Goal: Task Accomplishment & Management: Manage account settings

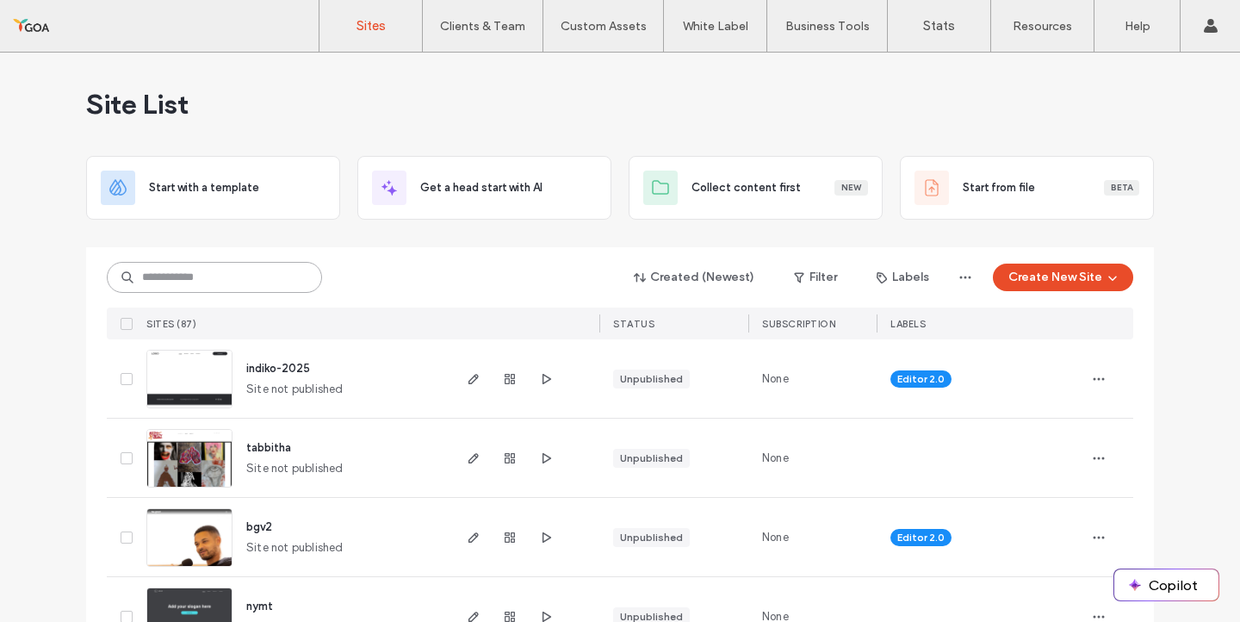
click at [201, 279] on input at bounding box center [214, 277] width 215 height 31
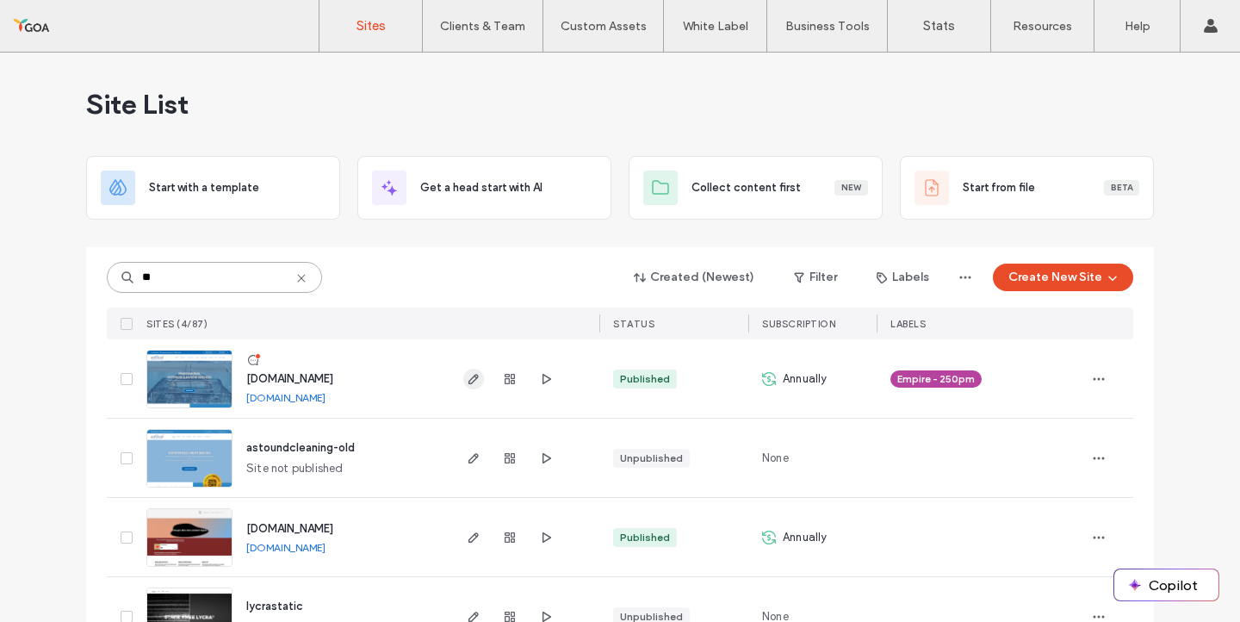
type input "**"
click at [467, 378] on icon "button" at bounding box center [474, 379] width 14 height 14
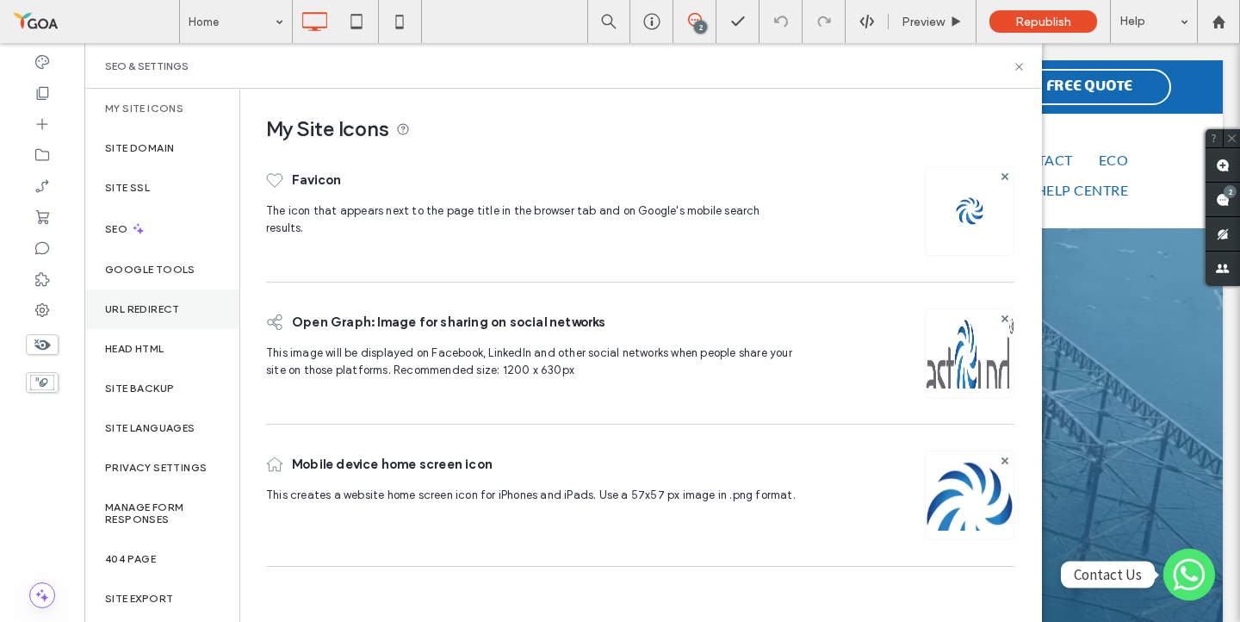
click at [144, 306] on label "URL Redirect" at bounding box center [142, 309] width 75 height 12
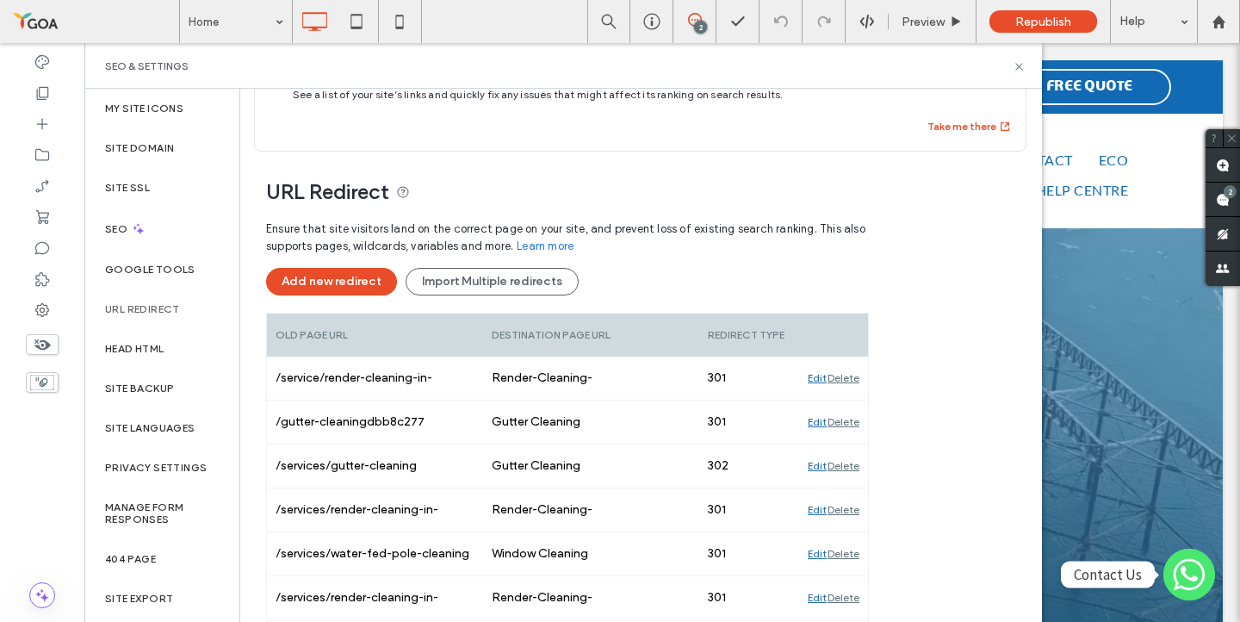
scroll to position [68, 0]
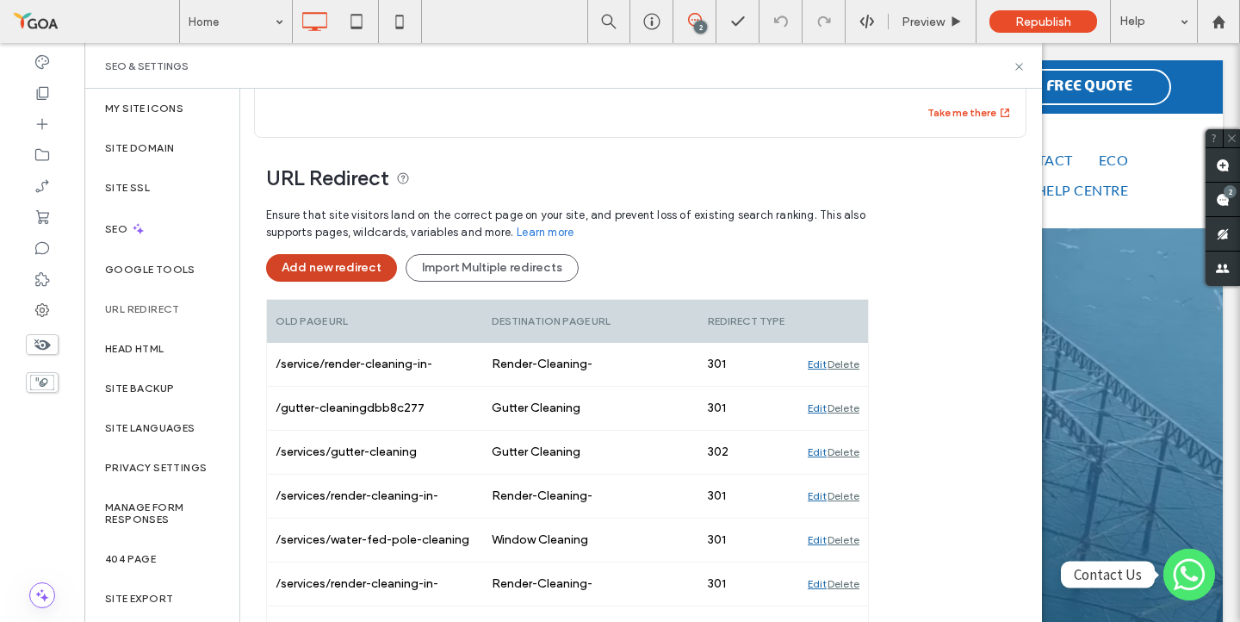
click at [344, 264] on button "Add new redirect" at bounding box center [331, 268] width 131 height 28
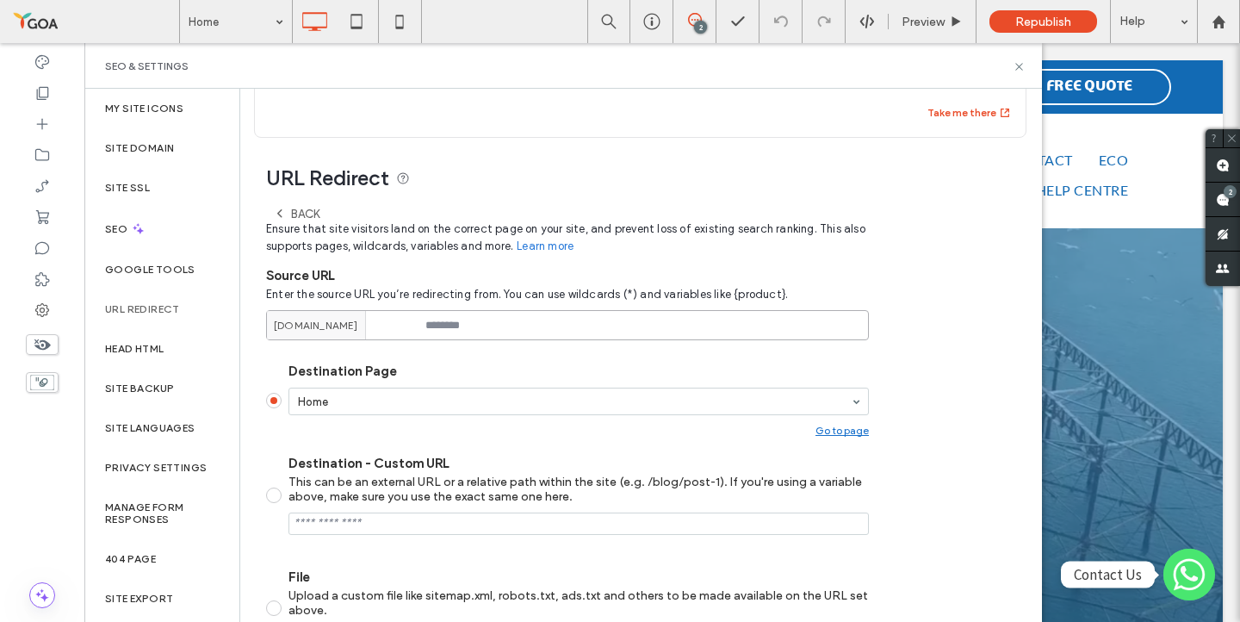
click at [462, 335] on input at bounding box center [567, 325] width 603 height 30
paste input "**********"
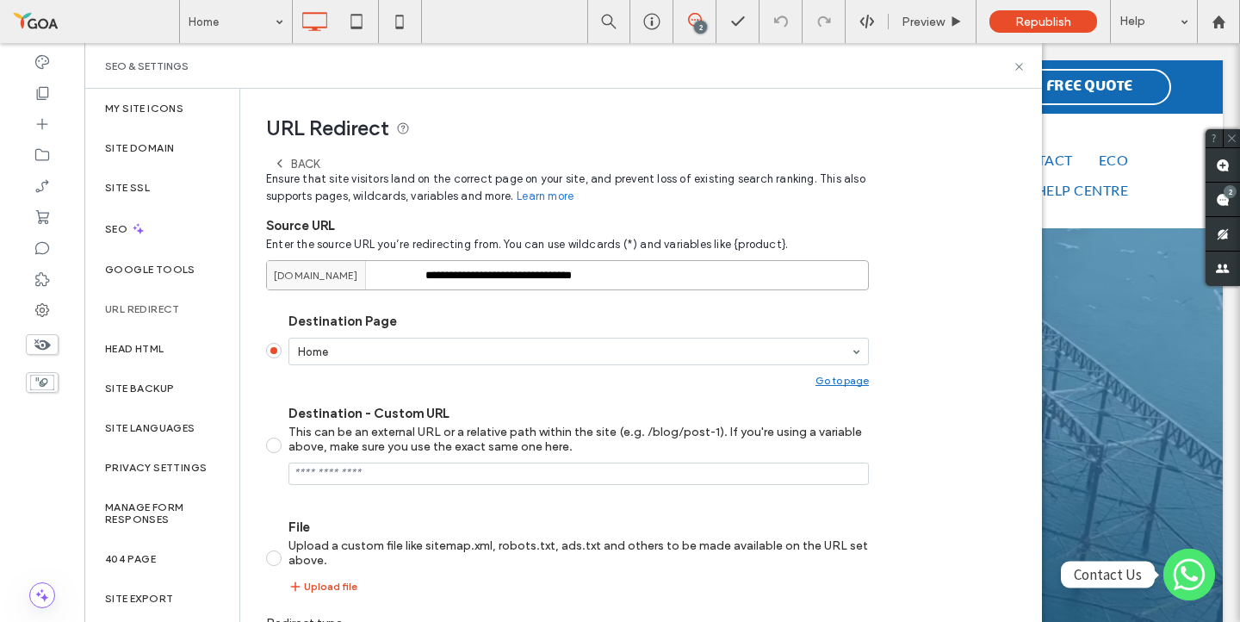
scroll to position [123, 0]
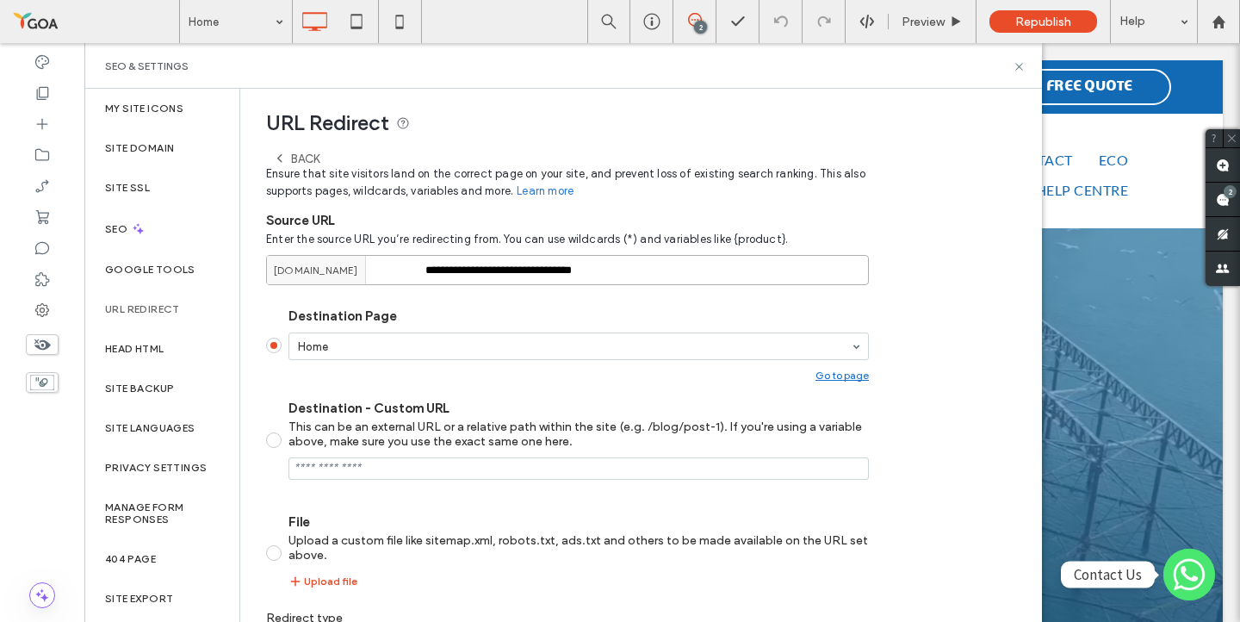
type input "**********"
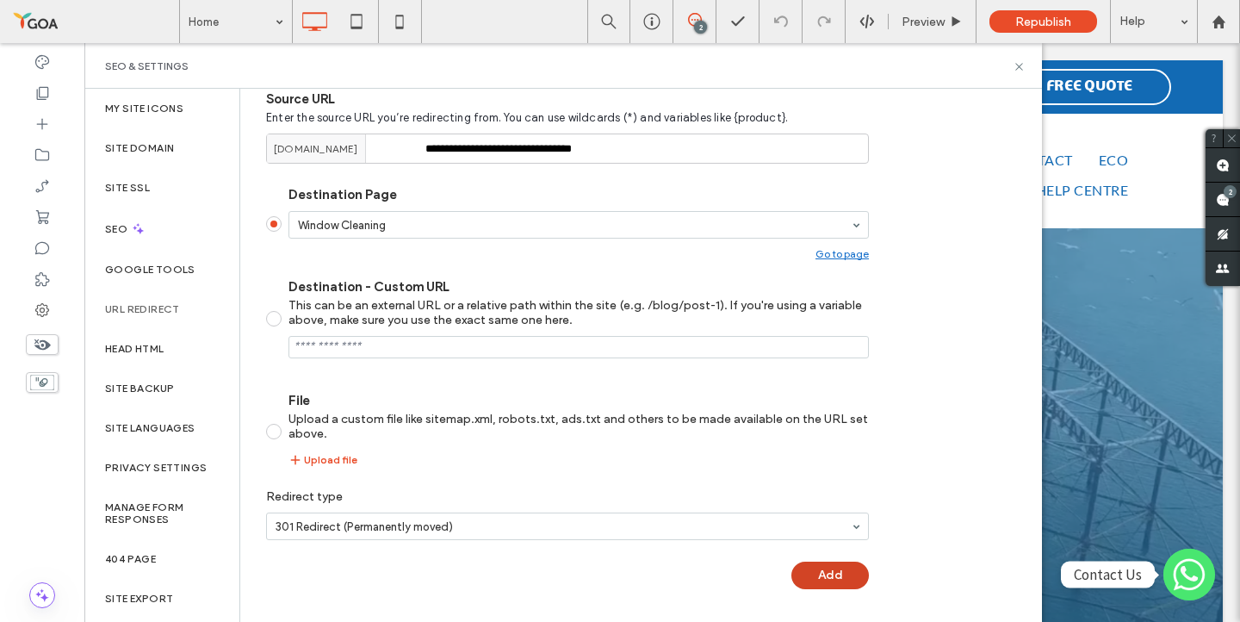
click at [831, 566] on button "Add" at bounding box center [829, 575] width 77 height 28
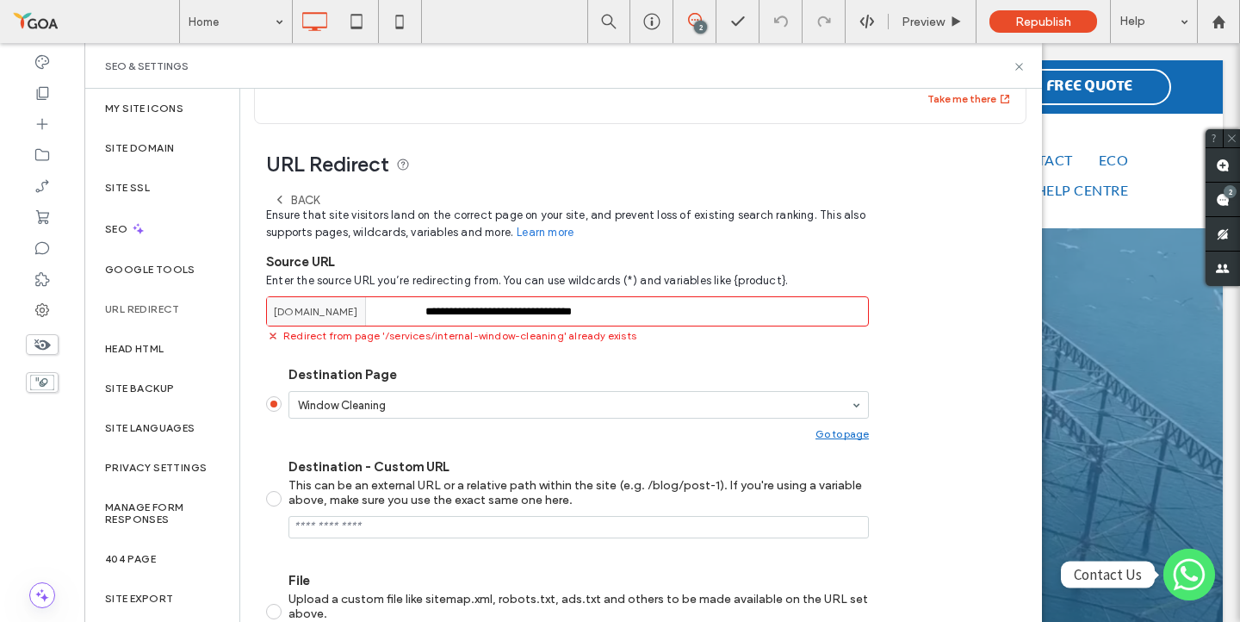
scroll to position [0, 0]
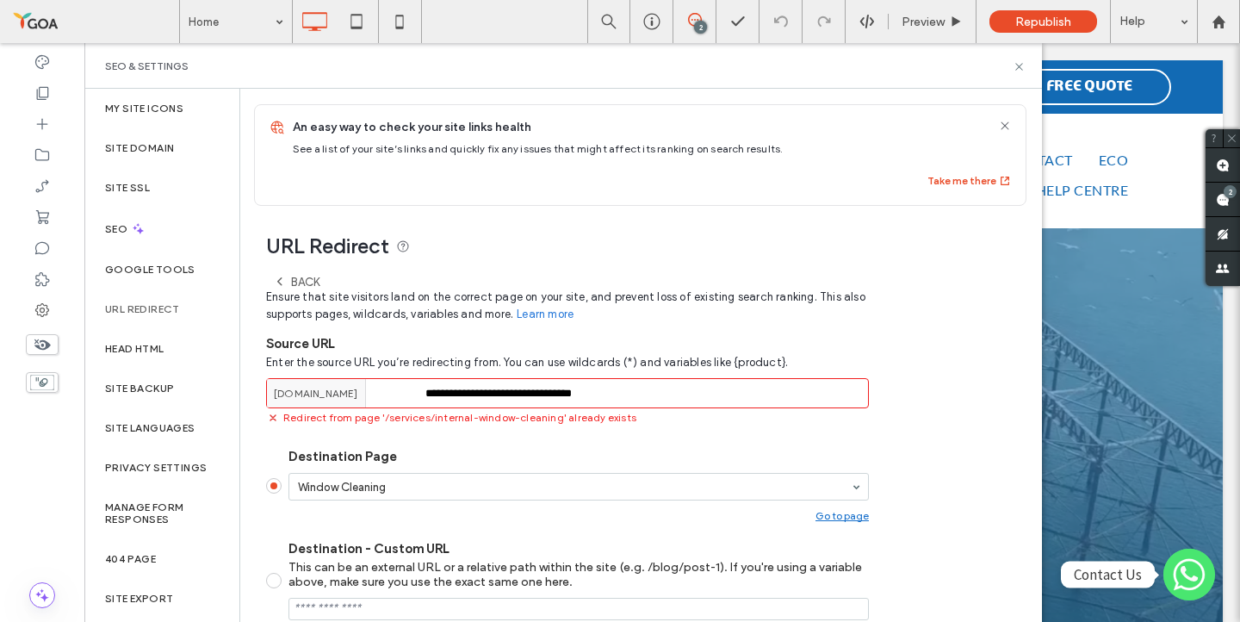
click at [624, 390] on input "**********" at bounding box center [567, 393] width 603 height 30
click at [306, 276] on div "Back" at bounding box center [296, 282] width 46 height 14
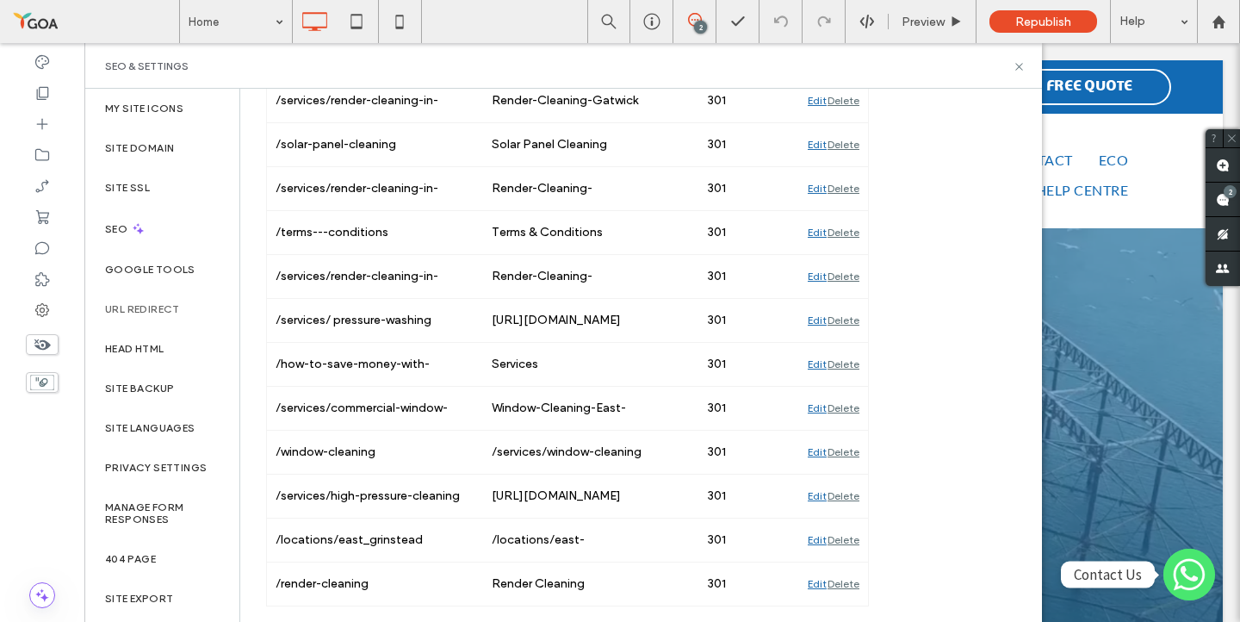
scroll to position [875, 0]
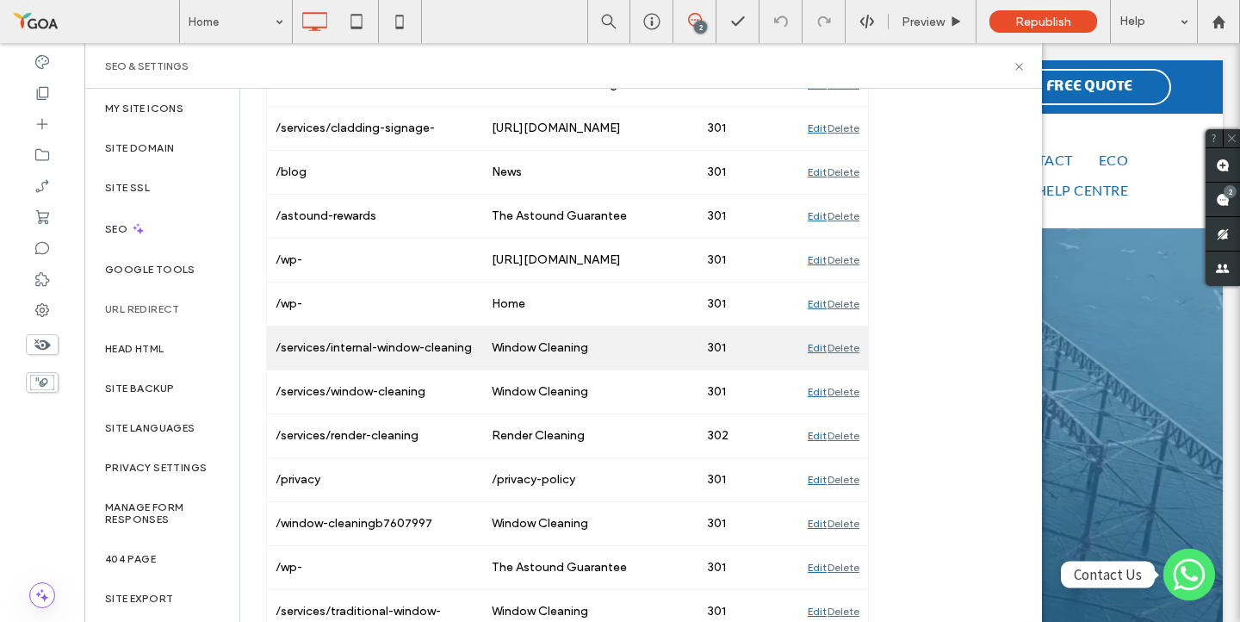
click at [819, 346] on div "Edit" at bounding box center [817, 347] width 19 height 43
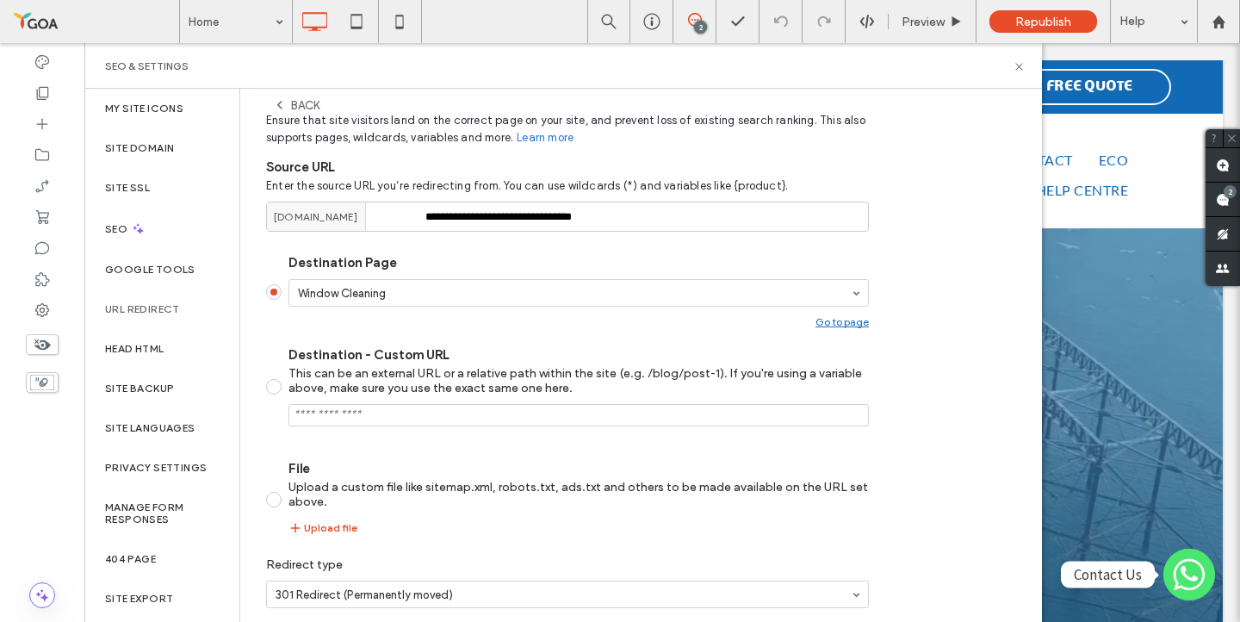
scroll to position [248, 0]
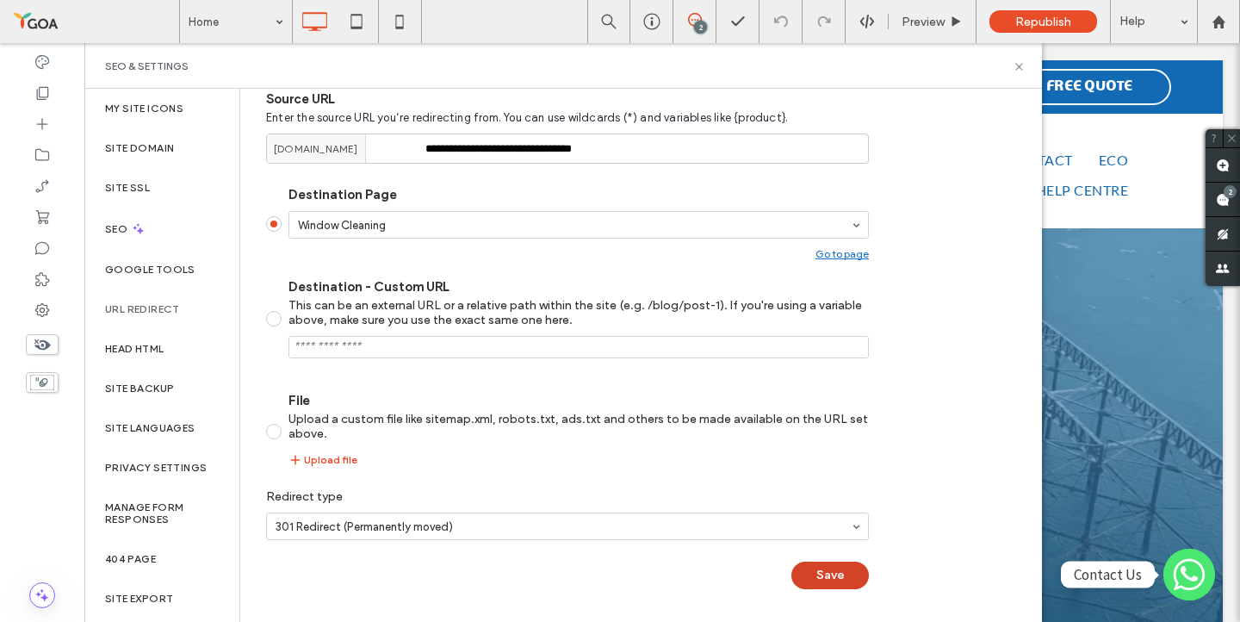
click at [825, 573] on button "Save" at bounding box center [829, 575] width 77 height 28
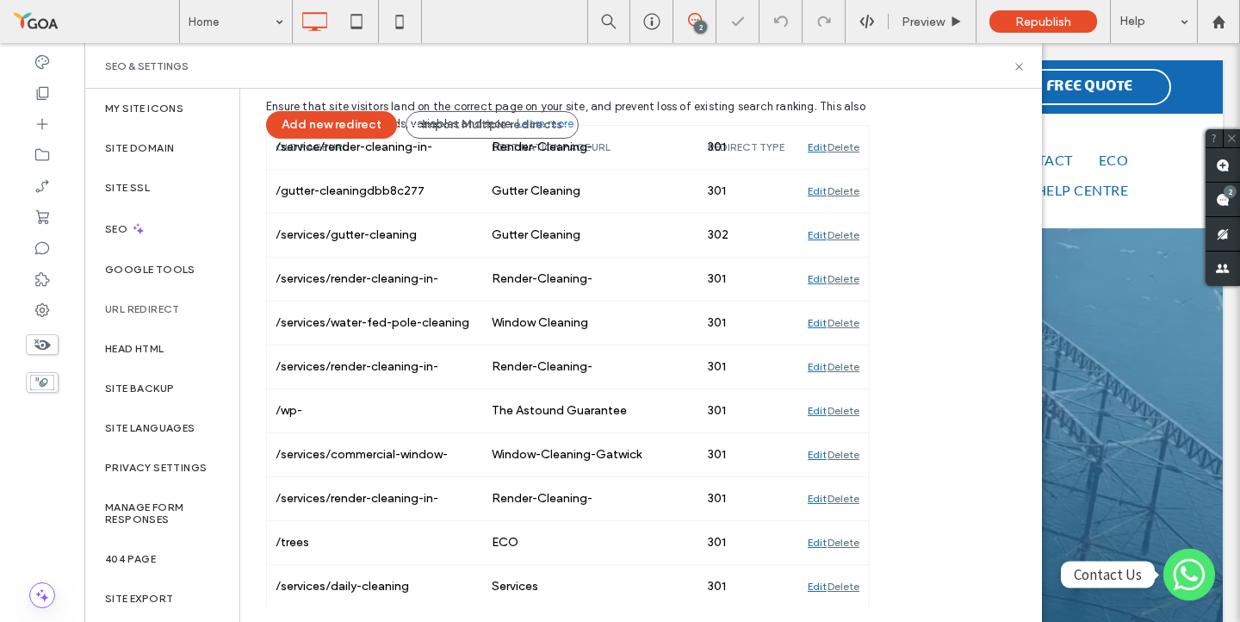
scroll to position [176, 0]
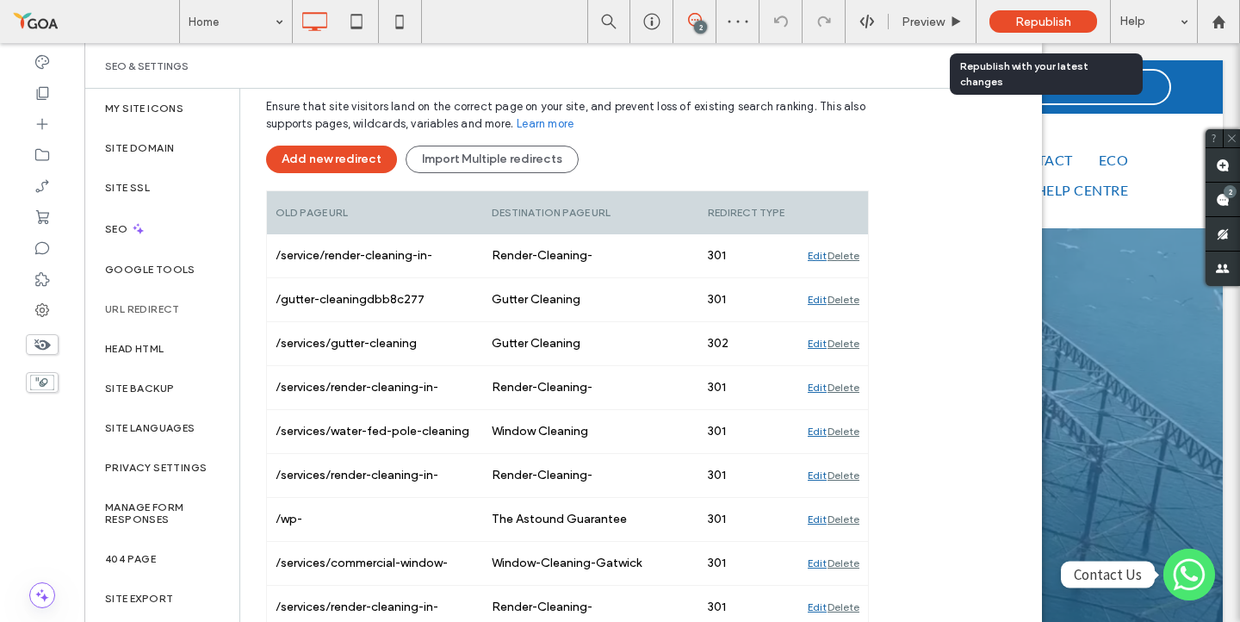
click at [1040, 22] on span "Republish" at bounding box center [1043, 22] width 56 height 15
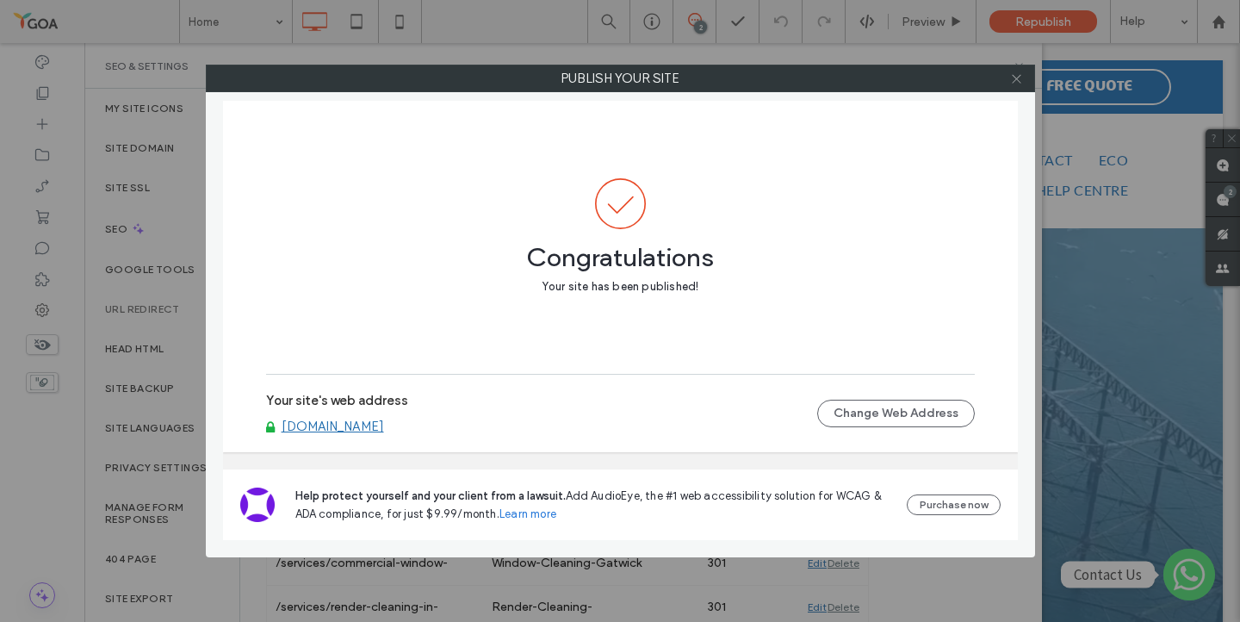
click at [1018, 80] on use at bounding box center [1016, 78] width 9 height 9
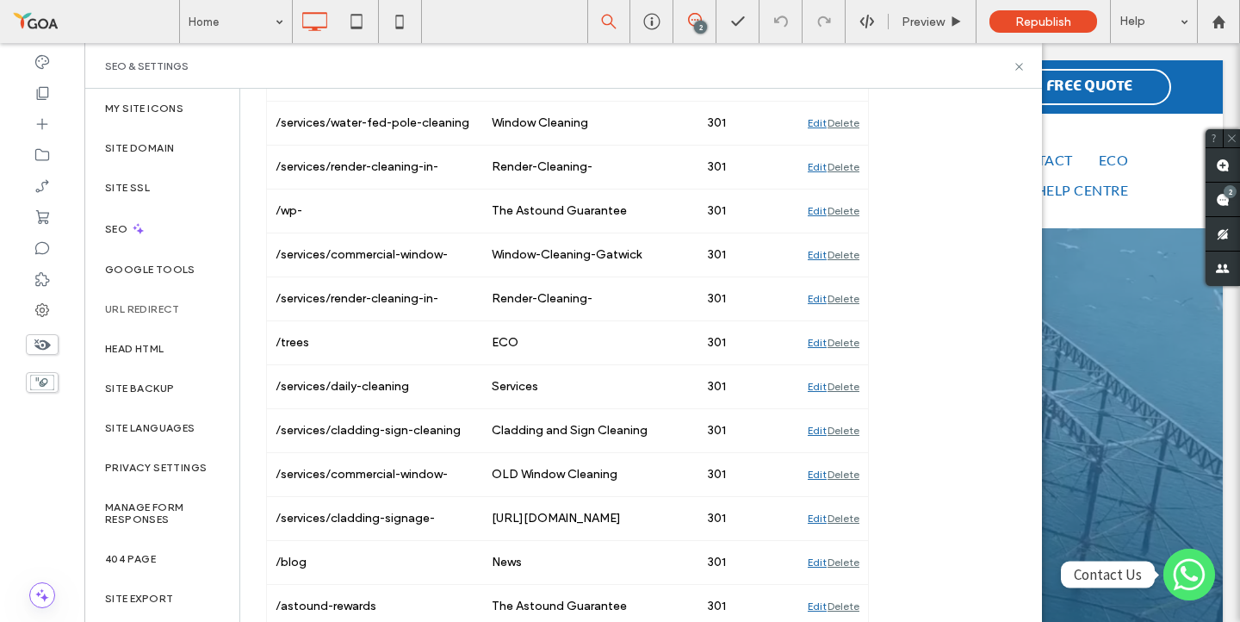
scroll to position [875, 0]
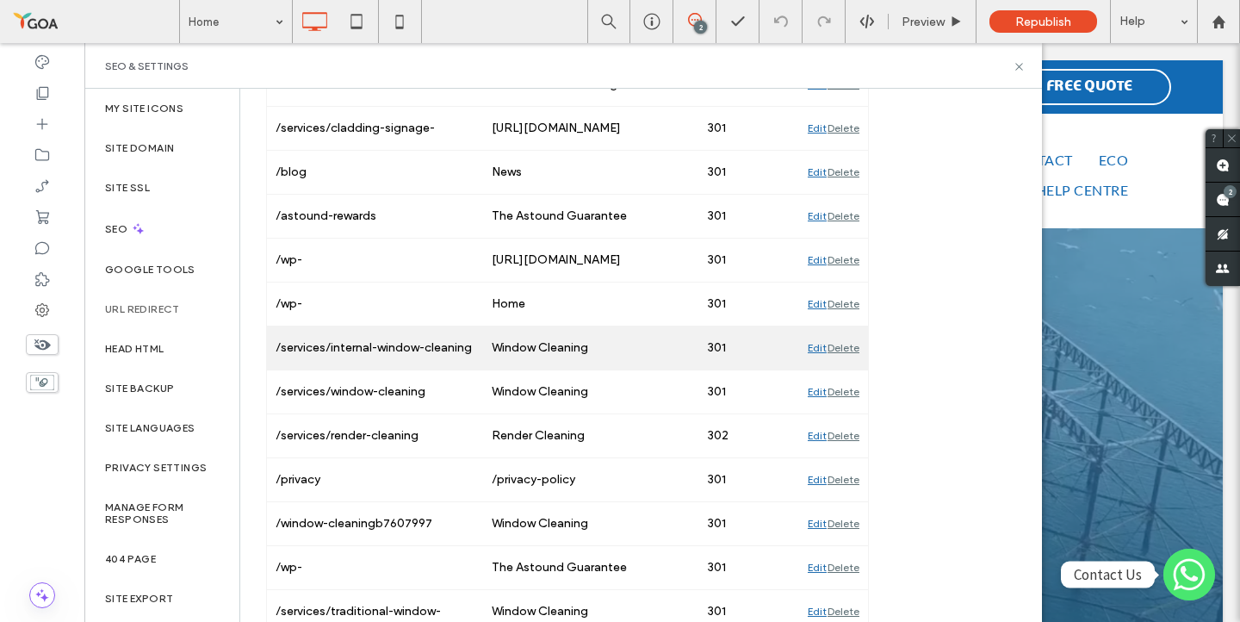
click at [841, 350] on div "Delete" at bounding box center [843, 347] width 32 height 43
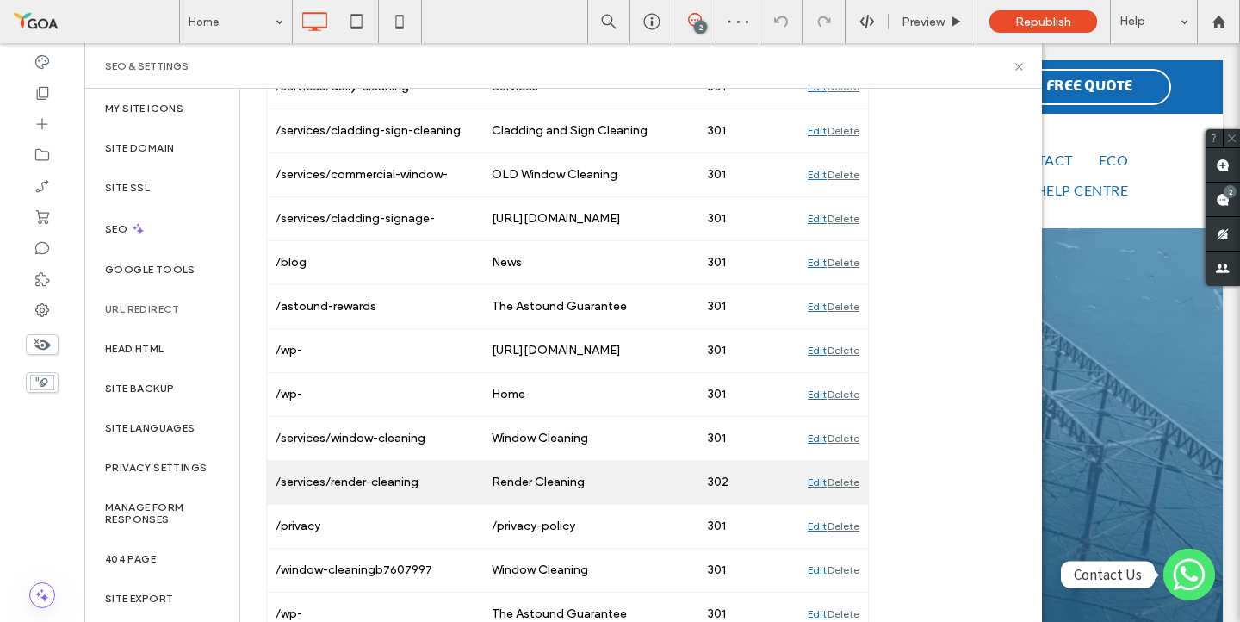
scroll to position [0, 0]
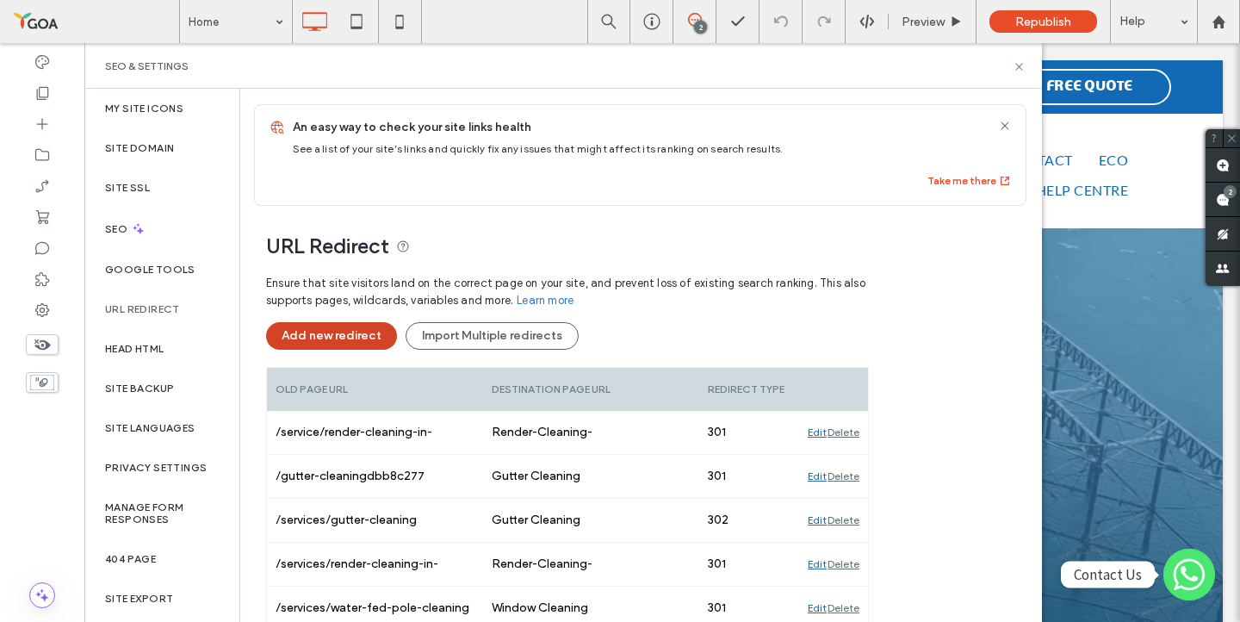
click at [320, 333] on button "Add new redirect" at bounding box center [331, 336] width 131 height 28
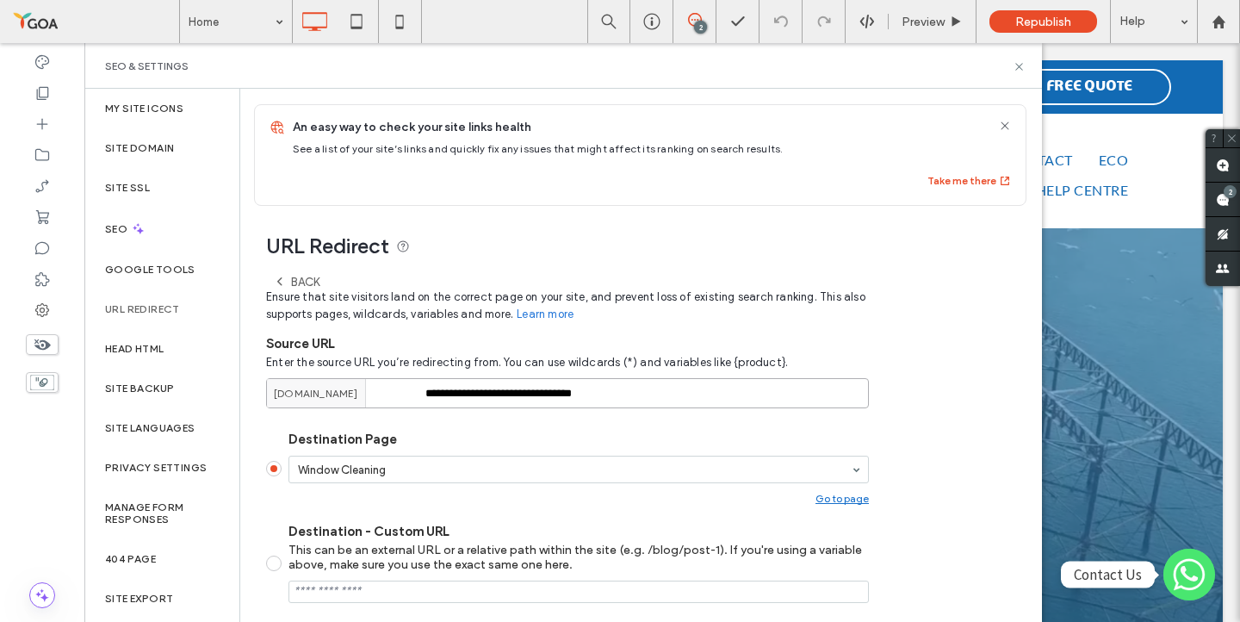
click at [457, 399] on input "**********" at bounding box center [567, 393] width 603 height 30
paste input "**********"
drag, startPoint x: 618, startPoint y: 395, endPoint x: 293, endPoint y: 345, distance: 329.2
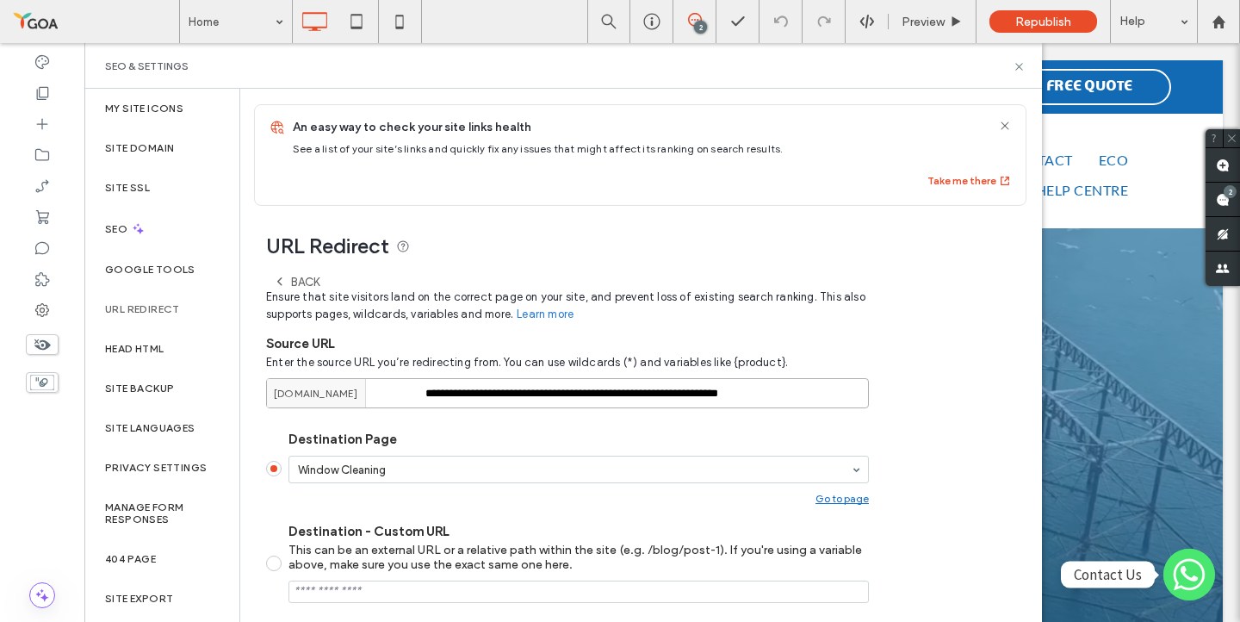
click at [293, 345] on div "**********" at bounding box center [567, 558] width 603 height 585
type input "**********"
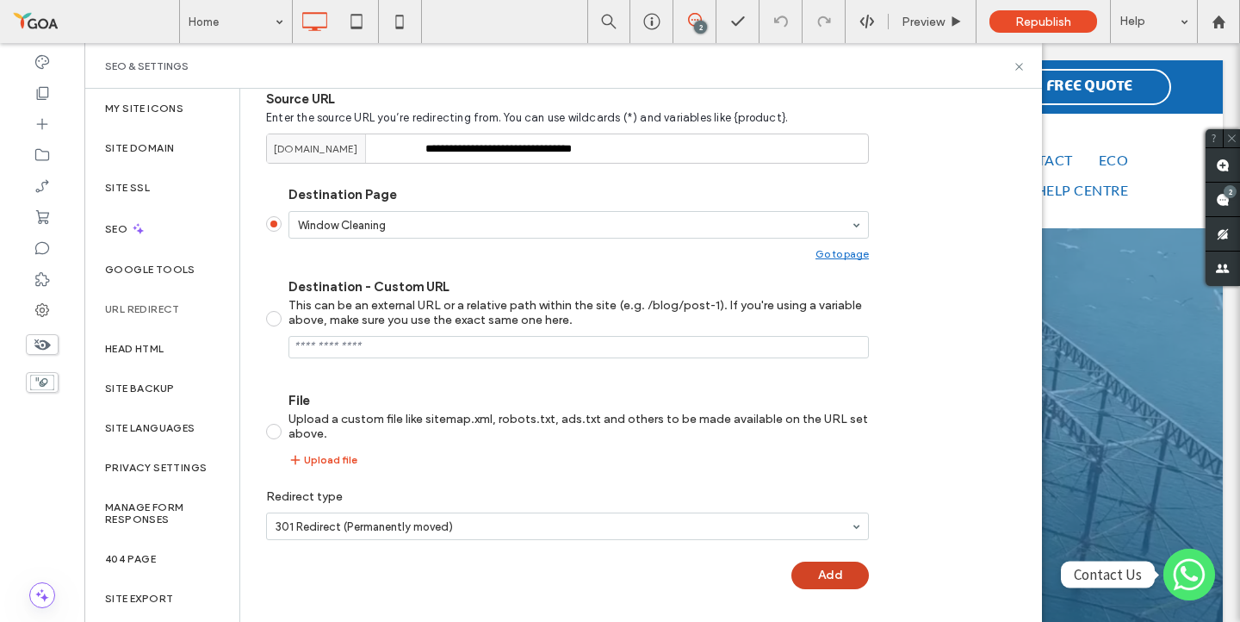
click at [829, 572] on button "Add" at bounding box center [829, 575] width 77 height 28
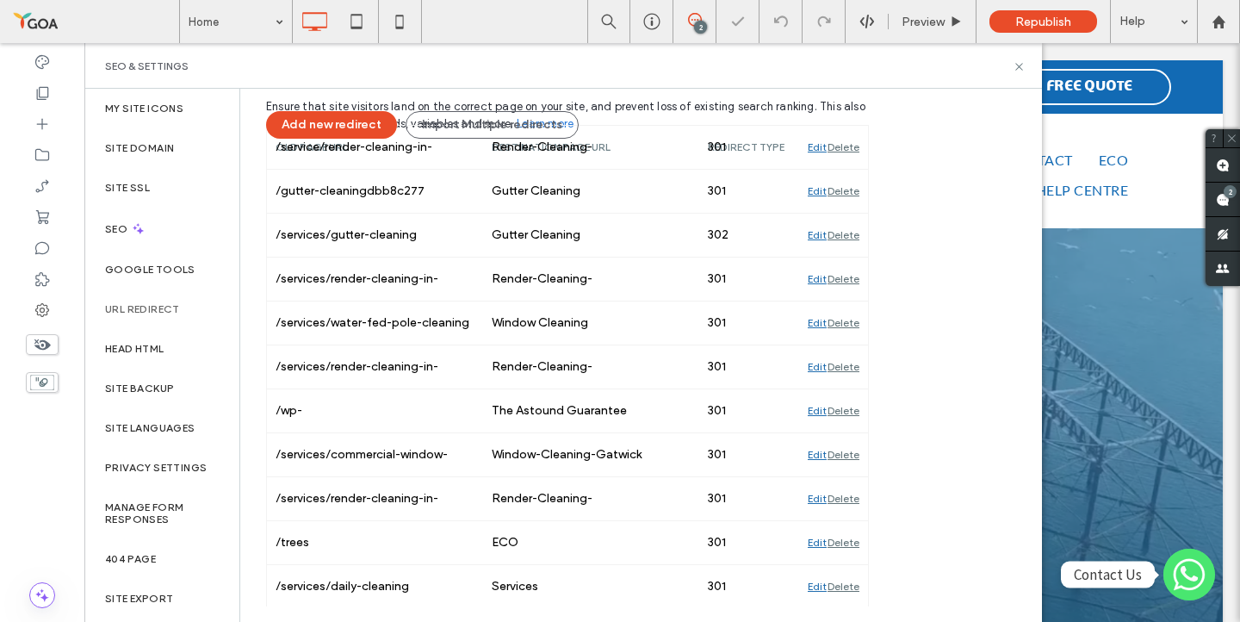
scroll to position [176, 0]
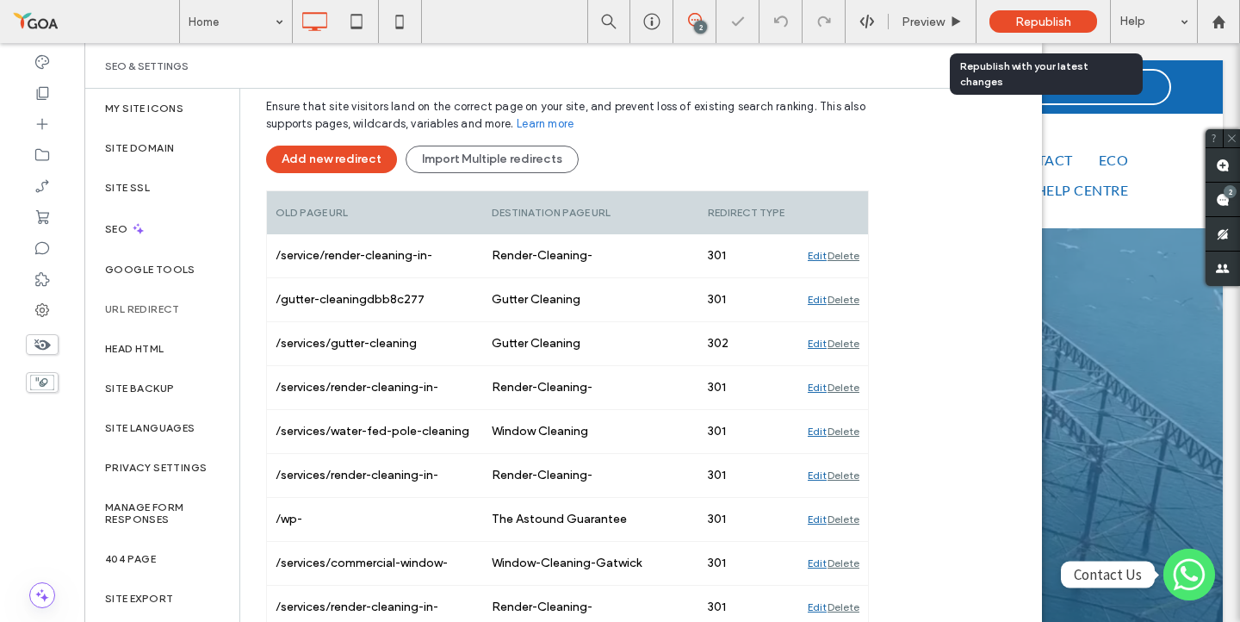
click at [1065, 25] on span "Republish" at bounding box center [1043, 22] width 56 height 15
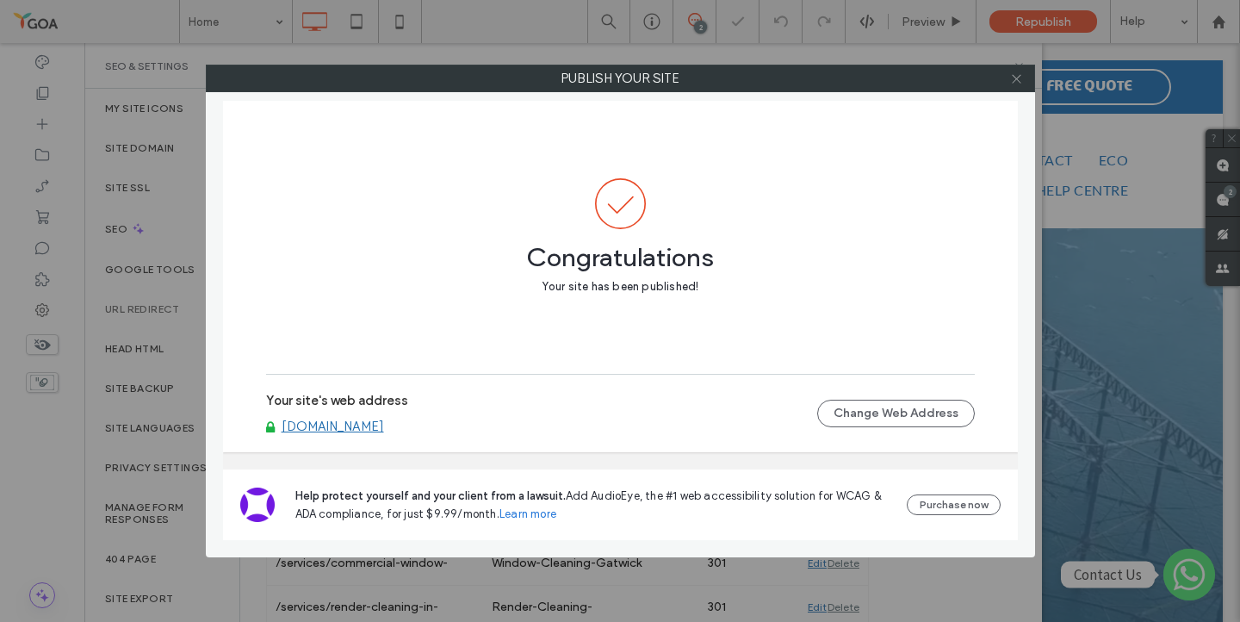
click at [1021, 79] on icon at bounding box center [1016, 78] width 13 height 13
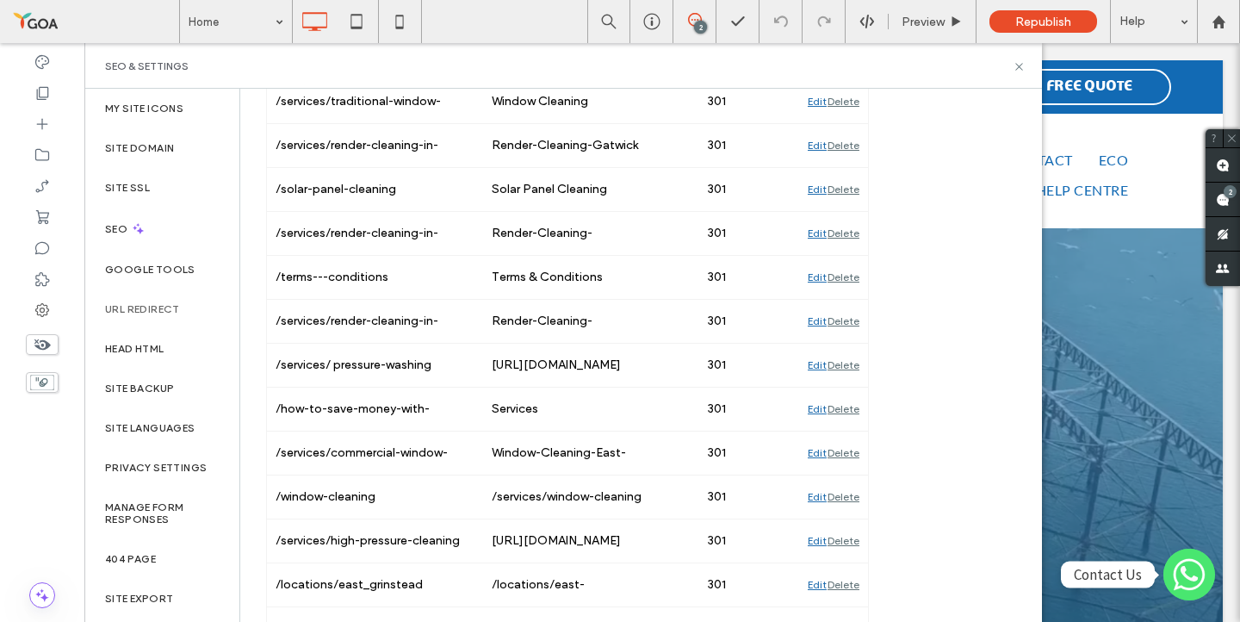
scroll to position [1429, 0]
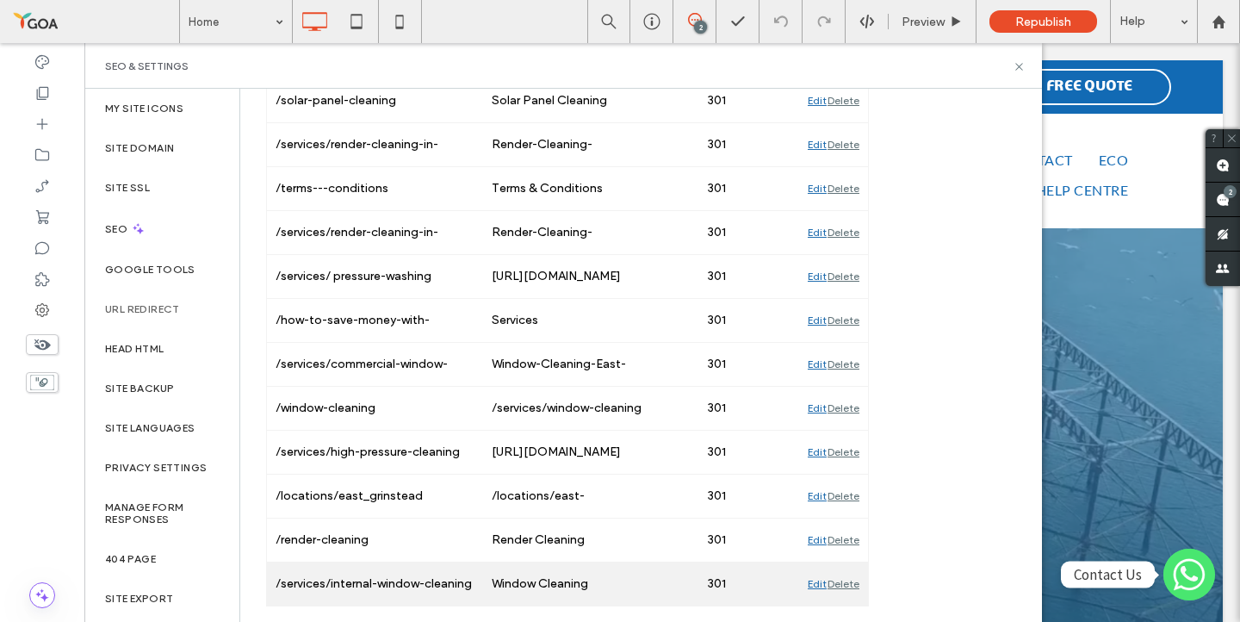
click at [813, 585] on div "Edit" at bounding box center [817, 583] width 19 height 43
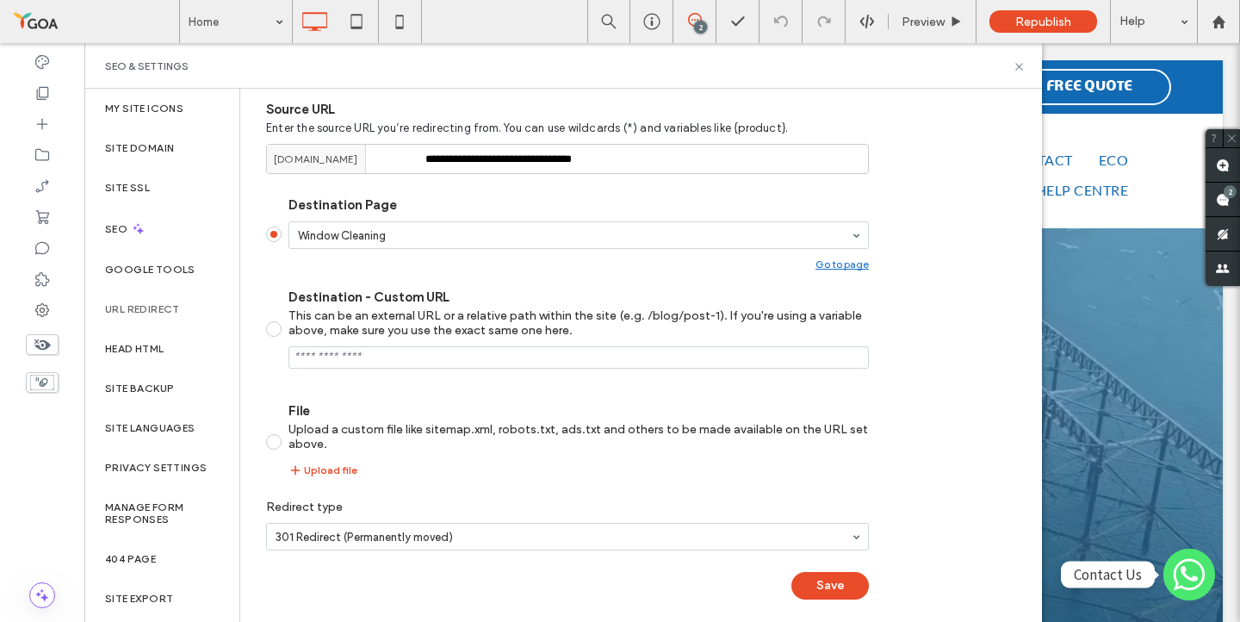
scroll to position [248, 0]
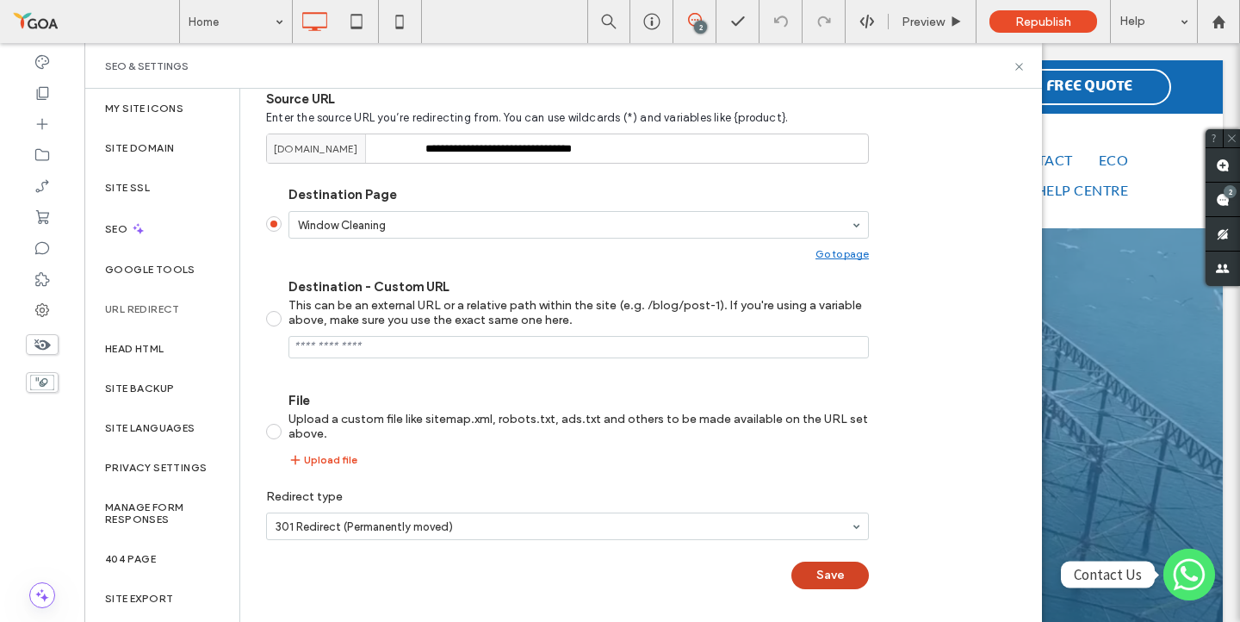
click at [849, 567] on button "Save" at bounding box center [829, 575] width 77 height 28
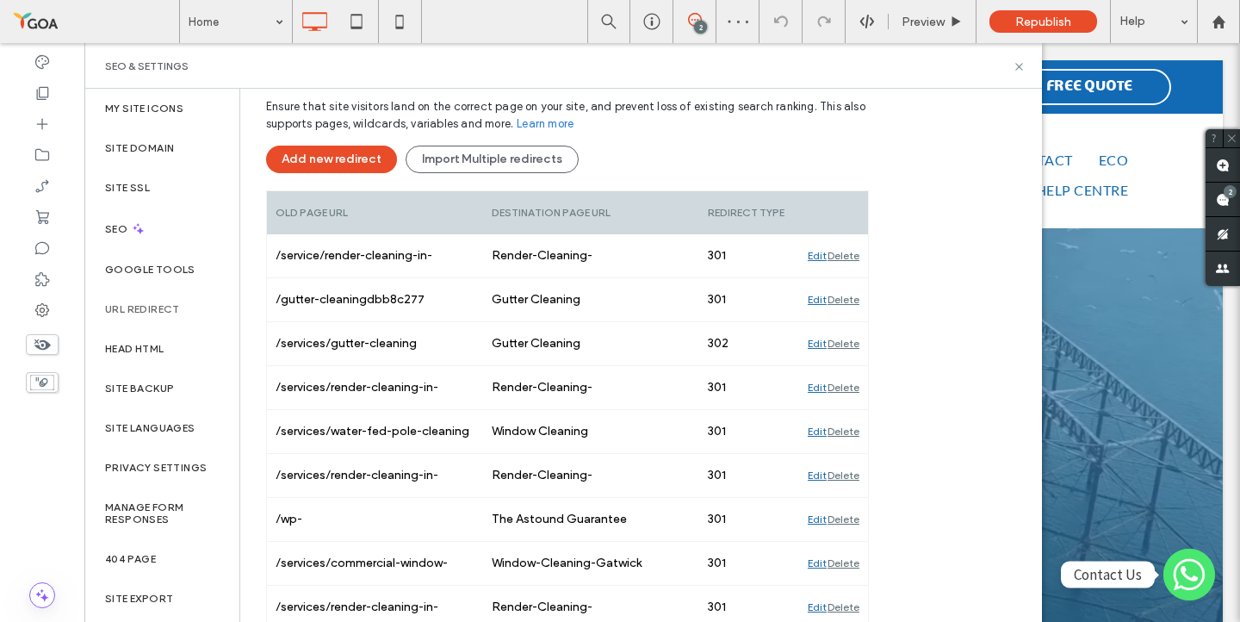
scroll to position [0, 0]
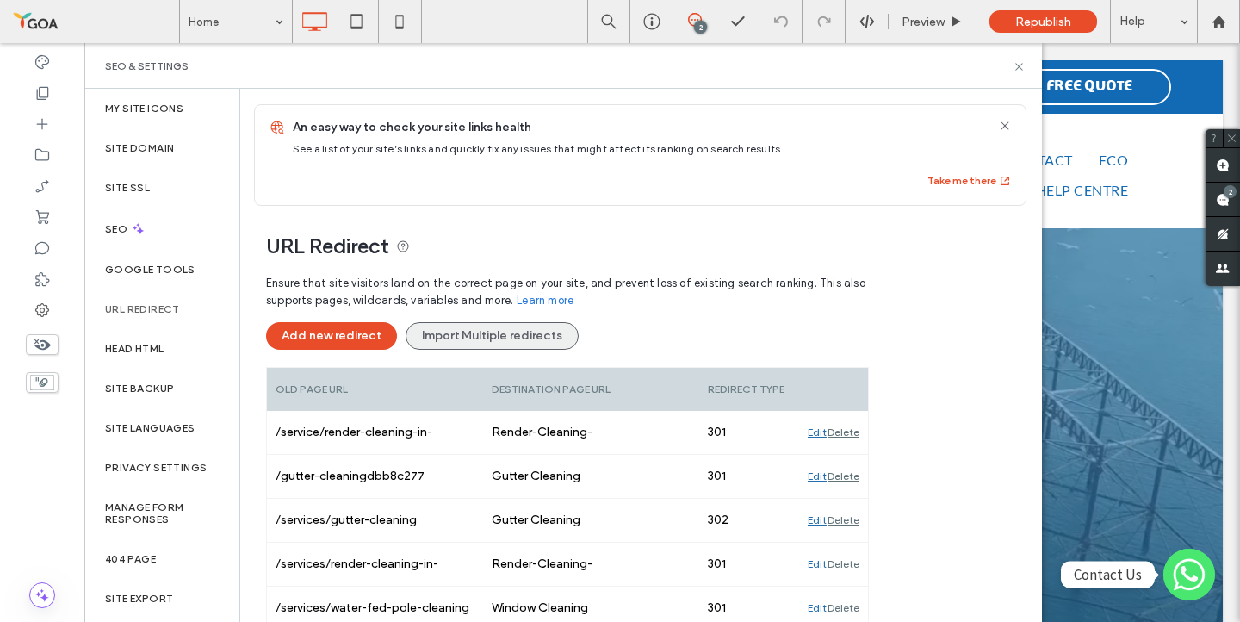
click at [499, 334] on button "Import Multiple redirects" at bounding box center [491, 336] width 173 height 28
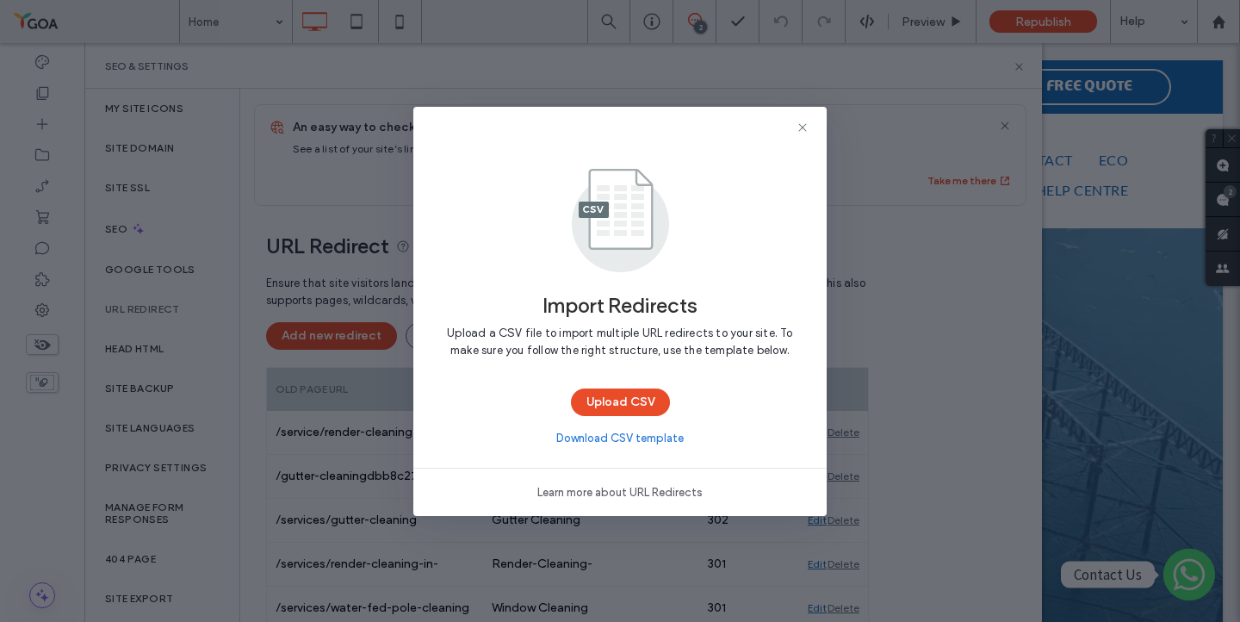
click at [591, 444] on link "Download CSV template" at bounding box center [619, 438] width 127 height 17
click at [802, 127] on use at bounding box center [802, 127] width 8 height 8
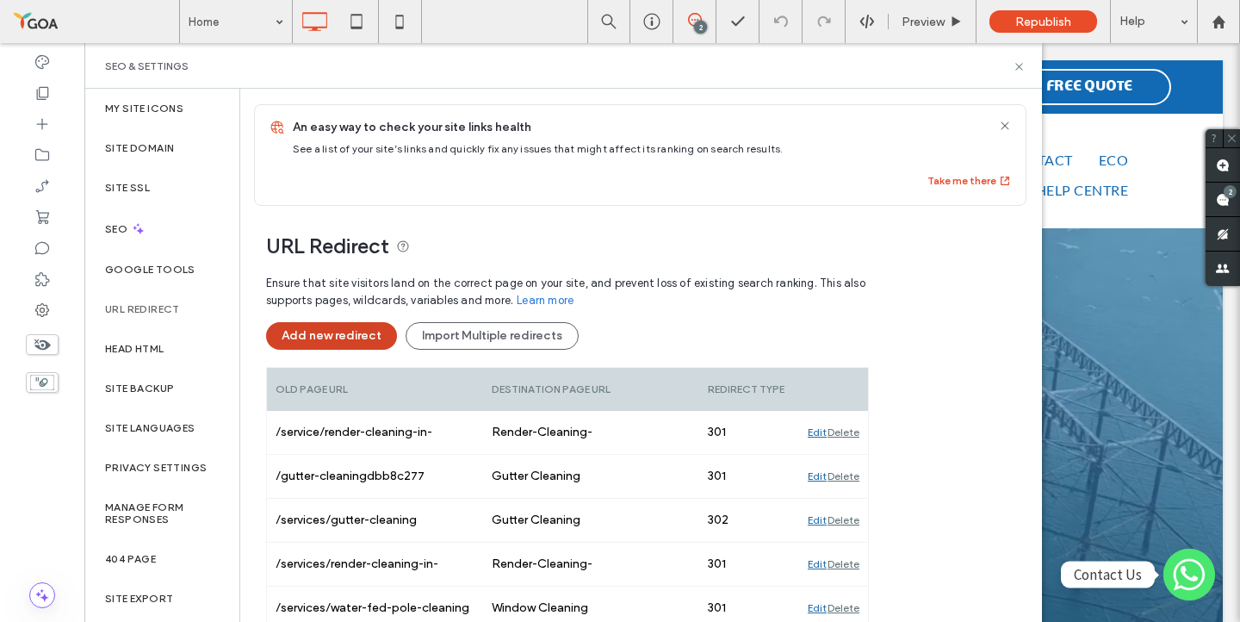
click at [366, 337] on button "Add new redirect" at bounding box center [331, 336] width 131 height 28
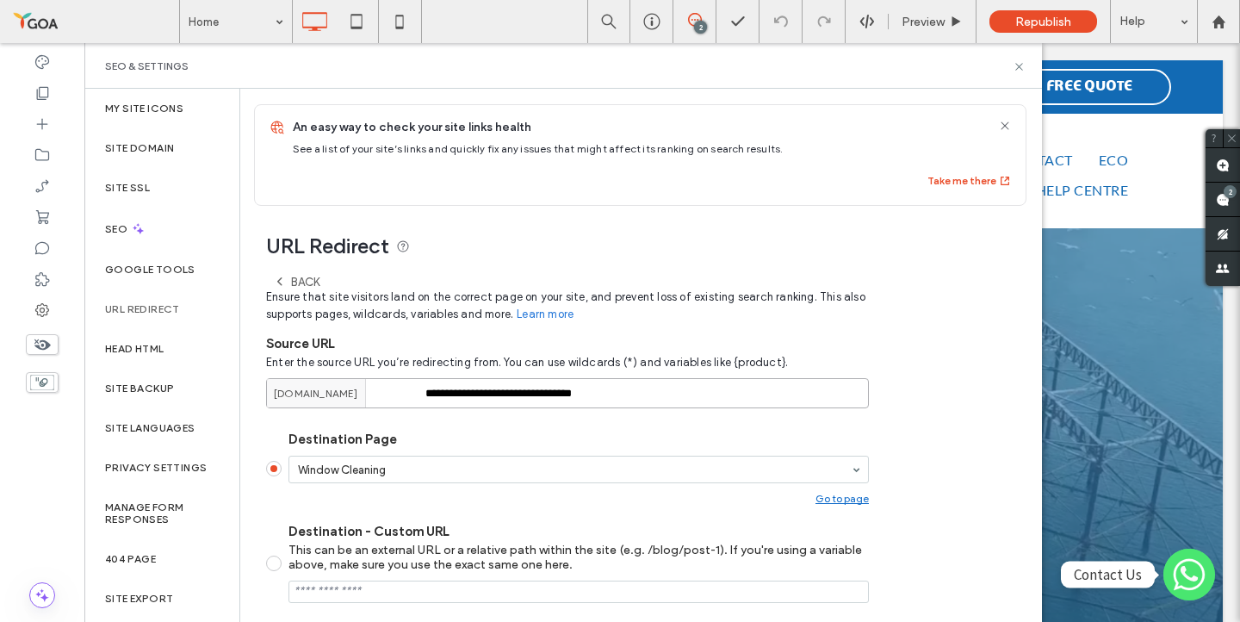
click at [501, 393] on input "**********" at bounding box center [567, 393] width 603 height 30
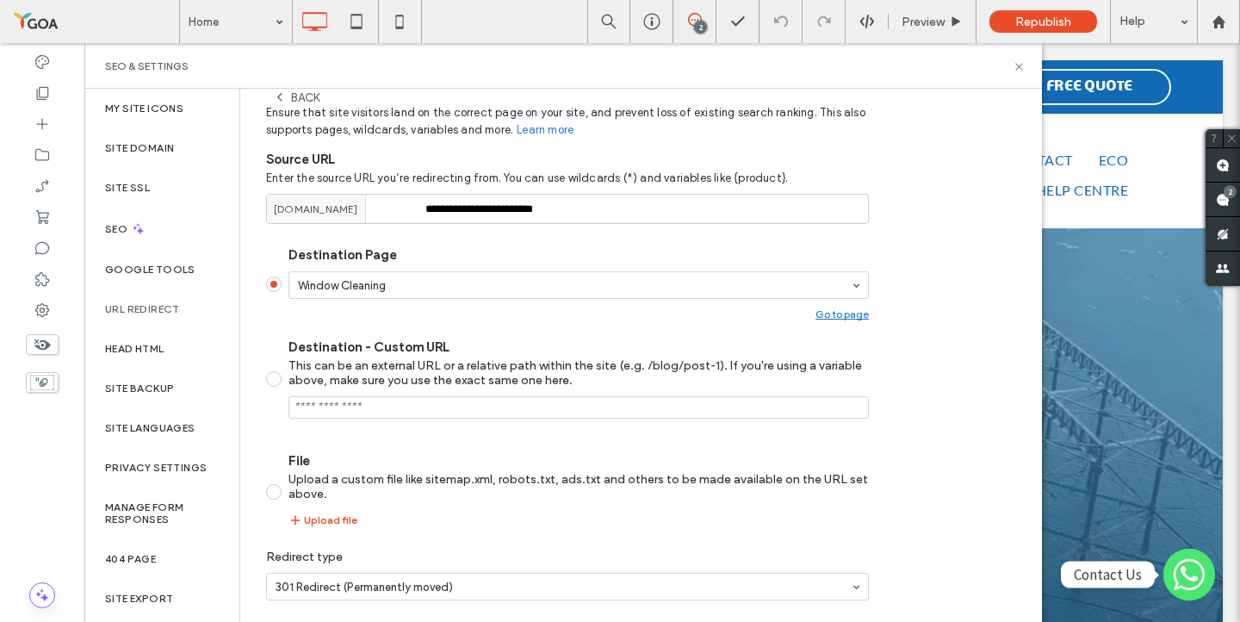
scroll to position [248, 0]
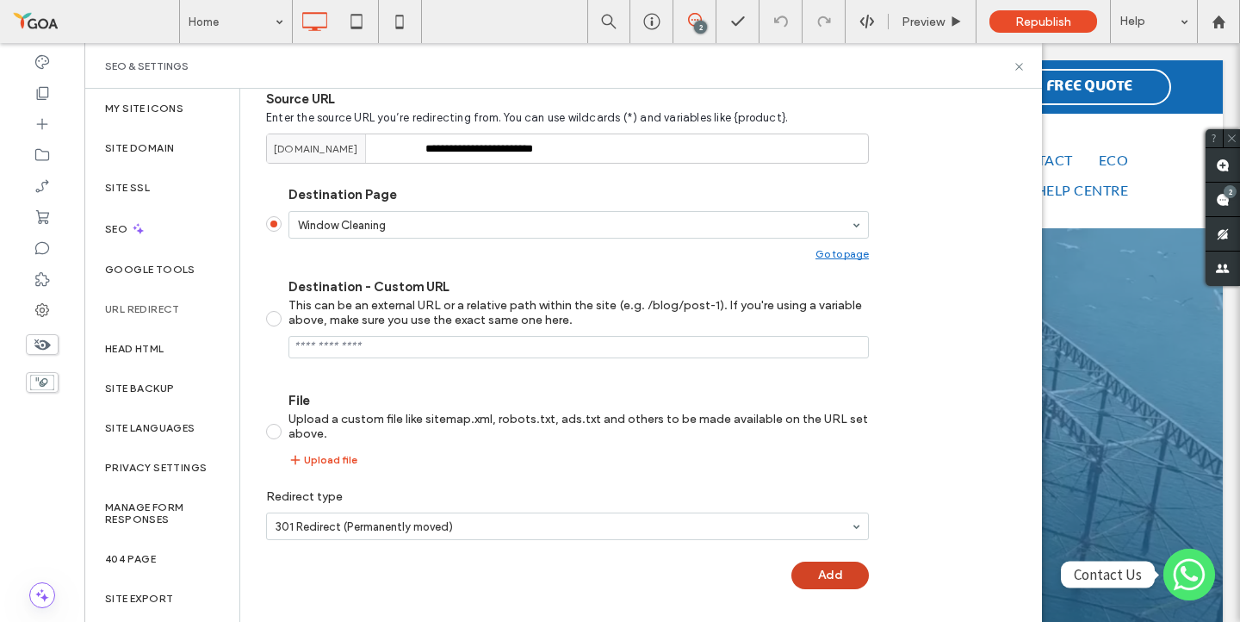
click at [829, 575] on button "Add" at bounding box center [829, 575] width 77 height 28
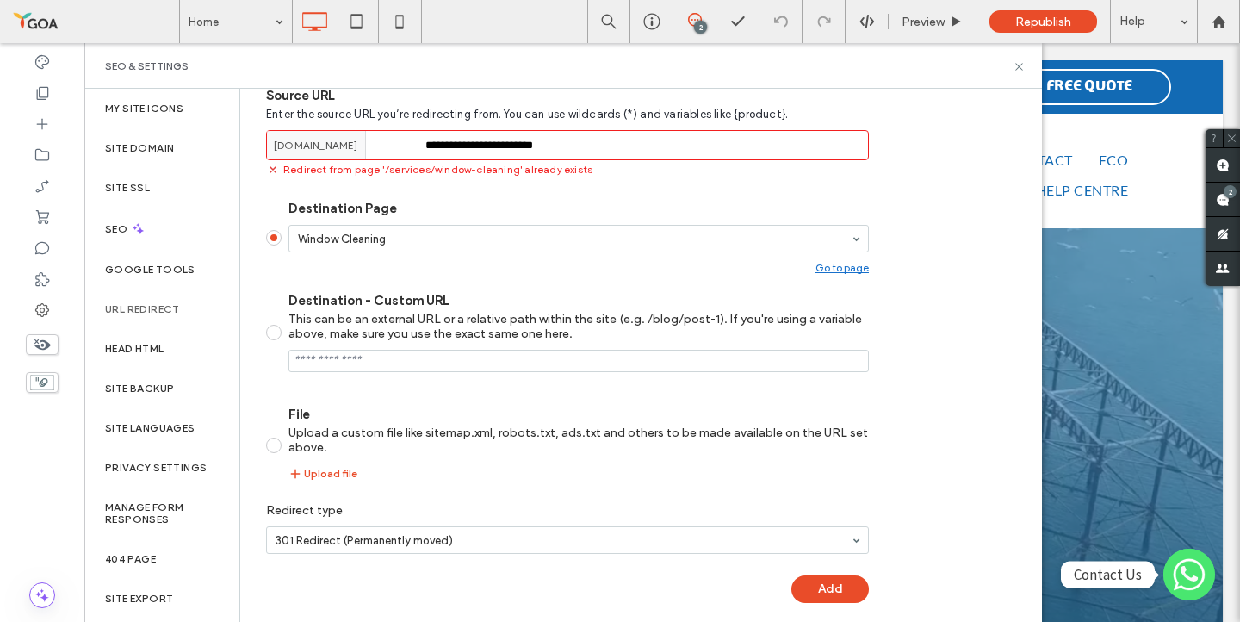
click at [476, 150] on input "**********" at bounding box center [567, 145] width 603 height 30
drag, startPoint x: 575, startPoint y: 146, endPoint x: 395, endPoint y: 139, distance: 180.1
click at [395, 139] on div "**********" at bounding box center [567, 145] width 603 height 30
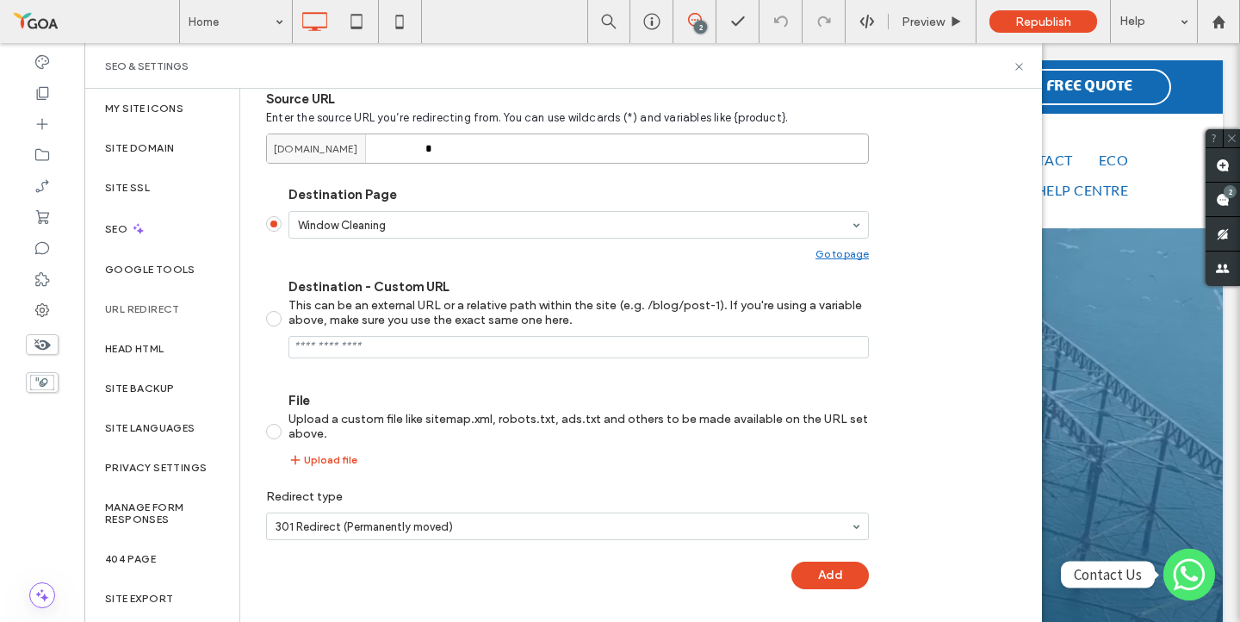
type input "*"
click at [822, 257] on section "Destination Page Window Cleaning Go to page Destination - Custom URL This can b…" at bounding box center [567, 326] width 603 height 308
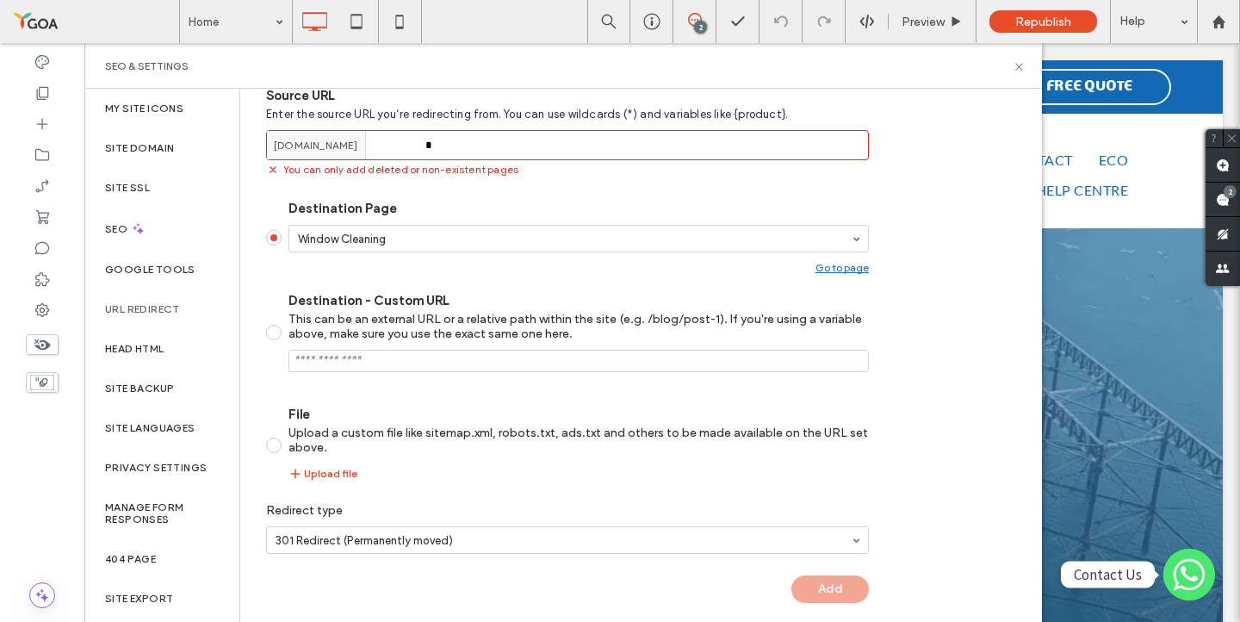
click at [833, 265] on div "Go to page" at bounding box center [841, 267] width 53 height 13
click at [1020, 66] on icon at bounding box center [1018, 66] width 13 height 13
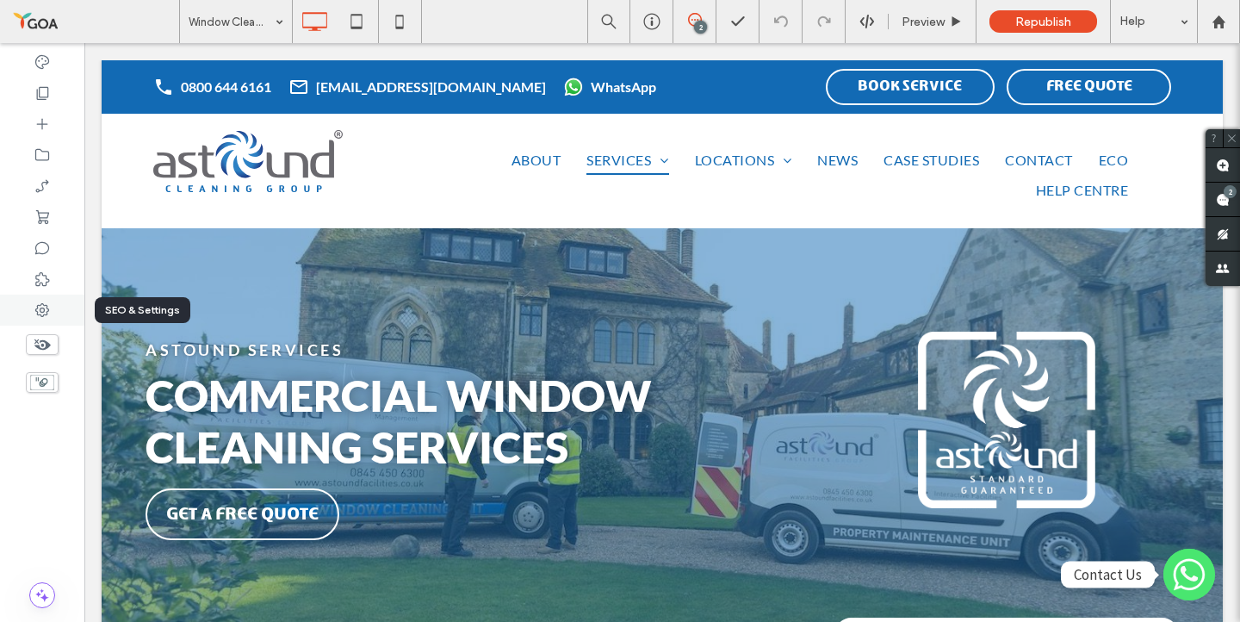
click at [46, 308] on icon at bounding box center [42, 309] width 17 height 17
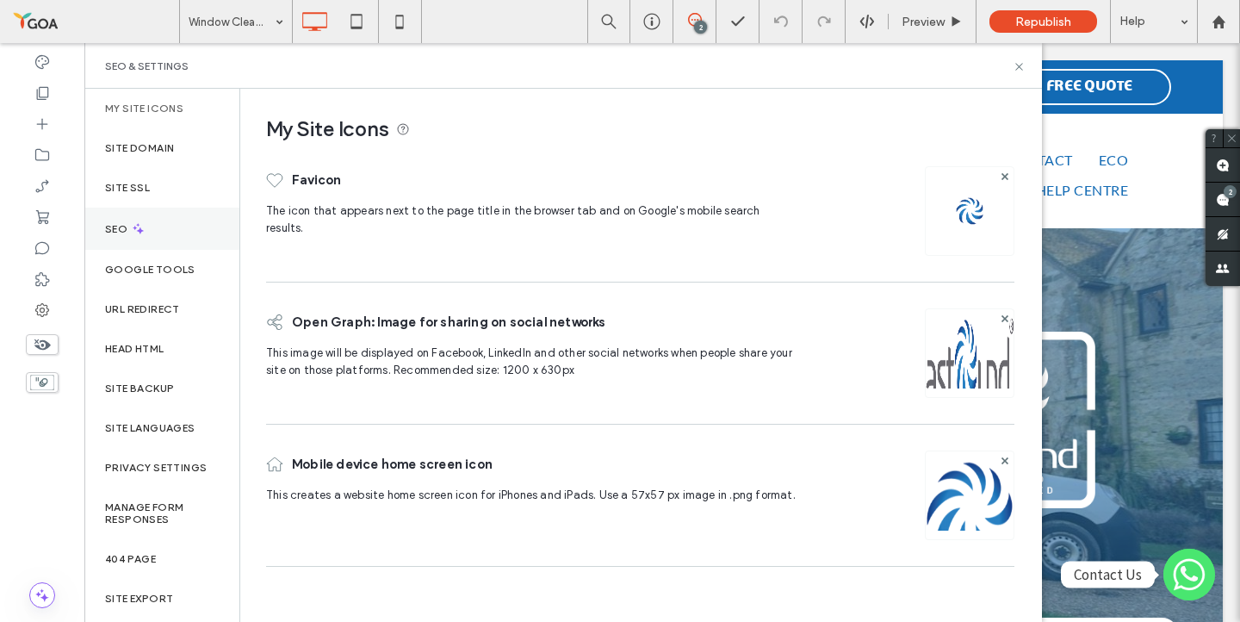
click at [163, 225] on div "SEO" at bounding box center [161, 228] width 155 height 42
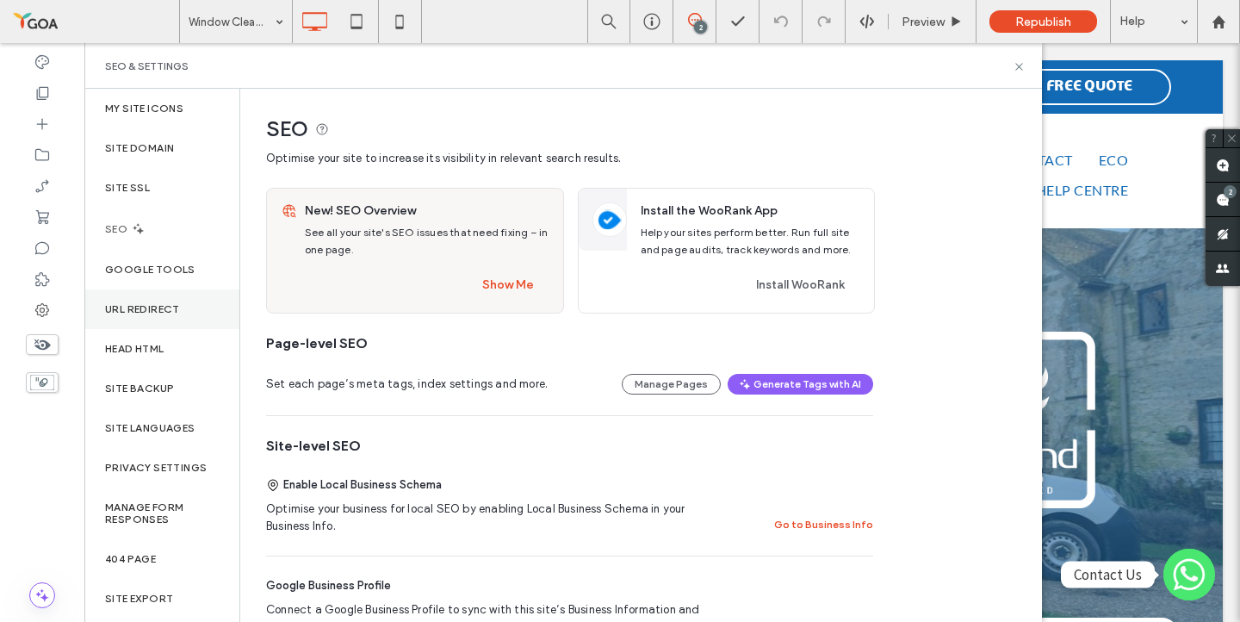
click at [155, 312] on label "URL Redirect" at bounding box center [142, 309] width 75 height 12
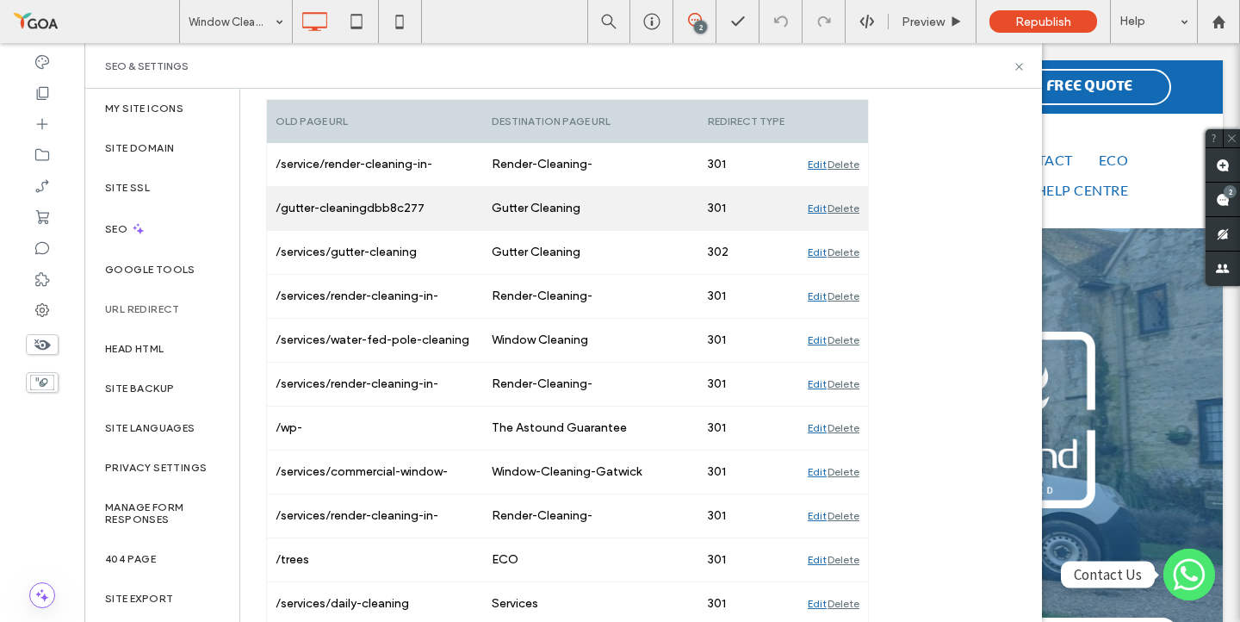
scroll to position [269, 0]
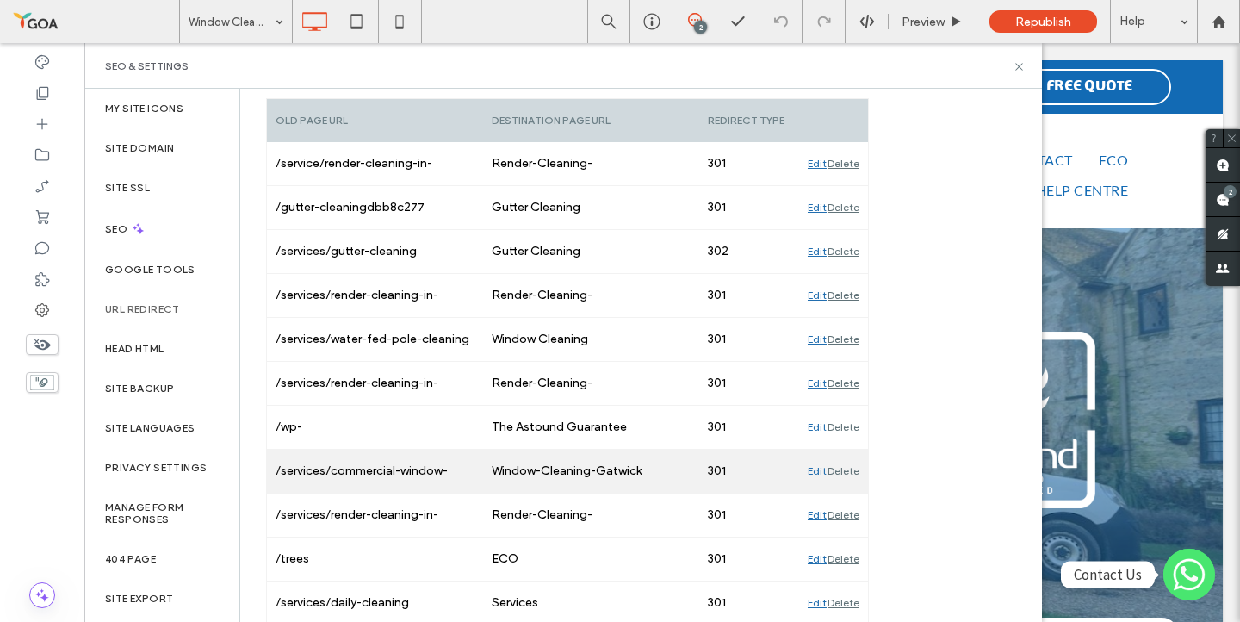
click at [463, 465] on div "/services/commercial-window-cleaning-gatwick" at bounding box center [375, 470] width 216 height 43
click at [812, 471] on div "Edit" at bounding box center [817, 470] width 19 height 43
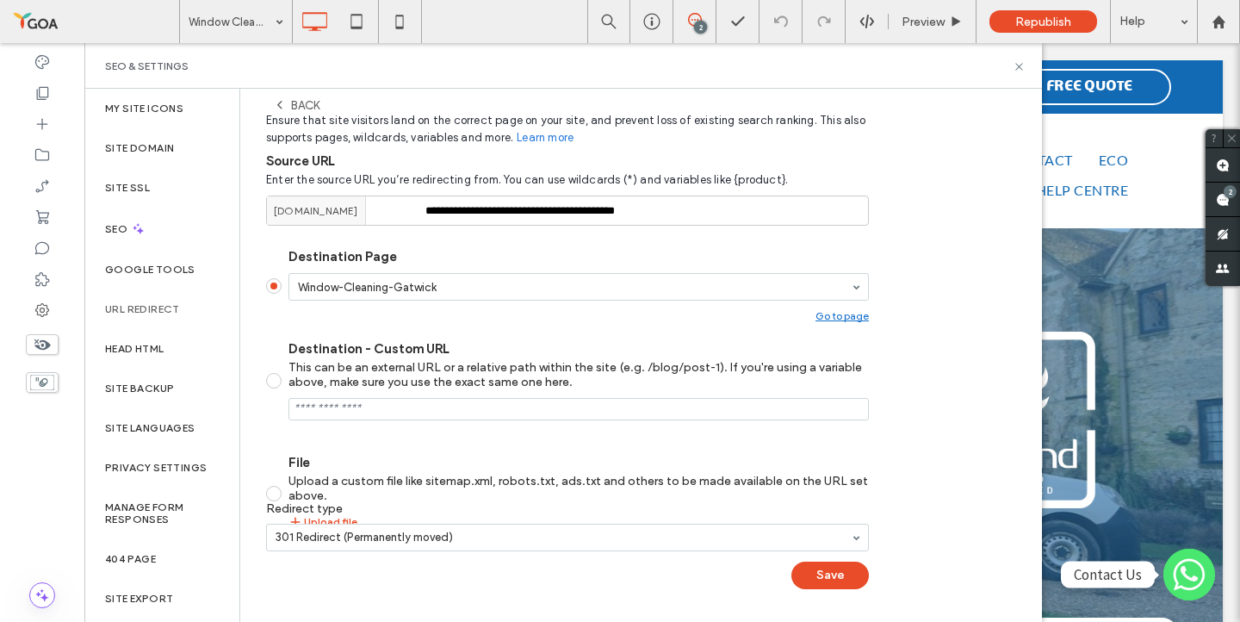
scroll to position [176, 0]
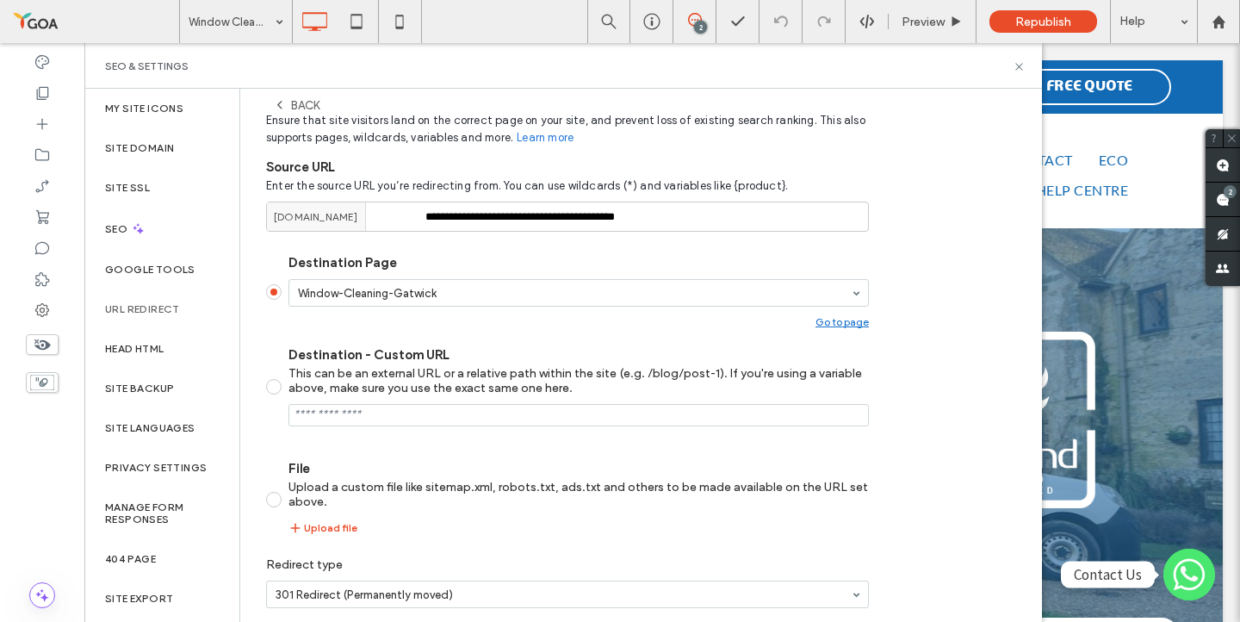
click at [296, 101] on div "Back" at bounding box center [296, 105] width 46 height 14
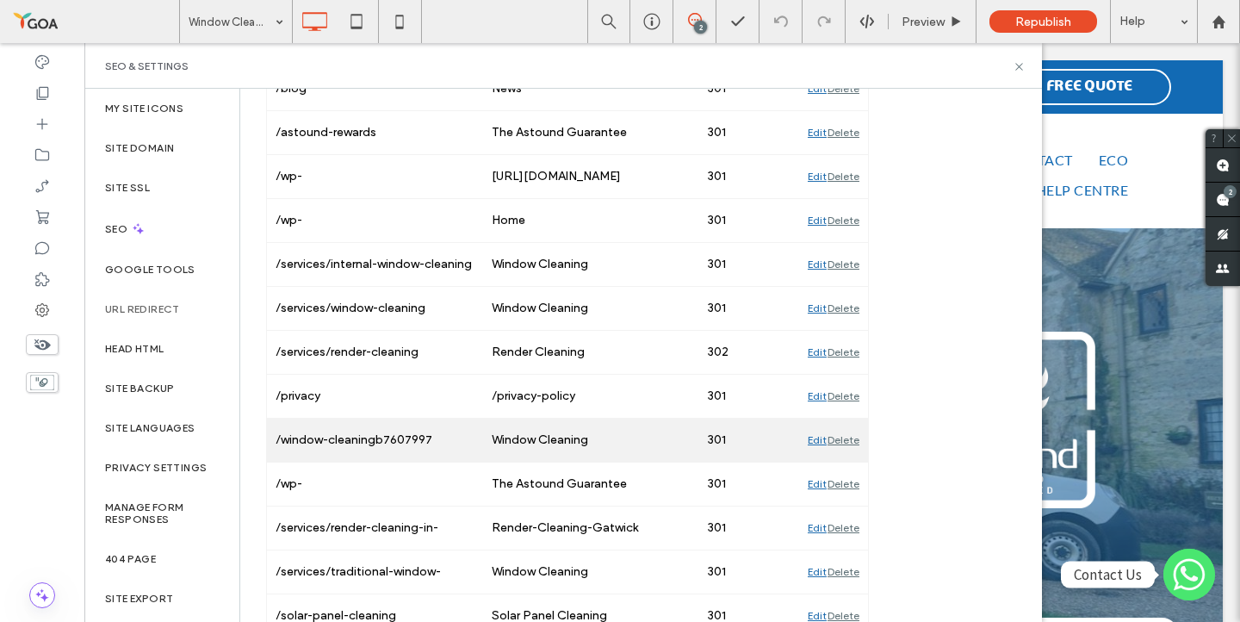
scroll to position [963, 0]
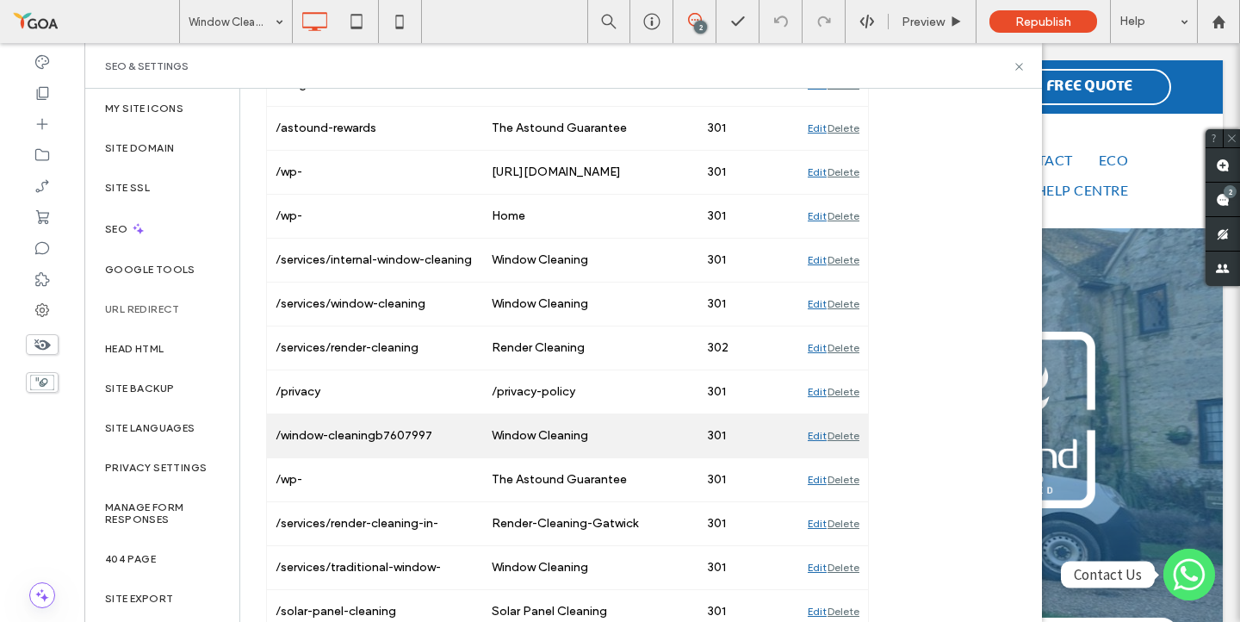
click at [814, 432] on div "Edit" at bounding box center [817, 435] width 19 height 43
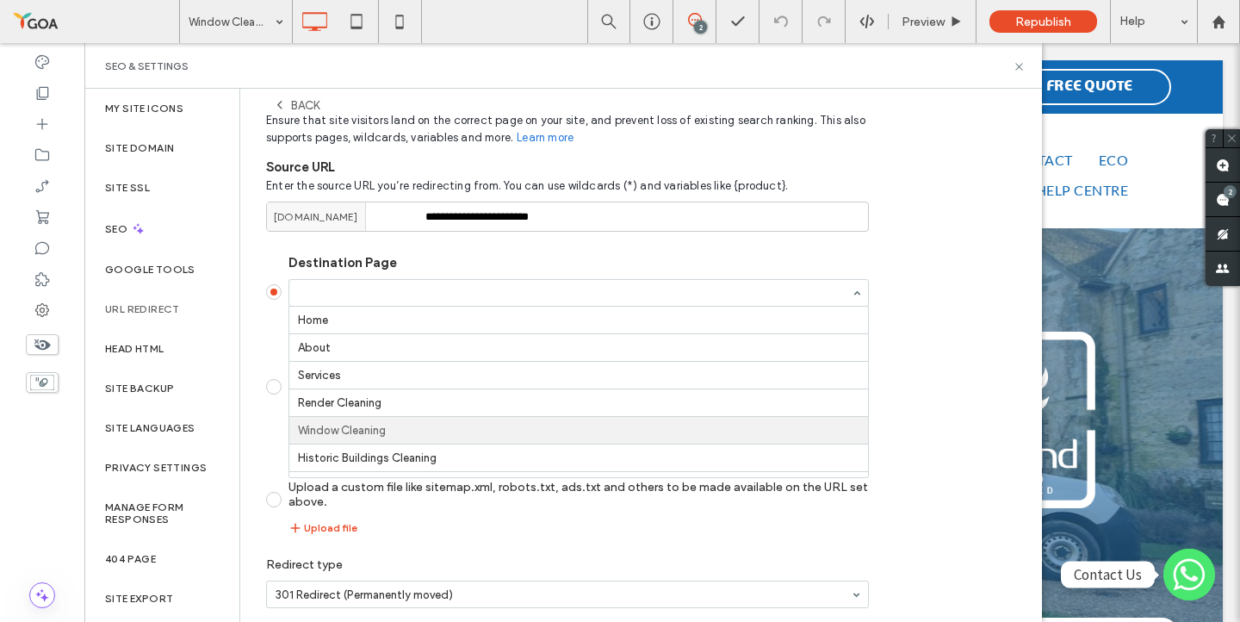
scroll to position [114, 0]
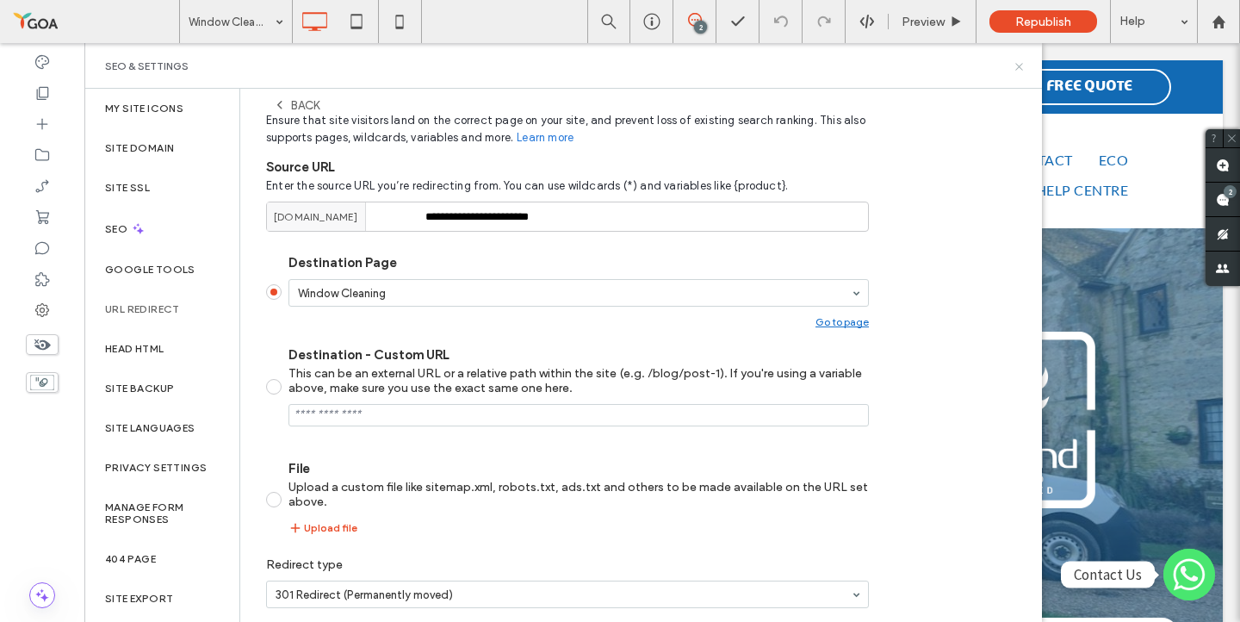
click at [1015, 66] on icon at bounding box center [1018, 66] width 13 height 13
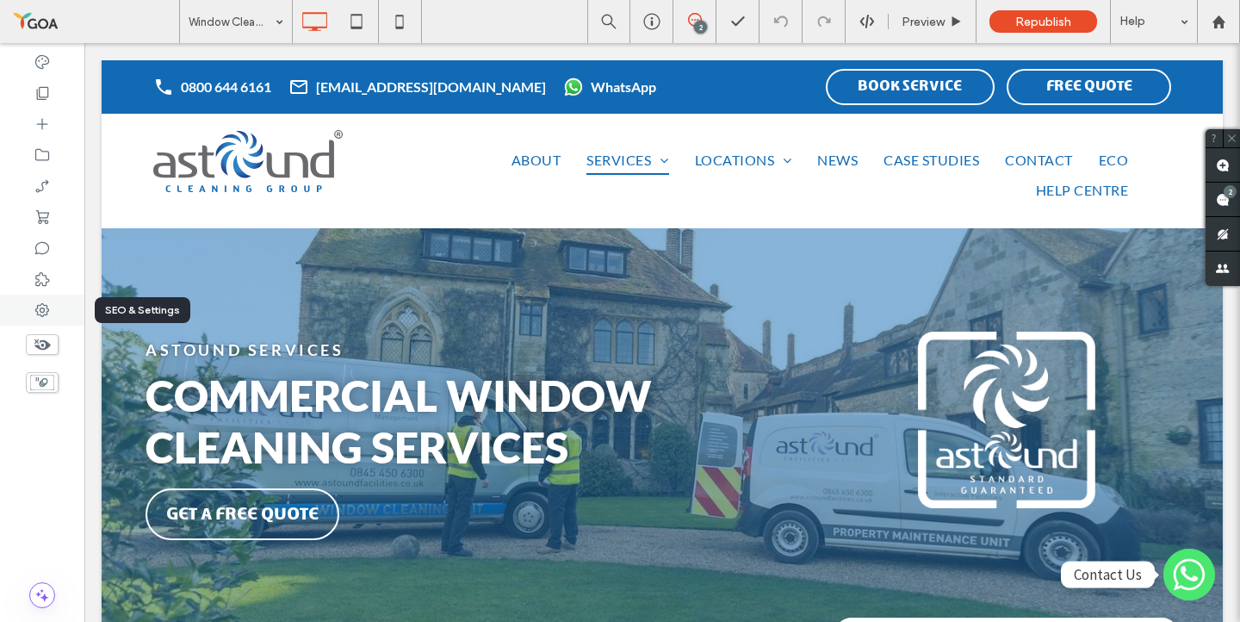
click at [46, 303] on icon at bounding box center [42, 309] width 17 height 17
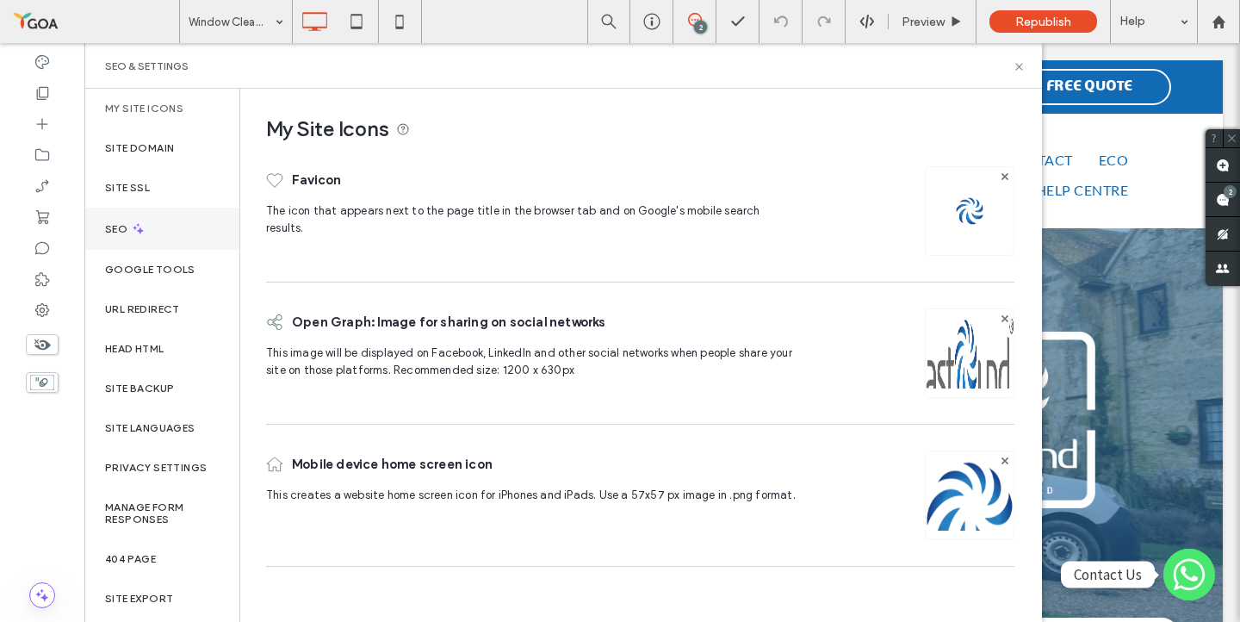
click at [144, 223] on icon at bounding box center [138, 228] width 15 height 15
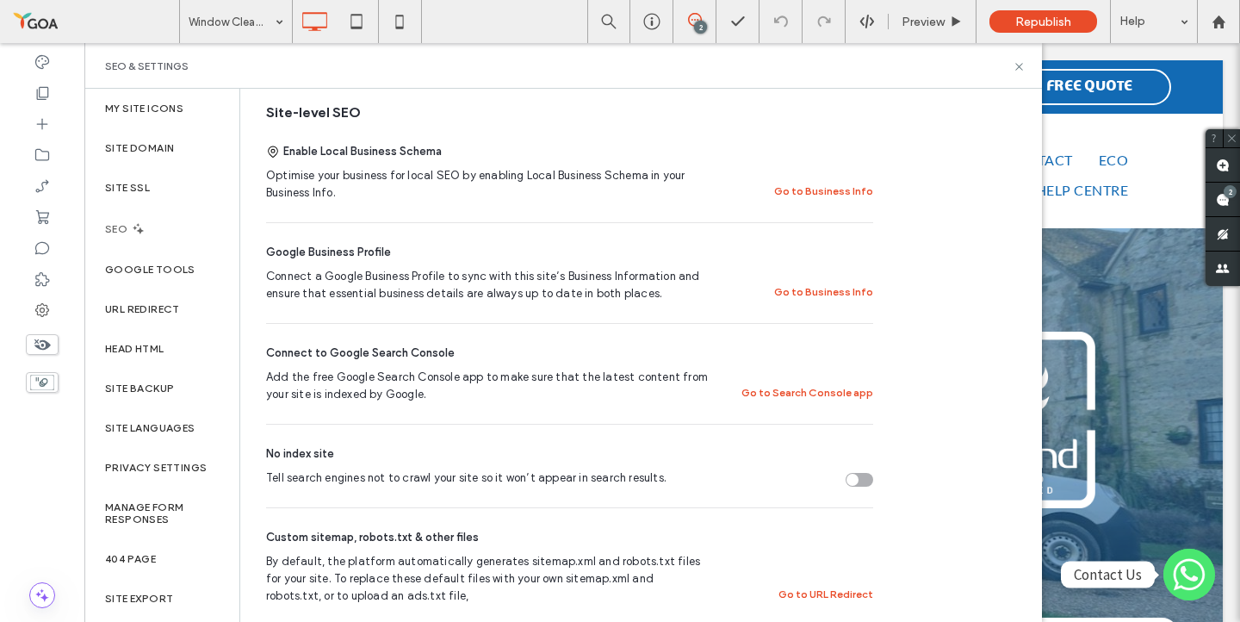
scroll to position [566, 0]
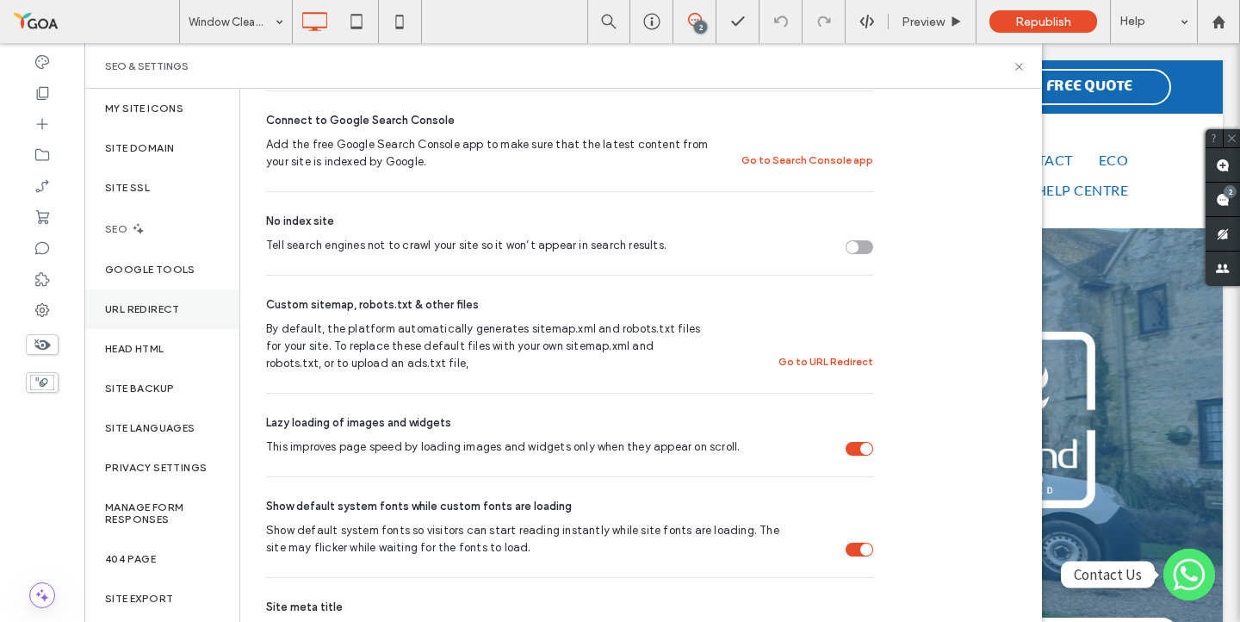
click at [147, 309] on label "URL Redirect" at bounding box center [142, 309] width 75 height 12
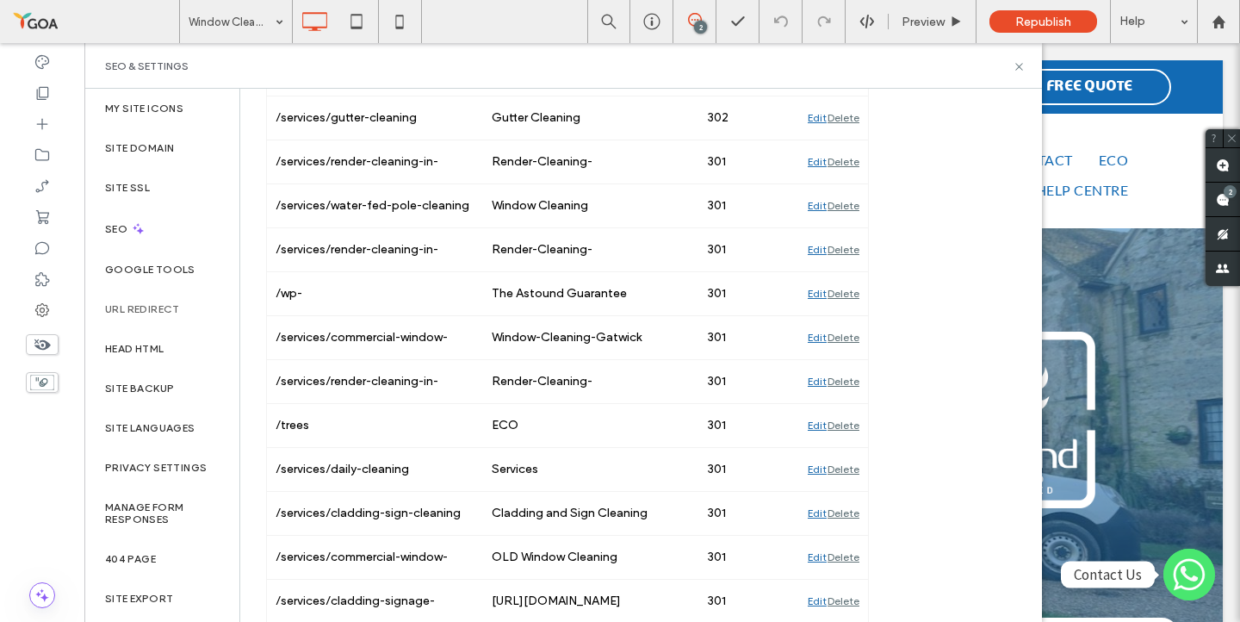
scroll to position [0, 0]
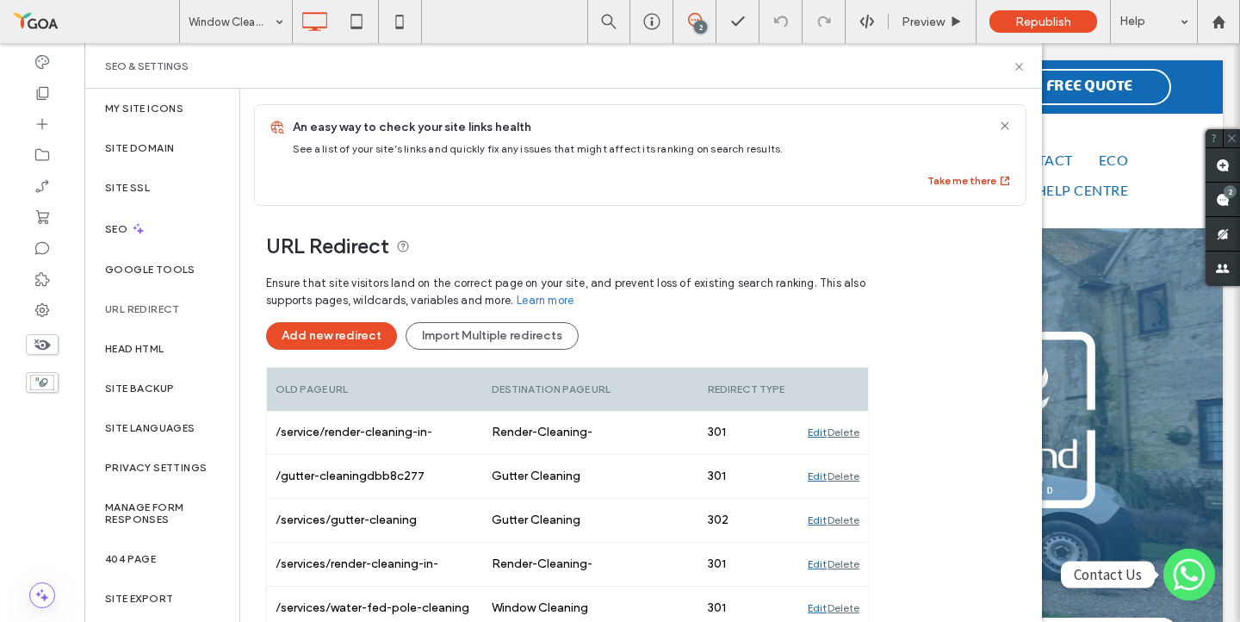
click at [985, 181] on button "Take me there" at bounding box center [969, 180] width 84 height 21
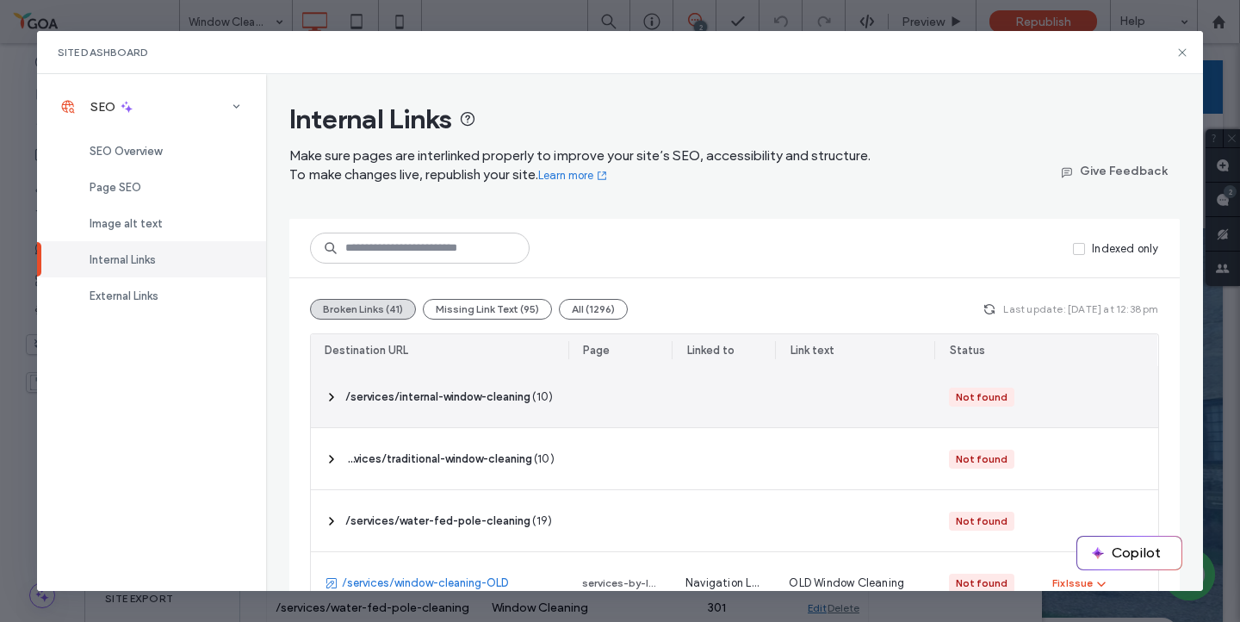
click at [337, 398] on icon at bounding box center [332, 397] width 14 height 14
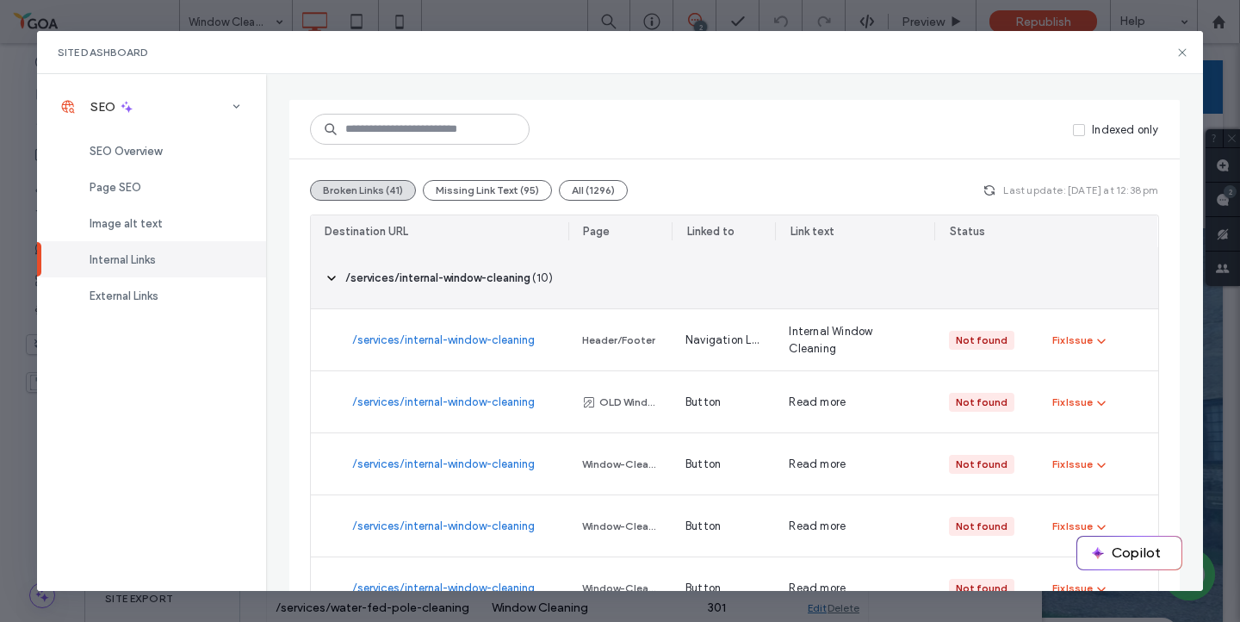
scroll to position [127, 0]
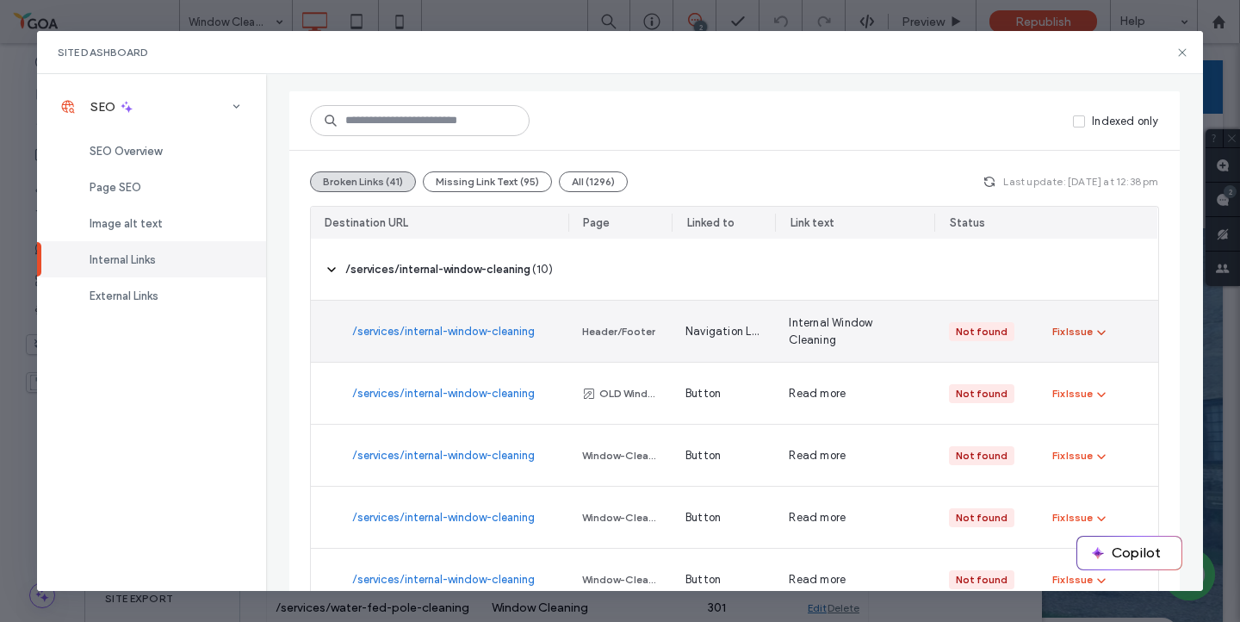
click at [1074, 337] on div "Fix Issue" at bounding box center [1072, 331] width 40 height 15
click at [1089, 376] on span "Fix in Editor" at bounding box center [1097, 372] width 61 height 17
click at [1072, 399] on span "Redirect Link" at bounding box center [1101, 405] width 69 height 17
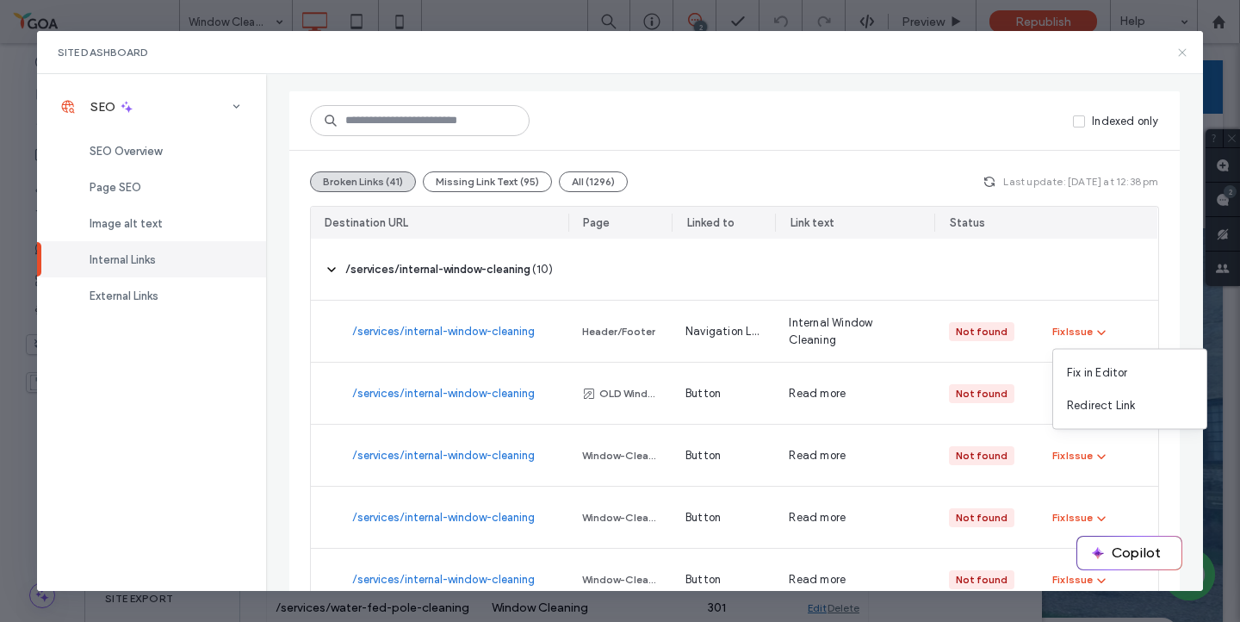
click at [1178, 53] on icon at bounding box center [1182, 53] width 14 height 14
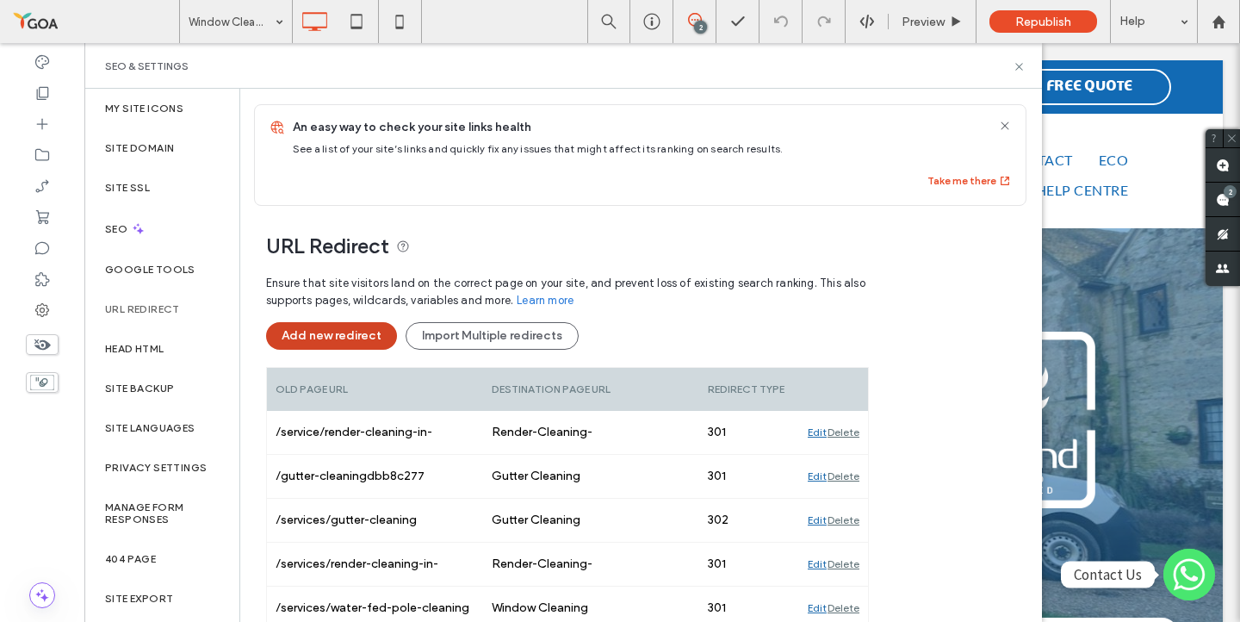
click at [368, 347] on button "Add new redirect" at bounding box center [331, 336] width 131 height 28
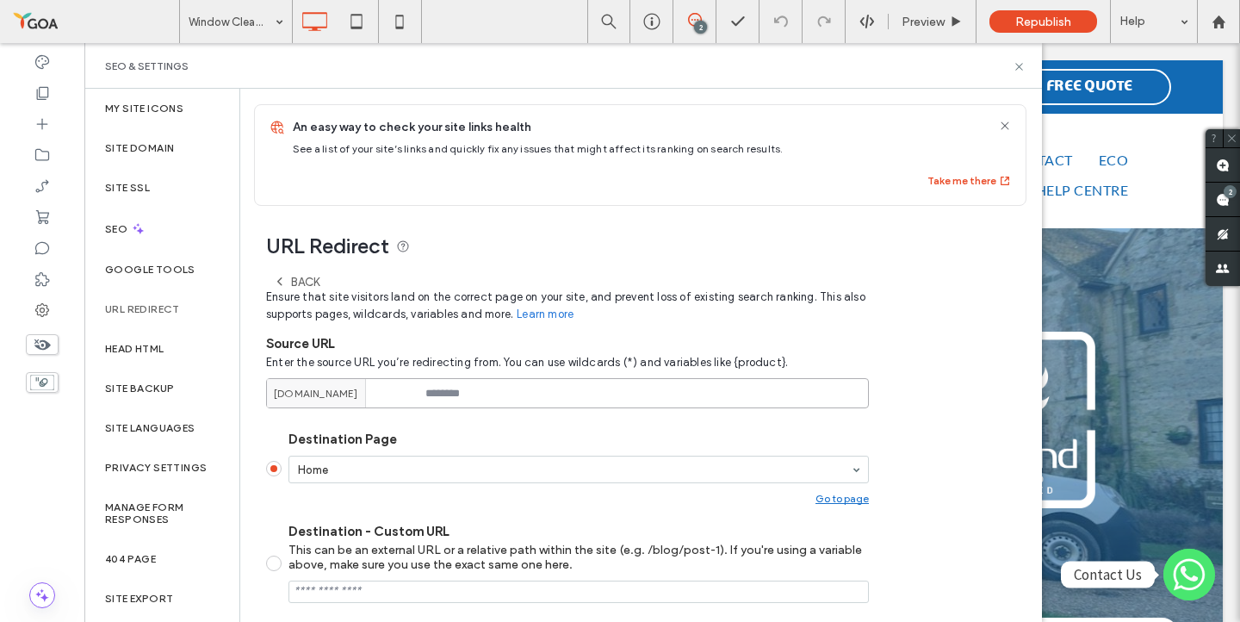
click at [452, 408] on input at bounding box center [567, 393] width 603 height 30
paste input "**********"
drag, startPoint x: 617, startPoint y: 396, endPoint x: 366, endPoint y: 357, distance: 254.4
click at [366, 357] on div "**********" at bounding box center [567, 377] width 603 height 61
type input "**********"
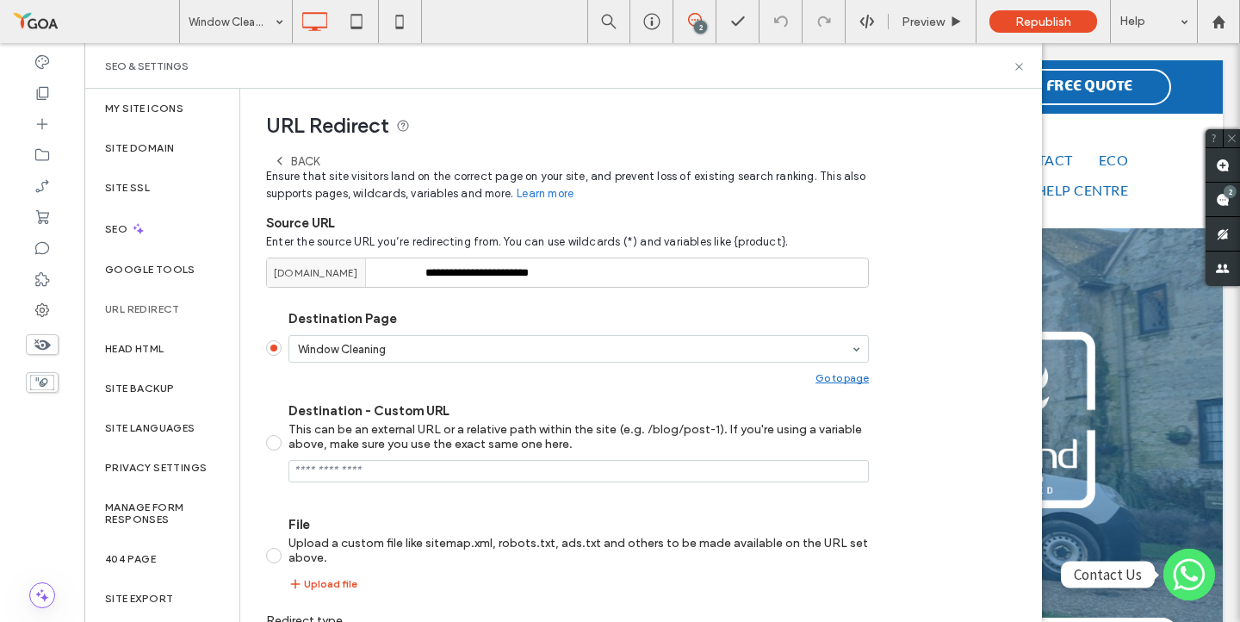
scroll to position [248, 0]
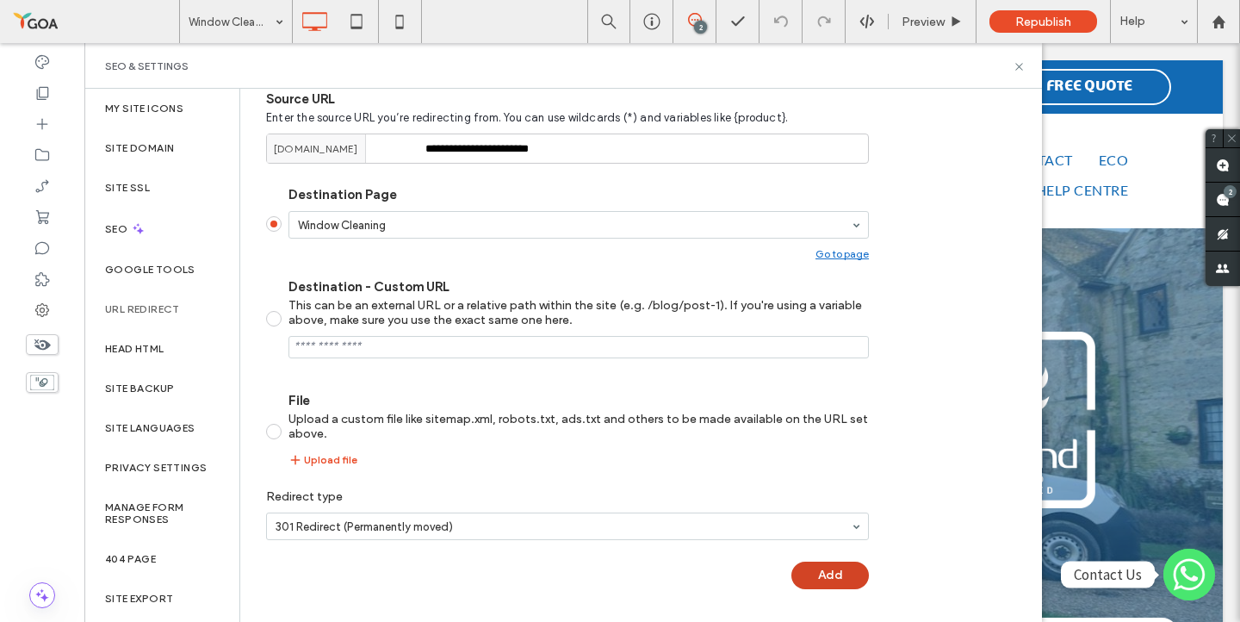
click at [842, 579] on button "Add" at bounding box center [829, 575] width 77 height 28
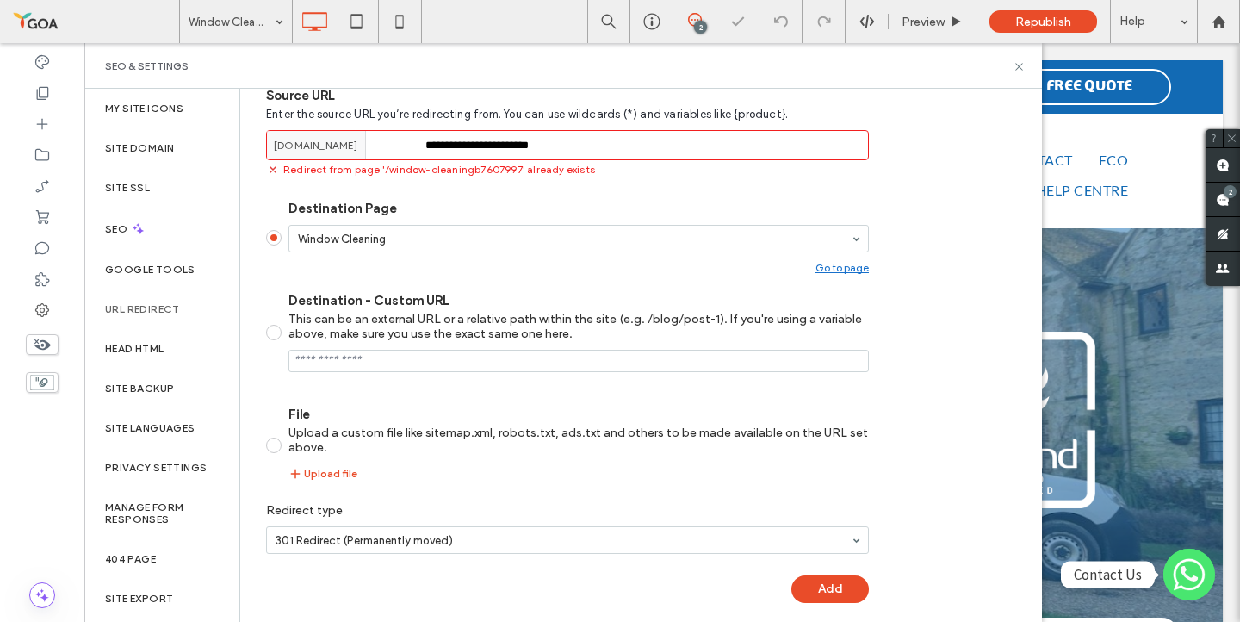
scroll to position [0, 0]
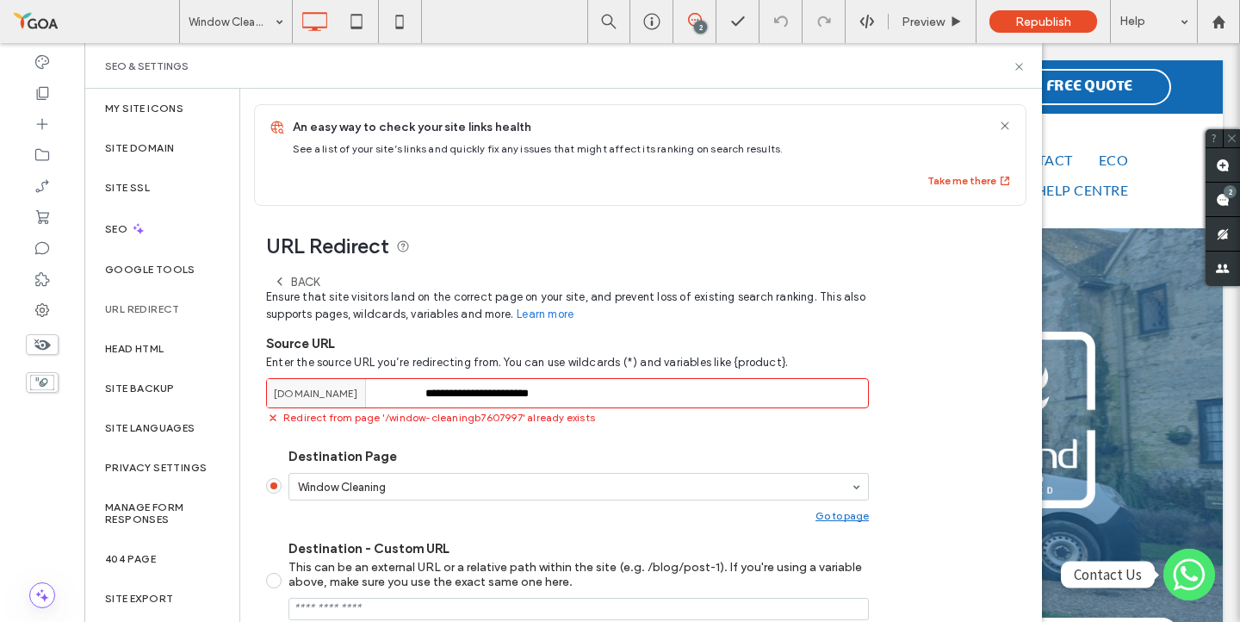
click at [306, 290] on span "Ensure that site visitors land on the correct page on your site, and prevent lo…" at bounding box center [567, 305] width 603 height 34
click at [306, 279] on div "Back" at bounding box center [296, 282] width 46 height 14
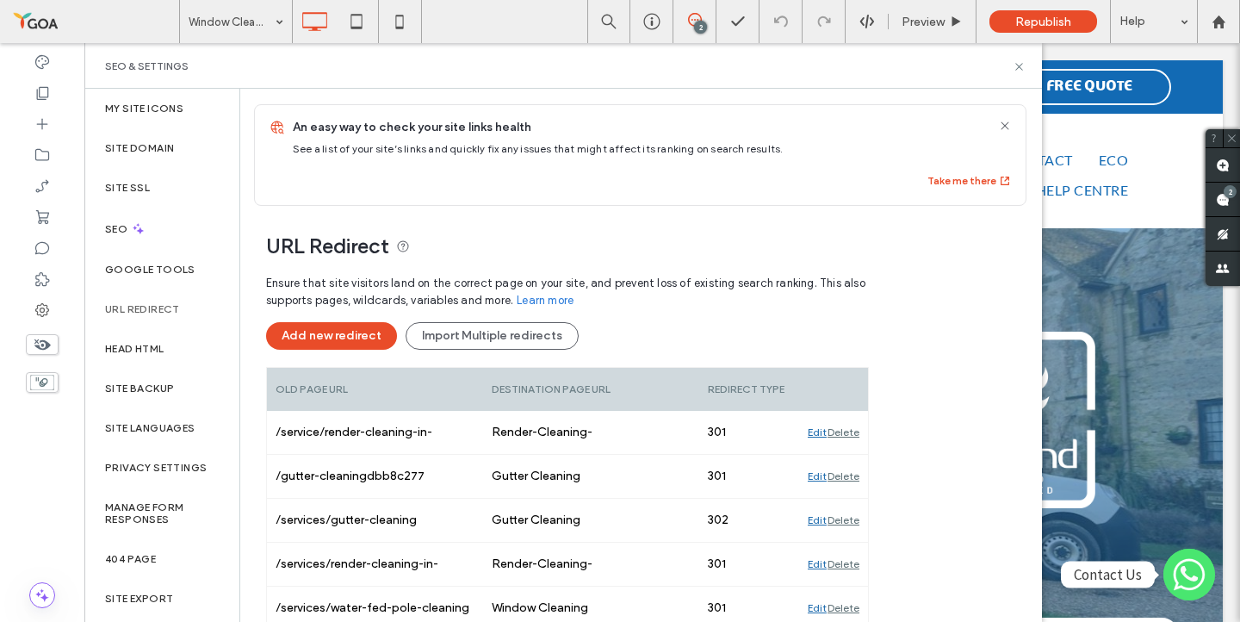
scroll to position [1043, 0]
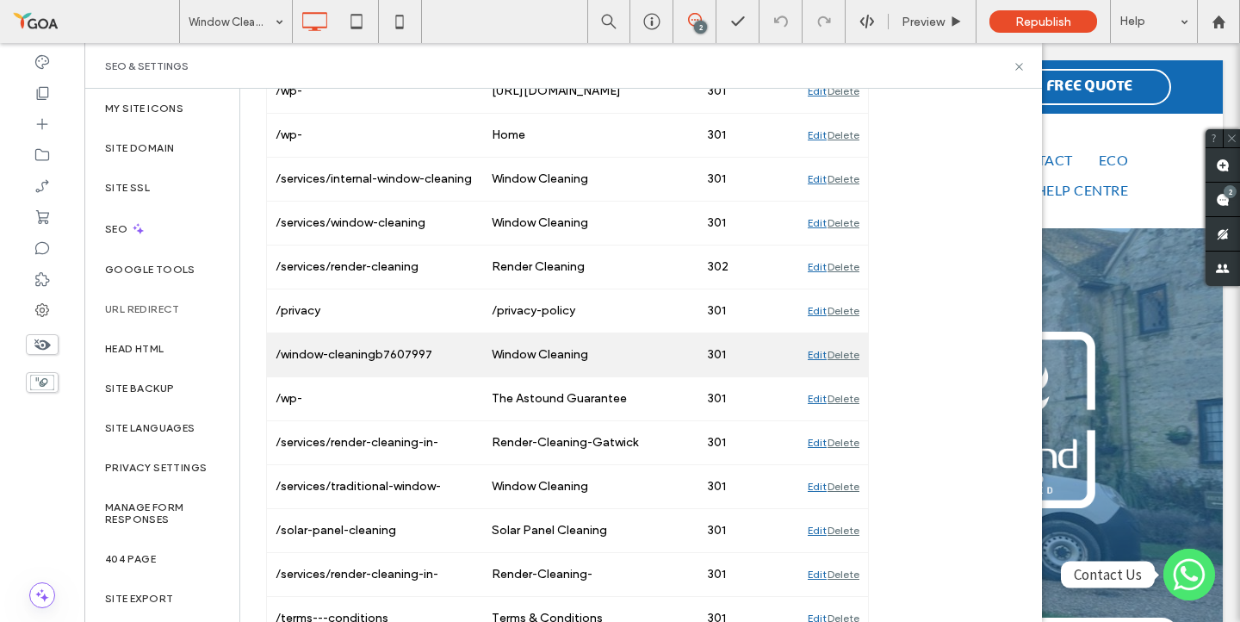
click at [841, 359] on div "Delete" at bounding box center [843, 354] width 32 height 43
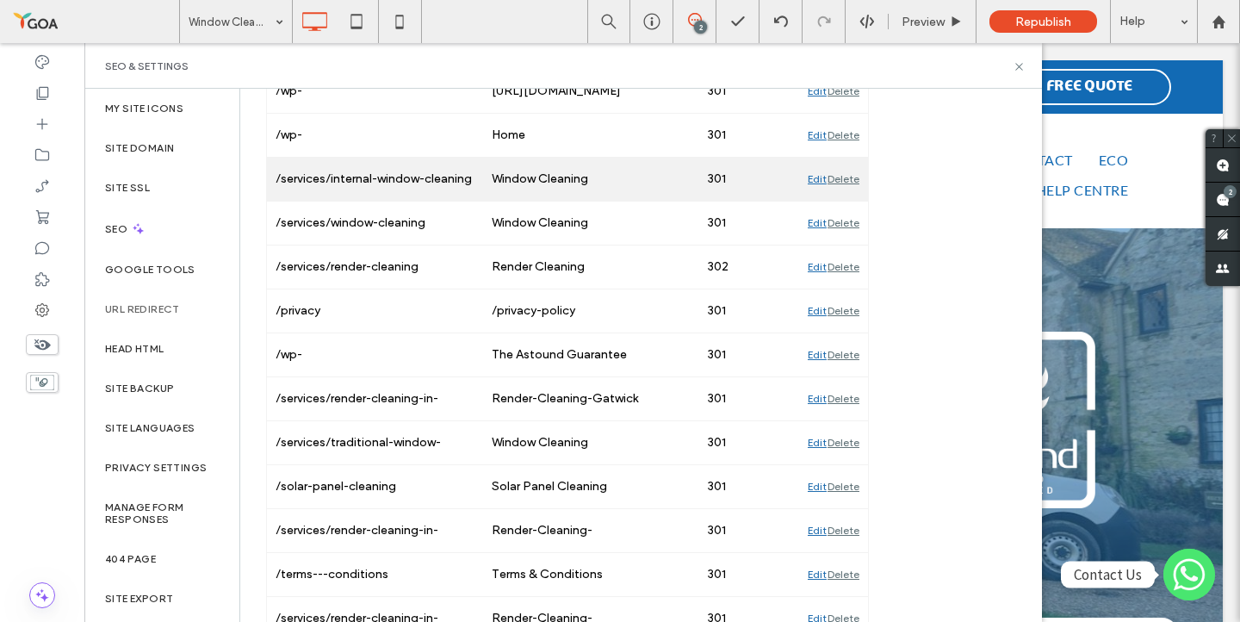
click at [852, 177] on div "Delete" at bounding box center [843, 179] width 32 height 43
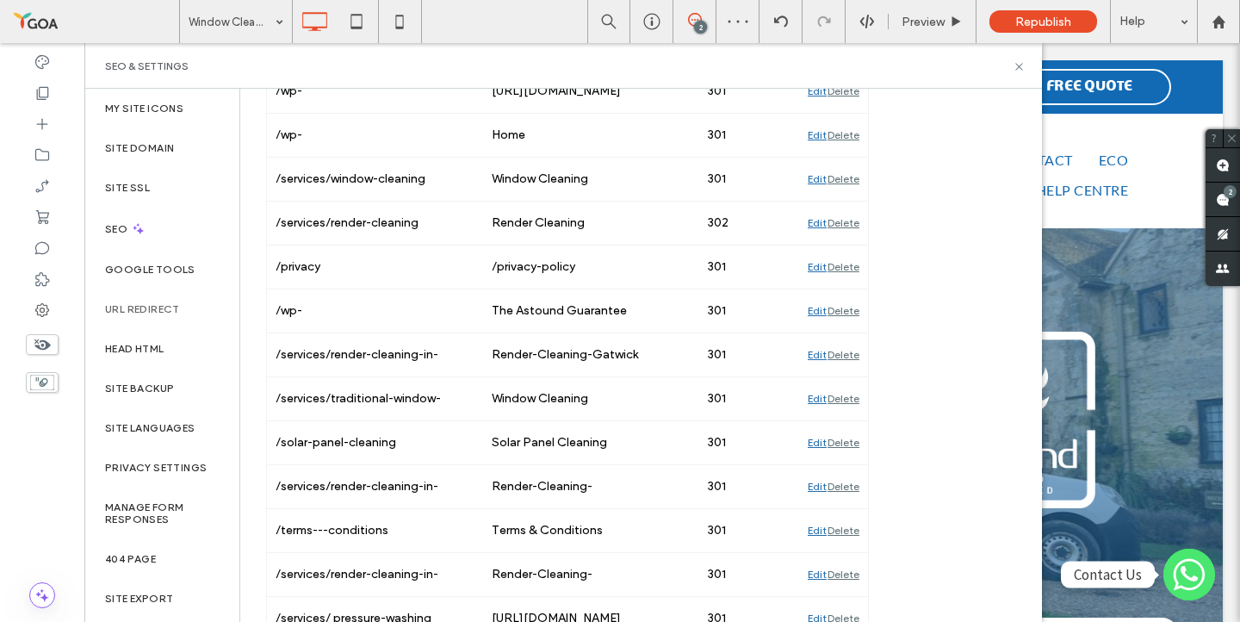
click at [852, 177] on div "Delete" at bounding box center [843, 179] width 32 height 43
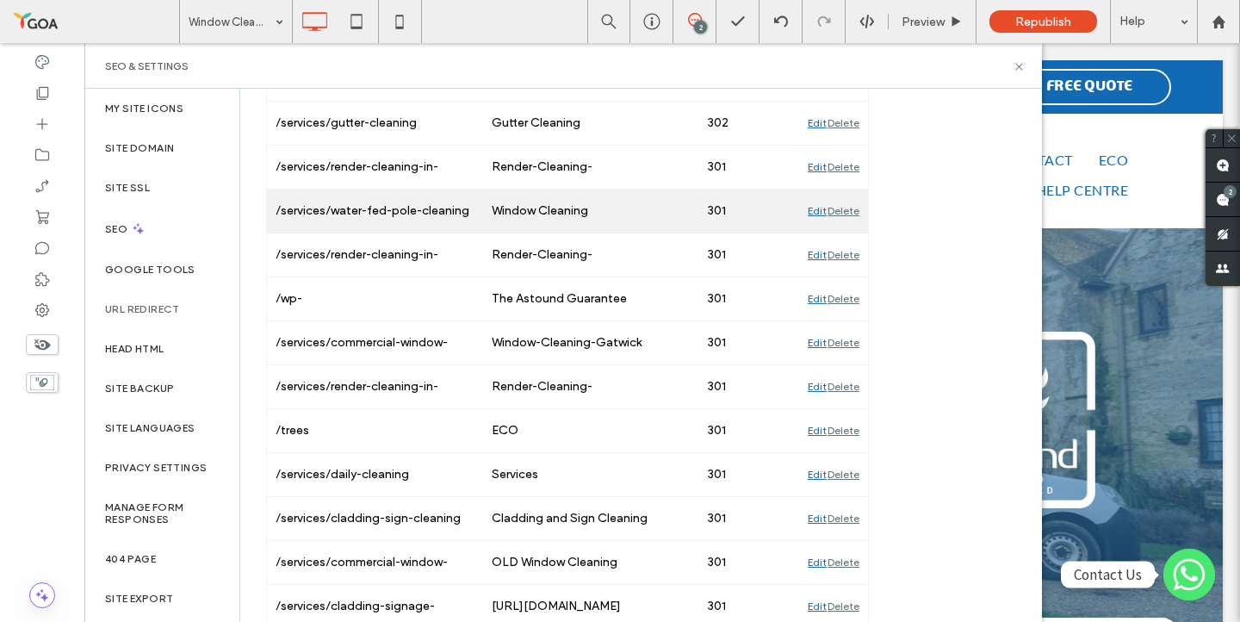
scroll to position [379, 0]
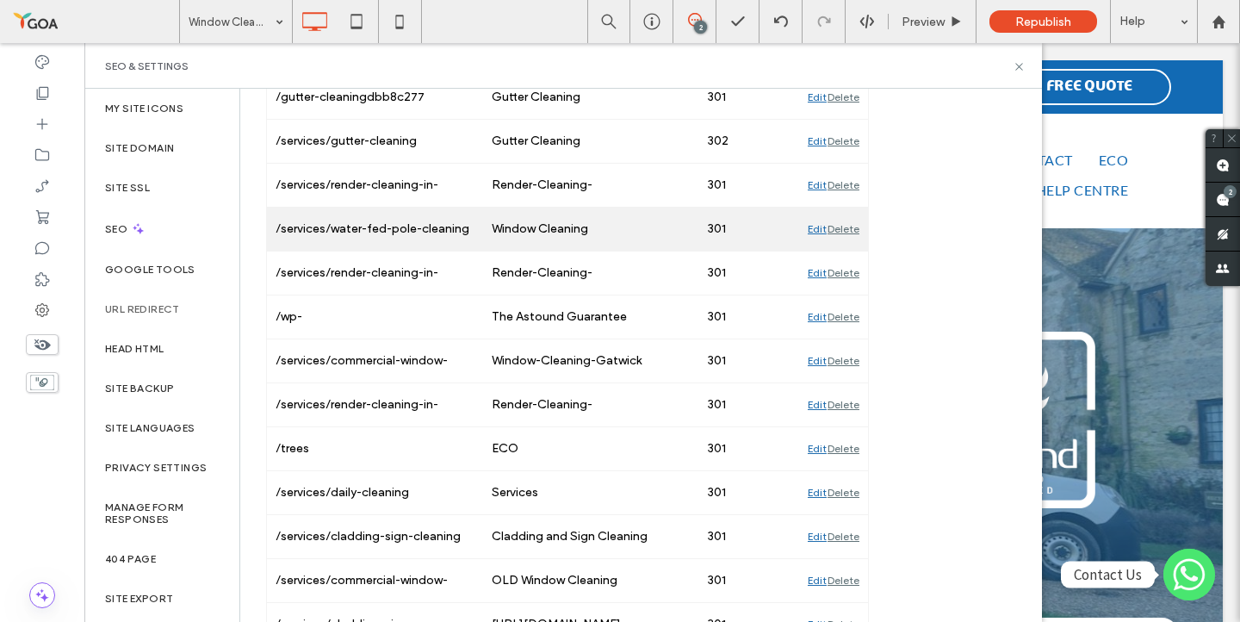
click at [848, 228] on div "Delete" at bounding box center [843, 228] width 32 height 43
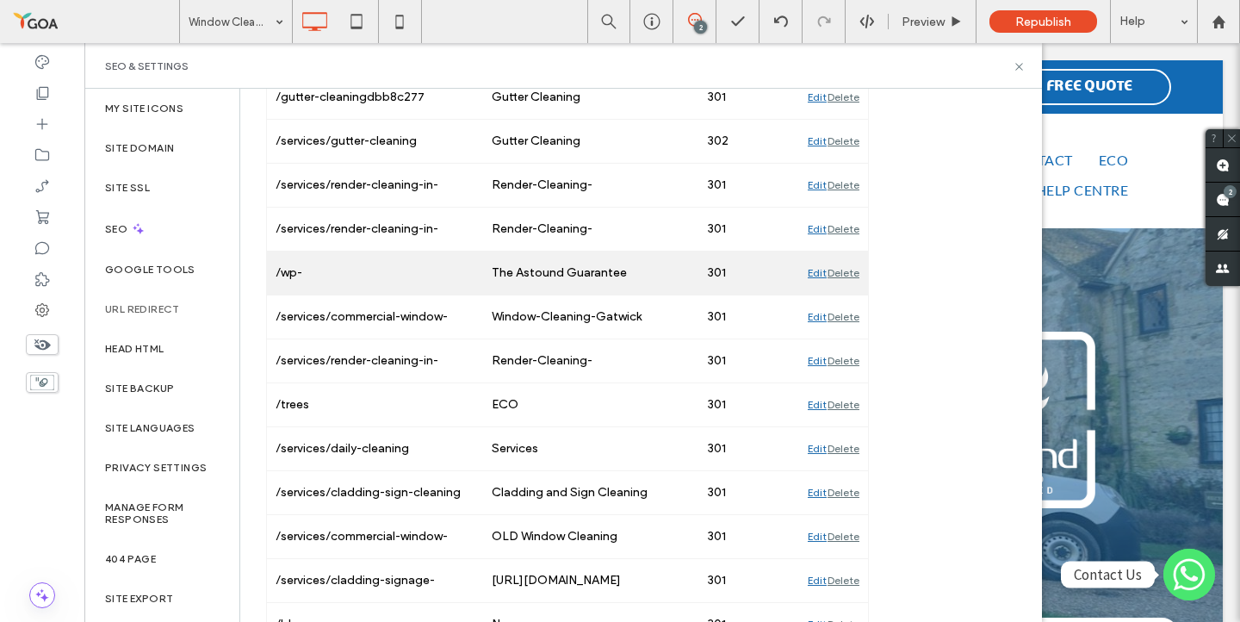
scroll to position [1006, 0]
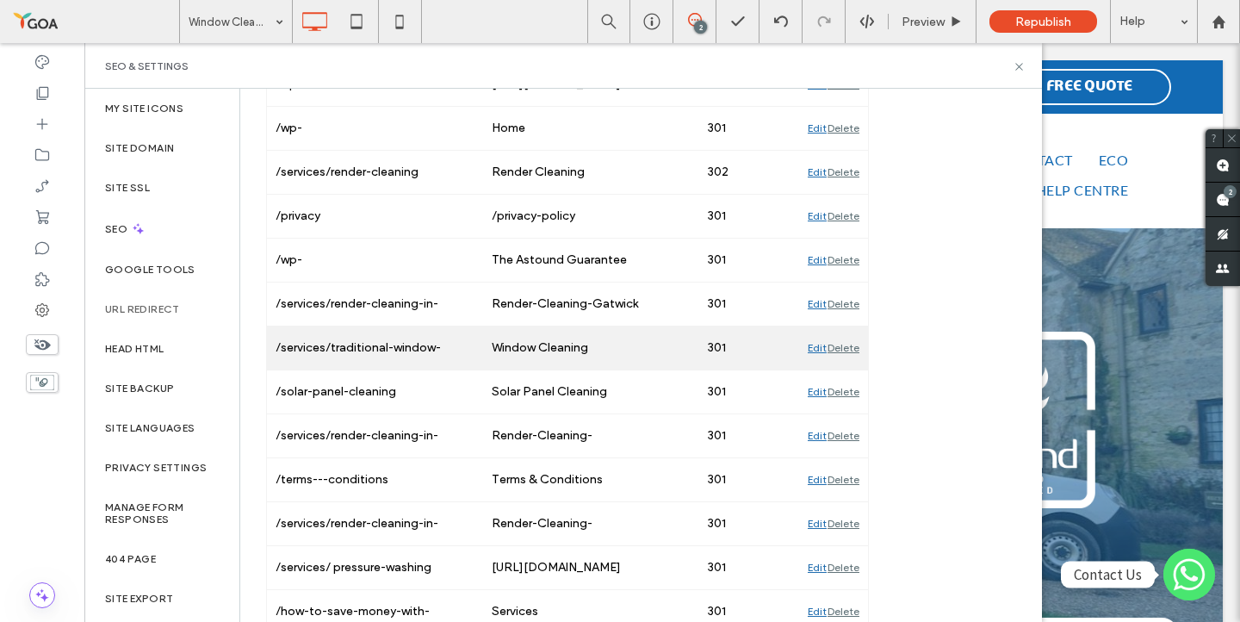
click at [846, 348] on div "Delete" at bounding box center [843, 347] width 32 height 43
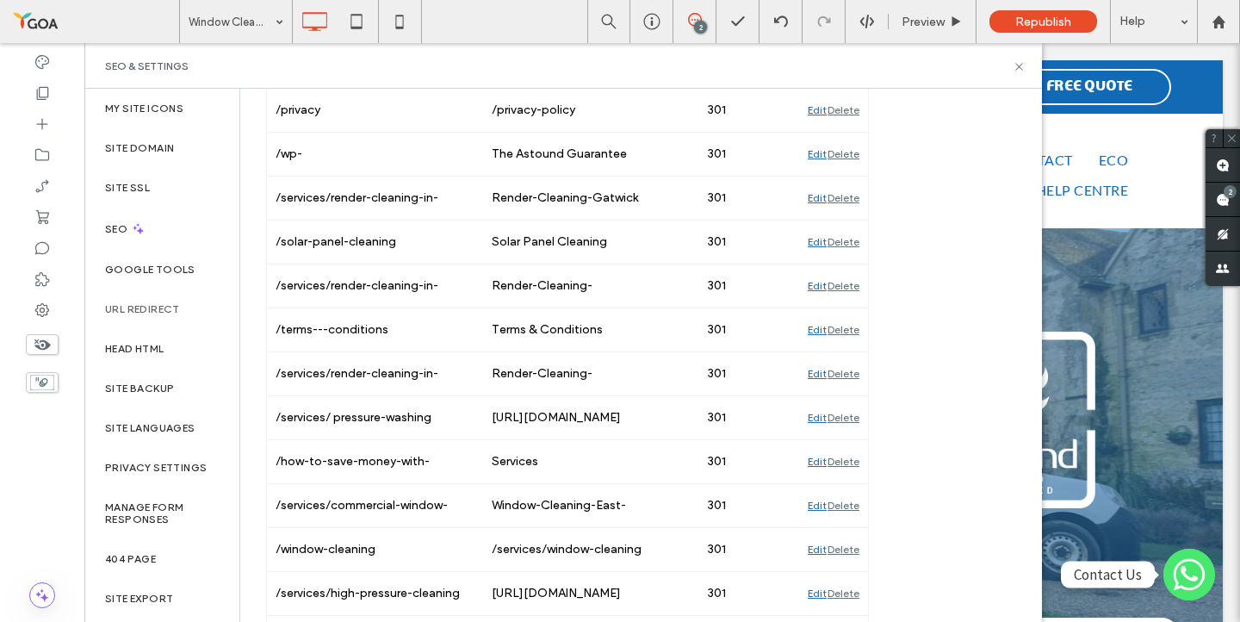
scroll to position [1210, 0]
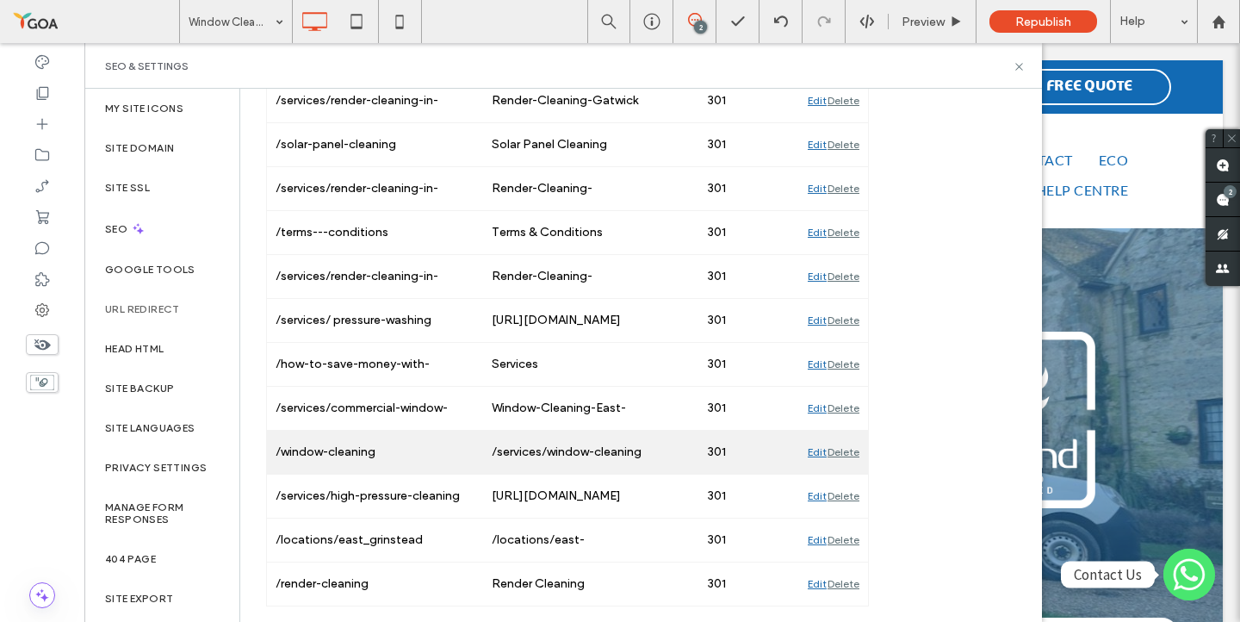
click at [856, 453] on div "Delete" at bounding box center [843, 451] width 32 height 43
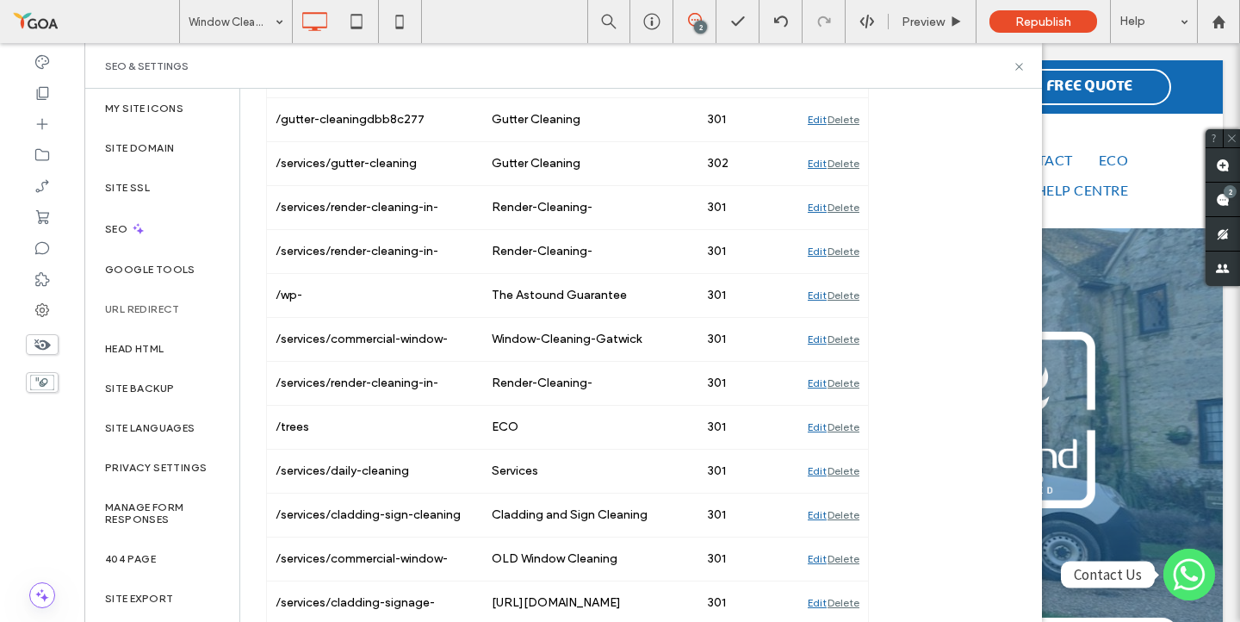
scroll to position [0, 0]
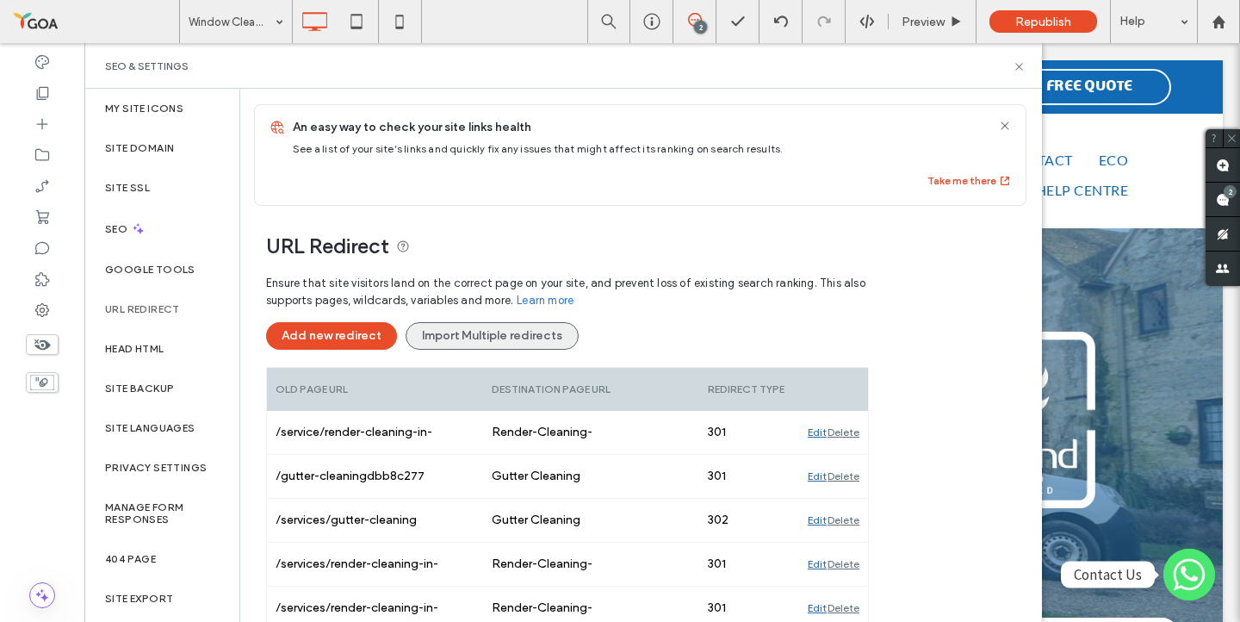
click at [519, 323] on button "Import Multiple redirects" at bounding box center [491, 336] width 173 height 28
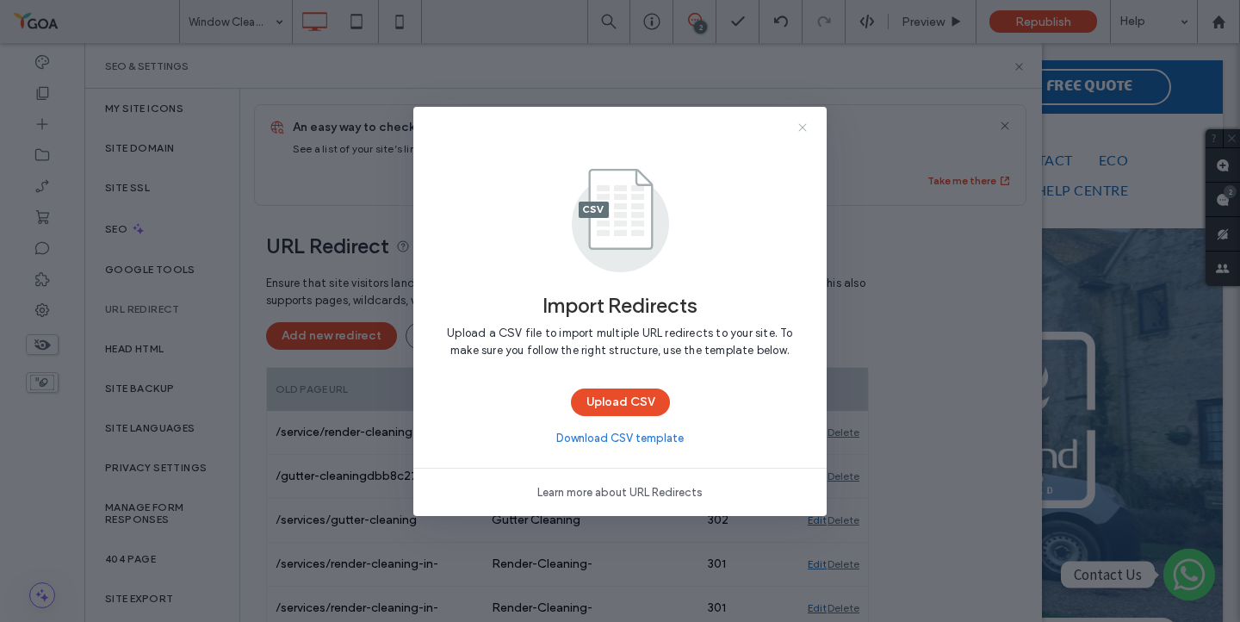
click at [803, 127] on icon at bounding box center [802, 128] width 14 height 14
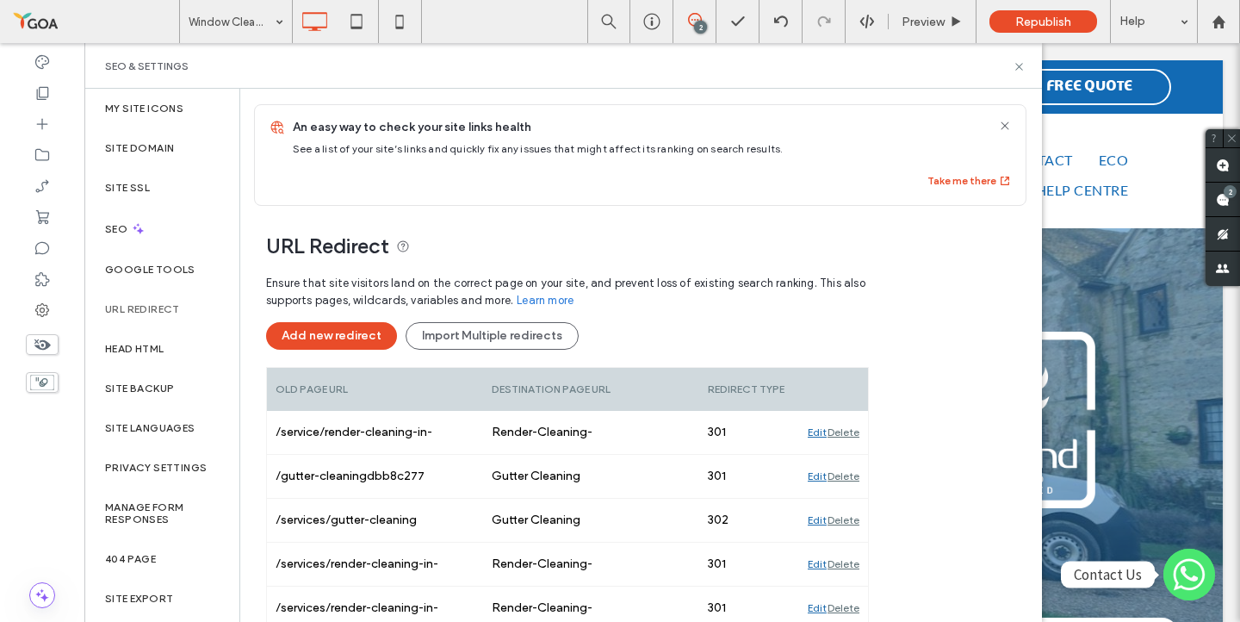
click at [318, 353] on div "Ensure that site visitors land on the correct page on your site, and prevent lo…" at bounding box center [567, 316] width 603 height 101
click at [325, 340] on button "Add new redirect" at bounding box center [331, 336] width 131 height 28
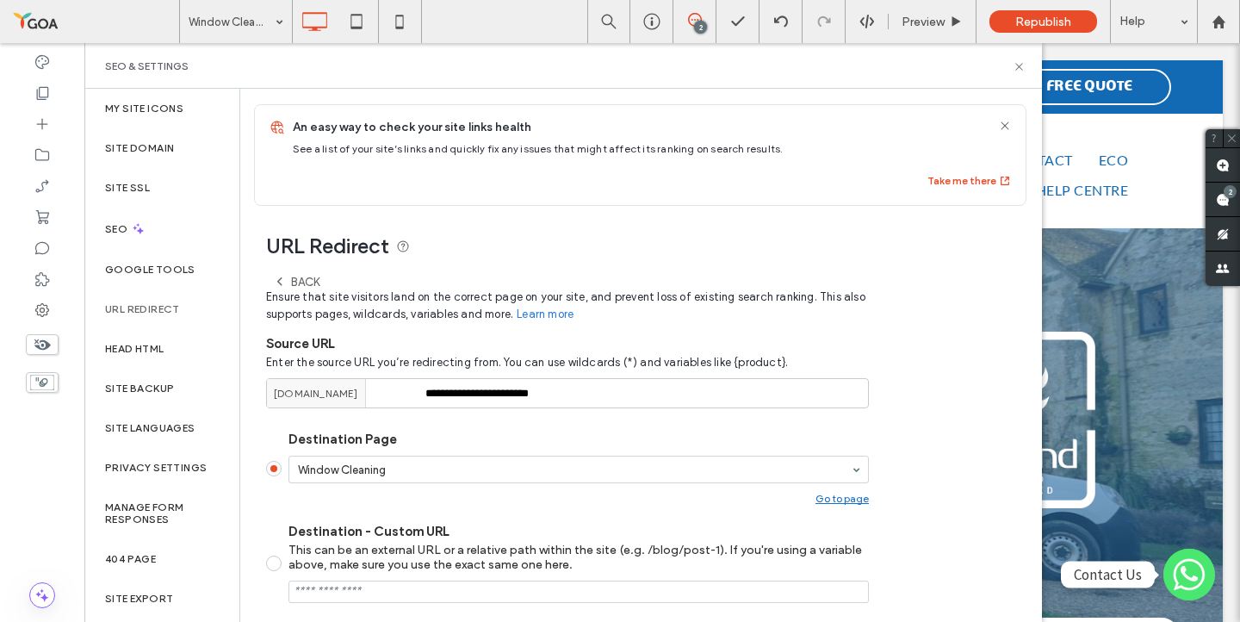
scroll to position [248, 0]
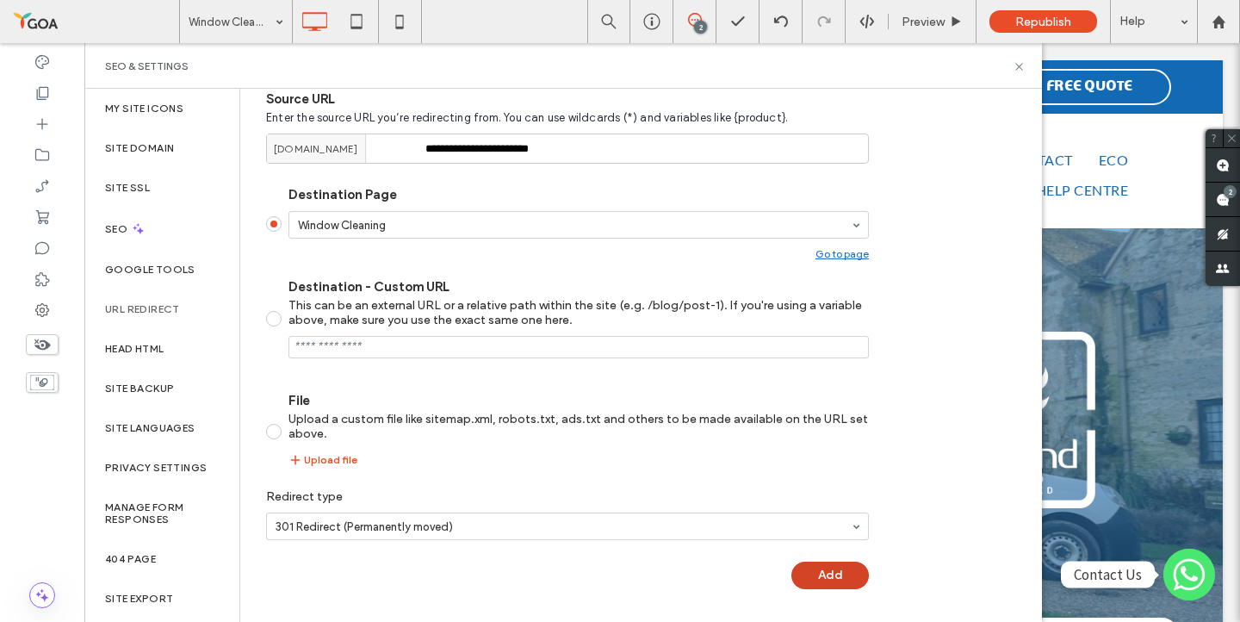
click at [824, 573] on button "Add" at bounding box center [829, 575] width 77 height 28
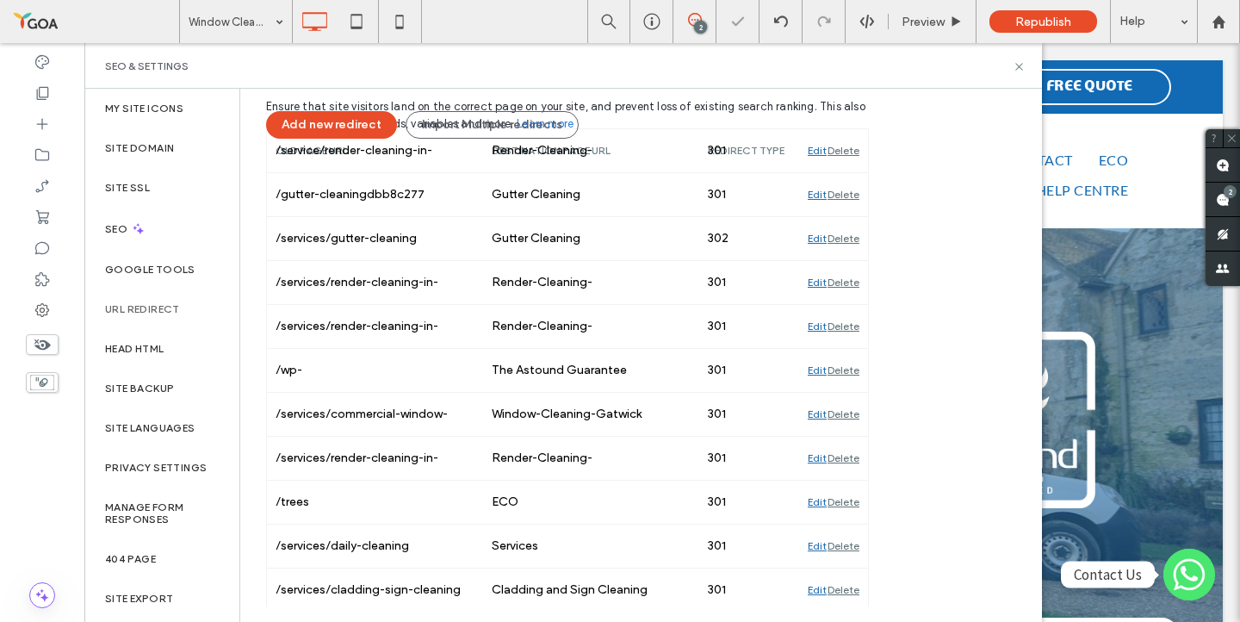
scroll to position [176, 0]
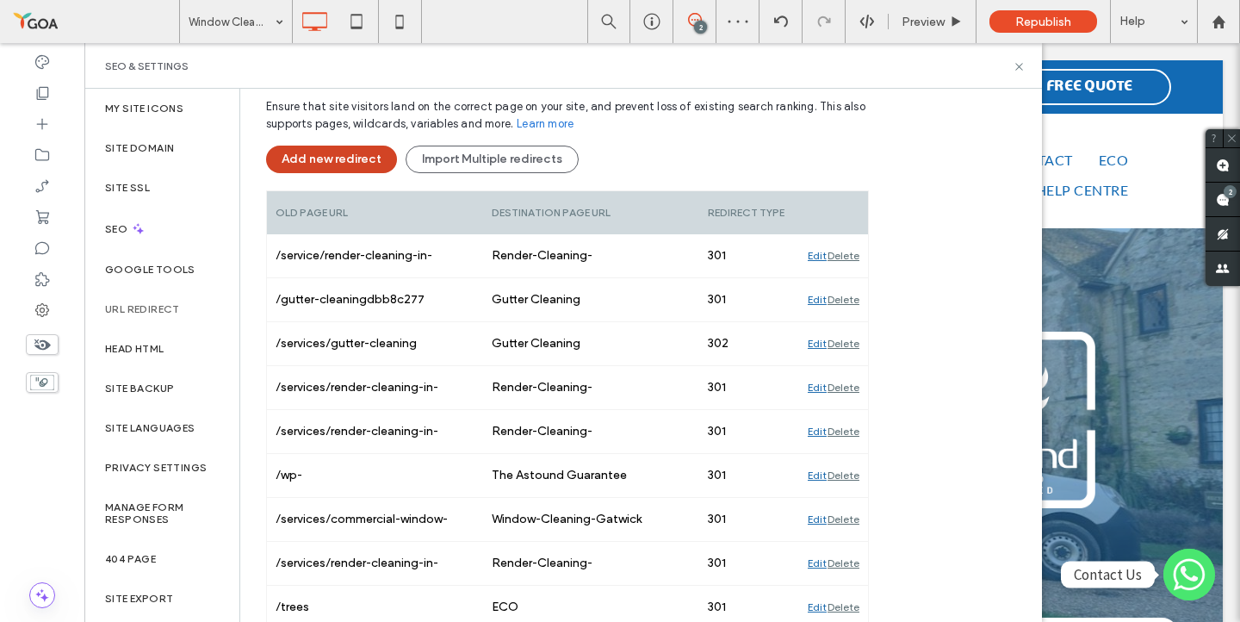
click at [326, 147] on button "Add new redirect" at bounding box center [331, 159] width 131 height 28
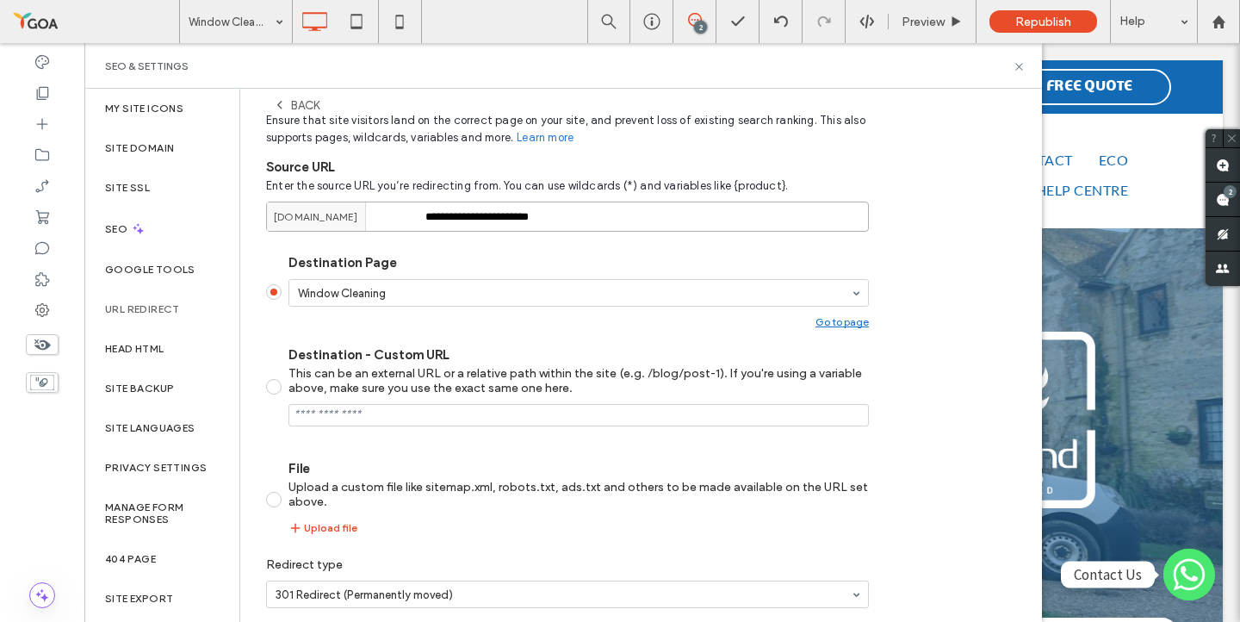
drag, startPoint x: 431, startPoint y: 220, endPoint x: 634, endPoint y: 217, distance: 202.3
click at [633, 218] on input "**********" at bounding box center [567, 216] width 603 height 30
paste input "**********"
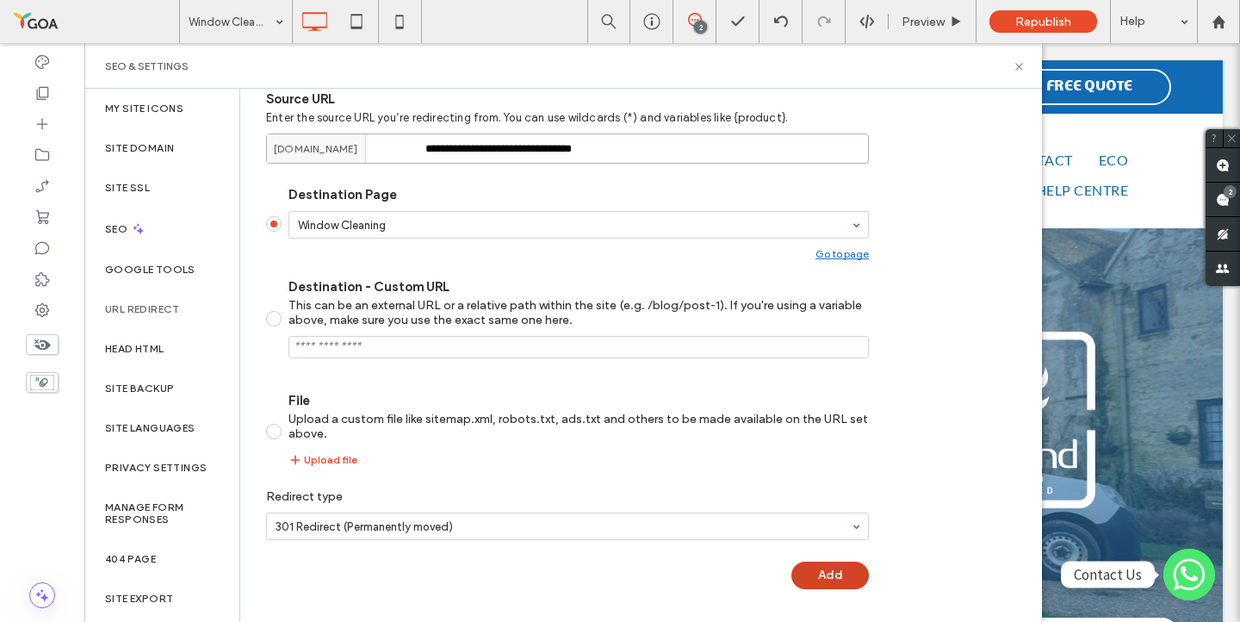
type input "**********"
click at [826, 582] on button "Add" at bounding box center [829, 575] width 77 height 28
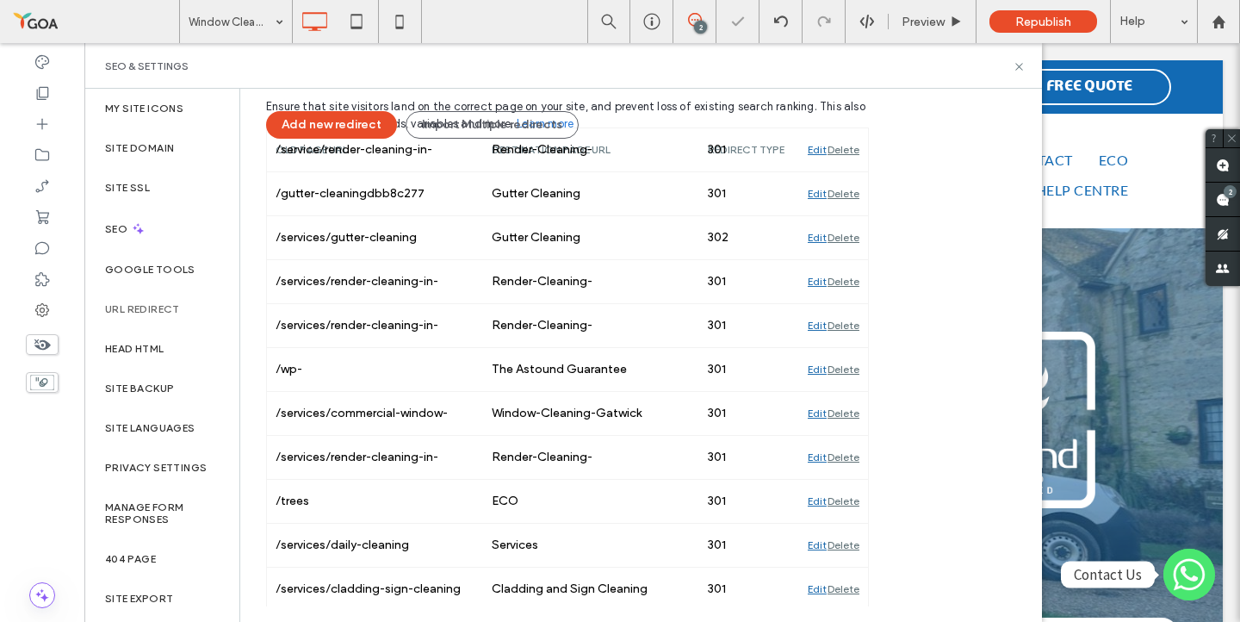
scroll to position [176, 0]
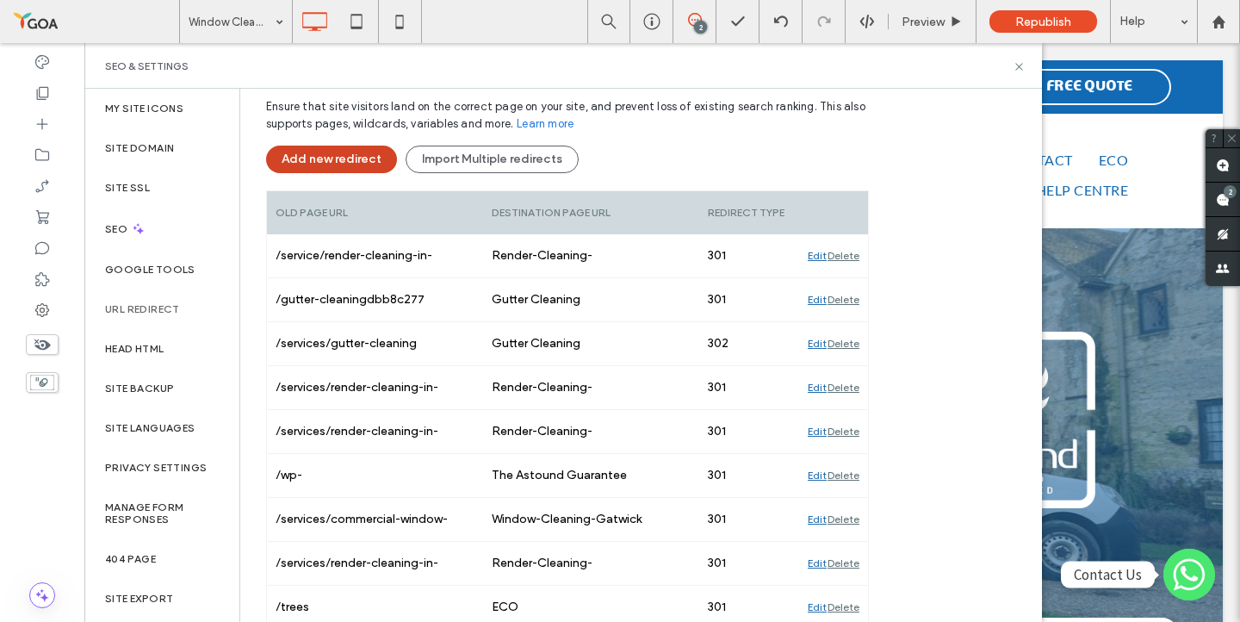
click at [334, 169] on button "Add new redirect" at bounding box center [331, 159] width 131 height 28
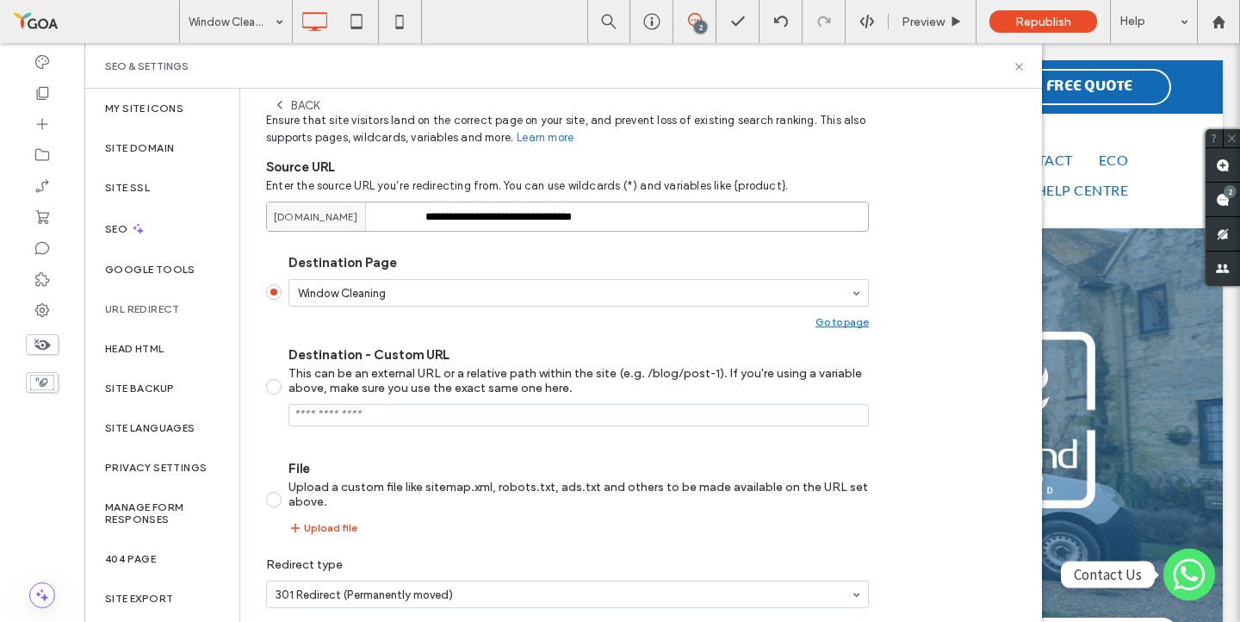
drag, startPoint x: 427, startPoint y: 221, endPoint x: 758, endPoint y: 231, distance: 331.6
click at [758, 231] on input "**********" at bounding box center [567, 216] width 603 height 30
paste input "***"
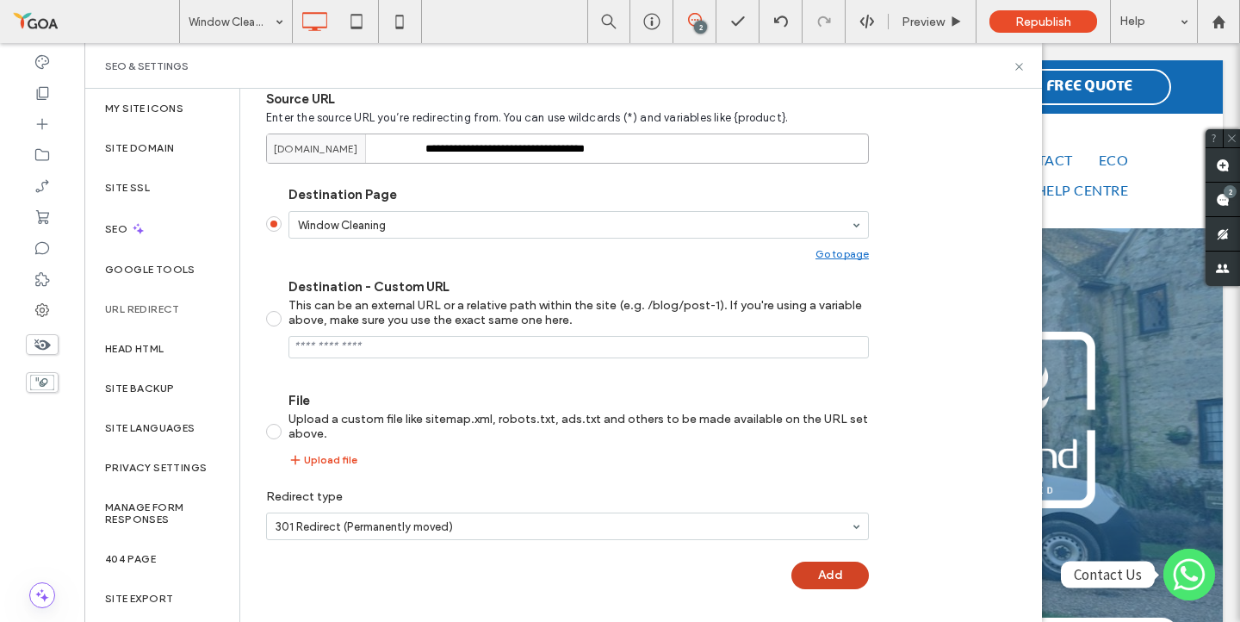
type input "**********"
click at [859, 584] on button "Add" at bounding box center [829, 575] width 77 height 28
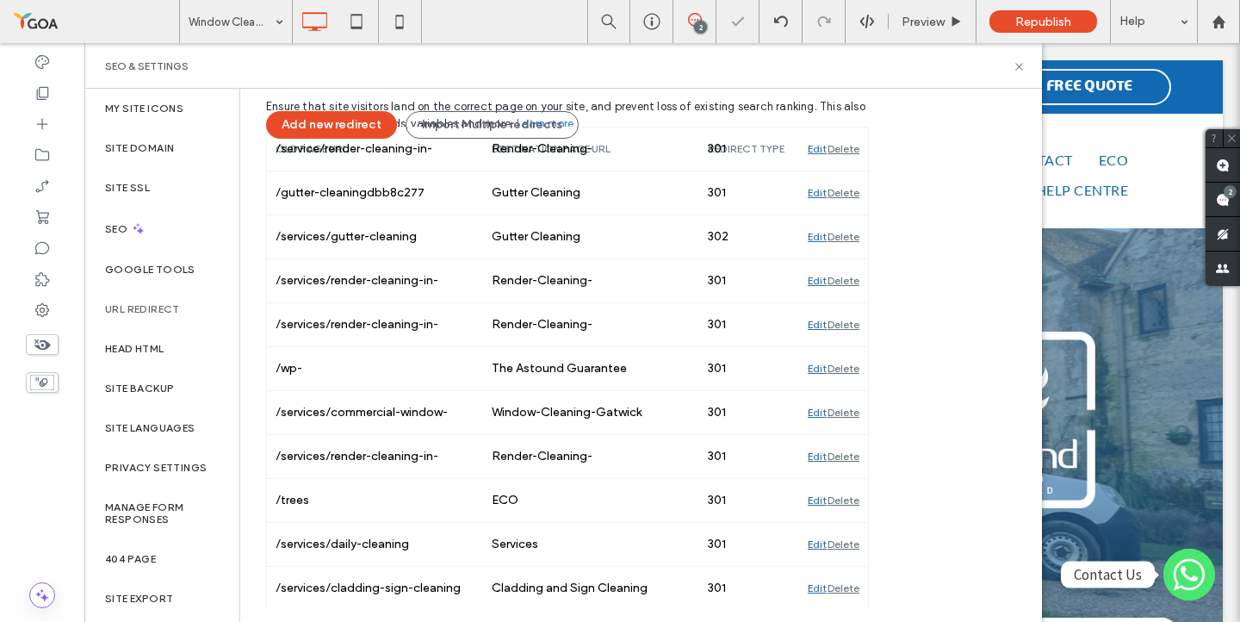
scroll to position [176, 0]
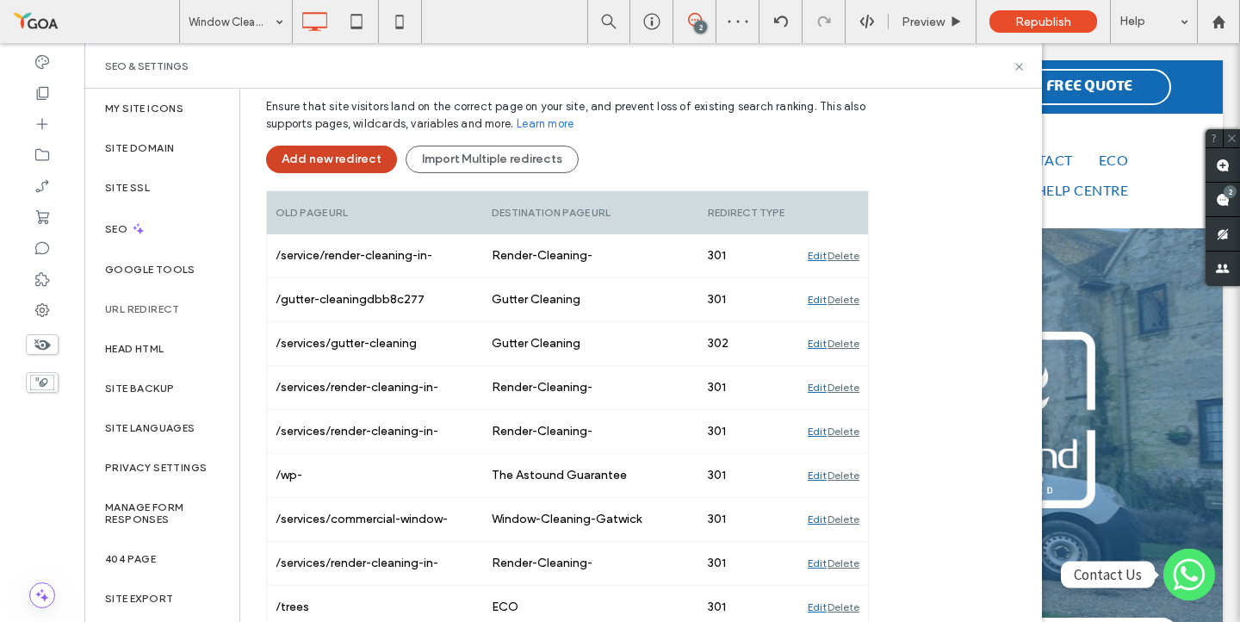
click at [331, 160] on button "Add new redirect" at bounding box center [331, 159] width 131 height 28
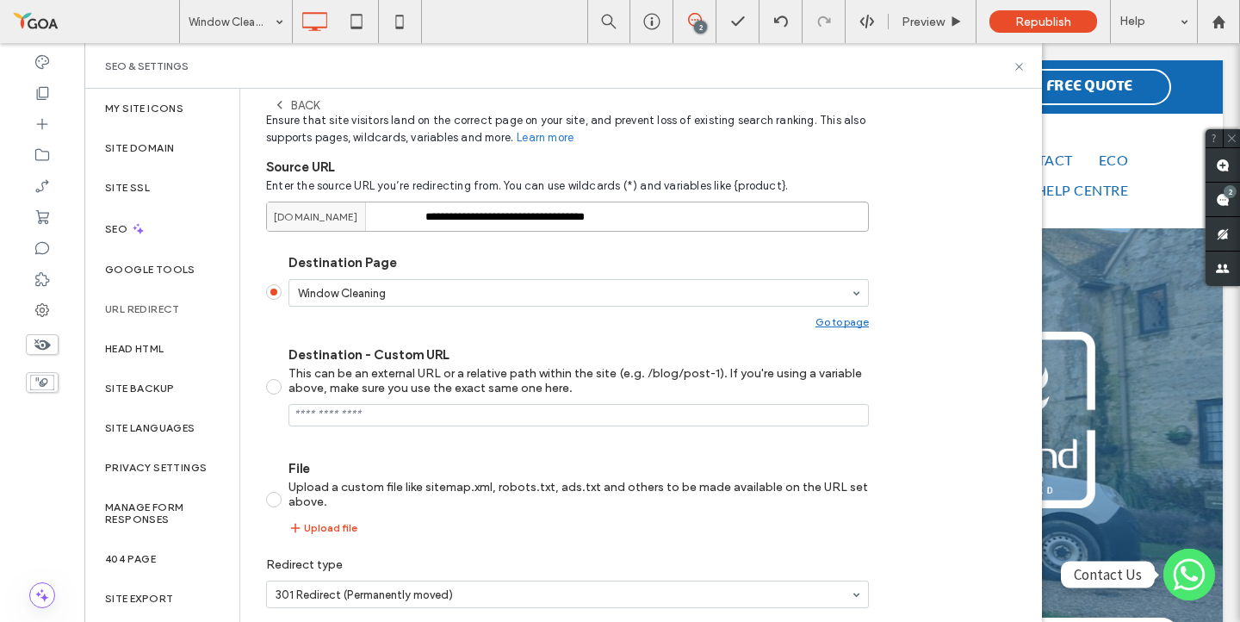
drag, startPoint x: 426, startPoint y: 218, endPoint x: 740, endPoint y: 216, distance: 313.4
click at [740, 216] on input "**********" at bounding box center [567, 216] width 603 height 30
paste input
click at [615, 214] on input "**********" at bounding box center [567, 216] width 603 height 30
drag, startPoint x: 637, startPoint y: 213, endPoint x: 410, endPoint y: 203, distance: 227.5
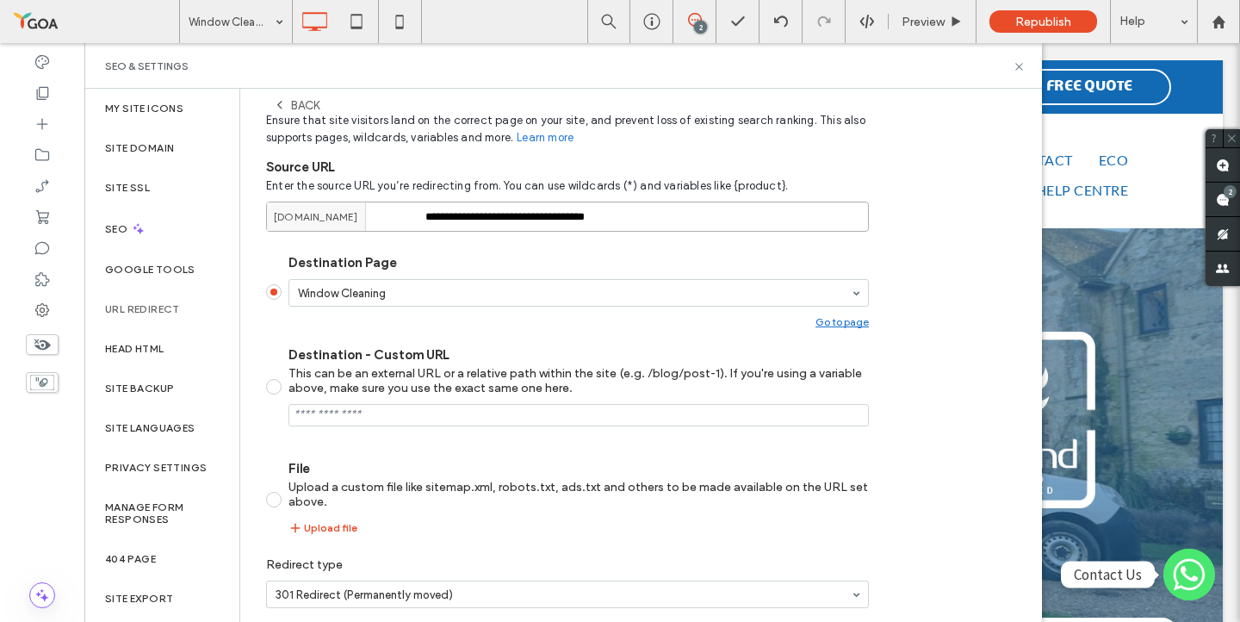
click at [410, 203] on div "**********" at bounding box center [567, 216] width 603 height 30
paste input
drag, startPoint x: 444, startPoint y: 218, endPoint x: 368, endPoint y: 214, distance: 76.7
click at [368, 214] on div "**********" at bounding box center [567, 216] width 603 height 30
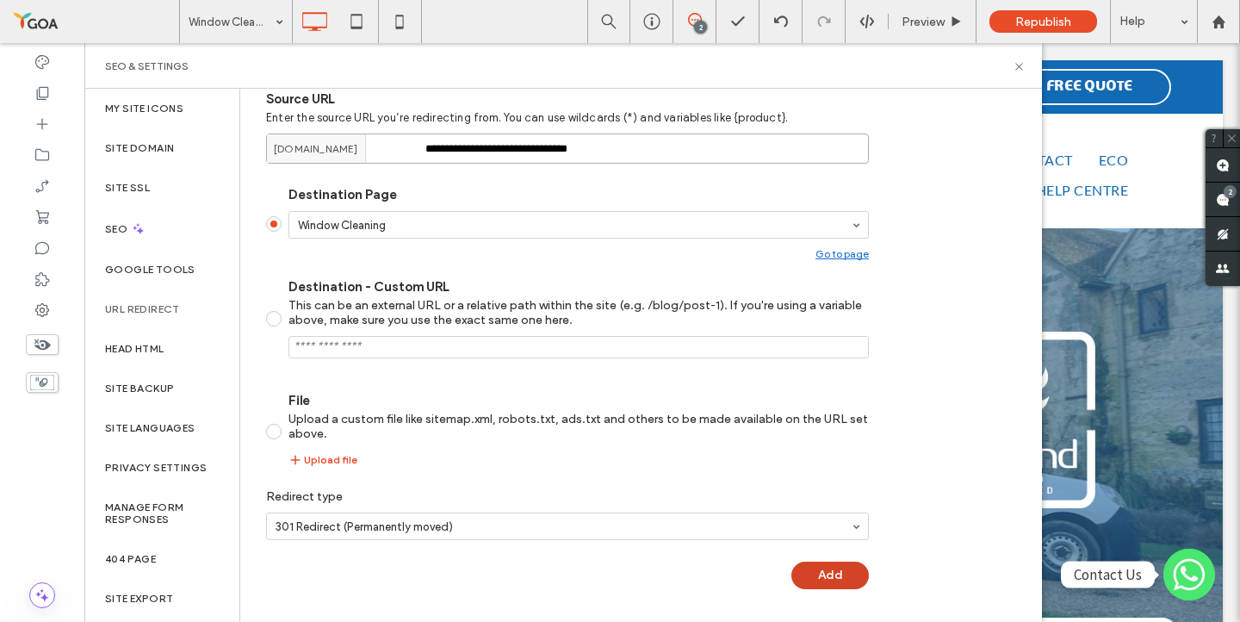
type input "**********"
click at [831, 573] on button "Add" at bounding box center [829, 575] width 77 height 28
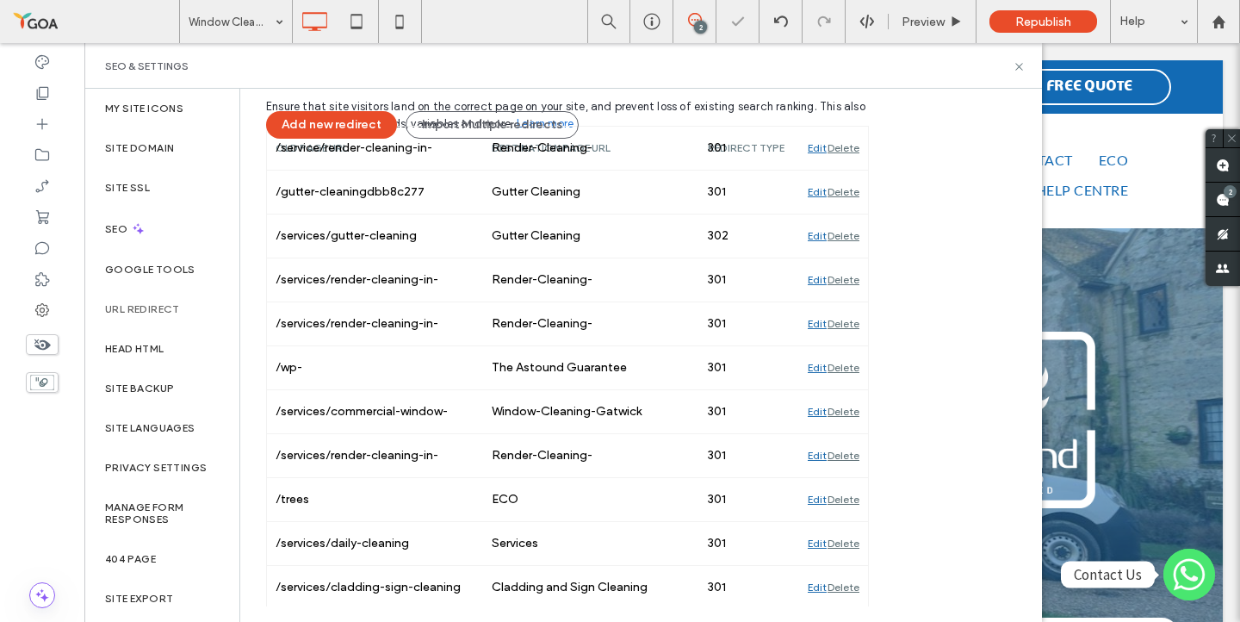
scroll to position [176, 0]
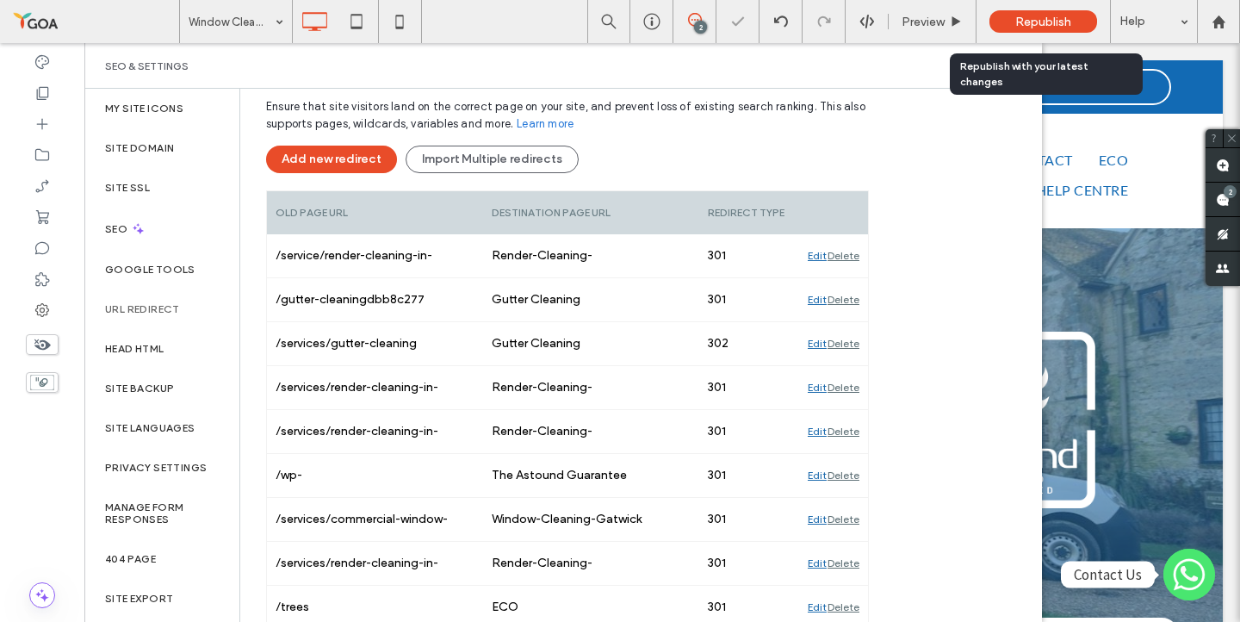
click at [1037, 27] on span "Republish" at bounding box center [1043, 22] width 56 height 15
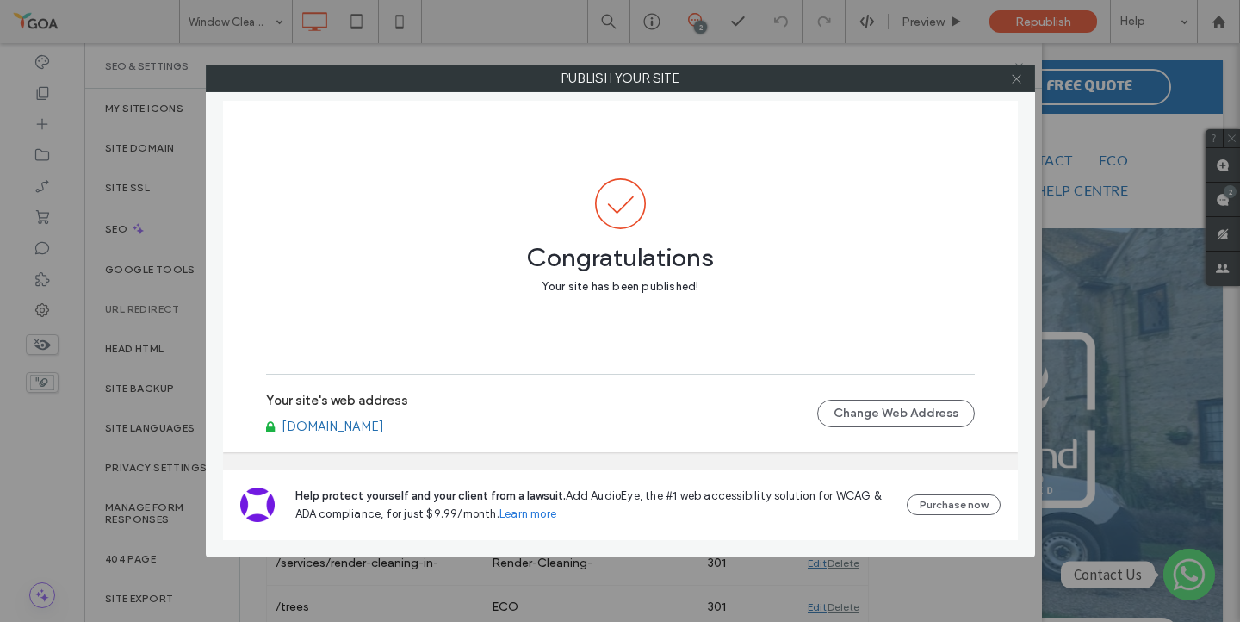
click at [1013, 77] on use at bounding box center [1016, 78] width 9 height 9
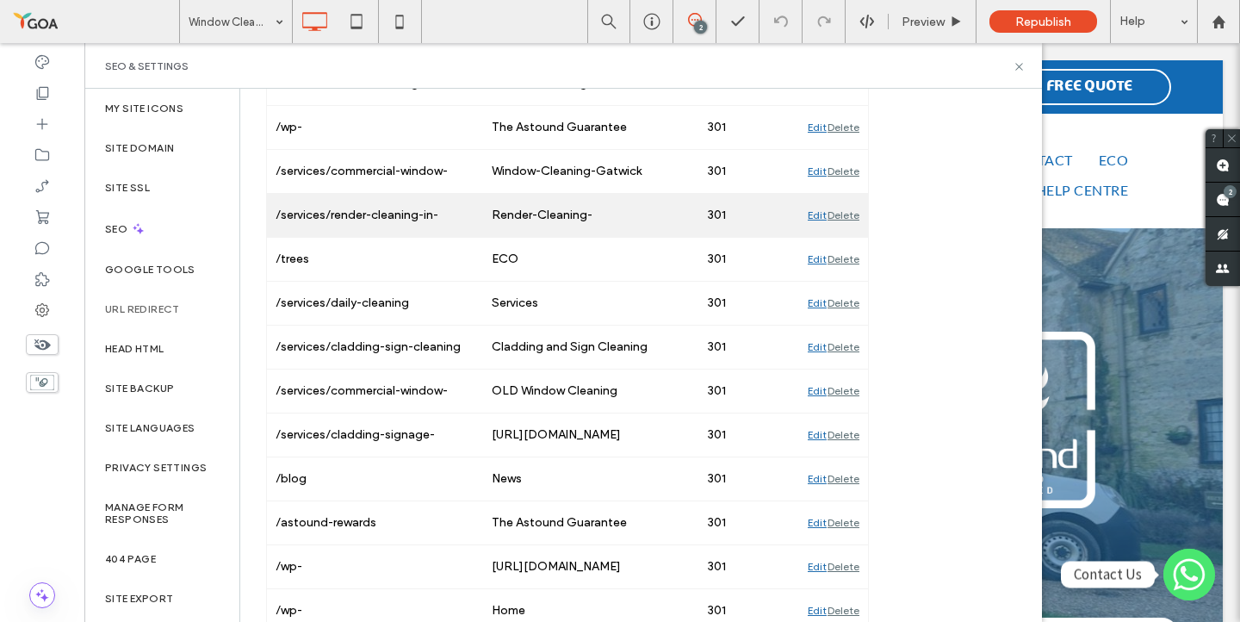
scroll to position [527, 0]
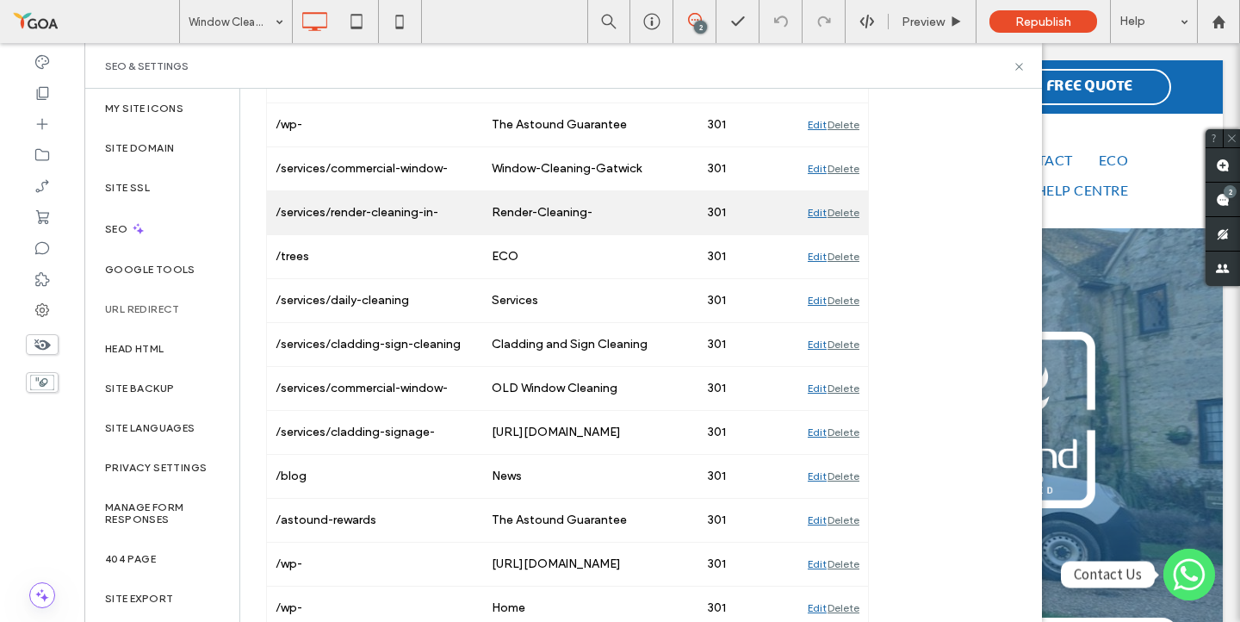
click at [614, 441] on div "https://www.astoundcleaning.co.uk/services/cladding-sign-cleaning" at bounding box center [591, 432] width 216 height 43
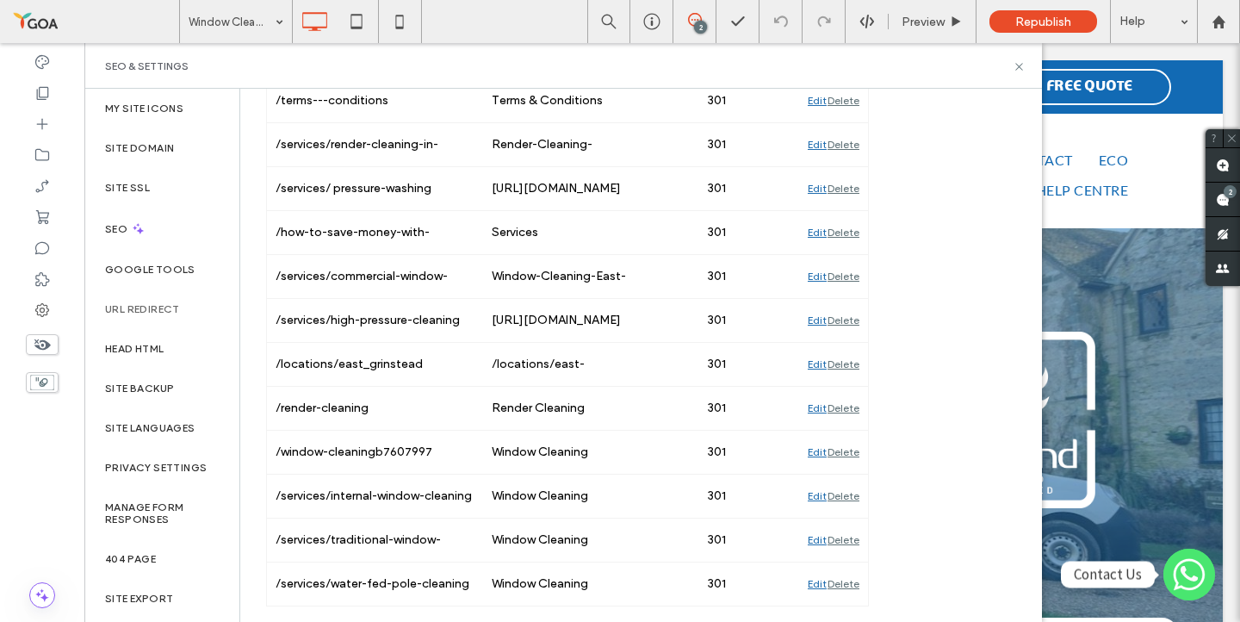
scroll to position [0, 0]
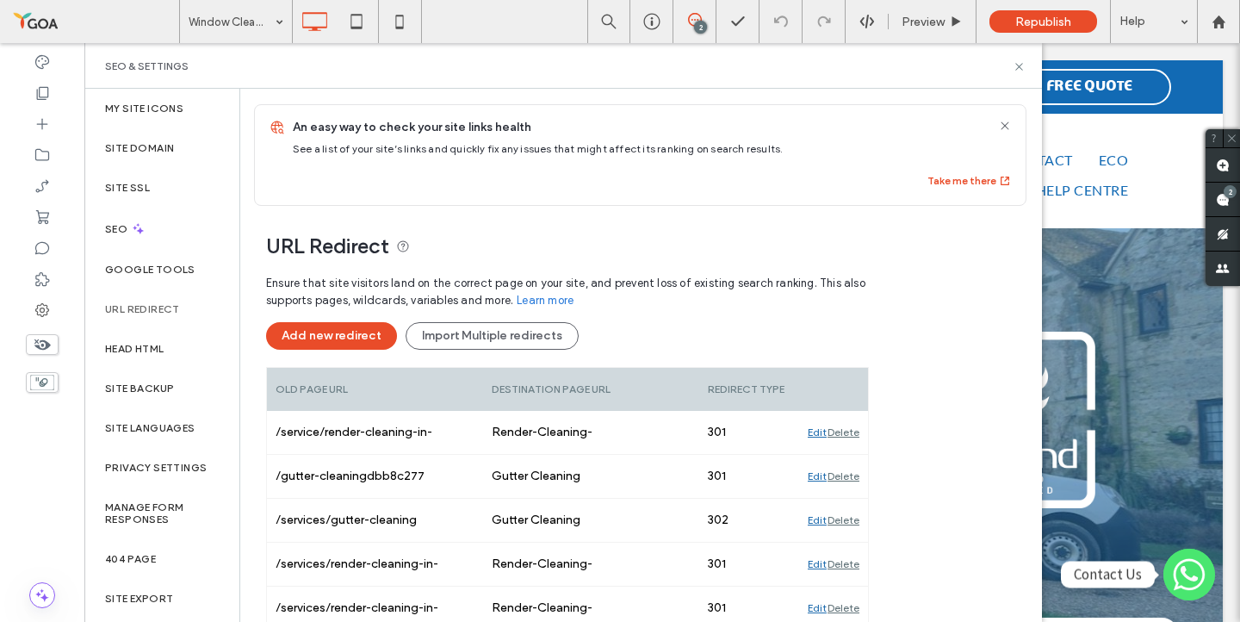
click at [1000, 124] on use at bounding box center [1004, 125] width 8 height 8
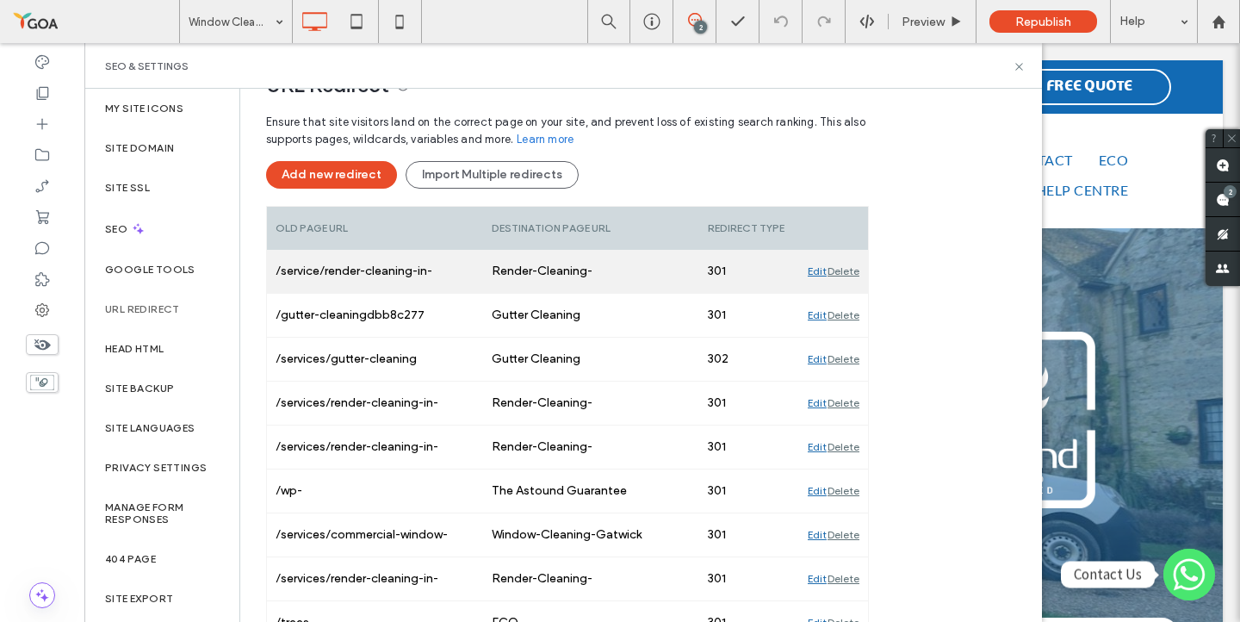
scroll to position [45, 0]
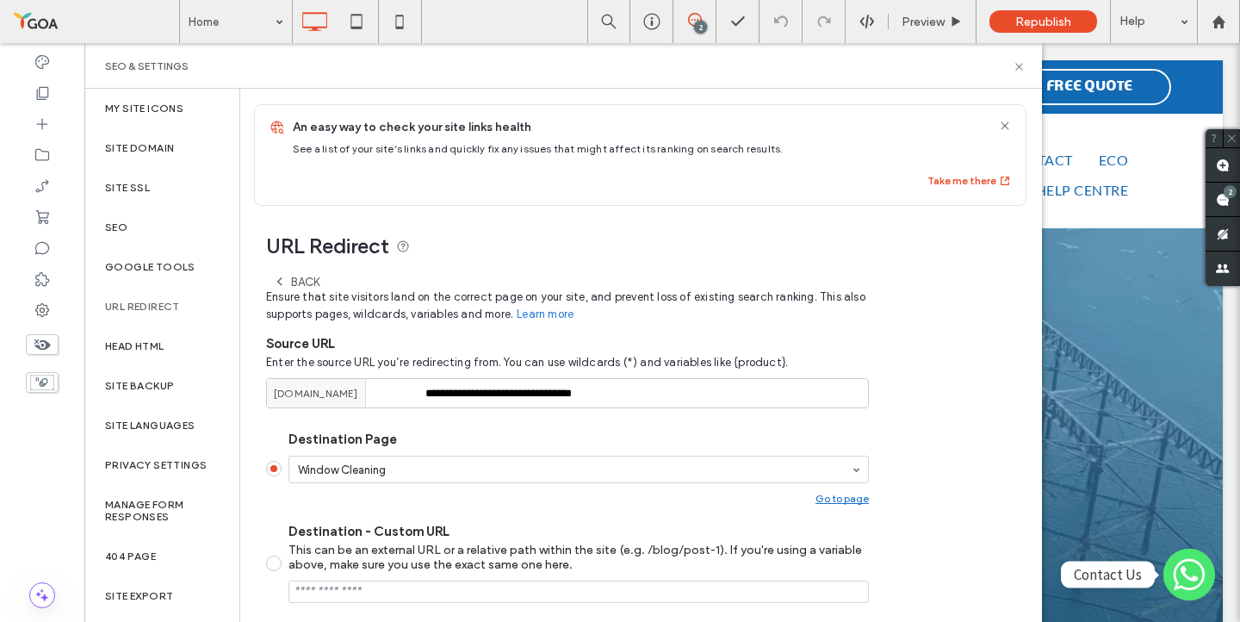
scroll to position [194, 0]
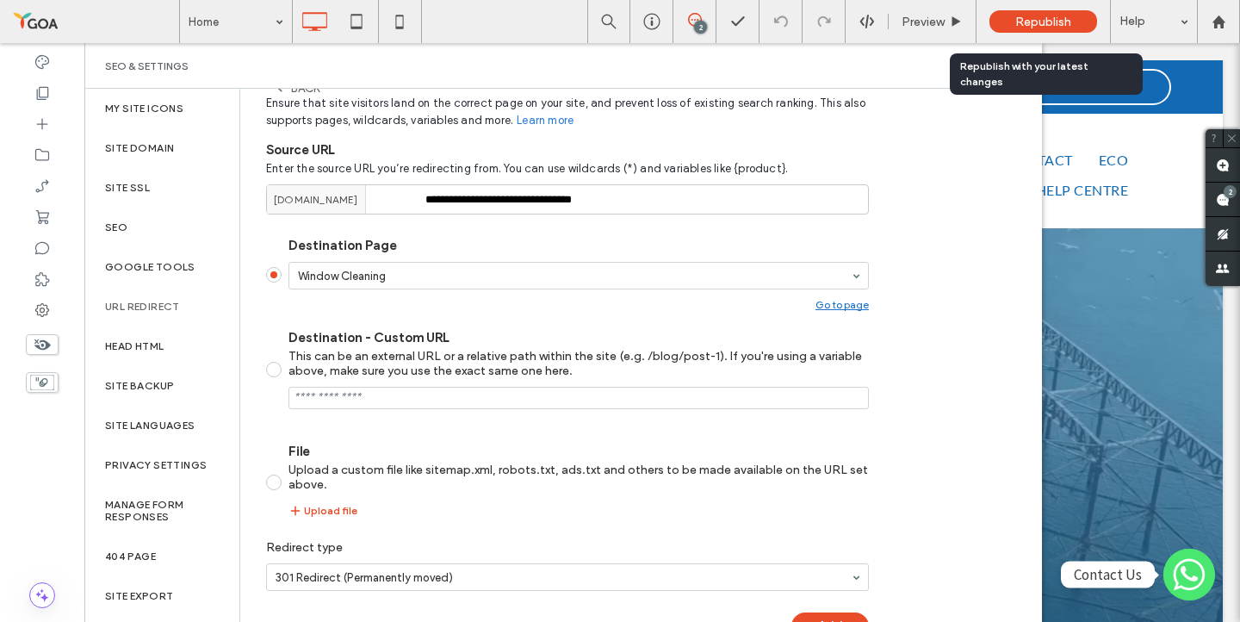
click at [1020, 19] on span "Republish" at bounding box center [1043, 22] width 56 height 15
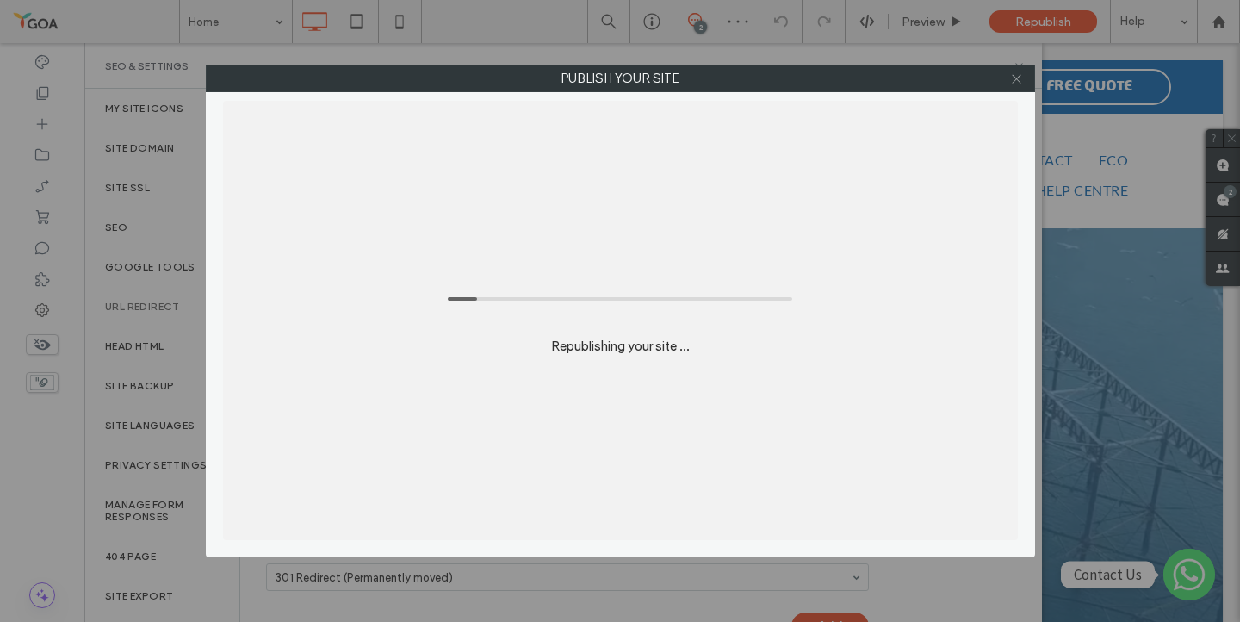
click at [1013, 84] on icon at bounding box center [1016, 78] width 13 height 13
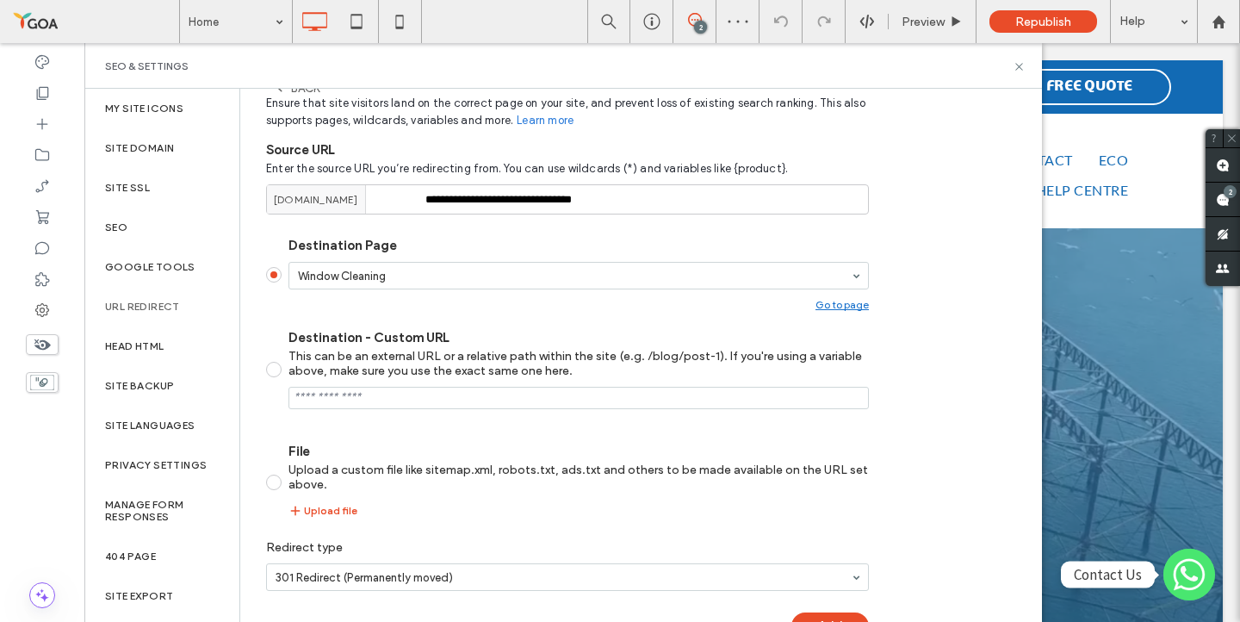
scroll to position [248, 0]
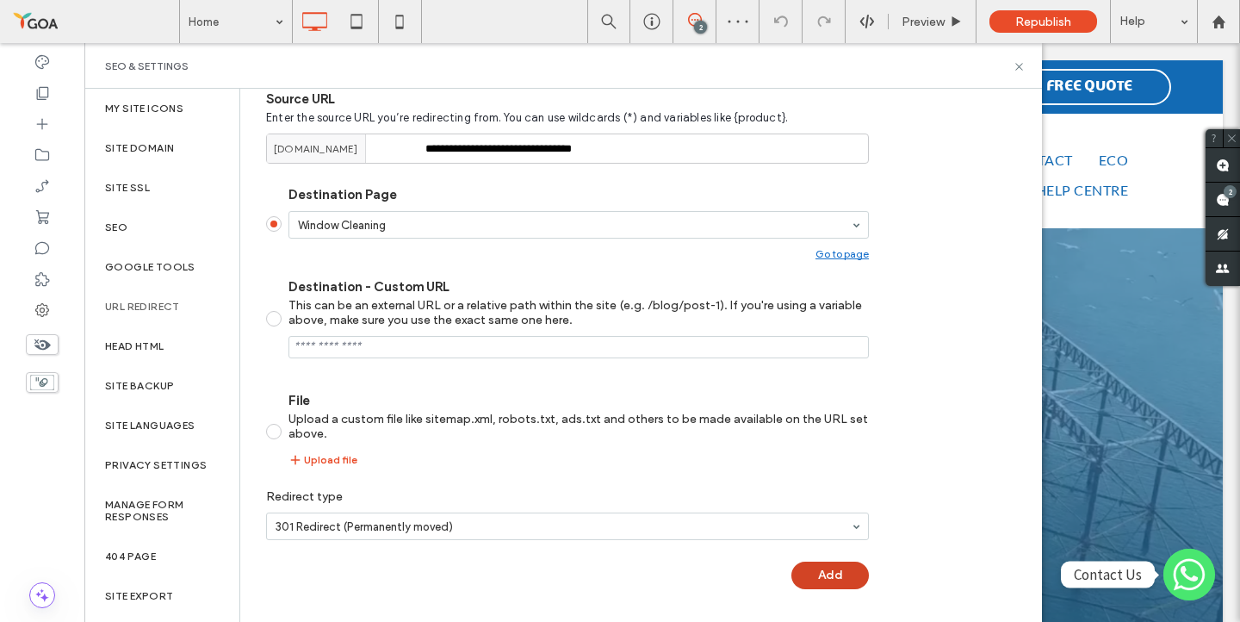
click at [828, 577] on button "Add" at bounding box center [829, 575] width 77 height 28
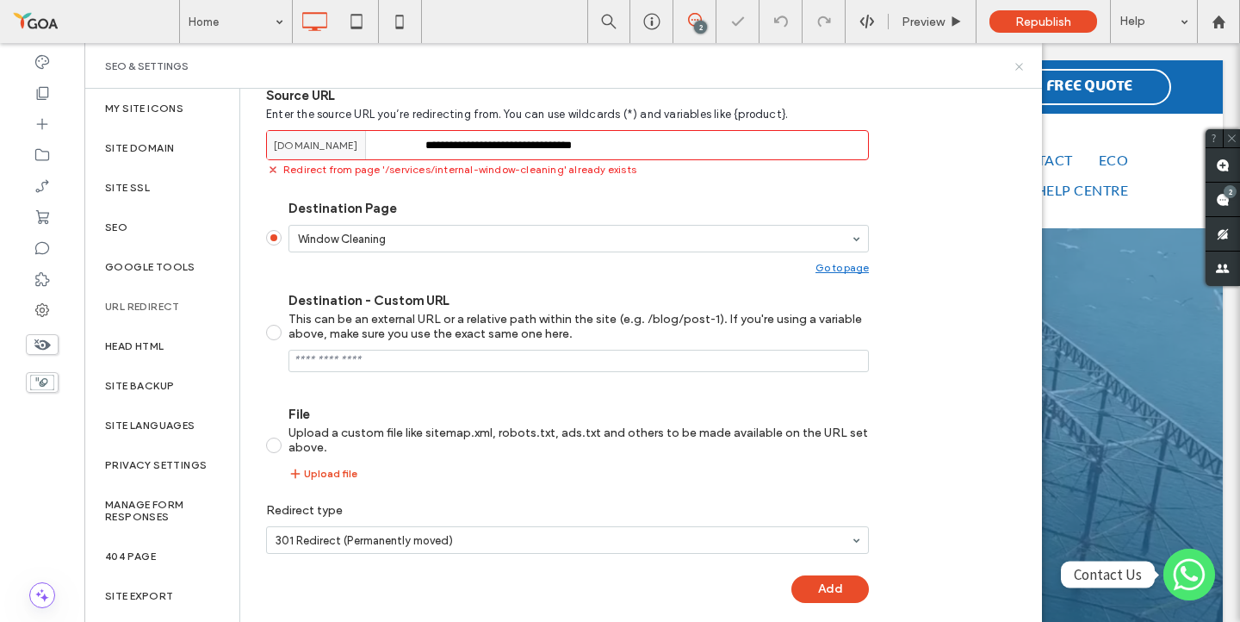
click at [1021, 71] on icon at bounding box center [1018, 66] width 13 height 13
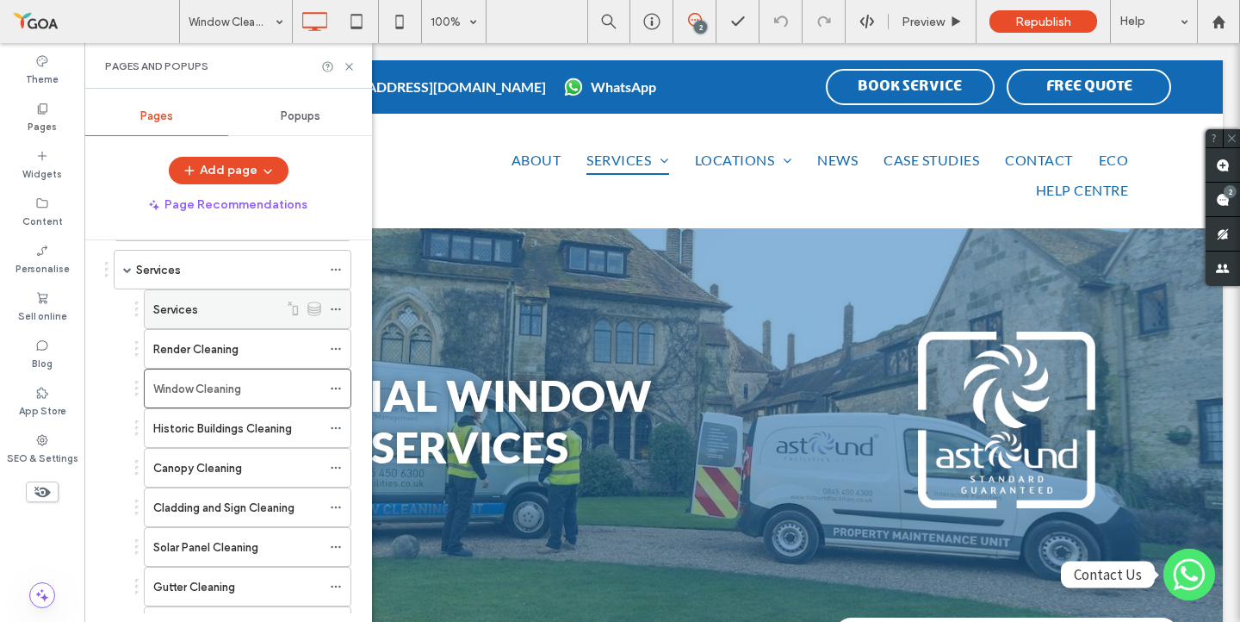
scroll to position [189, 0]
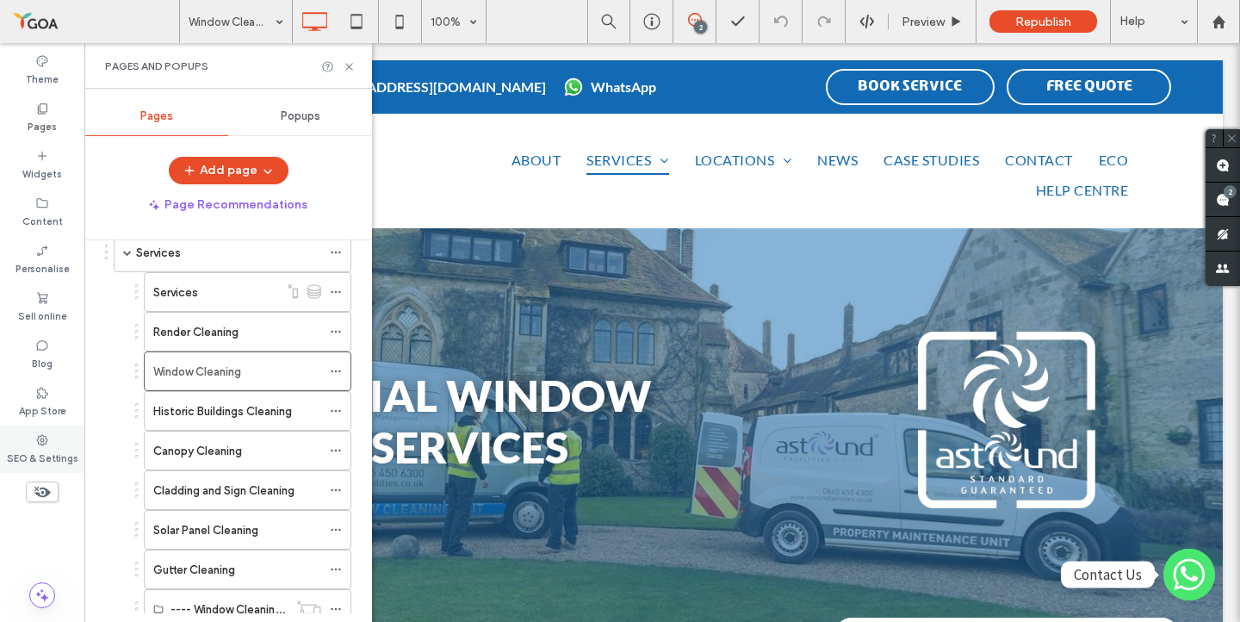
click at [45, 433] on icon at bounding box center [42, 440] width 14 height 14
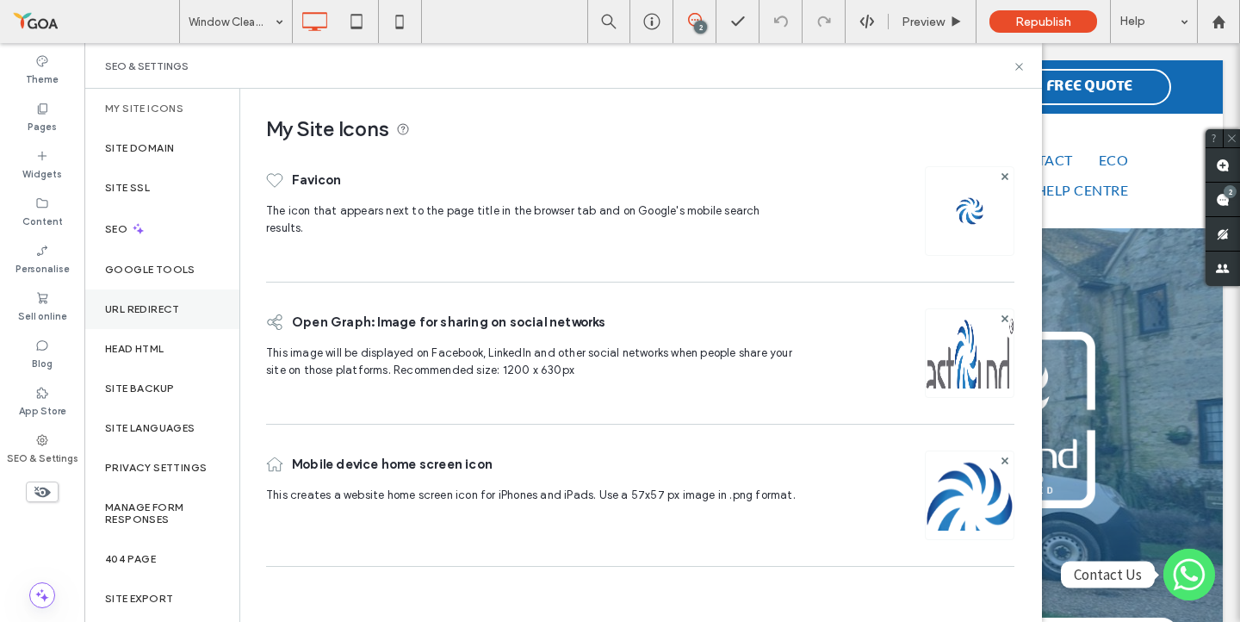
click at [169, 316] on div "URL Redirect" at bounding box center [161, 309] width 155 height 40
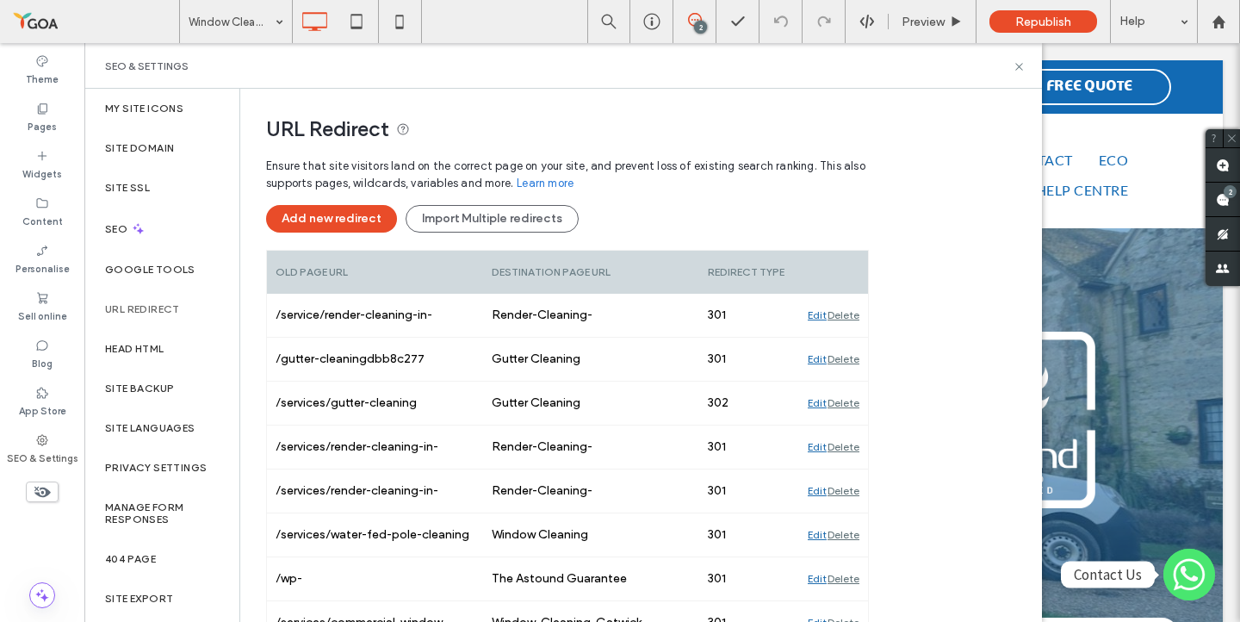
scroll to position [758, 0]
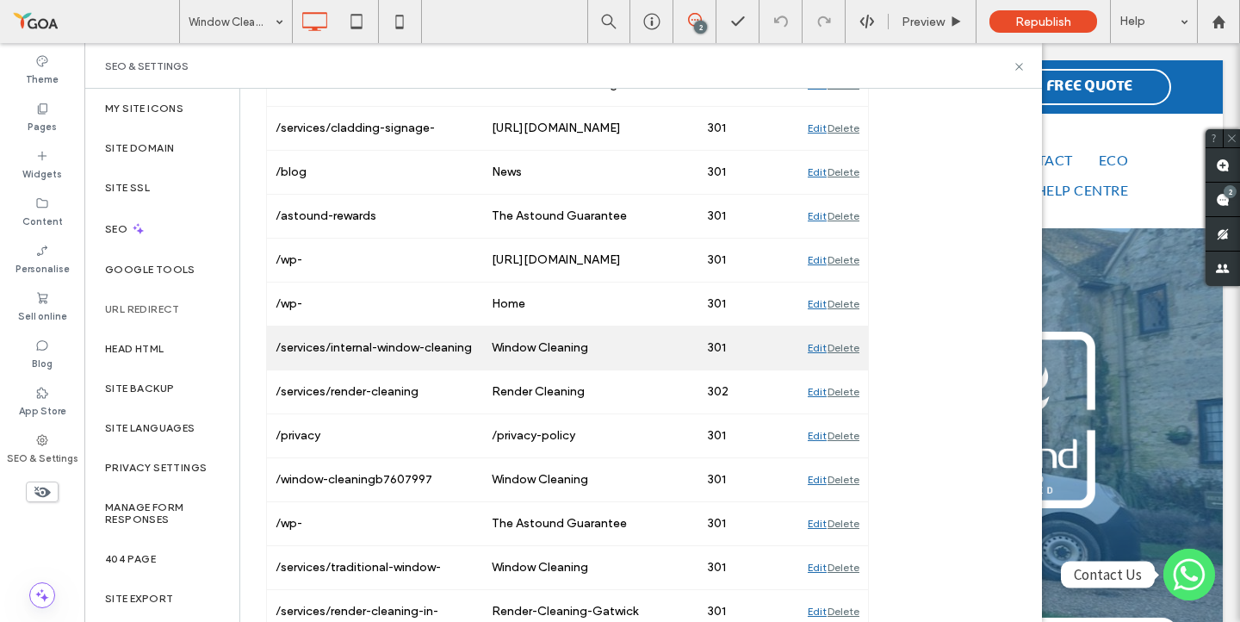
click at [812, 350] on div "Edit" at bounding box center [817, 347] width 19 height 43
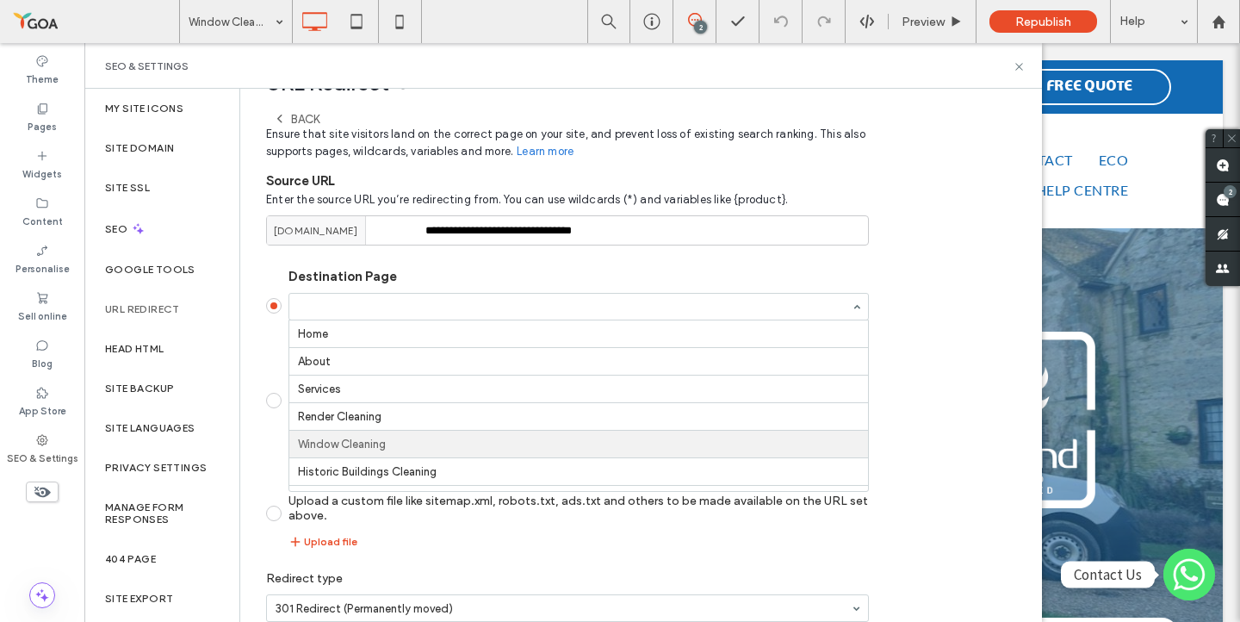
scroll to position [114, 0]
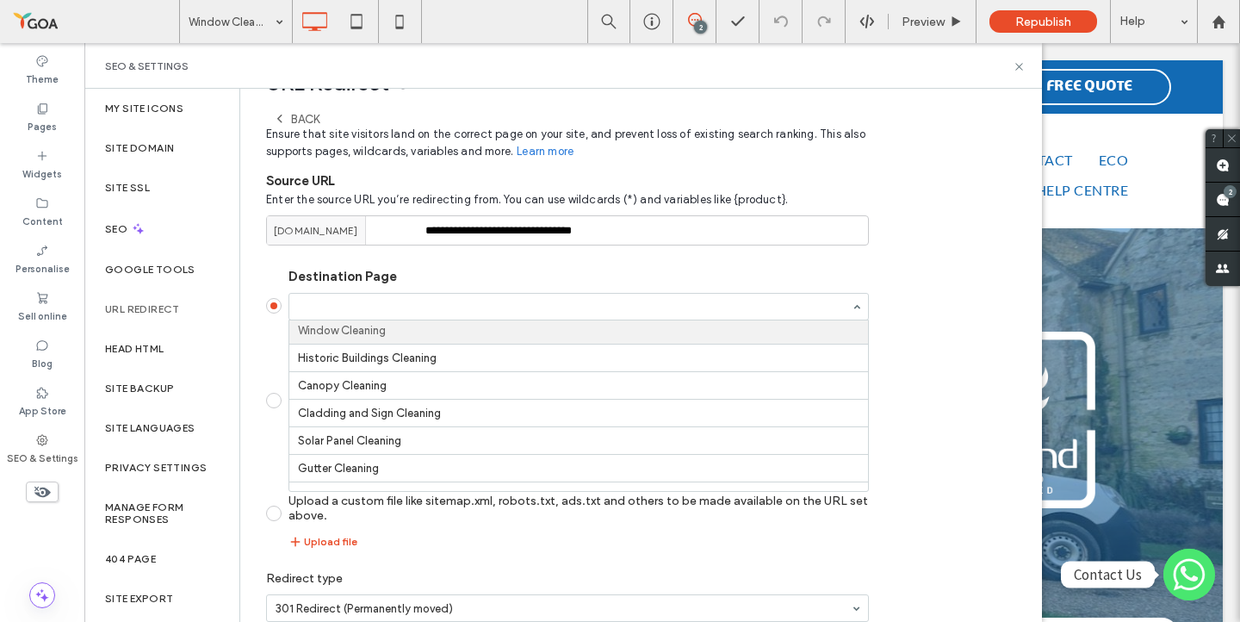
click at [275, 279] on label "Destination Page Home About Services Render Cleaning Window Cleaning Historic B…" at bounding box center [567, 305] width 603 height 73
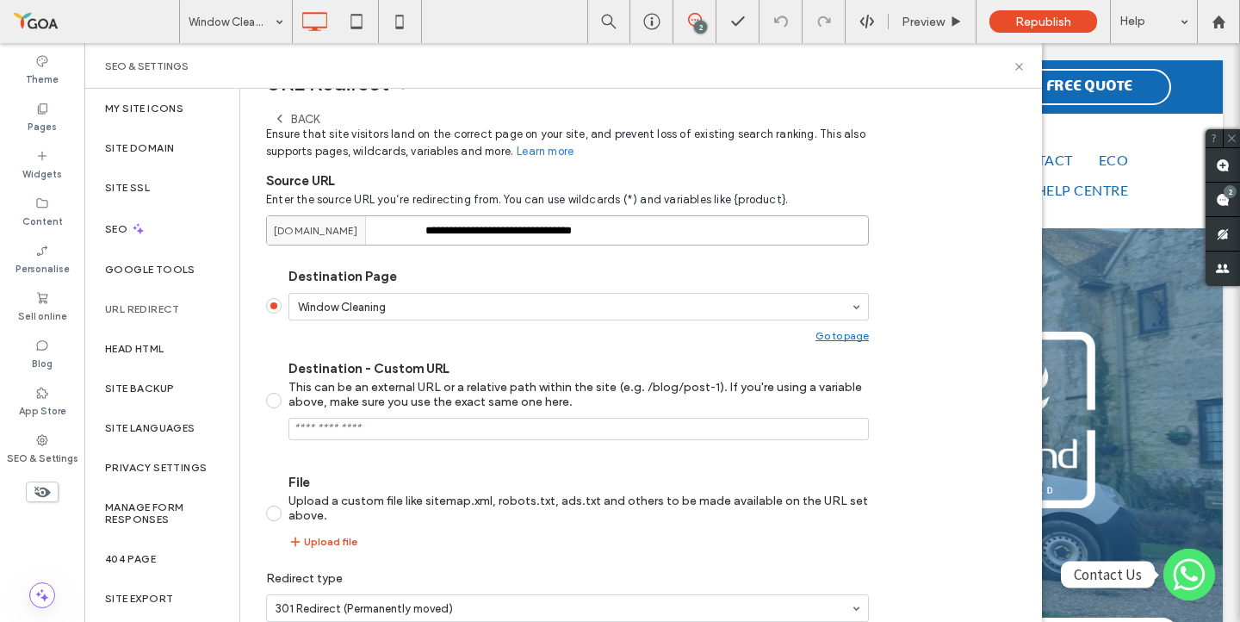
drag, startPoint x: 634, startPoint y: 232, endPoint x: 418, endPoint y: 234, distance: 216.1
click at [418, 234] on div "**********" at bounding box center [567, 230] width 603 height 30
click at [339, 436] on input "Destination - Custom URL This can be an external URL or a relative path within …" at bounding box center [578, 429] width 580 height 22
paste input "**********"
click at [375, 434] on input "Destination - Custom URL This can be an external URL or a relative path within …" at bounding box center [578, 429] width 580 height 22
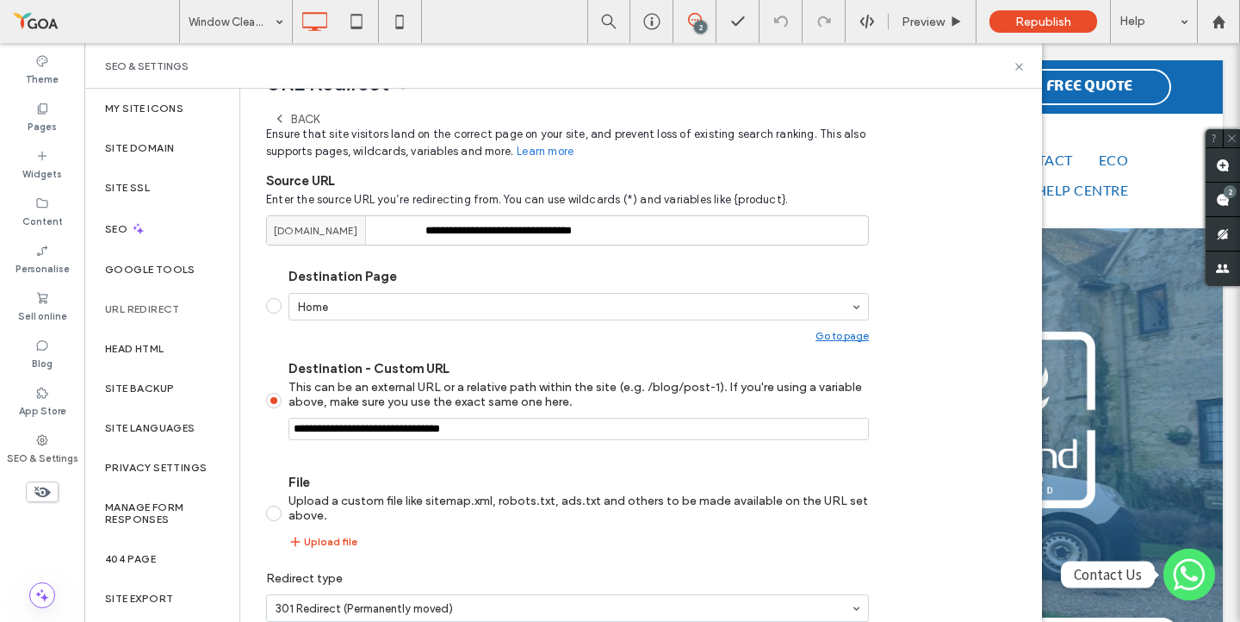
click at [375, 434] on input "Destination - Custom URL This can be an external URL or a relative path within …" at bounding box center [578, 429] width 580 height 22
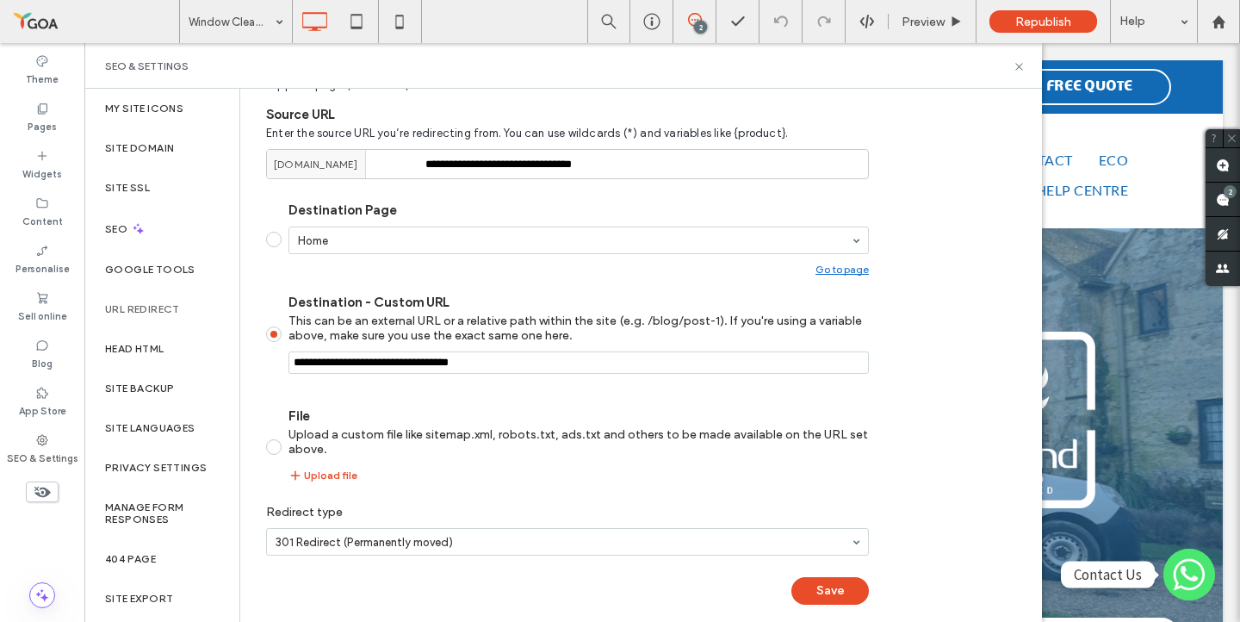
scroll to position [116, 0]
type input "**********"
click at [800, 586] on button "Save" at bounding box center [829, 589] width 77 height 28
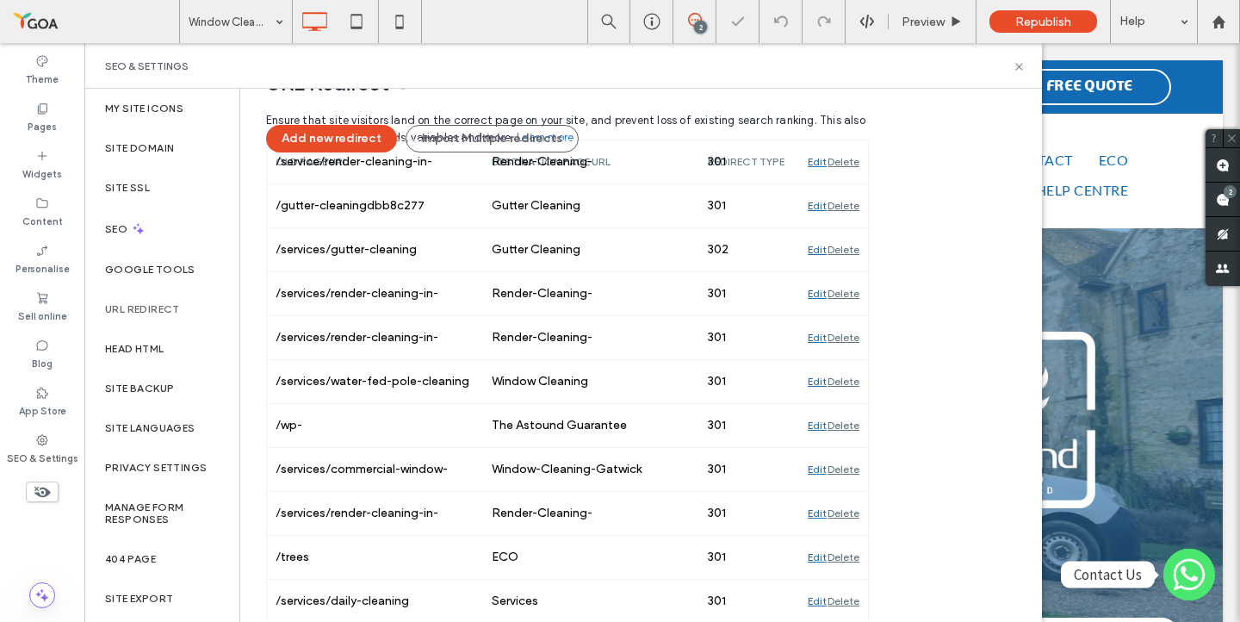
scroll to position [46, 0]
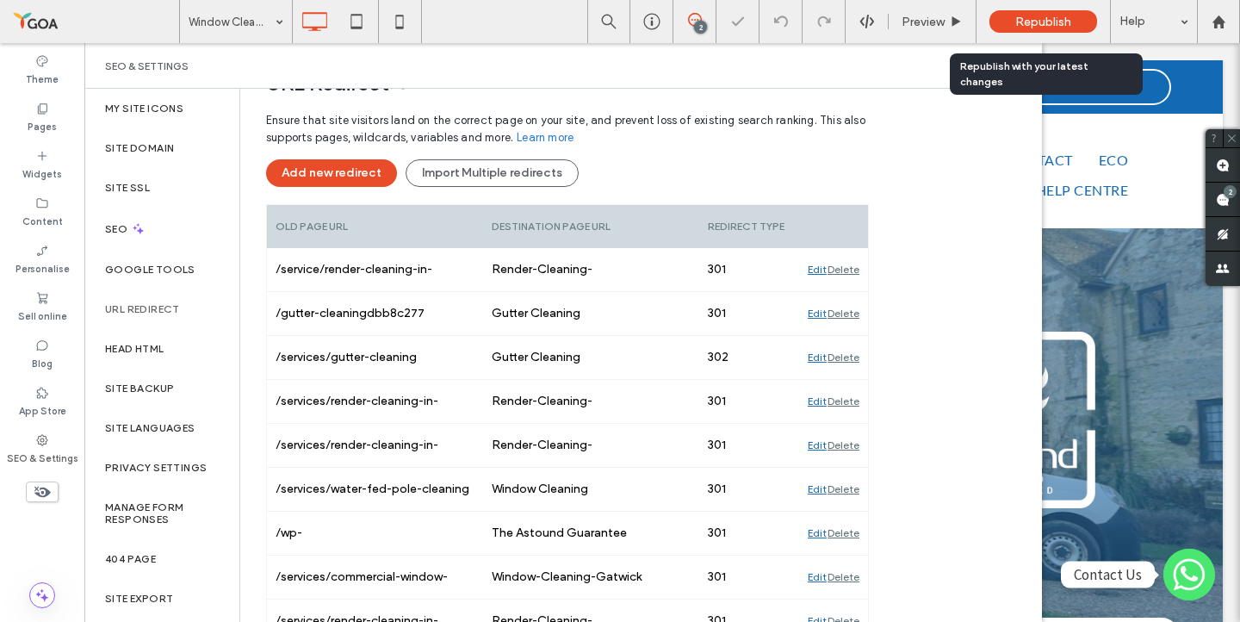
click at [1027, 13] on div "Republish" at bounding box center [1043, 21] width 108 height 22
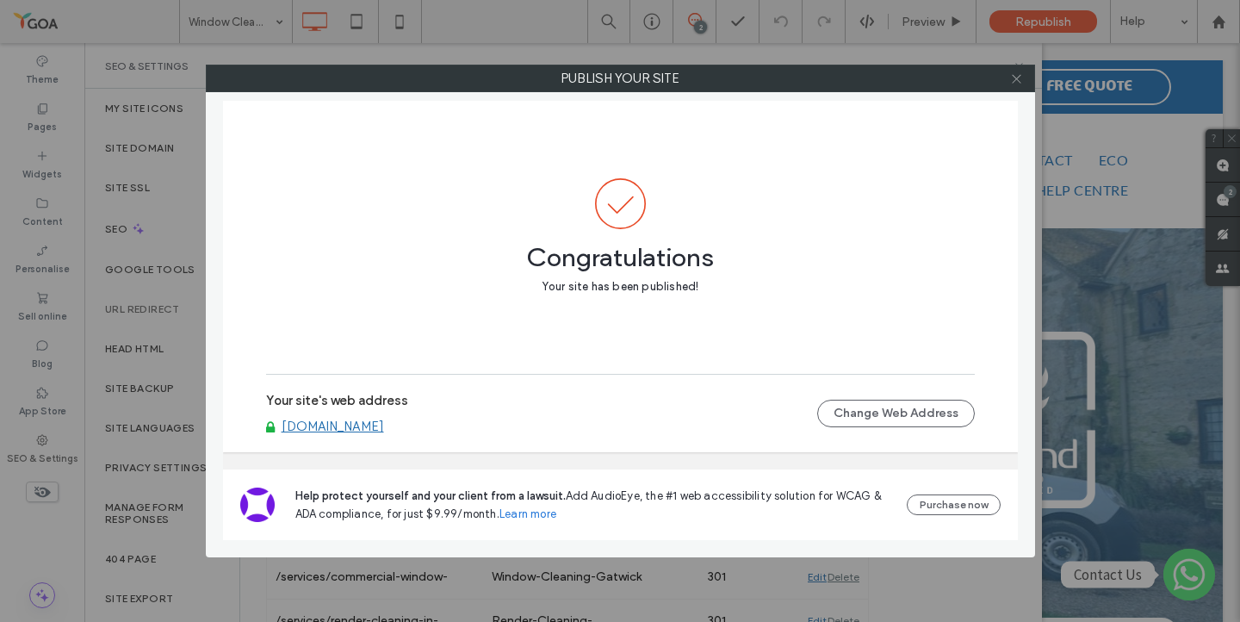
click at [1016, 70] on span at bounding box center [1016, 78] width 13 height 26
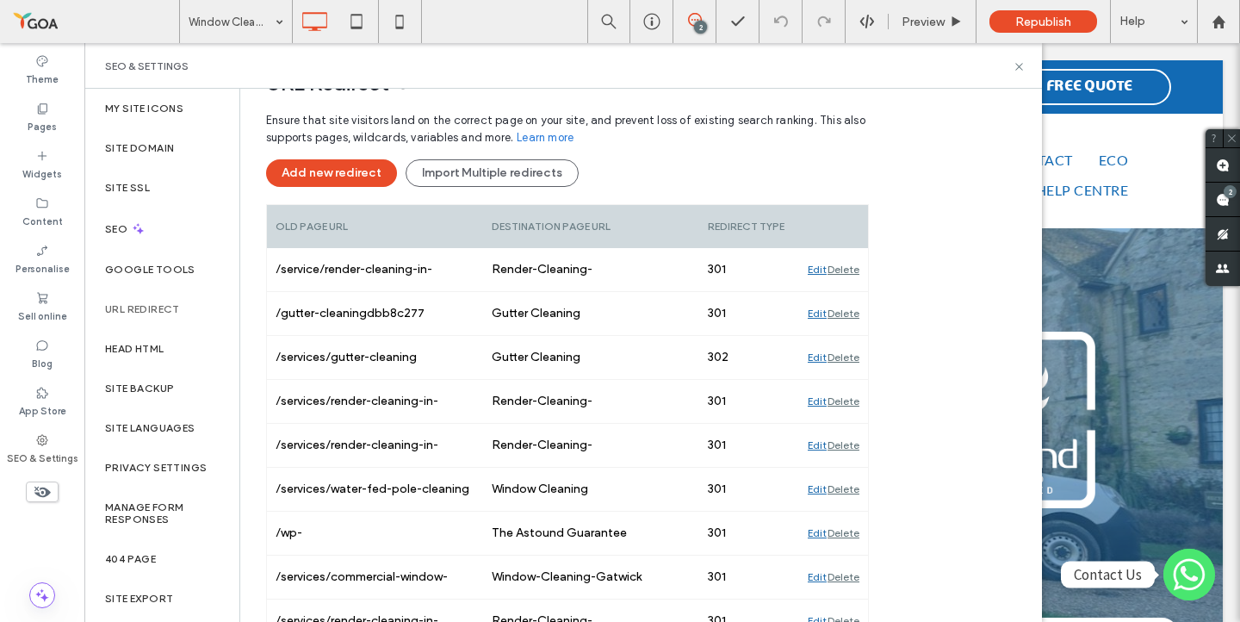
scroll to position [977, 0]
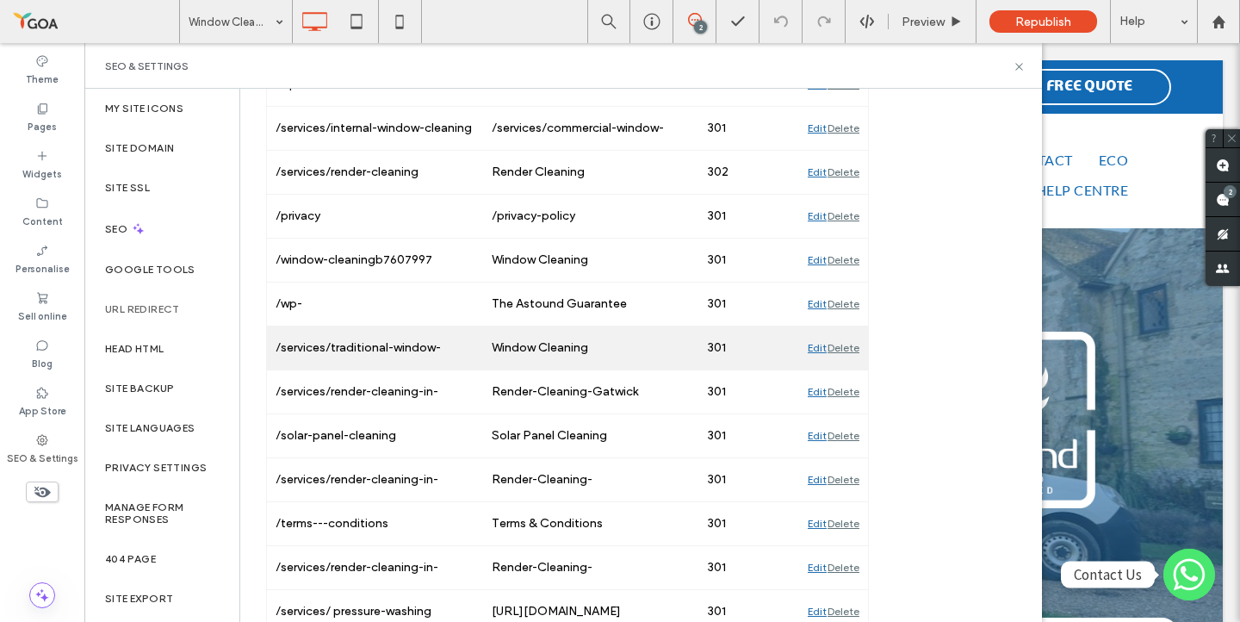
click at [817, 351] on div "Edit" at bounding box center [817, 347] width 19 height 43
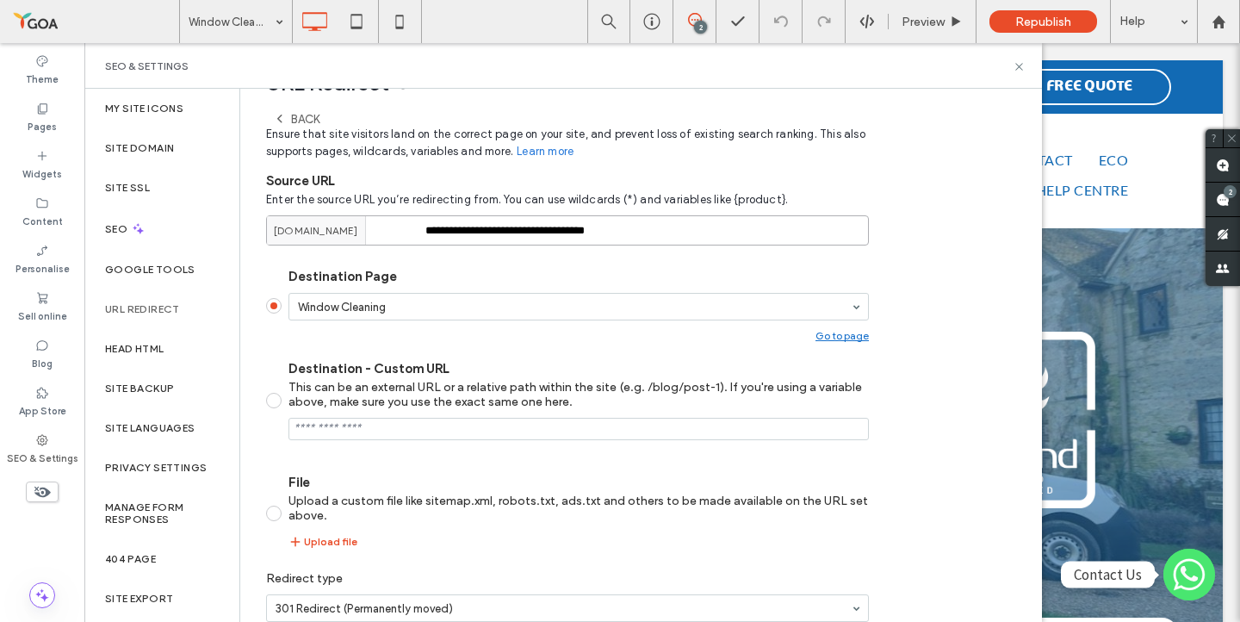
drag, startPoint x: 662, startPoint y: 229, endPoint x: 319, endPoint y: 229, distance: 342.6
click at [319, 229] on div "**********" at bounding box center [567, 230] width 603 height 30
click at [266, 402] on span at bounding box center [273, 400] width 15 height 15
click at [309, 430] on input "Destination - Custom URL This can be an external URL or a relative path within …" at bounding box center [578, 429] width 580 height 22
paste input "**********"
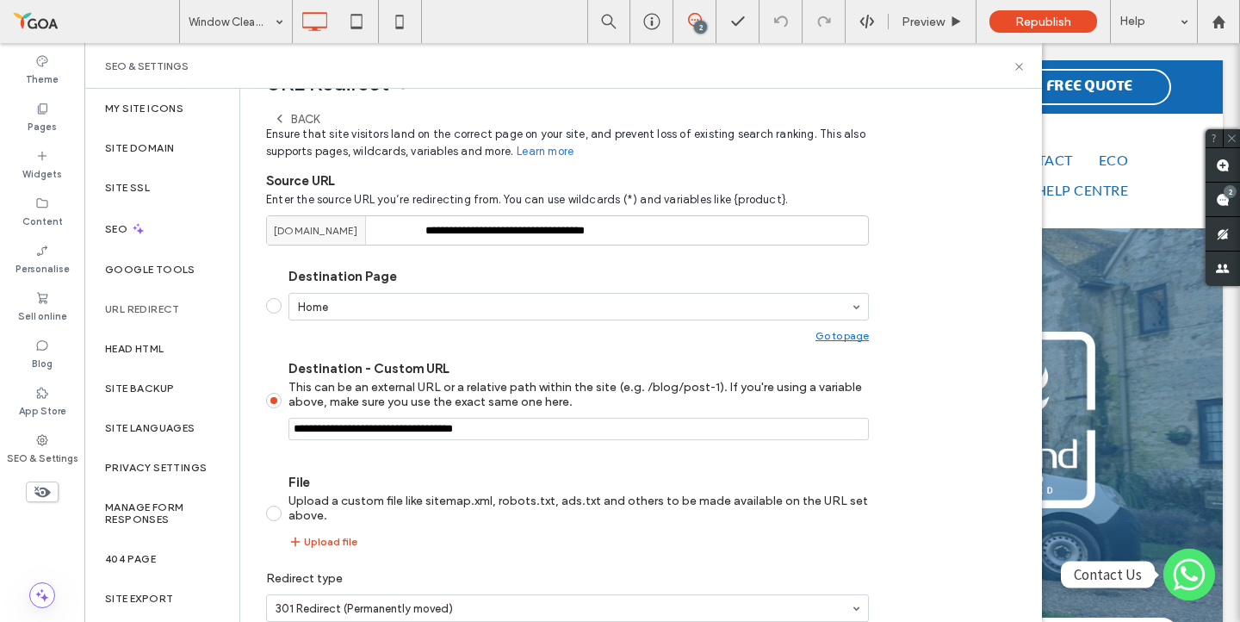
click at [376, 434] on input "Destination - Custom URL This can be an external URL or a relative path within …" at bounding box center [578, 429] width 580 height 22
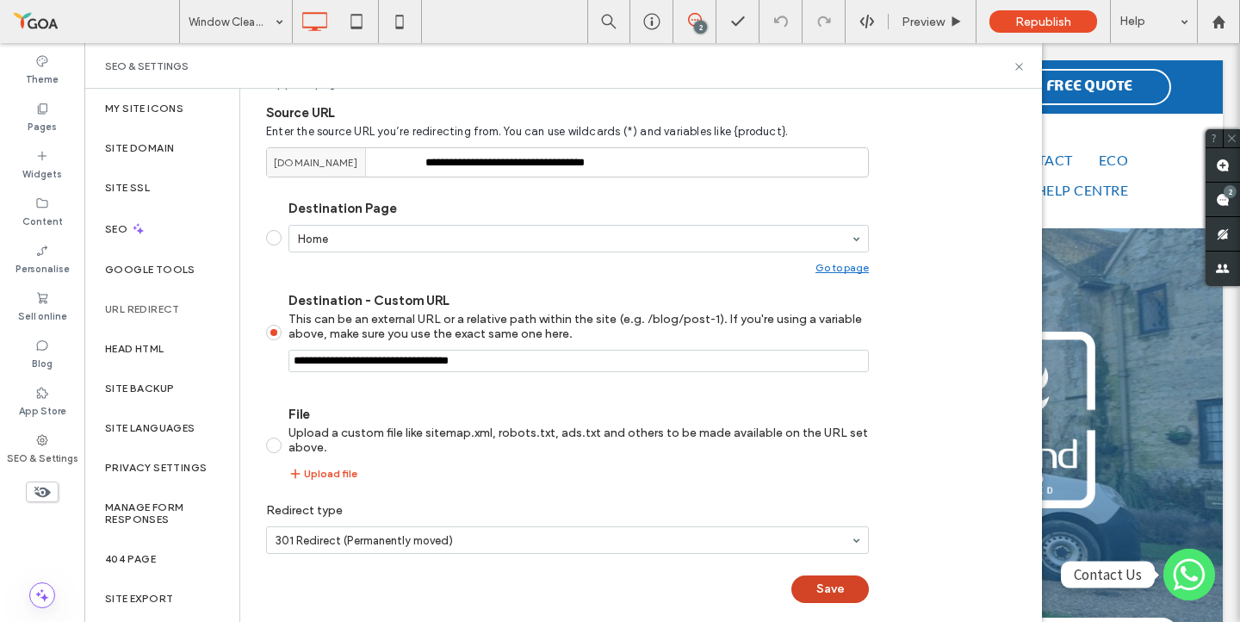
type input "**********"
click at [837, 591] on button "Save" at bounding box center [829, 589] width 77 height 28
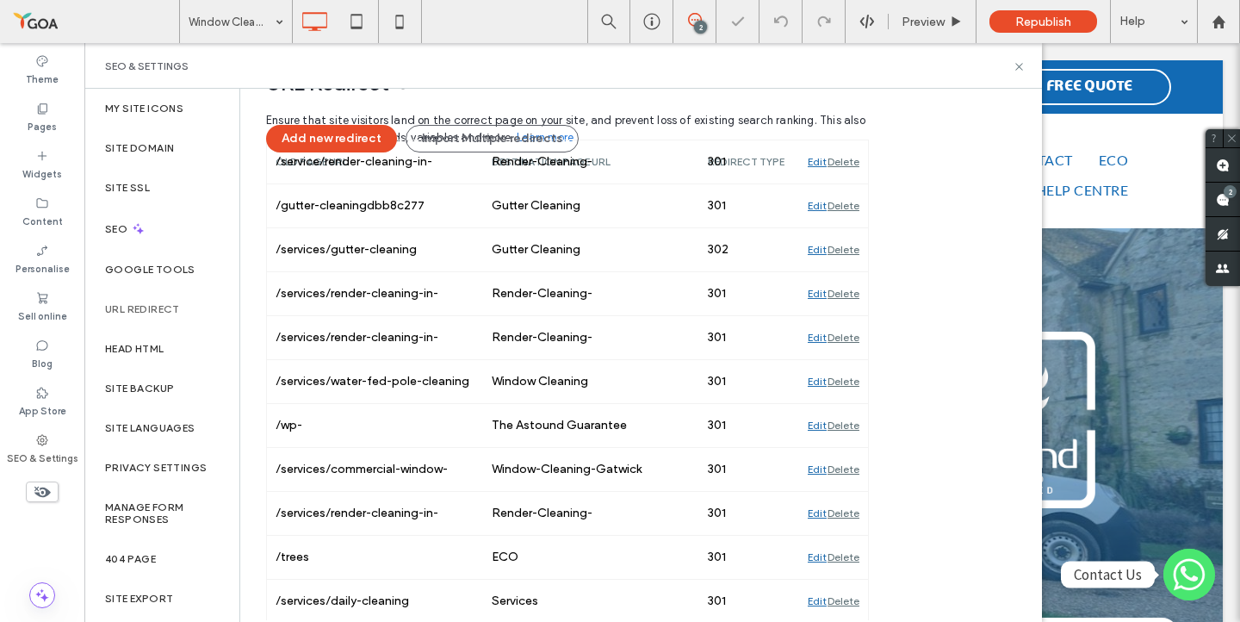
scroll to position [46, 0]
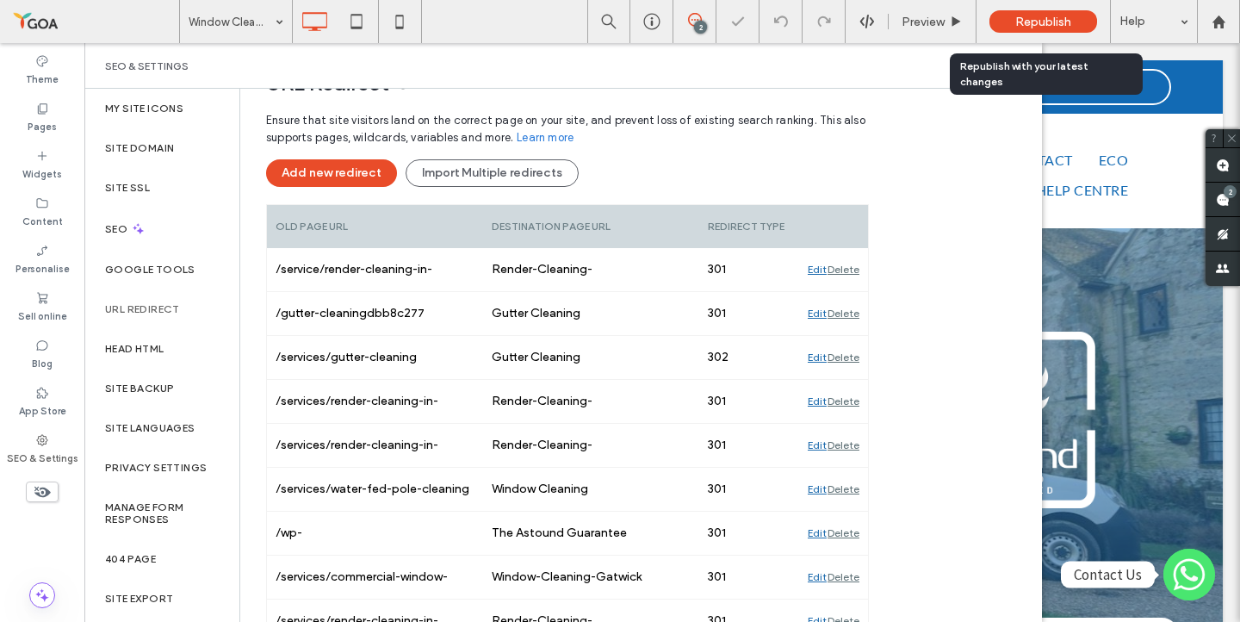
click at [1062, 17] on span "Republish" at bounding box center [1043, 22] width 56 height 15
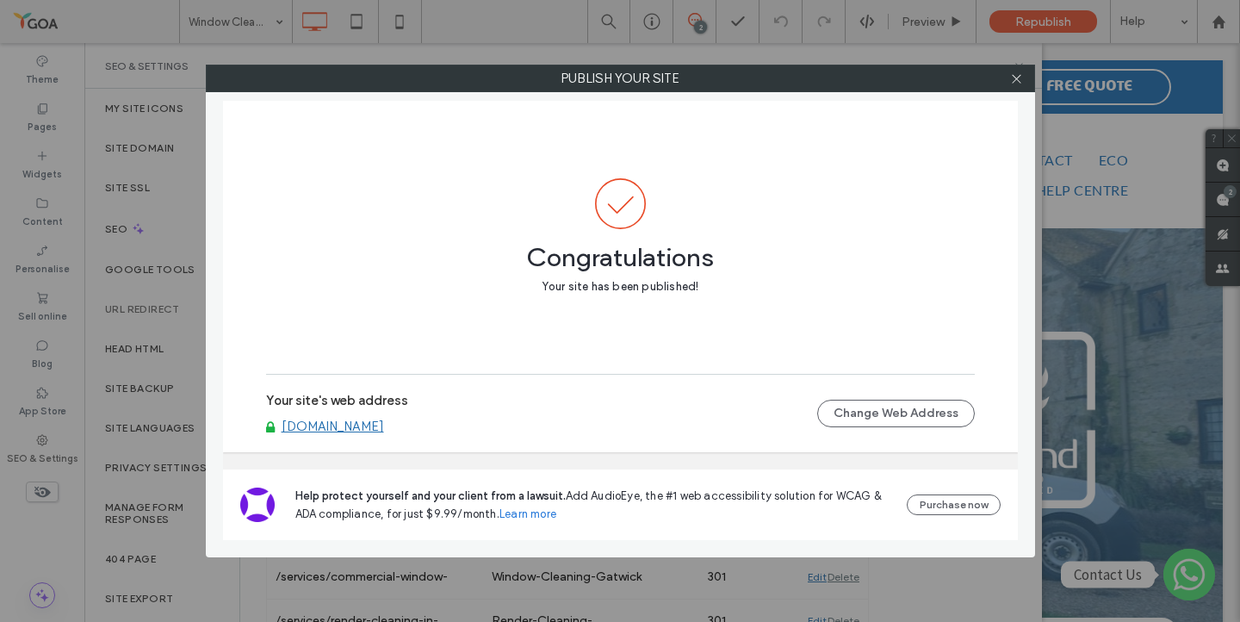
click at [1026, 77] on div at bounding box center [1017, 78] width 26 height 26
click at [1014, 81] on icon at bounding box center [1016, 78] width 13 height 13
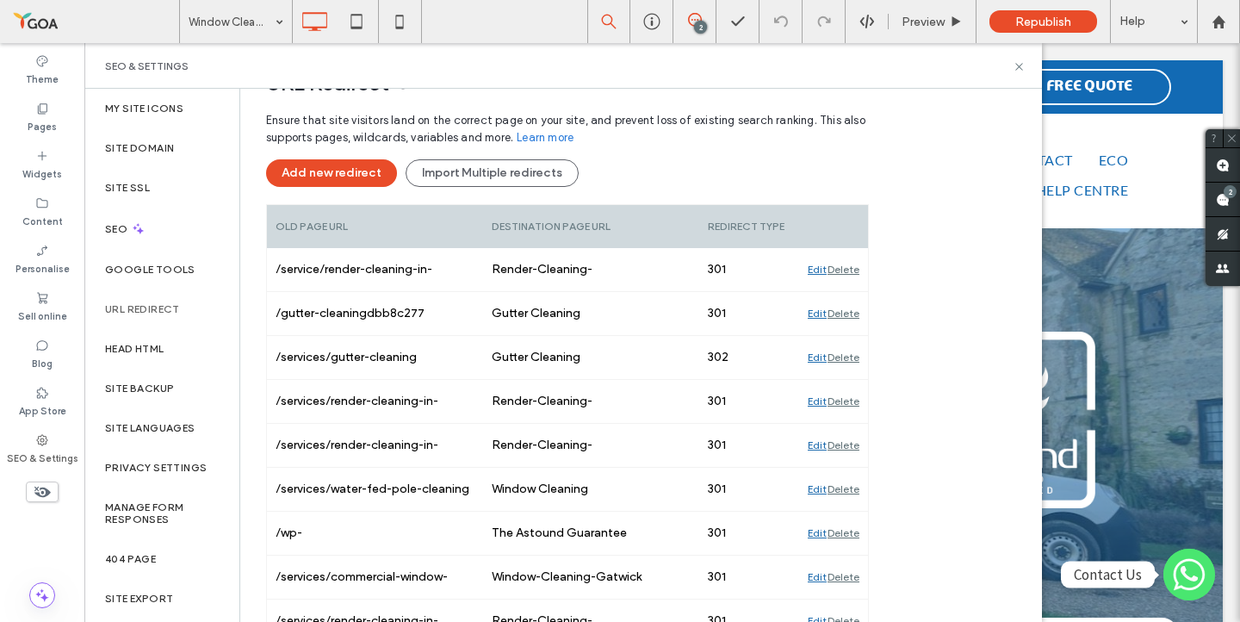
scroll to position [882, 0]
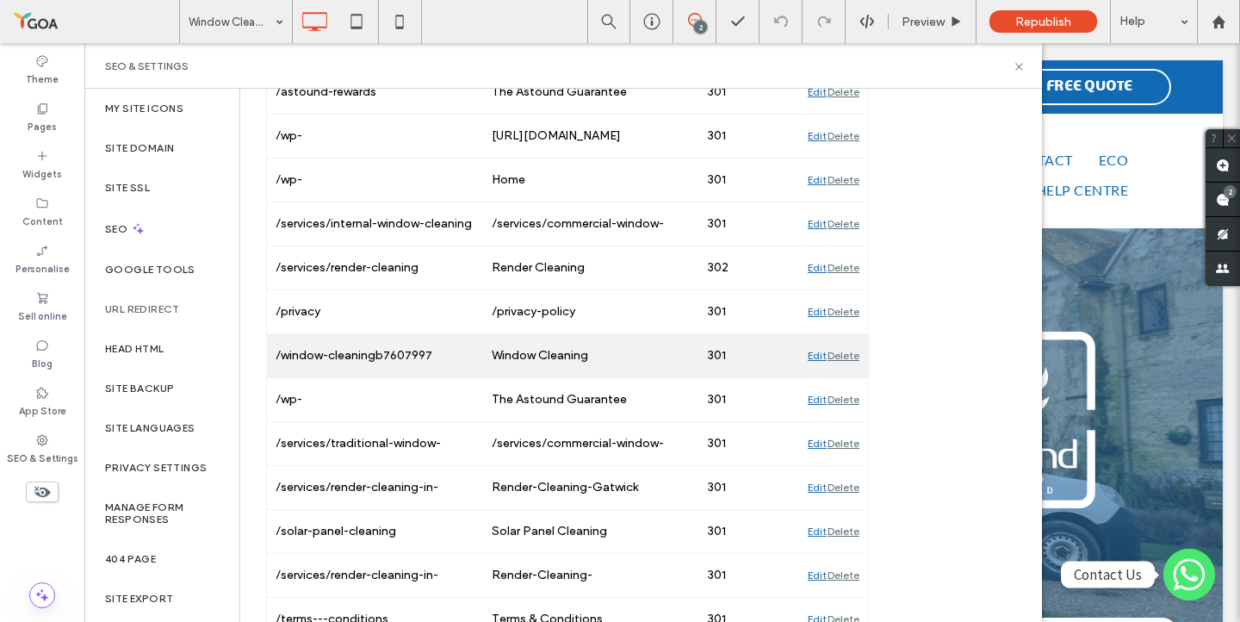
click at [815, 356] on div "Edit" at bounding box center [817, 355] width 19 height 43
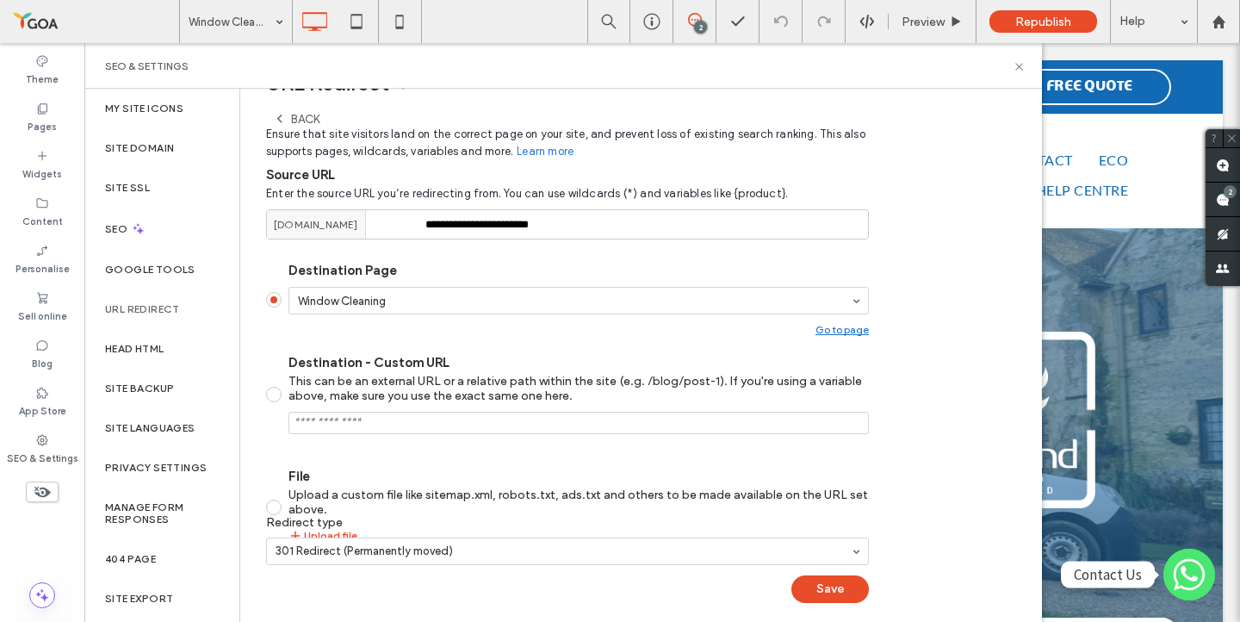
scroll to position [46, 0]
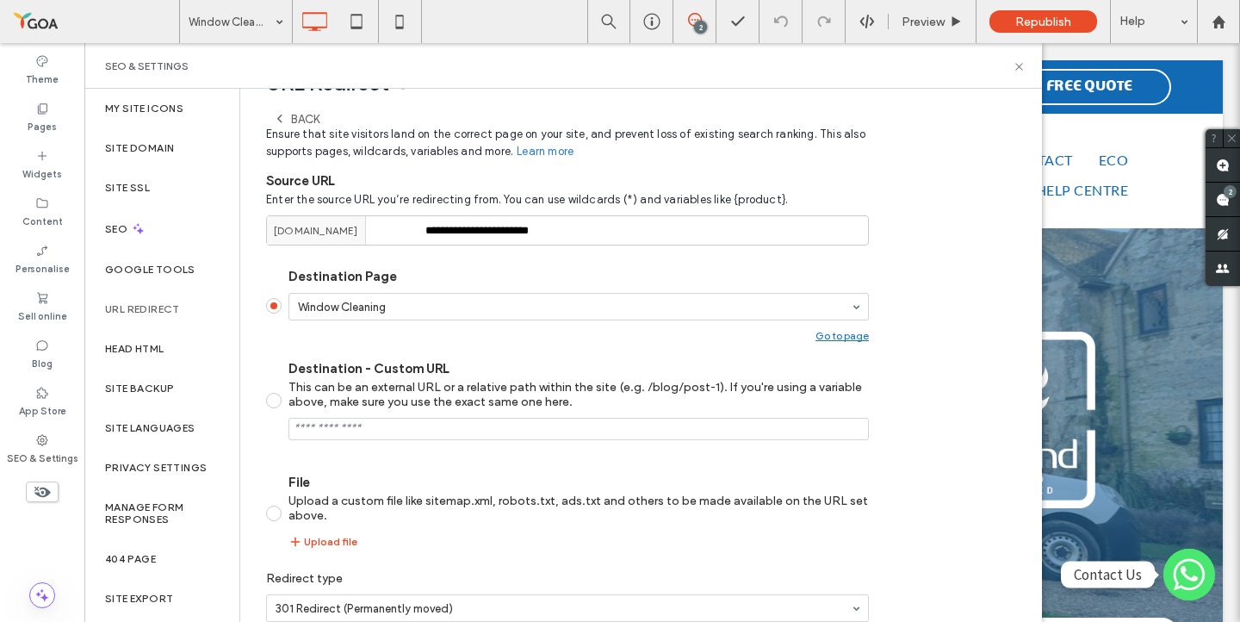
click at [319, 388] on div "This can be an external URL or a relative path within the site (e.g. /blog/post…" at bounding box center [578, 394] width 580 height 29
click at [379, 427] on input "Destination - Custom URL This can be an external URL or a relative path within …" at bounding box center [578, 429] width 580 height 22
paste input "**********"
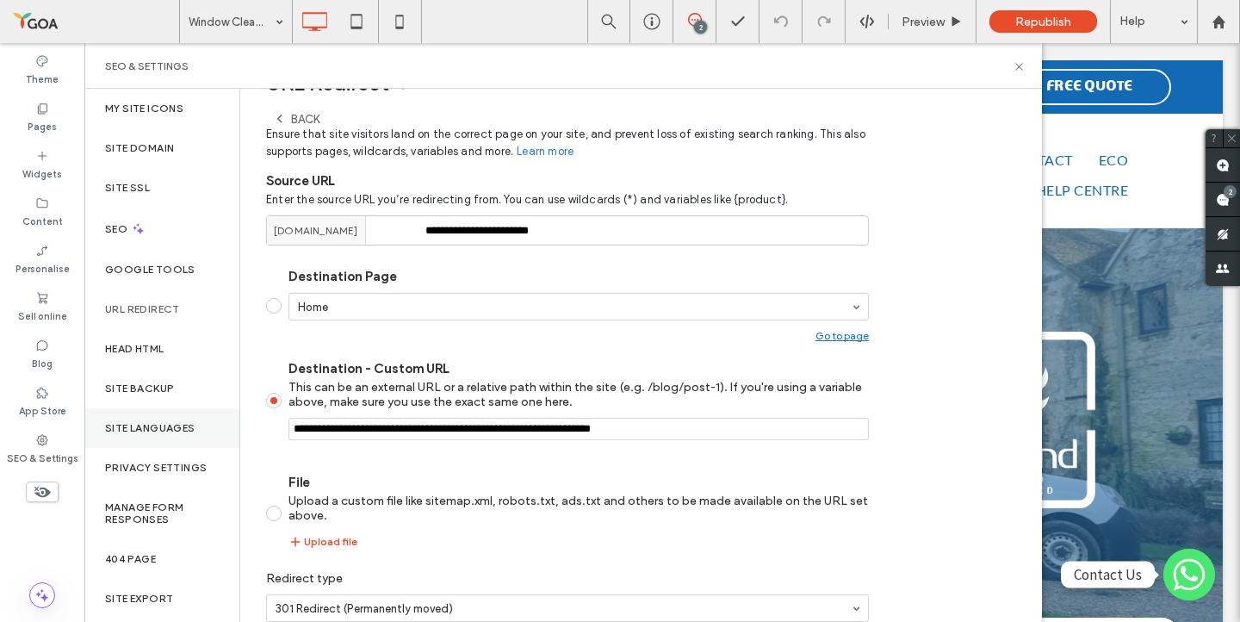
drag, startPoint x: 481, startPoint y: 433, endPoint x: 138, endPoint y: 423, distance: 343.7
click at [138, 423] on div "**********" at bounding box center [562, 355] width 957 height 533
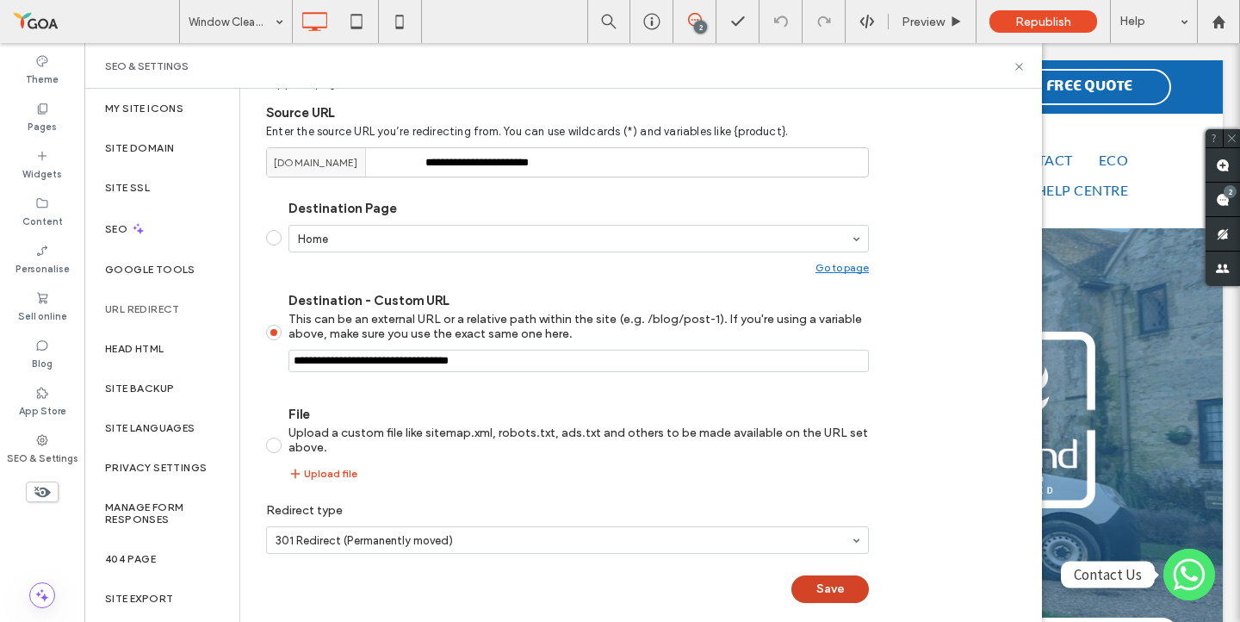
type input "**********"
click at [820, 593] on button "Save" at bounding box center [829, 589] width 77 height 28
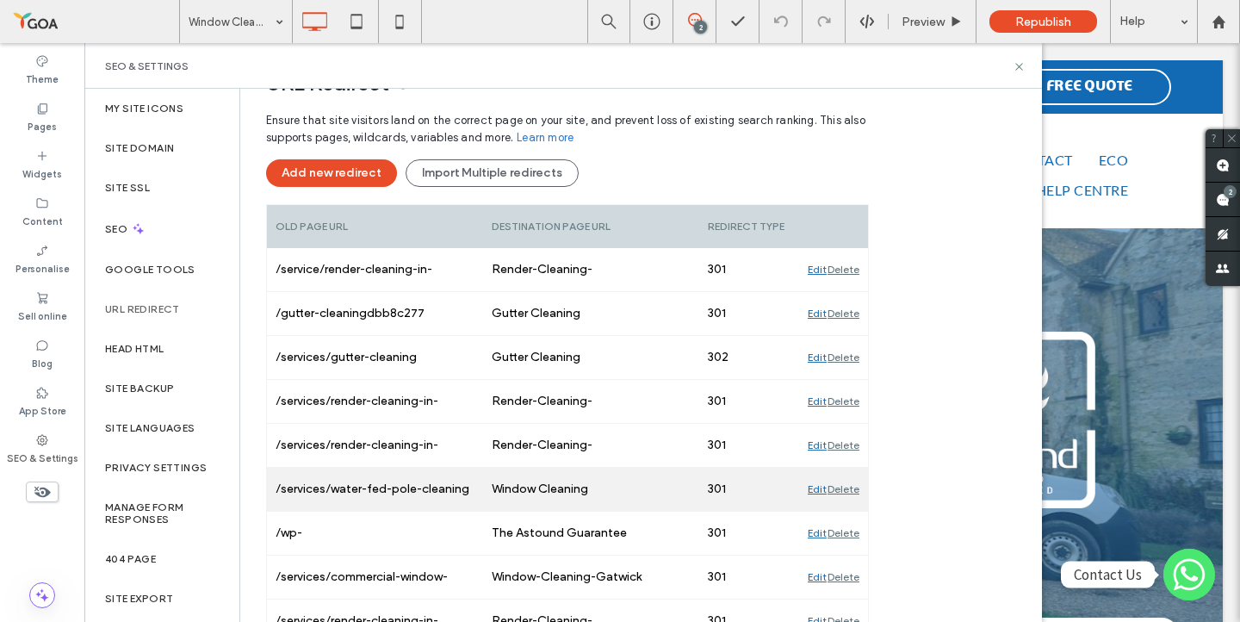
click at [813, 485] on div "Edit" at bounding box center [817, 488] width 19 height 43
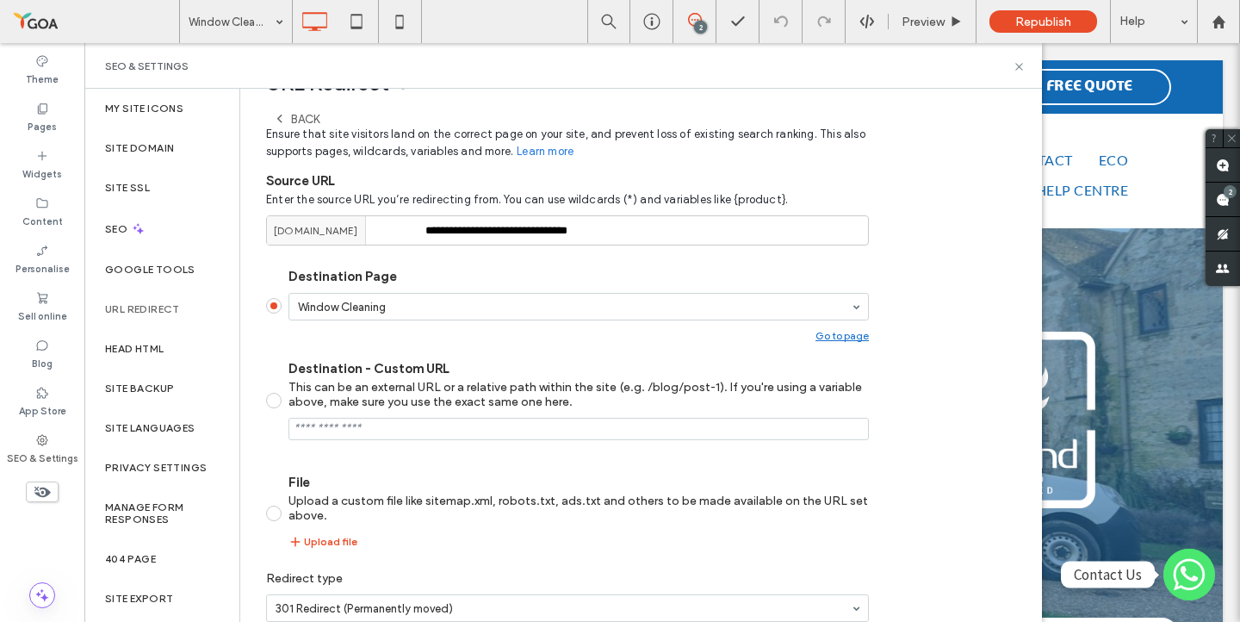
click at [283, 409] on label "Destination - Custom URL This can be an external URL or a relative path within …" at bounding box center [567, 400] width 603 height 79
click at [368, 432] on input "Destination - Custom URL This can be an external URL or a relative path within …" at bounding box center [578, 429] width 580 height 22
paste input "**********"
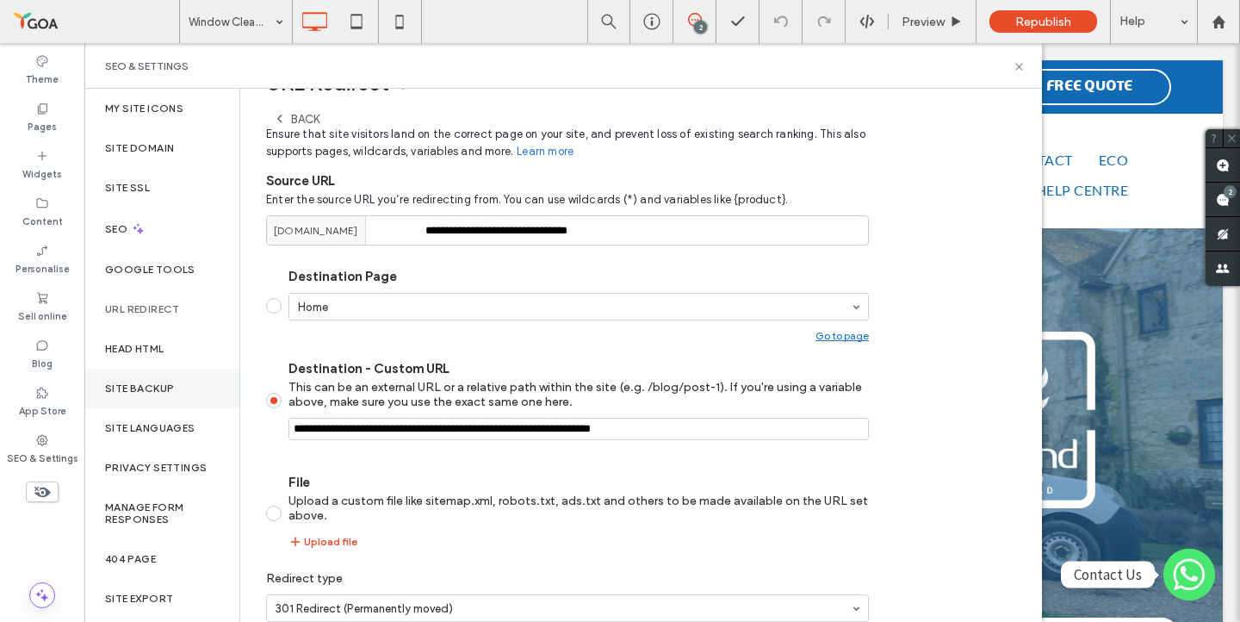
drag, startPoint x: 480, startPoint y: 430, endPoint x: 145, endPoint y: 403, distance: 335.1
click at [145, 403] on div "**********" at bounding box center [562, 355] width 957 height 533
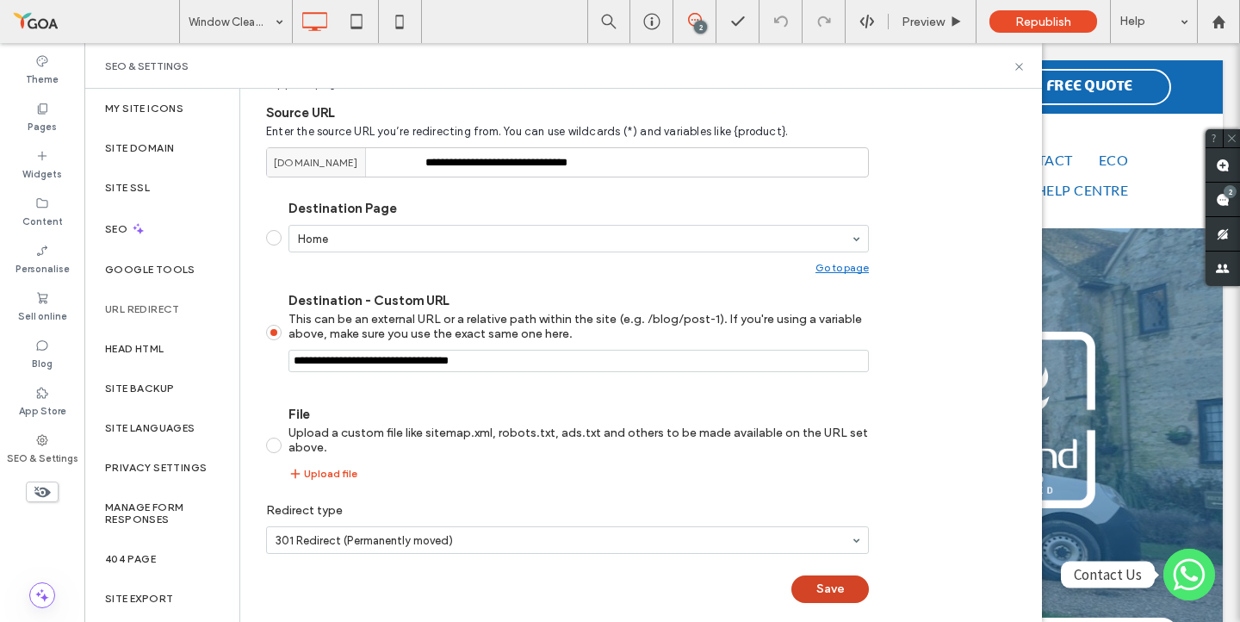
type input "**********"
click at [826, 593] on button "Save" at bounding box center [829, 589] width 77 height 28
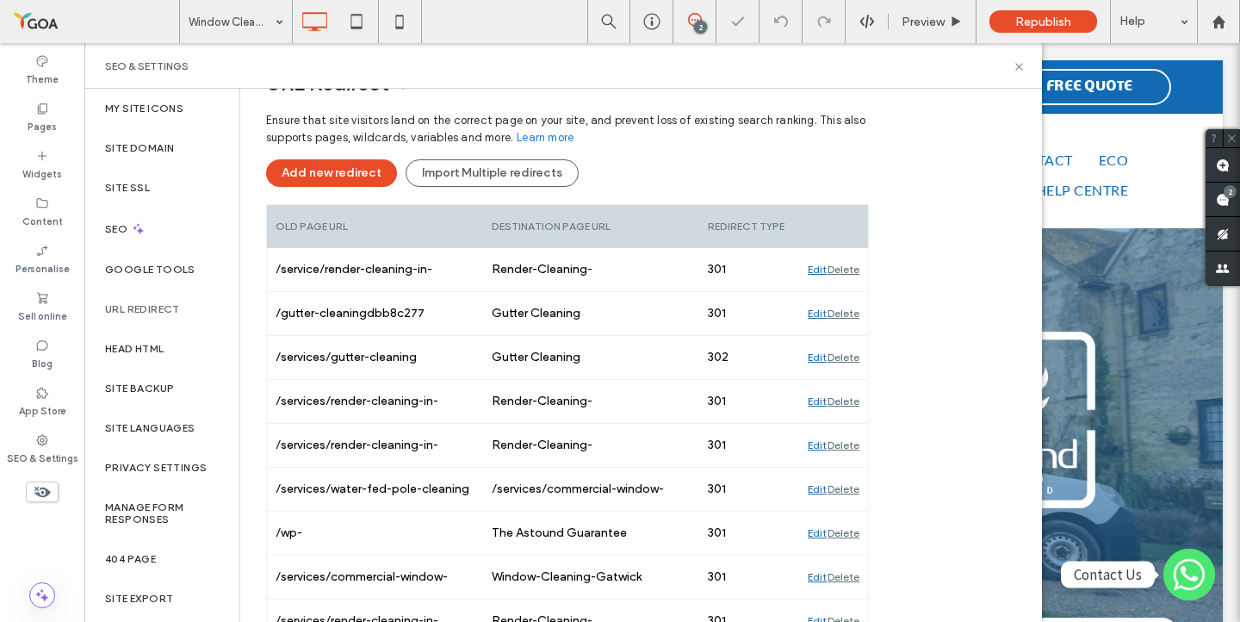
click at [1025, 67] on div "SEO & Settings" at bounding box center [562, 66] width 957 height 46
click at [1022, 67] on icon at bounding box center [1018, 66] width 13 height 13
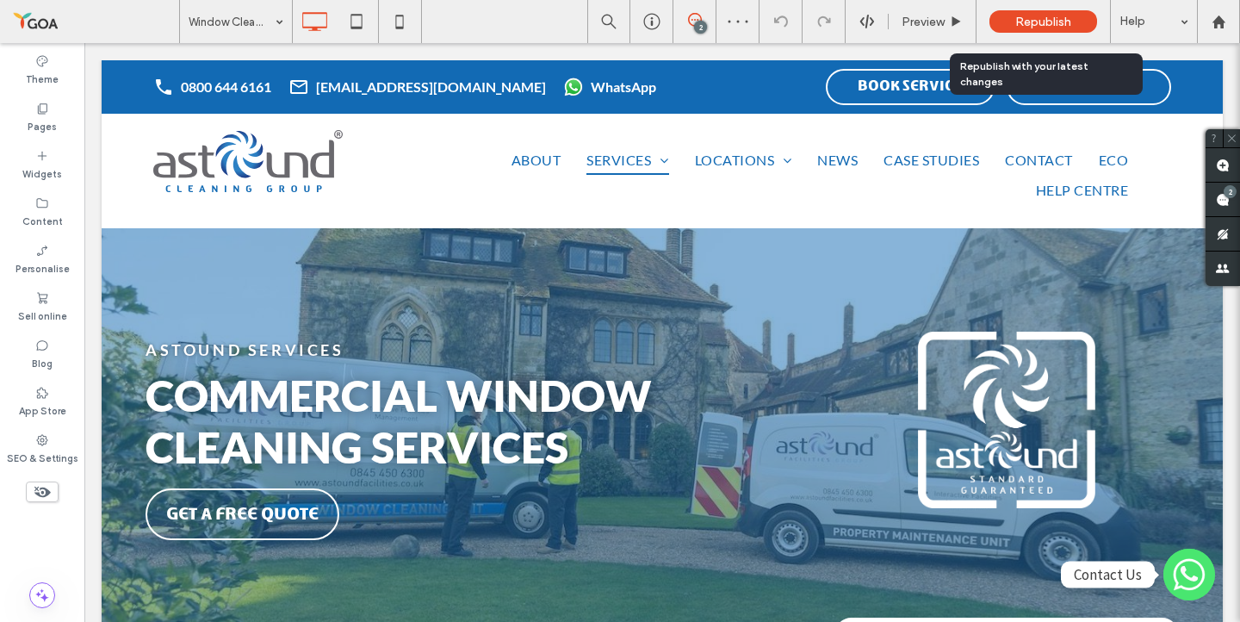
click at [1040, 11] on div "Republish" at bounding box center [1043, 21] width 108 height 22
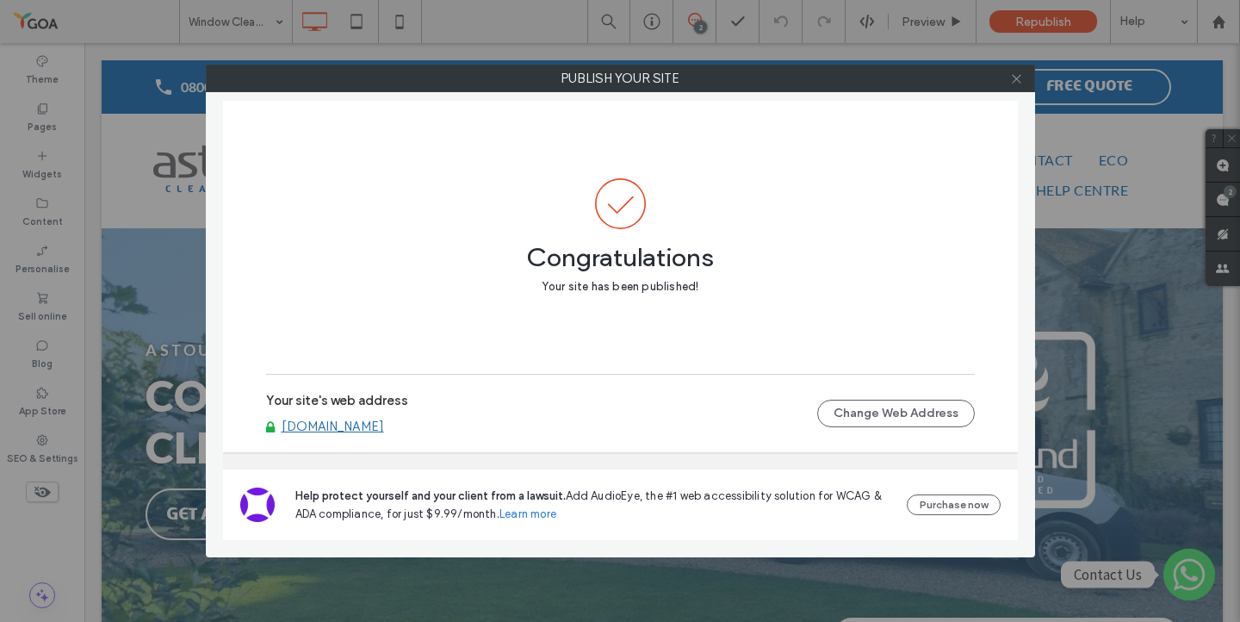
click at [1018, 73] on icon at bounding box center [1016, 78] width 13 height 13
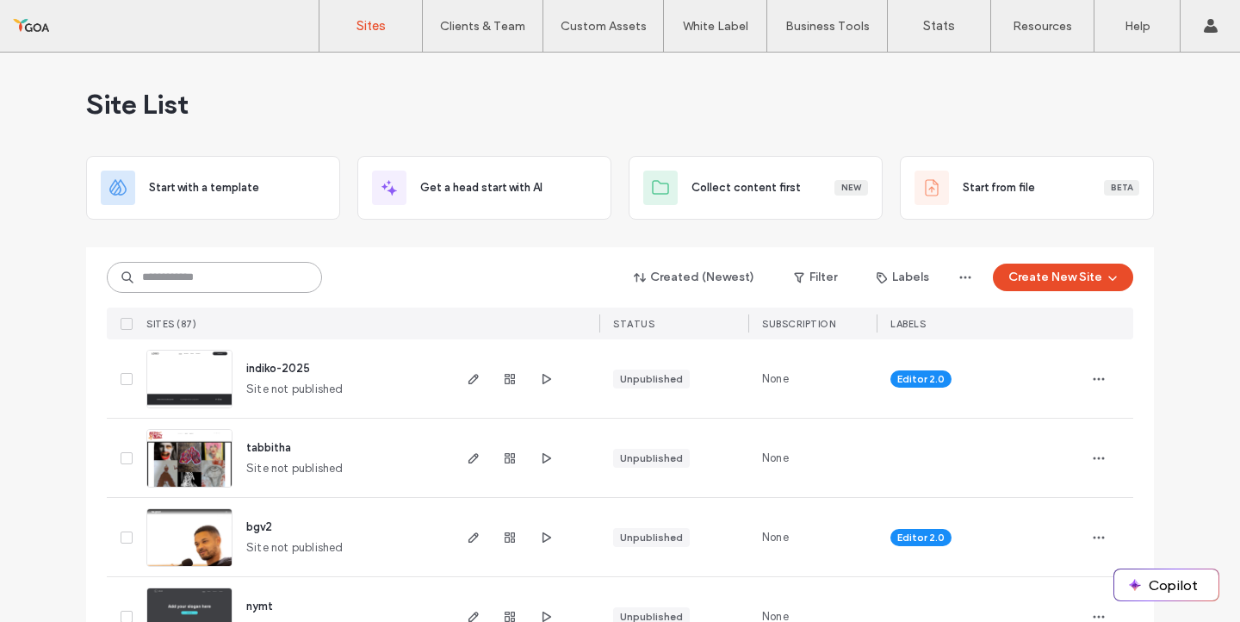
click at [163, 288] on input at bounding box center [214, 277] width 215 height 31
click at [468, 539] on icon "button" at bounding box center [474, 537] width 14 height 14
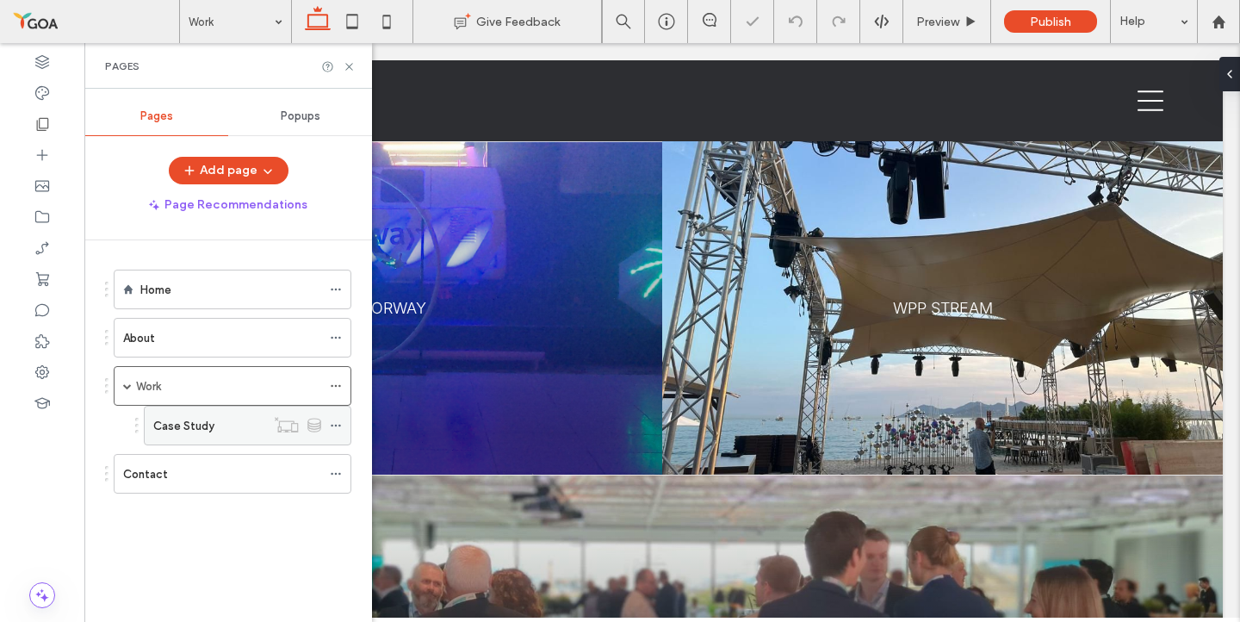
click at [201, 425] on label "Case Study" at bounding box center [183, 426] width 61 height 30
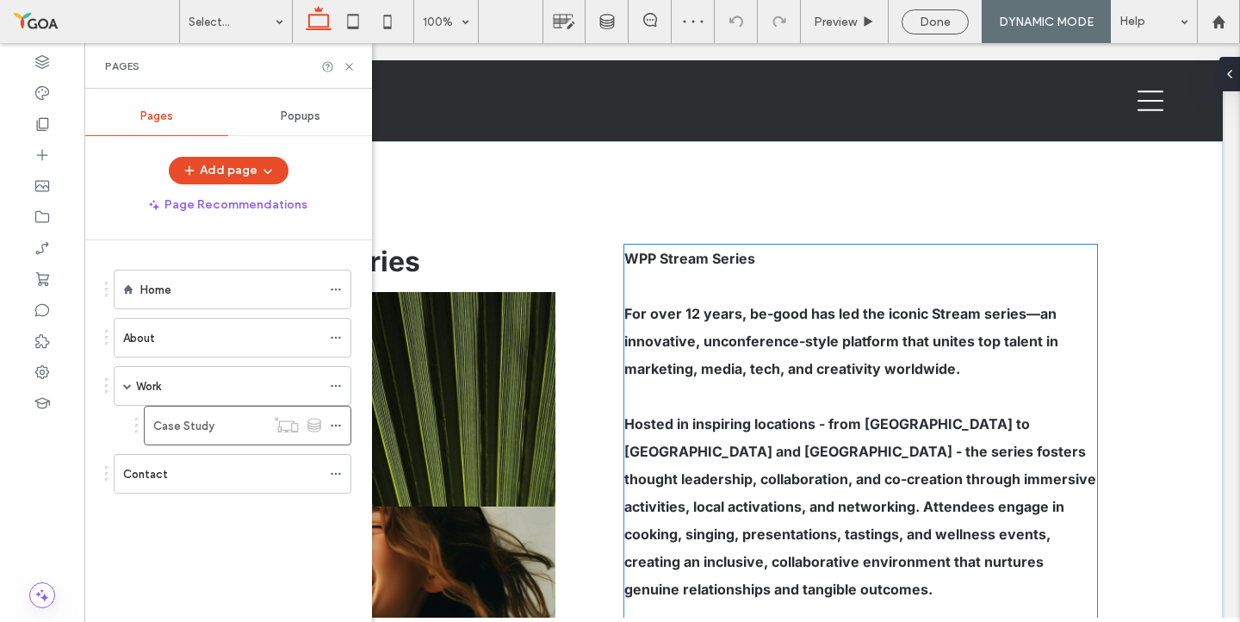
click at [715, 360] on strong "For over 12 years, be-good has led the iconic Stream series—an innovative, unco…" at bounding box center [841, 341] width 434 height 72
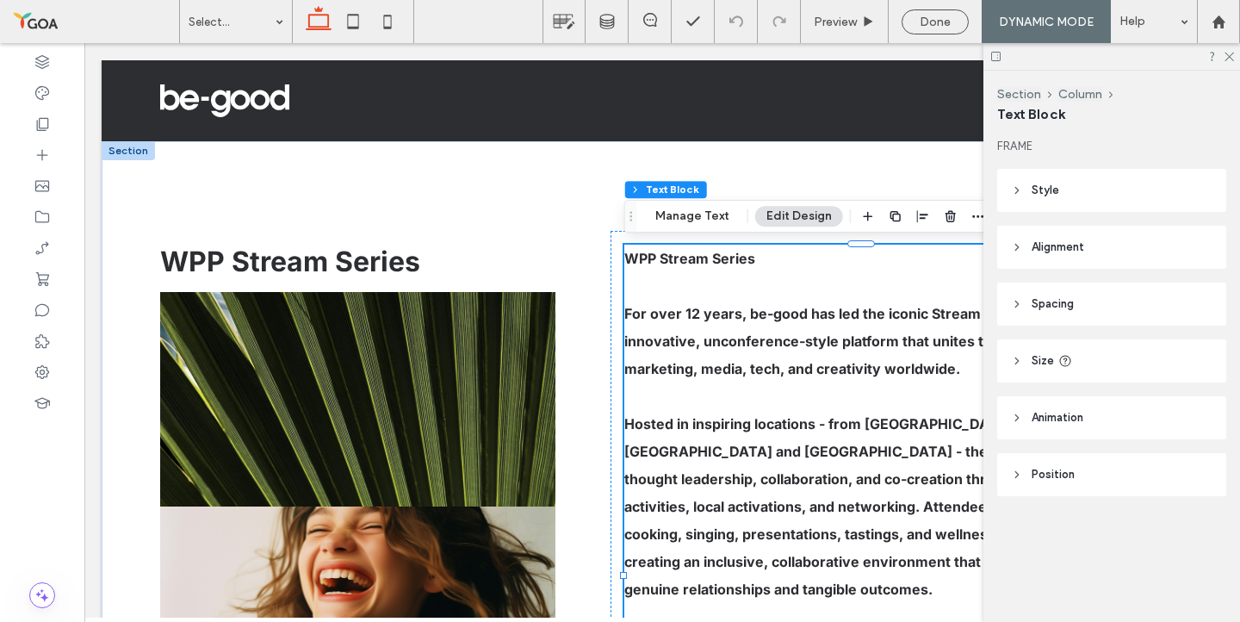
click at [1227, 63] on div at bounding box center [1111, 56] width 257 height 27
click at [1228, 59] on icon at bounding box center [1228, 55] width 11 height 11
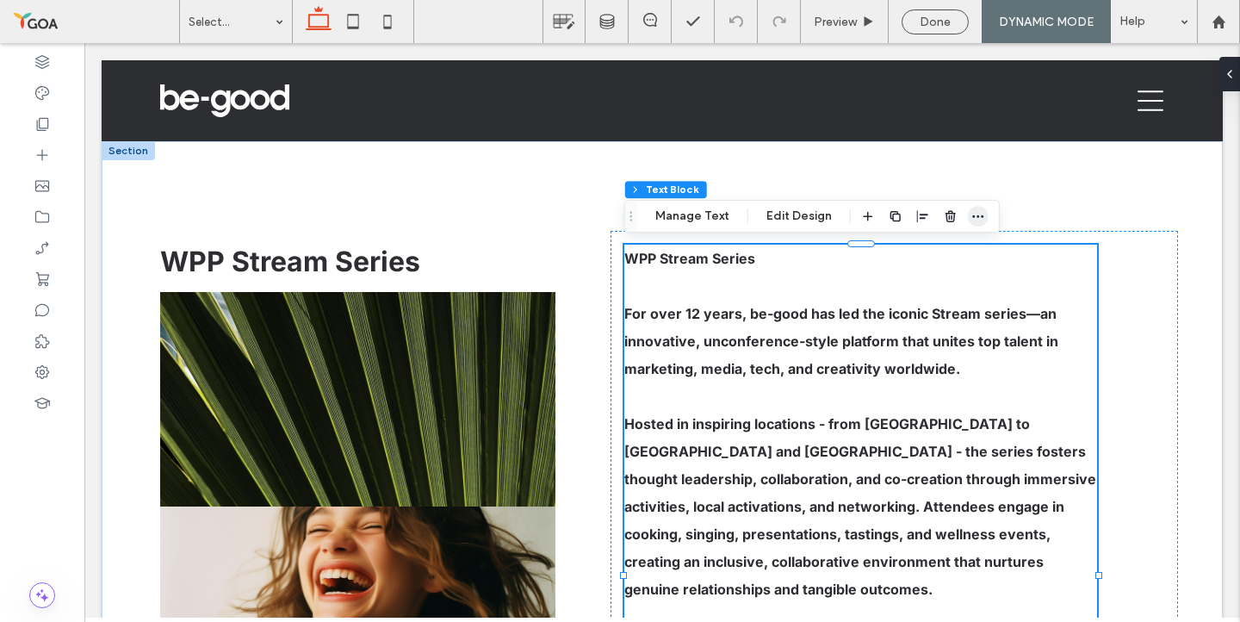
click at [980, 215] on icon "button" at bounding box center [978, 216] width 14 height 14
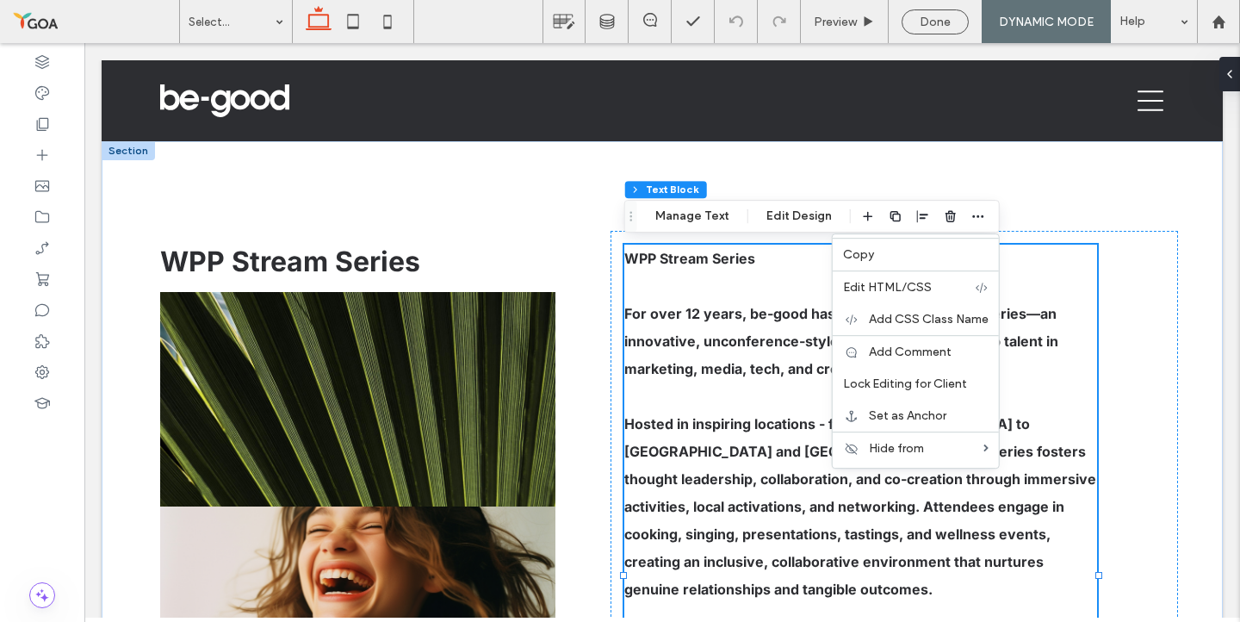
click at [819, 348] on strong "For over 12 years, be-good has led the iconic Stream series—an innovative, unco…" at bounding box center [841, 341] width 434 height 72
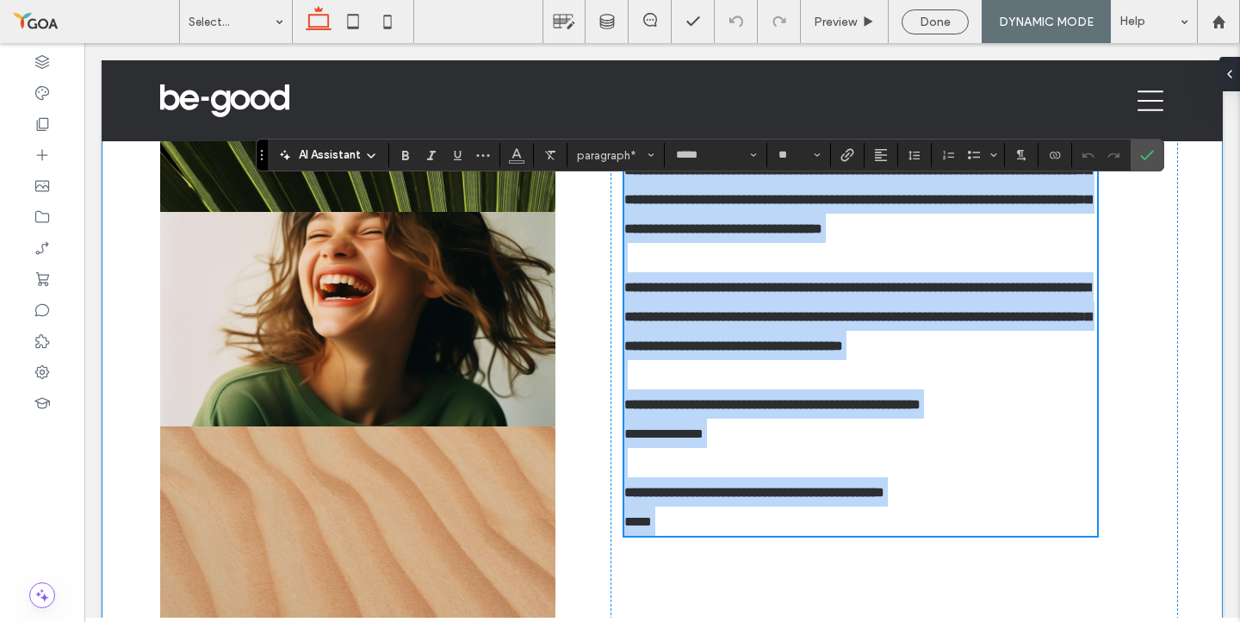
scroll to position [431, 0]
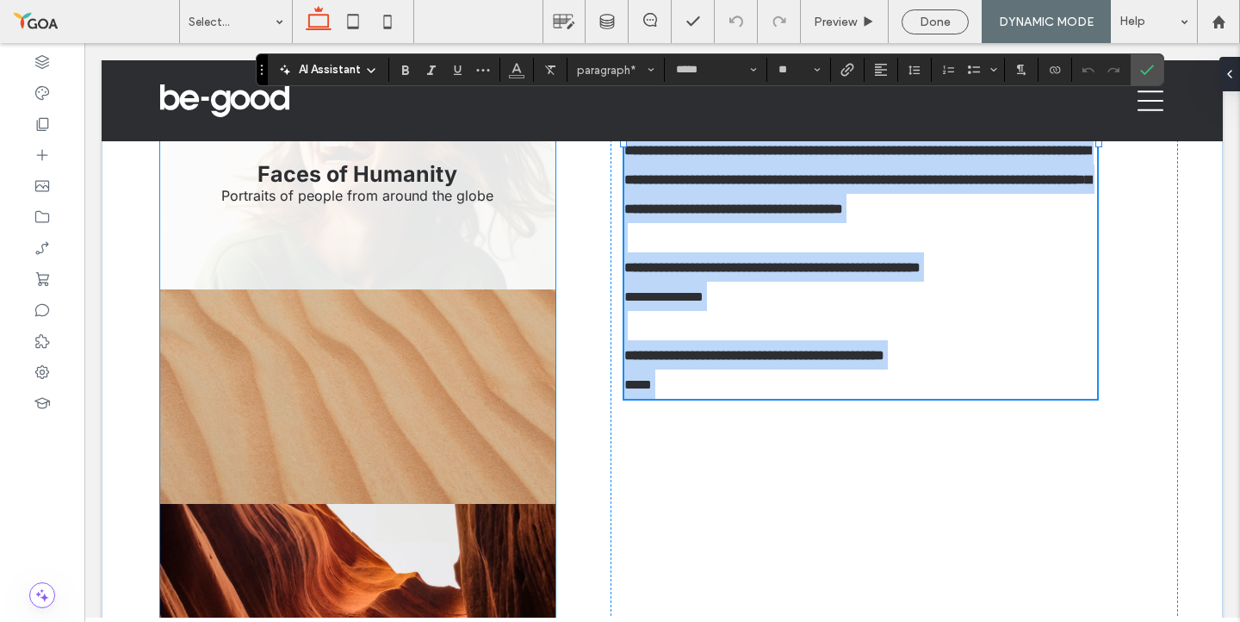
click at [206, 232] on link at bounding box center [357, 182] width 395 height 214
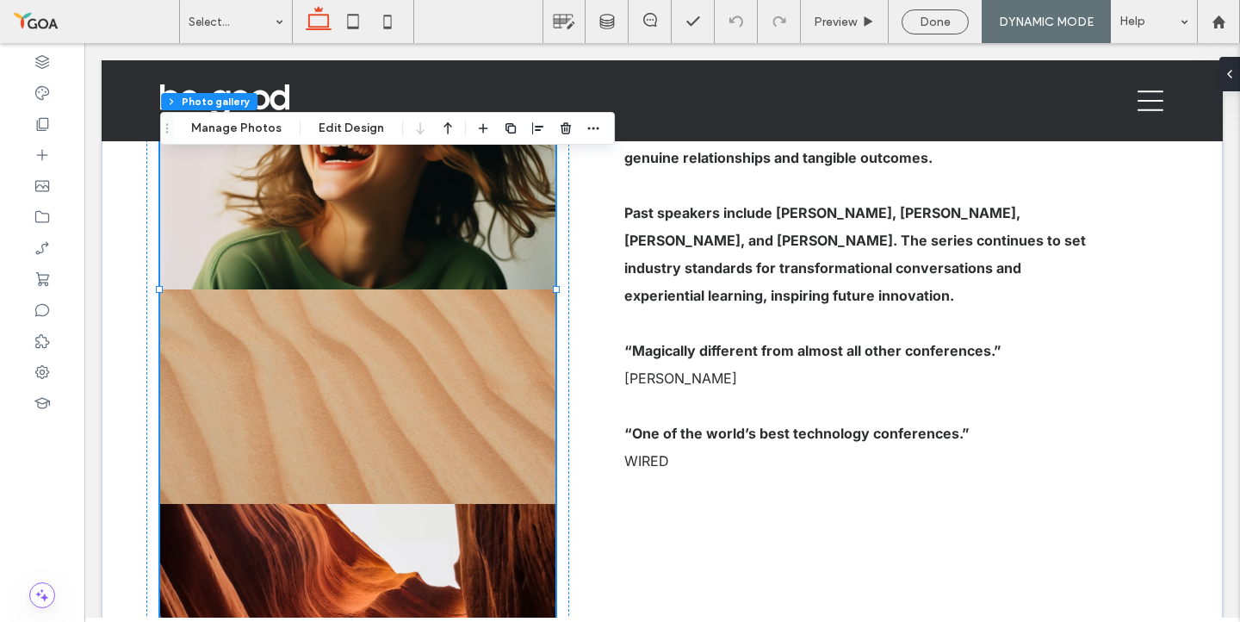
click at [576, 125] on div at bounding box center [538, 128] width 131 height 31
click at [588, 128] on use "button" at bounding box center [593, 128] width 11 height 3
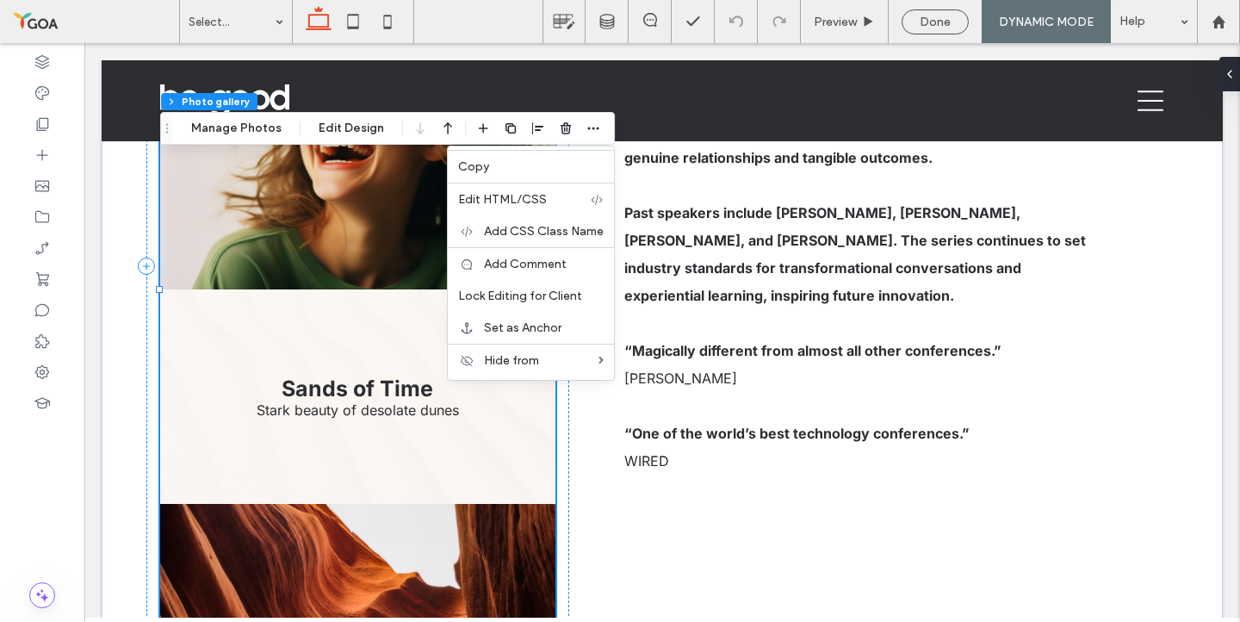
click at [274, 348] on link at bounding box center [357, 396] width 395 height 214
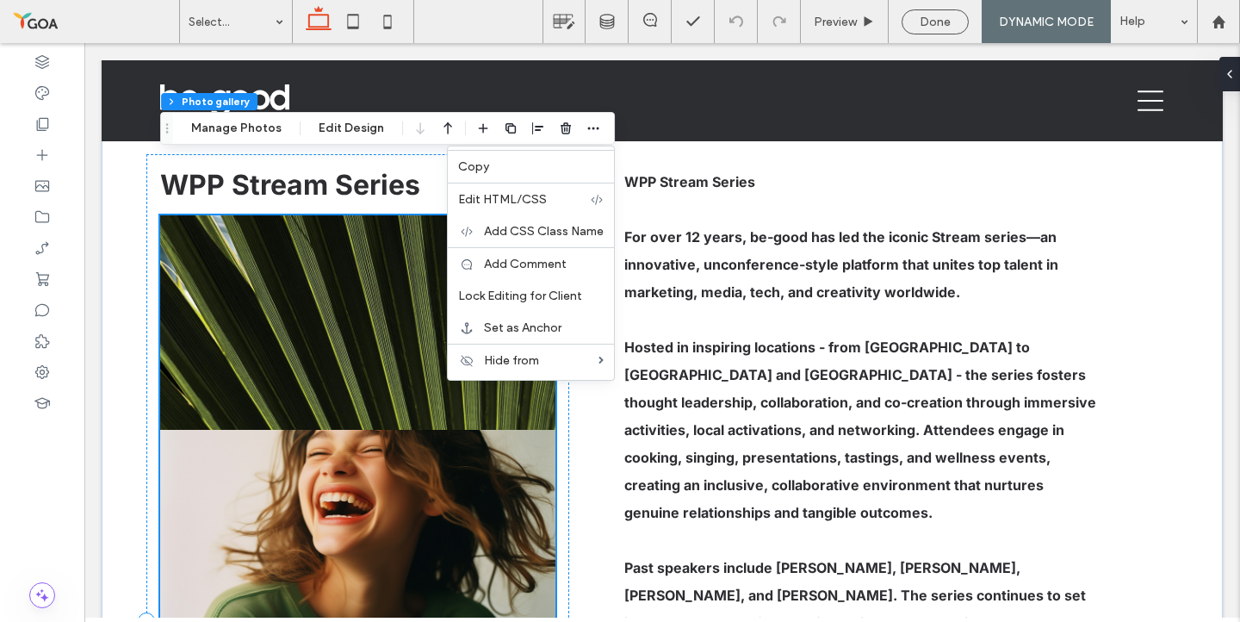
scroll to position [0, 0]
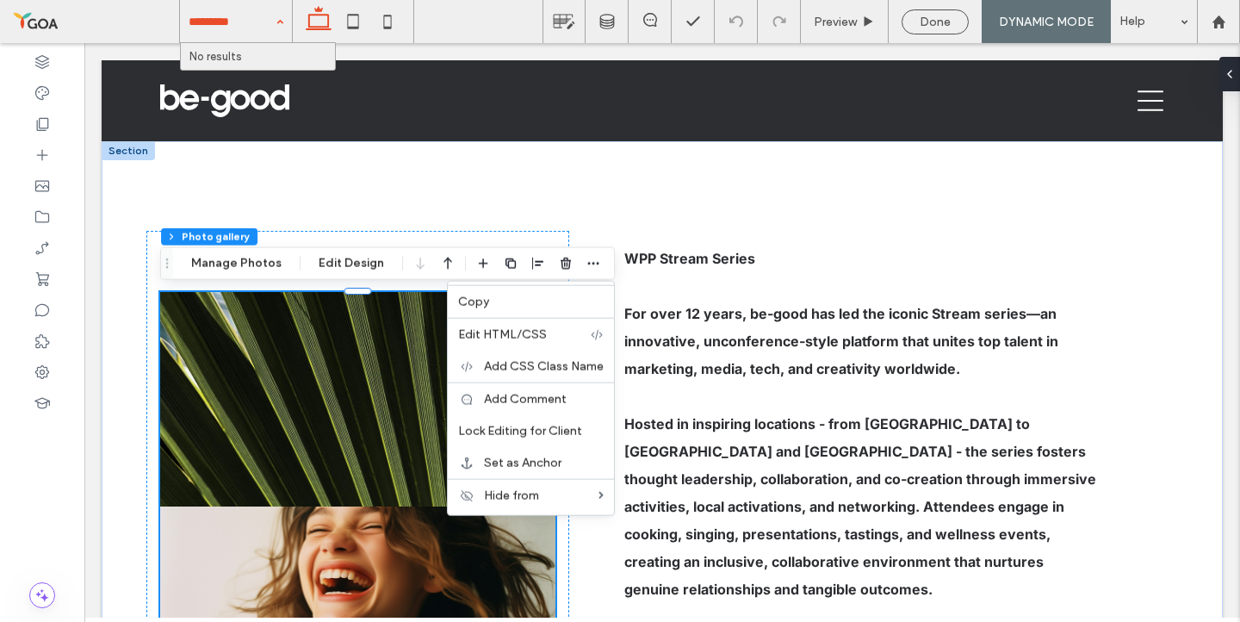
click at [218, 64] on div "No results" at bounding box center [258, 56] width 154 height 27
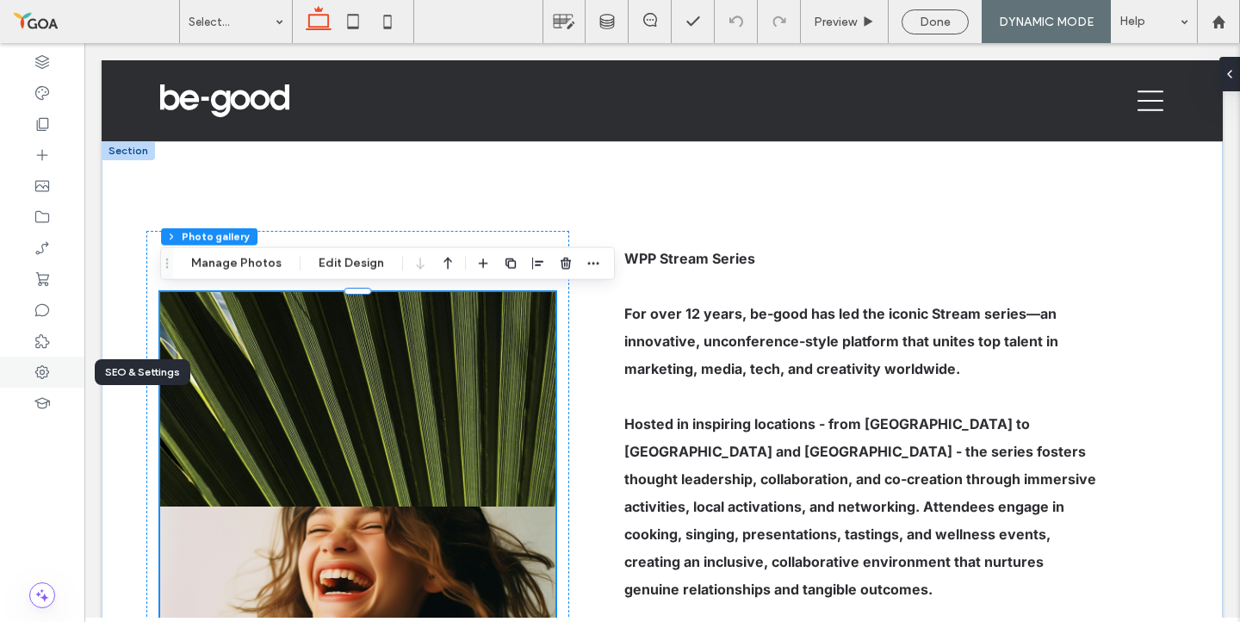
click at [42, 368] on icon at bounding box center [42, 371] width 17 height 17
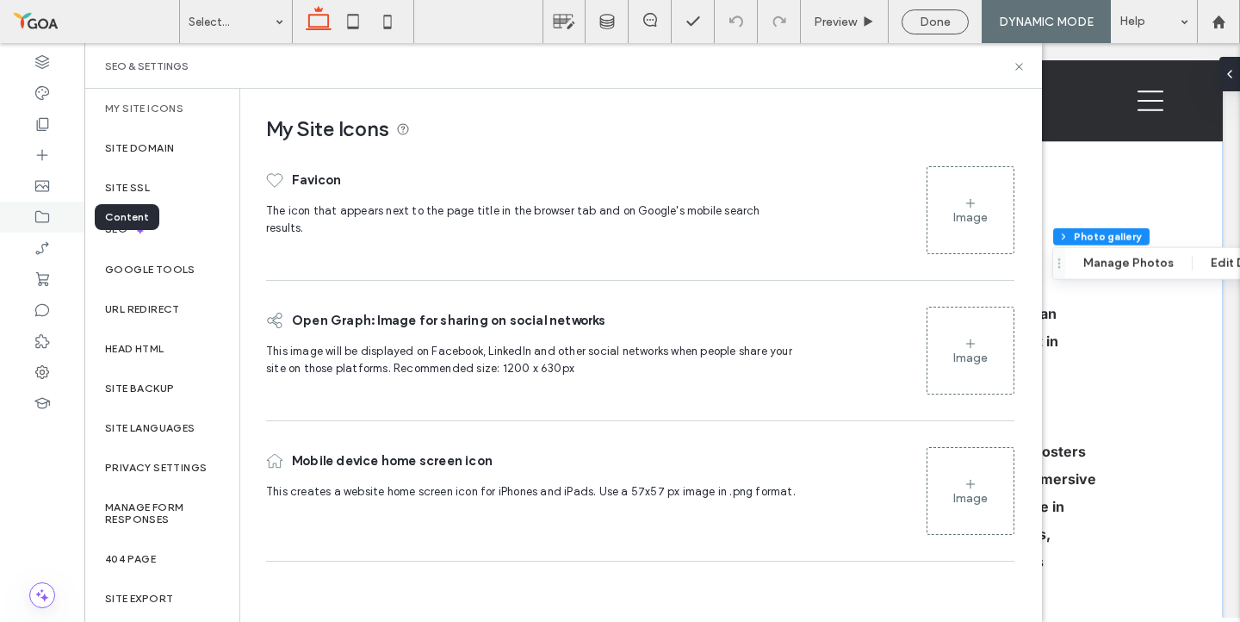
click at [37, 222] on icon at bounding box center [42, 216] width 17 height 17
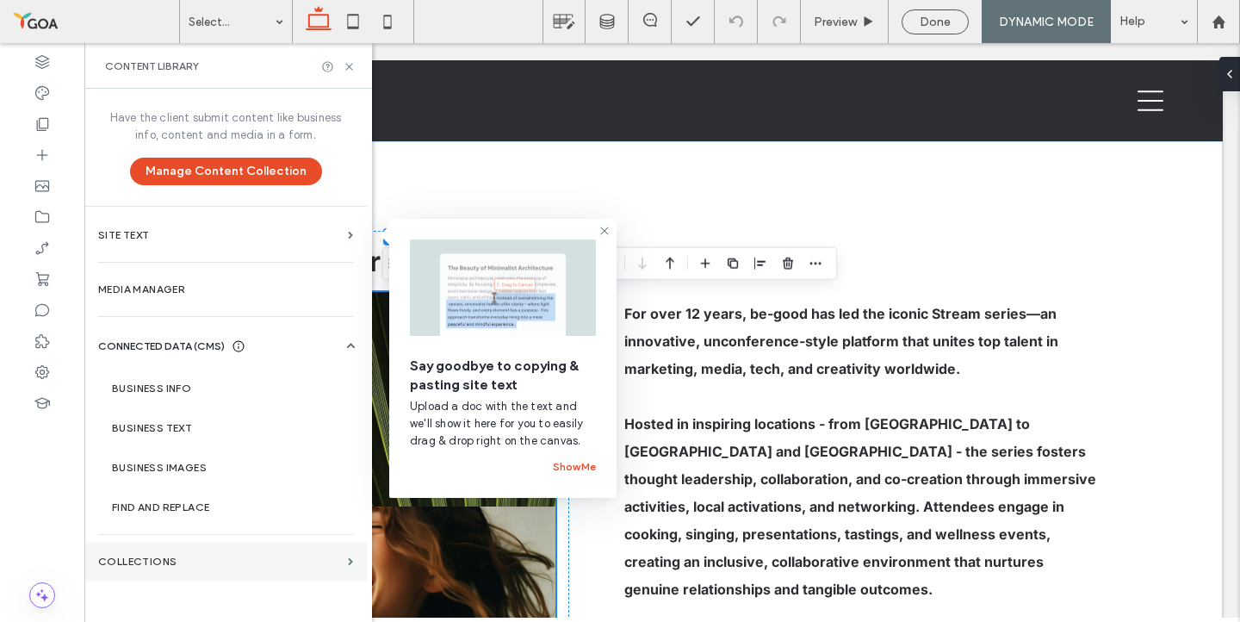
click at [229, 545] on section "COLLECTIONS" at bounding box center [225, 562] width 282 height 40
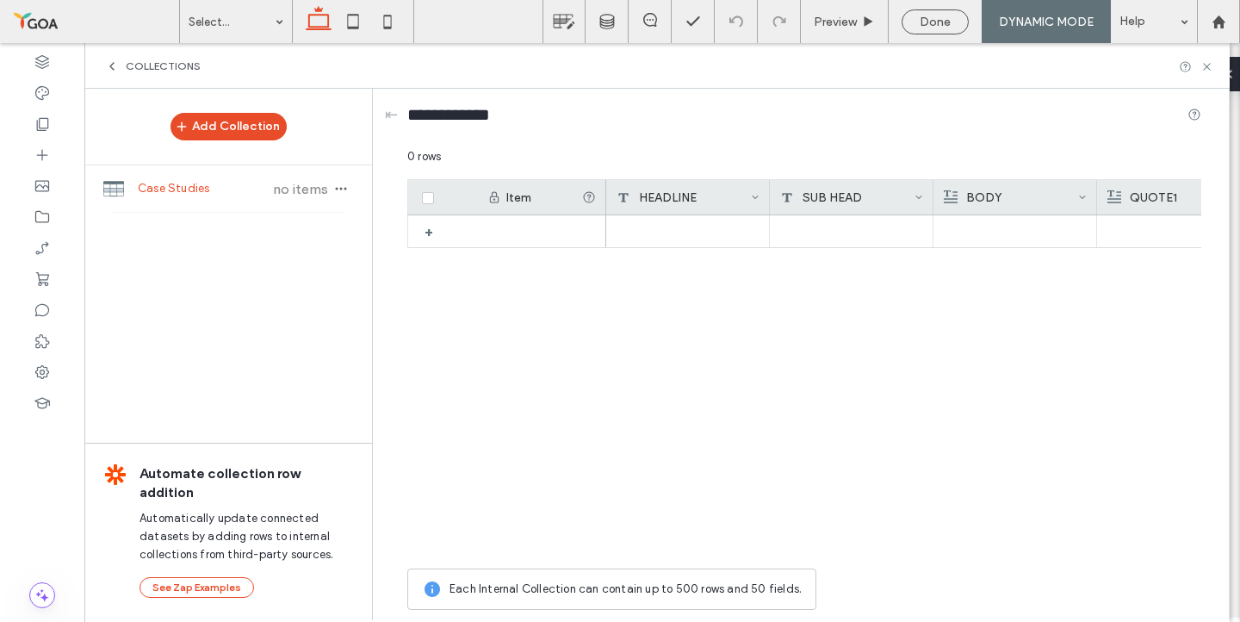
click at [208, 201] on div "Case Studies no items" at bounding box center [228, 188] width 288 height 46
click at [607, 337] on div at bounding box center [903, 387] width 595 height 344
click at [525, 369] on div "+" at bounding box center [804, 387] width 794 height 344
click at [524, 370] on div "+" at bounding box center [804, 387] width 794 height 344
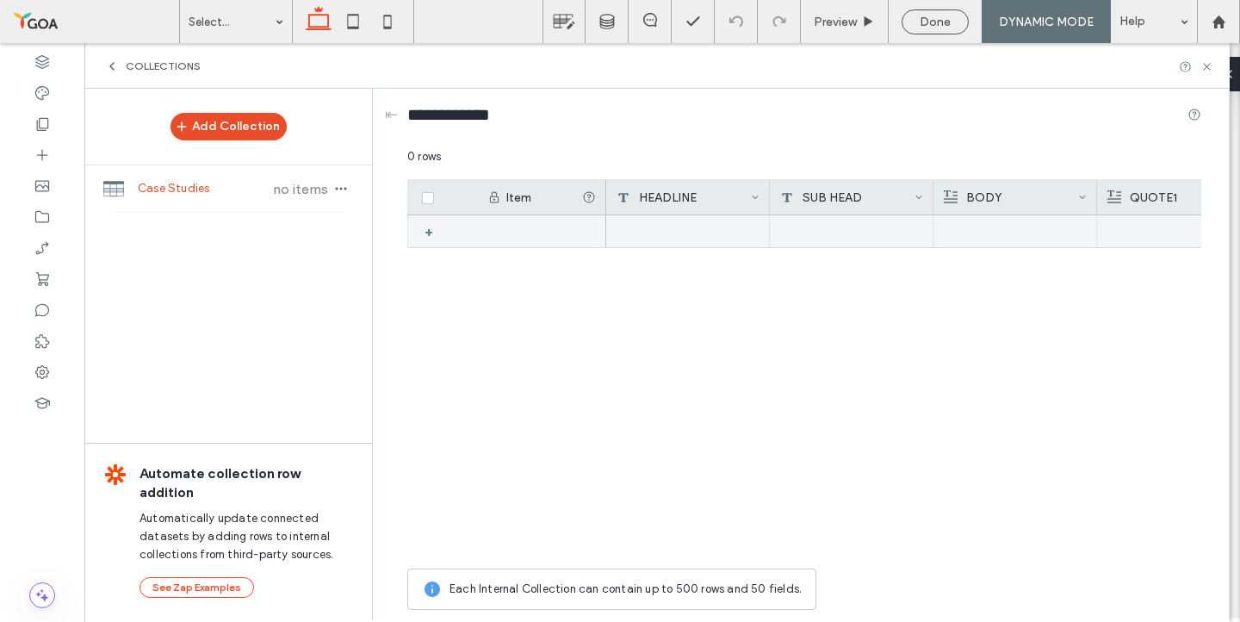
click at [444, 229] on div "+" at bounding box center [435, 231] width 22 height 31
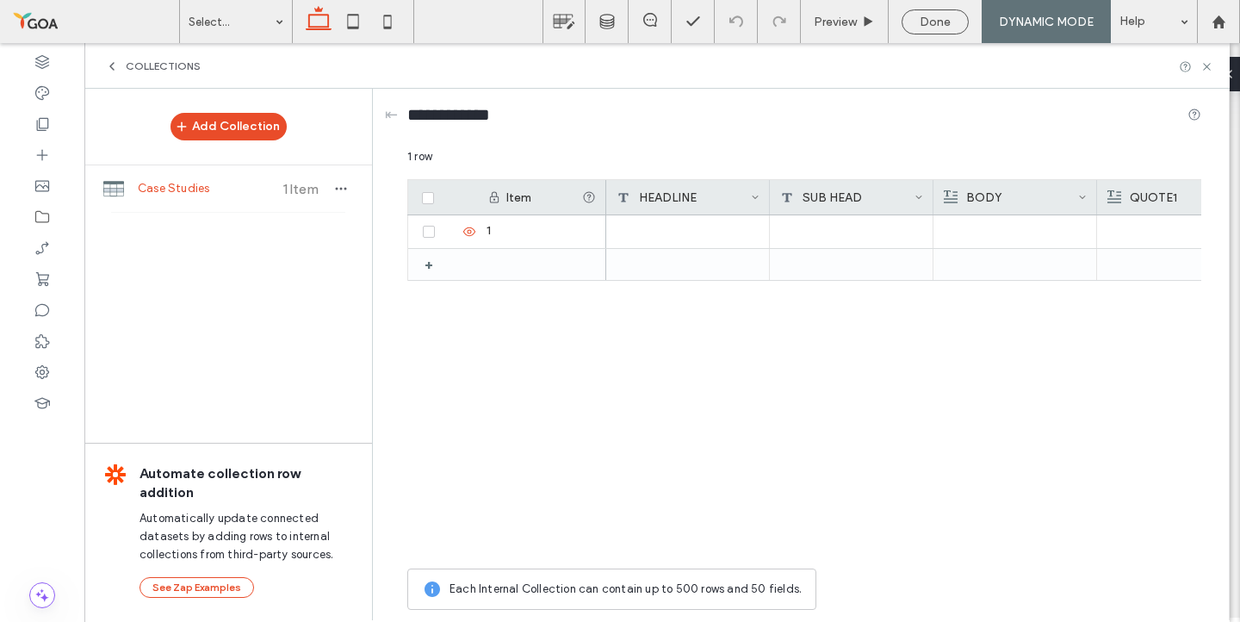
click at [453, 380] on div "1 +" at bounding box center [804, 387] width 794 height 344
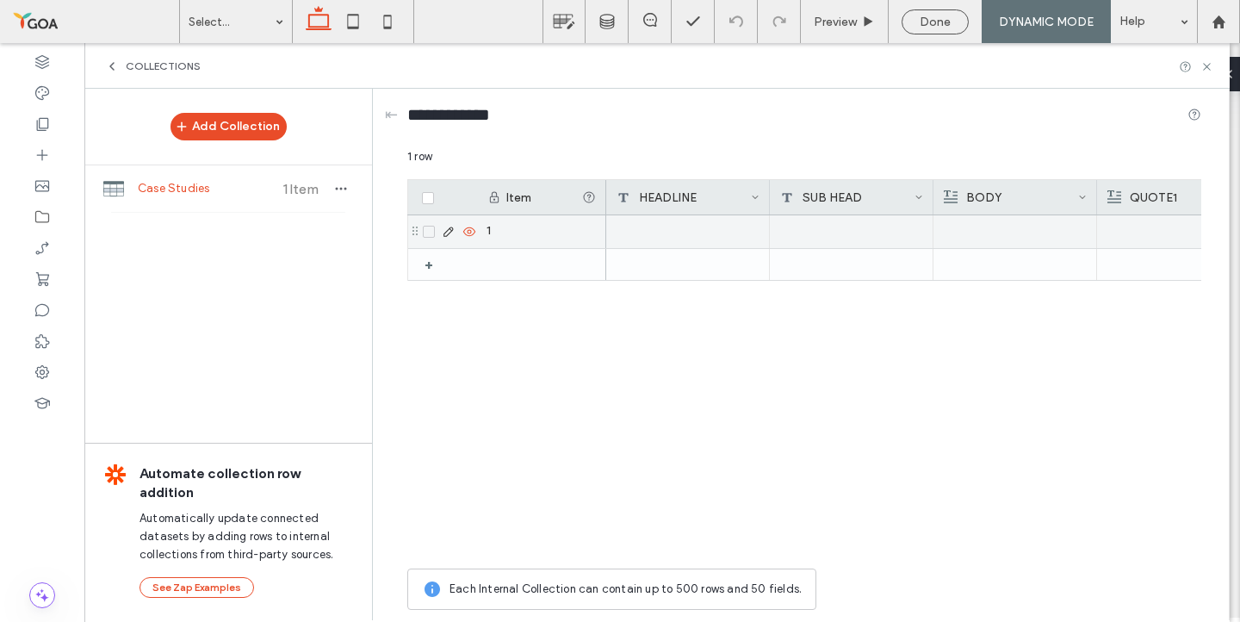
click at [498, 234] on div "1" at bounding box center [541, 231] width 129 height 33
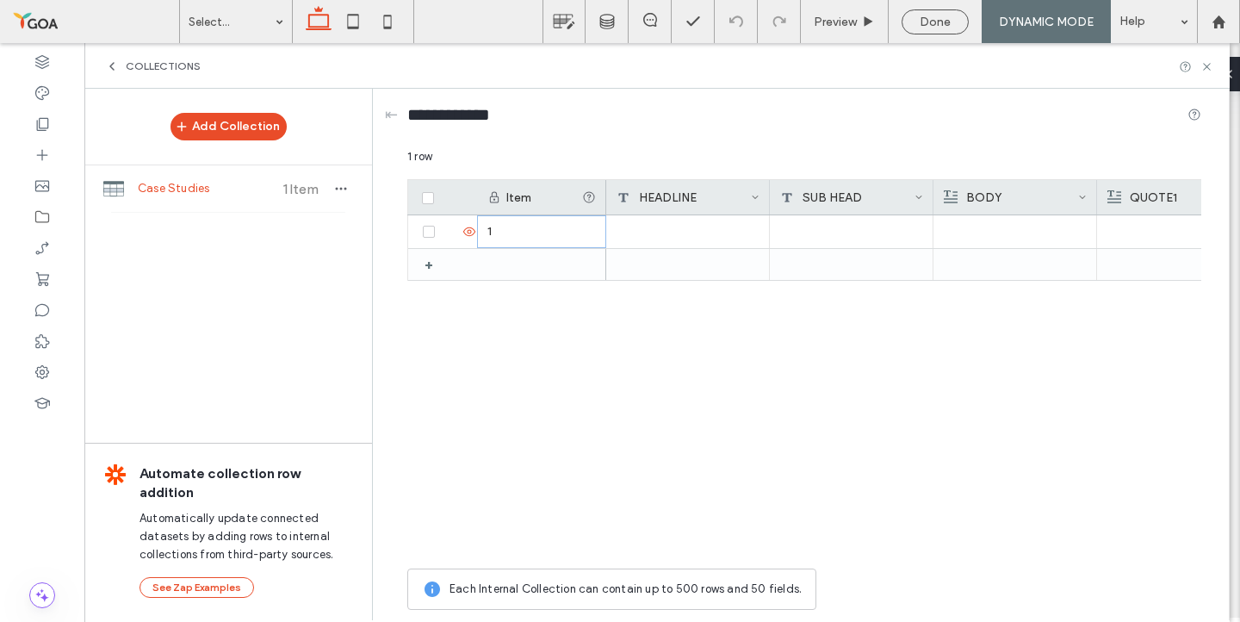
click at [428, 201] on span at bounding box center [428, 198] width 12 height 12
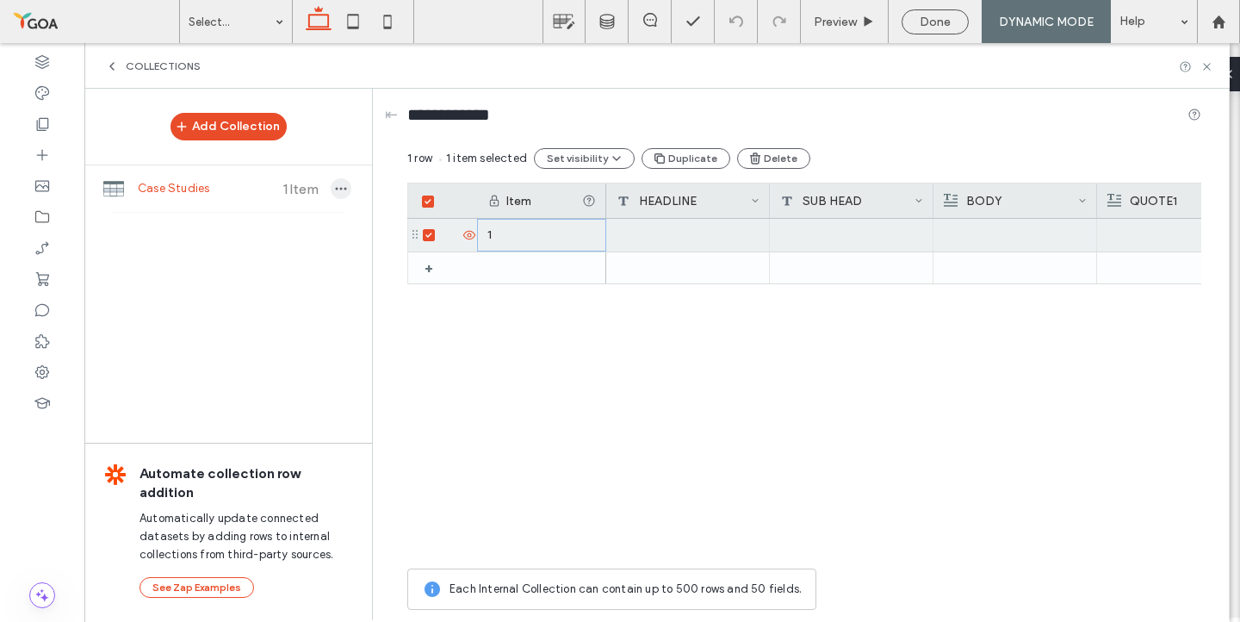
click at [349, 189] on span "button" at bounding box center [341, 188] width 21 height 21
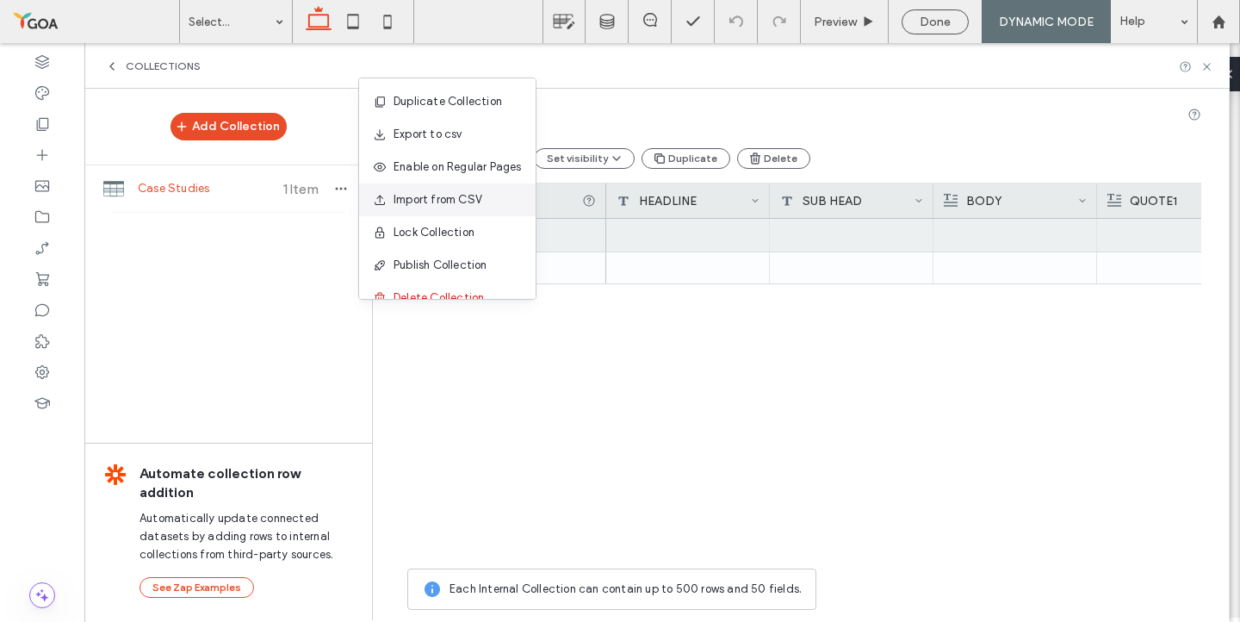
click at [413, 203] on span "Import from CSV" at bounding box center [437, 199] width 89 height 17
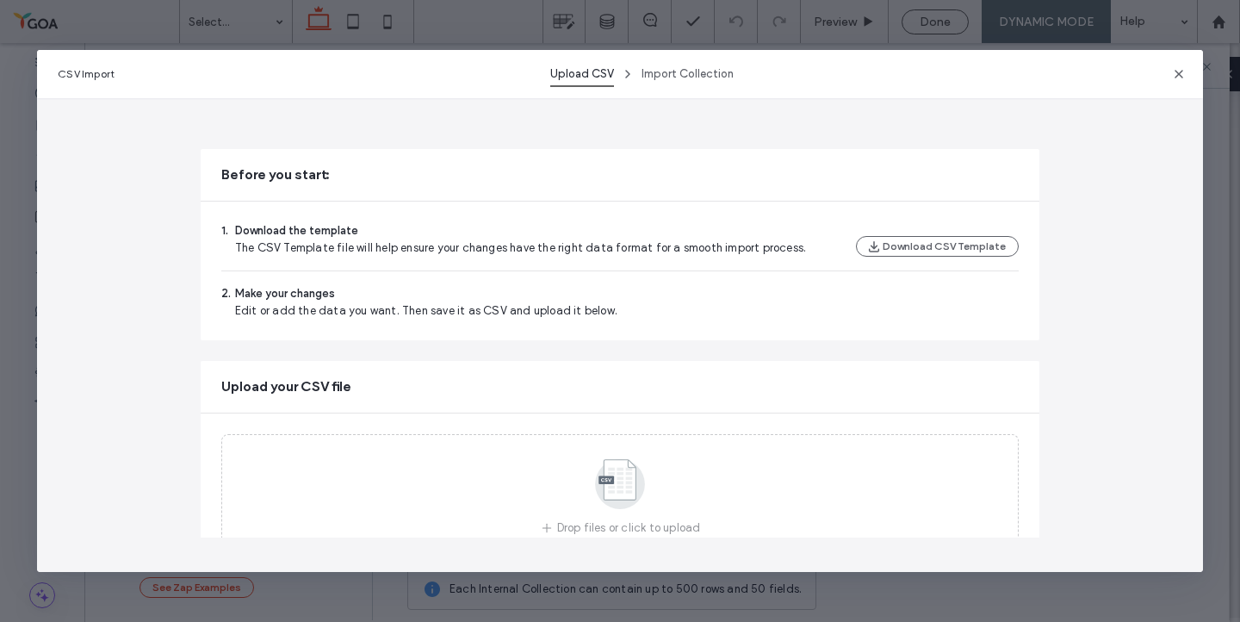
scroll to position [119, 0]
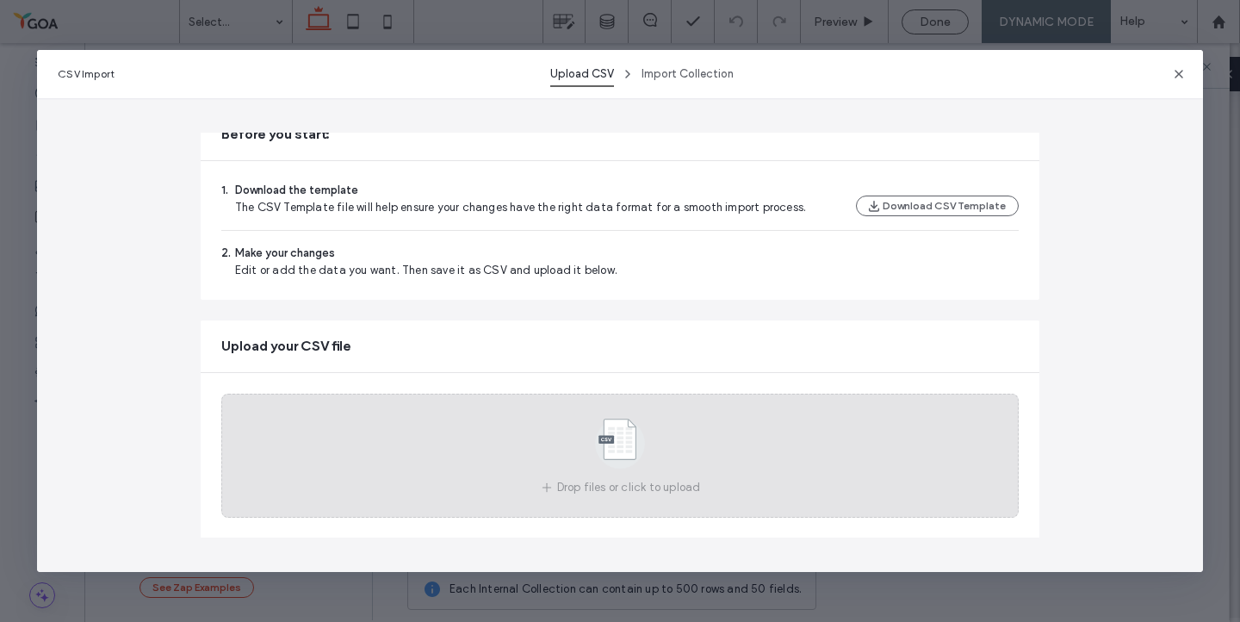
click at [577, 453] on icon at bounding box center [620, 443] width 86 height 57
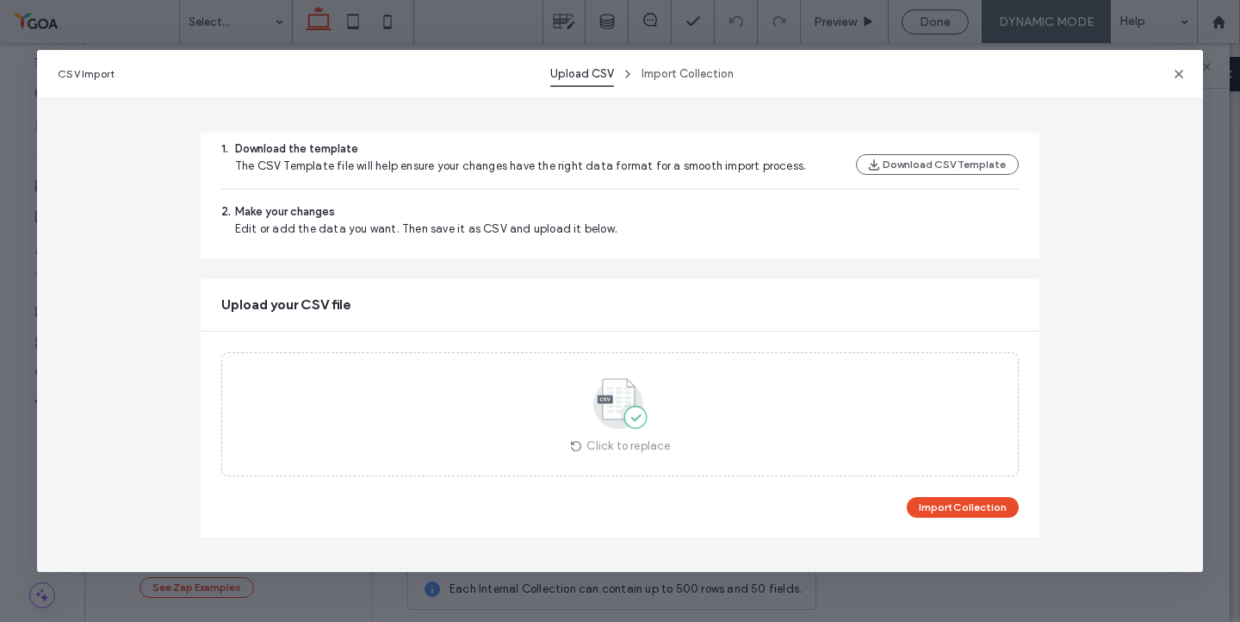
click at [902, 498] on div "Import Collection" at bounding box center [620, 507] width 798 height 21
click at [943, 511] on button "Import Collection" at bounding box center [963, 507] width 112 height 21
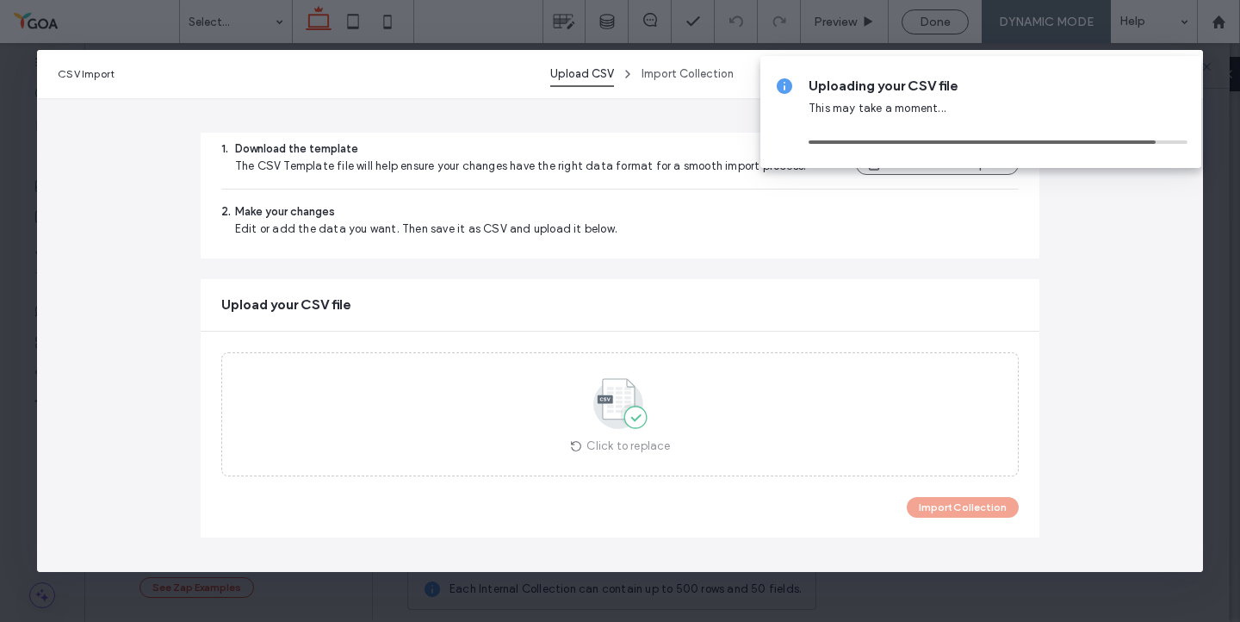
scroll to position [0, 0]
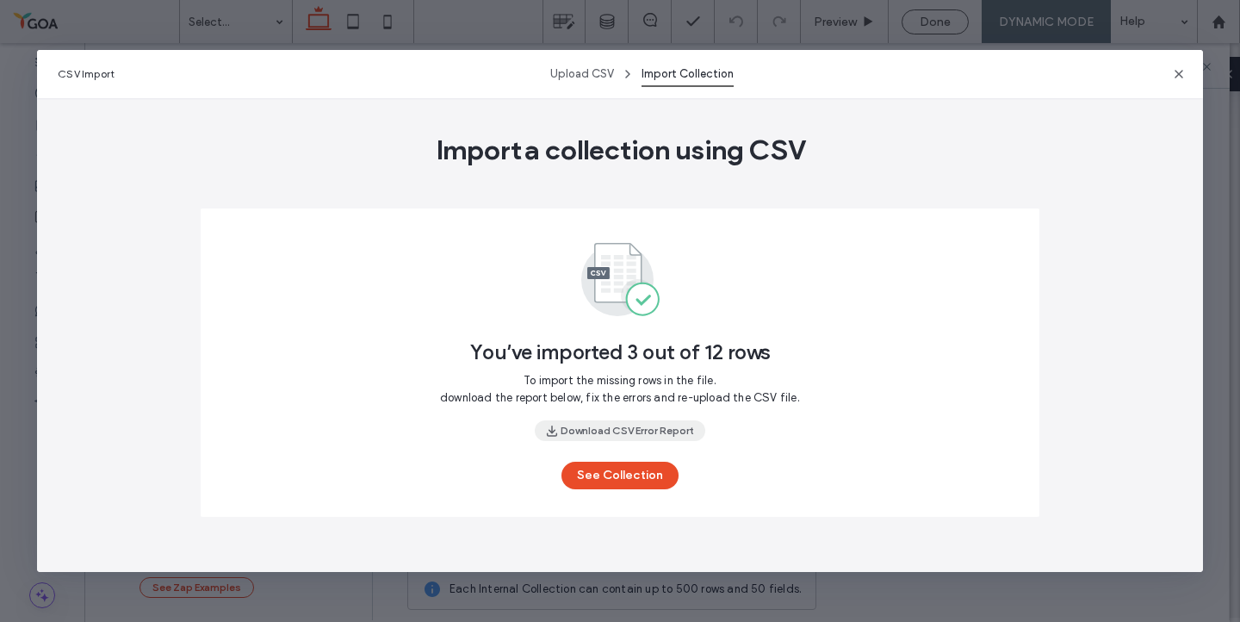
click at [608, 436] on button "Download CSV Error Report" at bounding box center [620, 430] width 170 height 21
click at [1178, 68] on icon "button" at bounding box center [1179, 74] width 14 height 14
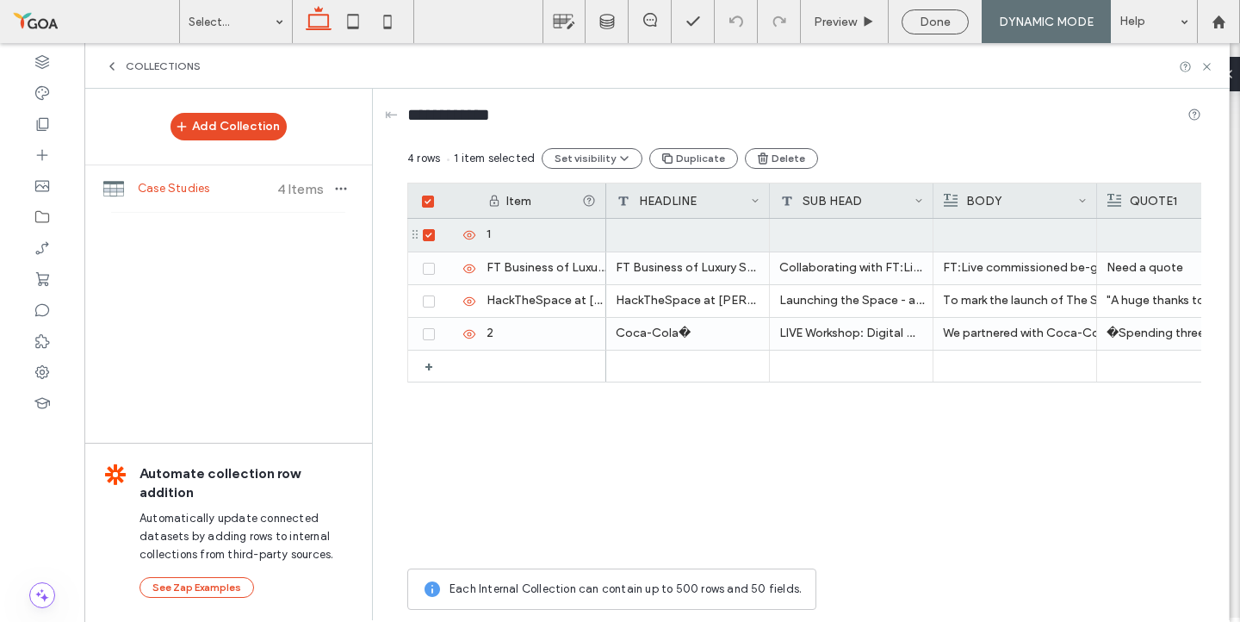
click at [424, 200] on icon at bounding box center [427, 201] width 7 height 5
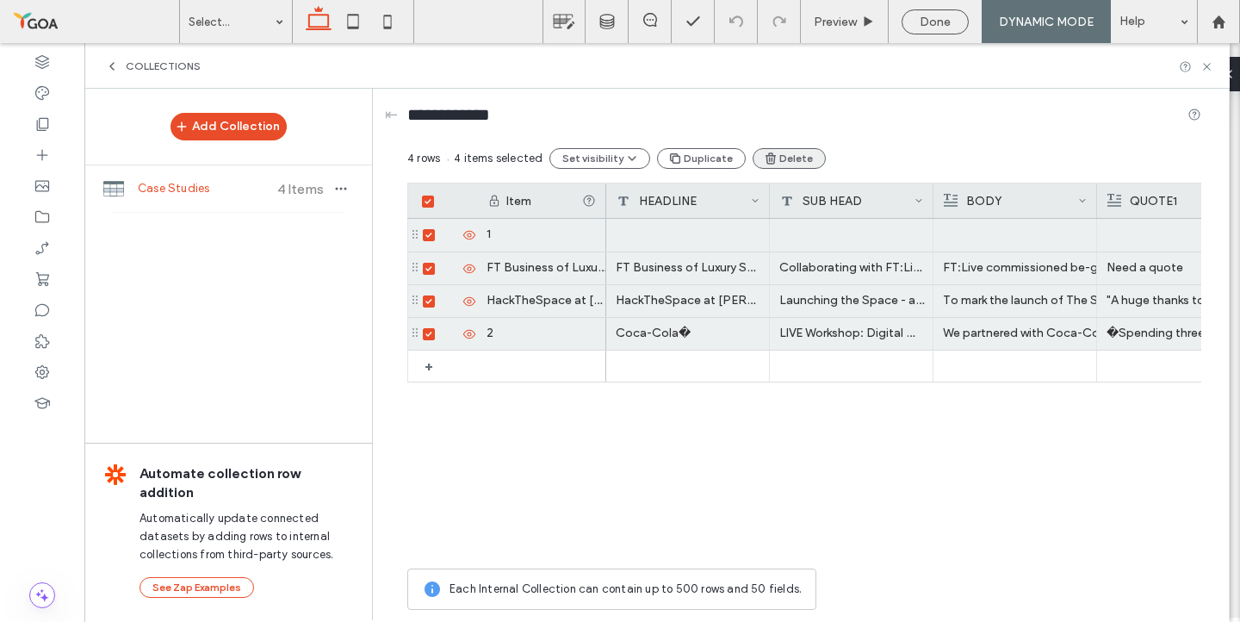
click at [795, 163] on button "Delete" at bounding box center [788, 158] width 73 height 21
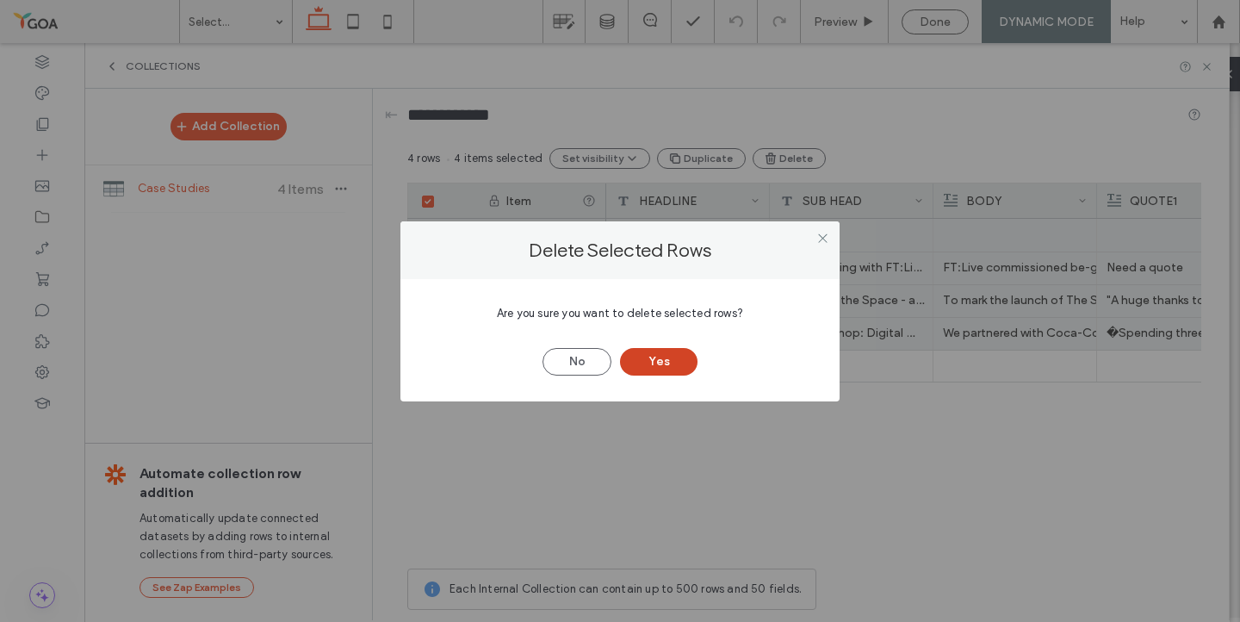
click at [674, 361] on button "Yes" at bounding box center [658, 362] width 77 height 28
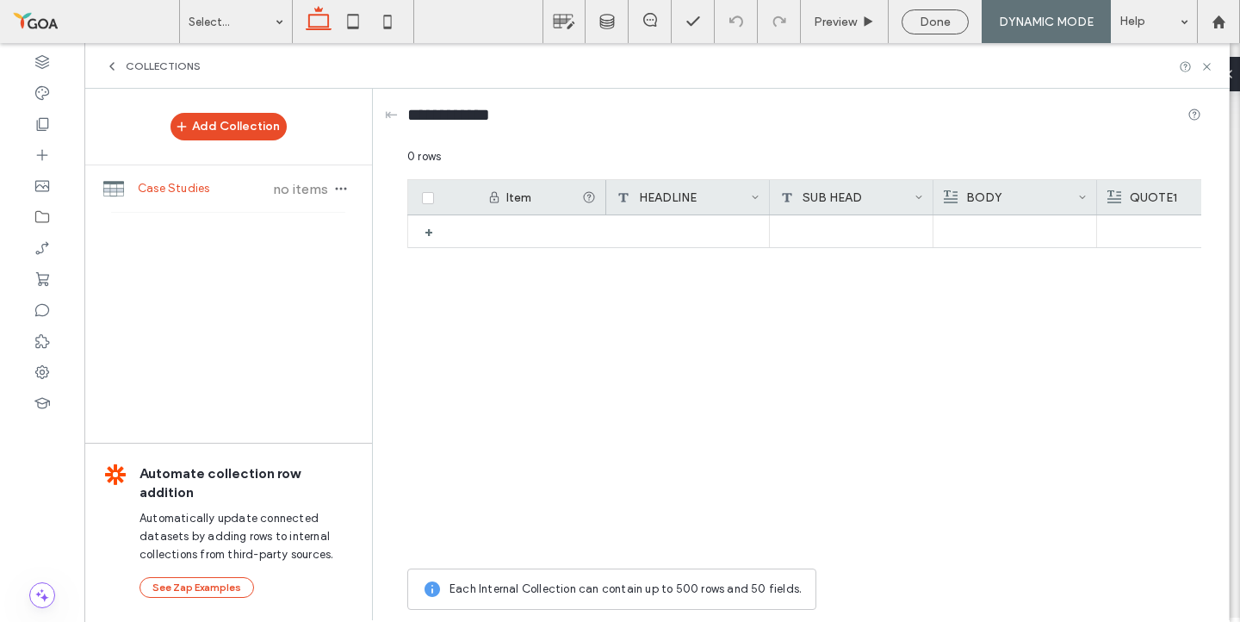
click at [674, 361] on div at bounding box center [903, 387] width 595 height 344
click at [346, 191] on icon "button" at bounding box center [341, 189] width 14 height 14
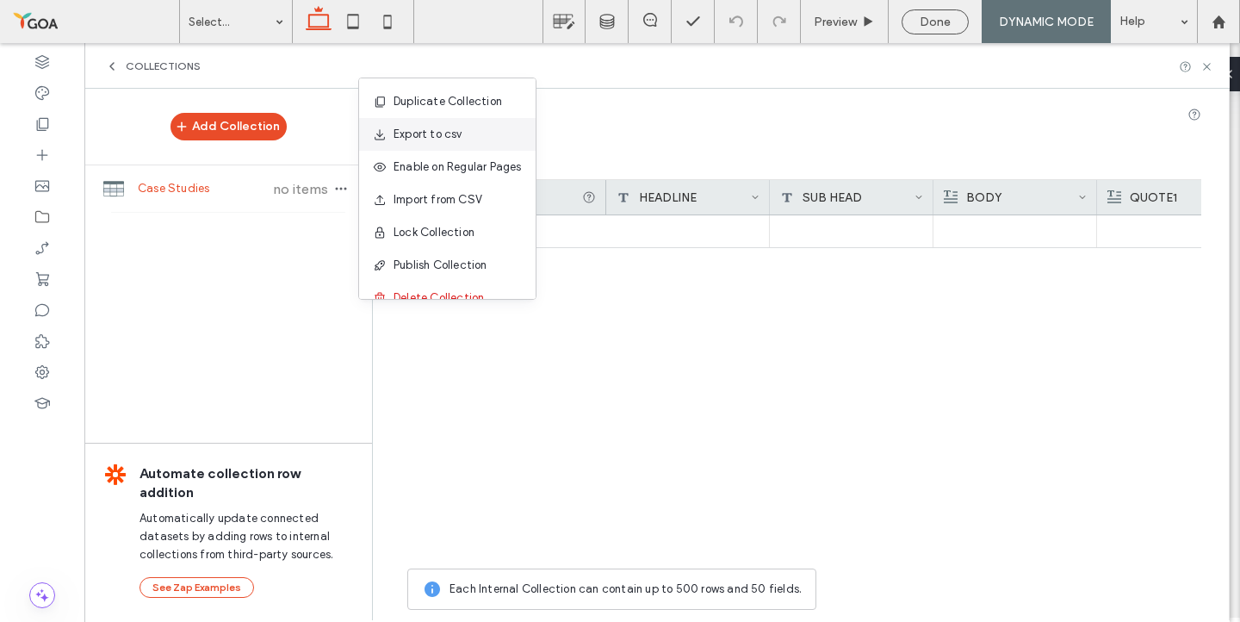
click at [431, 137] on span "Export to csv" at bounding box center [427, 134] width 69 height 17
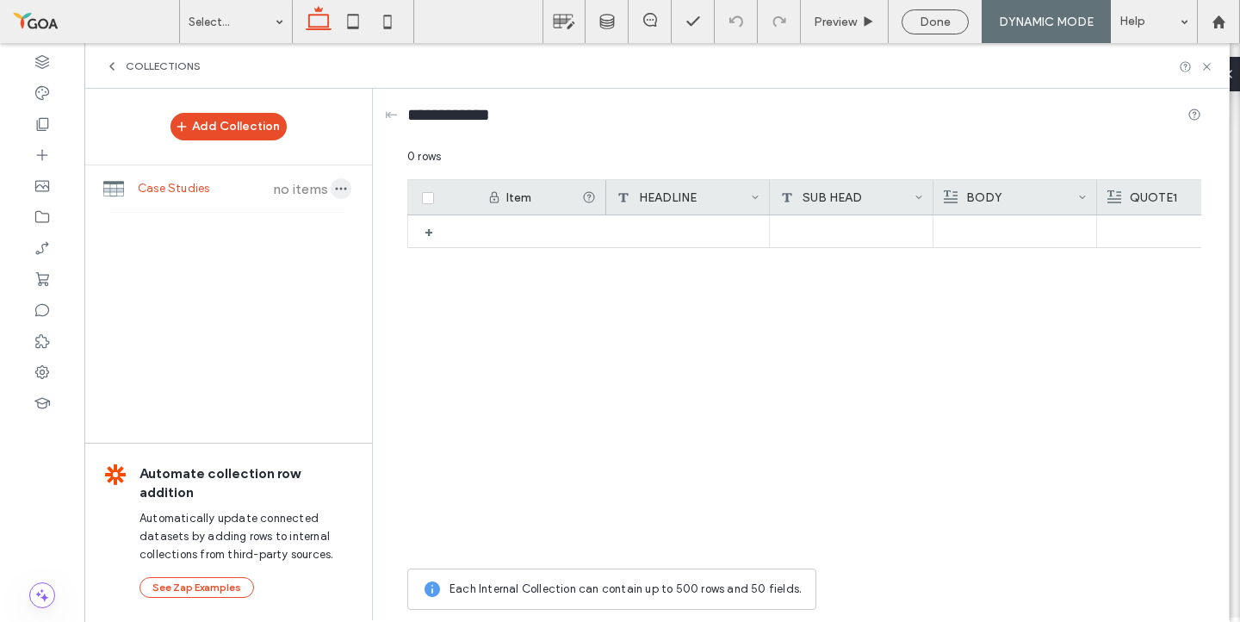
click at [340, 192] on icon "button" at bounding box center [341, 189] width 14 height 14
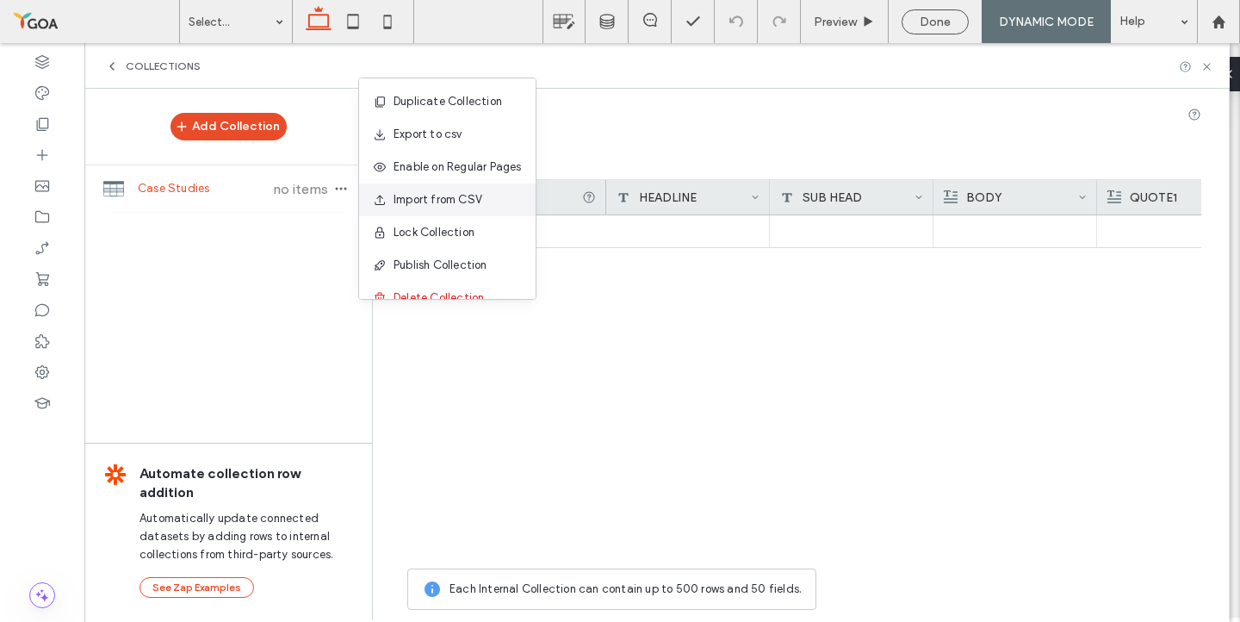
click at [408, 203] on span "Import from CSV" at bounding box center [437, 199] width 89 height 17
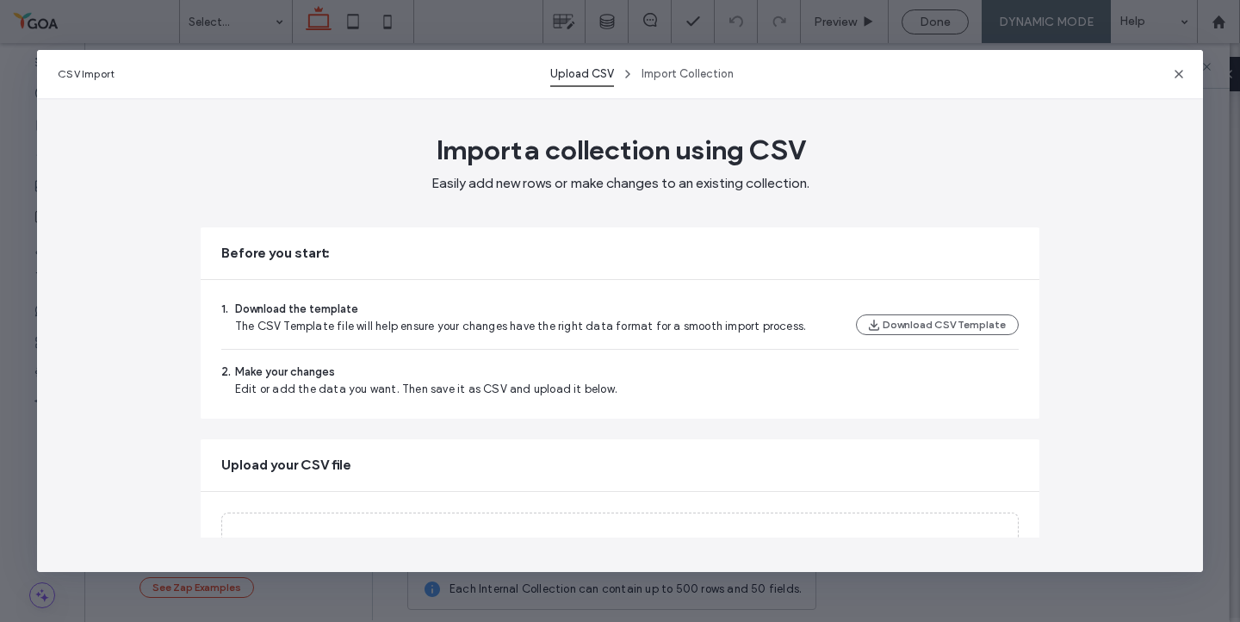
scroll to position [119, 0]
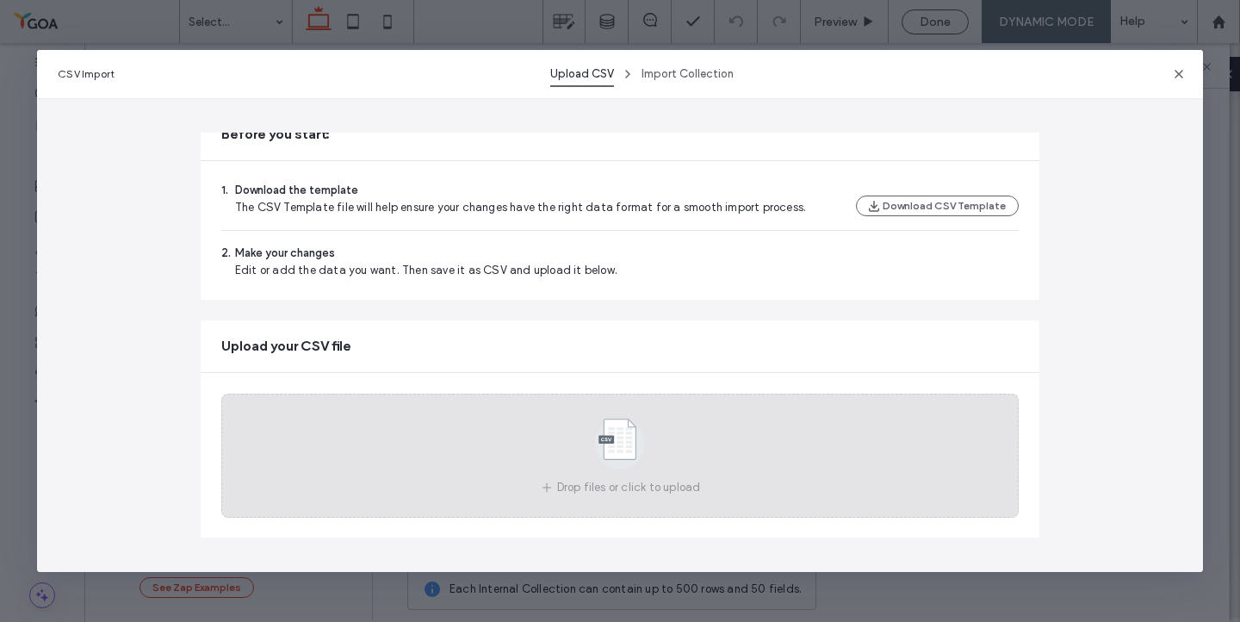
click at [593, 458] on icon at bounding box center [620, 443] width 86 height 57
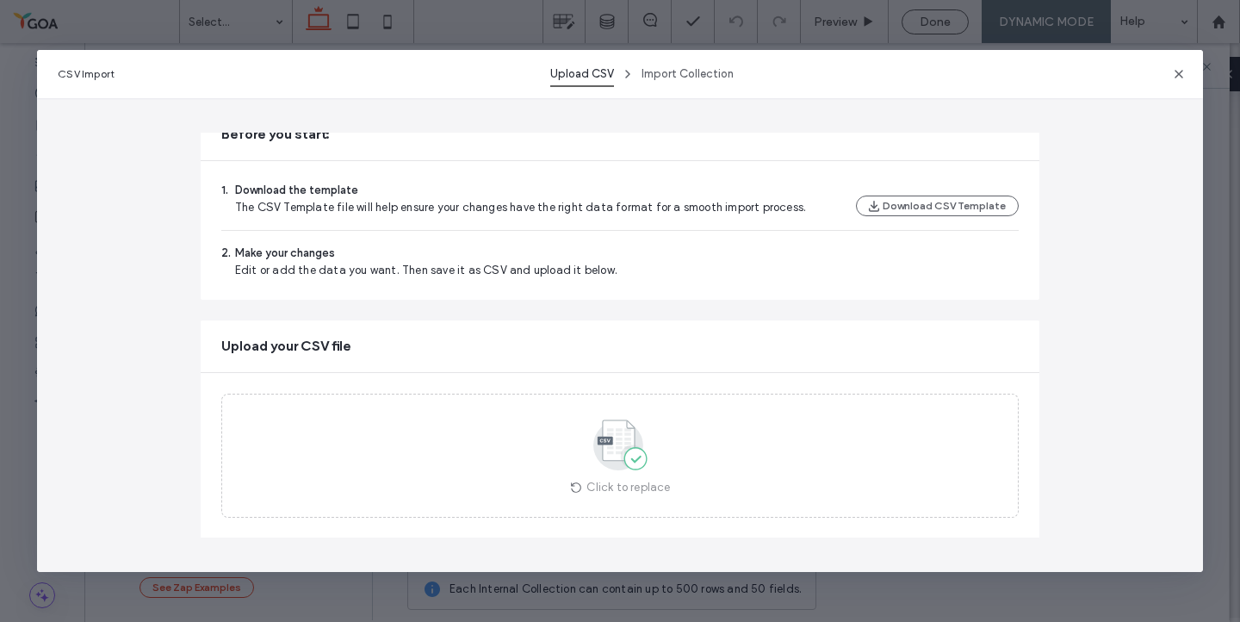
scroll to position [160, 0]
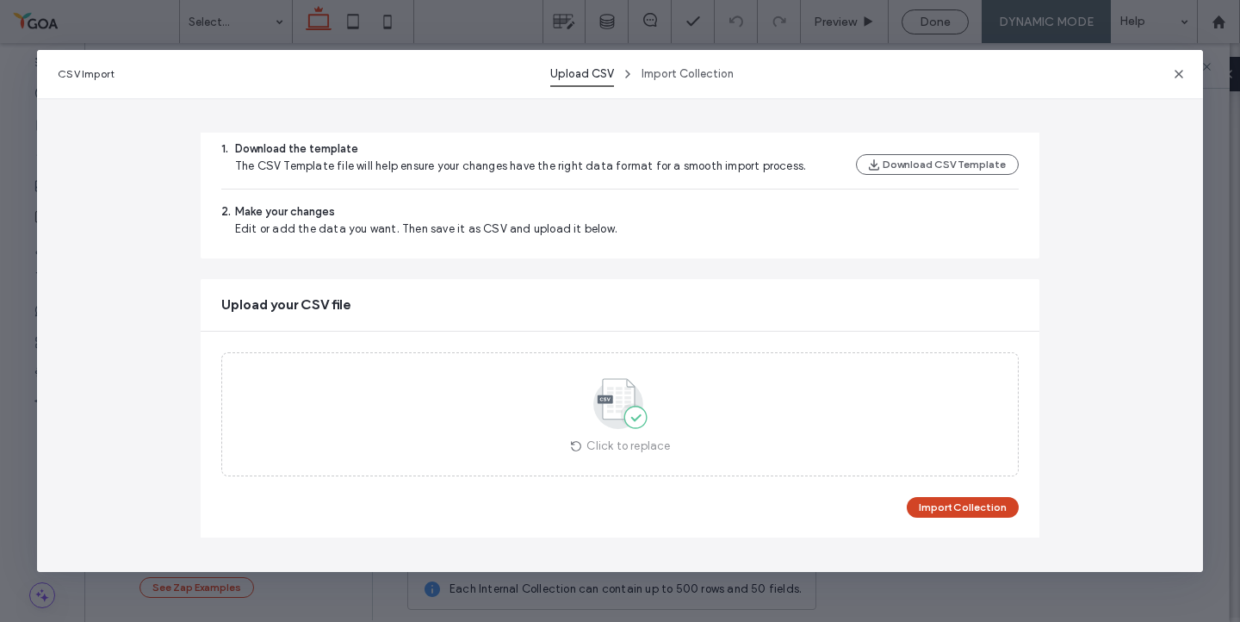
click at [979, 505] on button "Import Collection" at bounding box center [963, 507] width 112 height 21
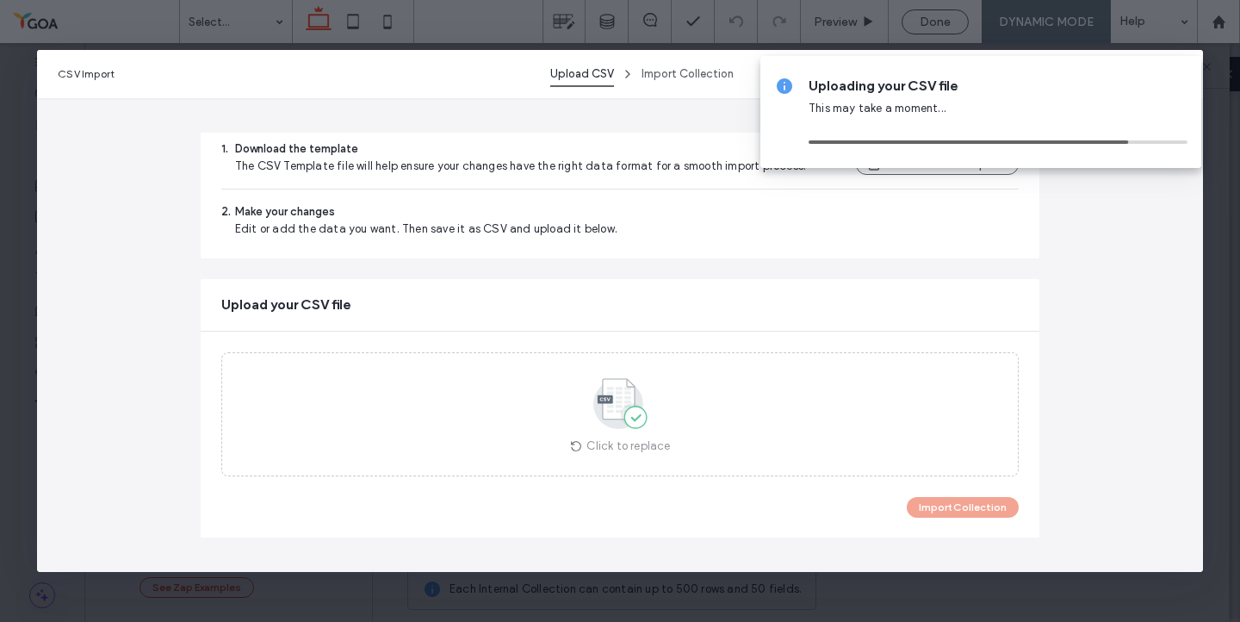
scroll to position [0, 0]
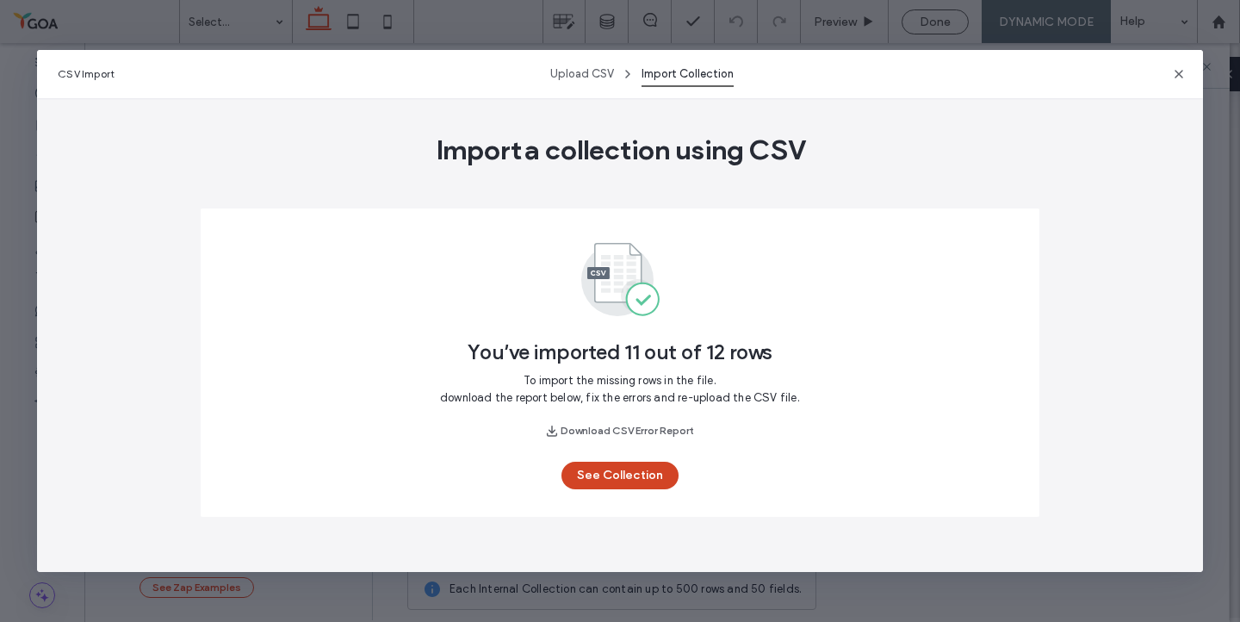
click at [597, 482] on button "See Collection" at bounding box center [619, 475] width 117 height 28
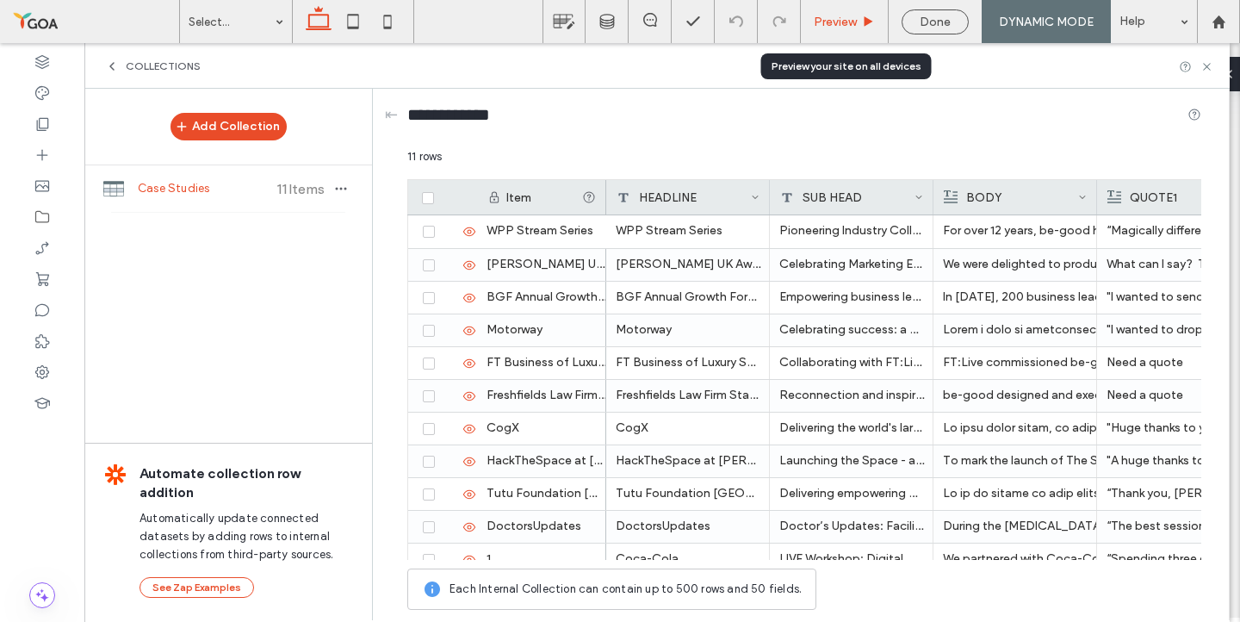
click at [847, 23] on span "Preview" at bounding box center [835, 22] width 43 height 15
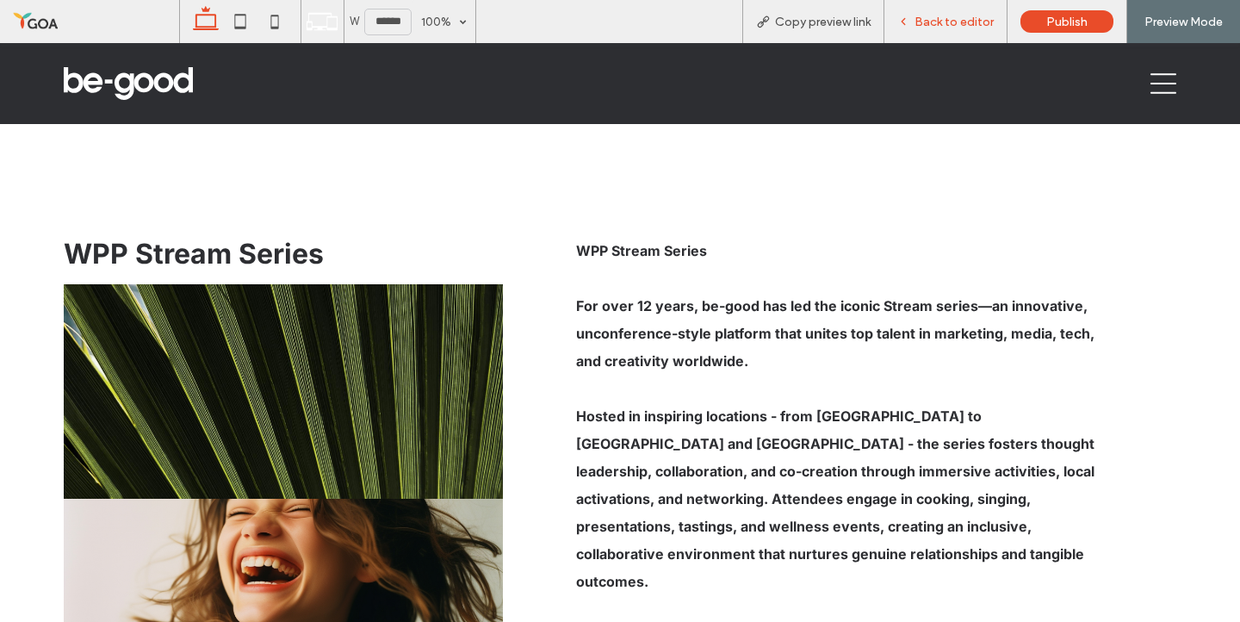
click at [938, 30] on div "Back to editor" at bounding box center [945, 21] width 123 height 43
click at [1167, 74] on icon at bounding box center [1163, 83] width 26 height 21
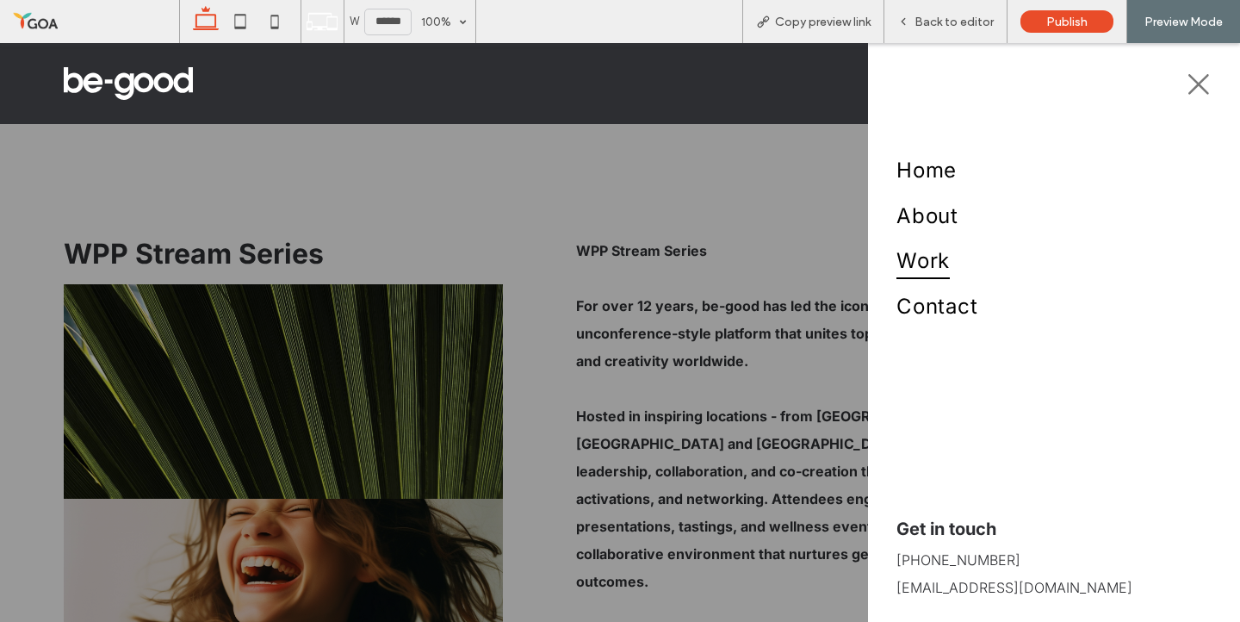
click at [930, 260] on span "Work" at bounding box center [922, 260] width 53 height 37
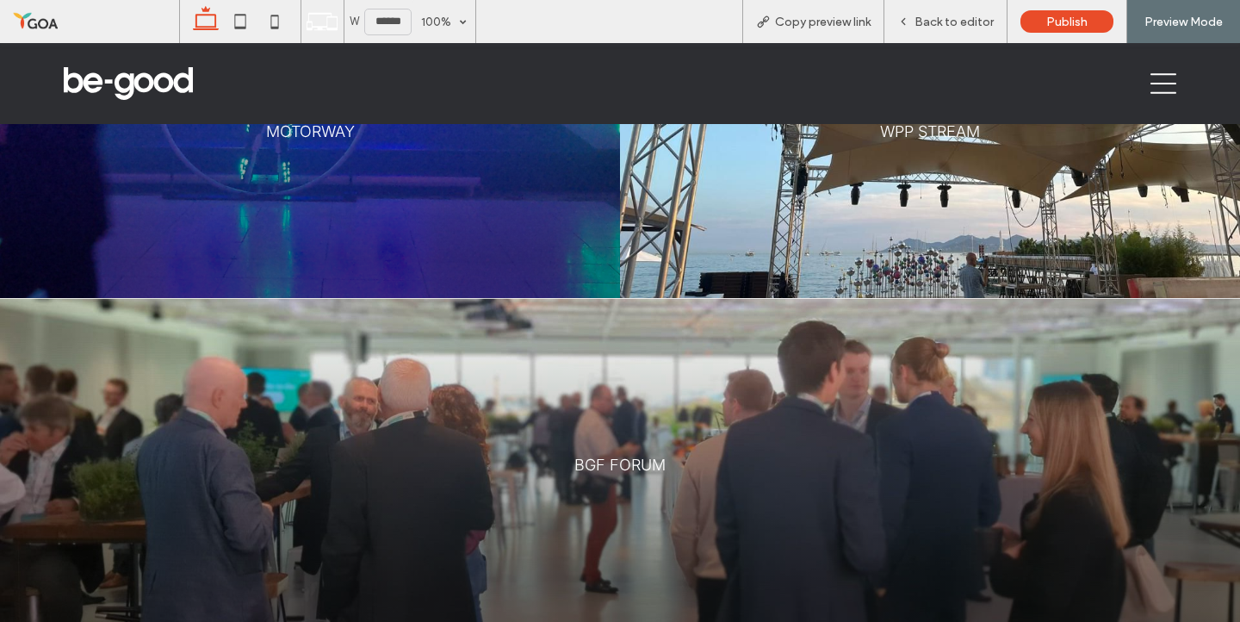
scroll to position [102, 0]
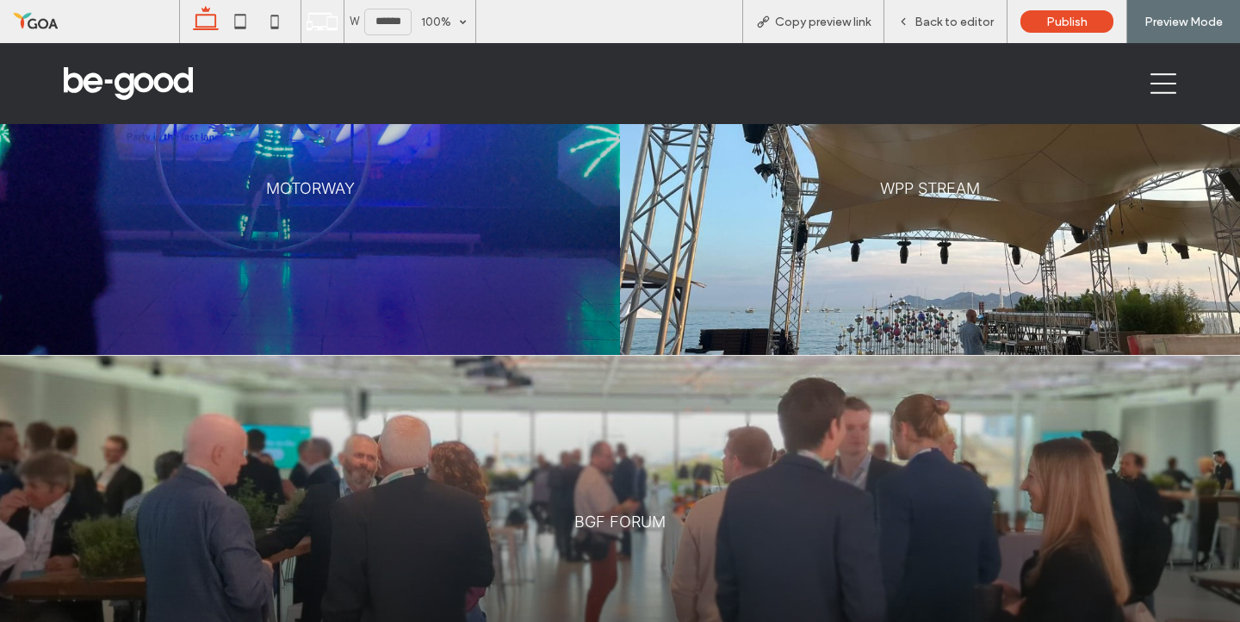
click at [301, 216] on div at bounding box center [310, 188] width 620 height 333
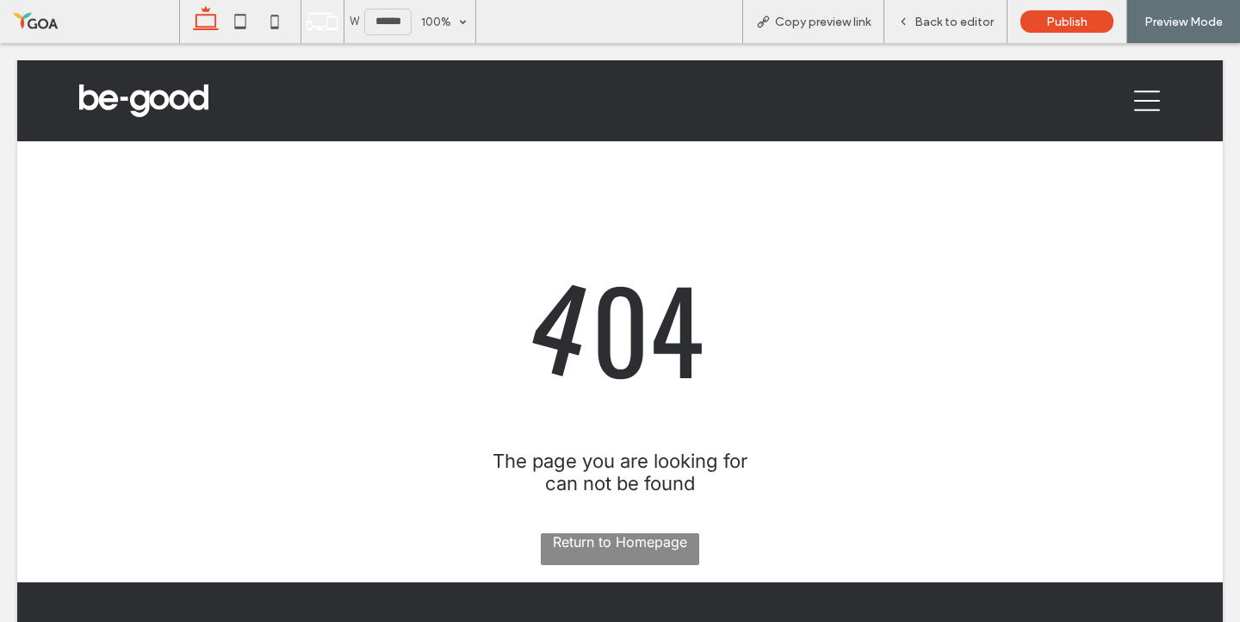
scroll to position [0, 0]
click at [911, 19] on div at bounding box center [620, 311] width 1240 height 622
click at [966, 28] on div at bounding box center [620, 311] width 1240 height 622
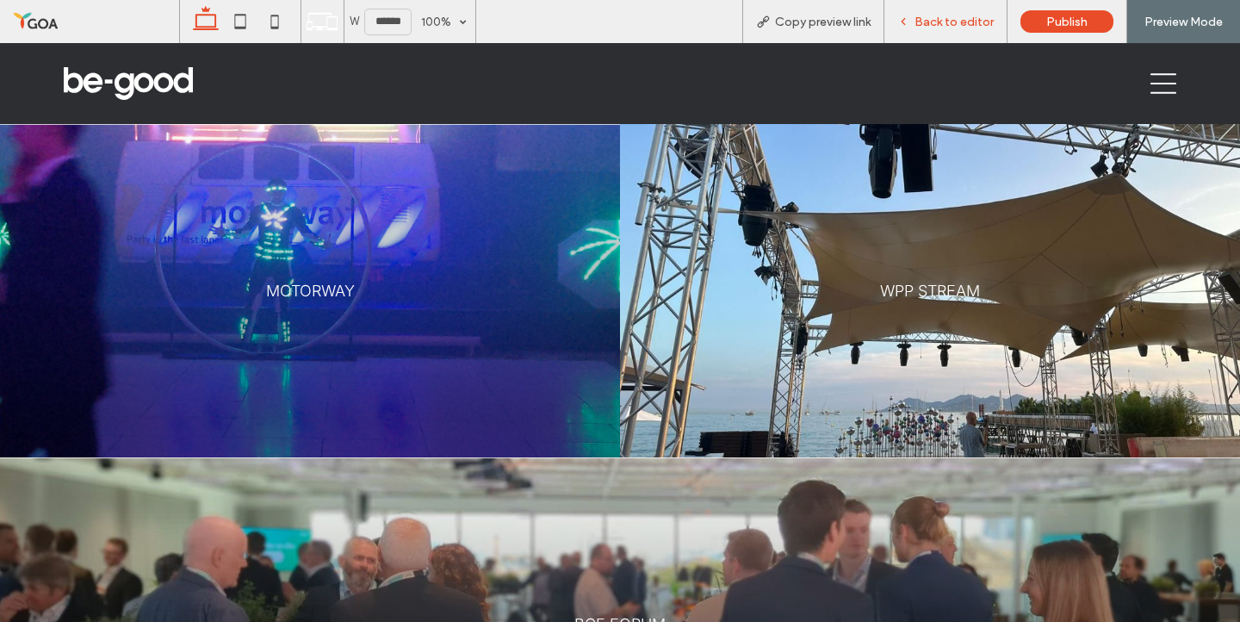
click at [937, 15] on span "Back to editor" at bounding box center [953, 22] width 79 height 15
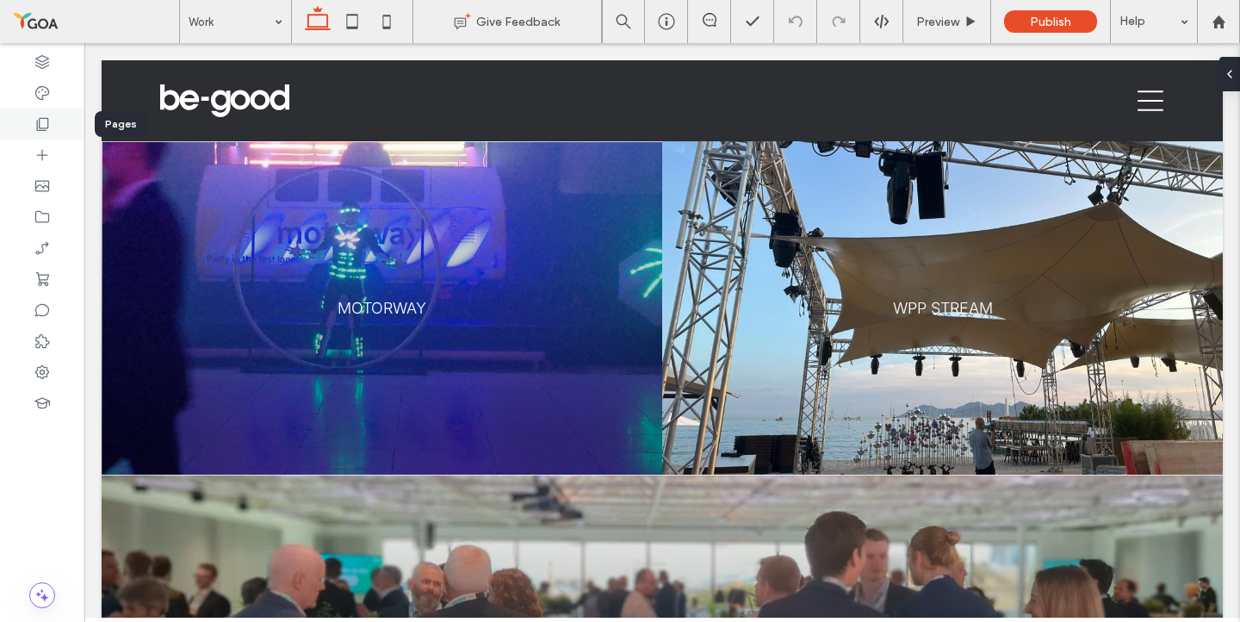
click at [47, 131] on icon at bounding box center [42, 123] width 17 height 17
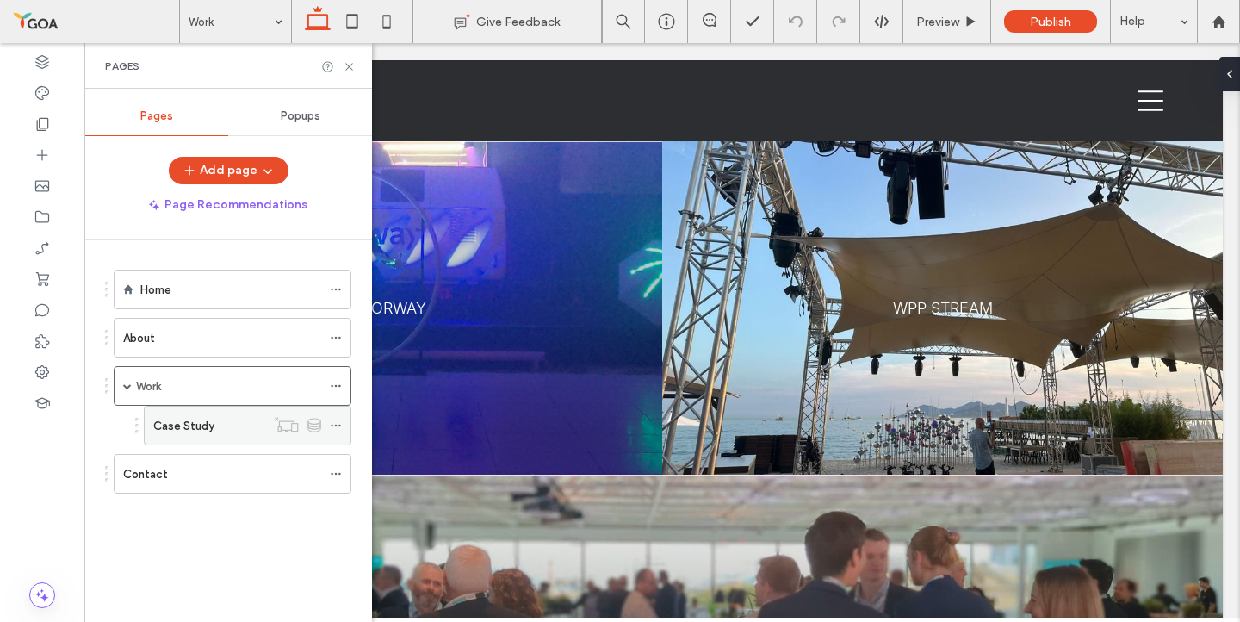
click at [205, 427] on label "Case Study" at bounding box center [183, 426] width 61 height 30
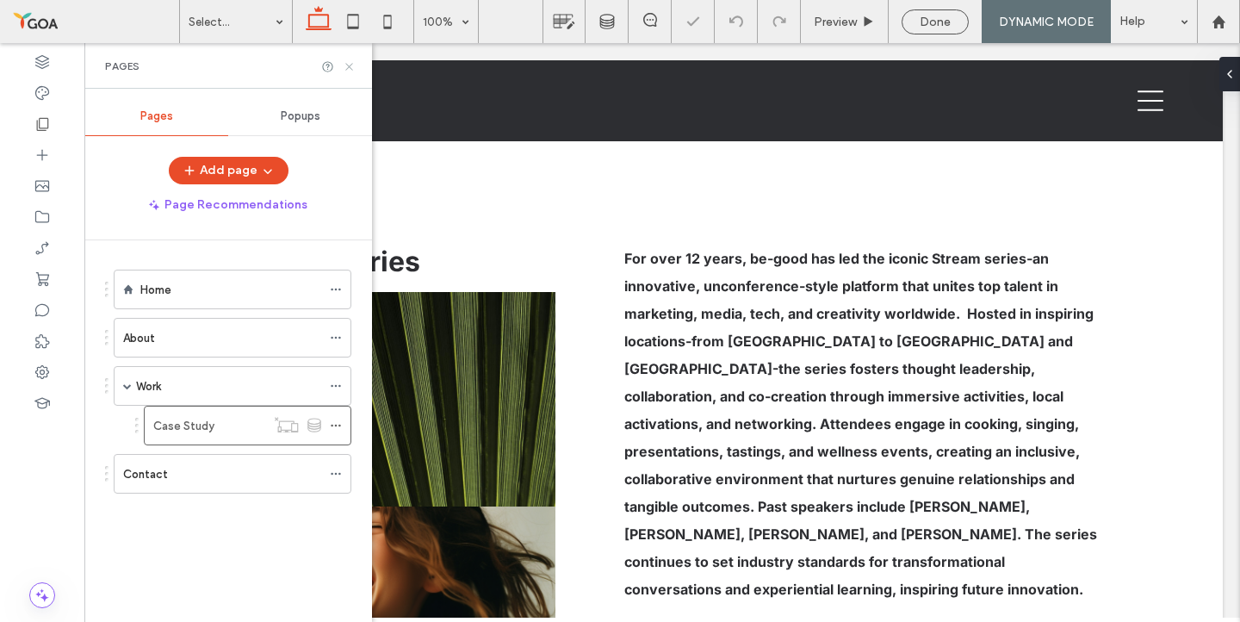
click at [348, 67] on use at bounding box center [348, 66] width 7 height 7
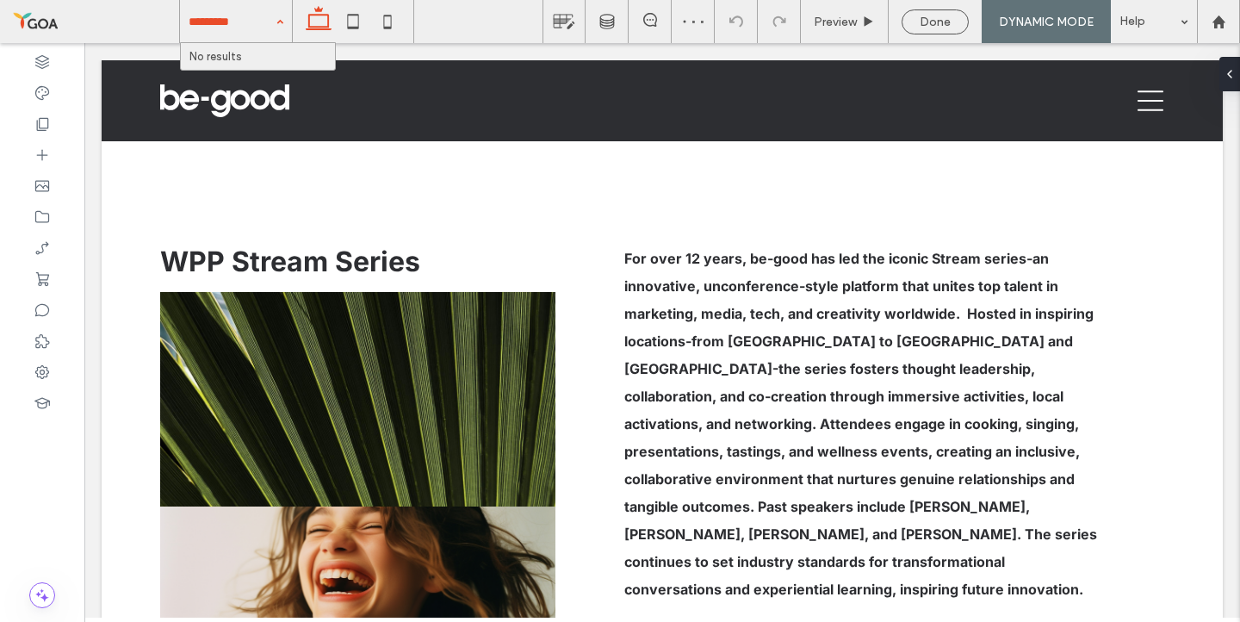
click at [276, 25] on div "No results" at bounding box center [236, 21] width 112 height 43
click at [271, 61] on div "No results" at bounding box center [258, 56] width 154 height 27
click at [256, 32] on input at bounding box center [232, 21] width 86 height 43
click at [280, 23] on div "No results" at bounding box center [236, 21] width 112 height 43
click at [39, 131] on icon at bounding box center [42, 123] width 17 height 17
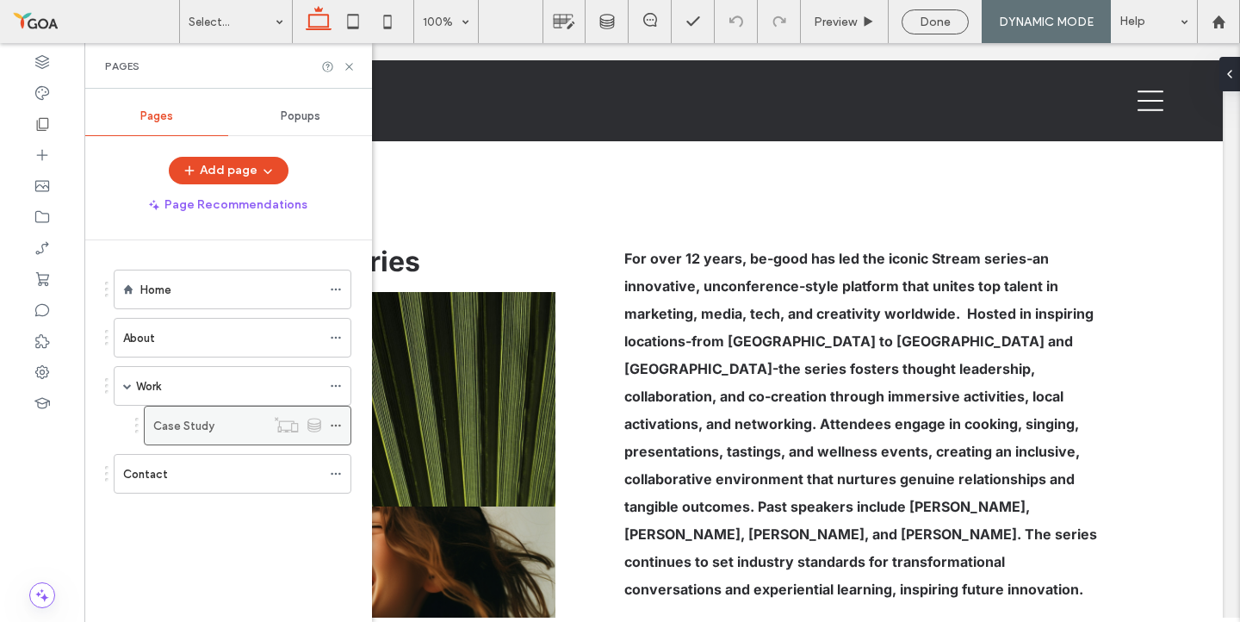
click at [338, 431] on span at bounding box center [336, 425] width 12 height 26
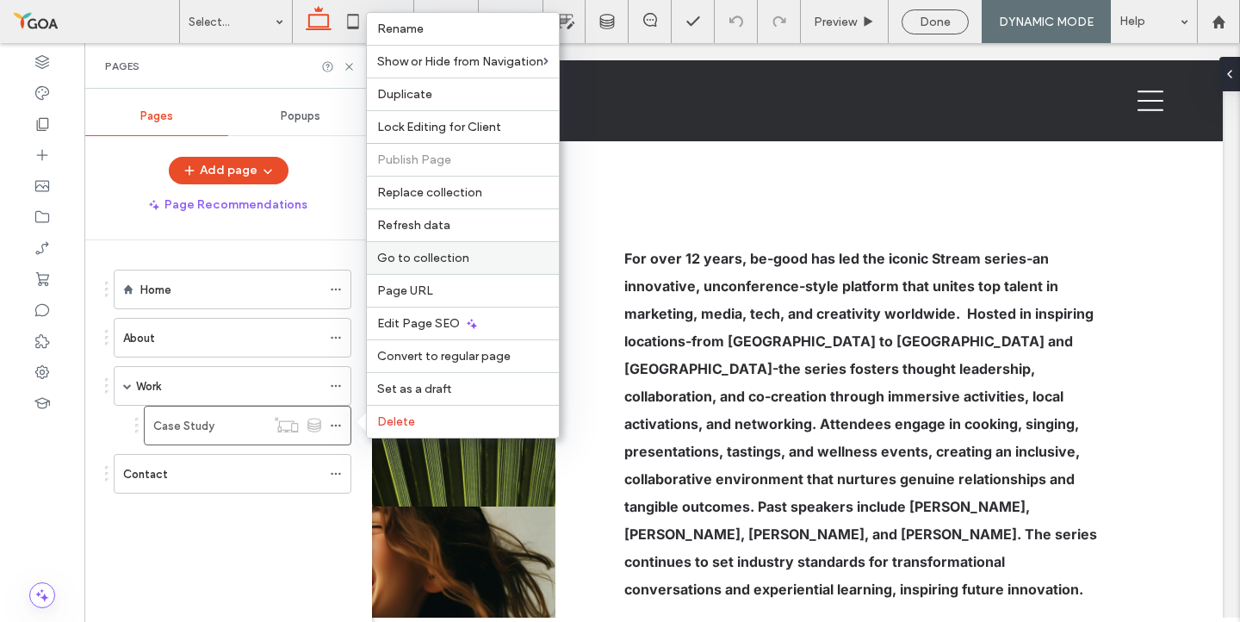
click at [466, 253] on label "Go to collection" at bounding box center [462, 258] width 171 height 15
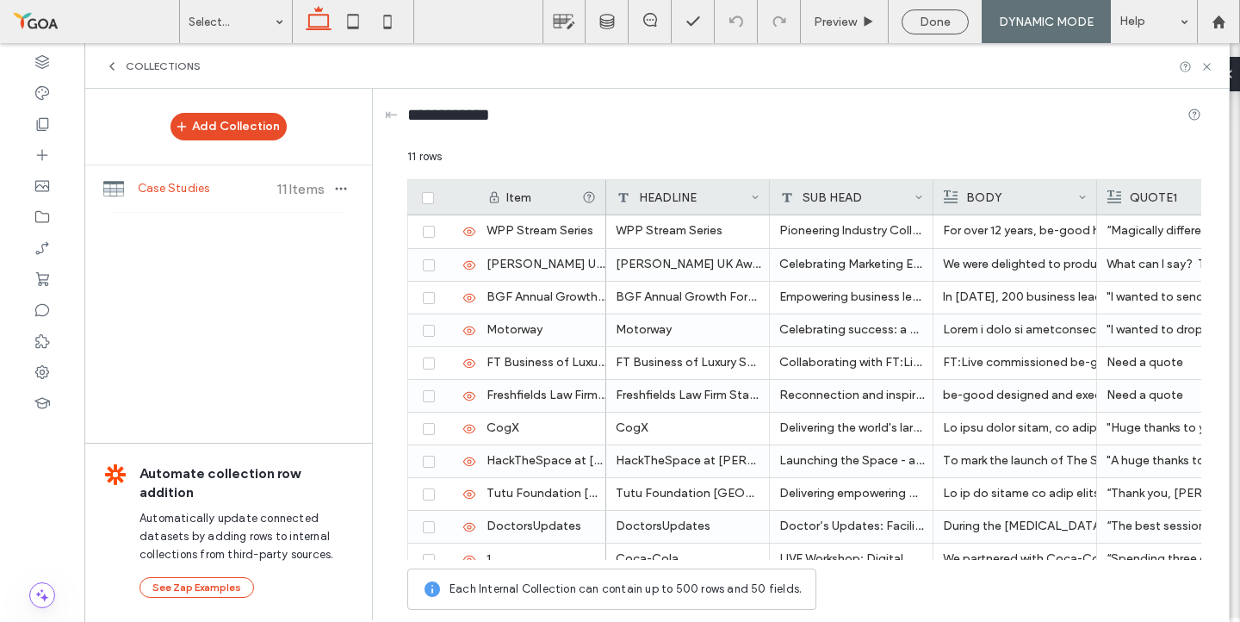
click at [427, 195] on icon at bounding box center [427, 197] width 7 height 5
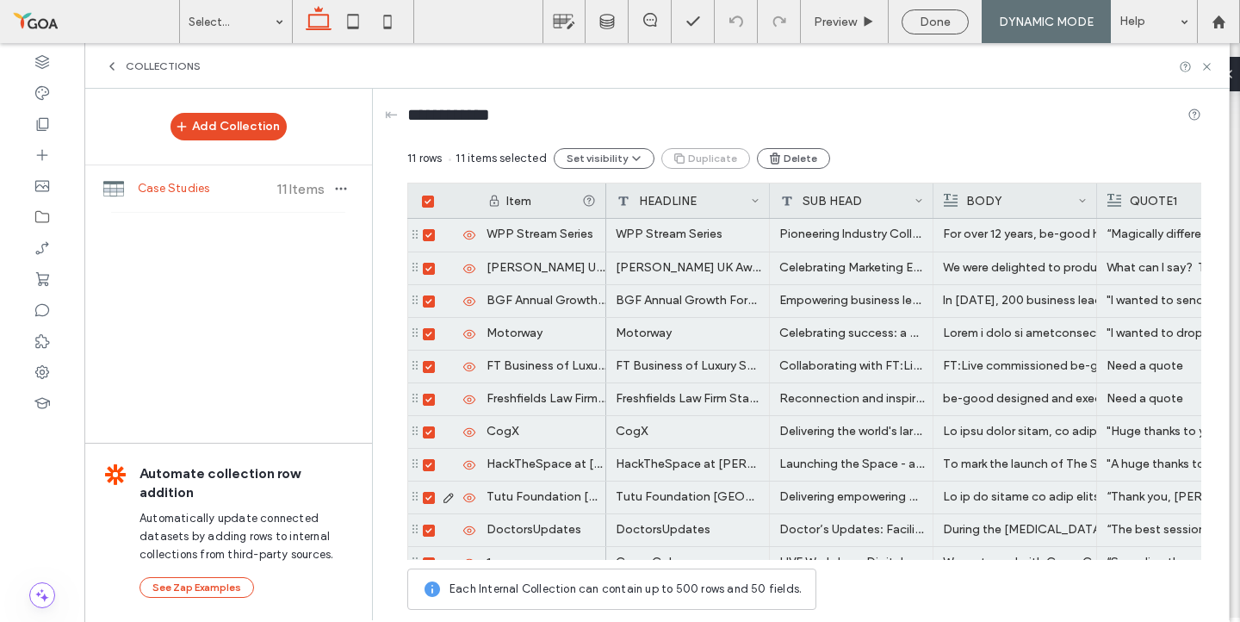
scroll to position [52, 0]
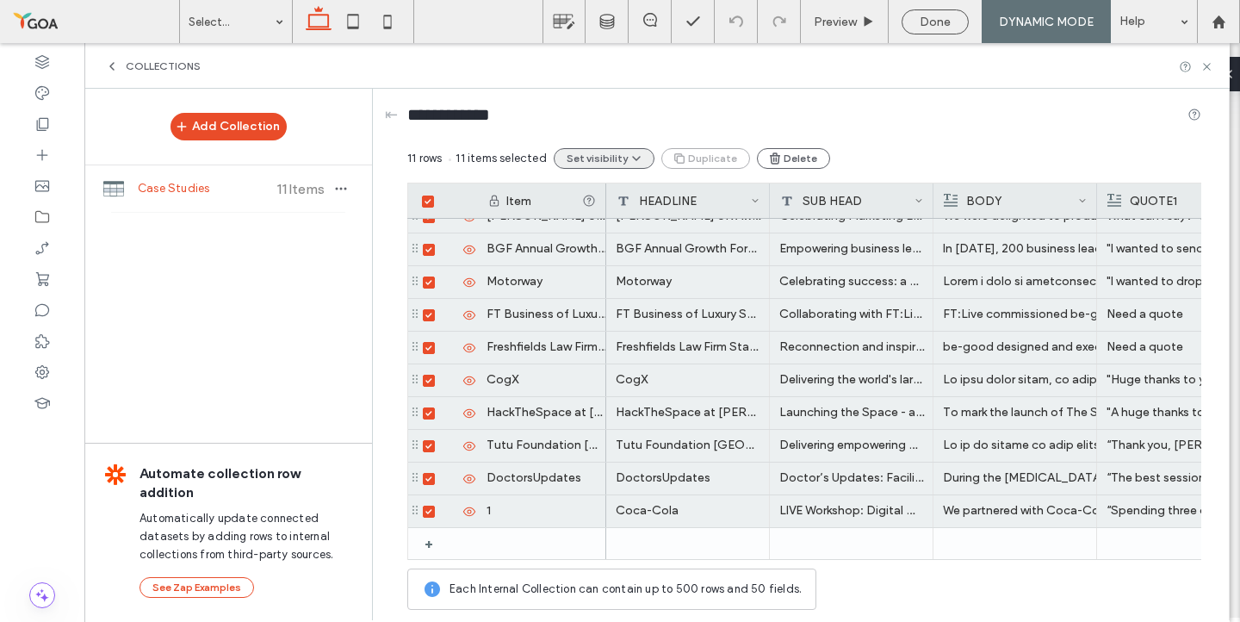
click at [629, 160] on icon "button" at bounding box center [636, 159] width 14 height 14
click at [628, 229] on span "Show selected items" at bounding box center [643, 232] width 110 height 17
click at [919, 23] on span "Done" at bounding box center [934, 22] width 31 height 15
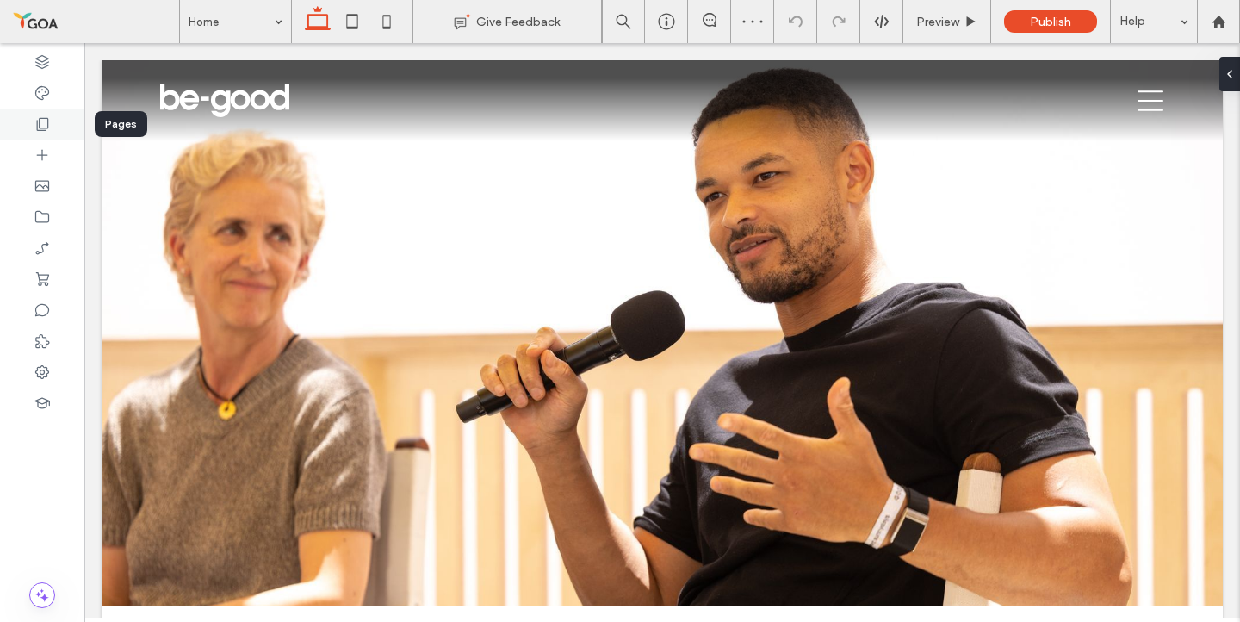
click at [42, 130] on use at bounding box center [43, 124] width 12 height 13
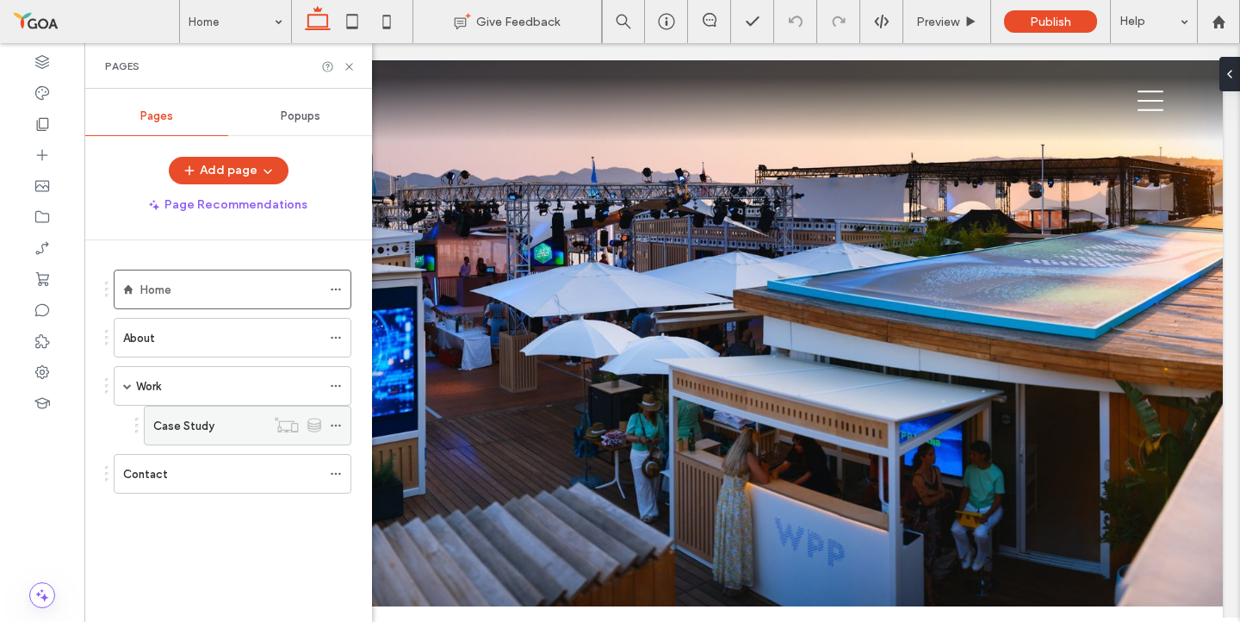
click at [214, 433] on div "Case Study" at bounding box center [209, 426] width 112 height 18
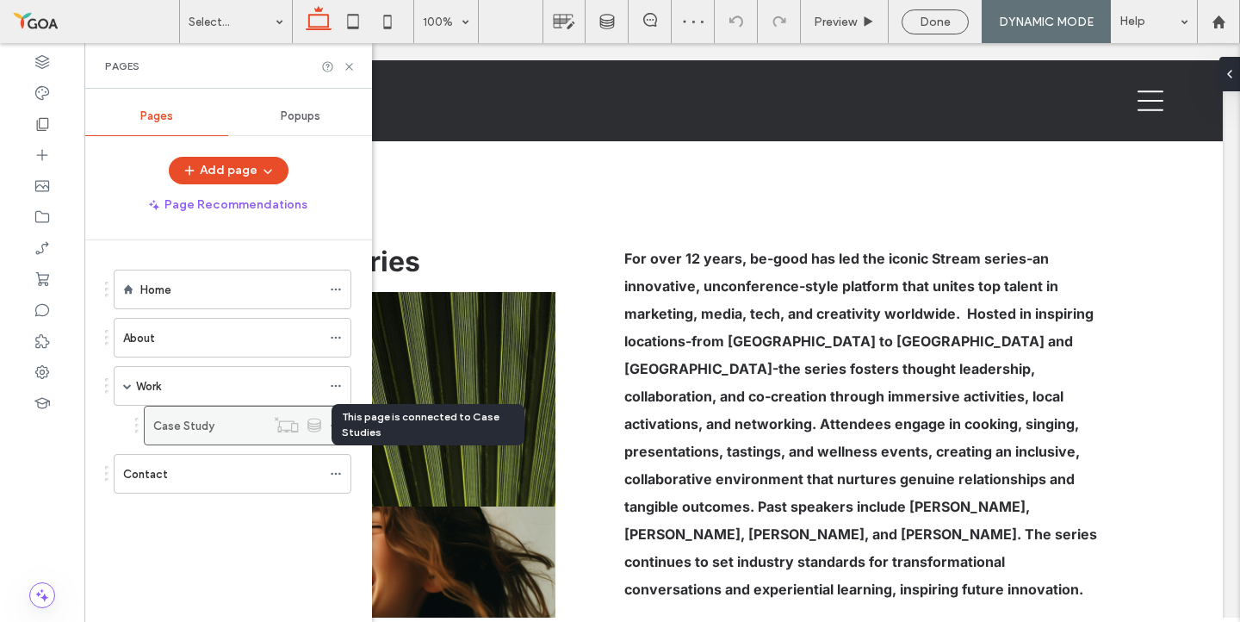
click at [340, 427] on div "This page is connected to Case Studies" at bounding box center [427, 424] width 193 height 41
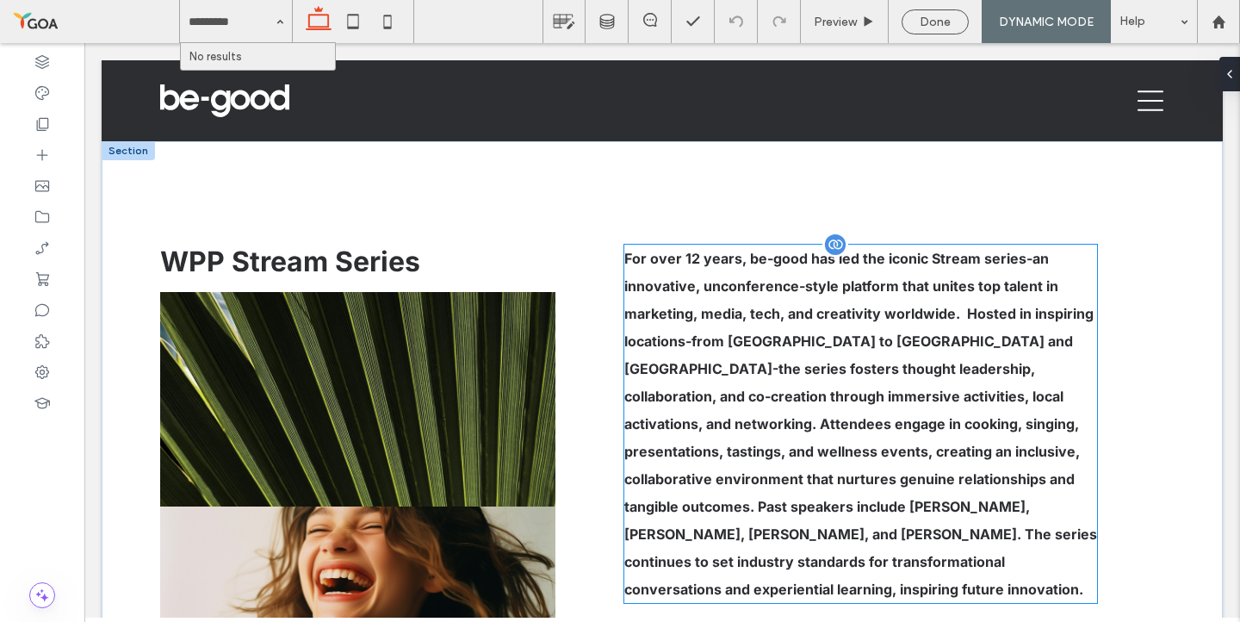
click at [719, 298] on div "For over 12 years, be-good has led the iconic Stream series-an innovative, unco…" at bounding box center [861, 424] width 474 height 358
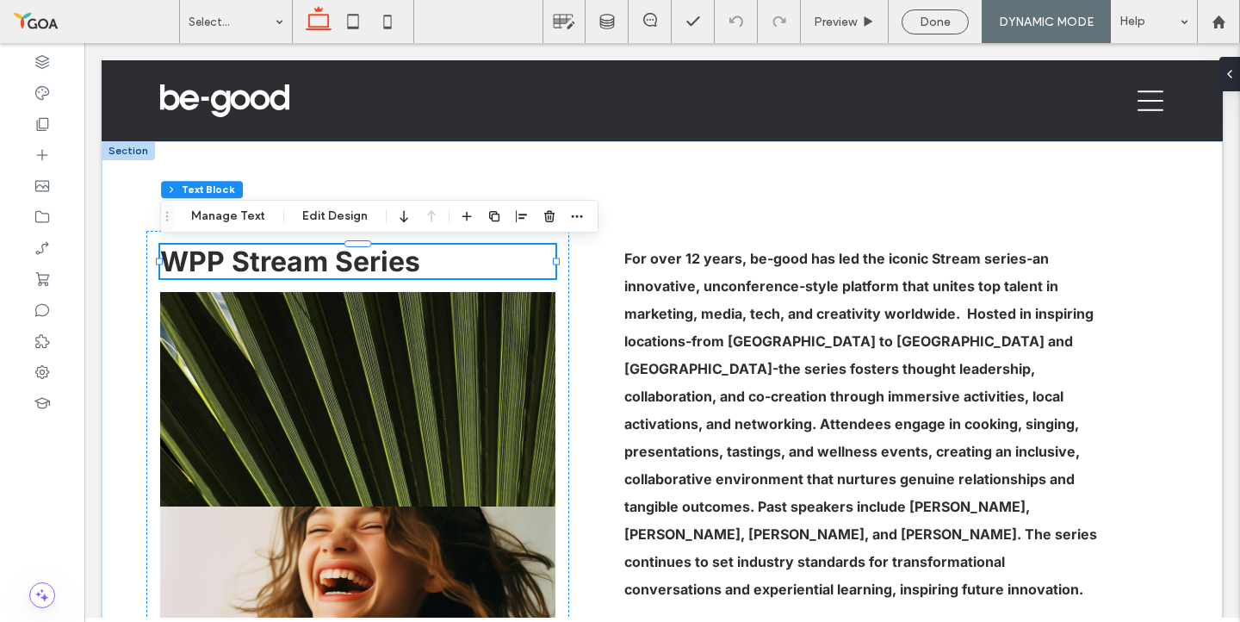
scroll to position [7, 0]
click at [572, 222] on icon "button" at bounding box center [577, 216] width 14 height 14
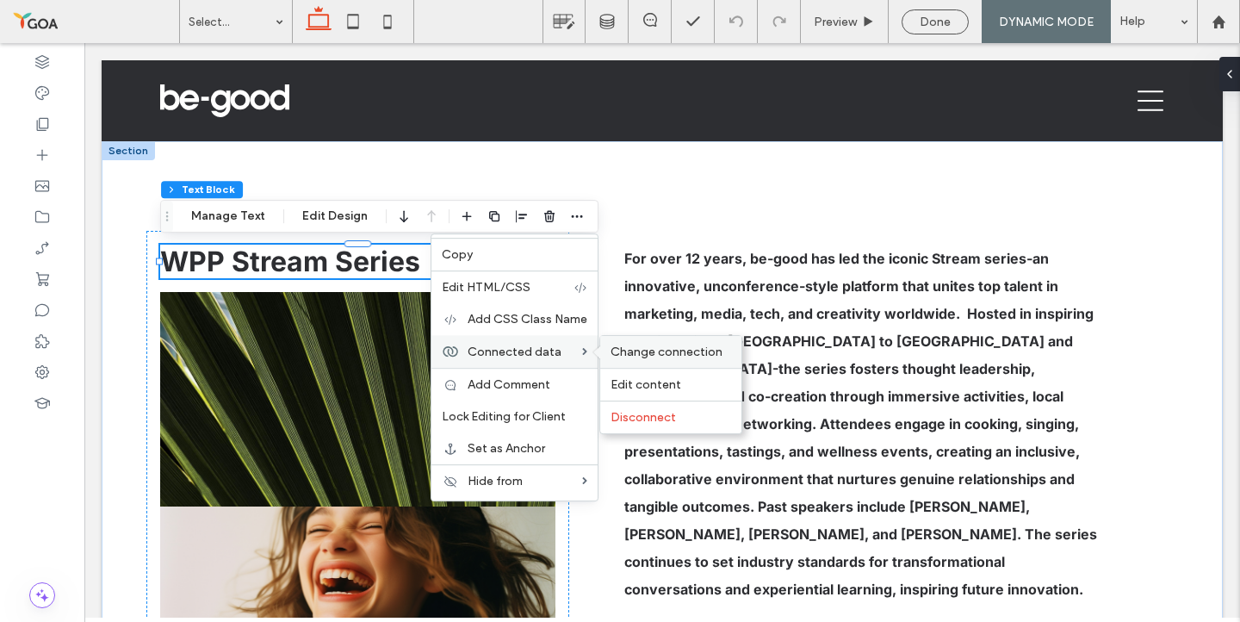
click at [615, 354] on span "Change connection" at bounding box center [666, 351] width 112 height 15
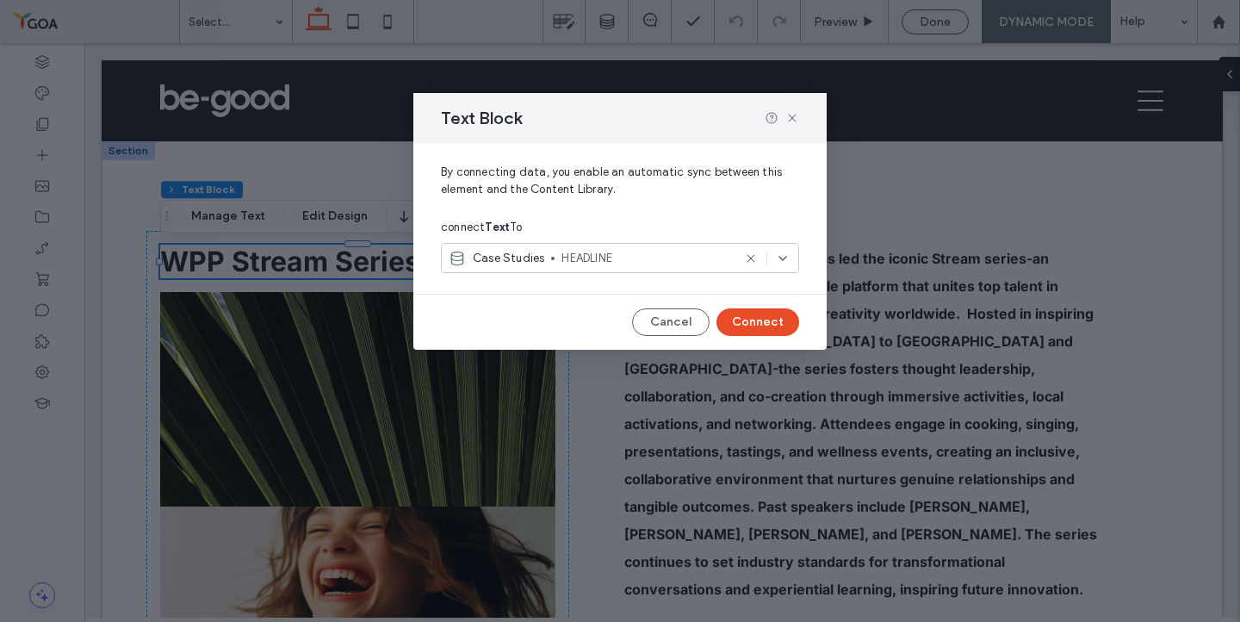
click at [635, 263] on span "HEADLINE" at bounding box center [646, 258] width 170 height 17
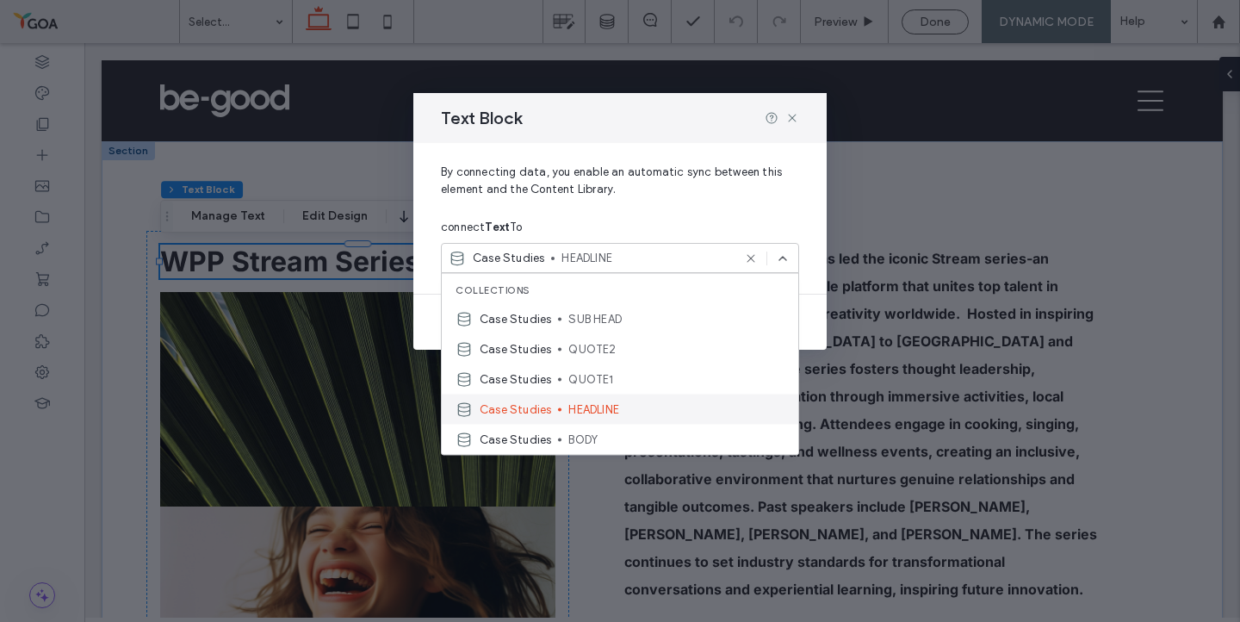
click at [610, 403] on span "HEADLINE" at bounding box center [676, 408] width 216 height 17
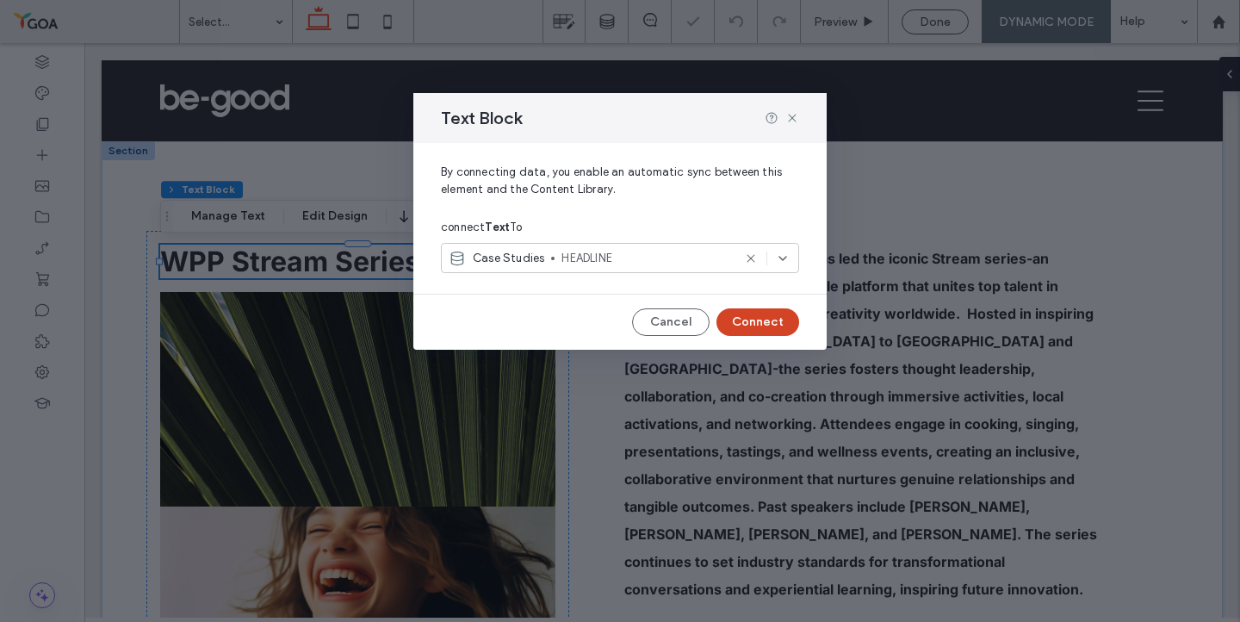
click at [772, 315] on button "Connect" at bounding box center [757, 322] width 83 height 28
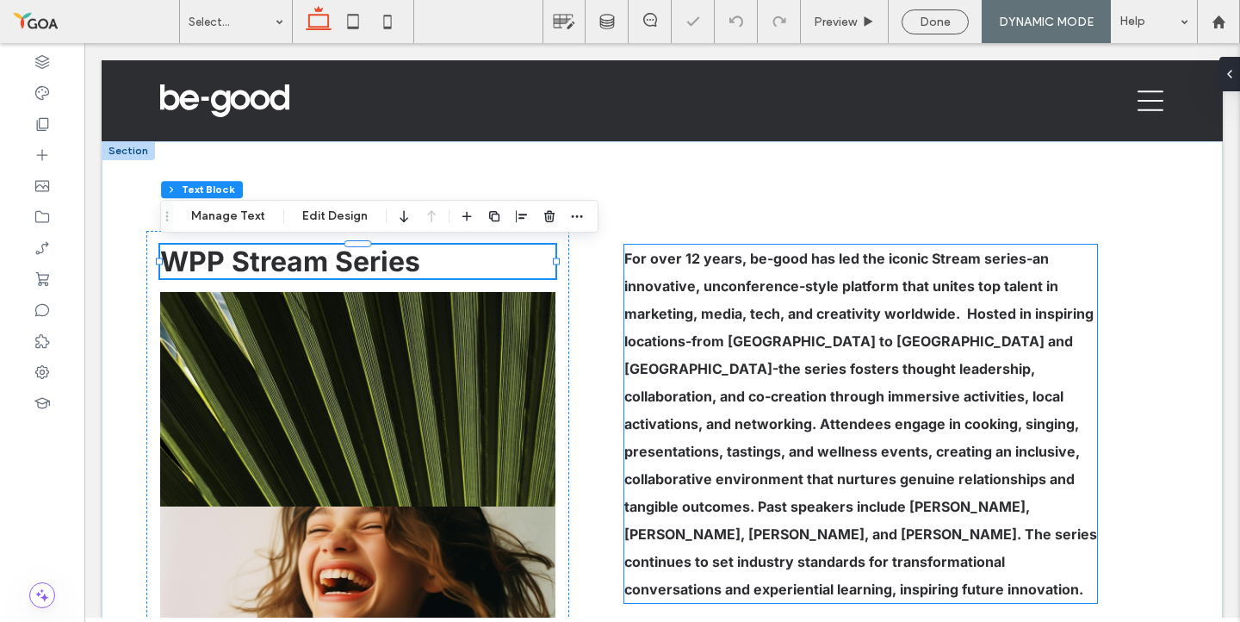
click at [772, 315] on div "For over 12 years, be-good has led the iconic Stream series-an innovative, unco…" at bounding box center [861, 424] width 474 height 358
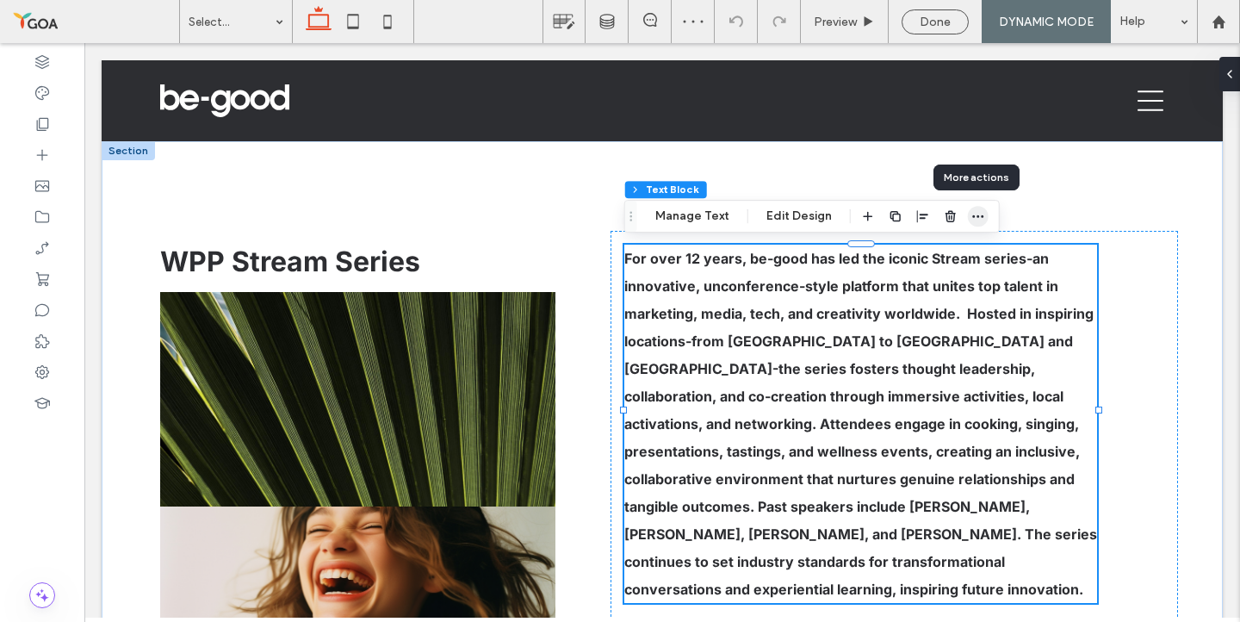
click at [974, 214] on icon "button" at bounding box center [978, 216] width 14 height 14
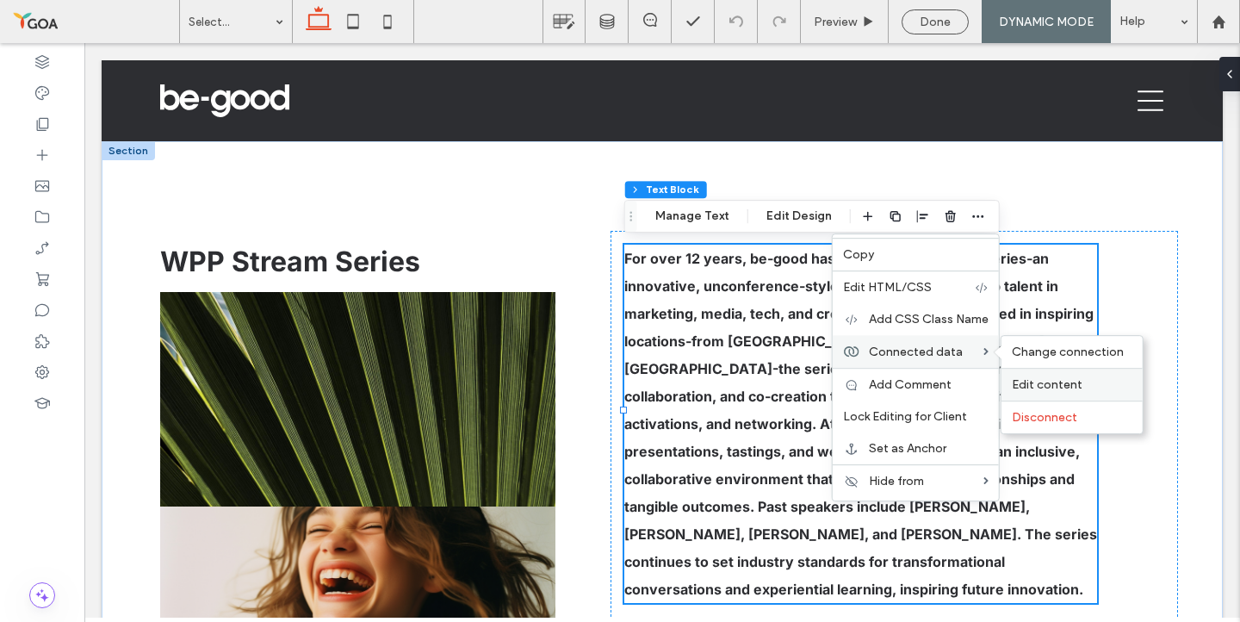
click at [1033, 383] on span "Edit content" at bounding box center [1047, 384] width 71 height 15
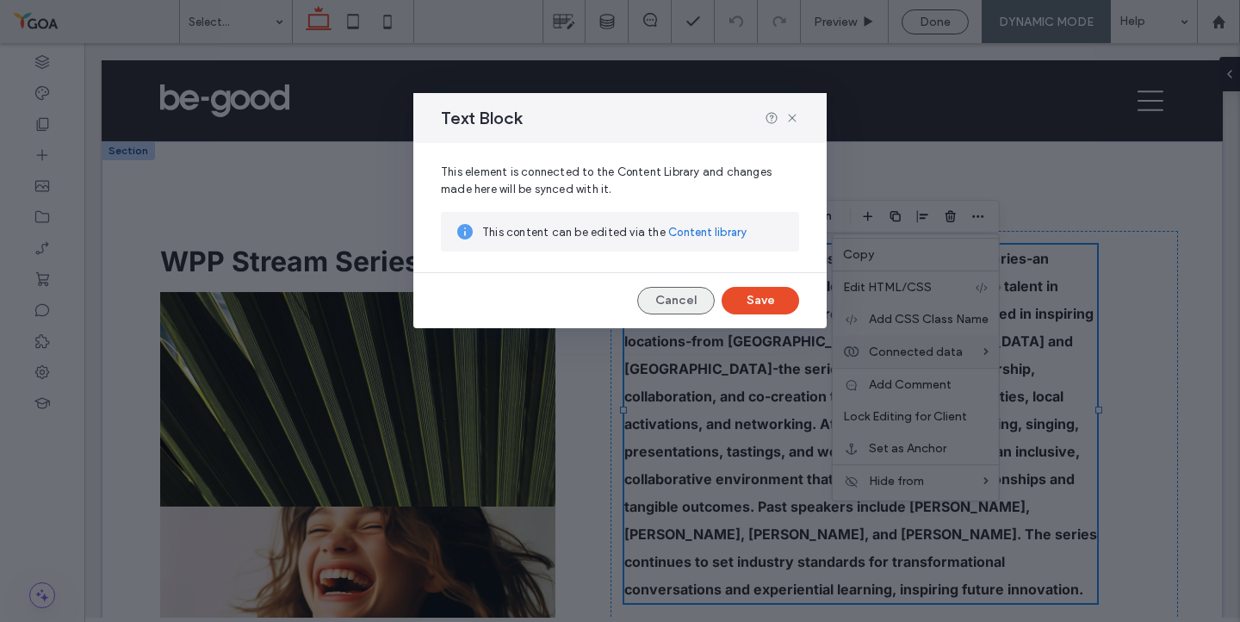
click at [664, 308] on button "Cancel" at bounding box center [675, 301] width 77 height 28
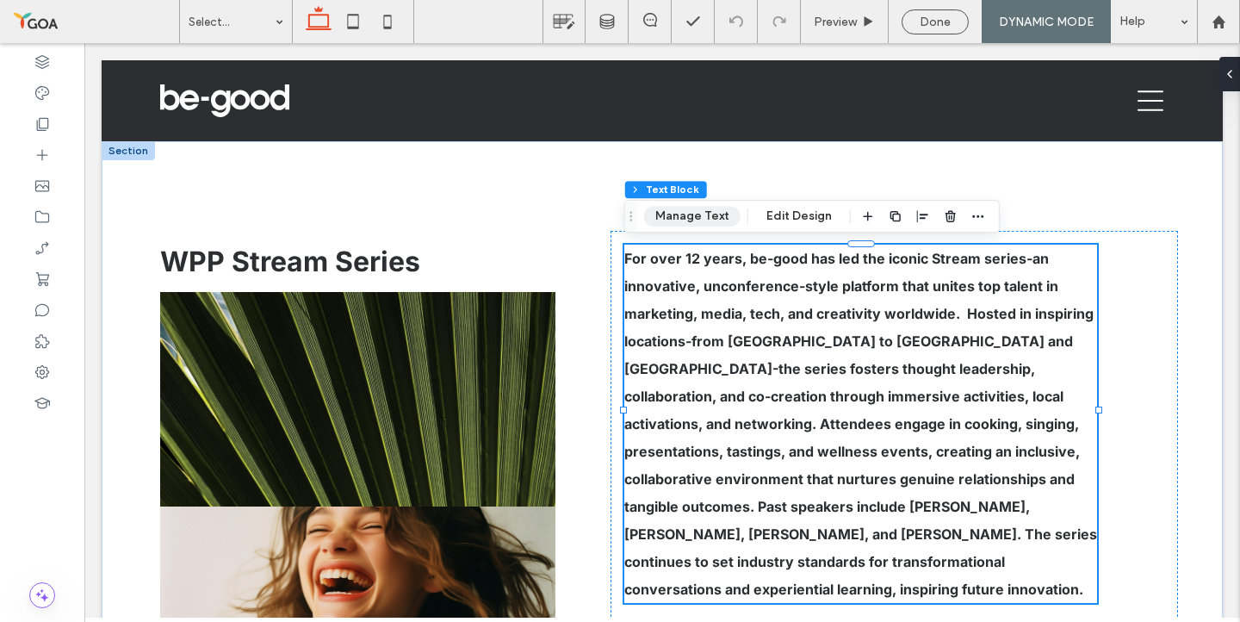
click at [702, 209] on button "Manage Text" at bounding box center [692, 216] width 96 height 21
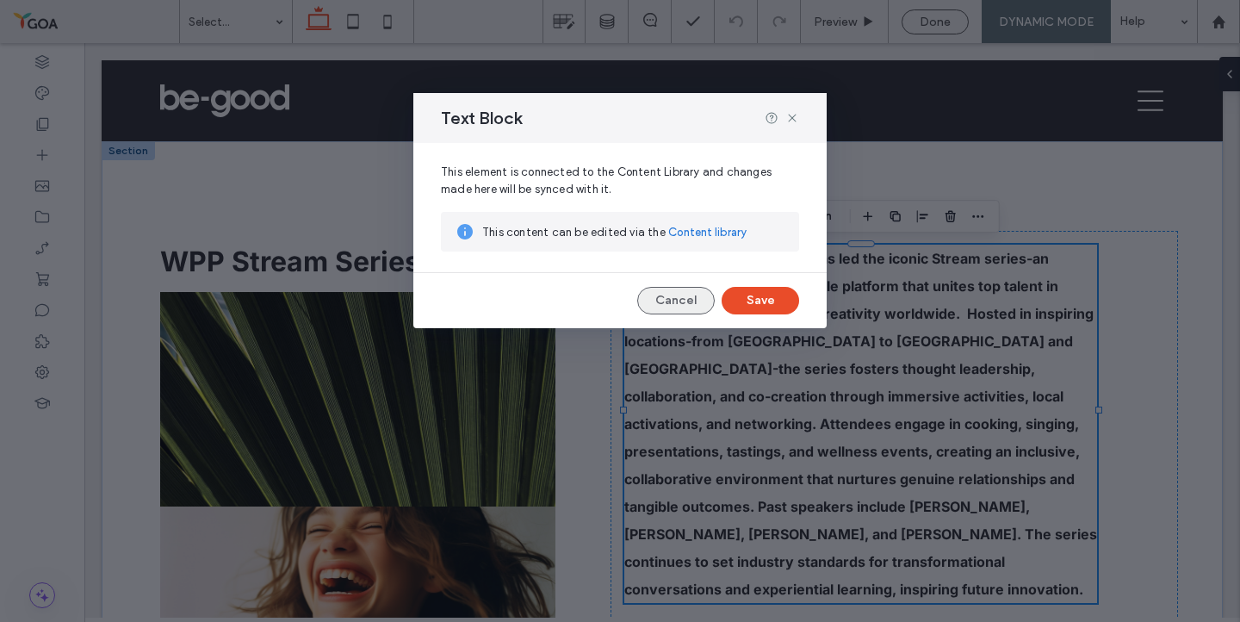
click at [673, 305] on button "Cancel" at bounding box center [675, 301] width 77 height 28
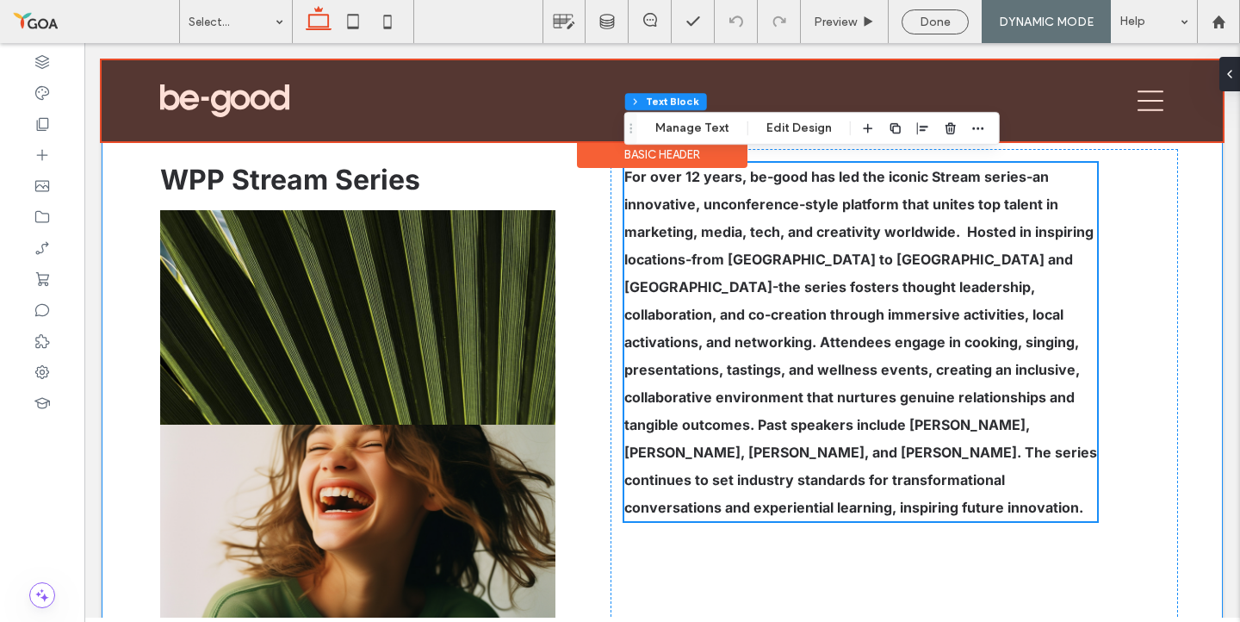
scroll to position [121, 0]
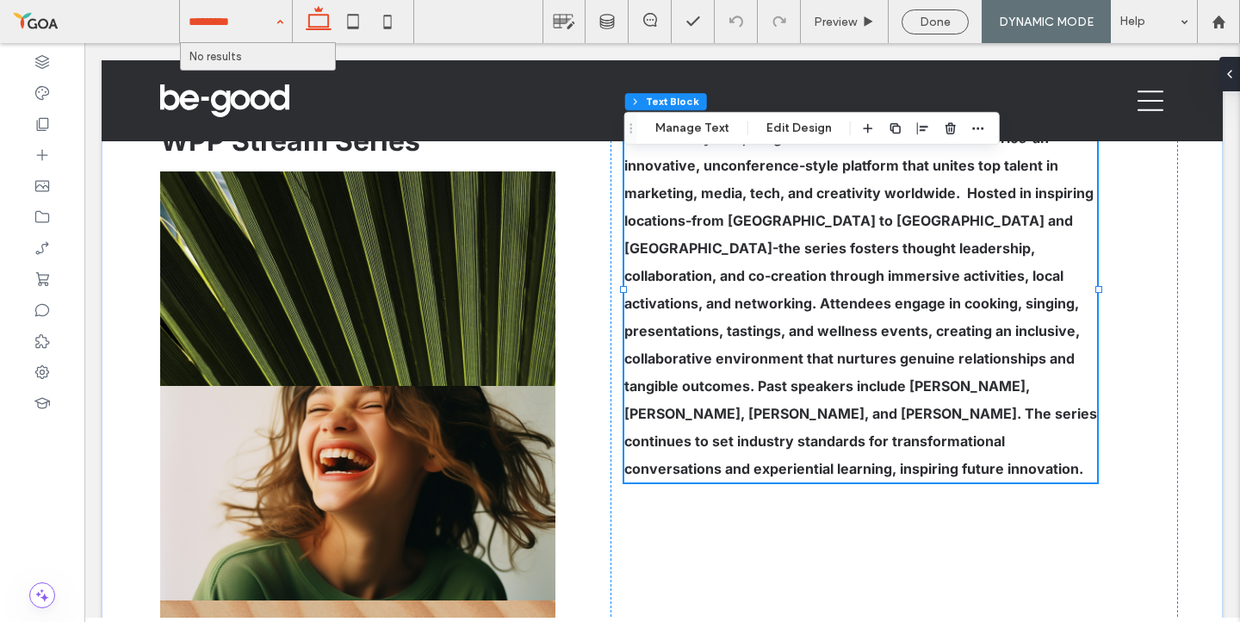
click at [253, 55] on div "No results" at bounding box center [258, 56] width 154 height 27
click at [918, 9] on div "Done" at bounding box center [934, 21] width 67 height 25
click at [919, 21] on span "Done" at bounding box center [934, 22] width 31 height 15
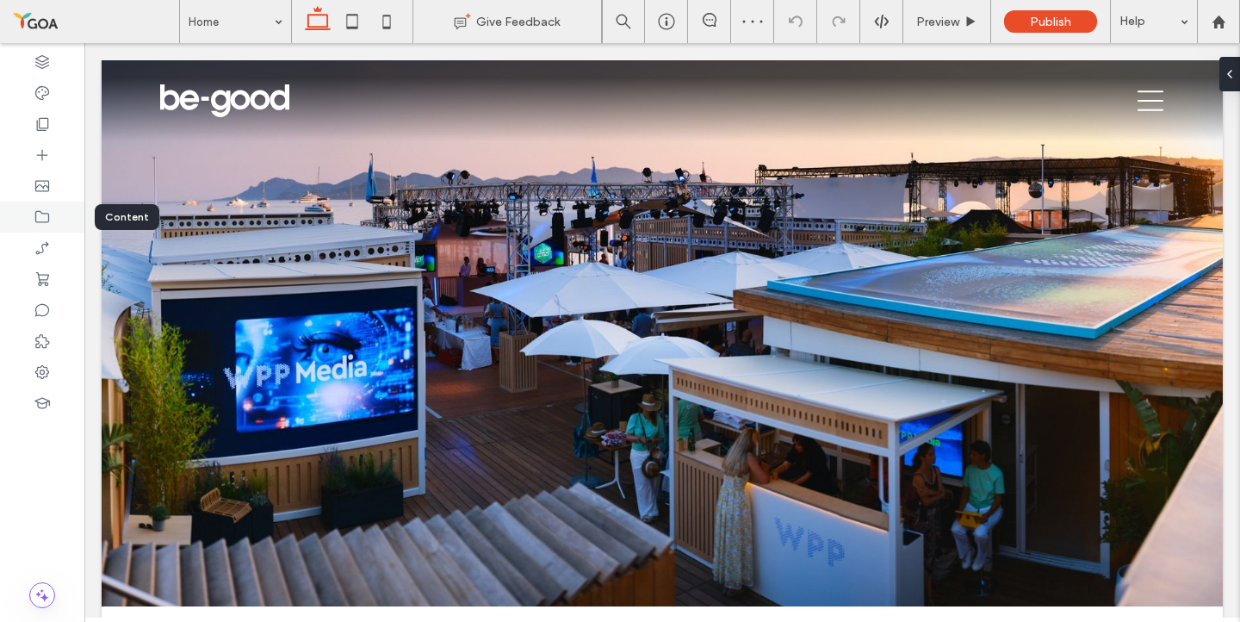
click at [57, 231] on div at bounding box center [42, 216] width 84 height 31
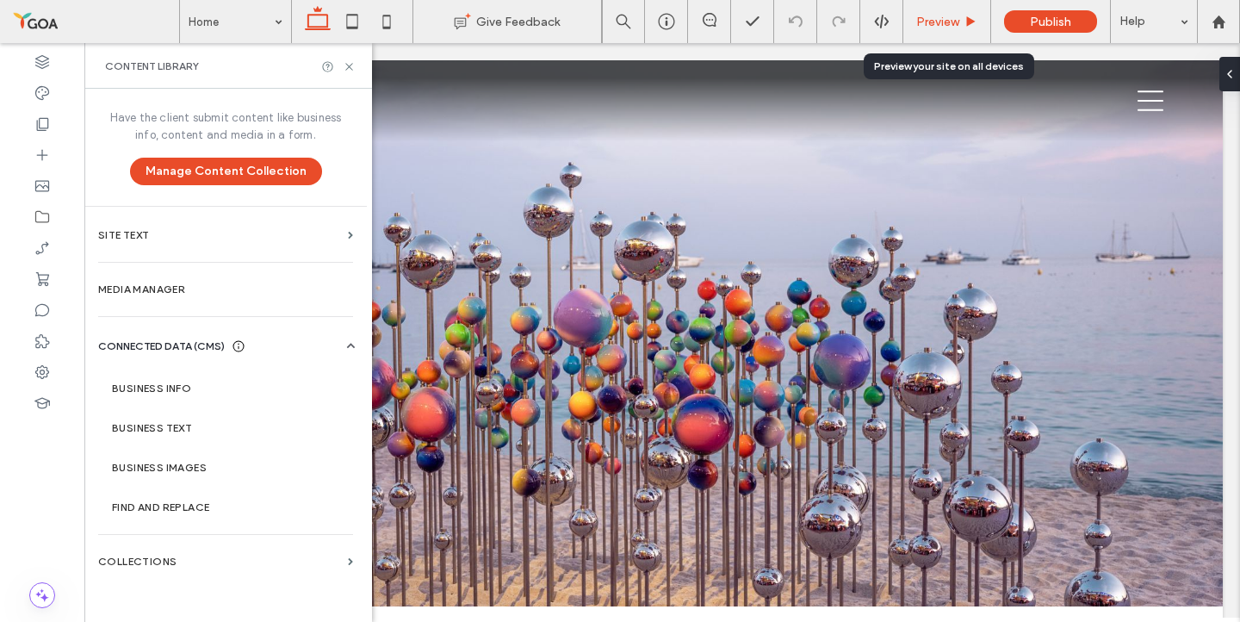
click at [948, 32] on div "Preview" at bounding box center [947, 21] width 88 height 43
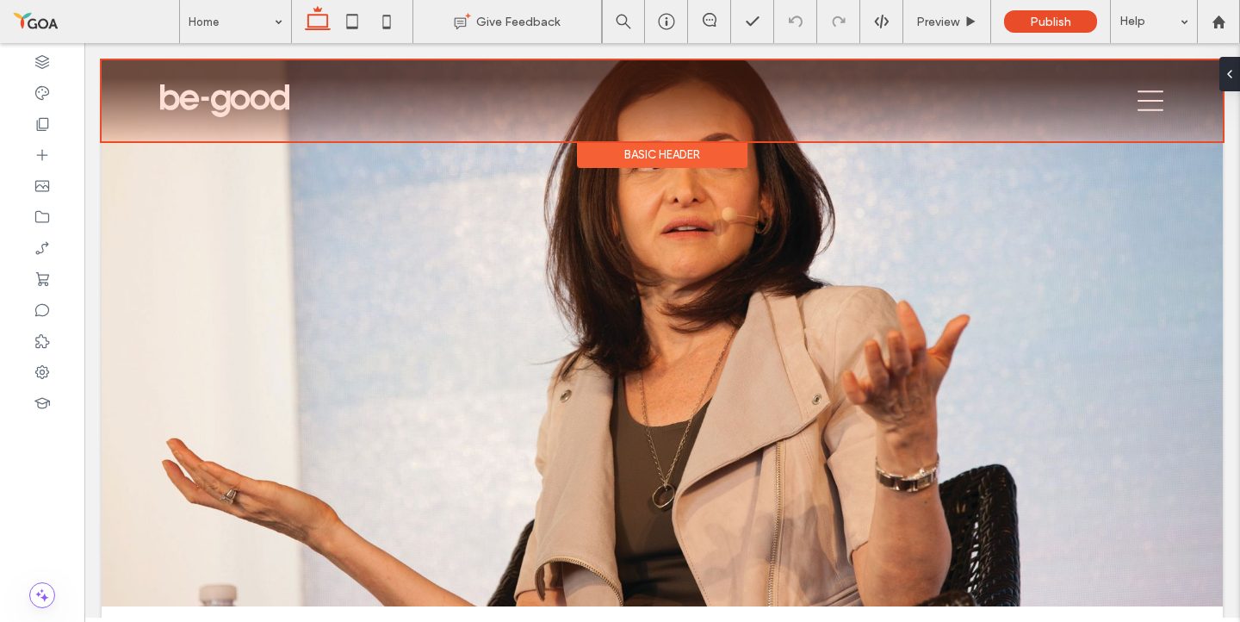
click at [232, 97] on div at bounding box center [662, 100] width 1121 height 81
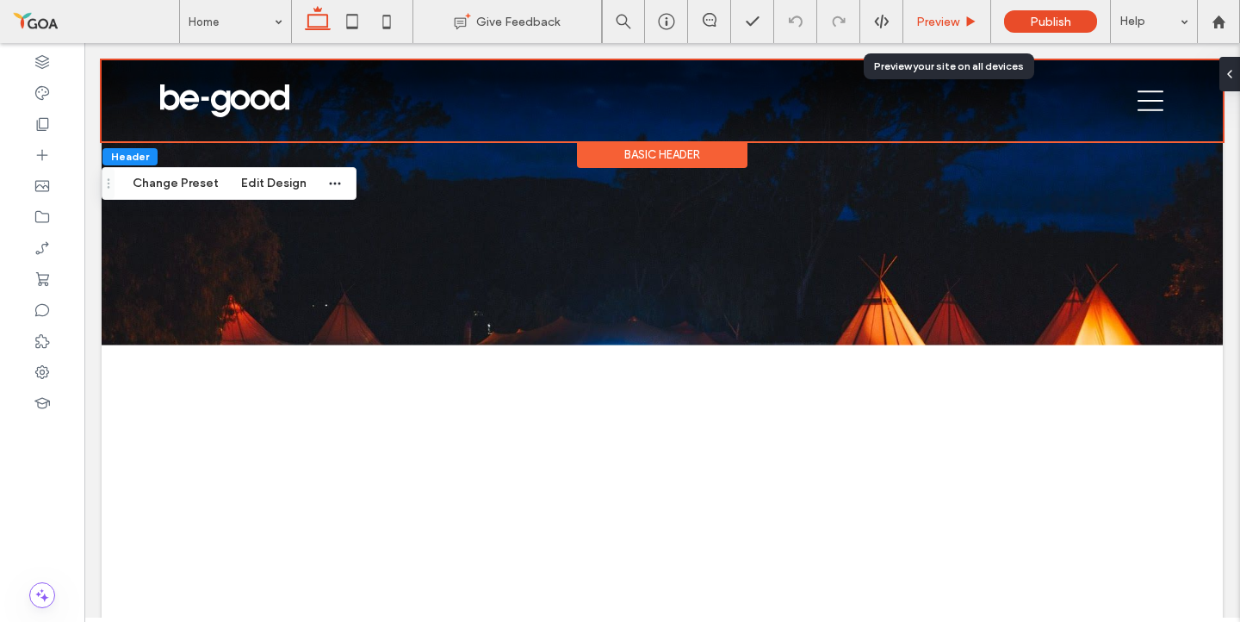
click at [948, 24] on span "Preview" at bounding box center [937, 22] width 43 height 15
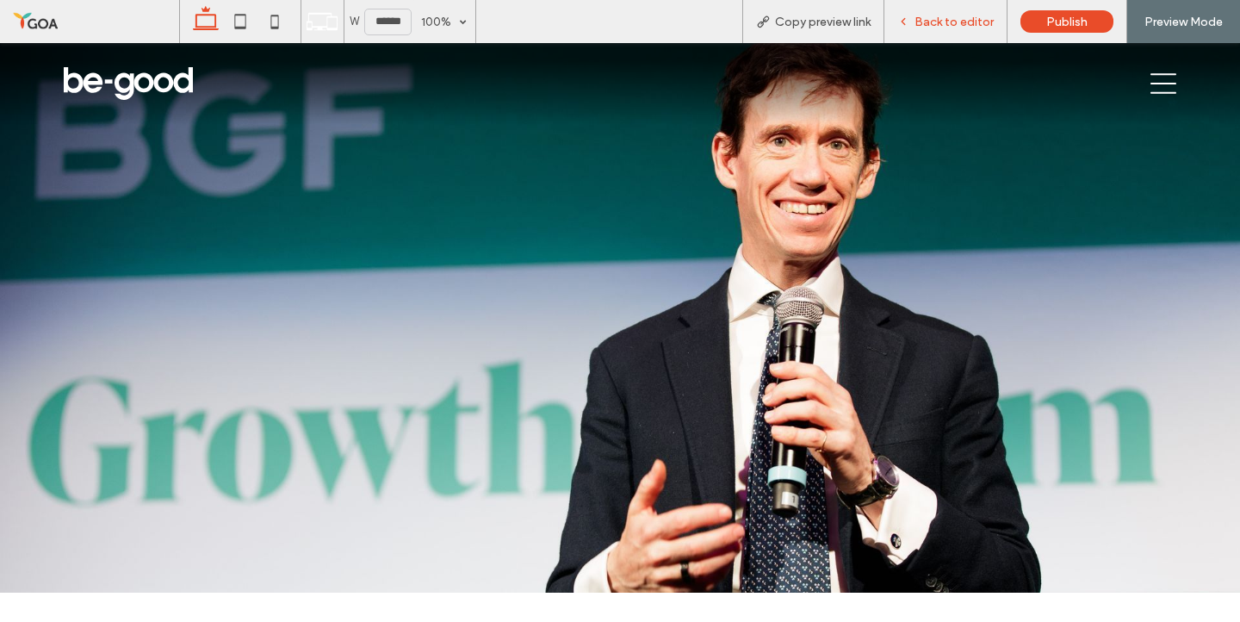
click at [973, 23] on span "Back to editor" at bounding box center [953, 22] width 79 height 15
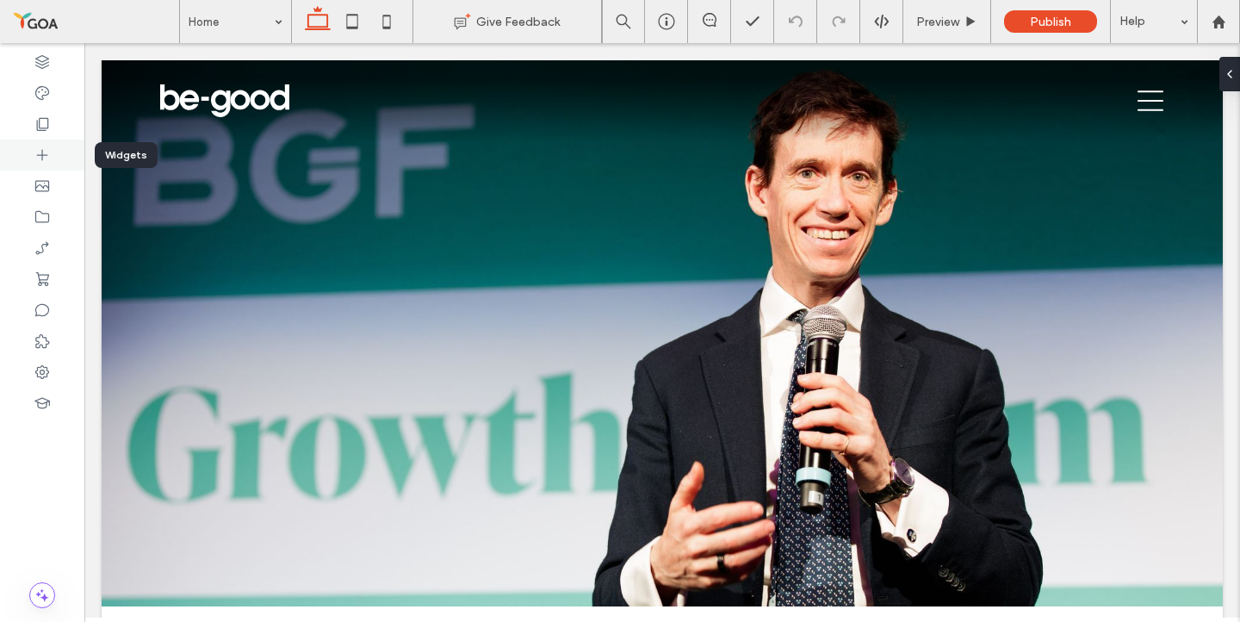
click at [50, 140] on div at bounding box center [42, 154] width 84 height 31
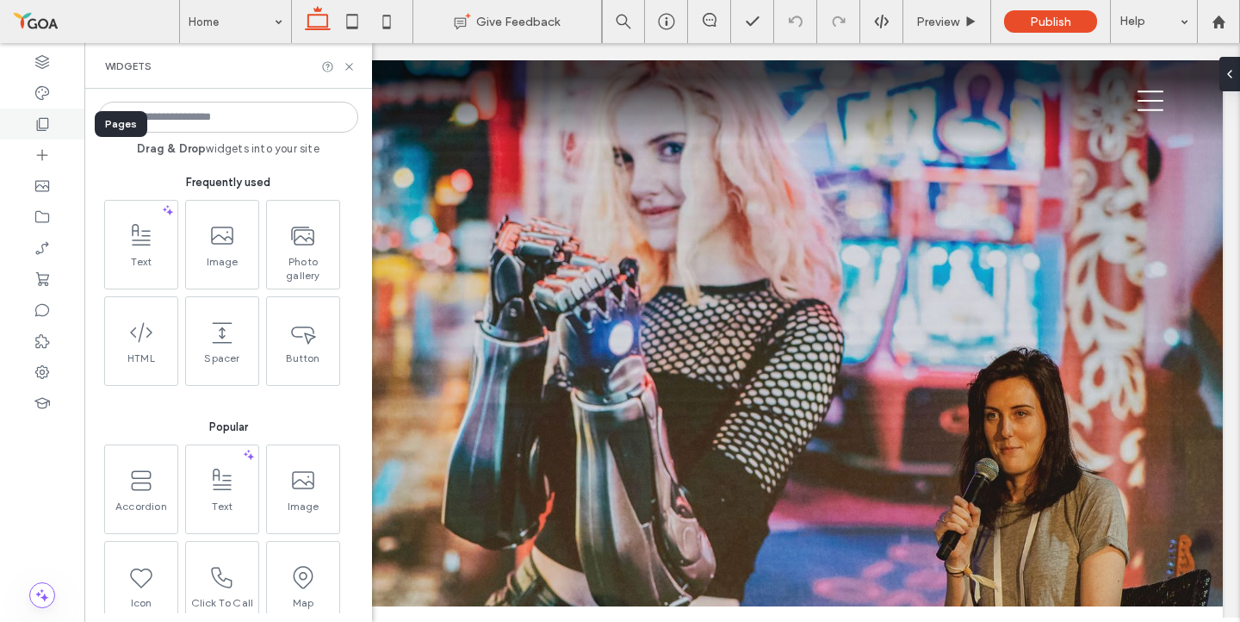
click at [46, 124] on icon at bounding box center [42, 123] width 17 height 17
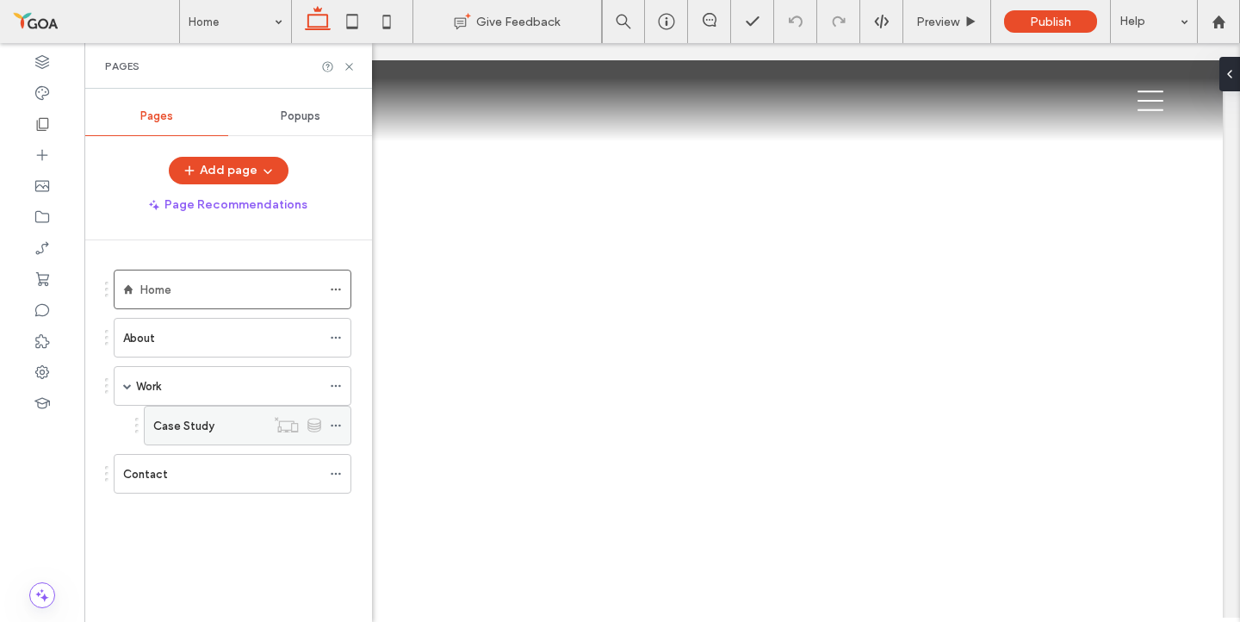
click at [168, 409] on div "Case Study" at bounding box center [209, 425] width 112 height 38
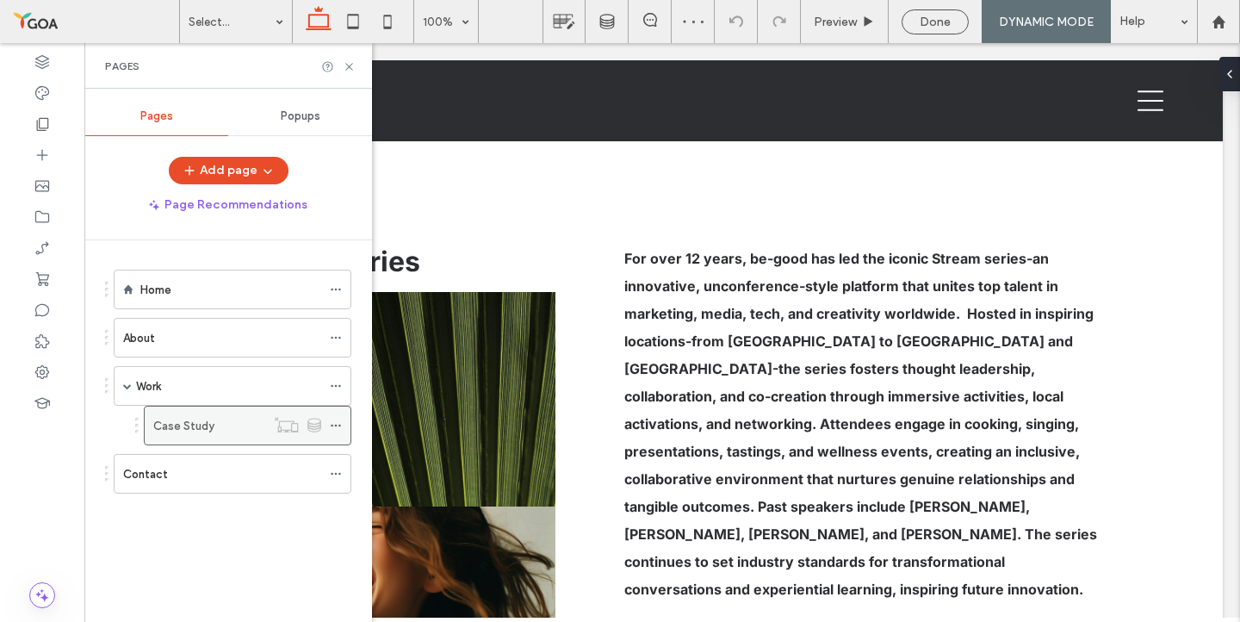
click at [335, 426] on icon at bounding box center [336, 425] width 12 height 12
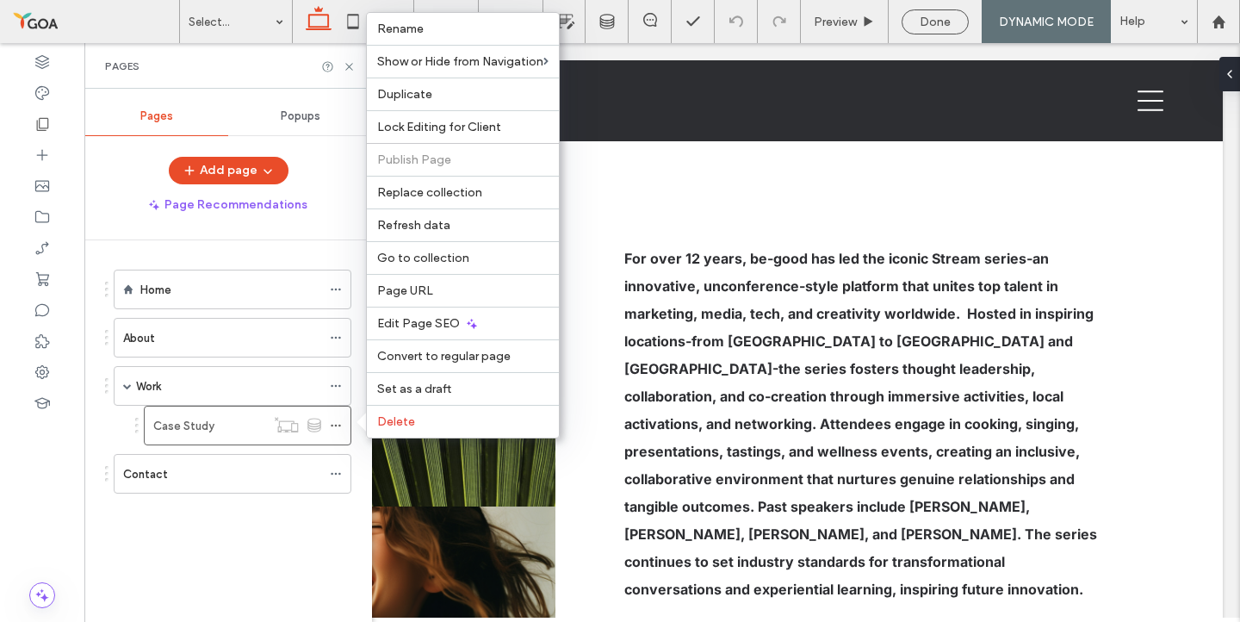
click at [217, 544] on div "Home About Work Case Study Contact" at bounding box center [238, 426] width 267 height 373
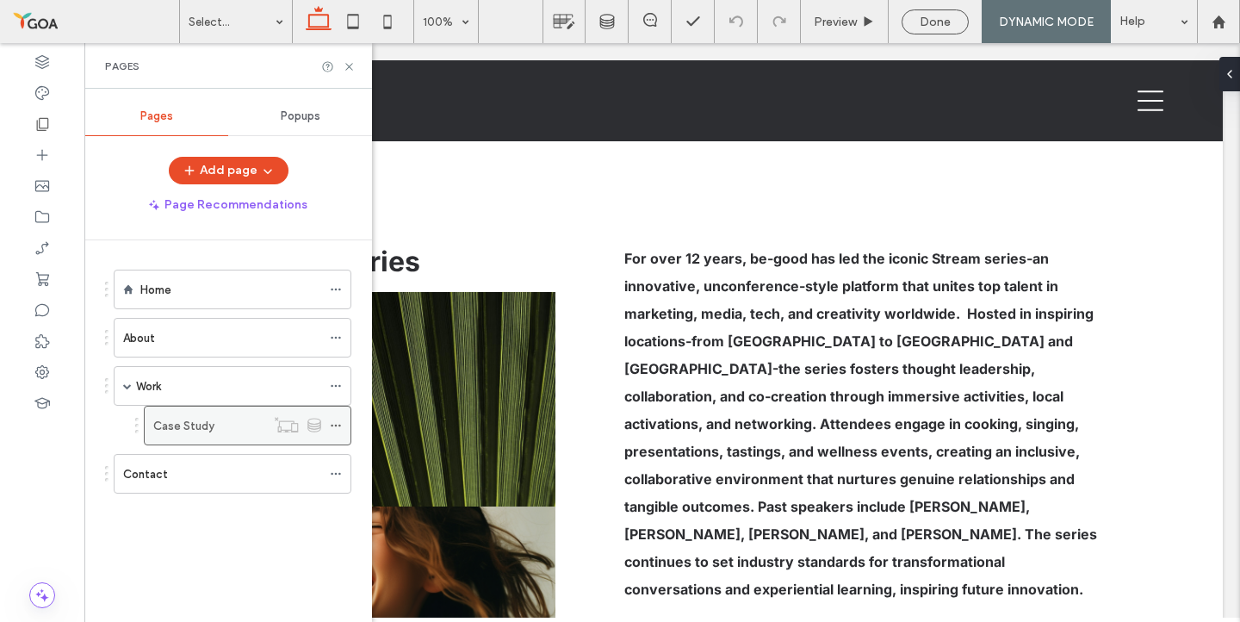
click at [335, 425] on use at bounding box center [335, 425] width 9 height 3
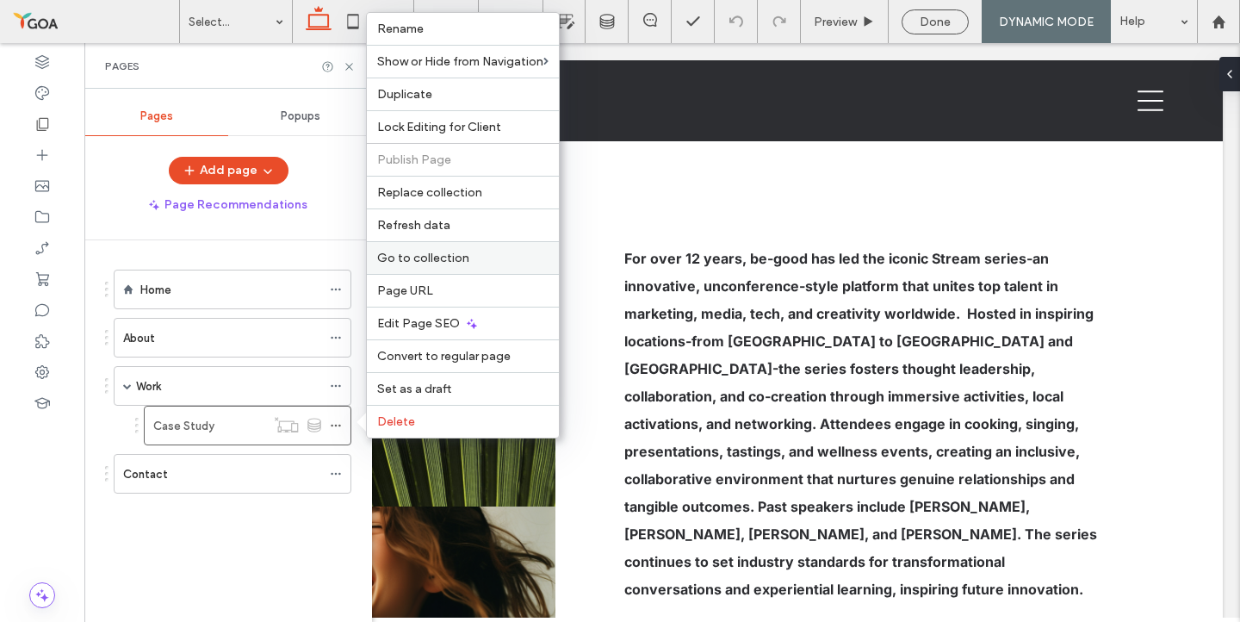
click at [441, 267] on div "Go to collection" at bounding box center [463, 257] width 192 height 33
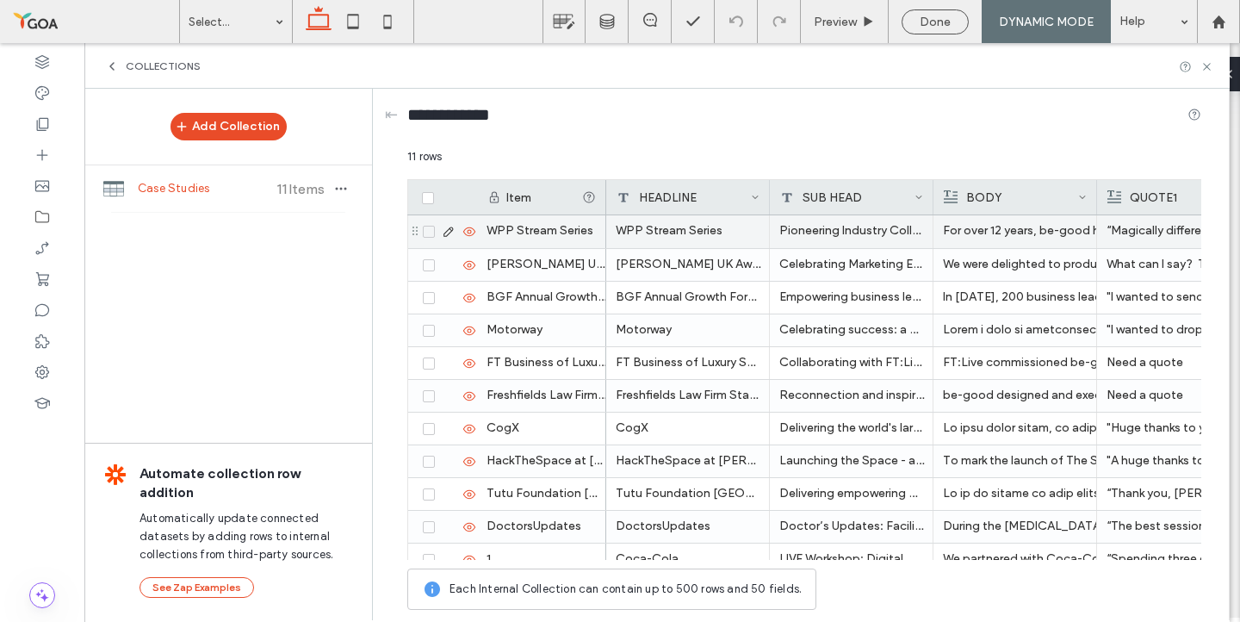
click at [541, 221] on div "WPP Stream Series" at bounding box center [541, 231] width 129 height 33
click at [448, 232] on icon at bounding box center [449, 232] width 14 height 14
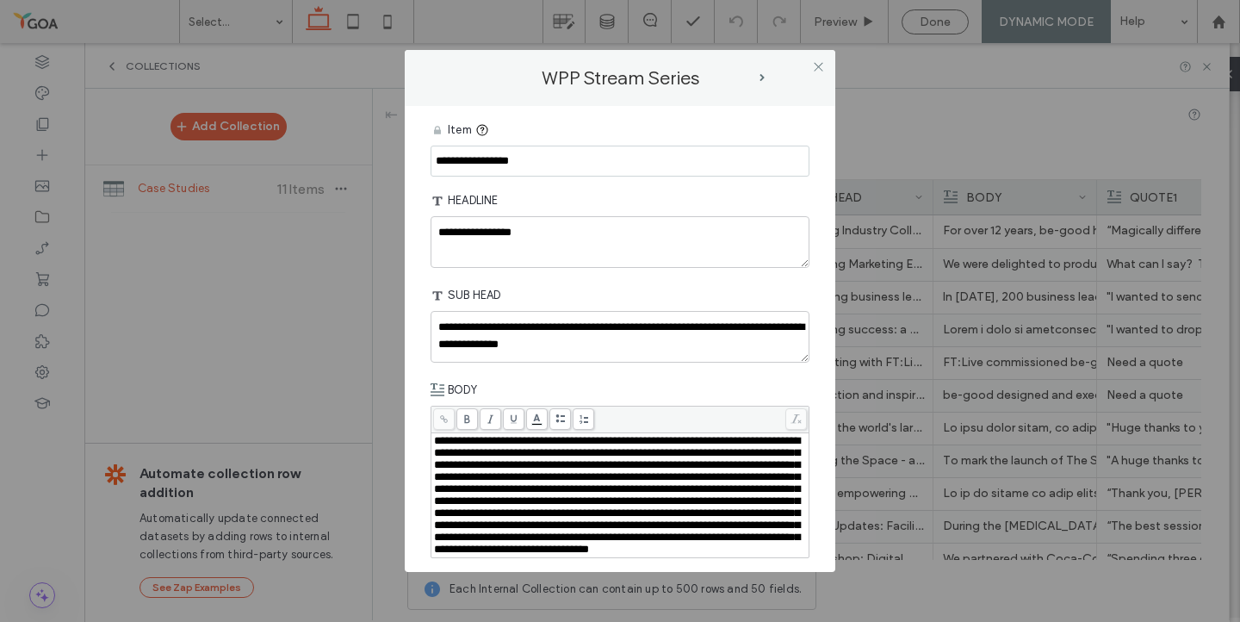
click at [930, 15] on div "**********" at bounding box center [620, 311] width 1240 height 622
click at [816, 65] on use at bounding box center [818, 67] width 9 height 9
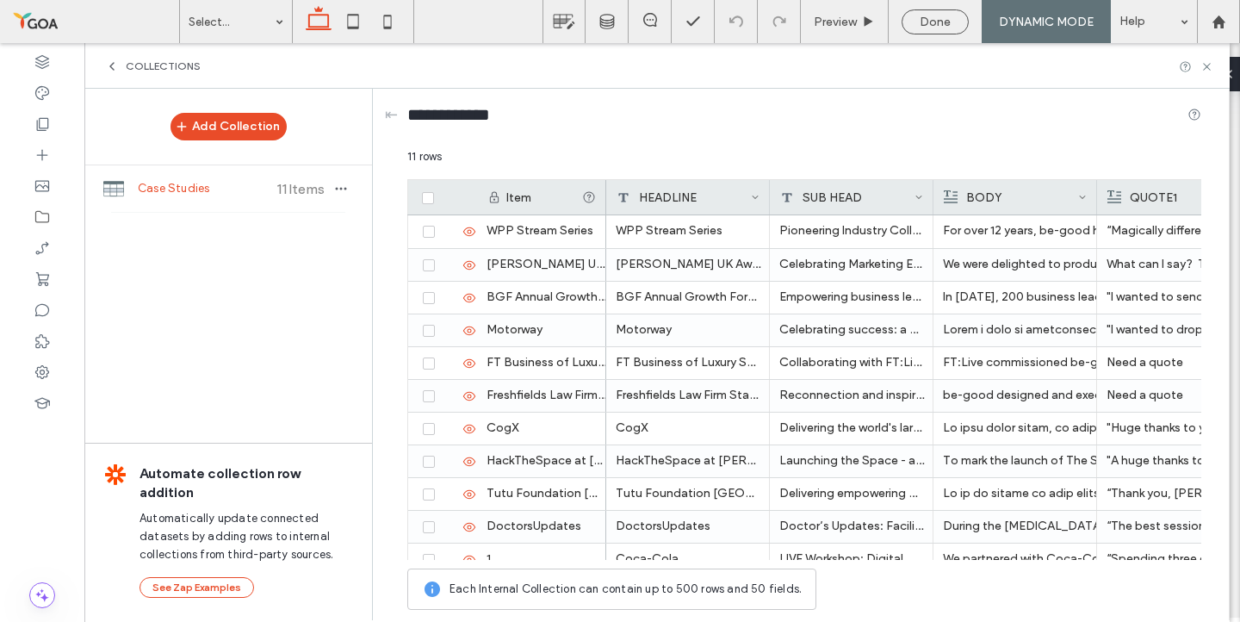
click at [119, 68] on div "COLLECTIONS" at bounding box center [153, 66] width 96 height 14
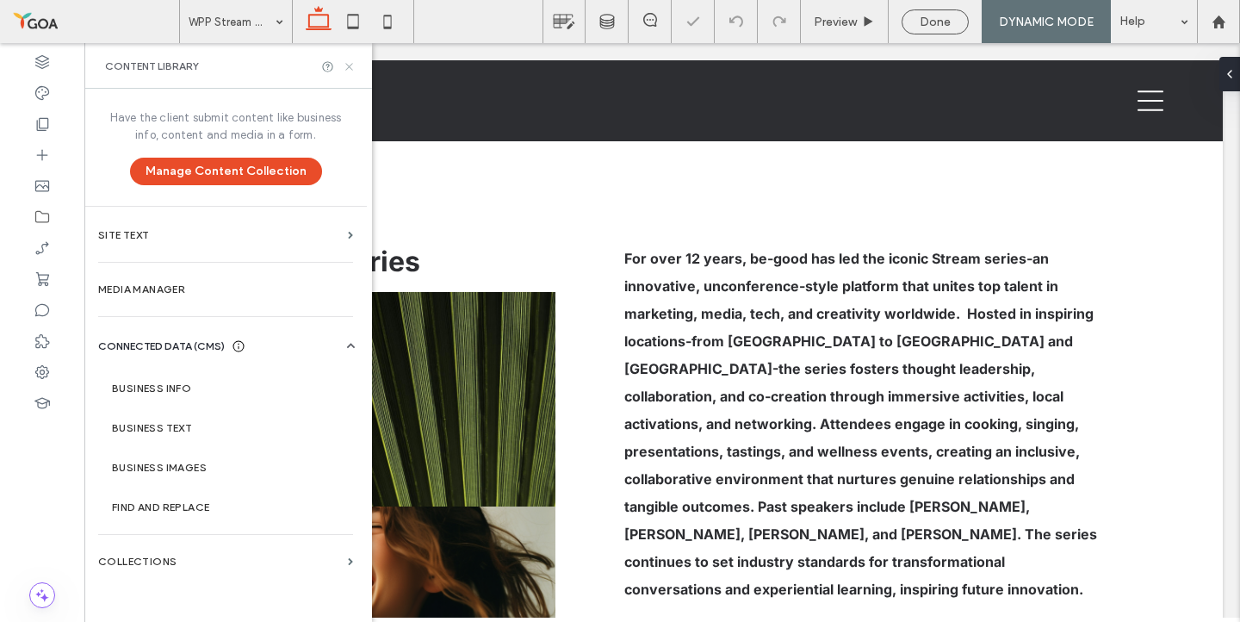
click at [354, 65] on icon at bounding box center [349, 66] width 13 height 13
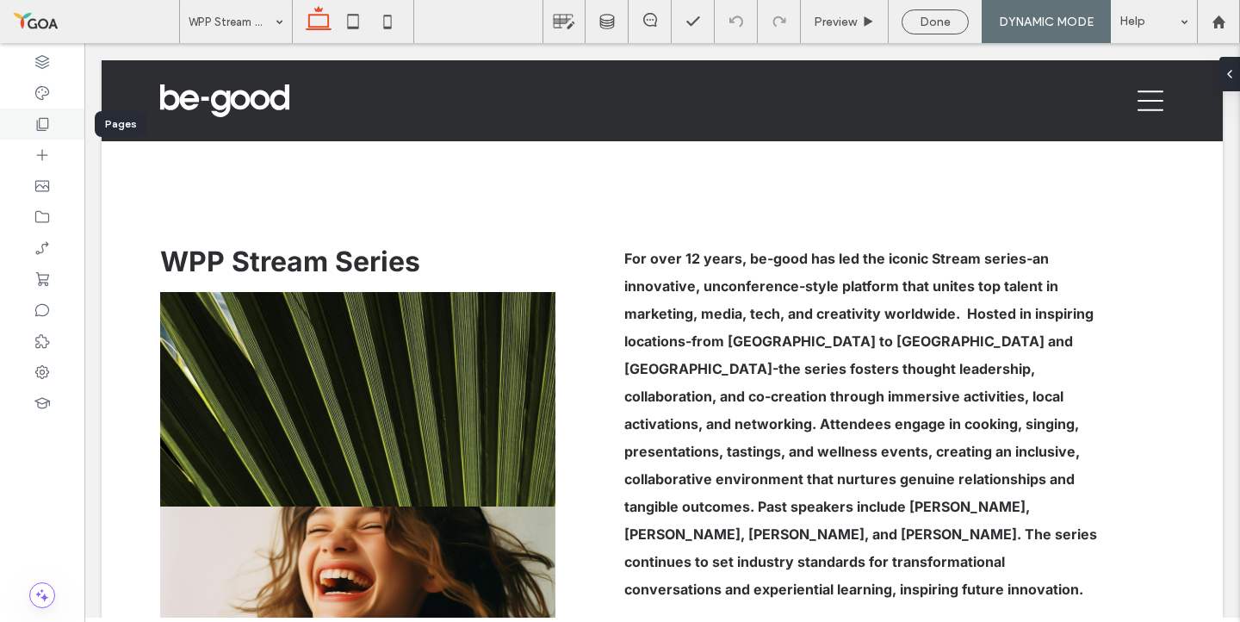
click at [45, 123] on icon at bounding box center [42, 123] width 17 height 17
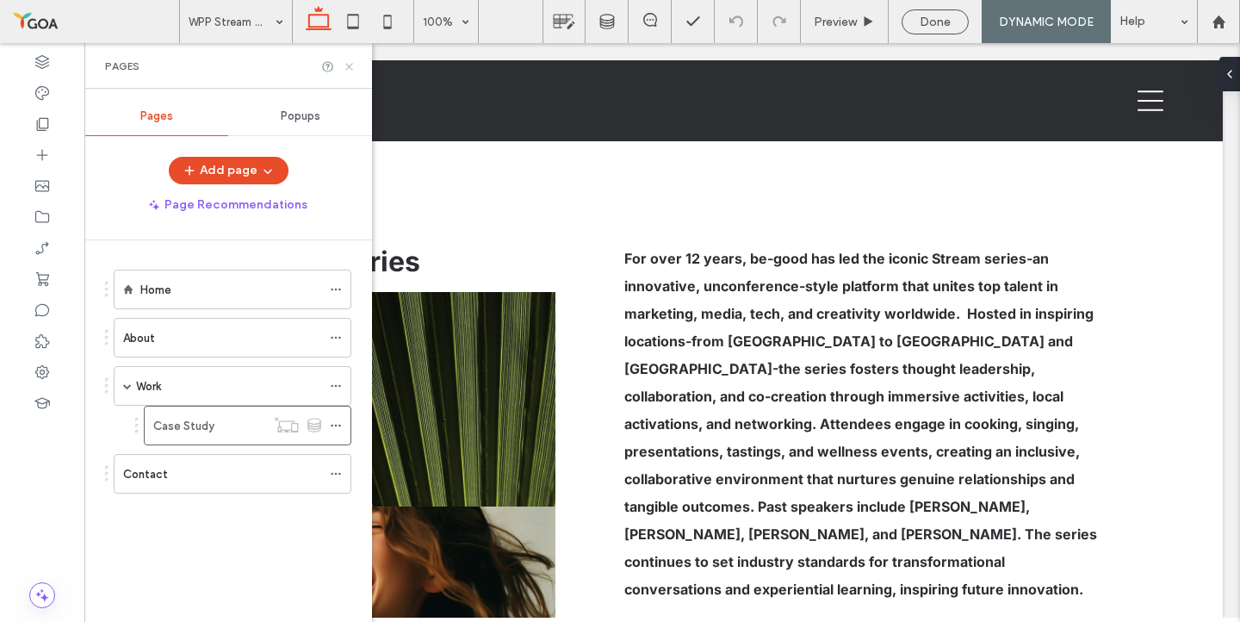
click at [353, 69] on icon at bounding box center [349, 66] width 13 height 13
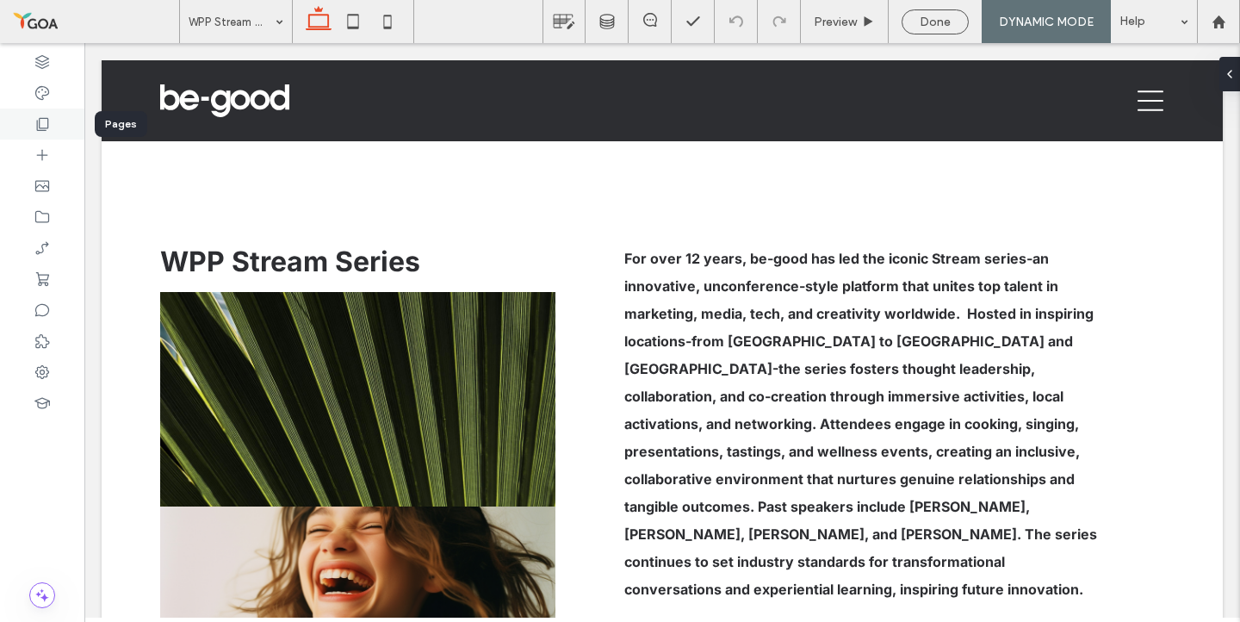
click at [31, 124] on div at bounding box center [42, 123] width 84 height 31
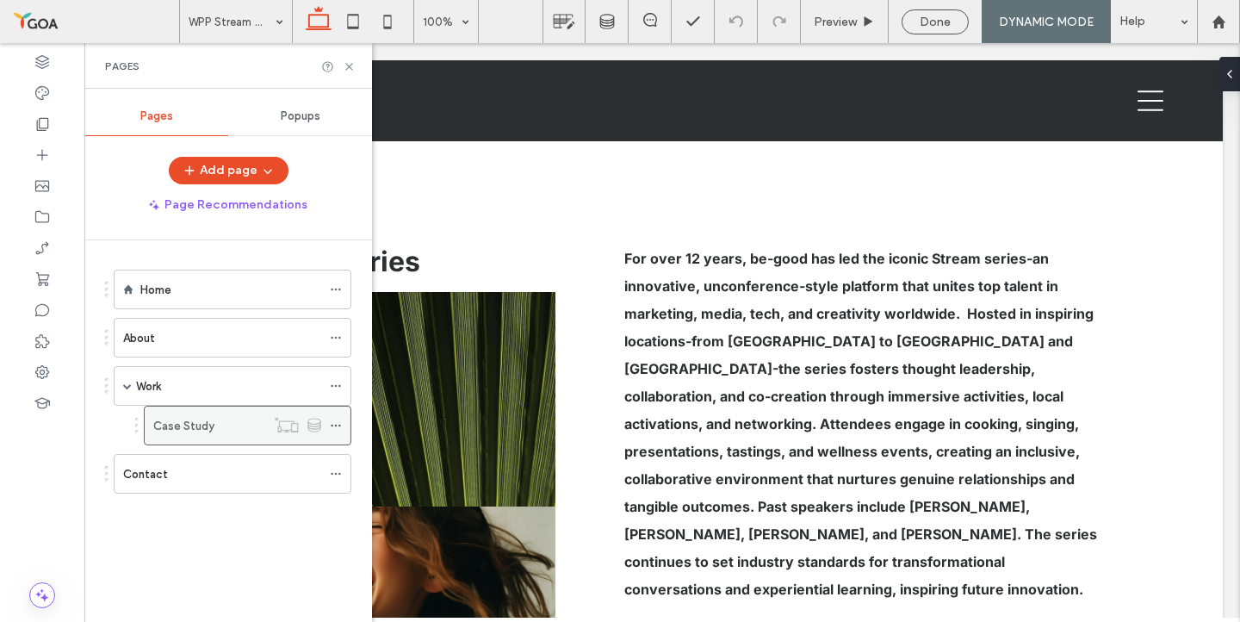
click at [337, 427] on icon at bounding box center [336, 425] width 12 height 12
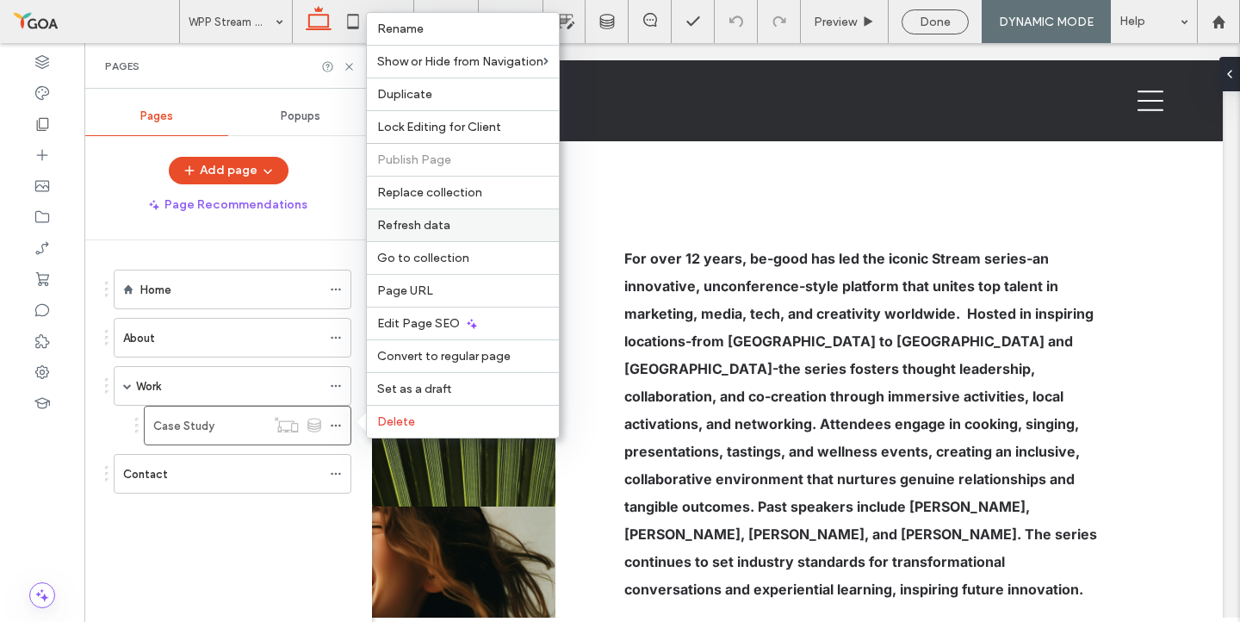
click at [480, 232] on label "Refresh data" at bounding box center [462, 225] width 171 height 15
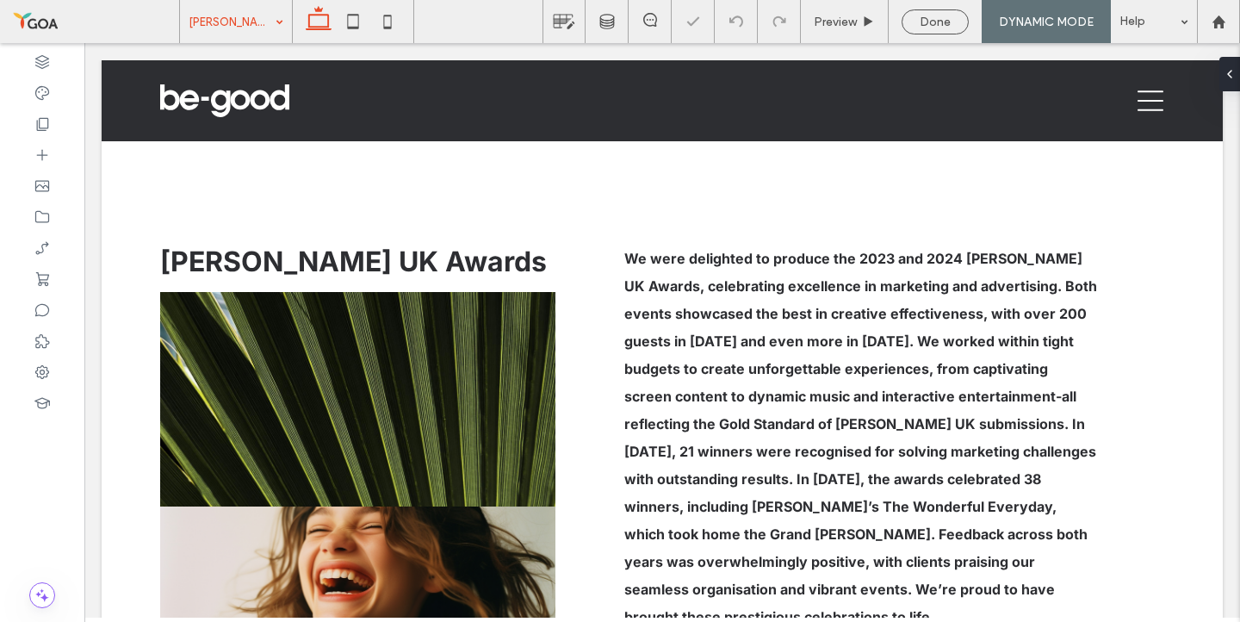
click at [257, 20] on input at bounding box center [232, 21] width 86 height 43
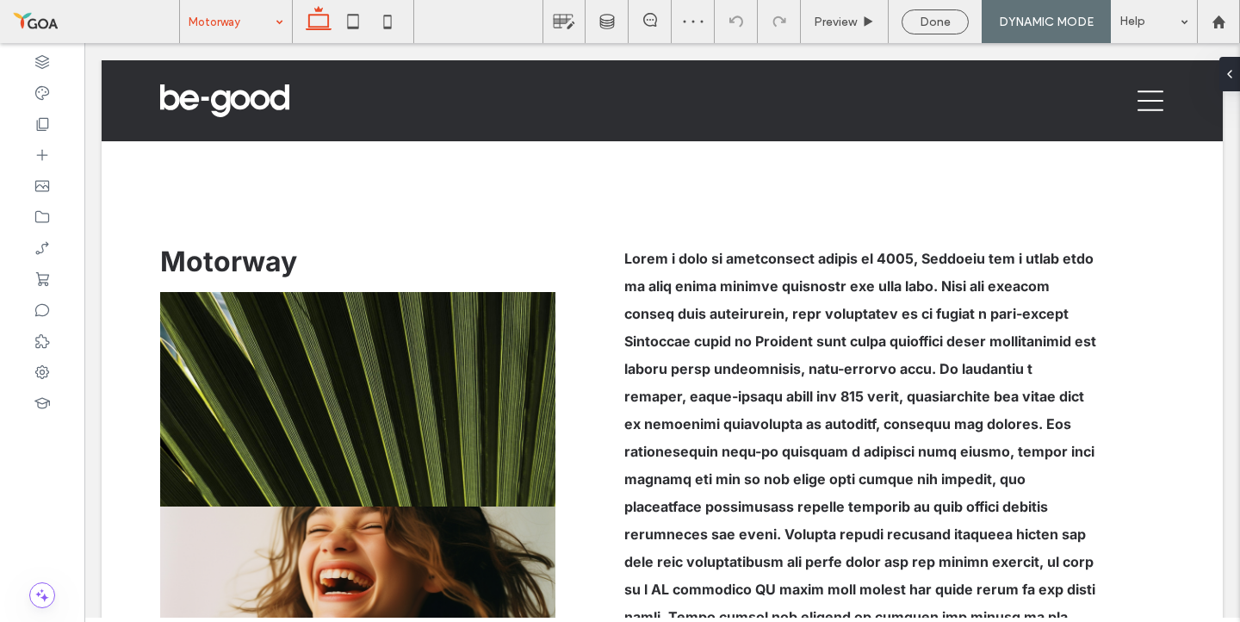
click at [241, 23] on input at bounding box center [232, 21] width 86 height 43
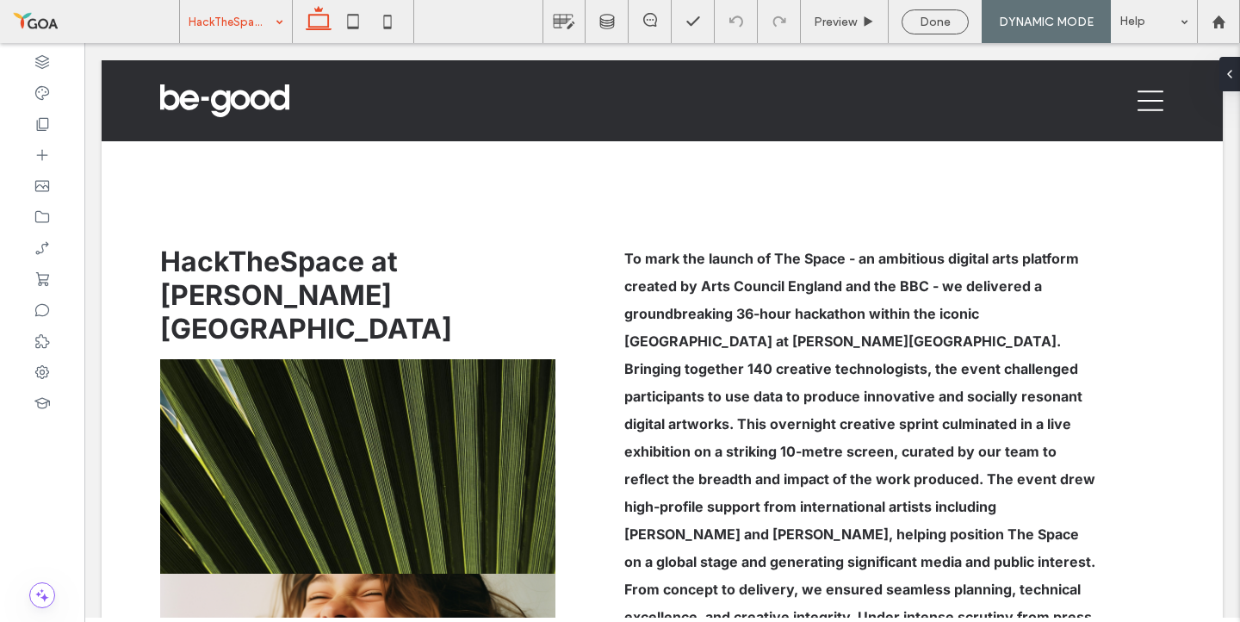
click at [250, 16] on input at bounding box center [232, 21] width 86 height 43
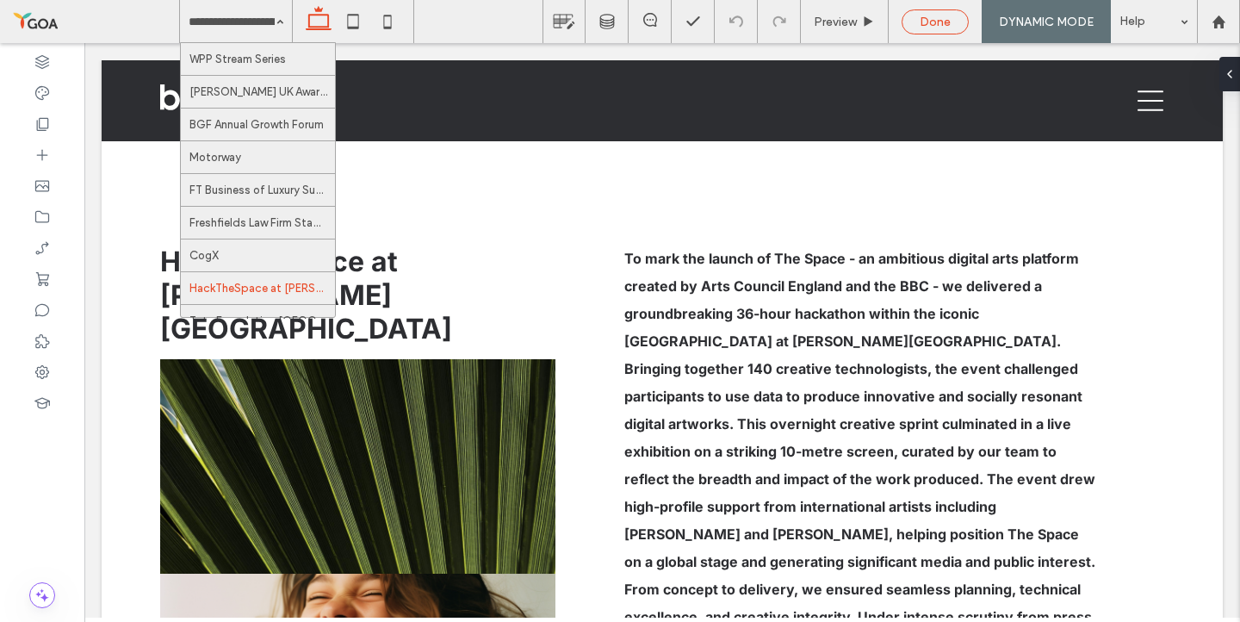
click at [954, 17] on div "Done" at bounding box center [934, 22] width 65 height 15
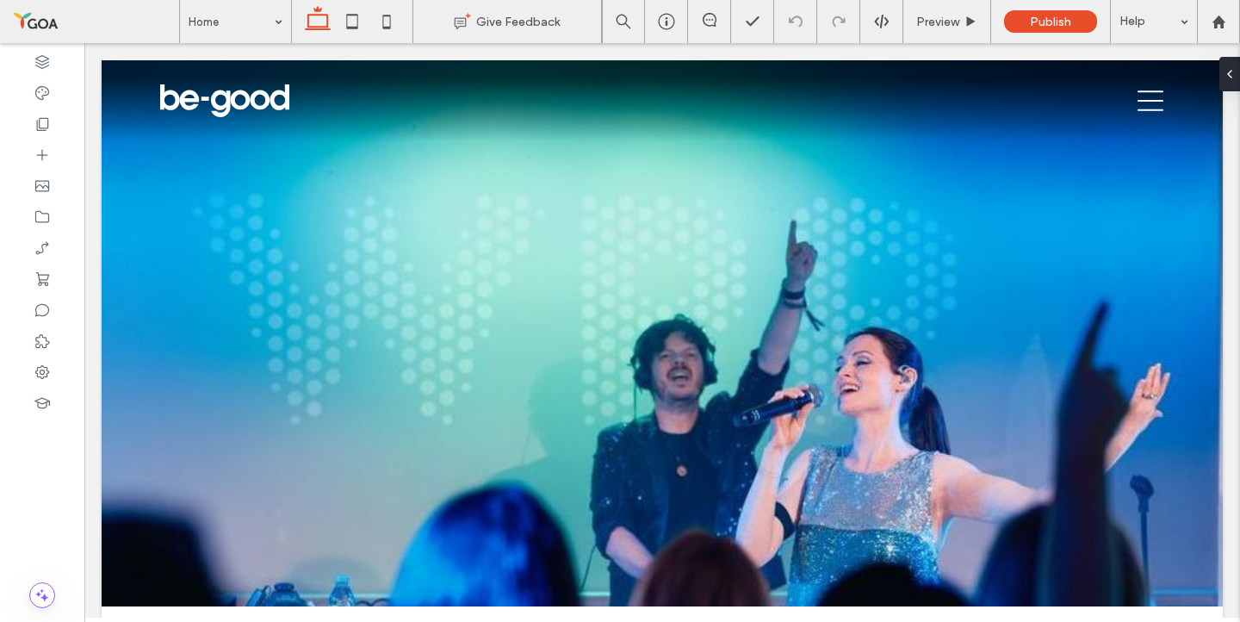
click at [1151, 89] on icon at bounding box center [1150, 101] width 26 height 26
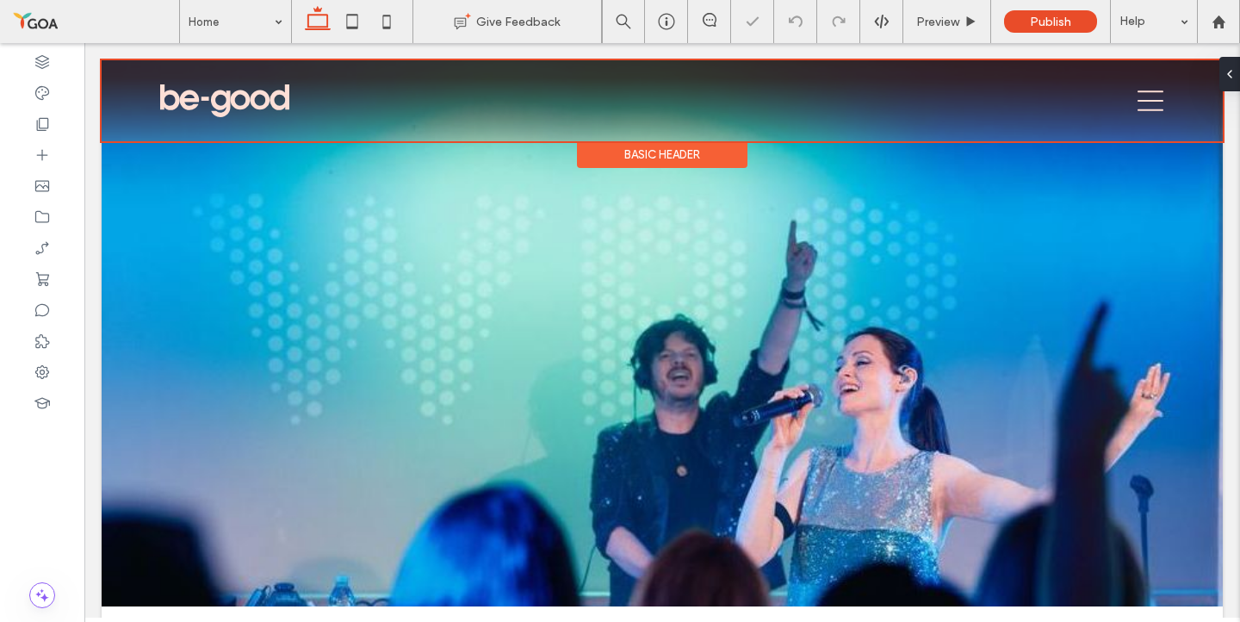
click at [1151, 106] on div at bounding box center [662, 100] width 1121 height 81
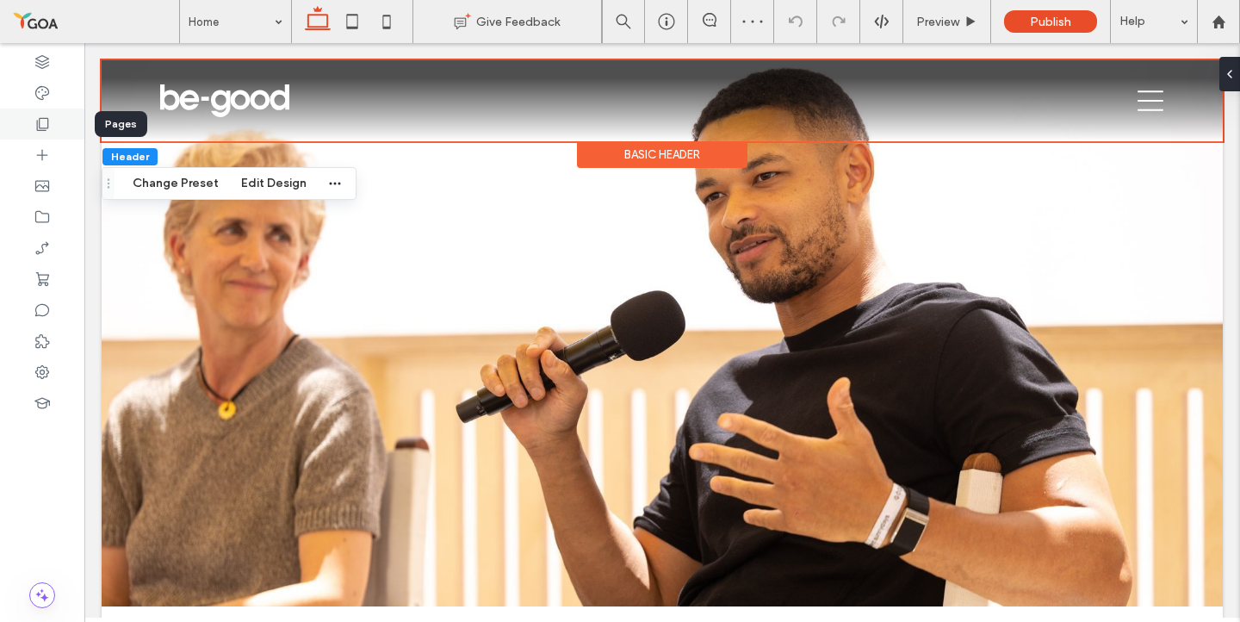
click at [37, 123] on use at bounding box center [43, 124] width 12 height 13
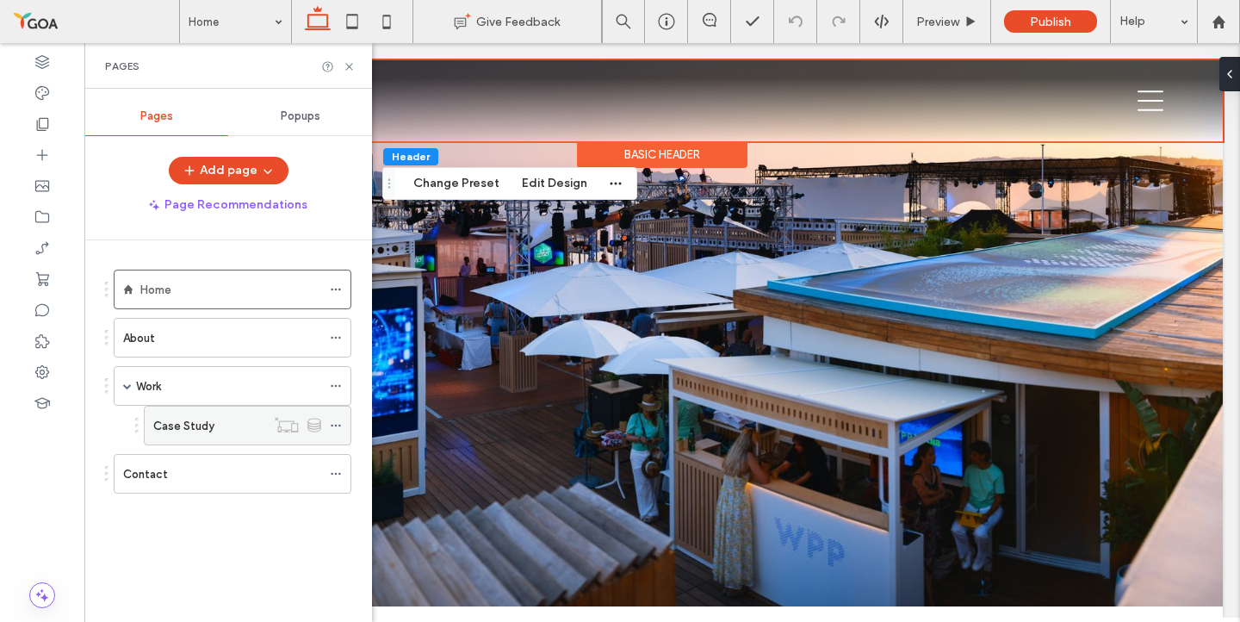
click at [220, 425] on div "Case Study" at bounding box center [209, 426] width 112 height 18
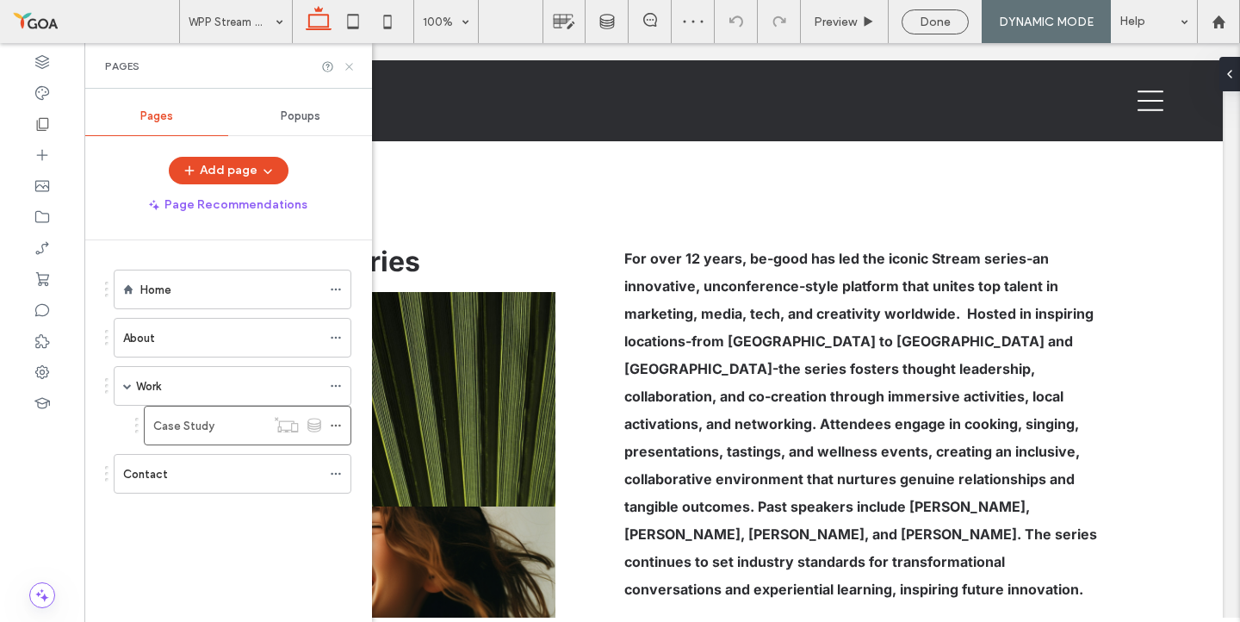
click at [345, 65] on icon at bounding box center [349, 66] width 13 height 13
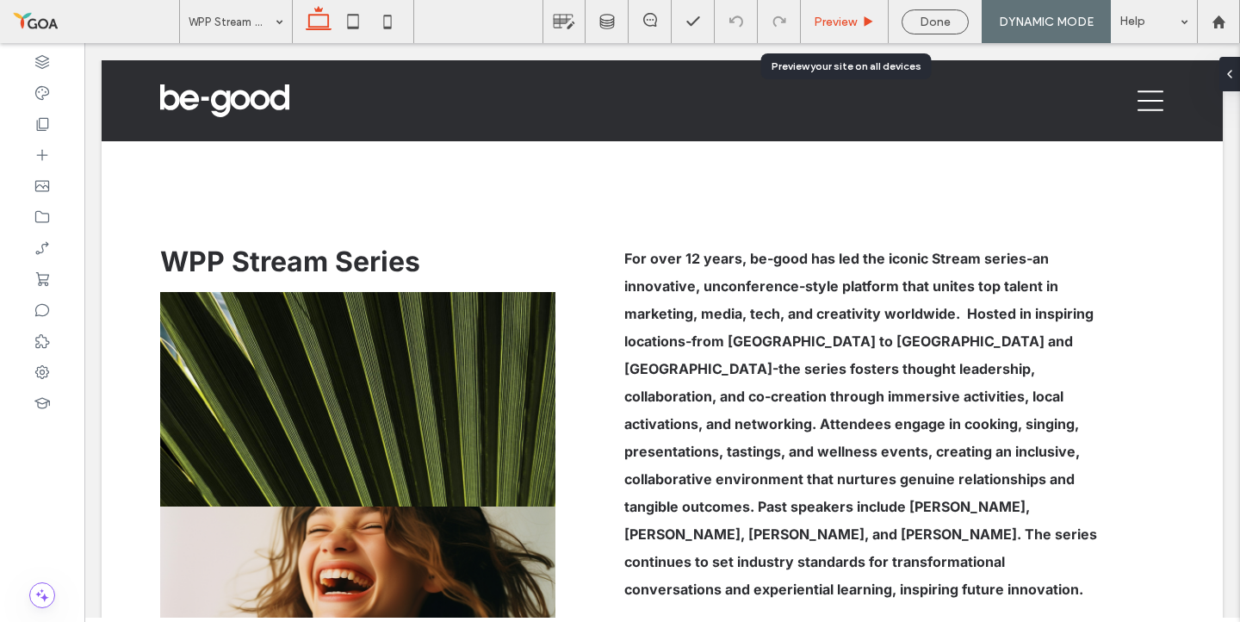
click at [845, 15] on span "Preview" at bounding box center [835, 22] width 43 height 15
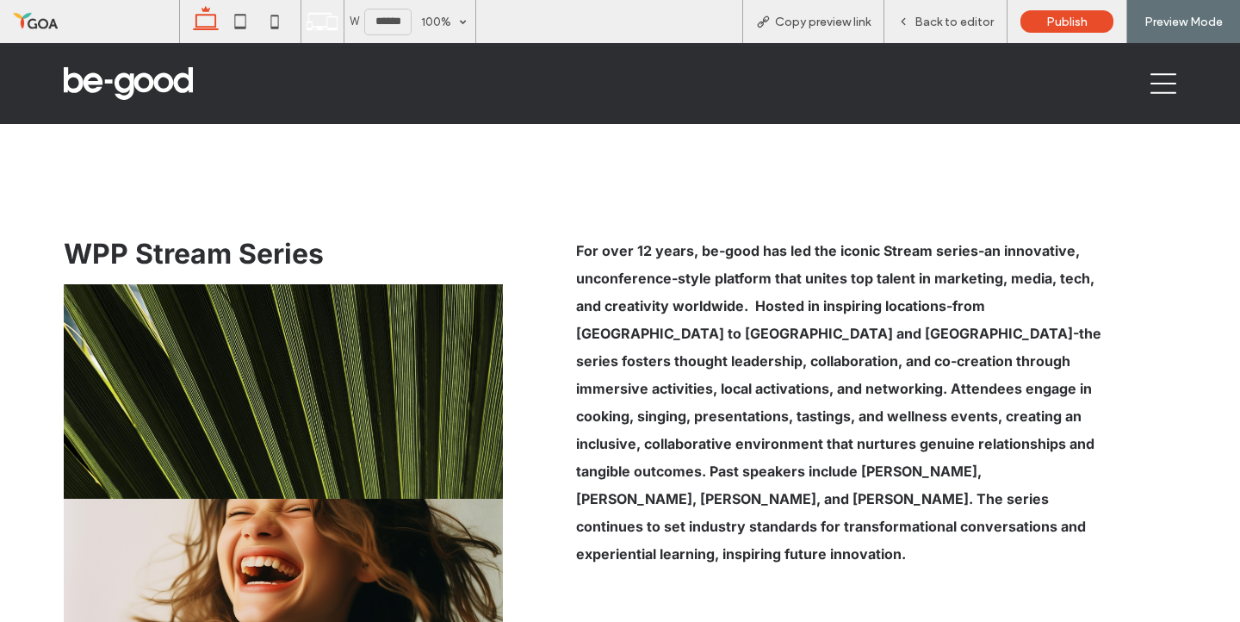
click at [1175, 79] on div at bounding box center [1159, 83] width 59 height 53
click at [1164, 83] on icon at bounding box center [1163, 83] width 26 height 21
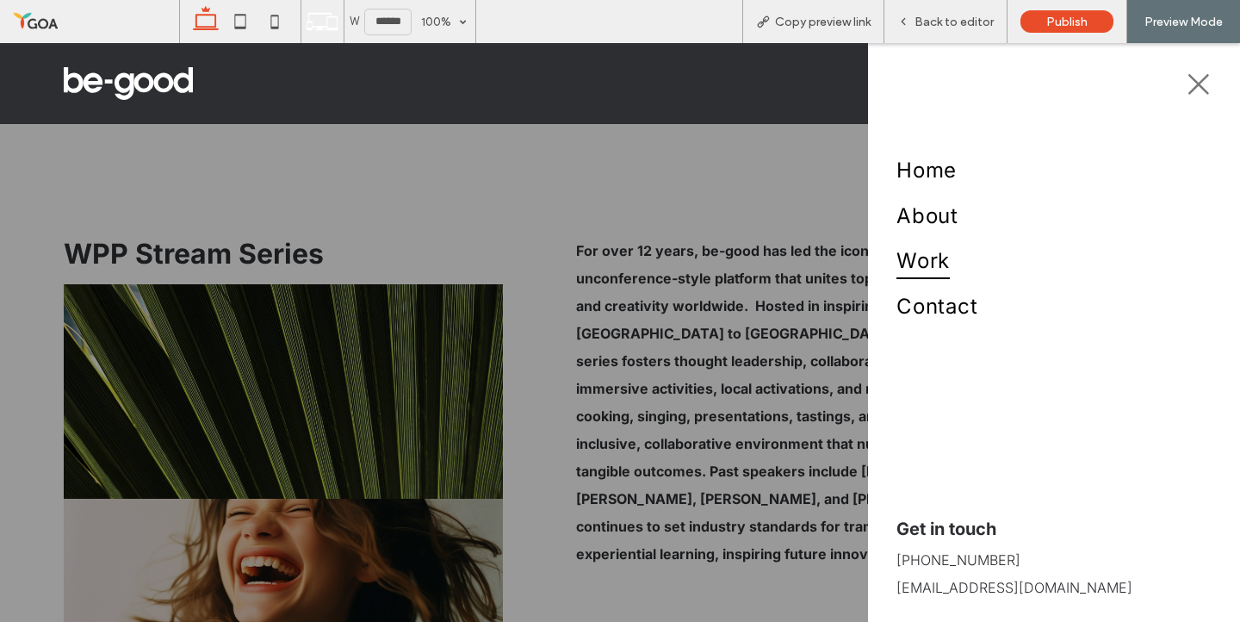
click at [927, 272] on span "Work" at bounding box center [922, 260] width 53 height 37
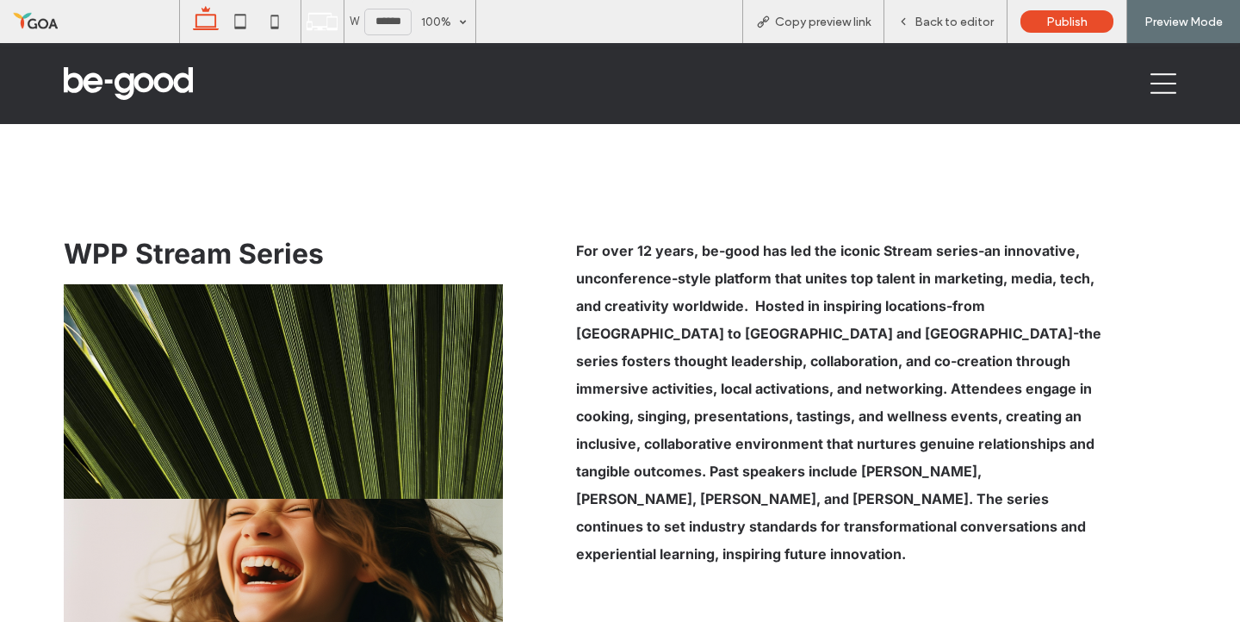
click at [927, 272] on div at bounding box center [620, 311] width 1240 height 622
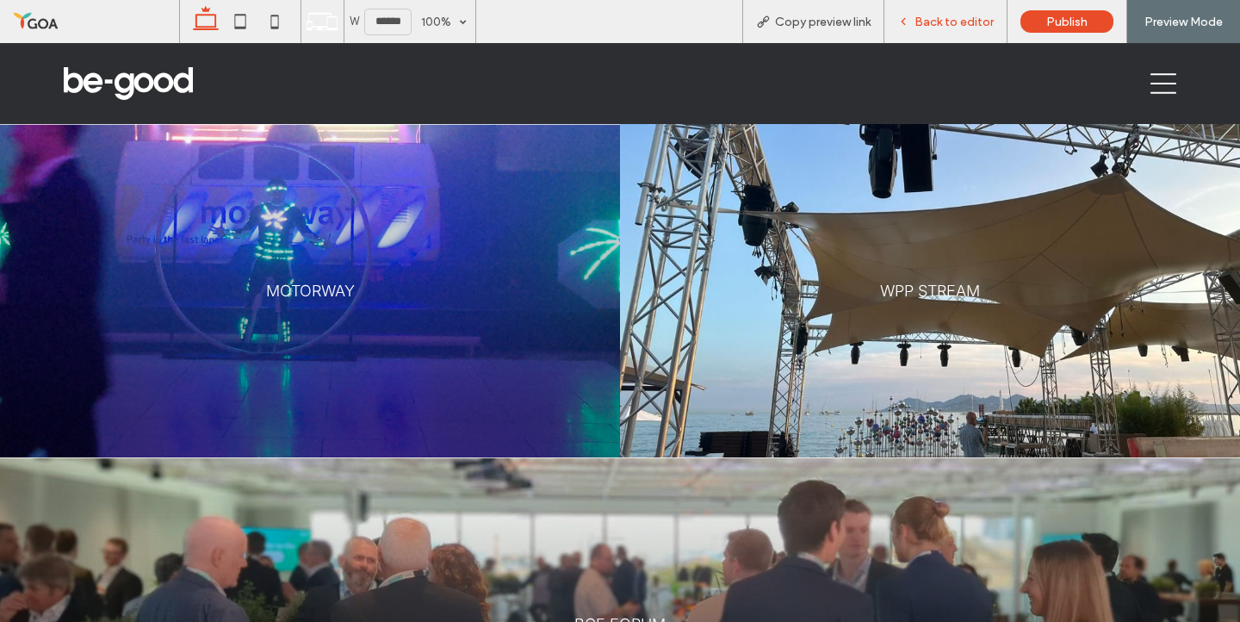
click at [958, 18] on span "Back to editor" at bounding box center [953, 22] width 79 height 15
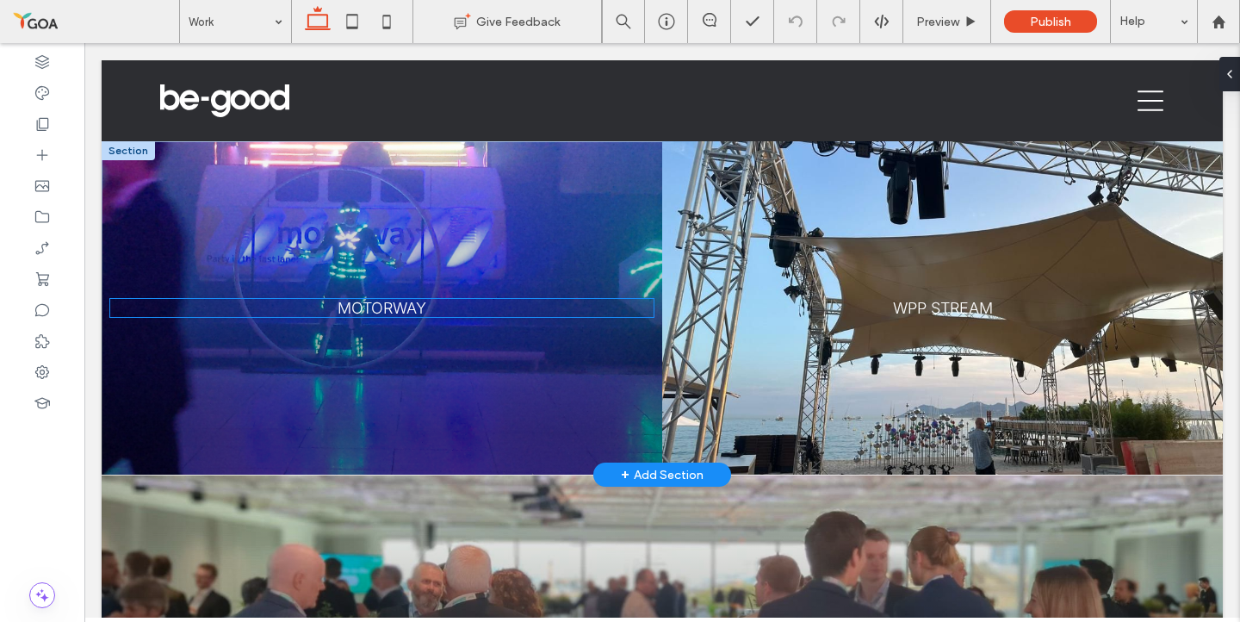
click at [386, 307] on link "MOTORWAY" at bounding box center [381, 308] width 89 height 18
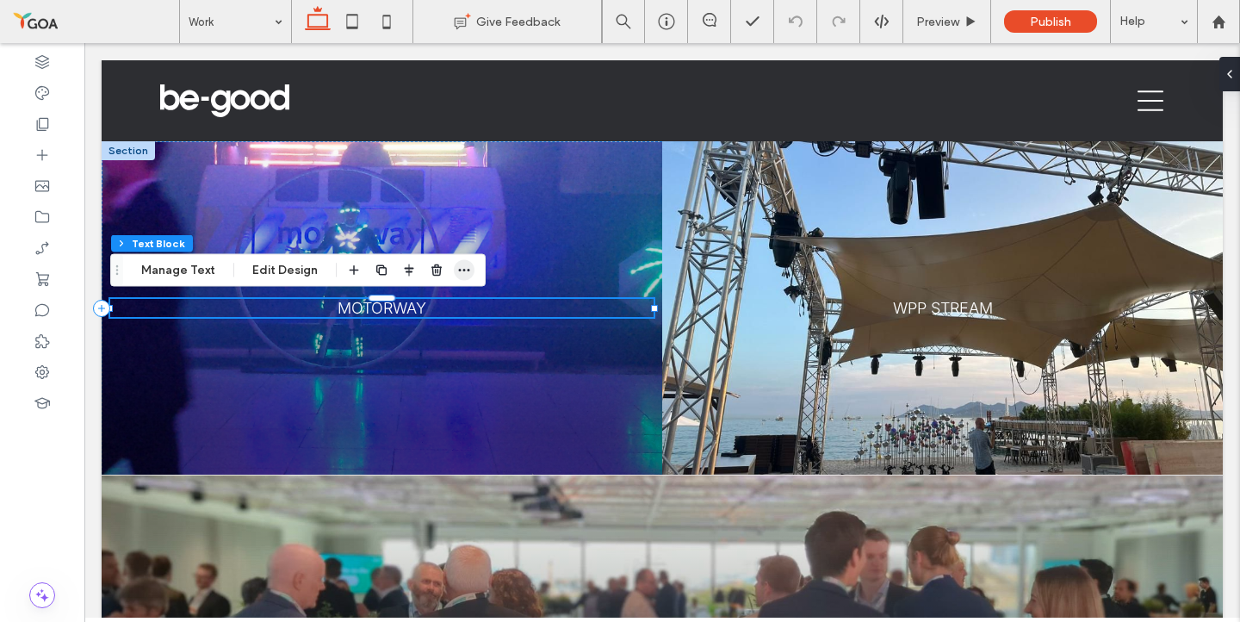
click at [458, 267] on icon "button" at bounding box center [464, 270] width 14 height 14
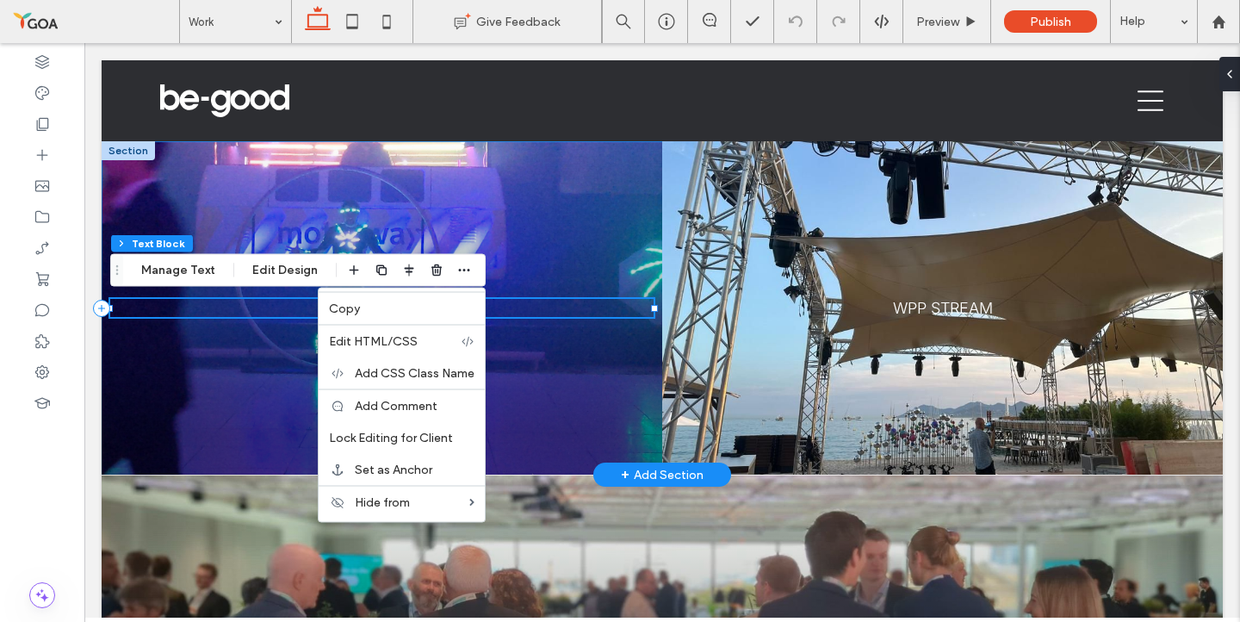
click at [539, 218] on div at bounding box center [382, 307] width 560 height 333
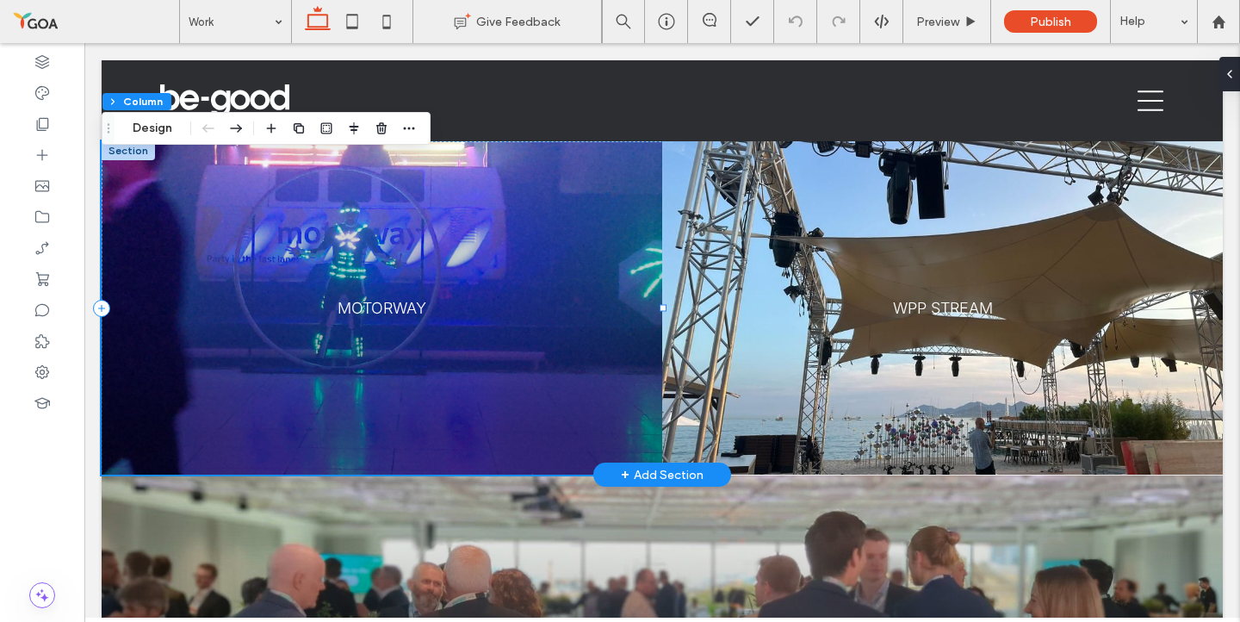
click at [516, 207] on div at bounding box center [382, 307] width 560 height 333
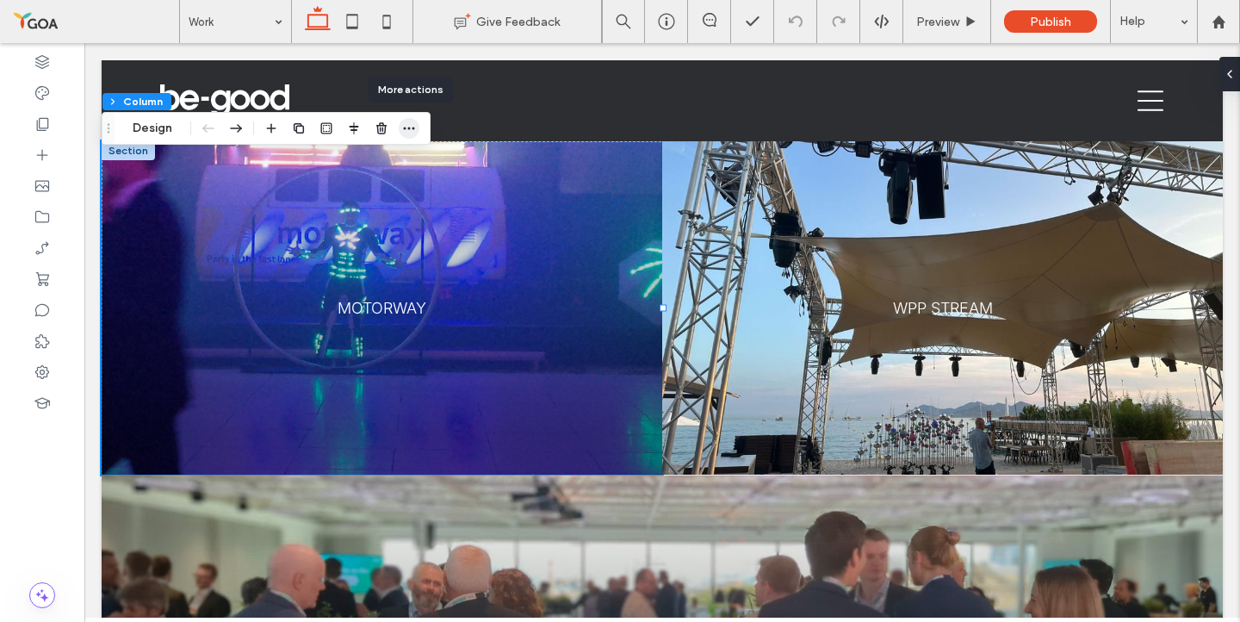
click at [413, 128] on use "button" at bounding box center [409, 128] width 11 height 3
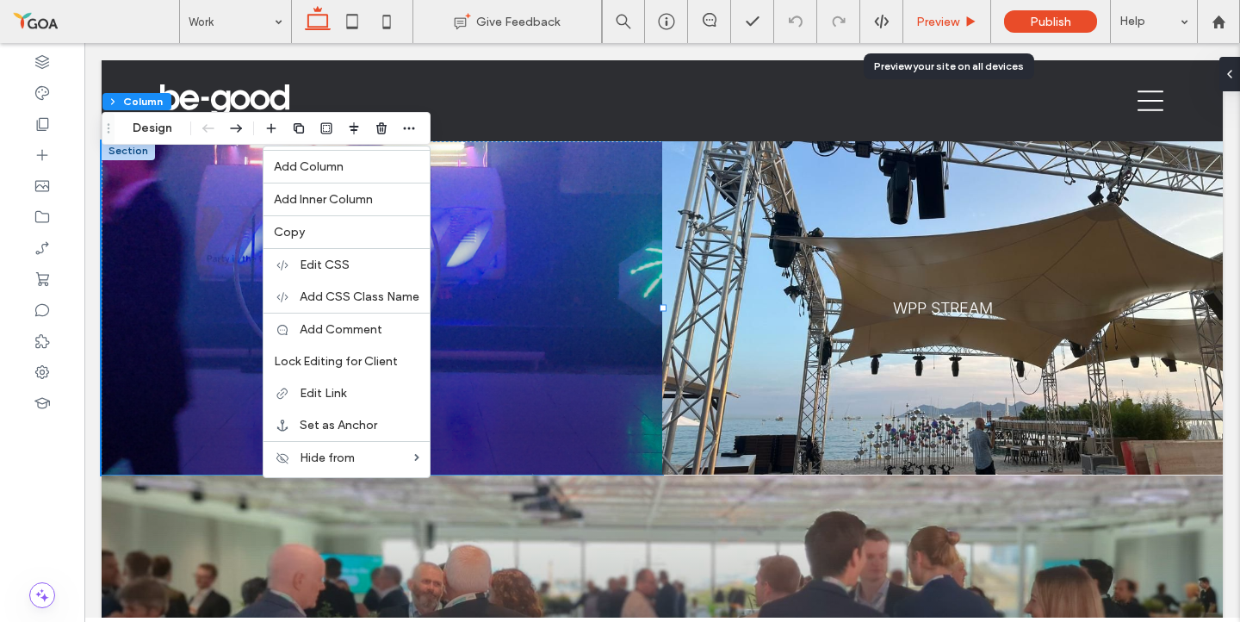
click at [929, 19] on span "Preview" at bounding box center [937, 22] width 43 height 15
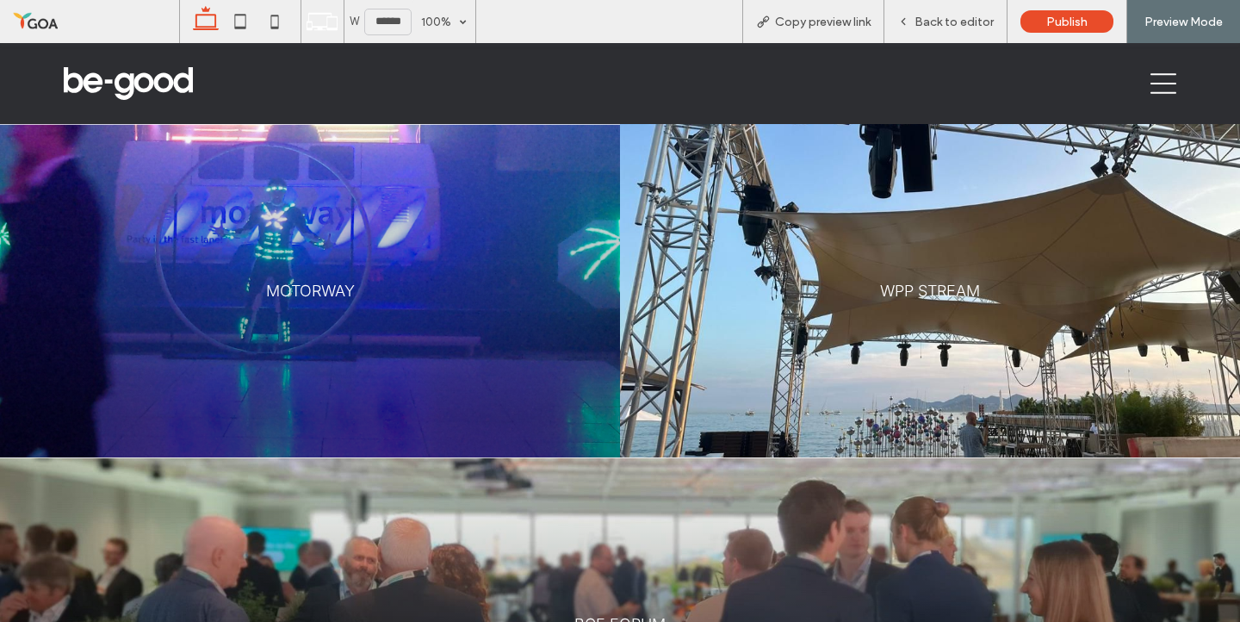
click at [1159, 88] on icon at bounding box center [1163, 84] width 26 height 26
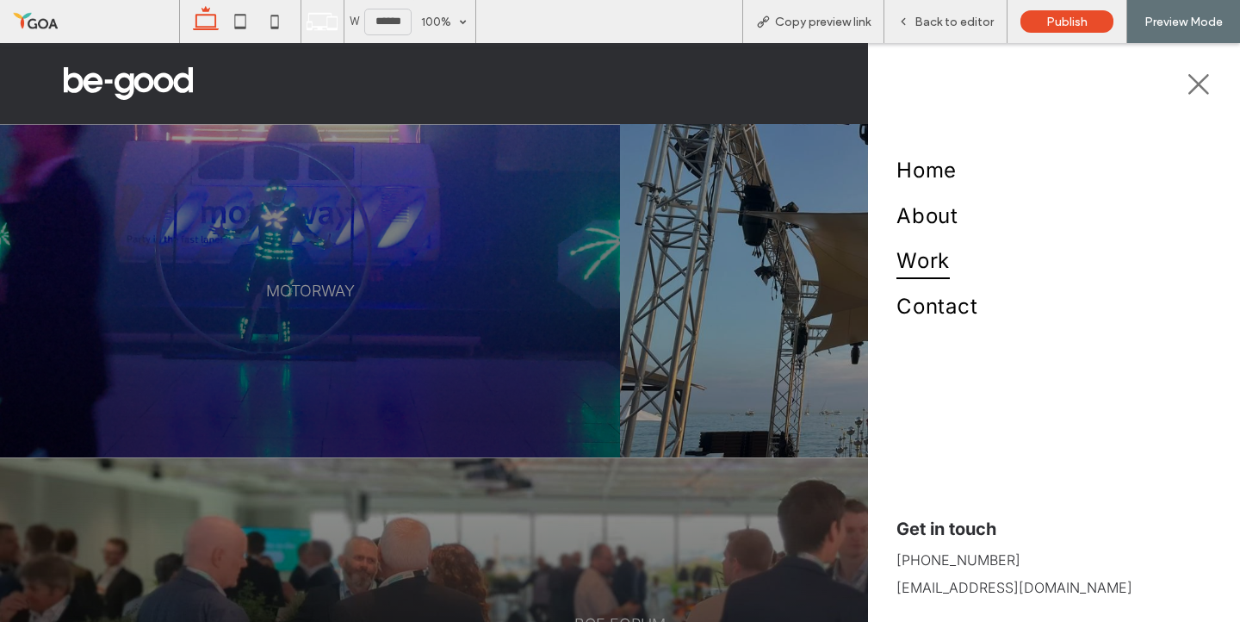
click at [914, 259] on span "Work" at bounding box center [922, 260] width 53 height 37
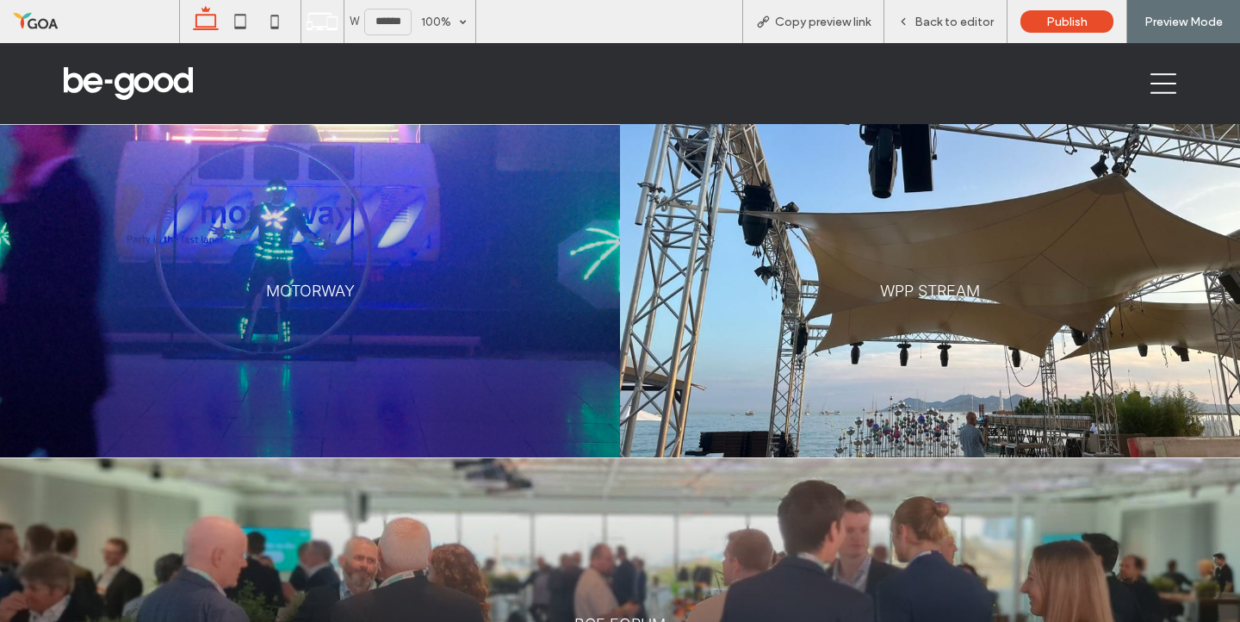
click at [1162, 86] on icon at bounding box center [1163, 84] width 26 height 26
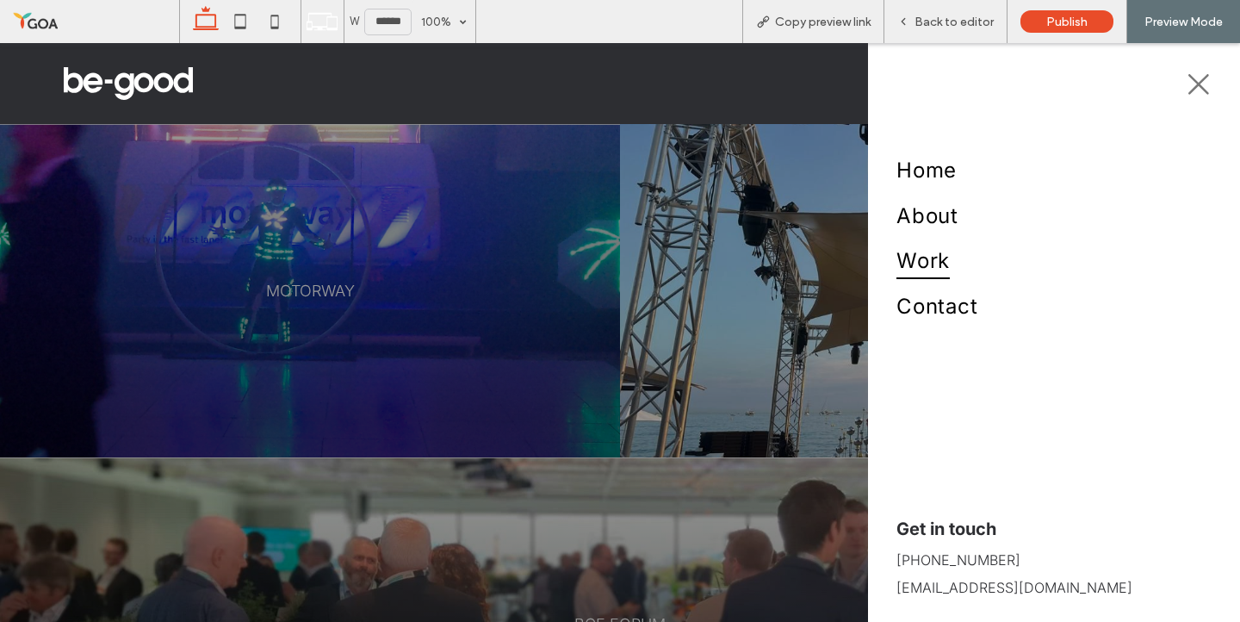
click at [1210, 88] on icon at bounding box center [1198, 84] width 26 height 26
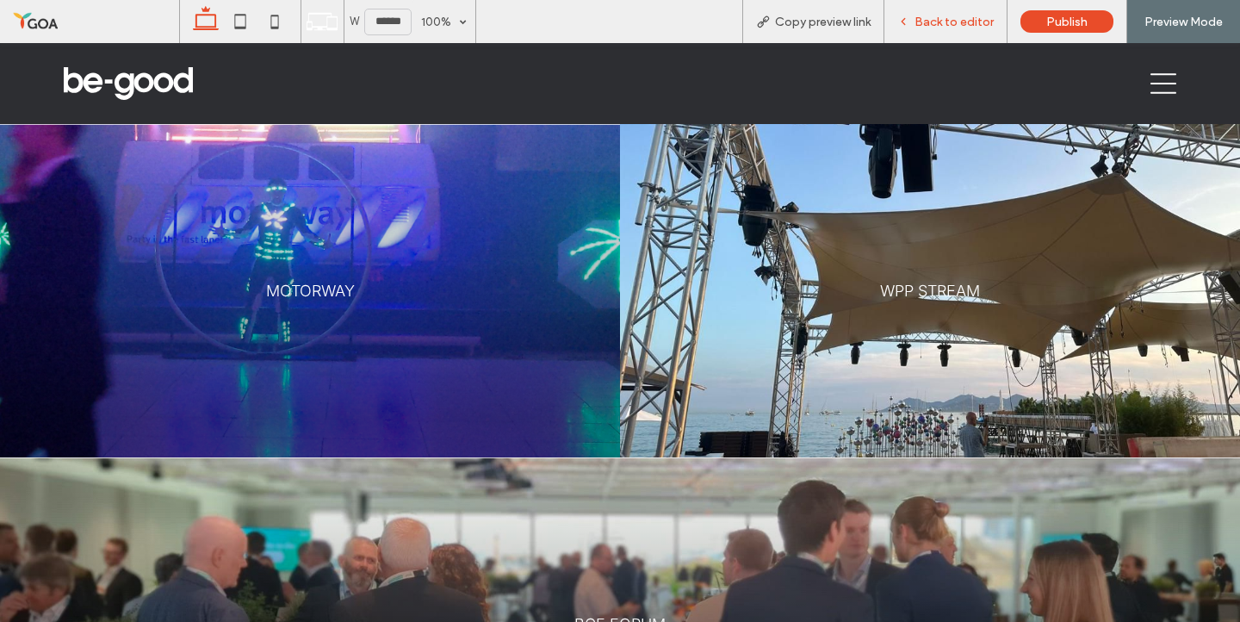
click at [919, 23] on span "Back to editor" at bounding box center [953, 22] width 79 height 15
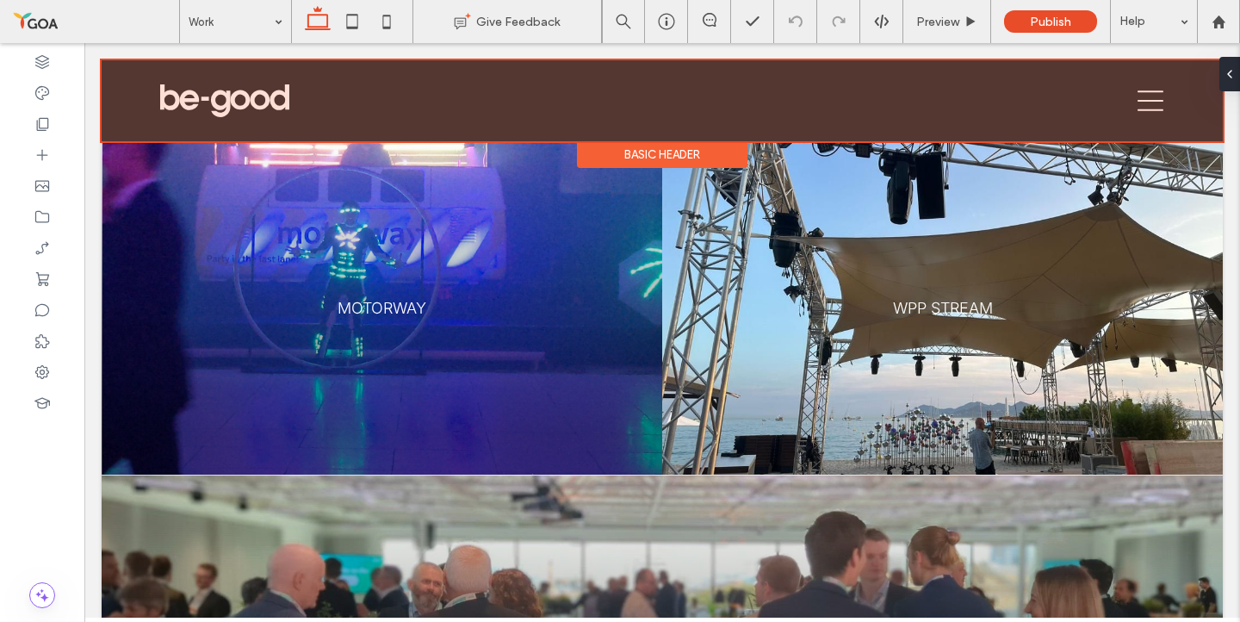
click at [1144, 99] on div at bounding box center [662, 100] width 1121 height 81
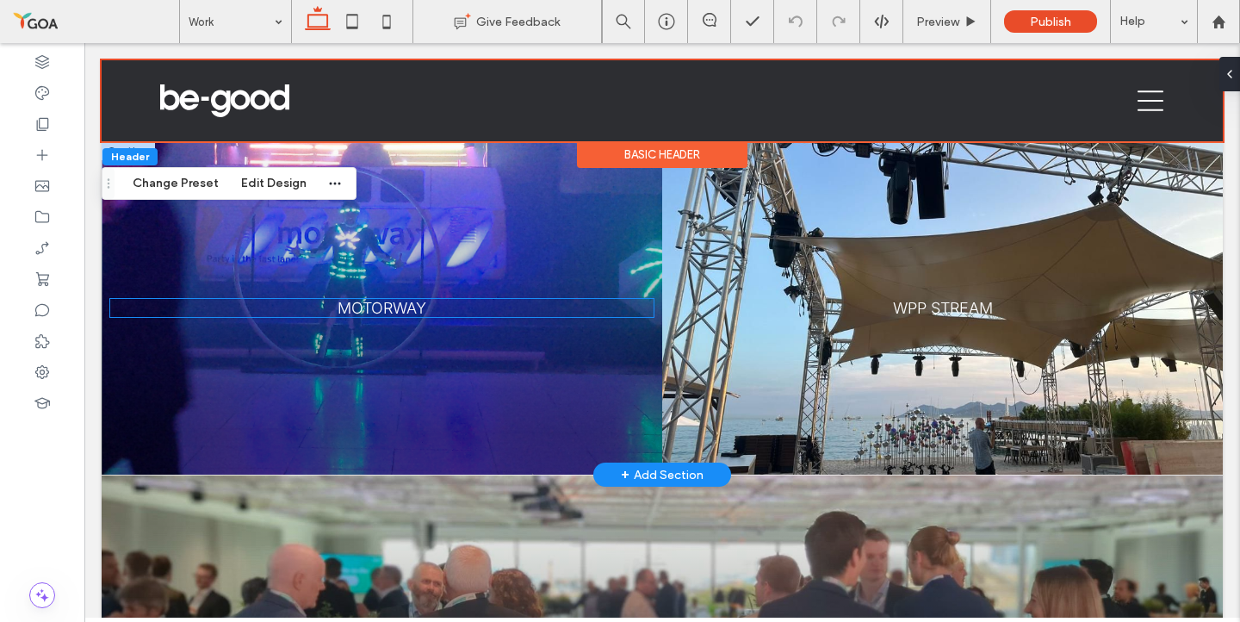
click at [391, 304] on link "MOTORWAY" at bounding box center [381, 308] width 89 height 18
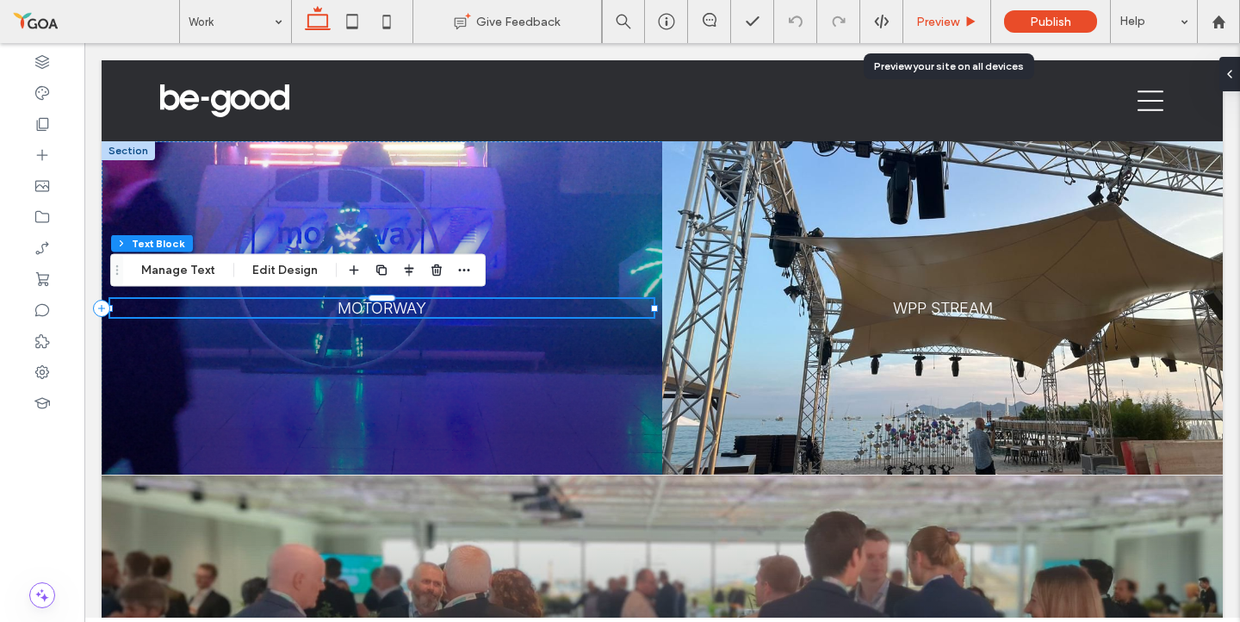
click at [935, 12] on div "Preview" at bounding box center [947, 21] width 88 height 43
click at [940, 26] on span "Preview" at bounding box center [937, 22] width 43 height 15
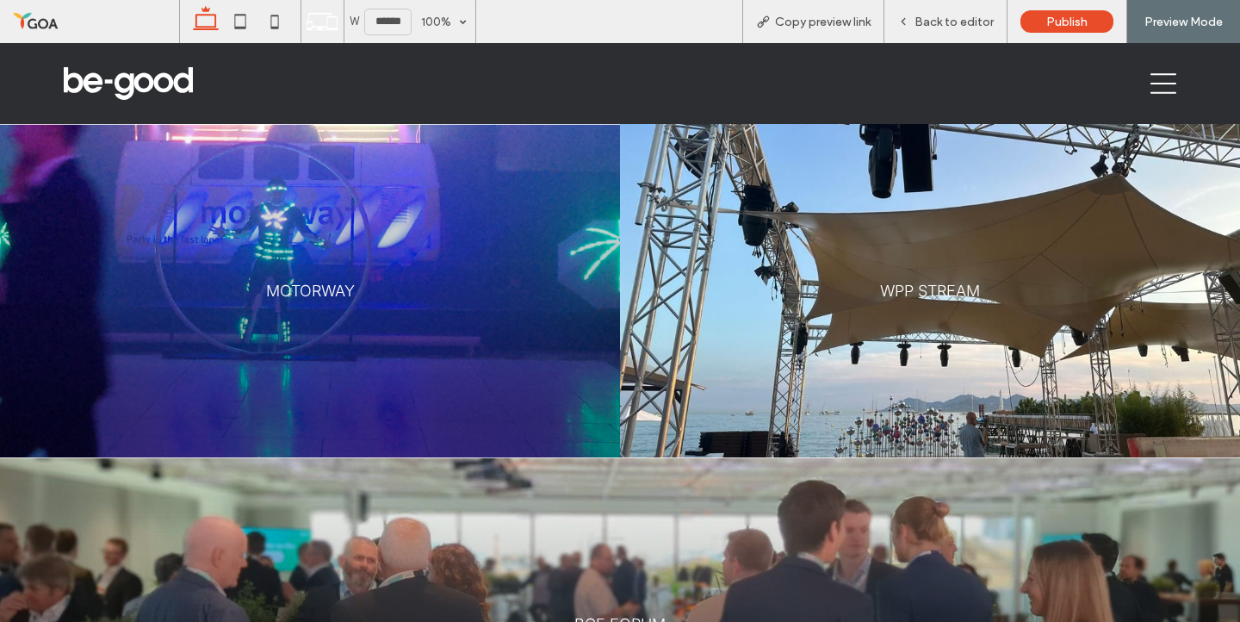
click at [367, 329] on div at bounding box center [310, 290] width 620 height 333
click at [323, 288] on link "MOTORWAY" at bounding box center [310, 291] width 89 height 18
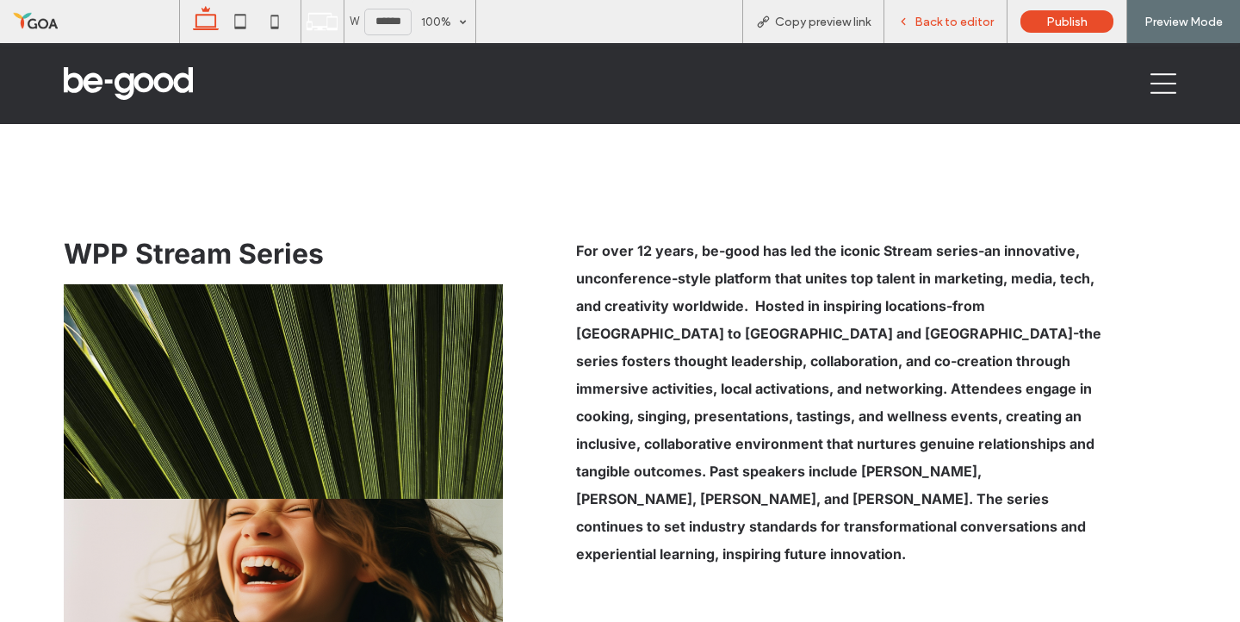
click at [955, 24] on span "Back to editor" at bounding box center [953, 22] width 79 height 15
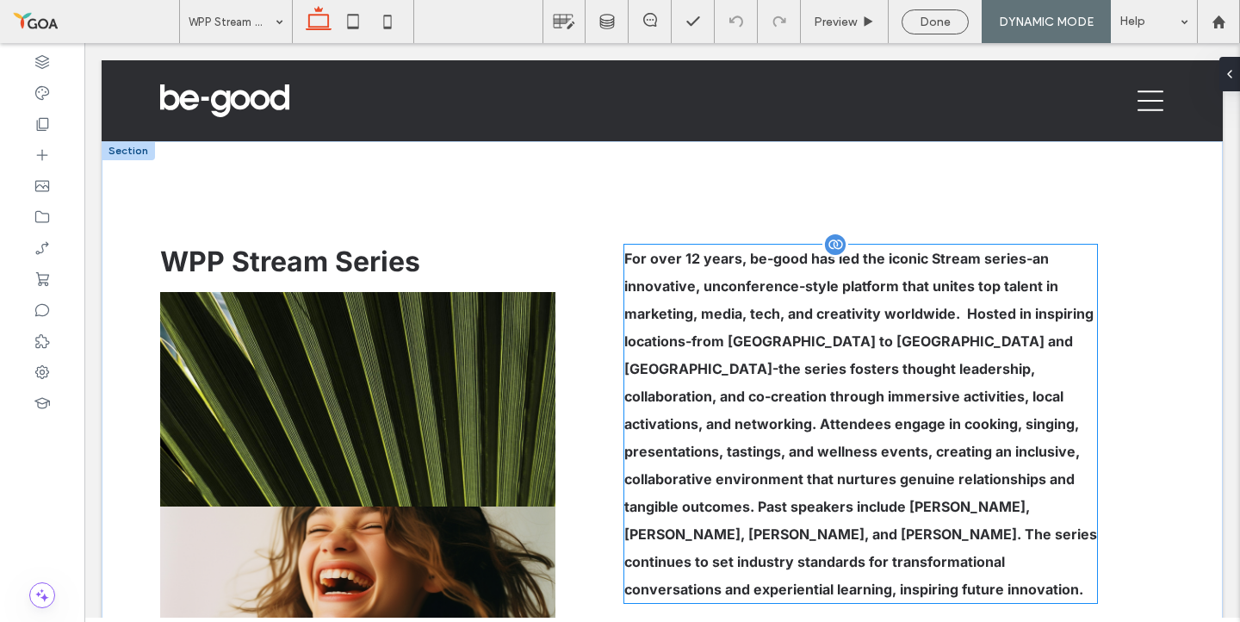
click at [727, 302] on div "For over 12 years, be-good has led the iconic Stream series-an innovative, unco…" at bounding box center [861, 424] width 474 height 358
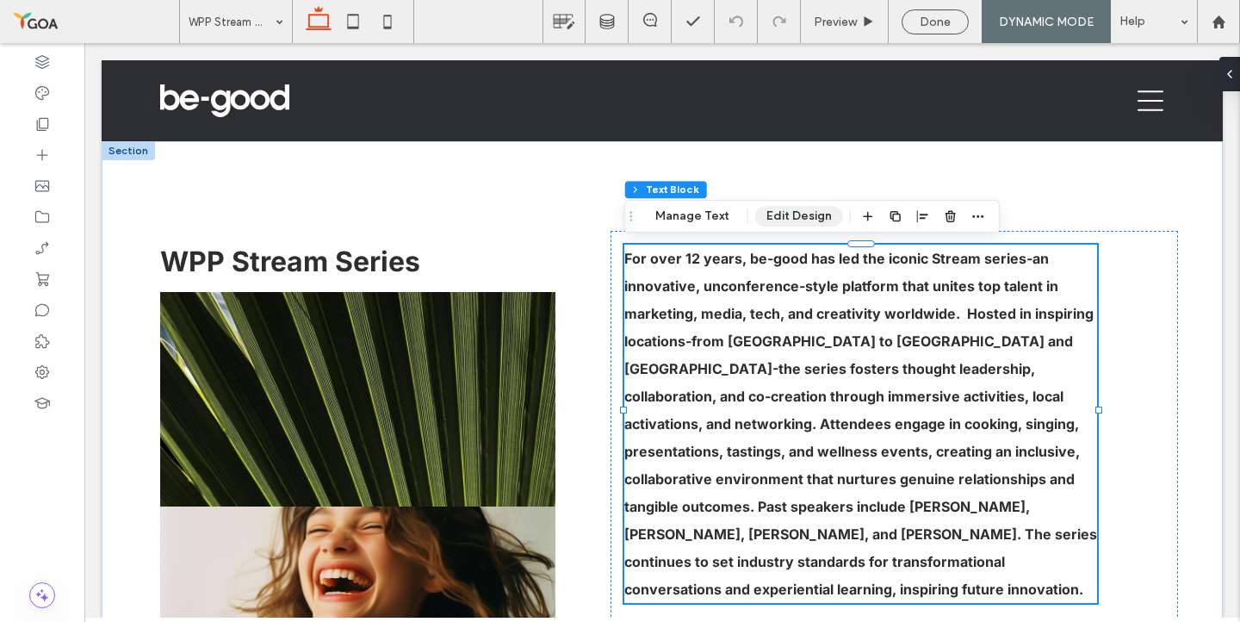
click at [795, 218] on button "Edit Design" at bounding box center [799, 216] width 88 height 21
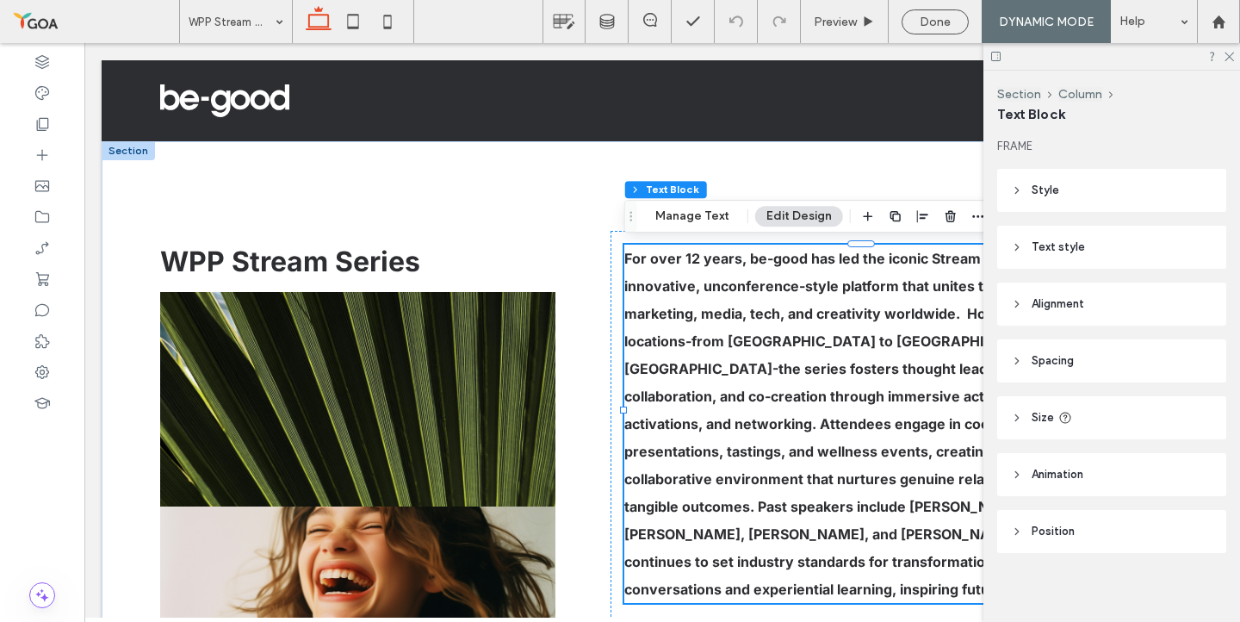
click at [1015, 196] on header "Style" at bounding box center [1111, 190] width 229 height 43
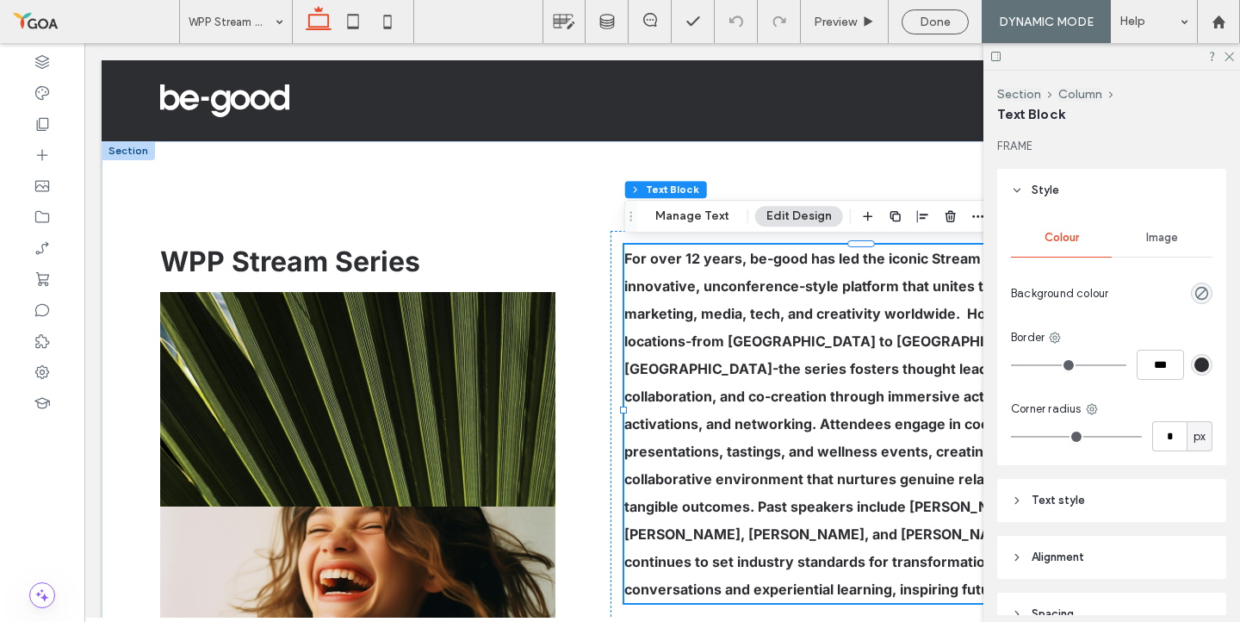
click at [1062, 511] on header "Text style" at bounding box center [1111, 500] width 229 height 43
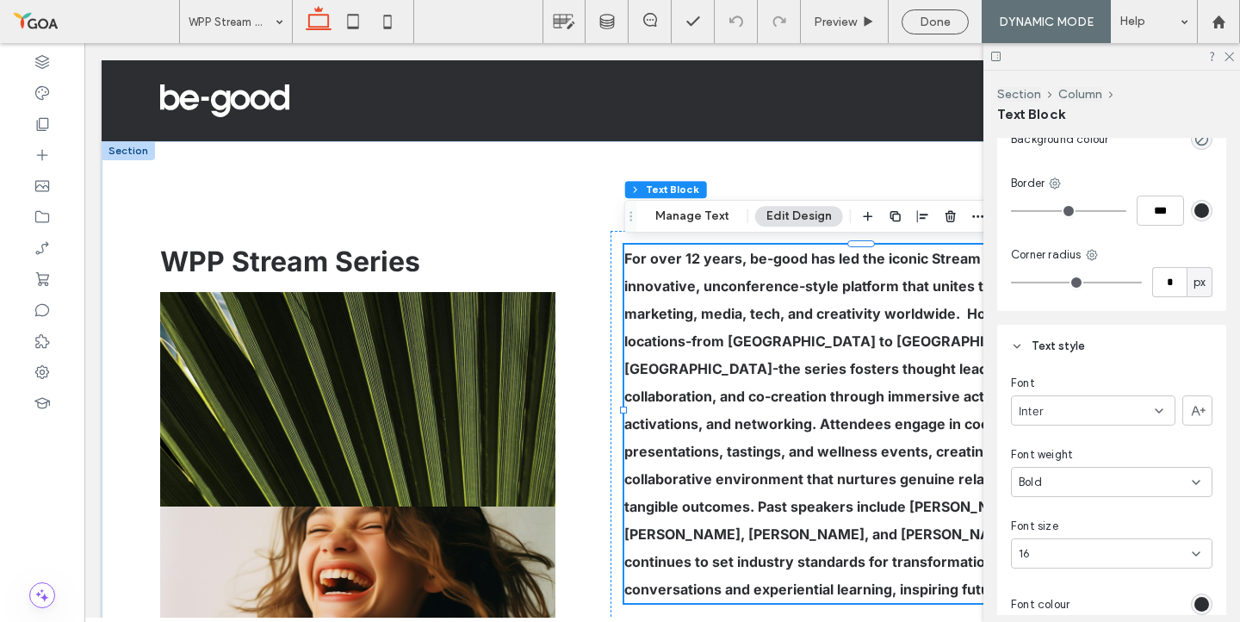
scroll to position [206, 0]
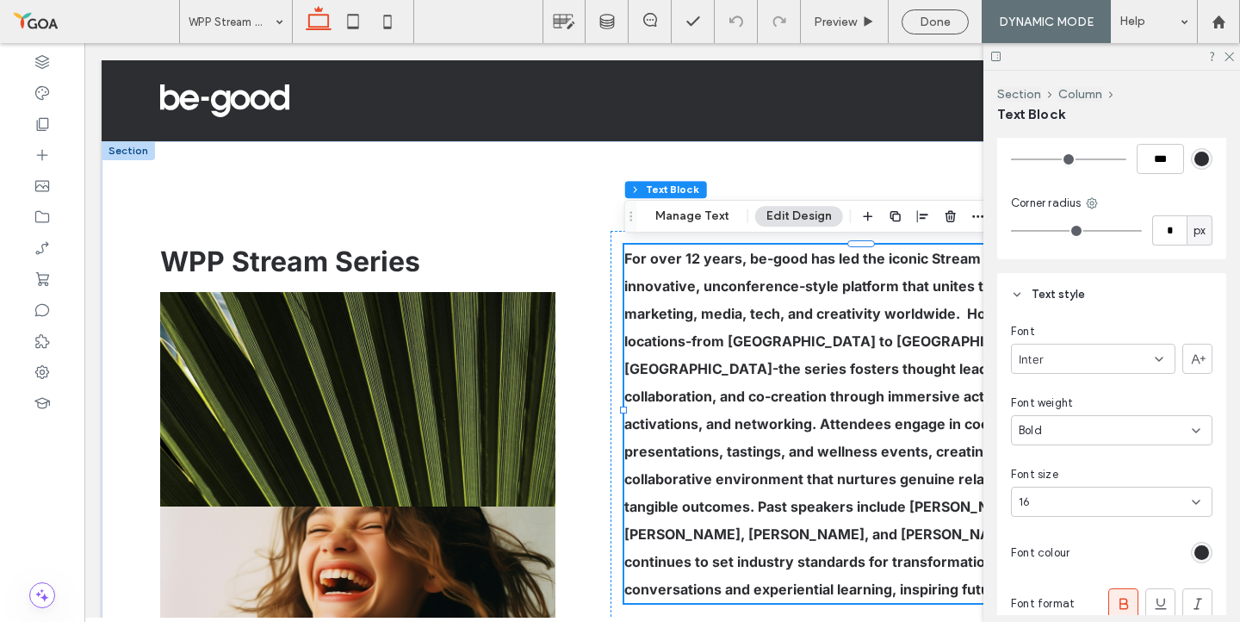
click at [1044, 434] on div "Bold" at bounding box center [1104, 430] width 173 height 17
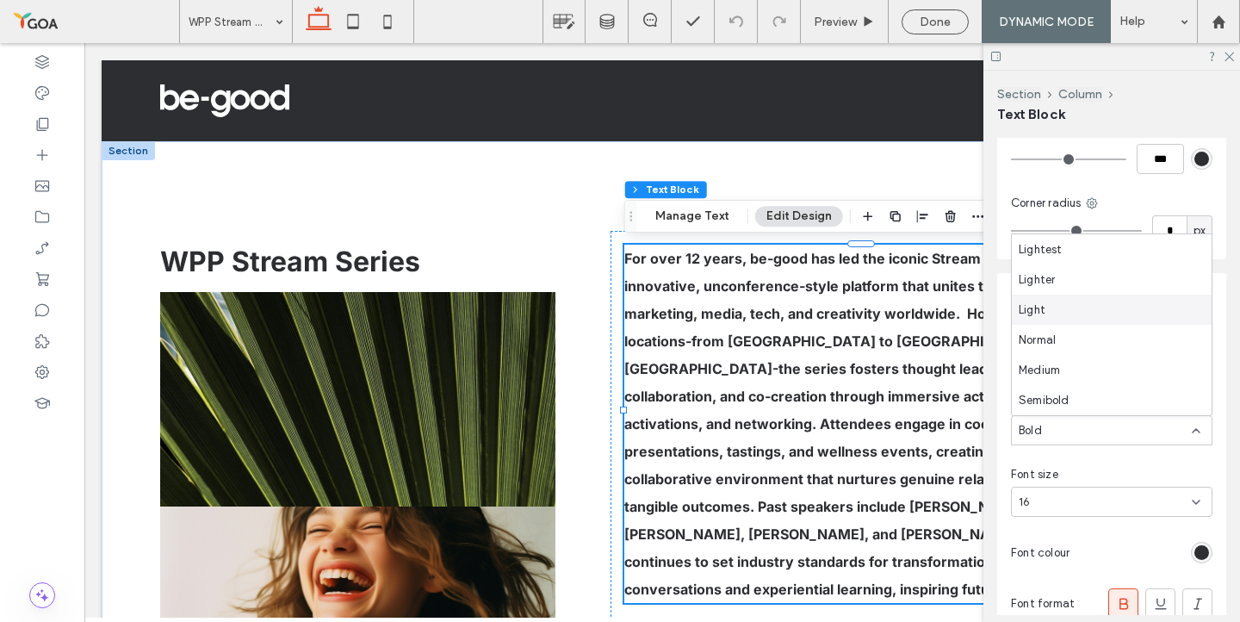
click at [1032, 310] on span "Light" at bounding box center [1031, 309] width 27 height 17
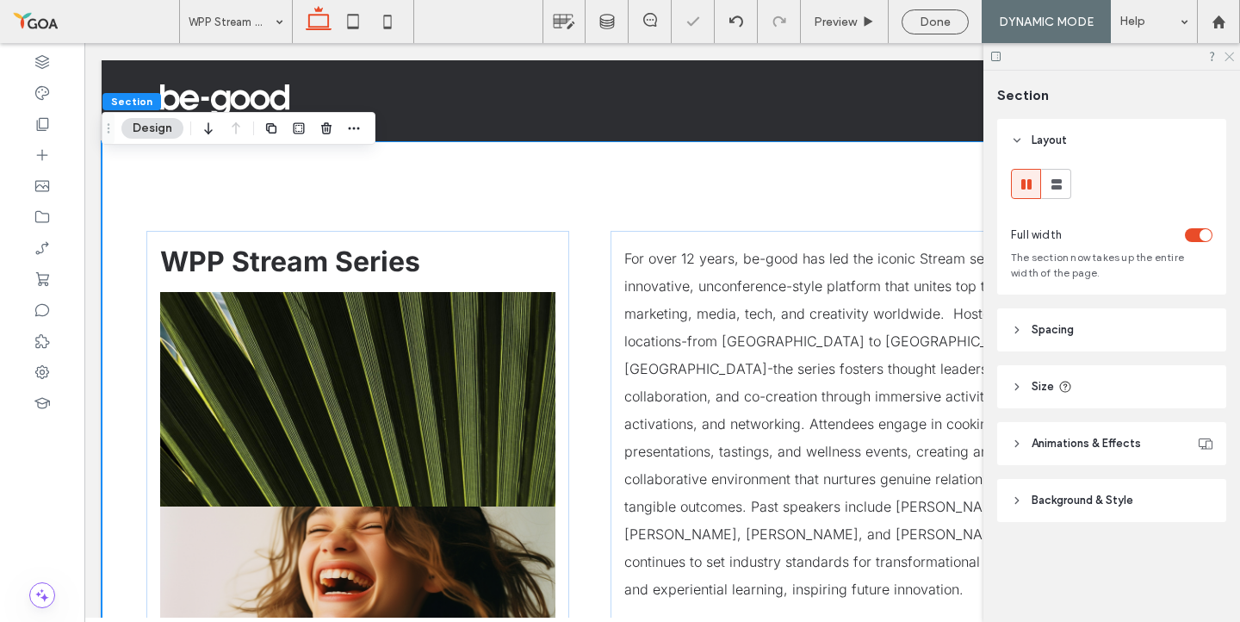
click at [1231, 57] on icon at bounding box center [1228, 55] width 11 height 11
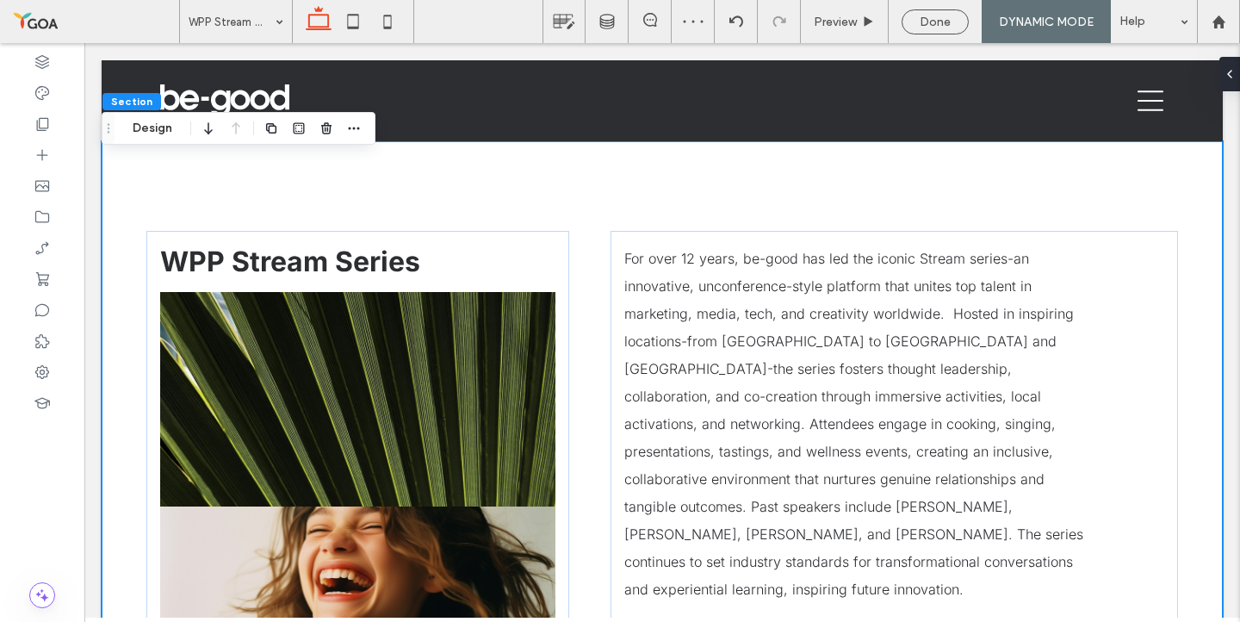
click at [58, 125] on div at bounding box center [42, 123] width 84 height 31
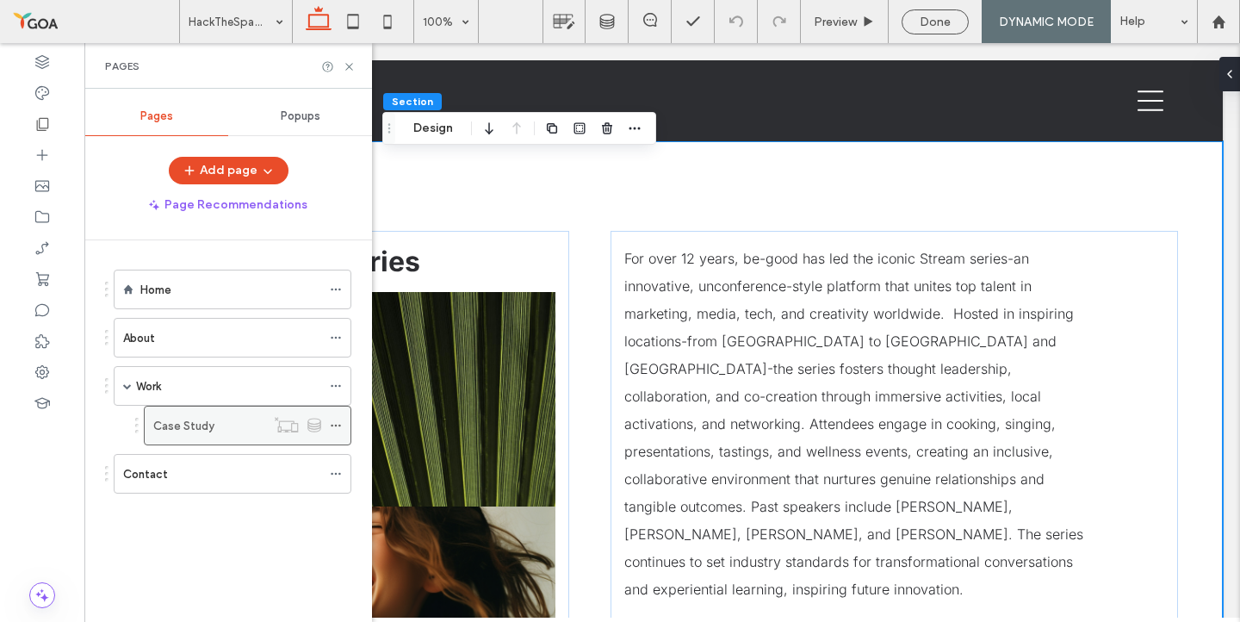
click at [337, 424] on icon at bounding box center [336, 425] width 12 height 12
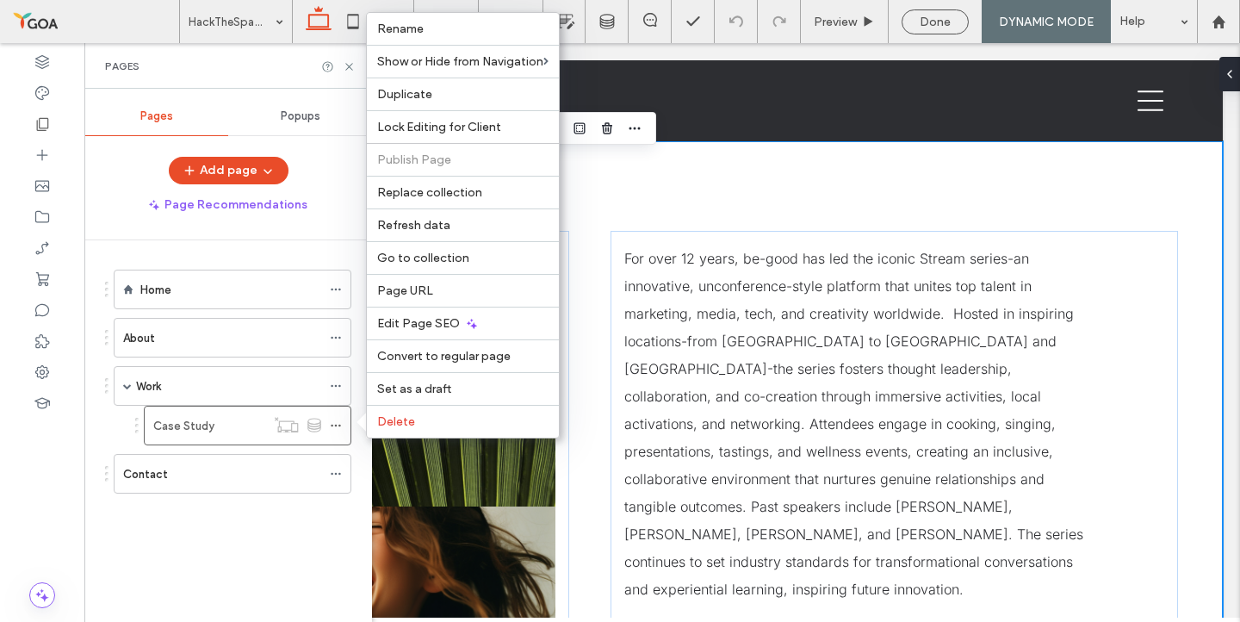
click at [200, 517] on div "Home About Work Case Study Contact" at bounding box center [228, 398] width 246 height 274
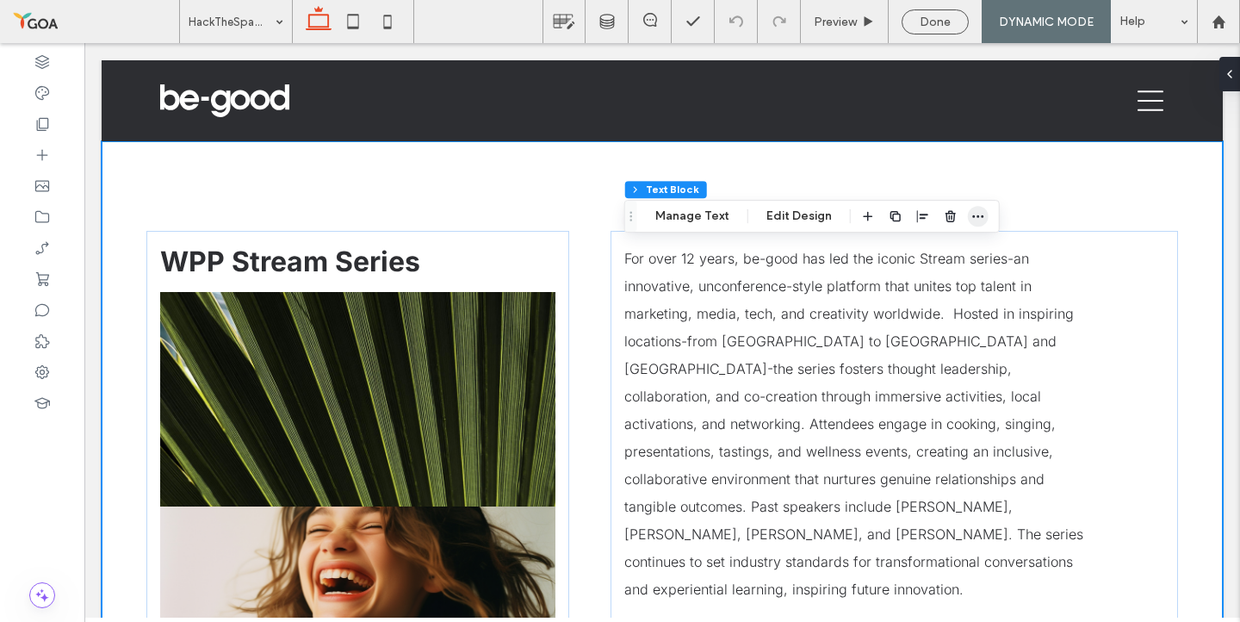
click at [980, 215] on use "button" at bounding box center [977, 216] width 11 height 3
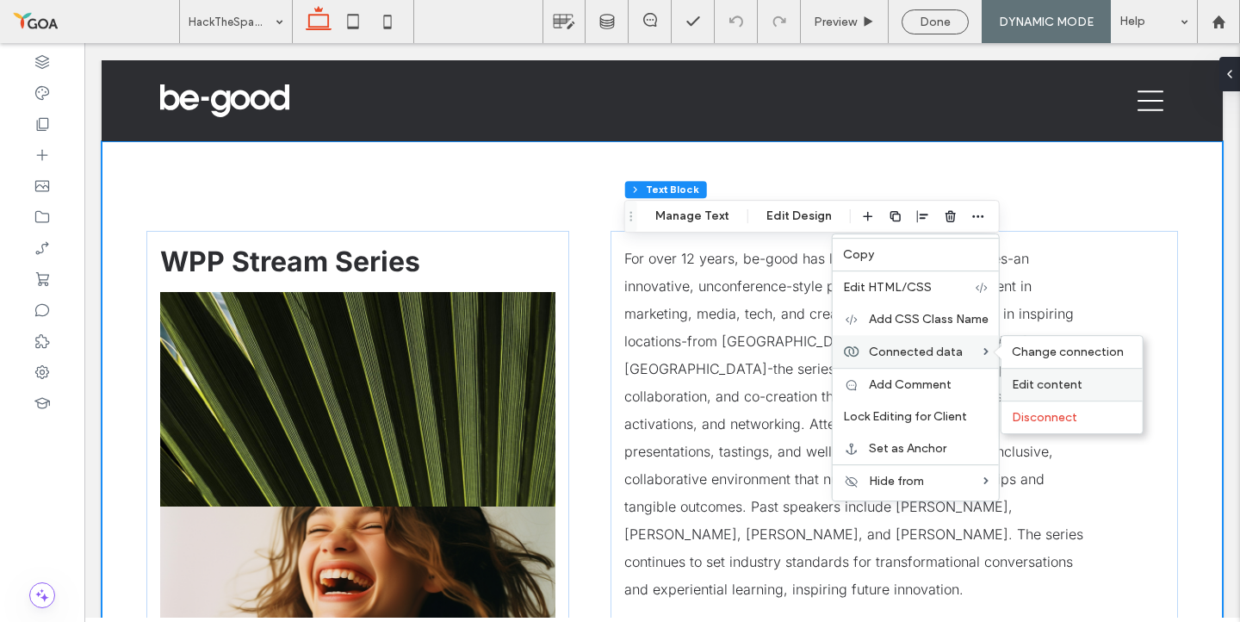
click at [1048, 383] on span "Edit content" at bounding box center [1047, 384] width 71 height 15
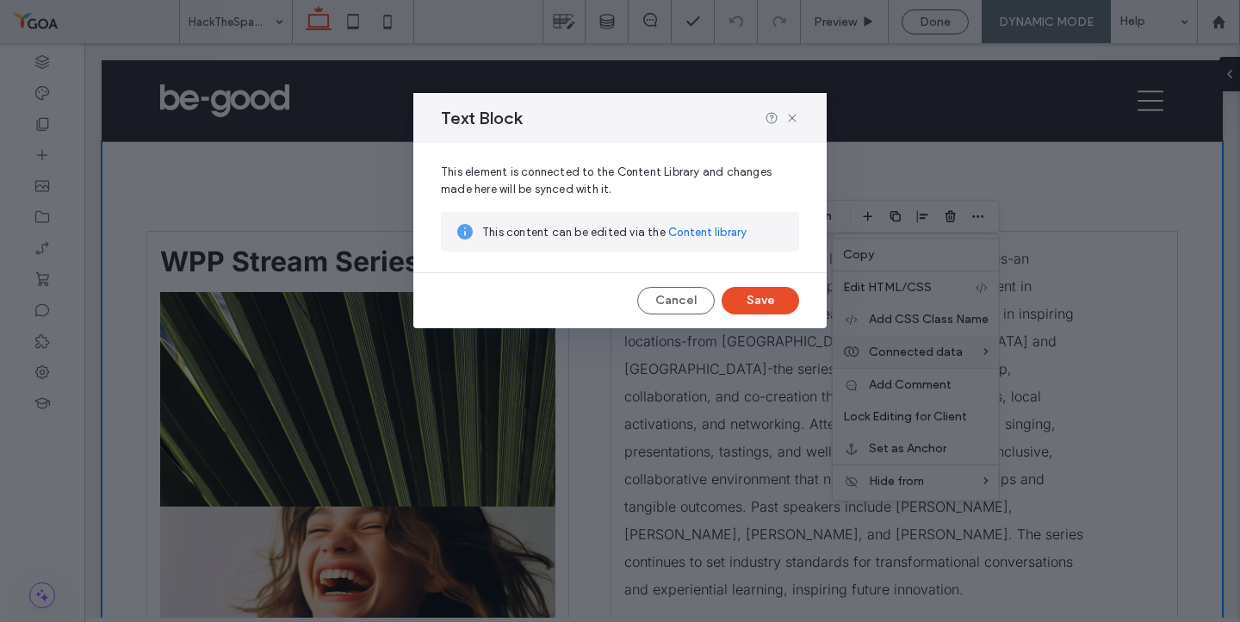
click at [711, 234] on link "Content library" at bounding box center [707, 232] width 78 height 17
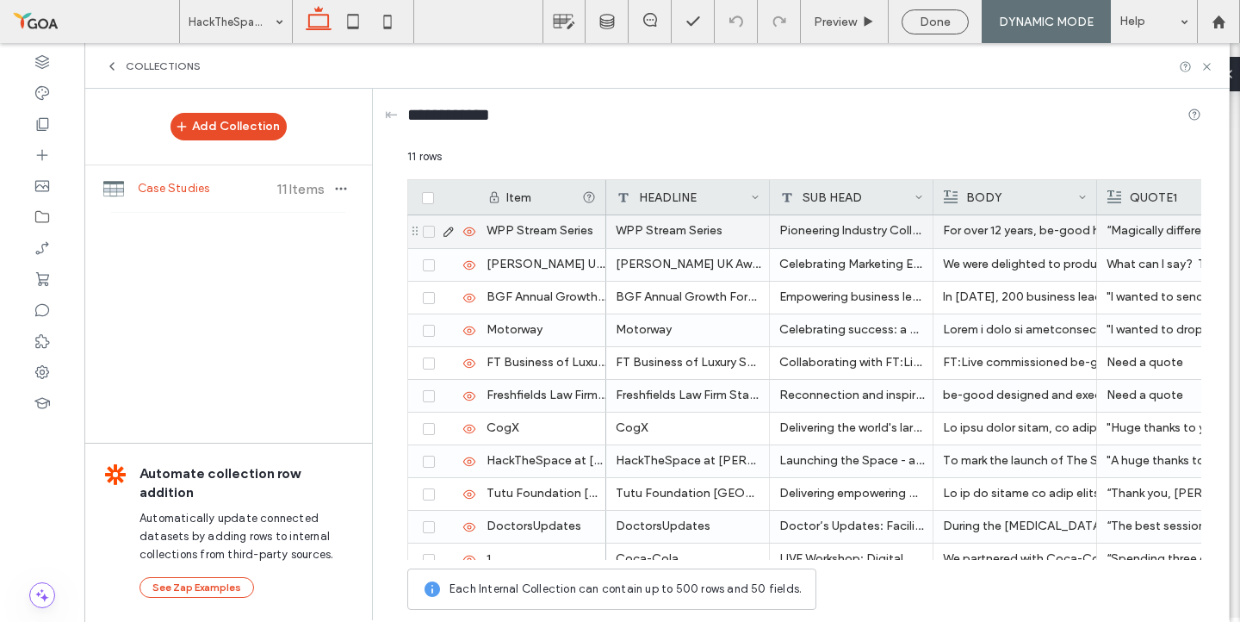
click at [448, 236] on icon at bounding box center [449, 232] width 14 height 14
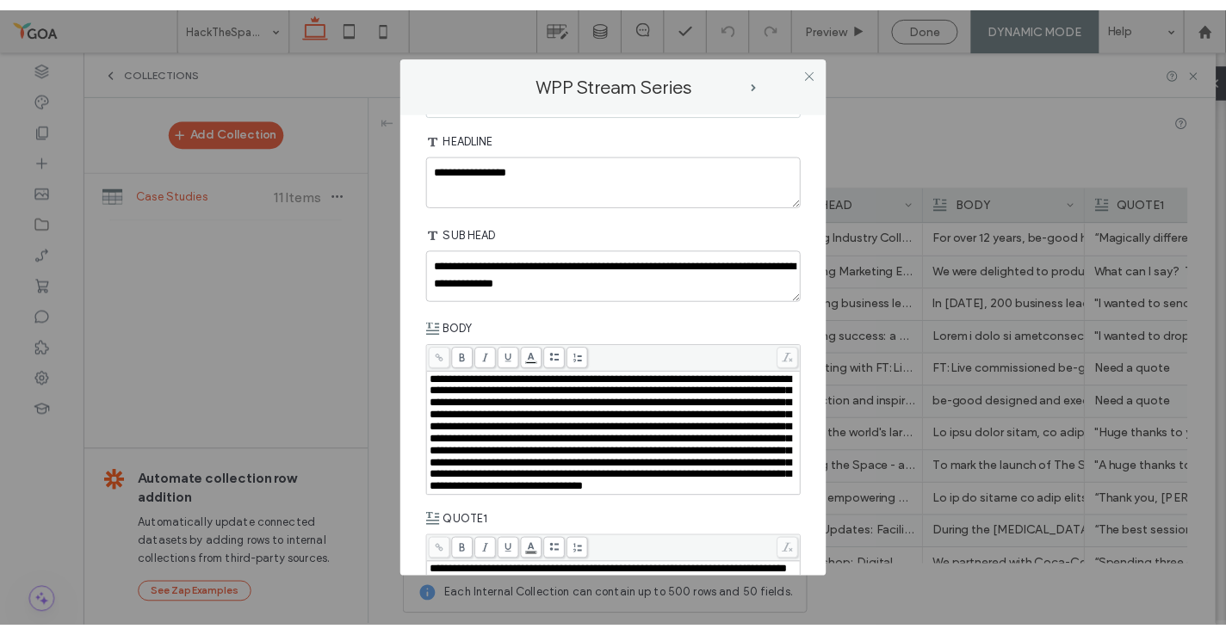
scroll to position [96, 0]
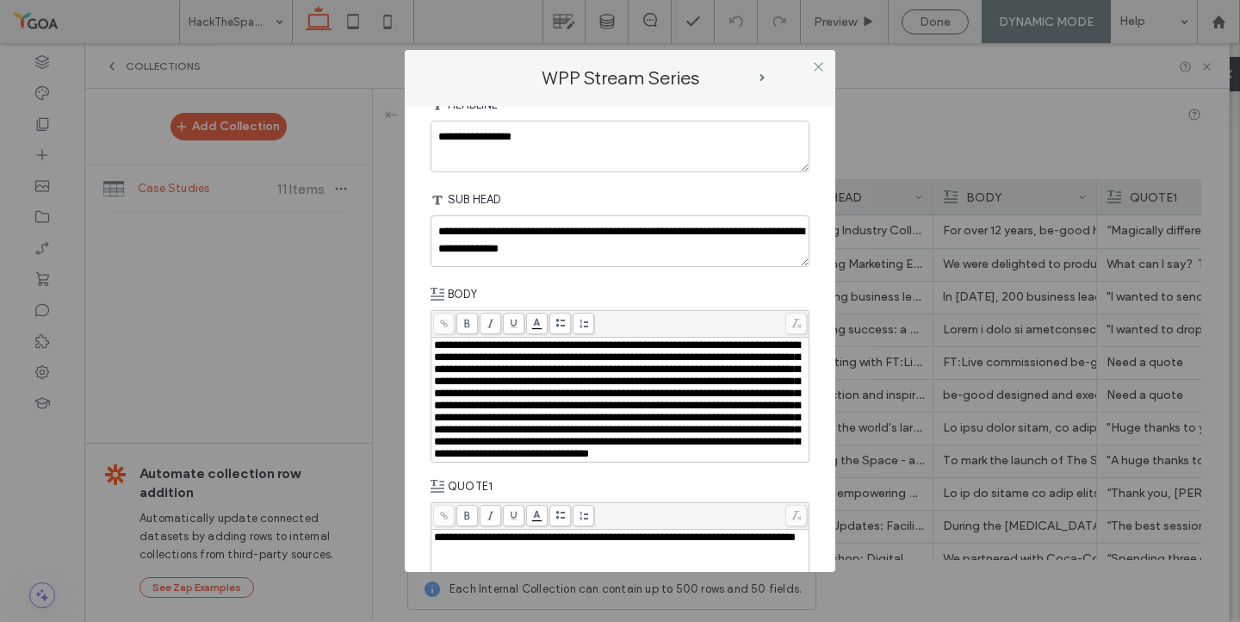
click at [696, 367] on span "**********" at bounding box center [617, 399] width 366 height 120
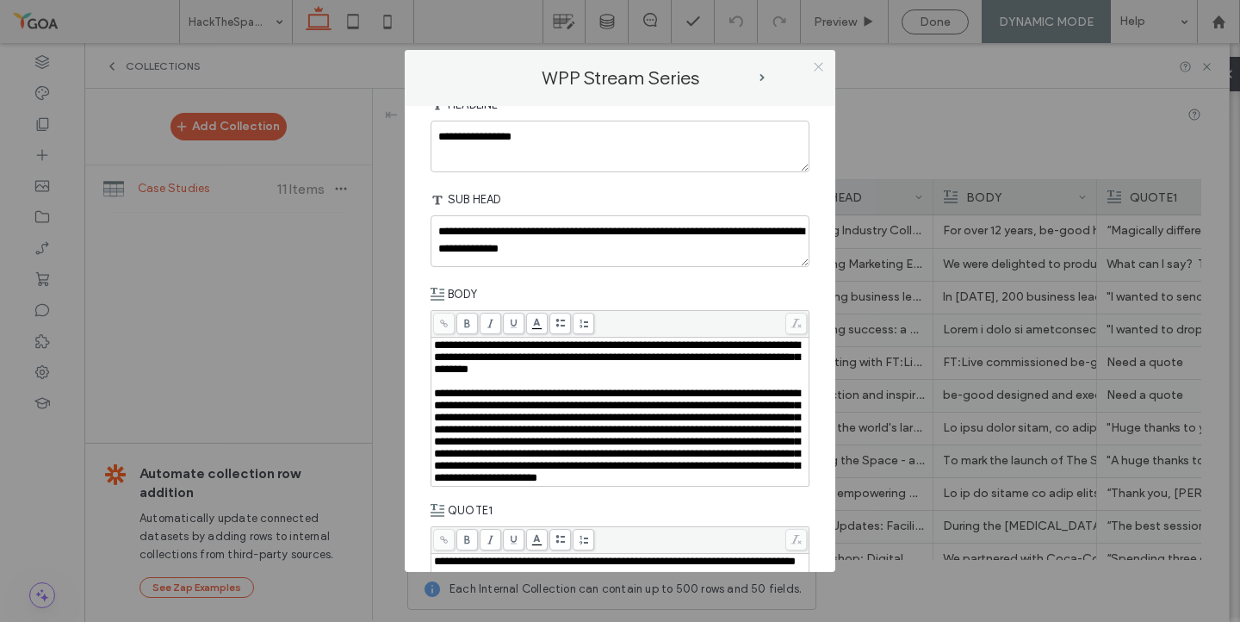
click at [818, 65] on icon at bounding box center [818, 66] width 13 height 13
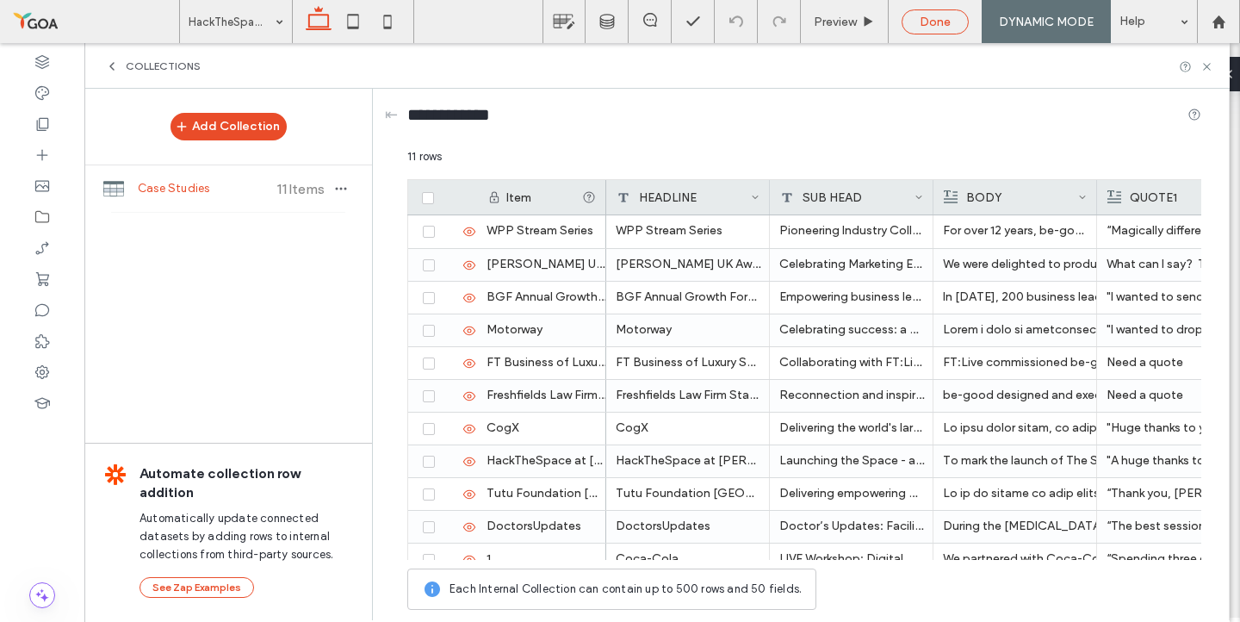
click at [923, 29] on div "Done" at bounding box center [934, 21] width 67 height 25
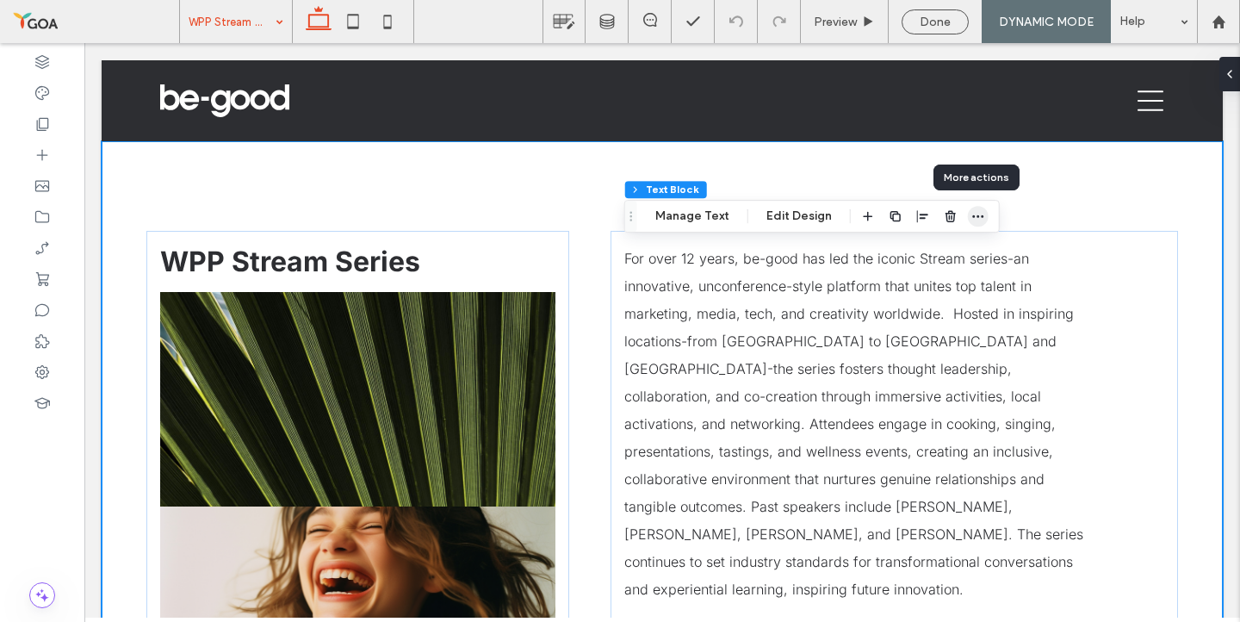
click at [975, 224] on span "button" at bounding box center [978, 216] width 21 height 21
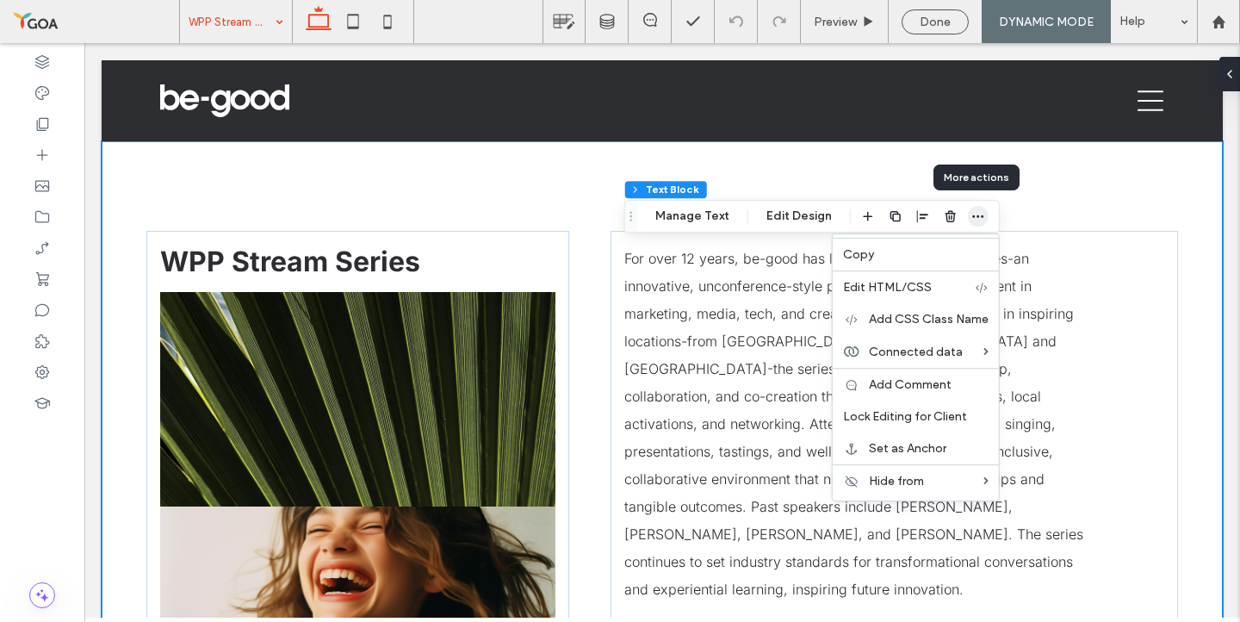
click at [976, 210] on icon "button" at bounding box center [978, 216] width 14 height 14
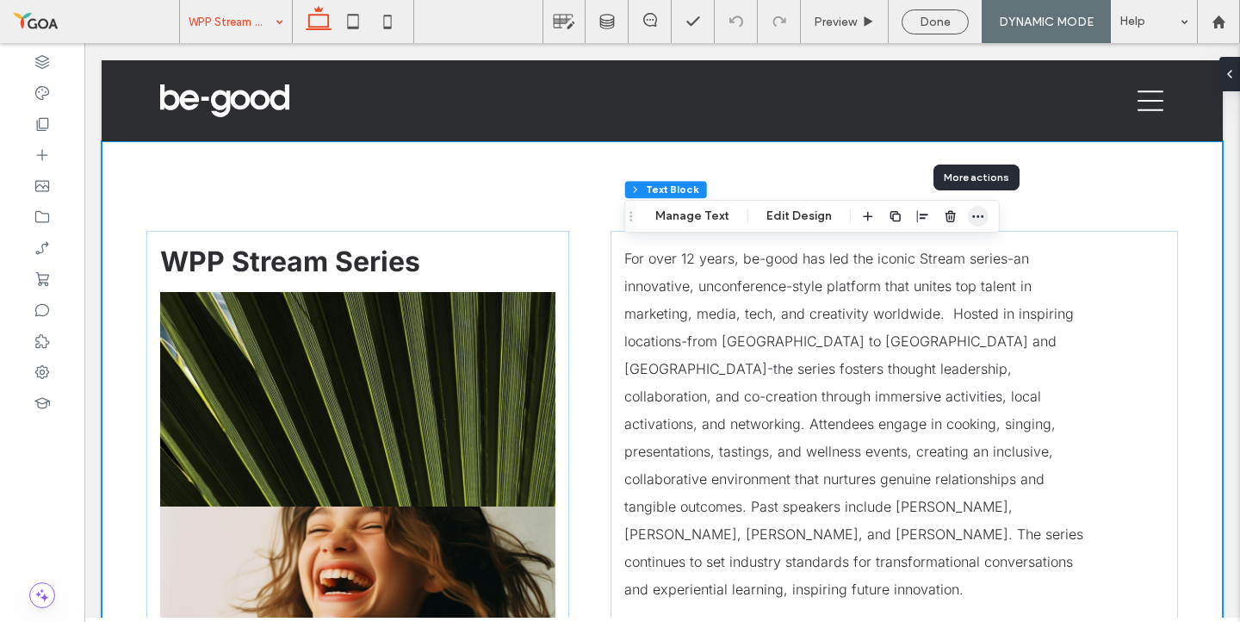
click at [976, 210] on icon "button" at bounding box center [978, 216] width 14 height 14
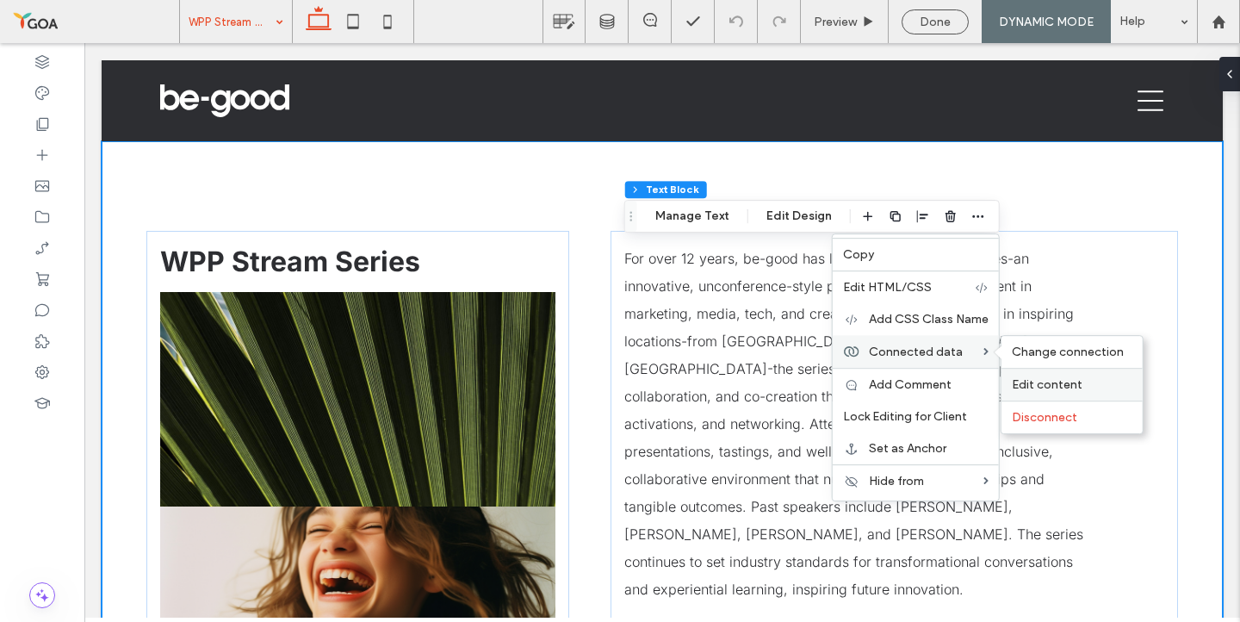
click at [1025, 386] on span "Edit content" at bounding box center [1047, 384] width 71 height 15
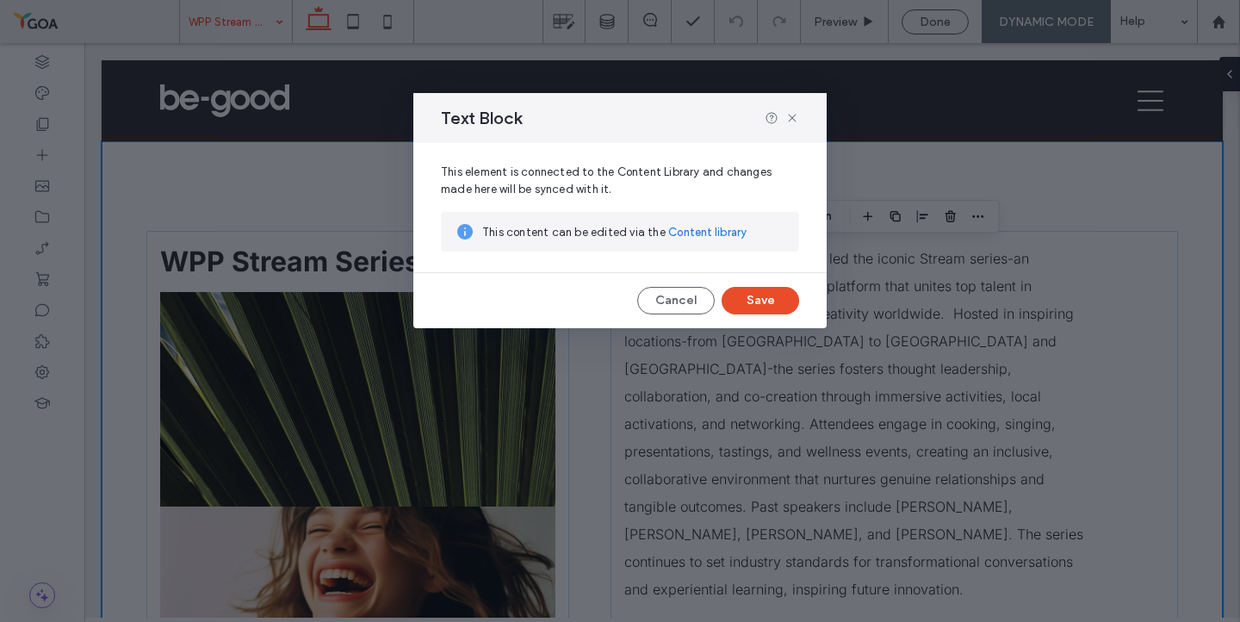
click at [706, 237] on link "Content library" at bounding box center [707, 232] width 78 height 17
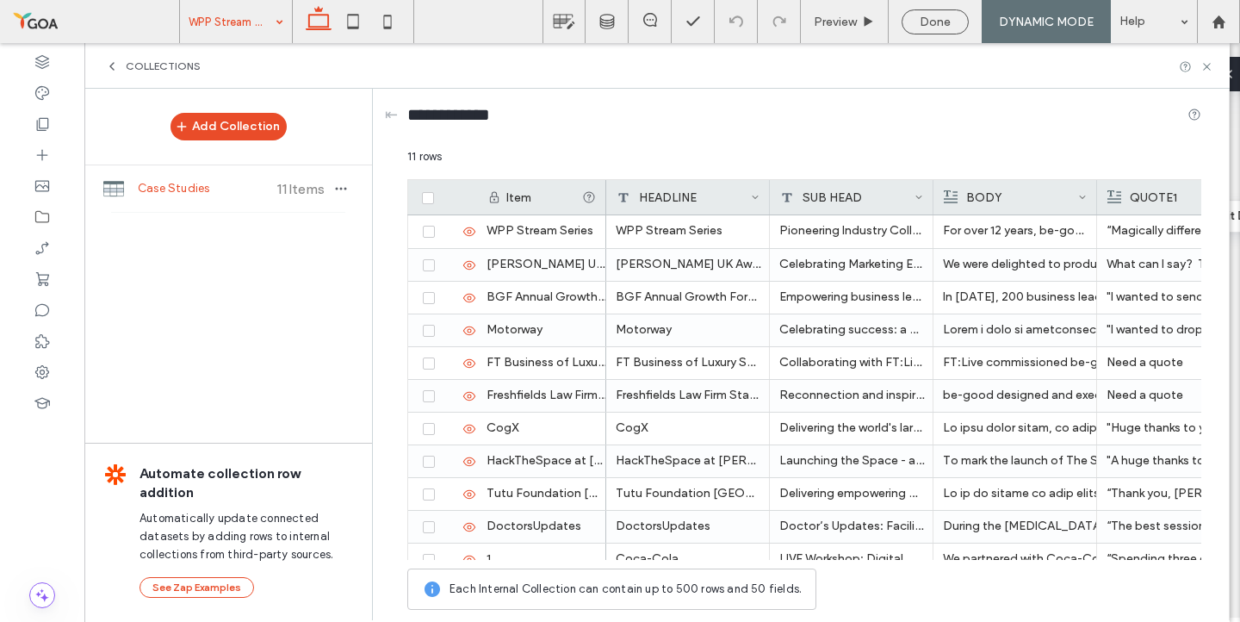
click at [108, 61] on icon at bounding box center [112, 66] width 14 height 14
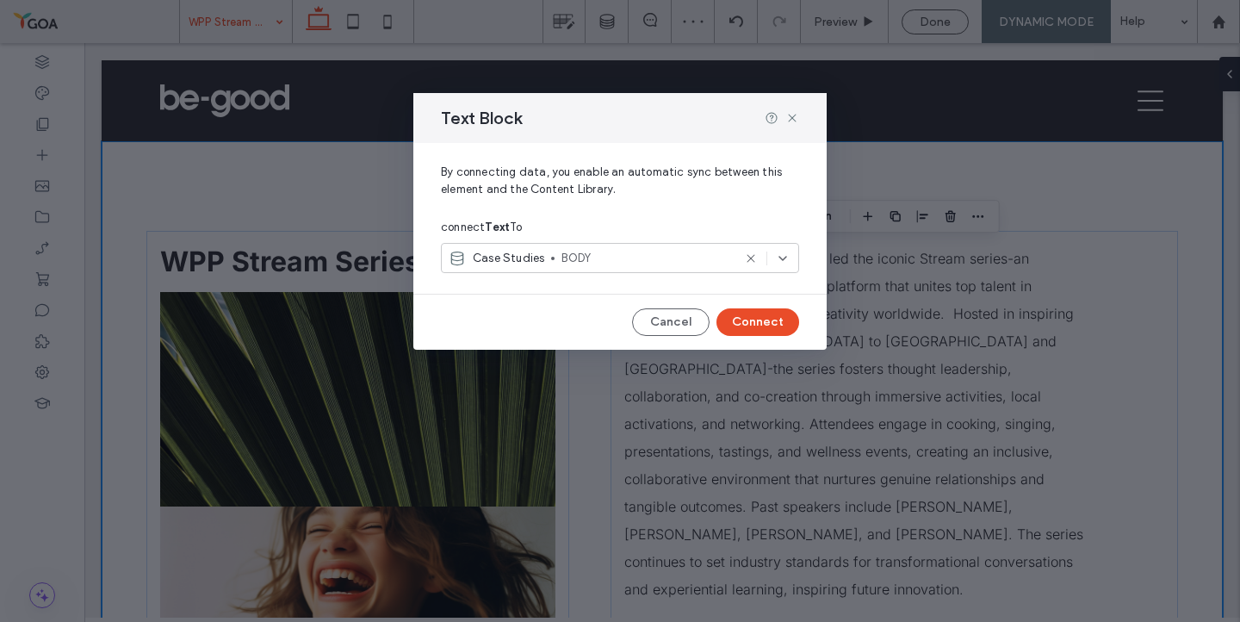
click at [799, 120] on div "Text Block" at bounding box center [619, 118] width 413 height 50
click at [792, 116] on icon at bounding box center [792, 118] width 14 height 14
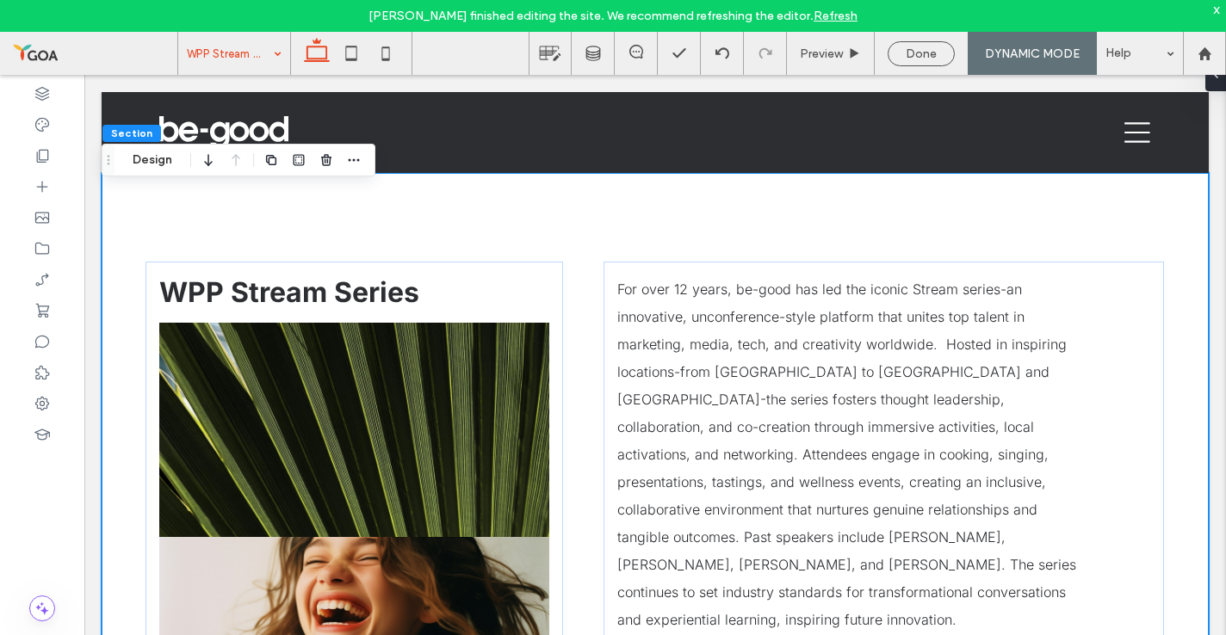
click at [1216, 7] on div "x" at bounding box center [1217, 9] width 8 height 15
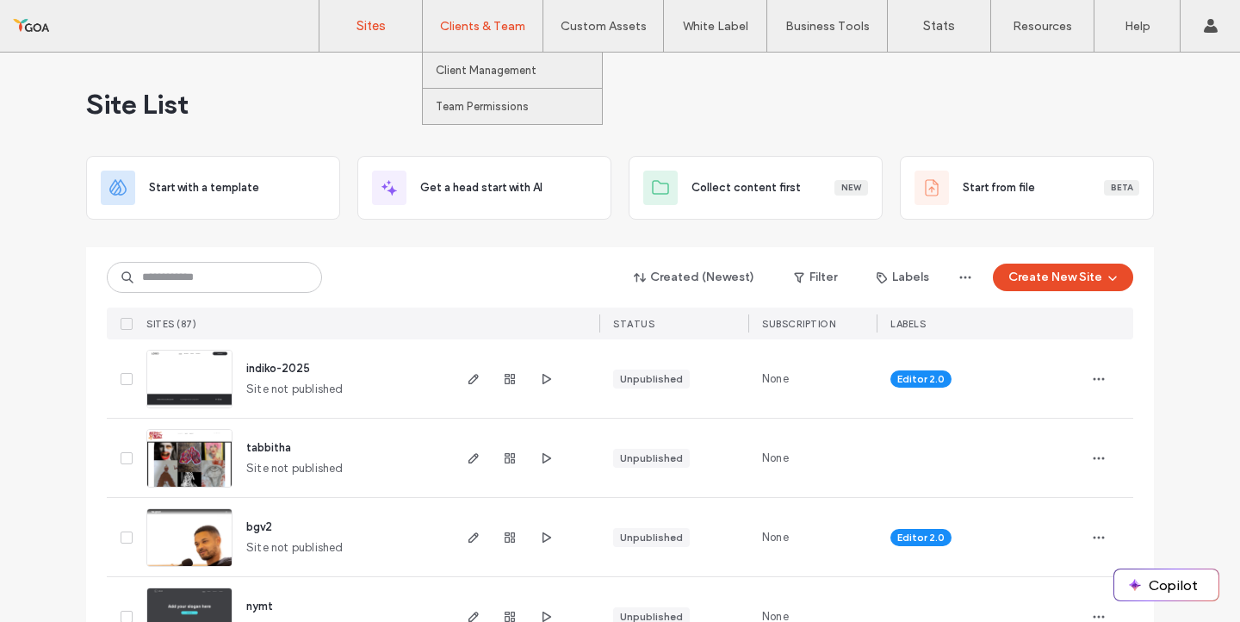
click at [451, 19] on label "Clients & Team" at bounding box center [482, 26] width 85 height 15
click at [474, 72] on label "Client Management" at bounding box center [486, 70] width 101 height 13
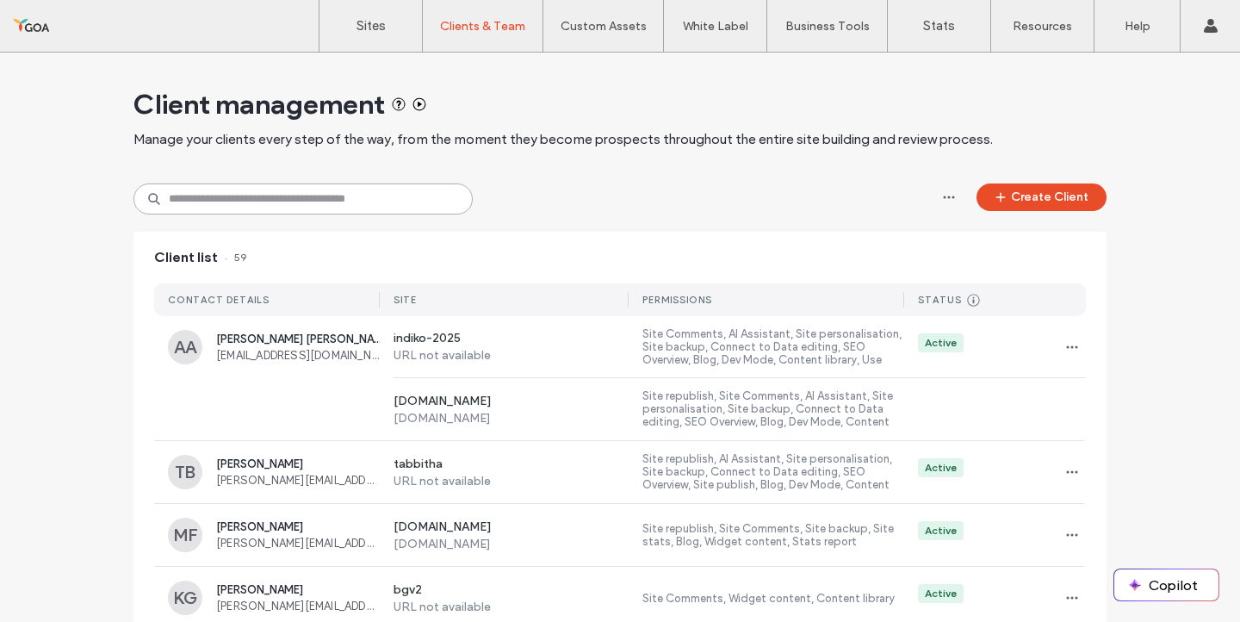
click at [330, 196] on input at bounding box center [302, 198] width 339 height 31
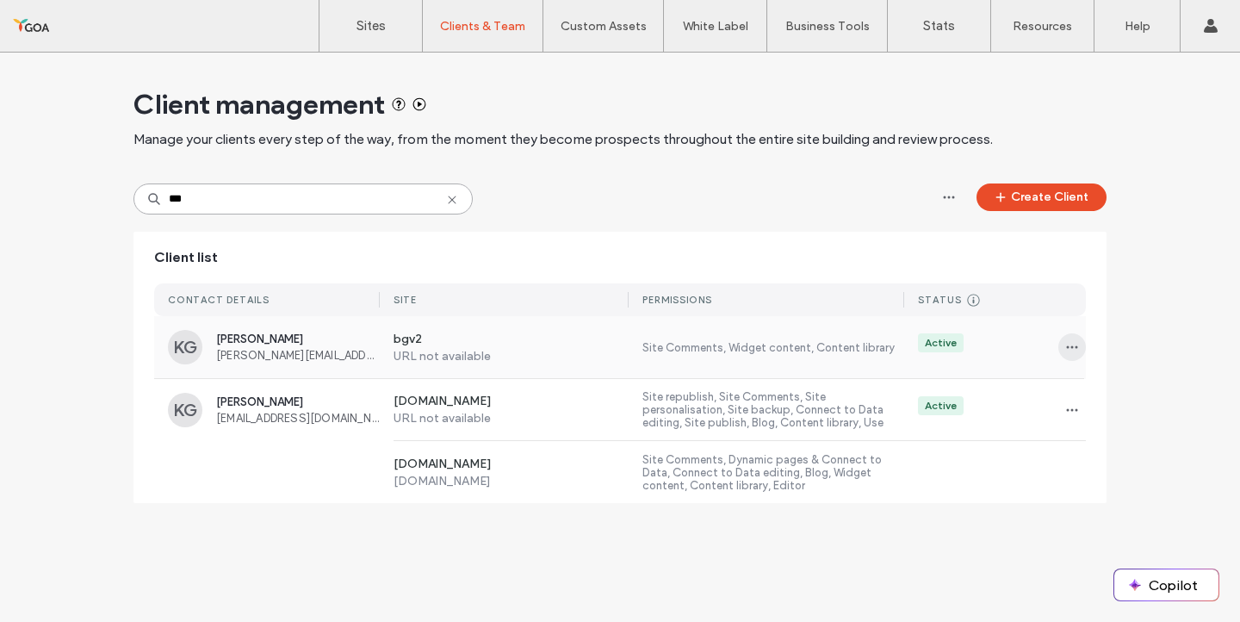
type input "***"
click at [1058, 344] on span "button" at bounding box center [1072, 347] width 28 height 28
click at [1082, 396] on span at bounding box center [1077, 391] width 21 height 19
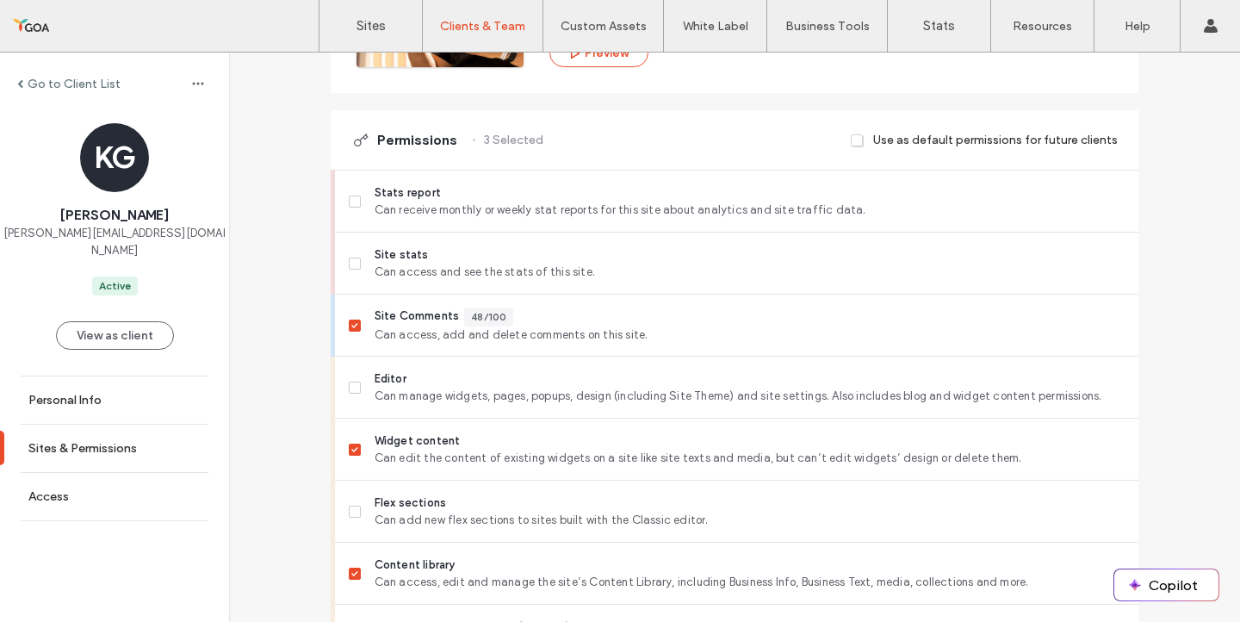
scroll to position [499, 0]
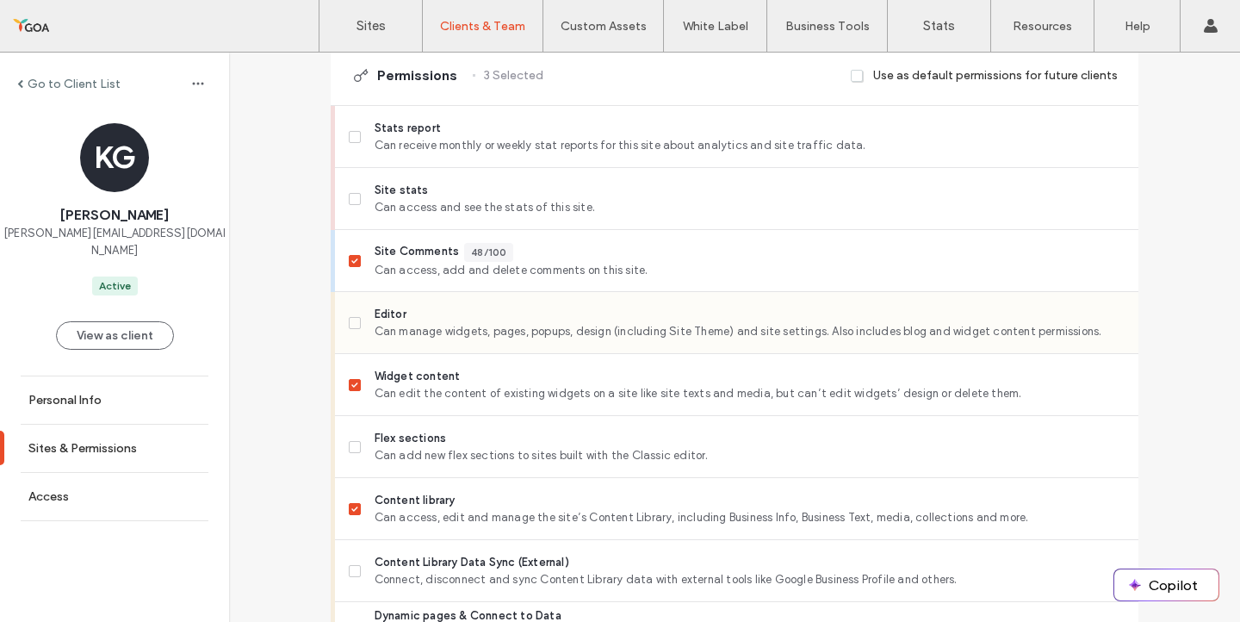
click at [350, 325] on span at bounding box center [355, 323] width 12 height 12
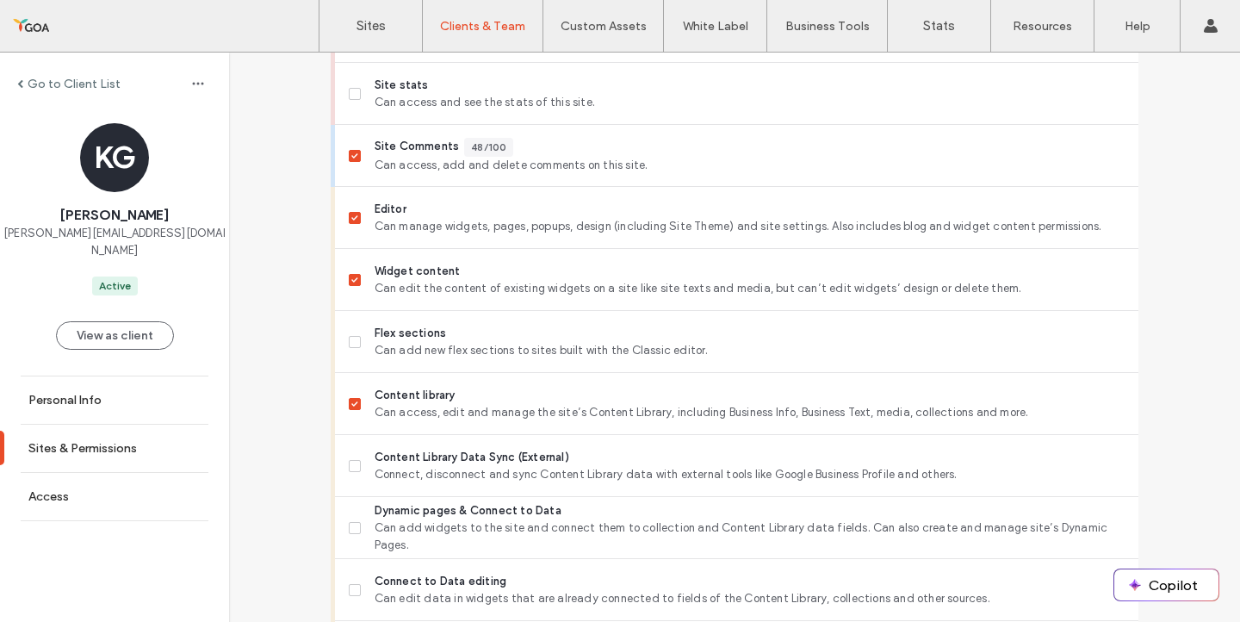
scroll to position [613, 0]
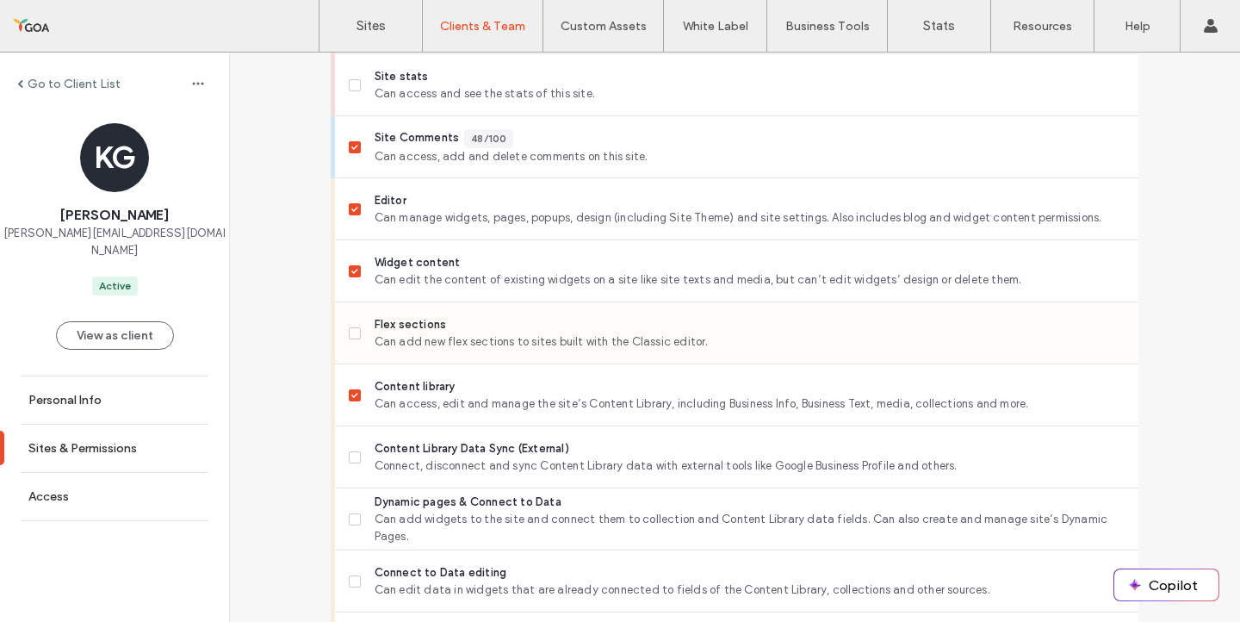
click at [342, 336] on div "Flex sections Can add new flex sections to sites built with the Classic editor." at bounding box center [736, 333] width 803 height 62
click at [351, 442] on label "Content Library Data Sync (External) Connect, disconnect and sync Content Libra…" at bounding box center [737, 457] width 776 height 34
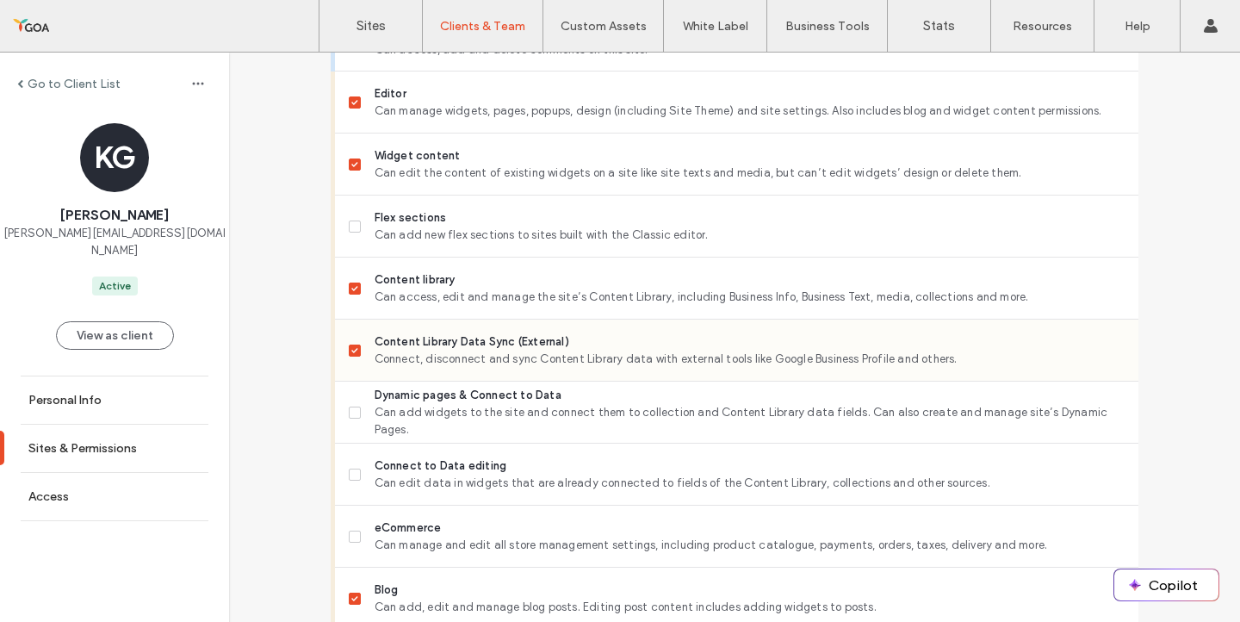
scroll to position [758, 0]
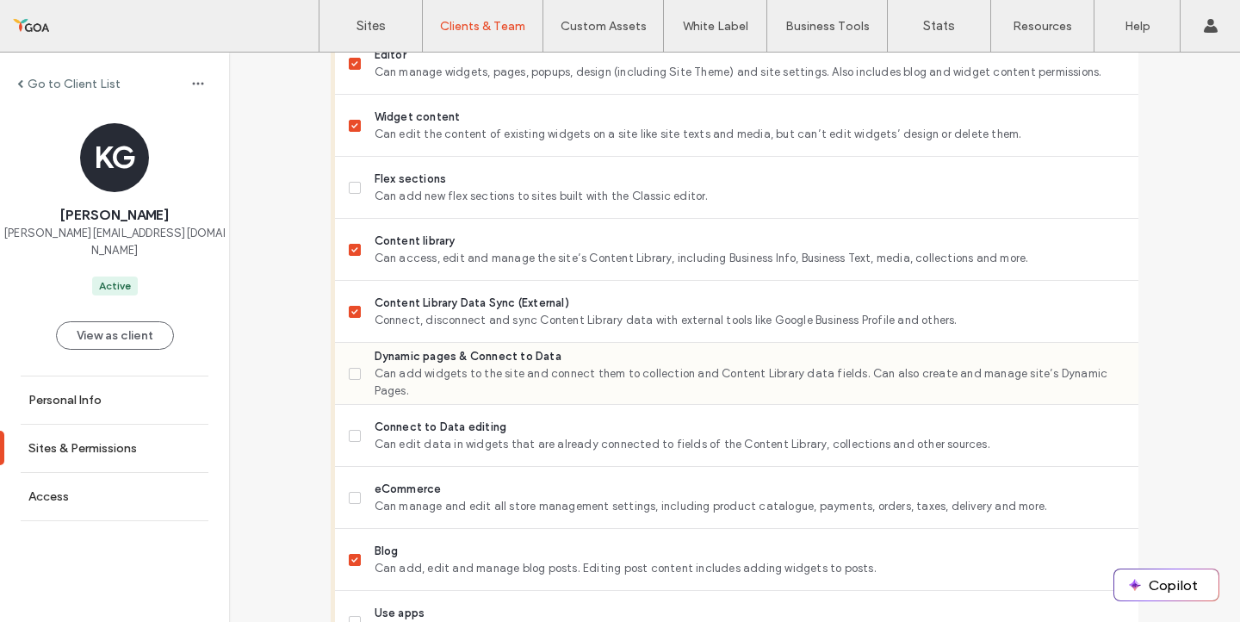
click at [350, 381] on label "Dynamic pages & Connect to Data Can add widgets to the site and connect them to…" at bounding box center [737, 374] width 776 height 52
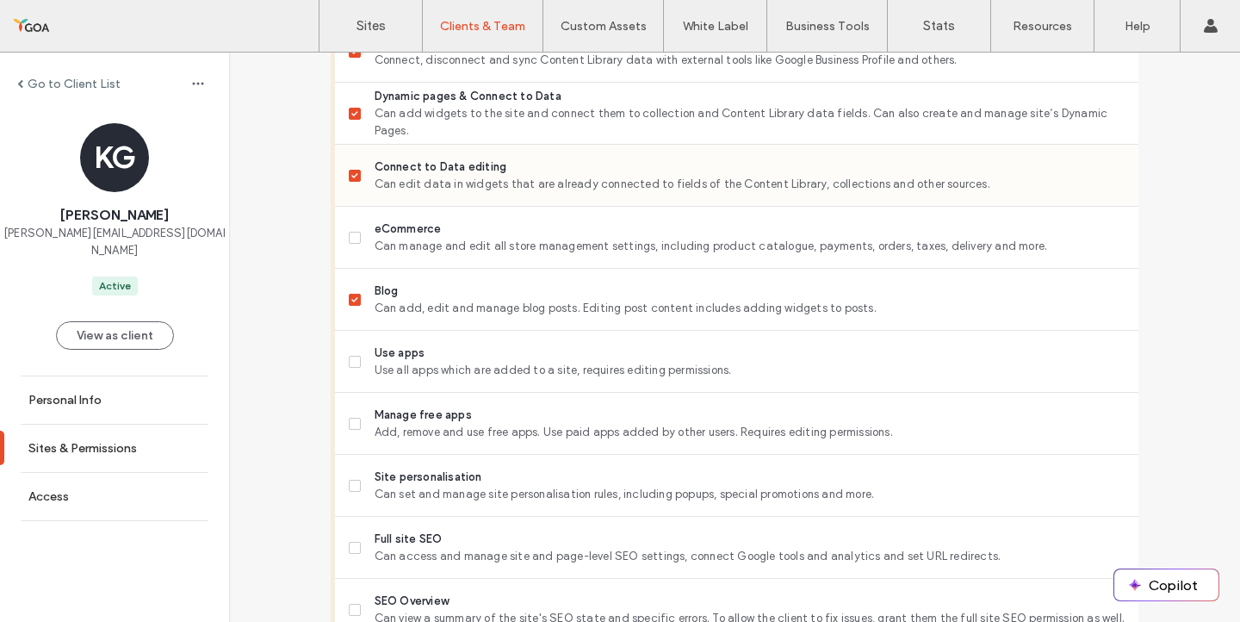
scroll to position [1023, 0]
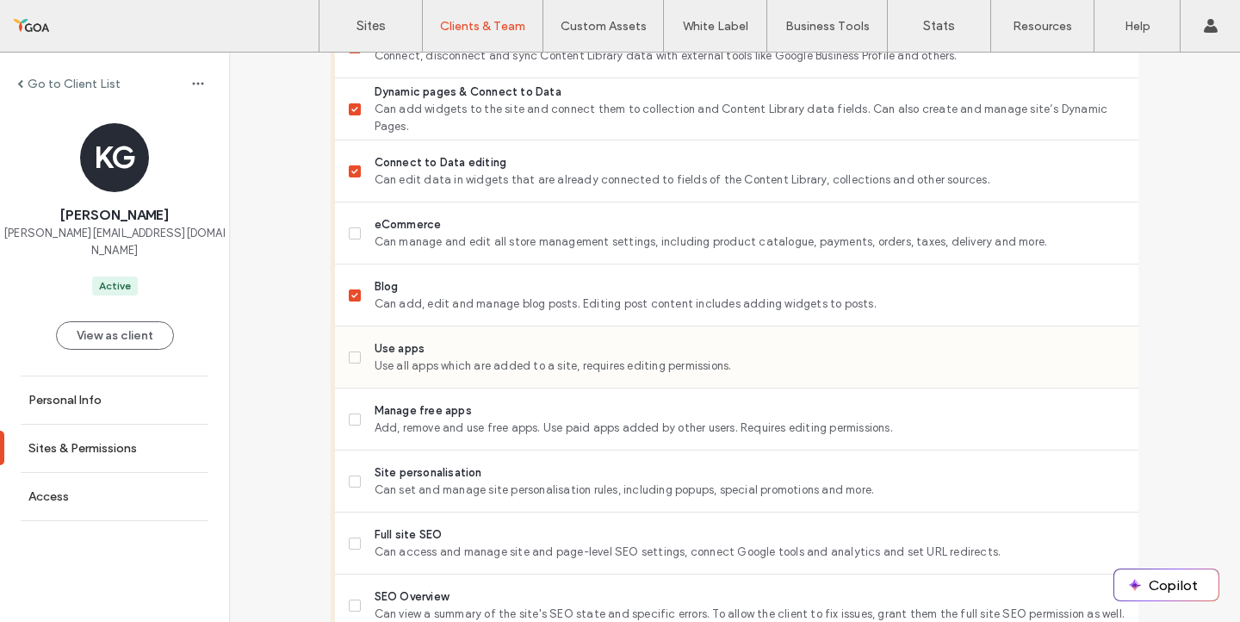
click at [349, 362] on label "Use apps Use all apps which are added to a site, requires editing permissions." at bounding box center [737, 357] width 776 height 34
click at [351, 417] on icon at bounding box center [354, 419] width 7 height 5
click at [358, 471] on label "Site personalisation Can set and manage site personalisation rules, including p…" at bounding box center [737, 481] width 776 height 34
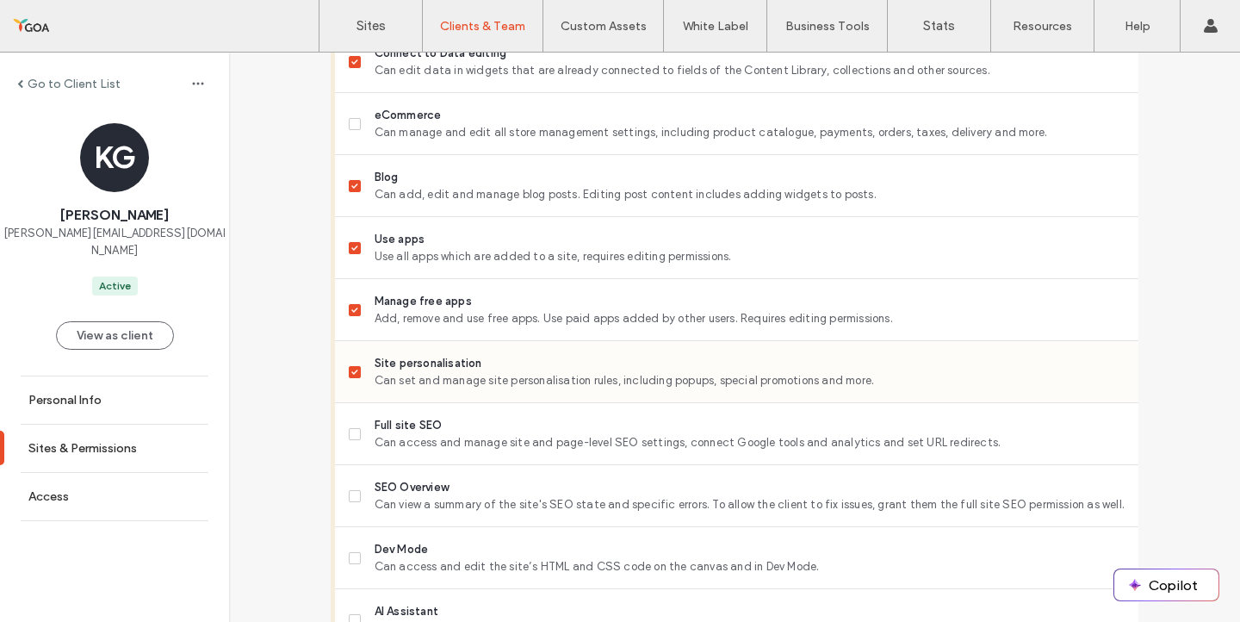
scroll to position [1229, 0]
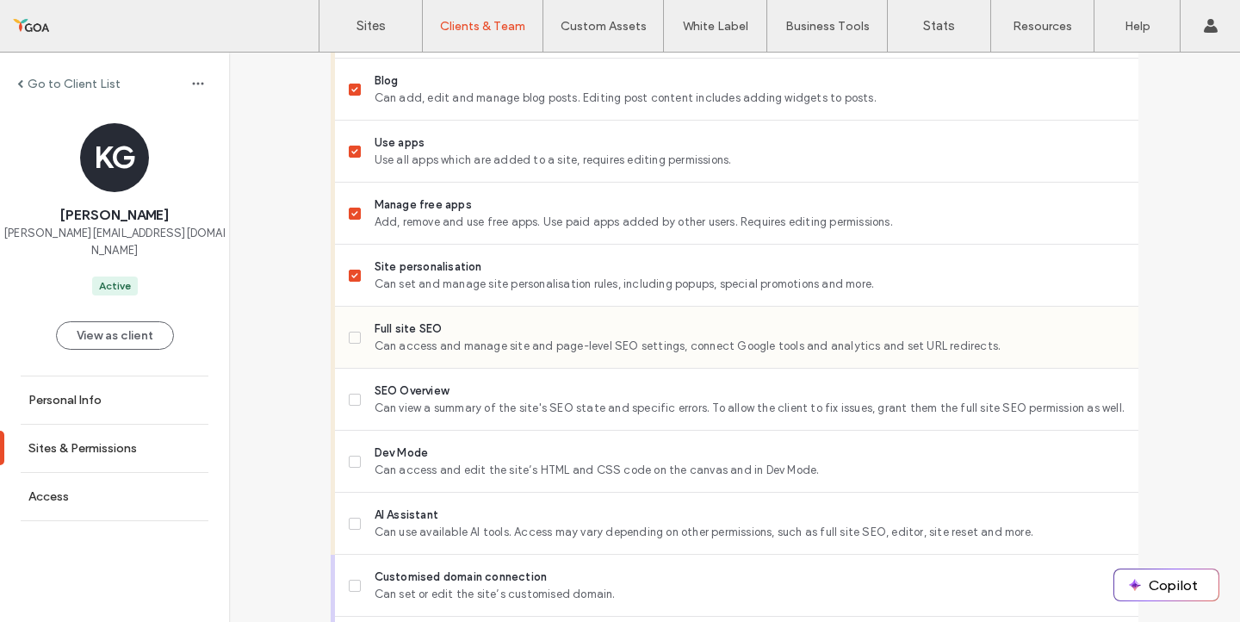
click at [349, 321] on label "Full site SEO Can access and manage site and page-level SEO settings, connect G…" at bounding box center [737, 337] width 776 height 34
click at [351, 397] on icon at bounding box center [354, 399] width 7 height 5
click at [349, 455] on span at bounding box center [355, 461] width 12 height 12
click at [360, 508] on label "AI Assistant Can use available AI tools. Access may vary depending on other per…" at bounding box center [737, 523] width 776 height 34
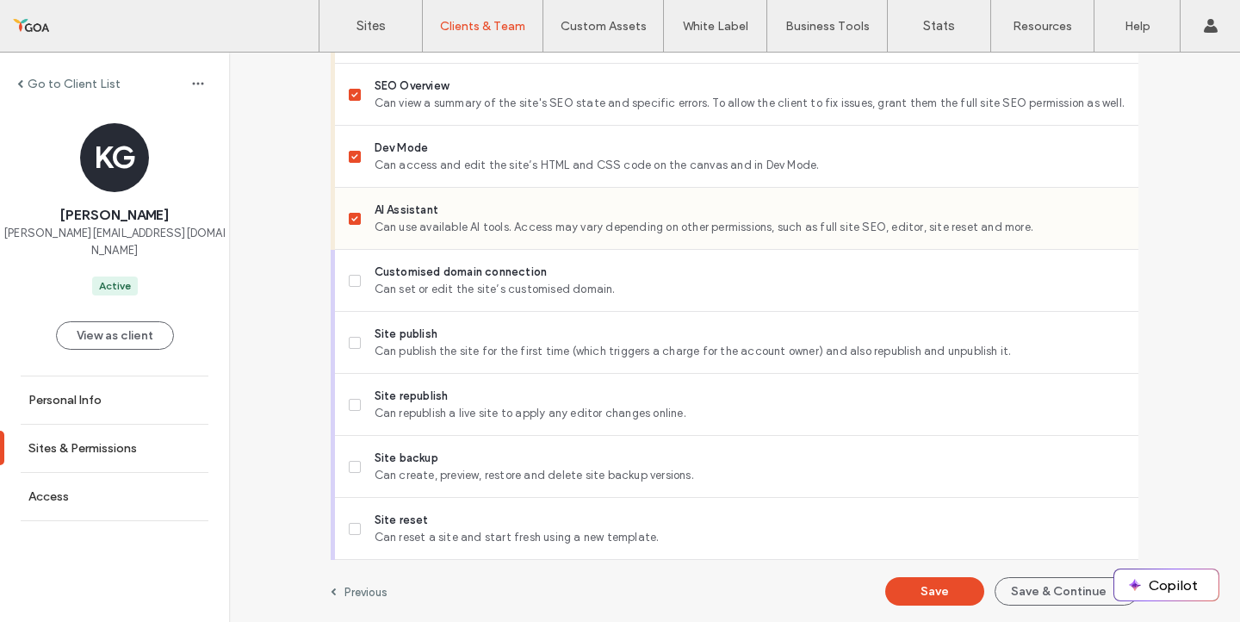
scroll to position [1533, 0]
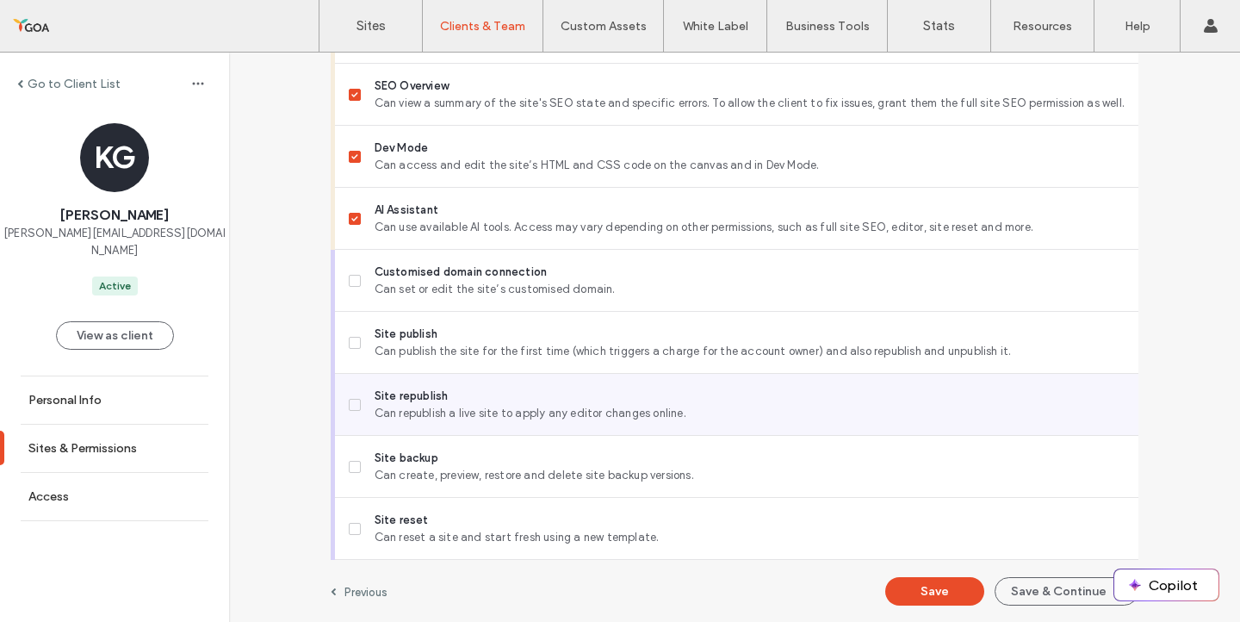
click at [359, 397] on label "Site republish Can republish a live site to apply any editor changes online." at bounding box center [737, 404] width 776 height 34
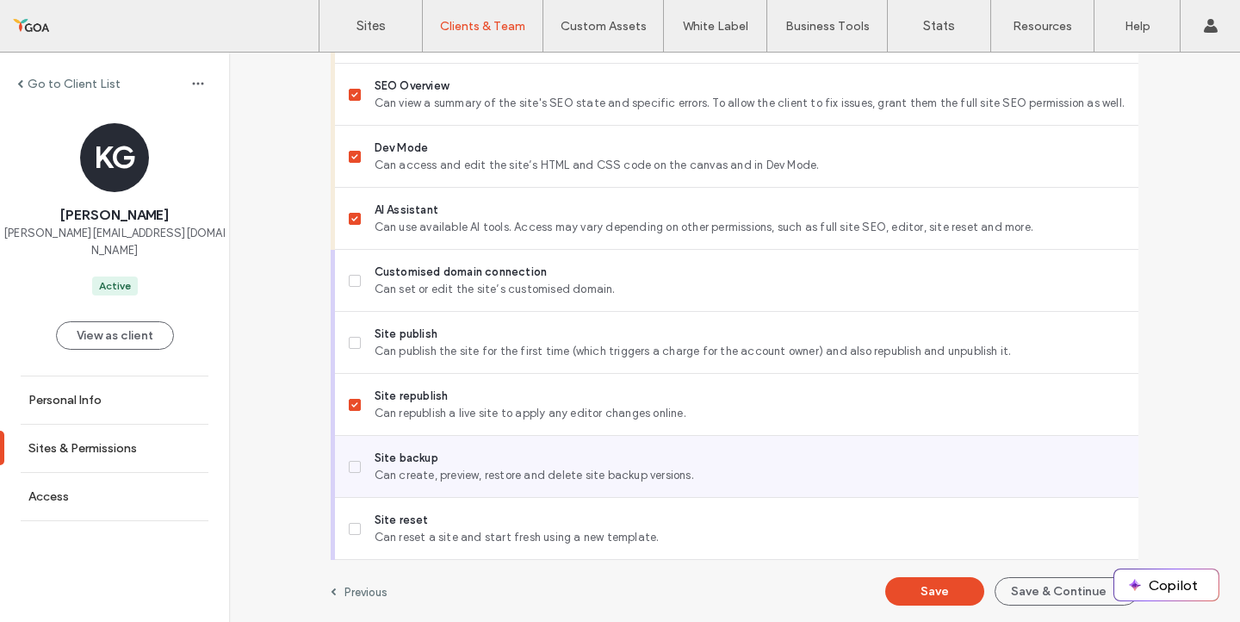
click at [452, 478] on span "Can create, preview, restore and delete site backup versions." at bounding box center [750, 475] width 750 height 17
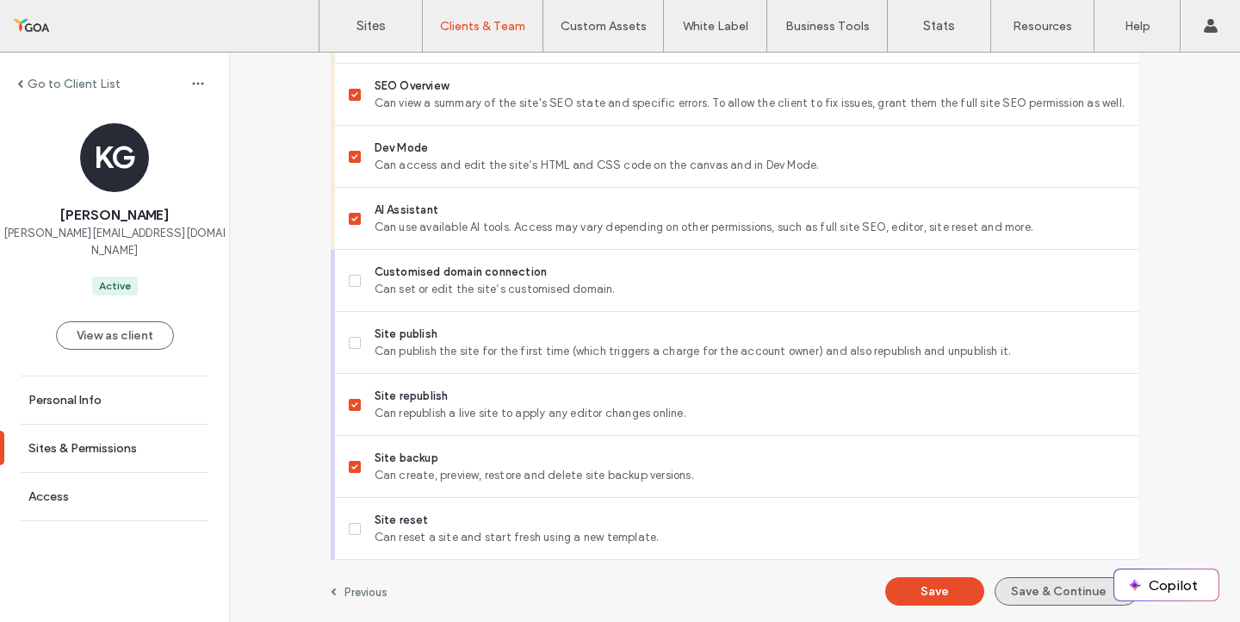
click at [1023, 589] on button "Save & Continue" at bounding box center [1066, 591] width 144 height 28
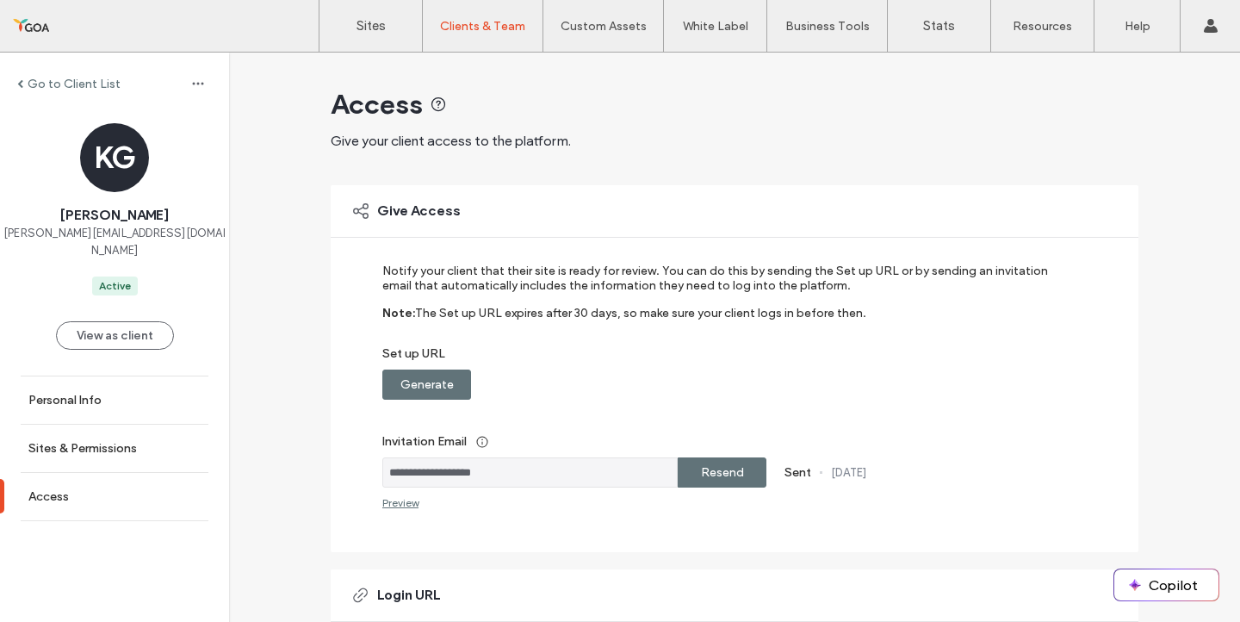
click at [40, 26] on div at bounding box center [110, 26] width 195 height 28
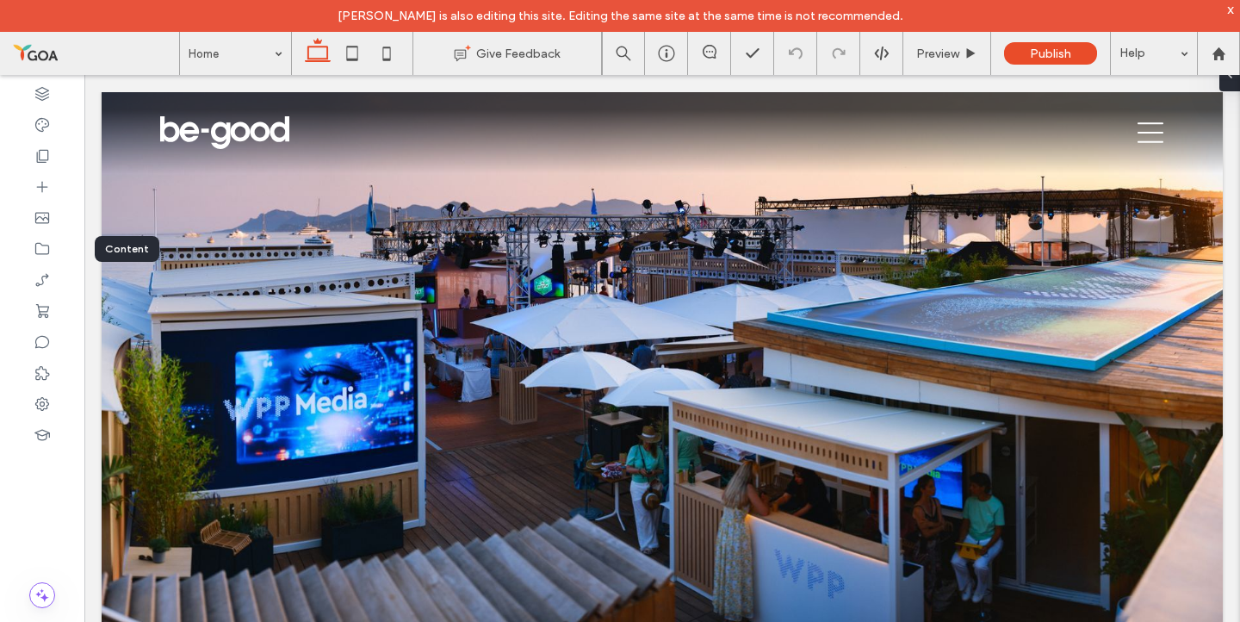
click at [53, 246] on div at bounding box center [42, 248] width 84 height 31
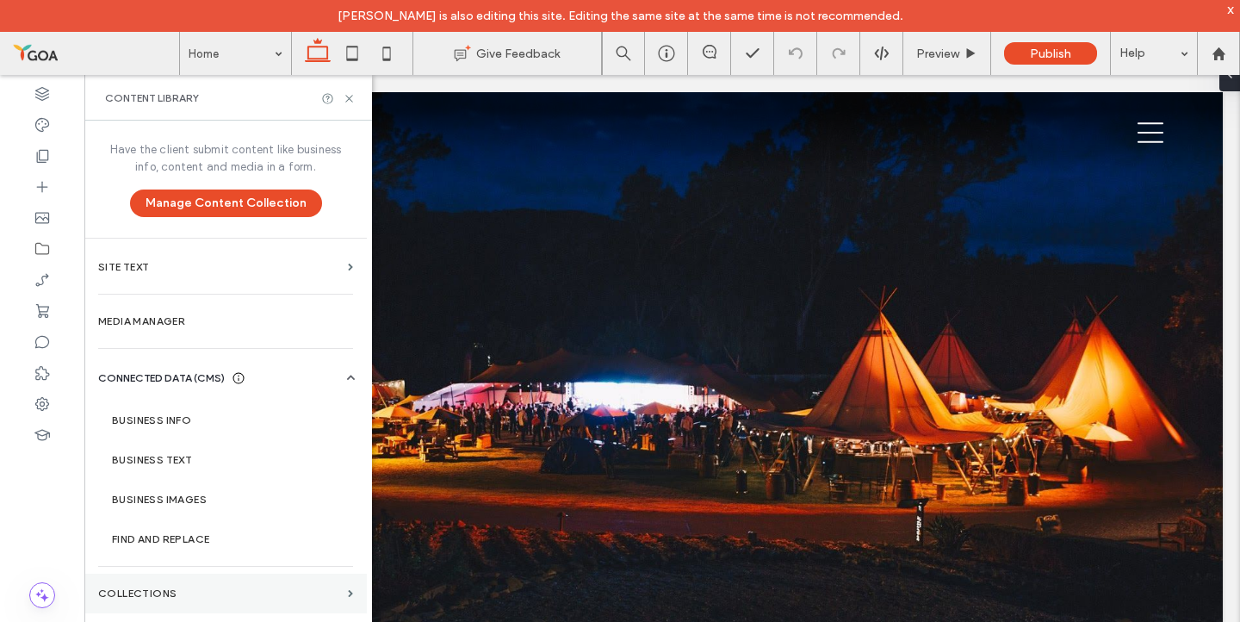
click at [218, 592] on label "COLLECTIONS" at bounding box center [219, 593] width 243 height 12
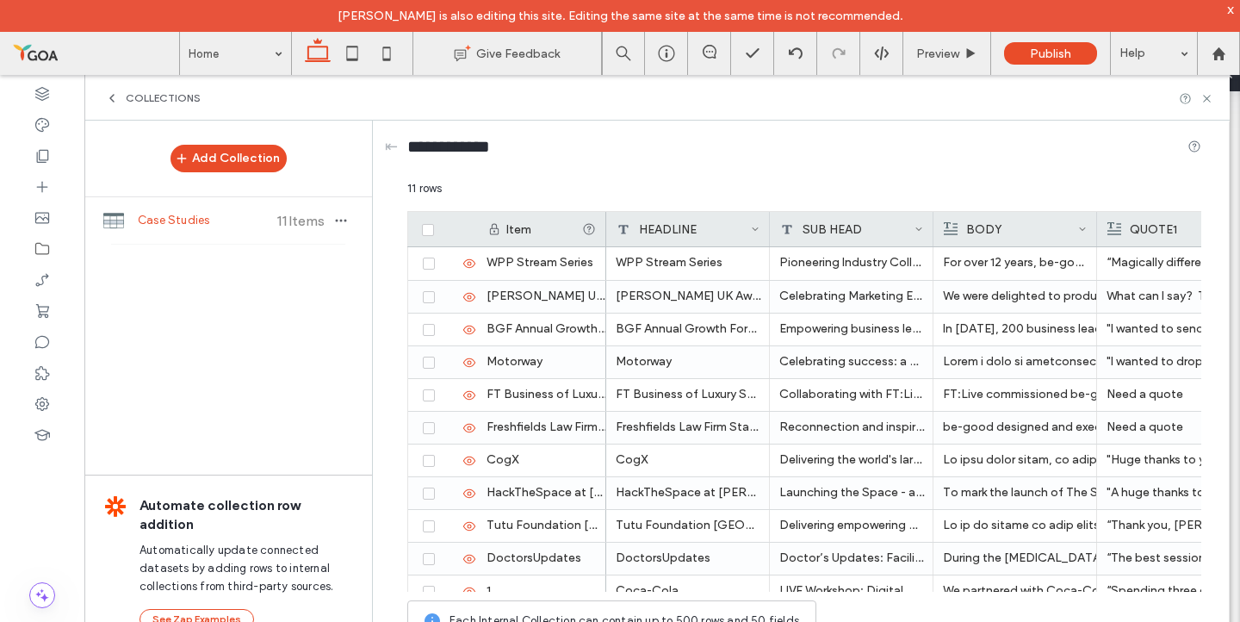
click at [110, 105] on div "COLLECTIONS" at bounding box center [656, 98] width 1145 height 46
click at [110, 97] on use at bounding box center [111, 98] width 3 height 7
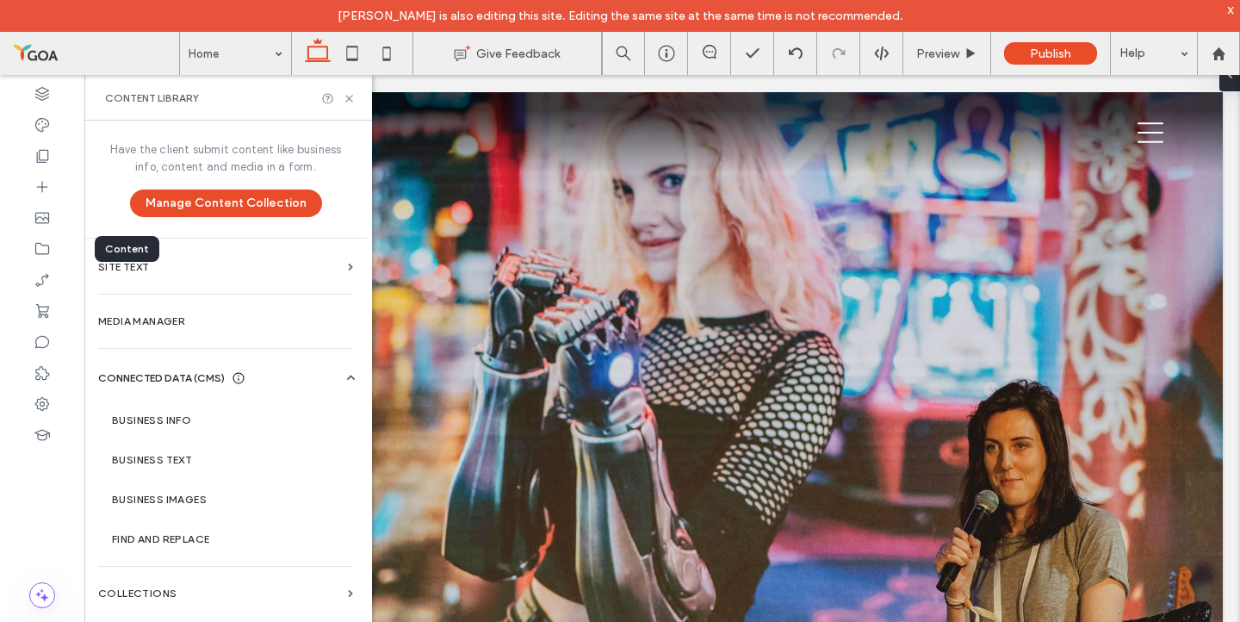
click at [42, 245] on use at bounding box center [42, 249] width 14 height 12
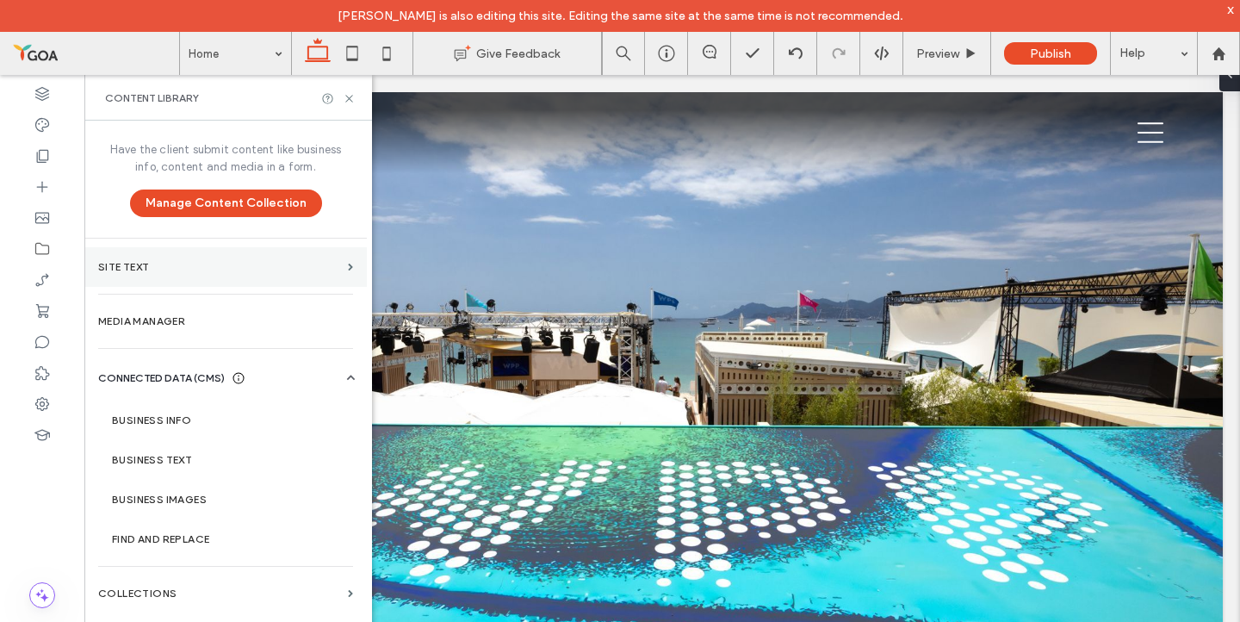
click at [348, 261] on section "Site Text" at bounding box center [225, 267] width 282 height 40
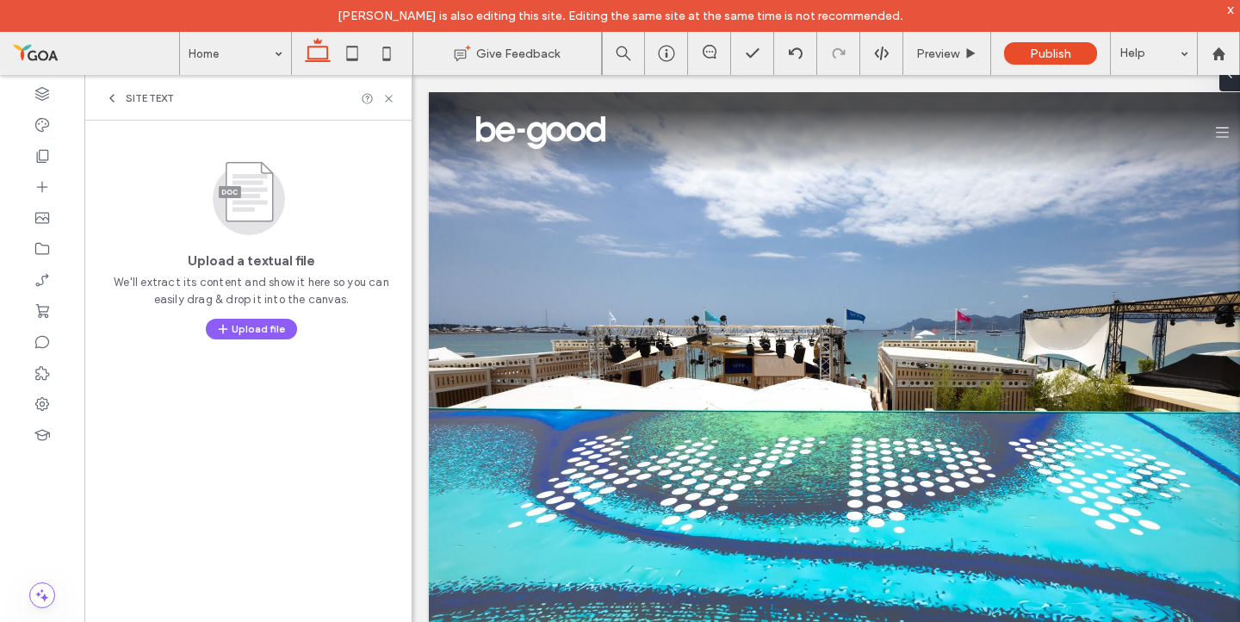
click at [112, 94] on icon at bounding box center [112, 98] width 14 height 14
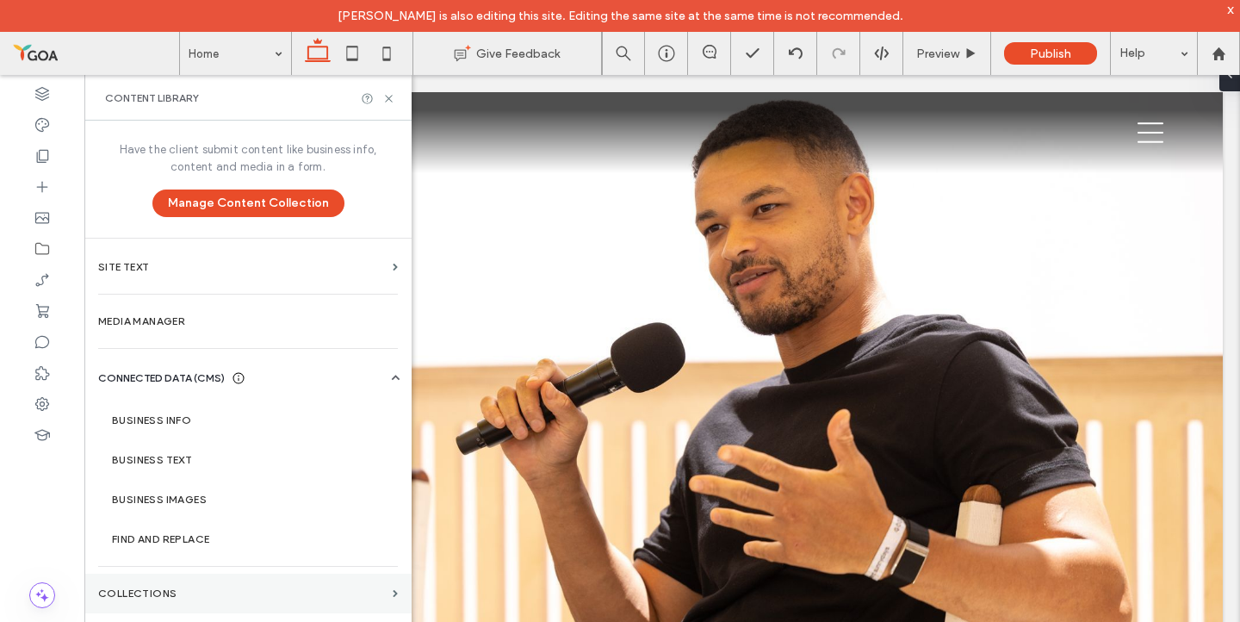
click at [185, 585] on section "COLLECTIONS" at bounding box center [247, 593] width 327 height 40
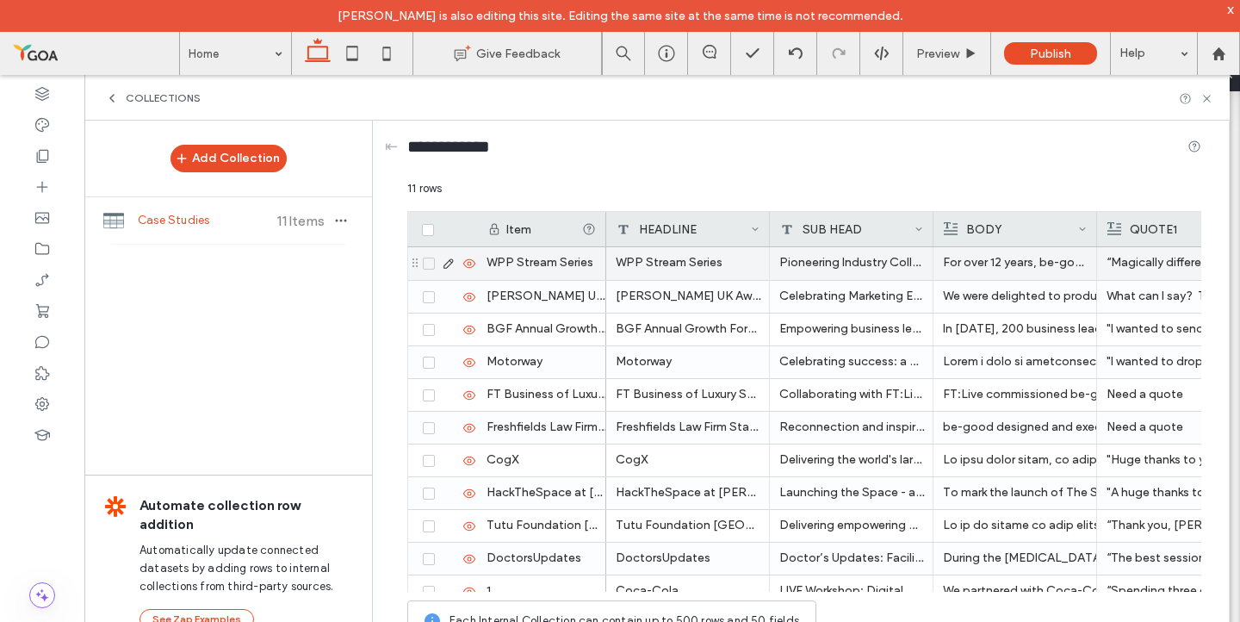
click at [448, 266] on use at bounding box center [447, 263] width 9 height 9
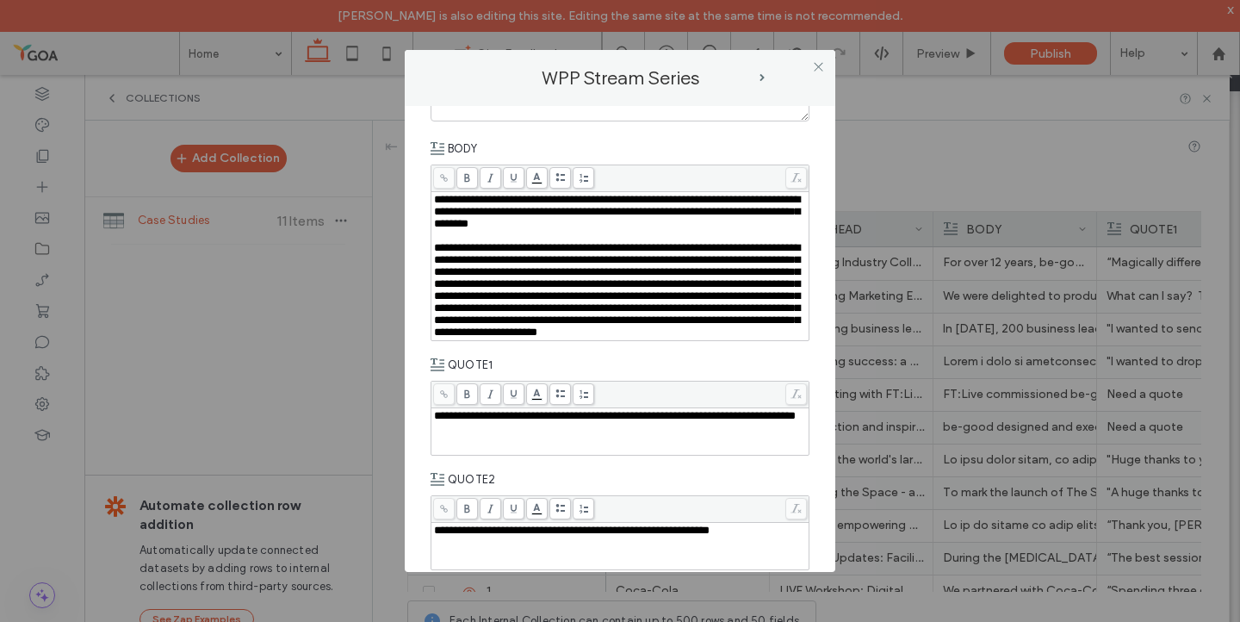
scroll to position [212, 0]
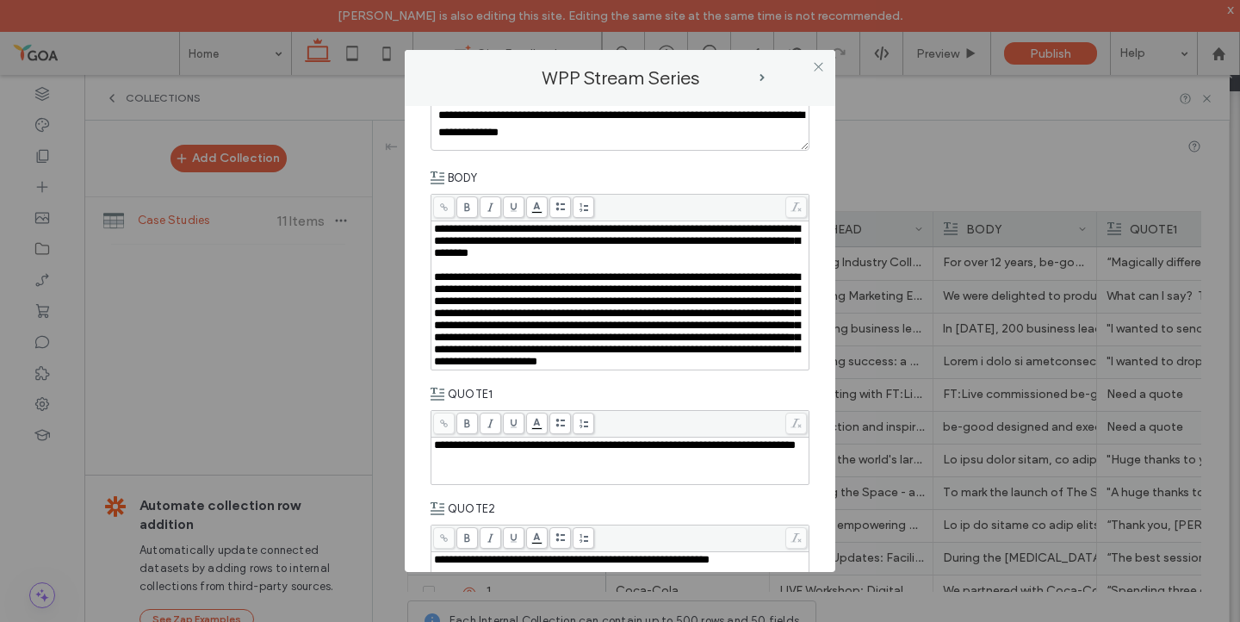
click at [722, 348] on span "**********" at bounding box center [617, 319] width 366 height 96
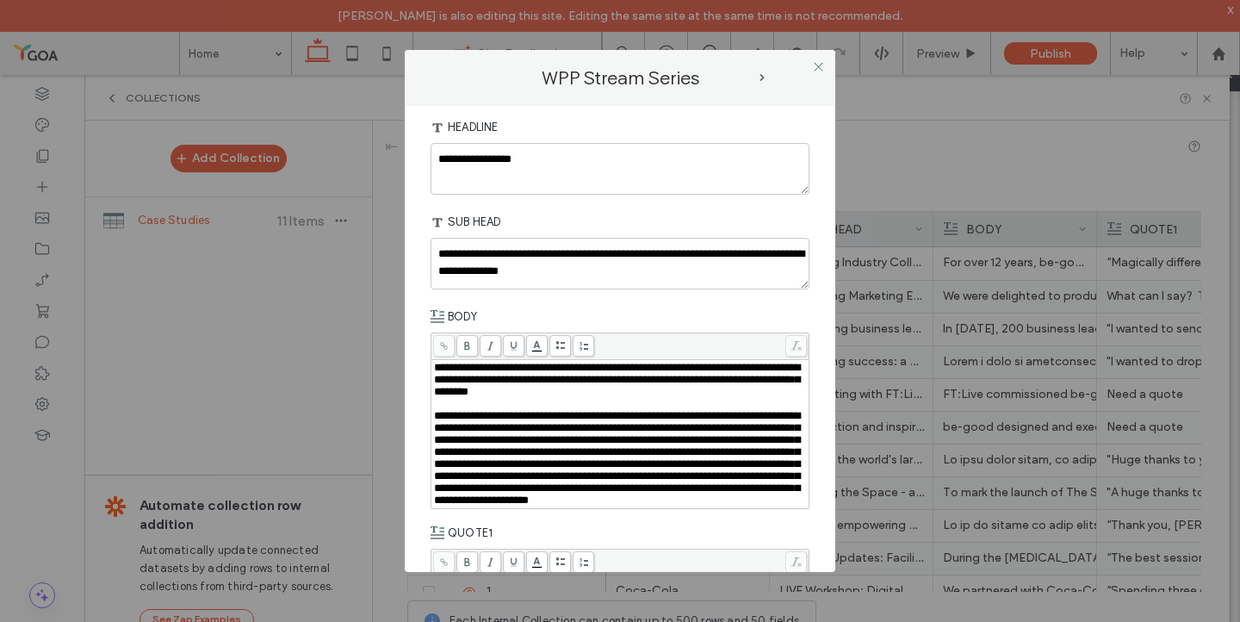
scroll to position [0, 0]
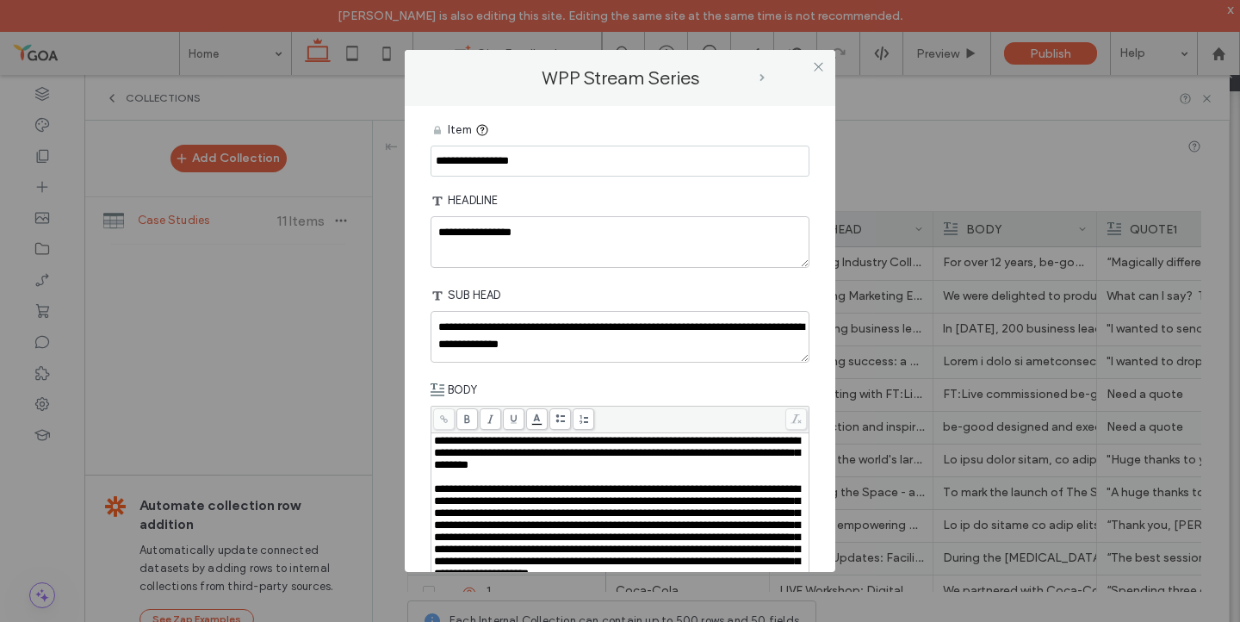
click at [764, 77] on span "next-arrow" at bounding box center [761, 78] width 5 height 8
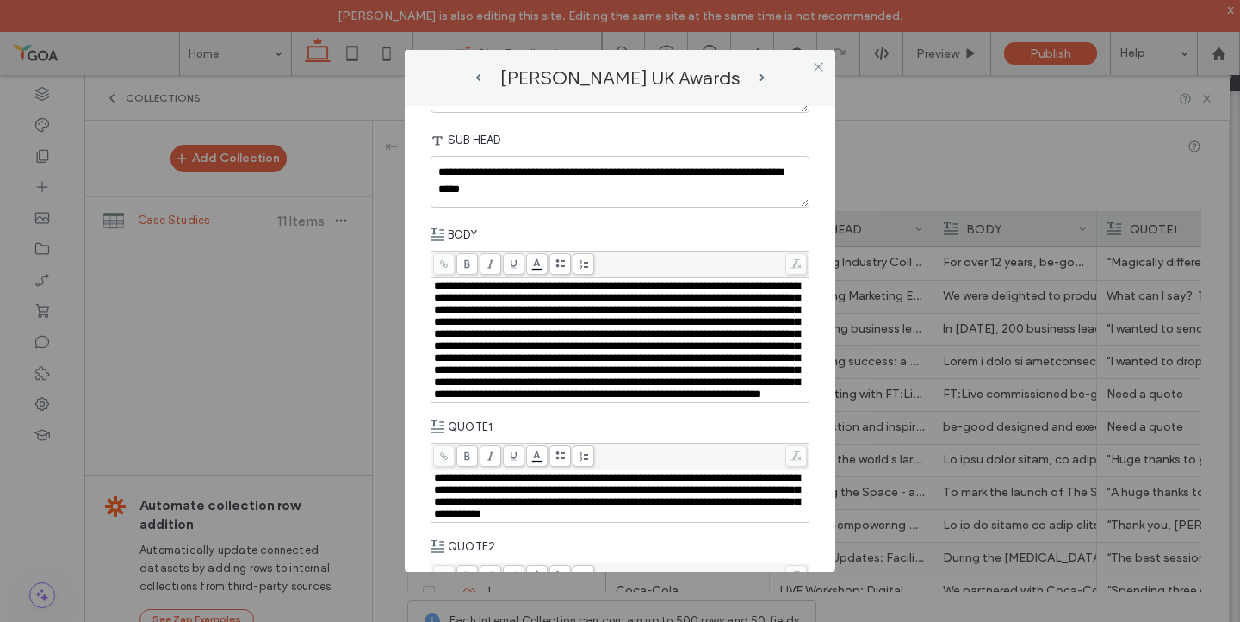
scroll to position [186, 0]
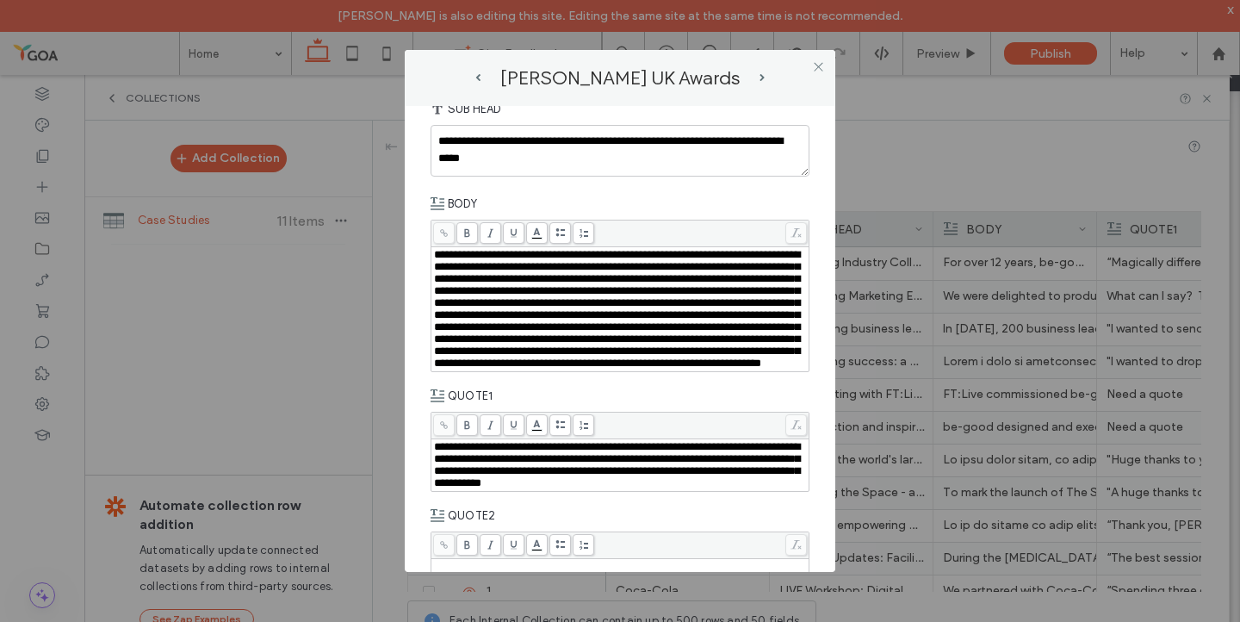
click at [579, 368] on span "**********" at bounding box center [617, 309] width 366 height 120
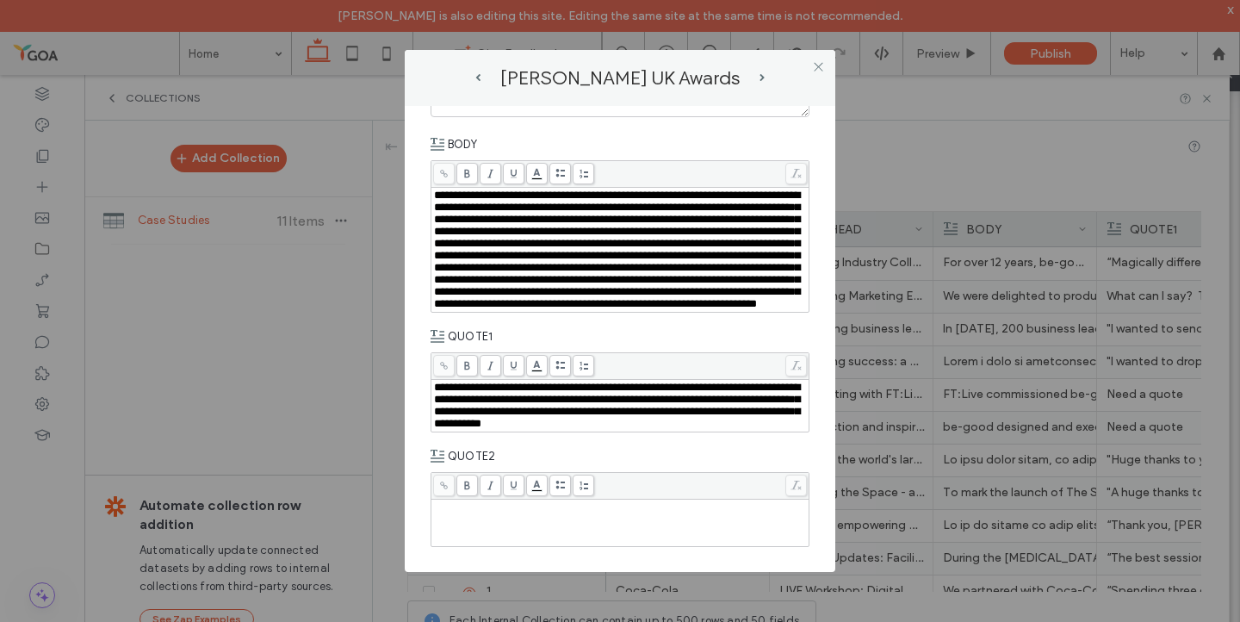
scroll to position [310, 0]
click at [820, 64] on use at bounding box center [818, 67] width 9 height 9
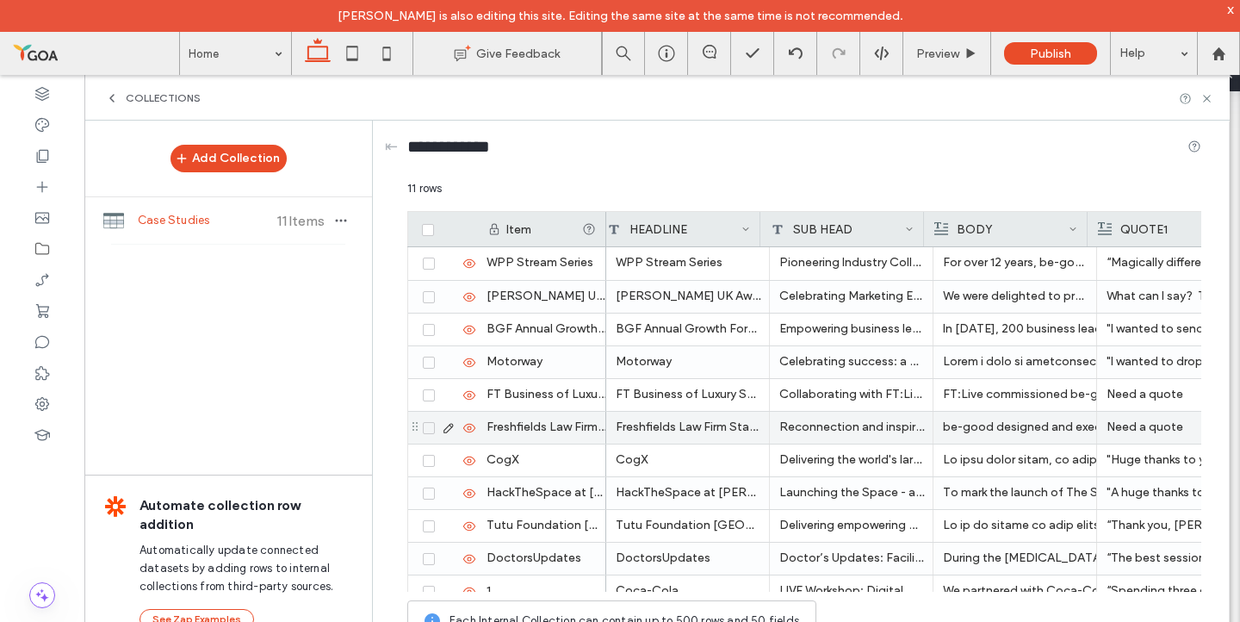
scroll to position [0, 283]
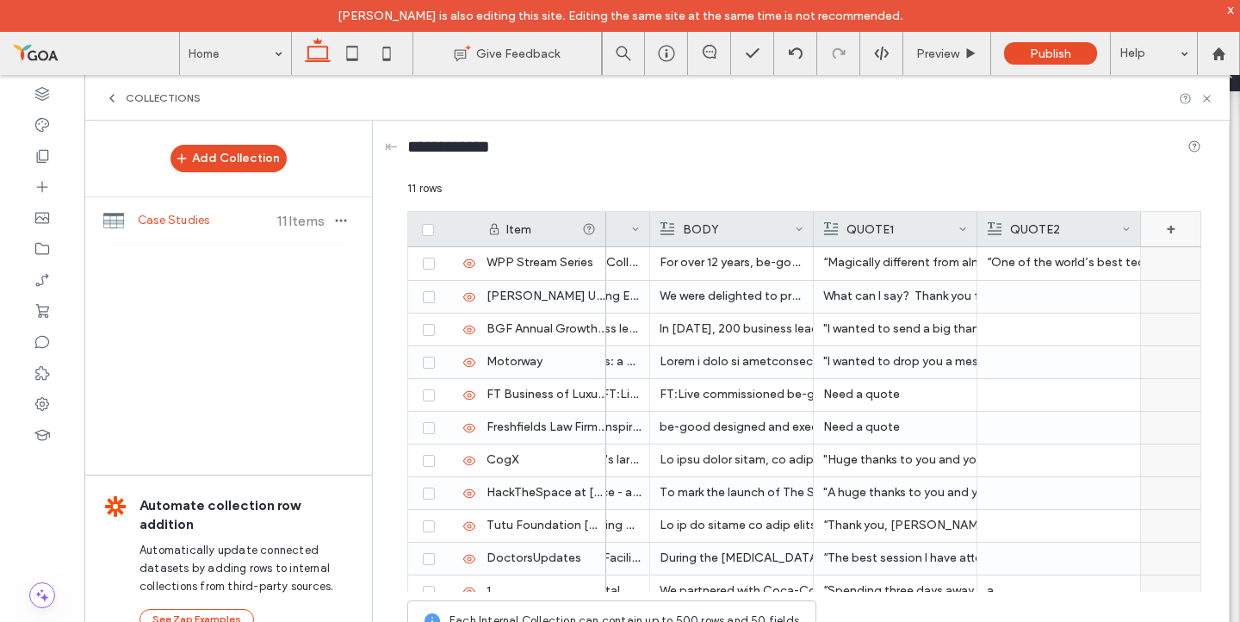
click at [1172, 230] on div "+" at bounding box center [1171, 229] width 60 height 34
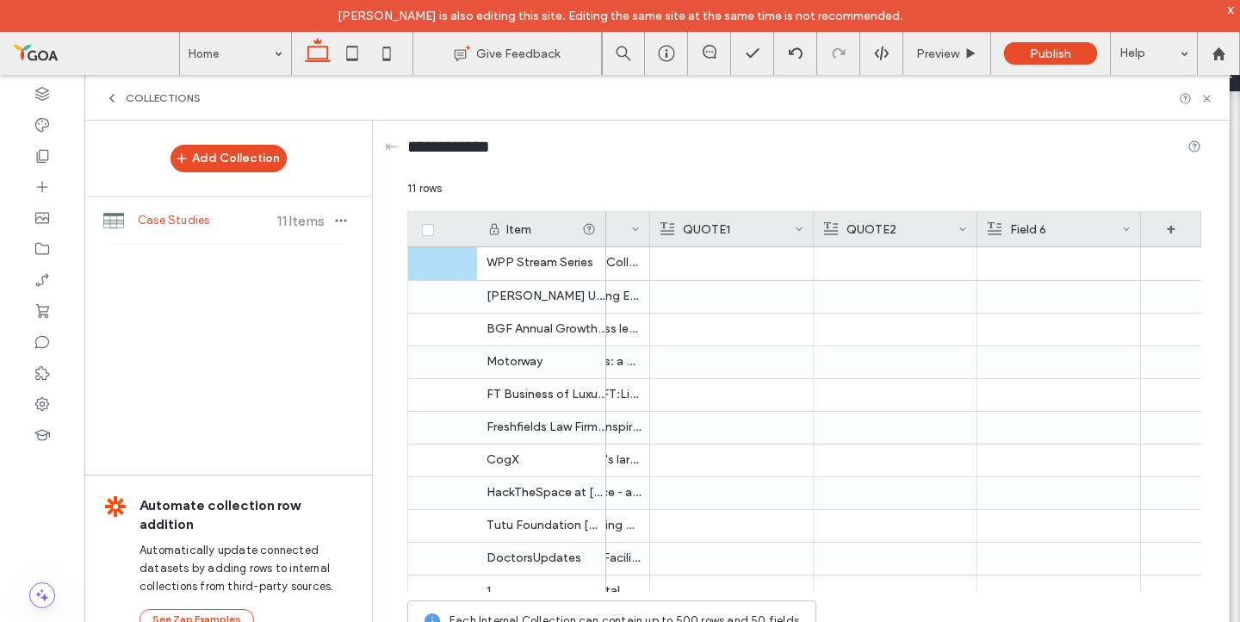
scroll to position [0, 447]
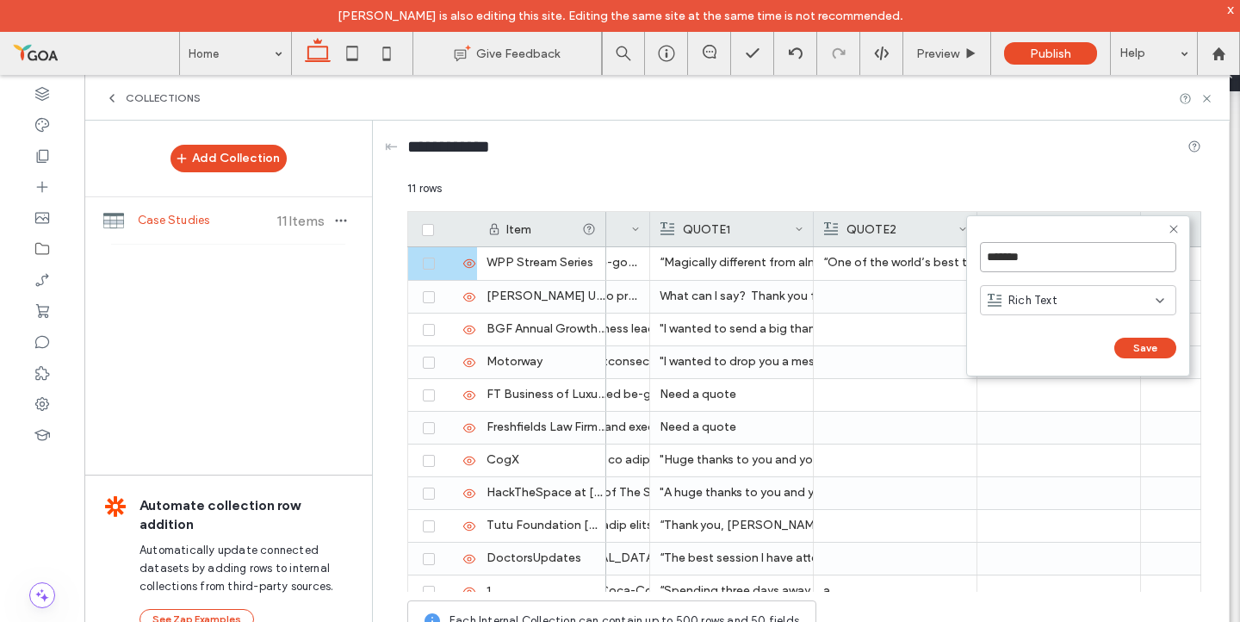
click at [1033, 257] on input "*******" at bounding box center [1078, 257] width 196 height 30
click at [1086, 303] on div "Rich Text" at bounding box center [1071, 300] width 168 height 17
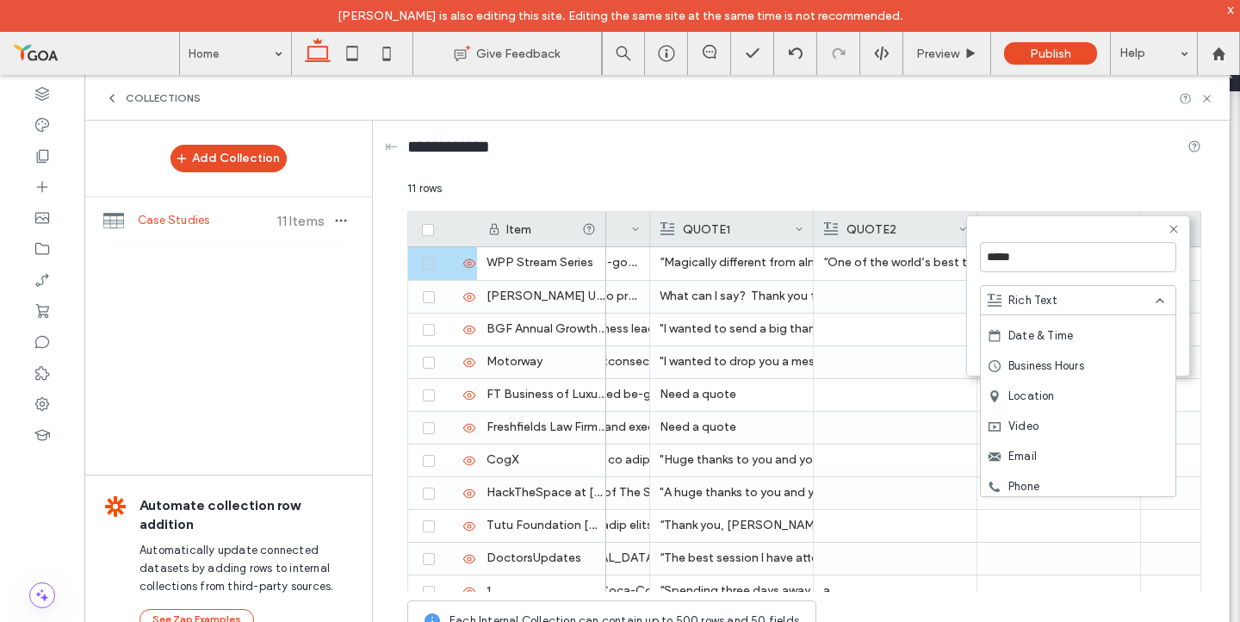
scroll to position [241, 0]
click at [1068, 490] on div "Image Collection" at bounding box center [1078, 481] width 195 height 30
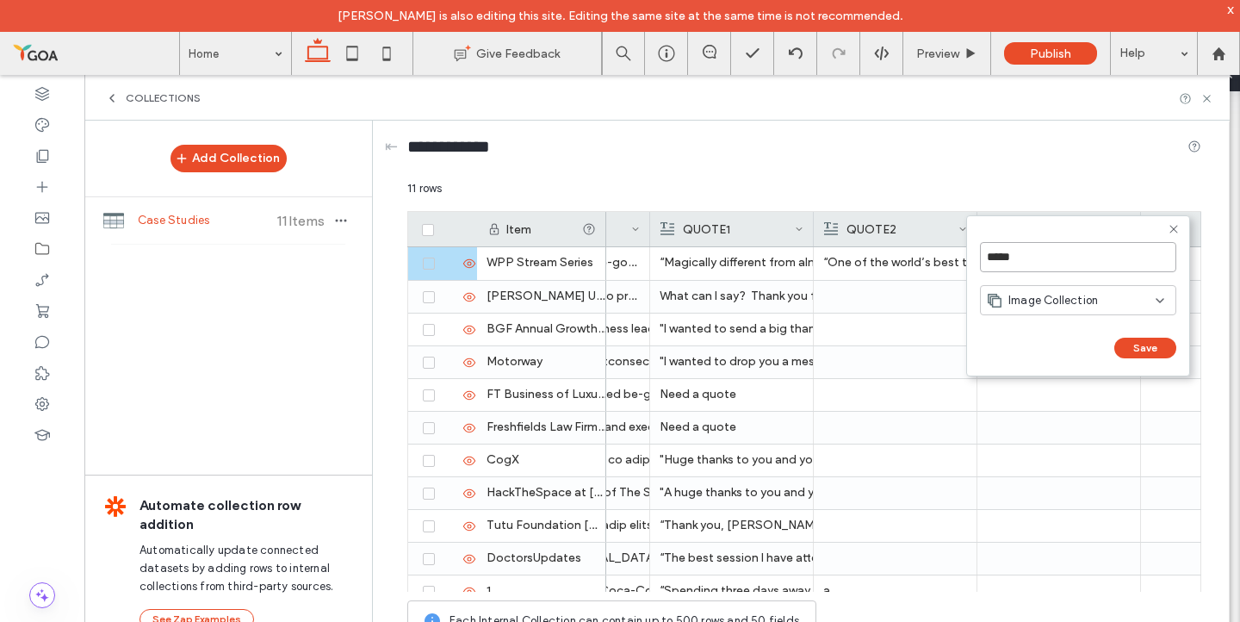
click at [1037, 263] on input "*****" at bounding box center [1078, 257] width 196 height 30
type input "**********"
click at [1159, 348] on button "Save" at bounding box center [1145, 347] width 62 height 21
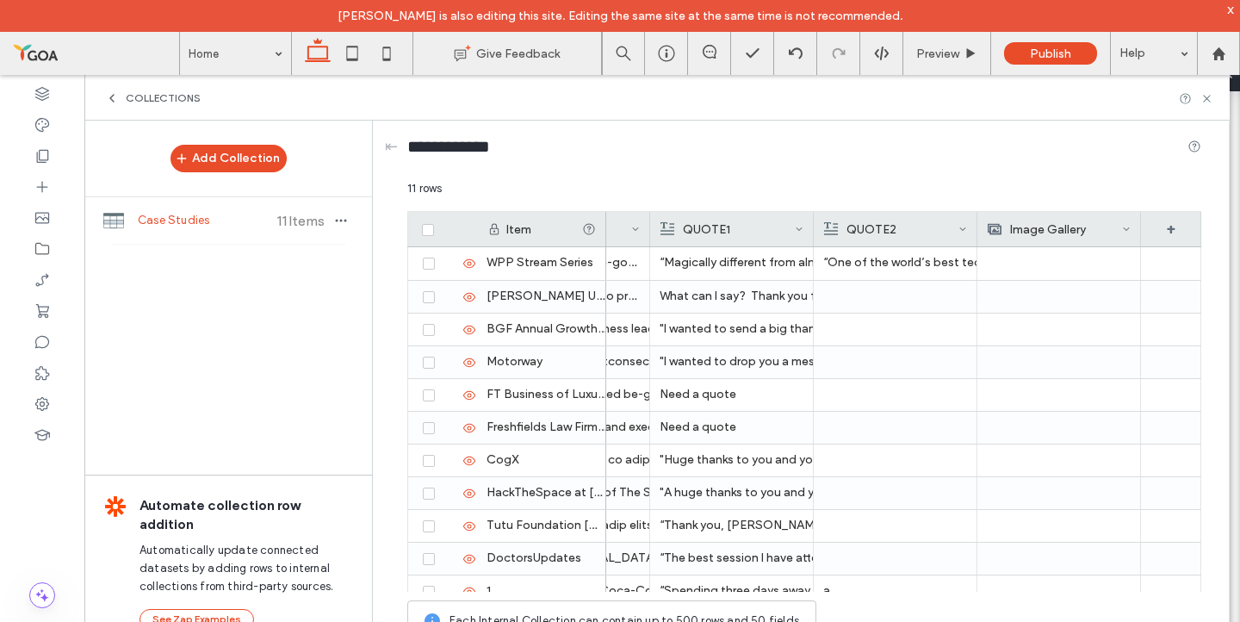
click at [110, 100] on icon at bounding box center [112, 98] width 14 height 14
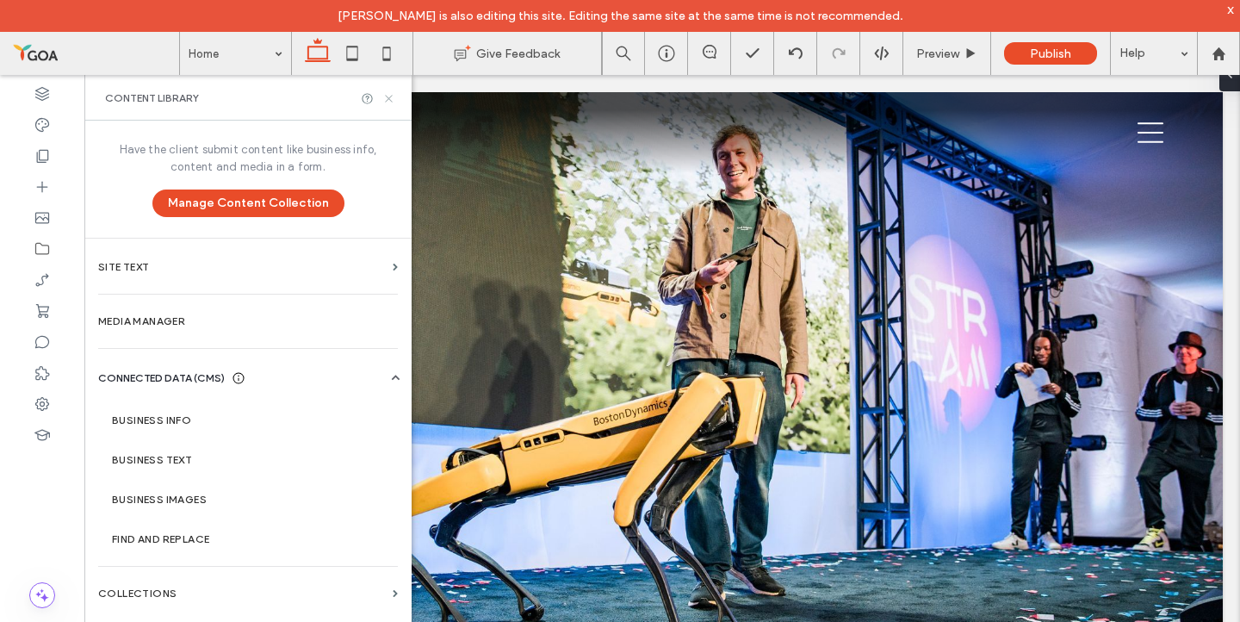
click at [392, 98] on icon at bounding box center [388, 98] width 13 height 13
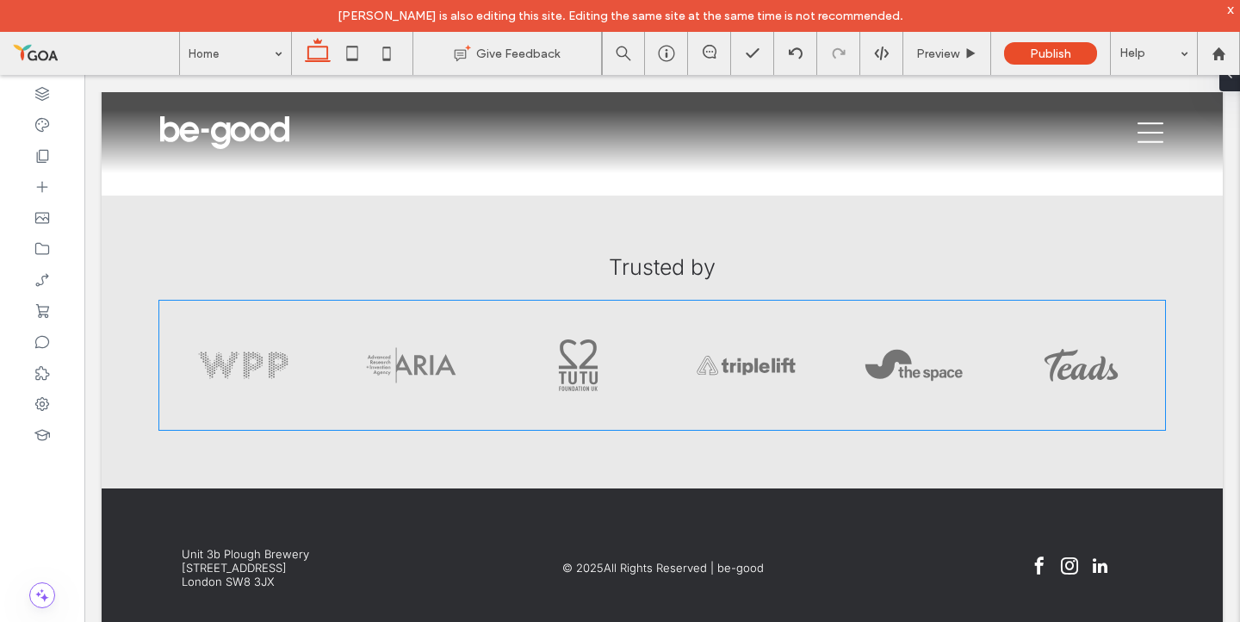
scroll to position [0, 0]
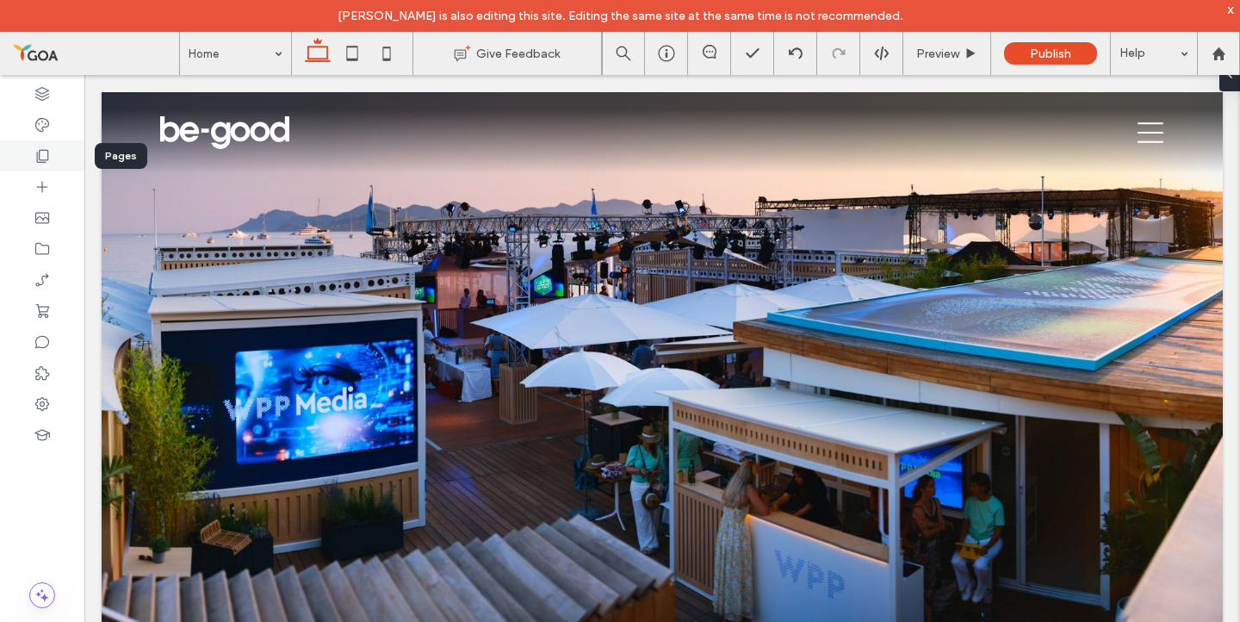
click at [57, 163] on div at bounding box center [42, 155] width 84 height 31
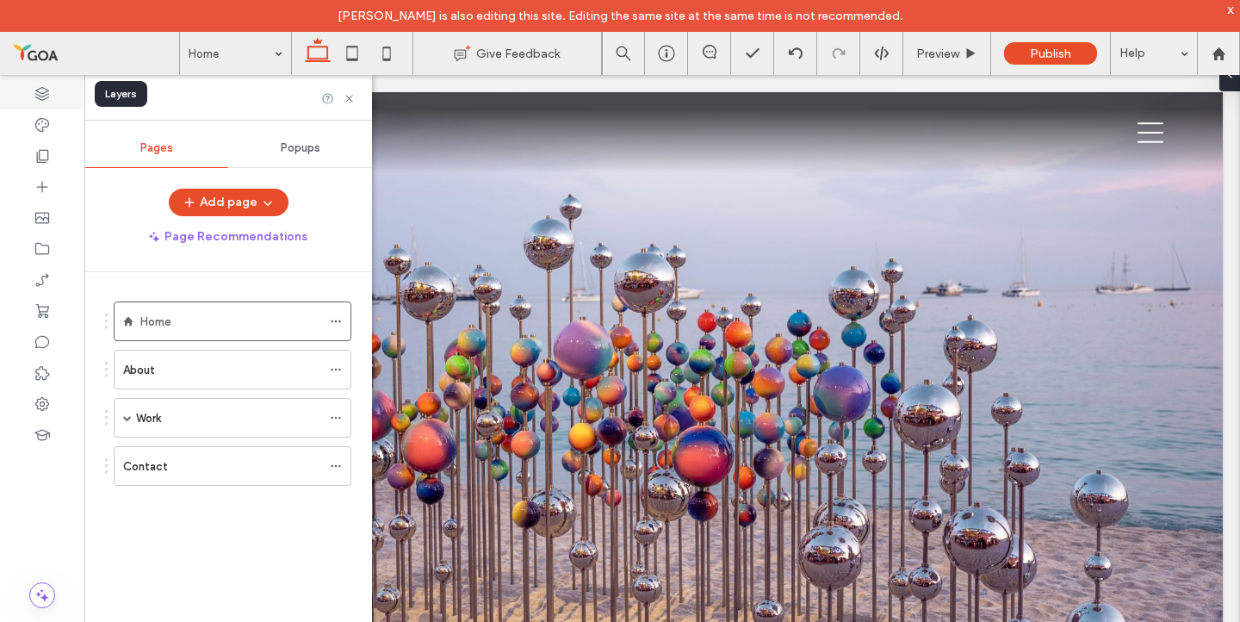
click at [38, 89] on use at bounding box center [42, 94] width 14 height 14
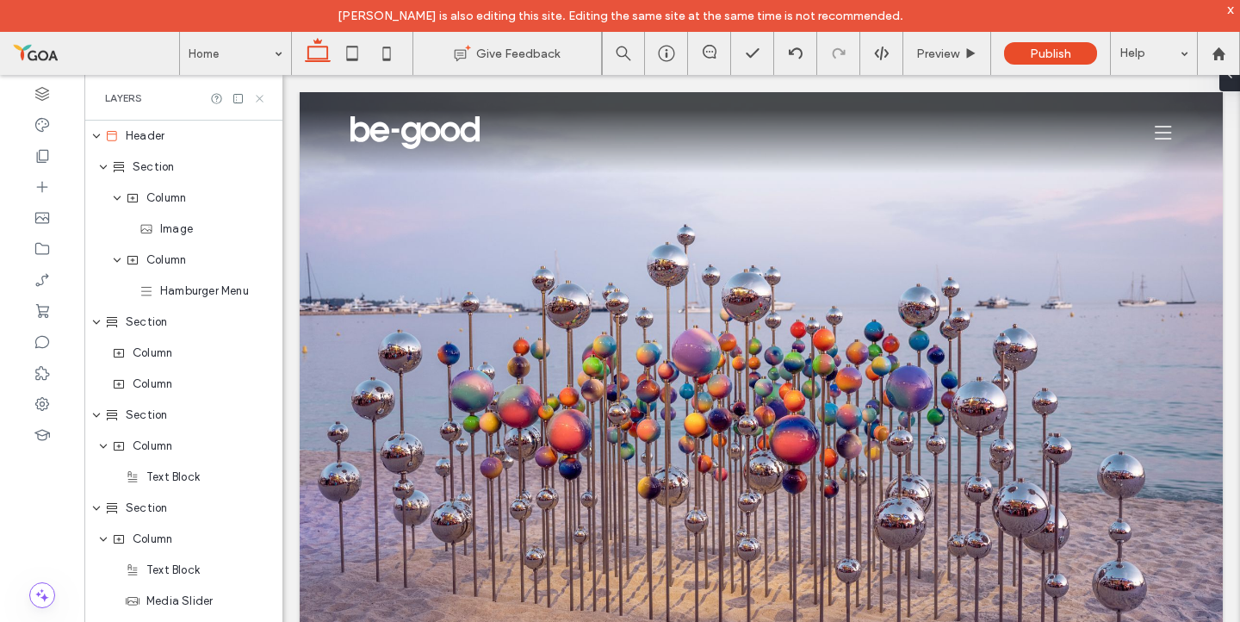
click at [257, 102] on icon at bounding box center [259, 98] width 13 height 13
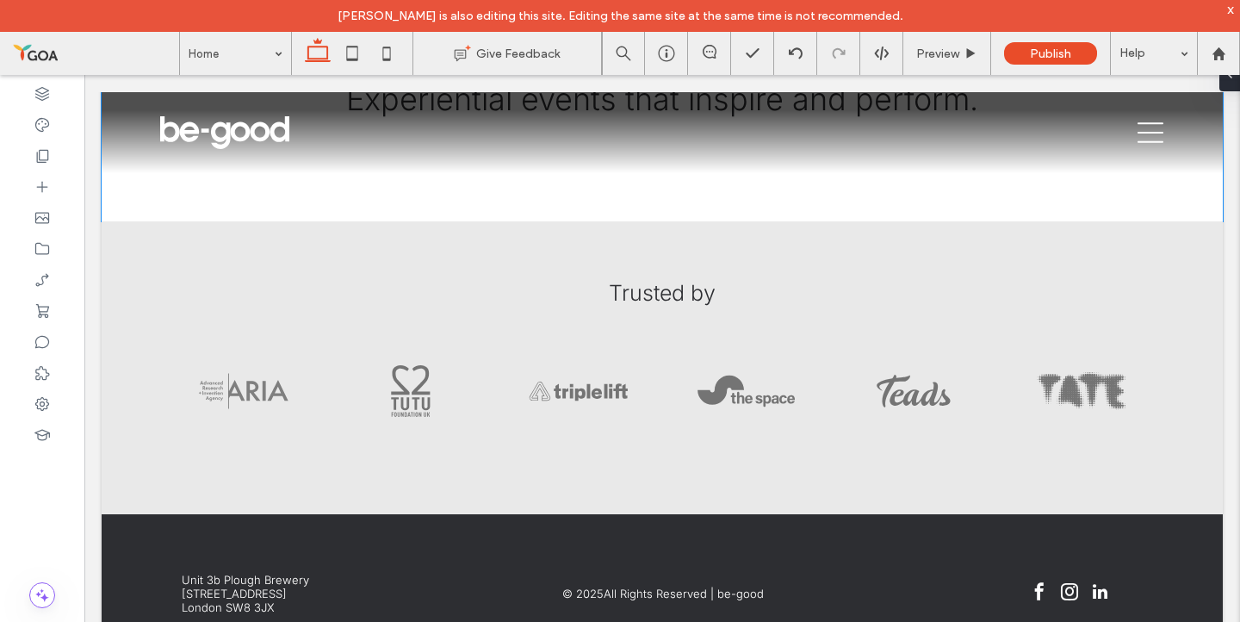
scroll to position [725, 0]
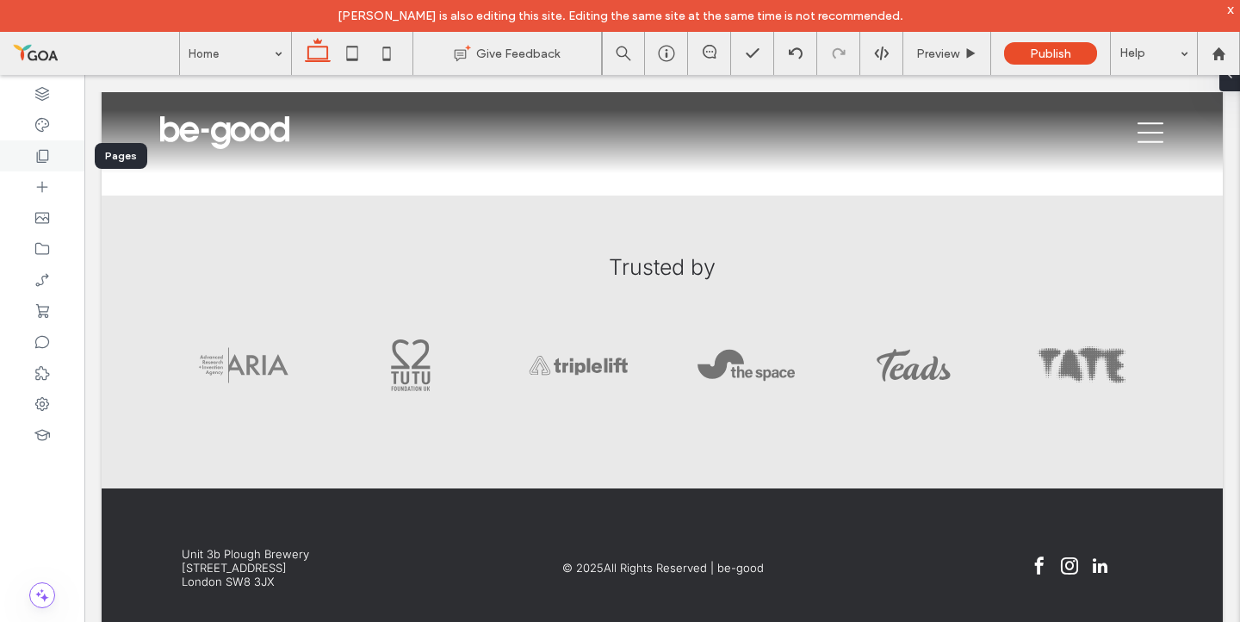
click at [39, 153] on use at bounding box center [43, 156] width 12 height 13
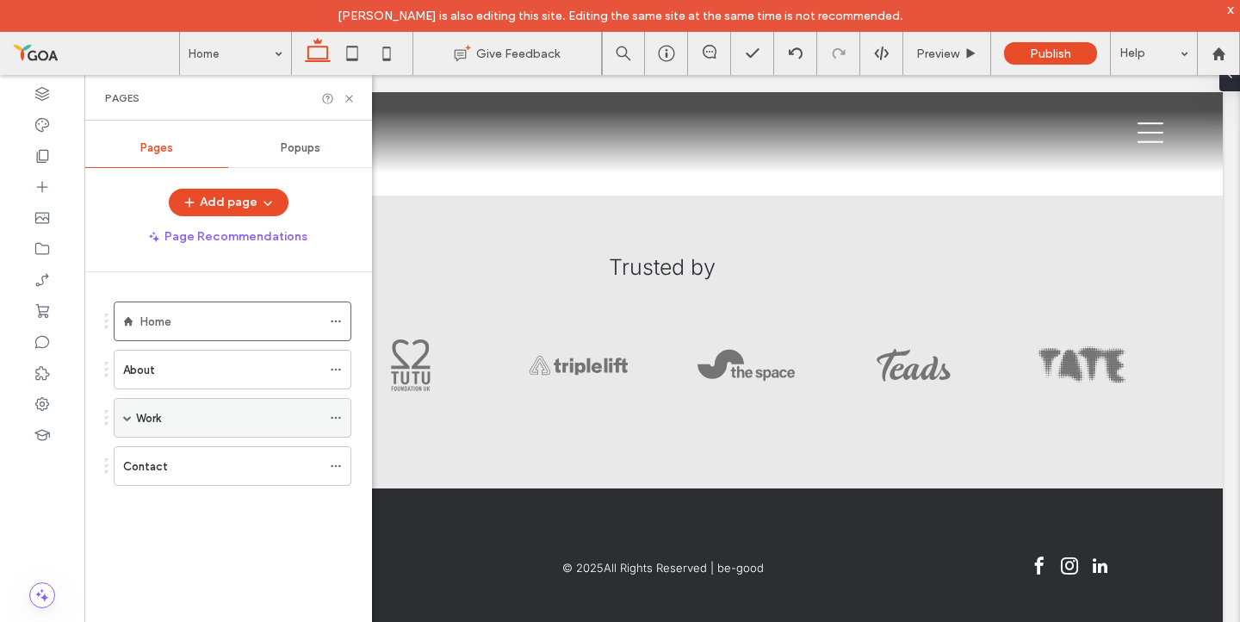
click at [162, 428] on div "Work" at bounding box center [228, 418] width 185 height 38
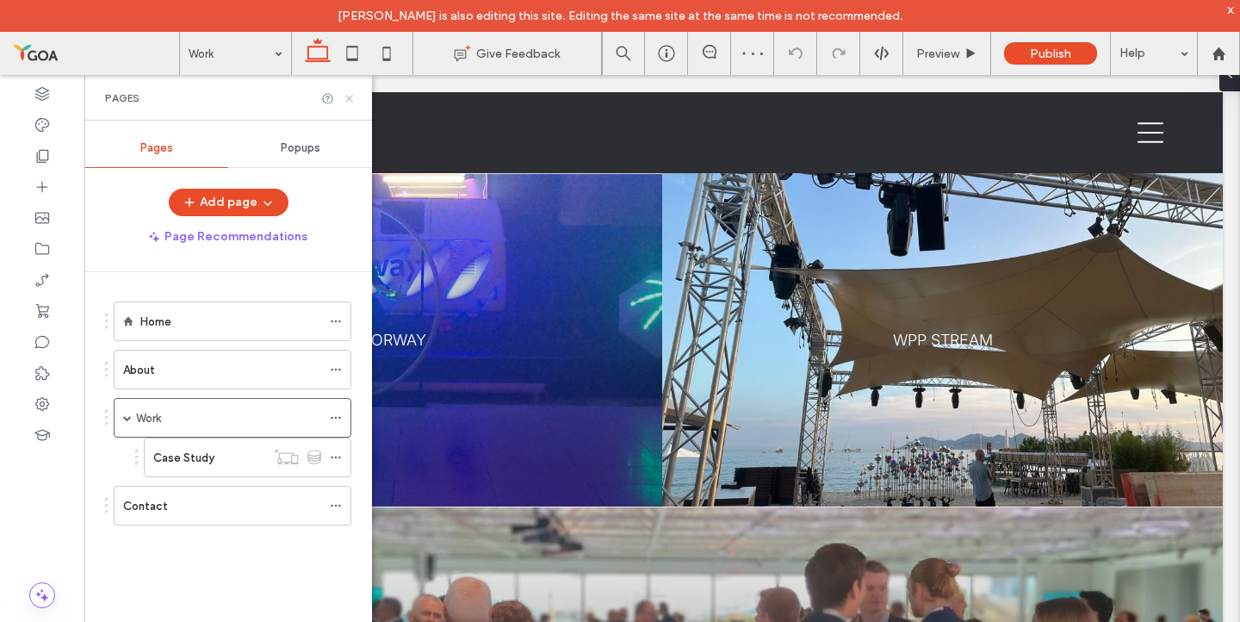
click at [352, 102] on icon at bounding box center [349, 98] width 13 height 13
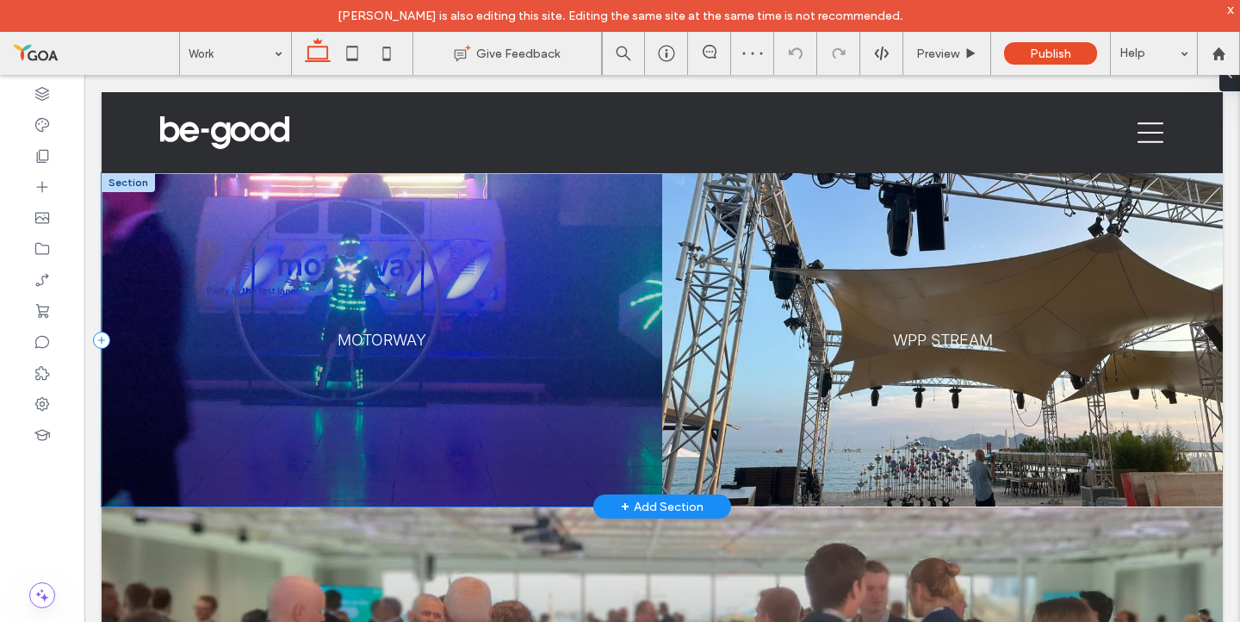
click at [206, 238] on div at bounding box center [382, 339] width 560 height 333
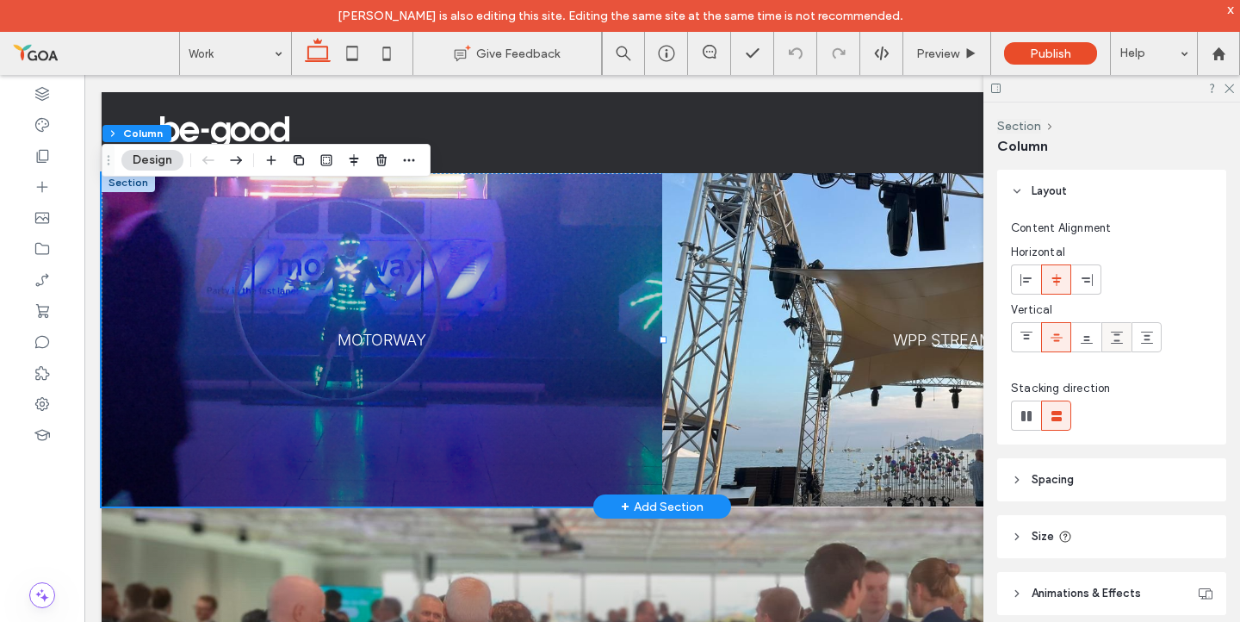
scroll to position [94, 0]
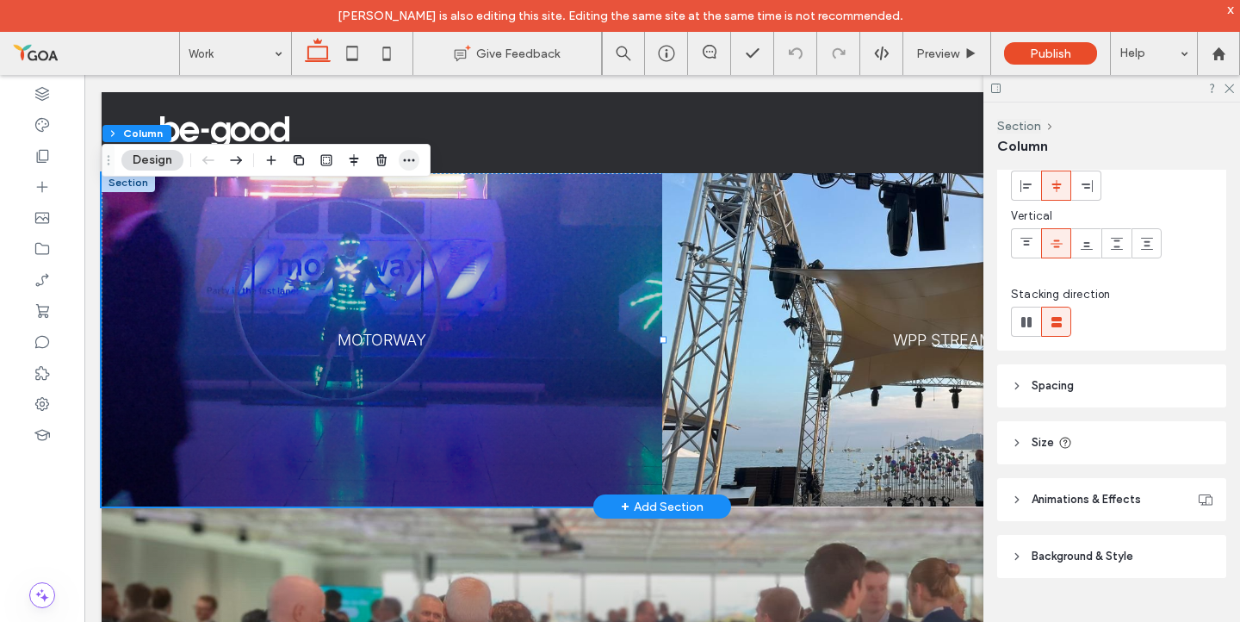
click at [413, 158] on icon "button" at bounding box center [409, 160] width 14 height 14
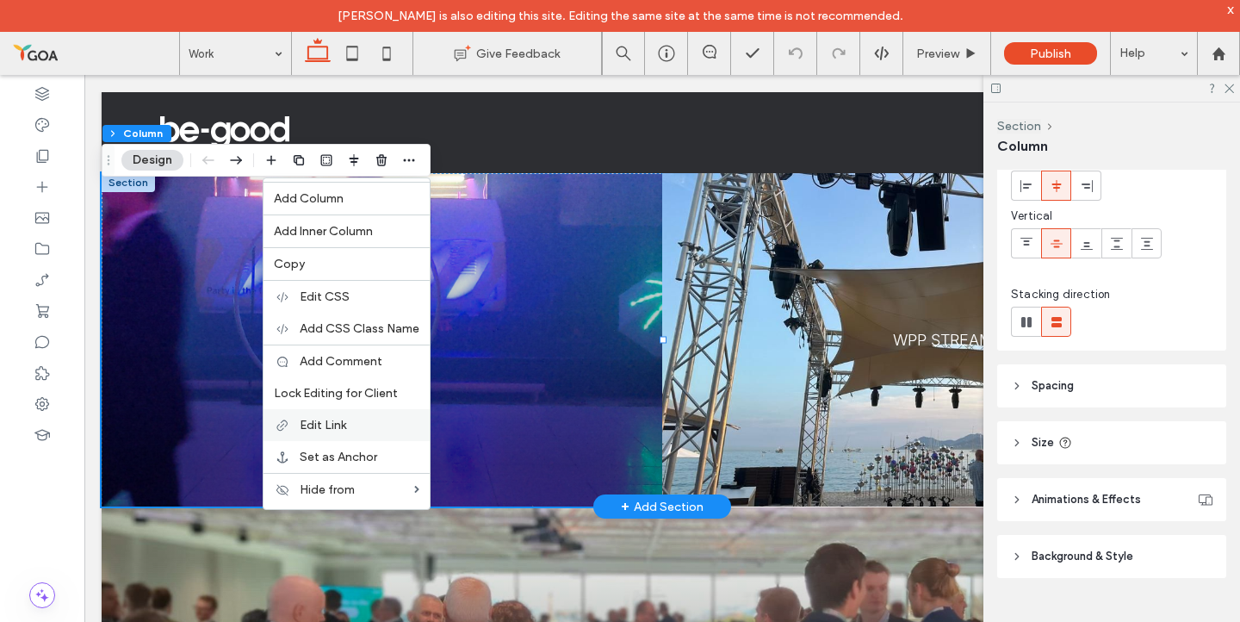
click at [374, 414] on div "Edit Link" at bounding box center [346, 425] width 166 height 32
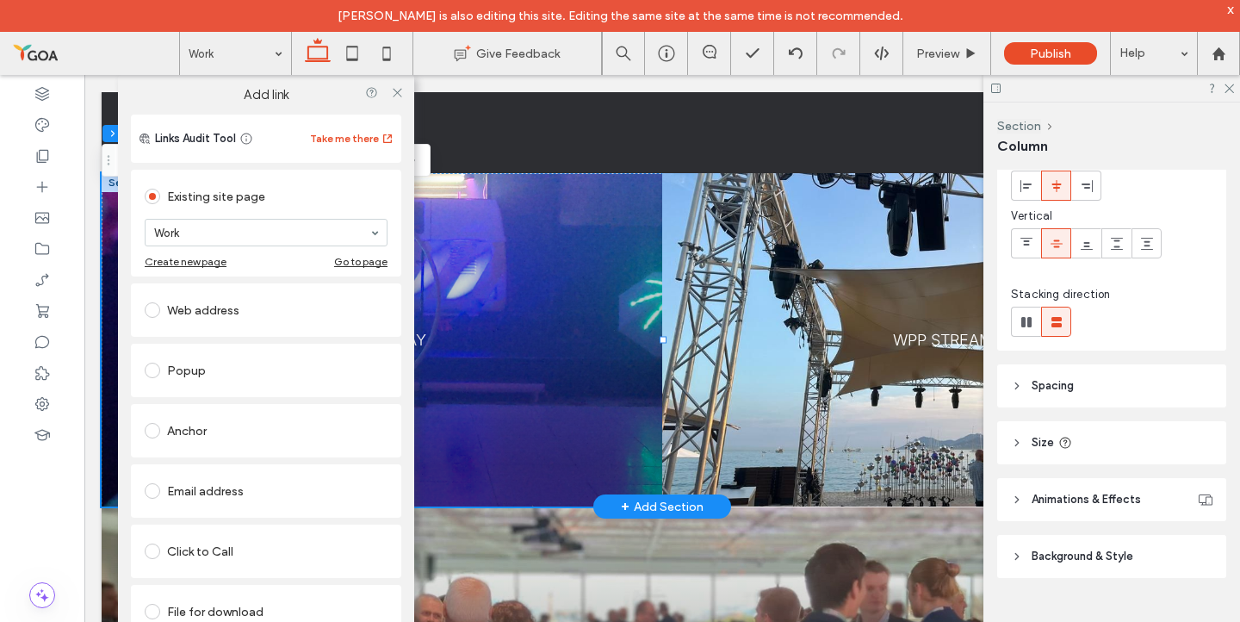
click at [373, 232] on div "Work" at bounding box center [266, 233] width 243 height 28
click at [343, 198] on div "Existing site page" at bounding box center [266, 197] width 243 height 28
click at [399, 96] on icon at bounding box center [397, 92] width 13 height 13
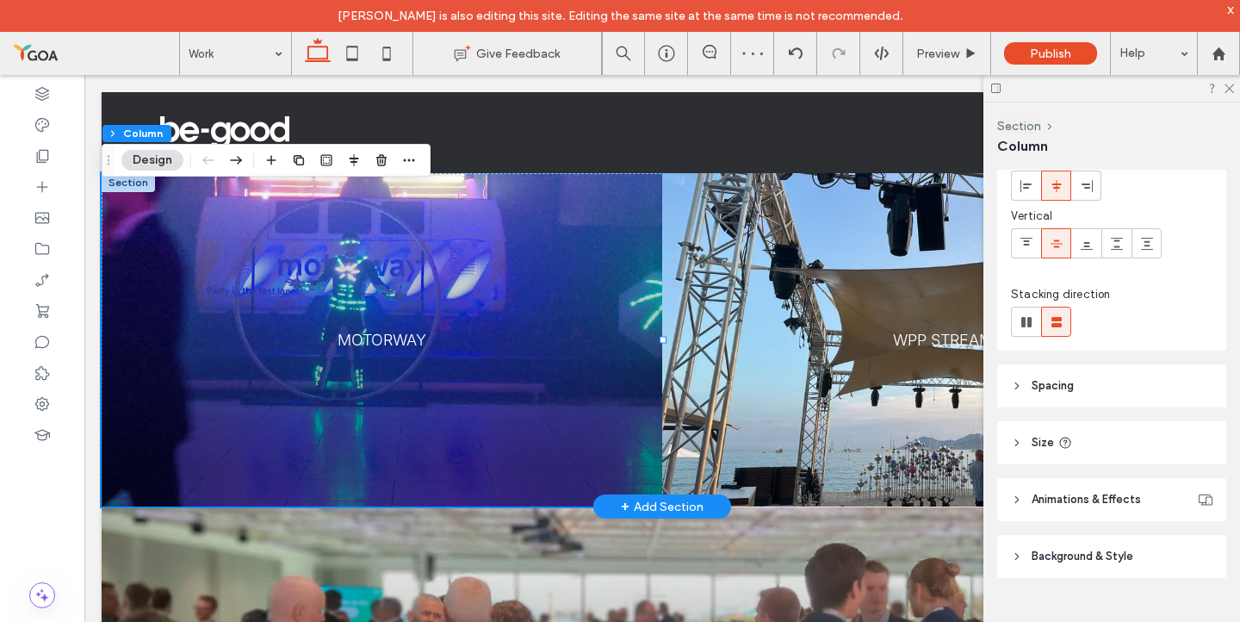
click at [407, 149] on div at bounding box center [409, 160] width 21 height 31
click at [407, 154] on icon "button" at bounding box center [409, 160] width 14 height 14
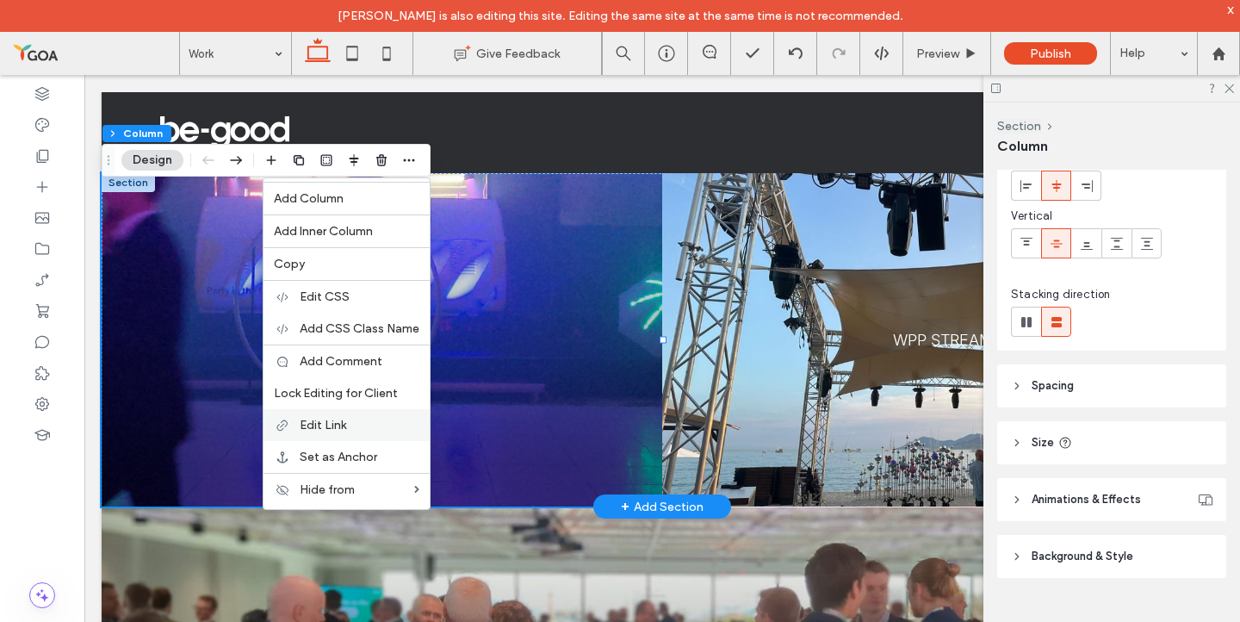
click at [356, 436] on div "Edit Link" at bounding box center [346, 425] width 166 height 32
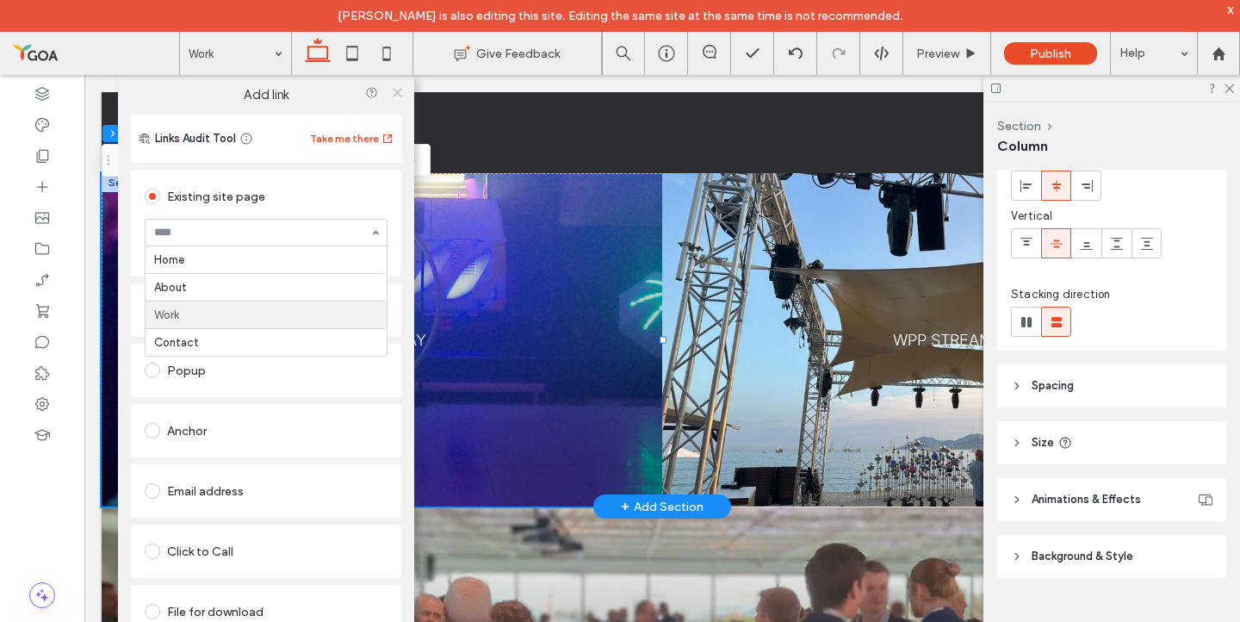
click at [397, 86] on icon at bounding box center [397, 92] width 13 height 13
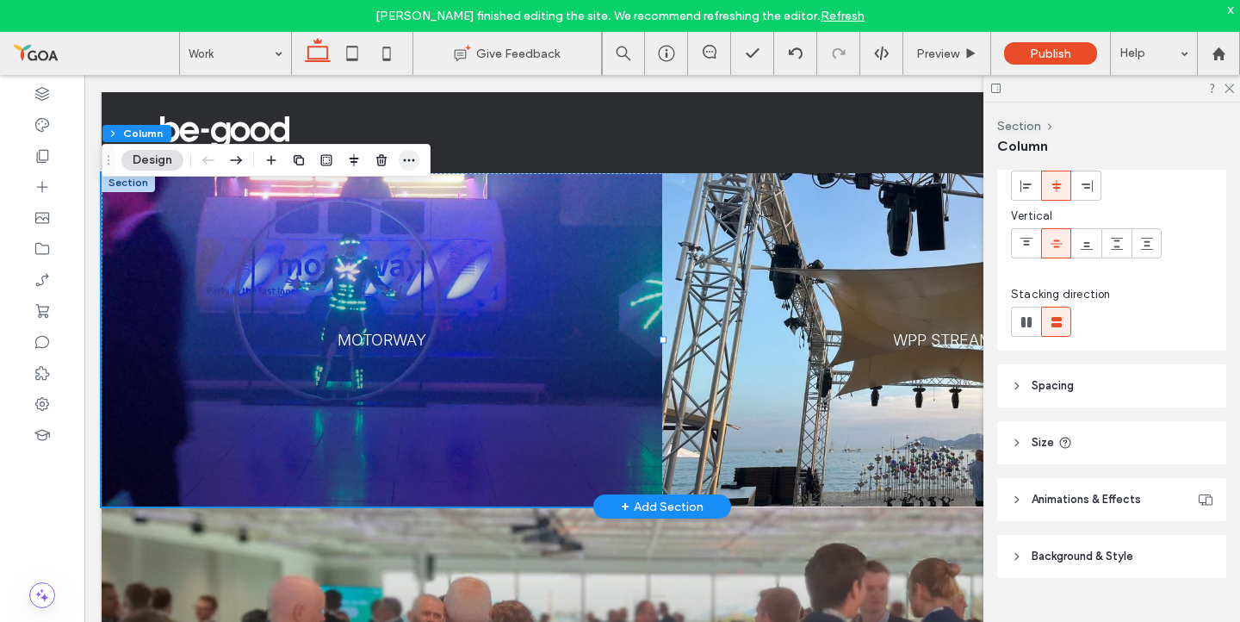
click at [404, 158] on icon "button" at bounding box center [409, 160] width 14 height 14
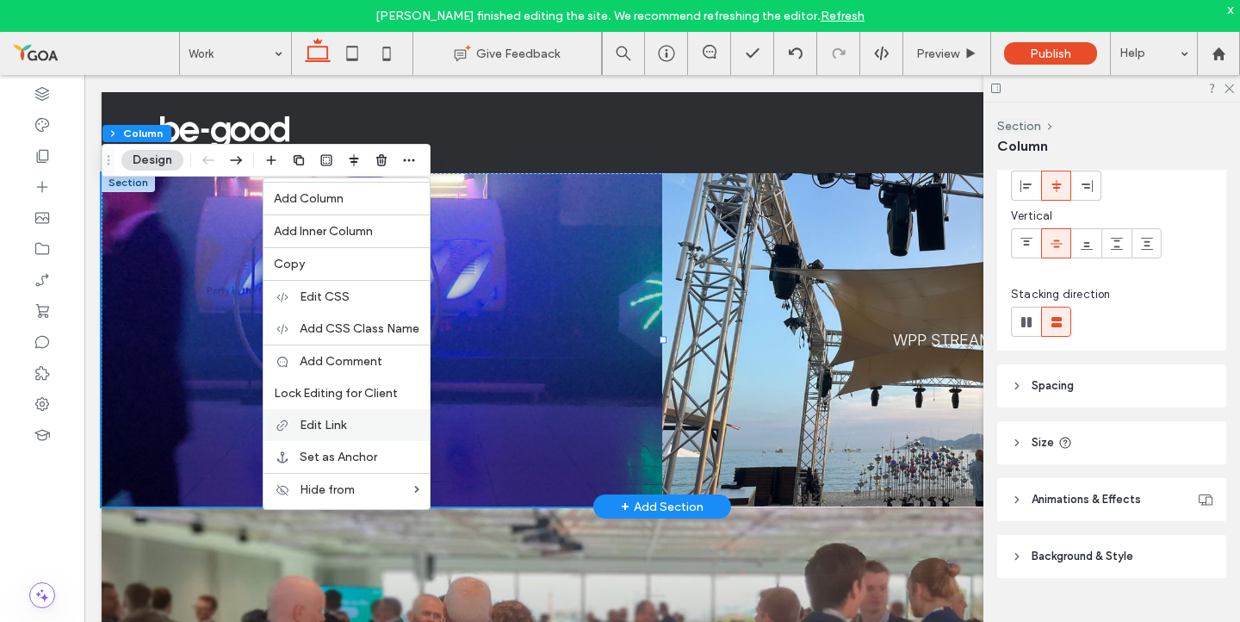
click at [382, 436] on div "Edit Link" at bounding box center [346, 425] width 166 height 32
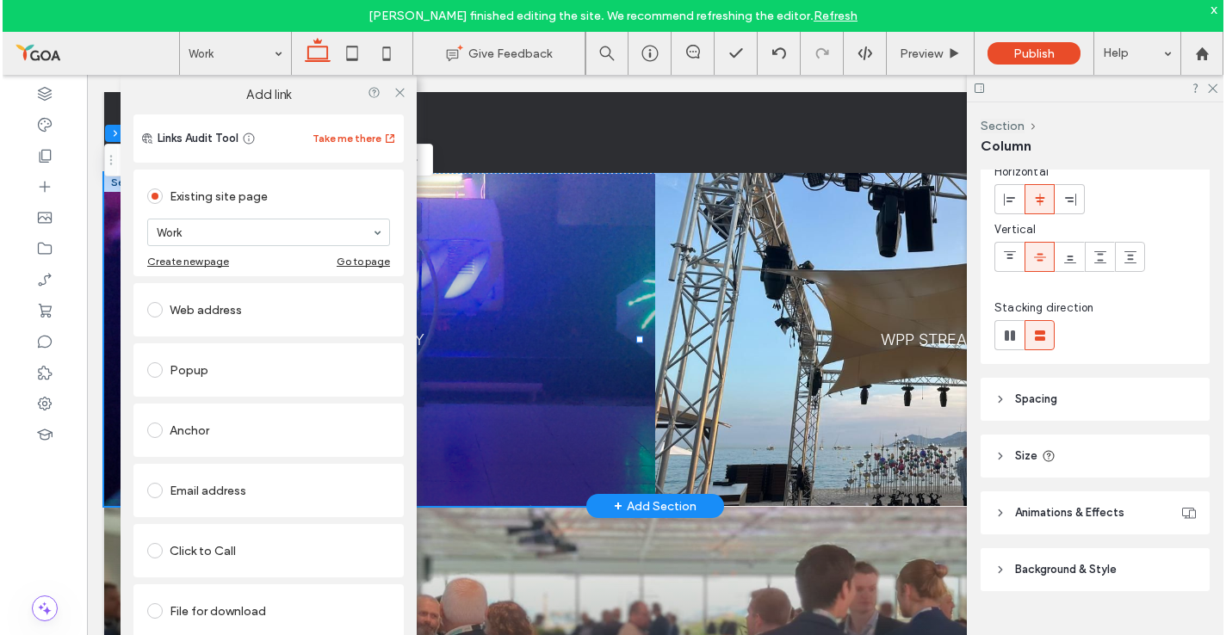
scroll to position [80, 0]
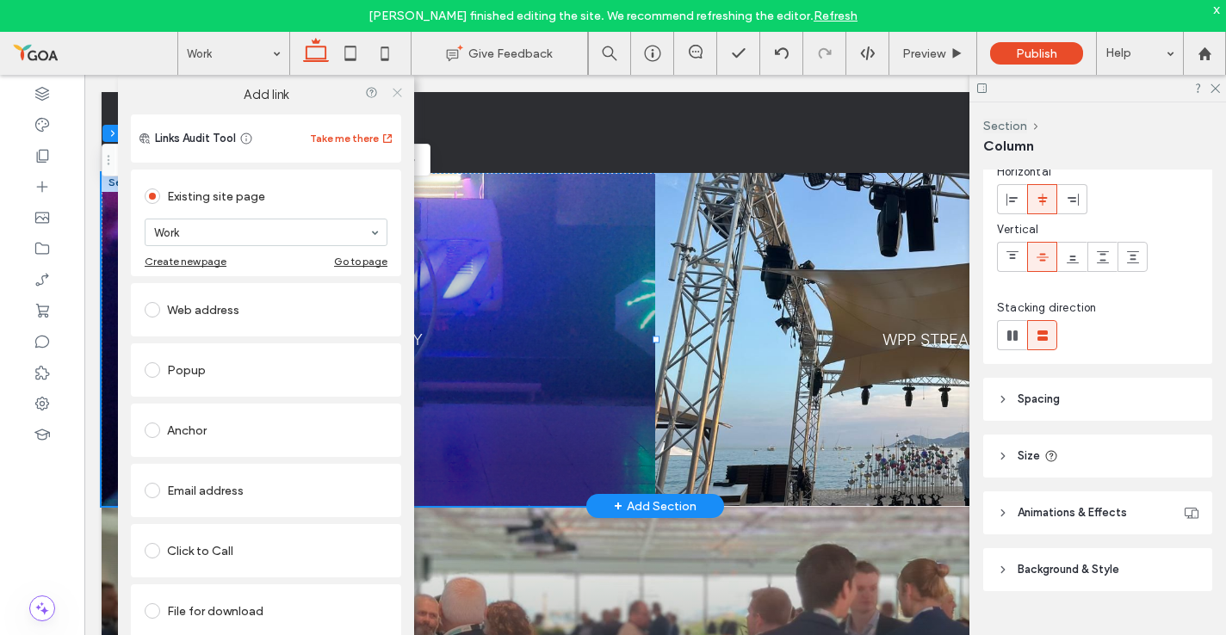
click at [399, 89] on icon at bounding box center [397, 92] width 13 height 13
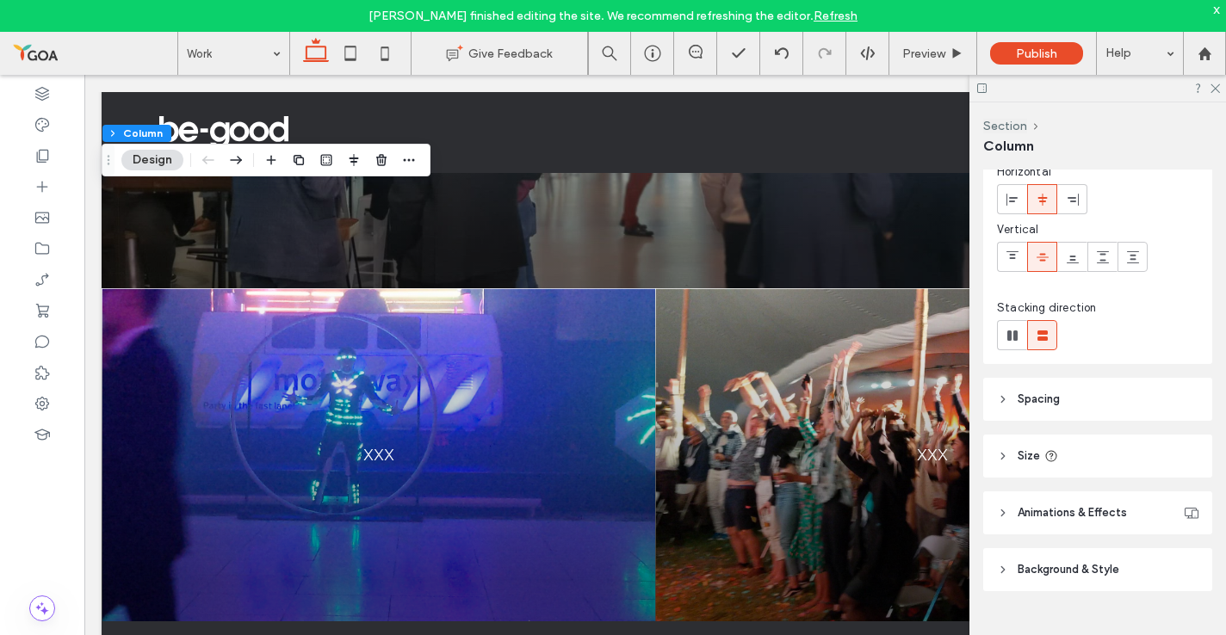
scroll to position [554, 0]
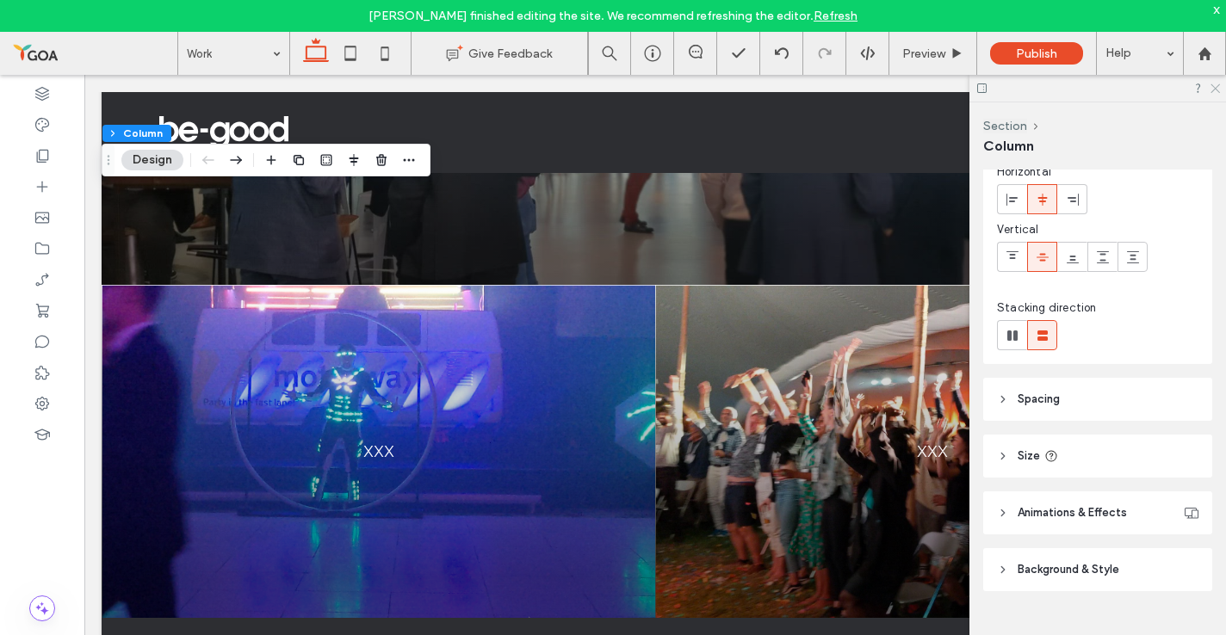
click at [1217, 90] on use at bounding box center [1214, 88] width 9 height 9
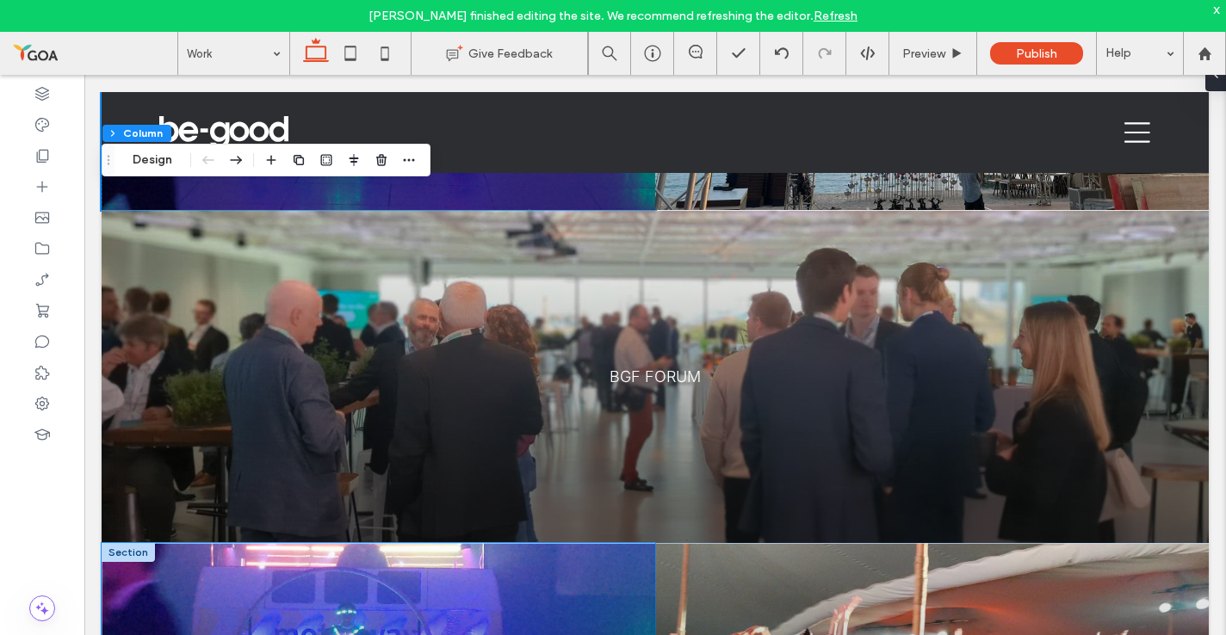
scroll to position [0, 0]
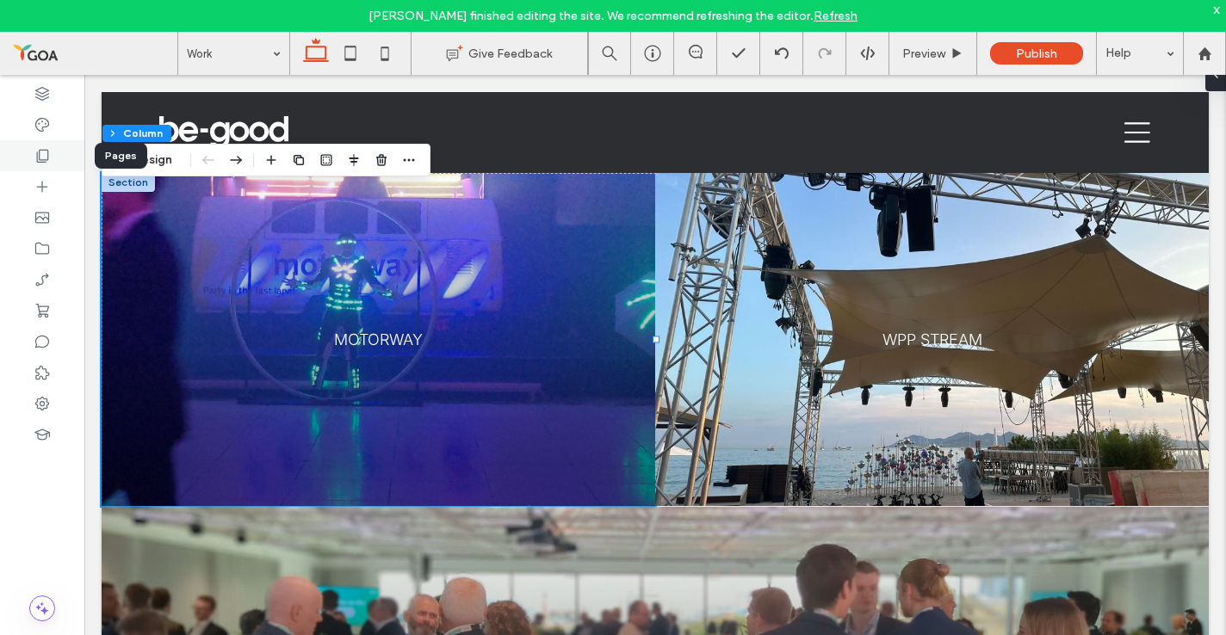
click at [40, 161] on icon at bounding box center [42, 155] width 17 height 17
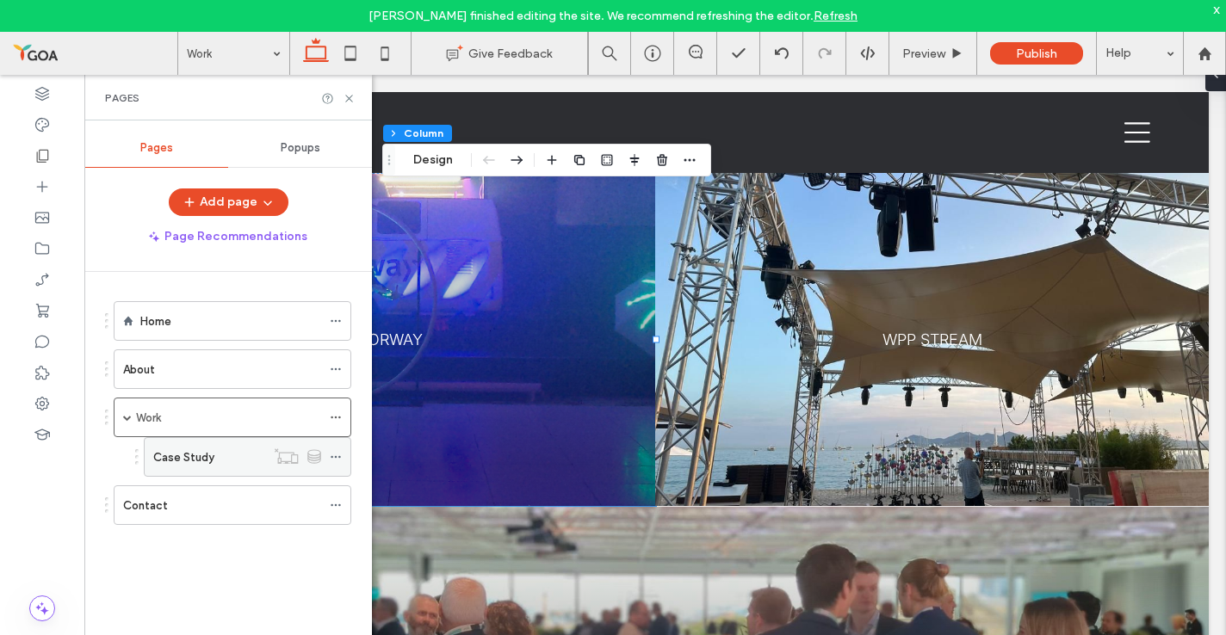
click at [252, 461] on div "Case Study" at bounding box center [209, 458] width 112 height 18
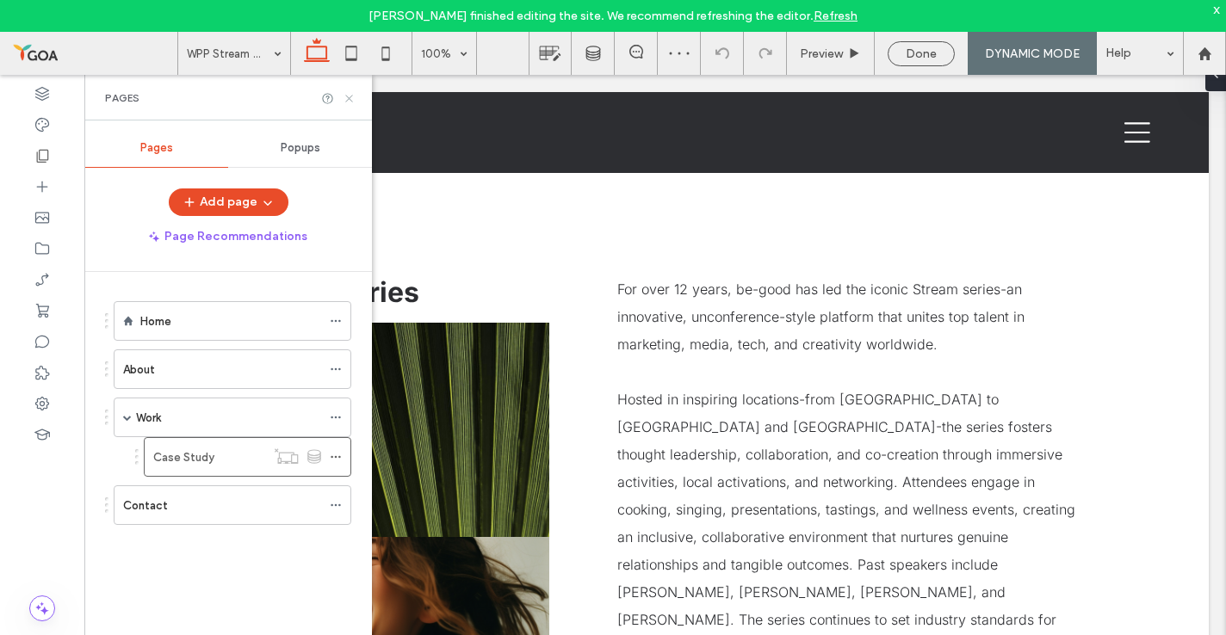
click at [349, 100] on icon at bounding box center [349, 98] width 13 height 13
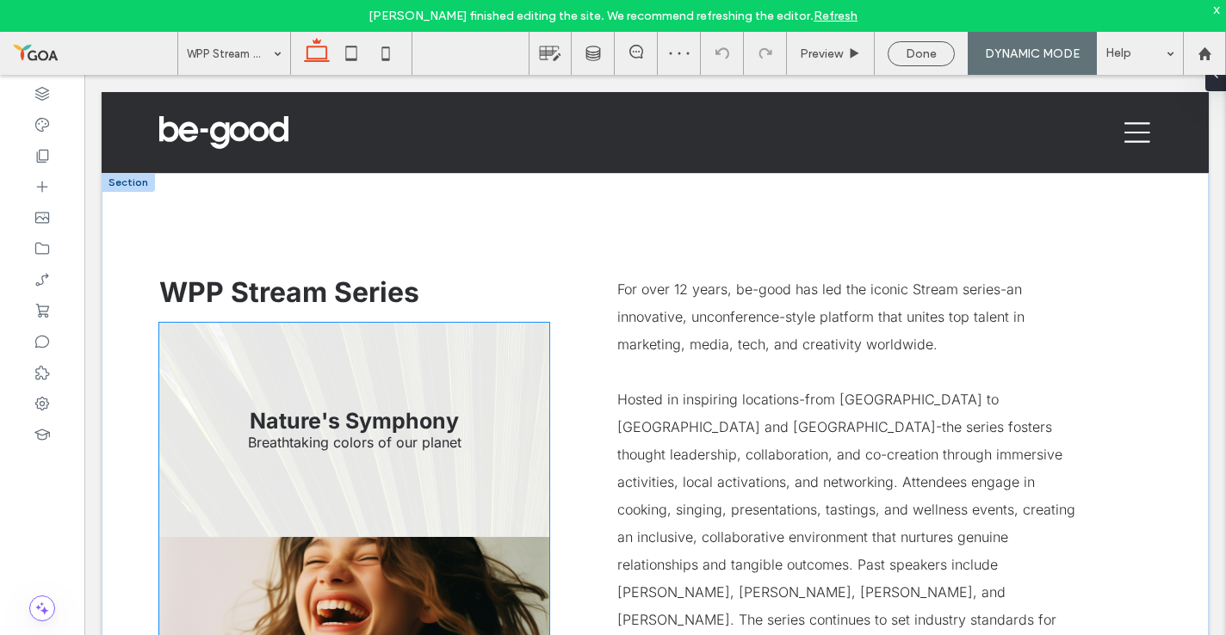
click at [413, 391] on link at bounding box center [354, 430] width 390 height 214
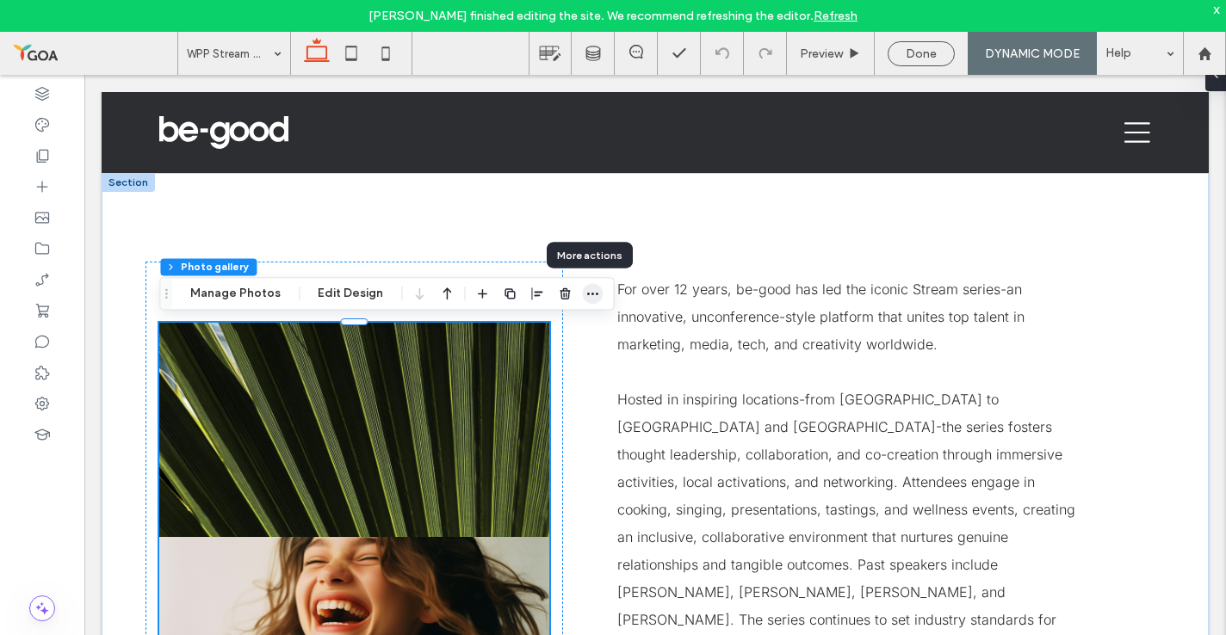
click at [587, 293] on use "button" at bounding box center [592, 294] width 11 height 3
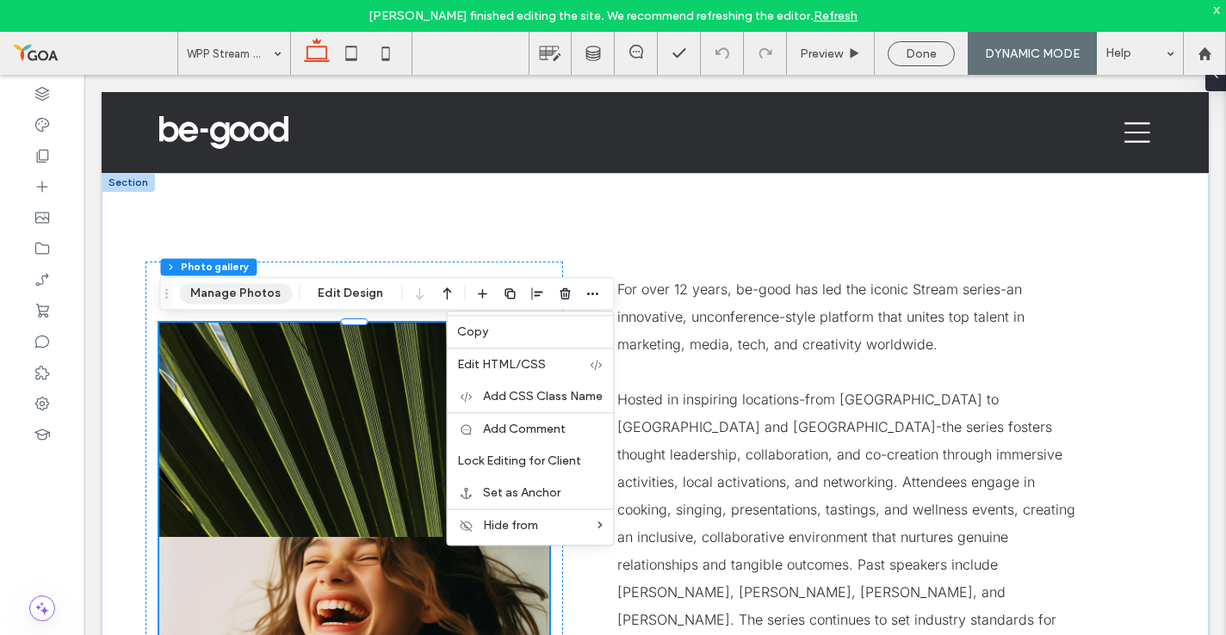
click at [259, 301] on button "Manage Photos" at bounding box center [235, 293] width 113 height 21
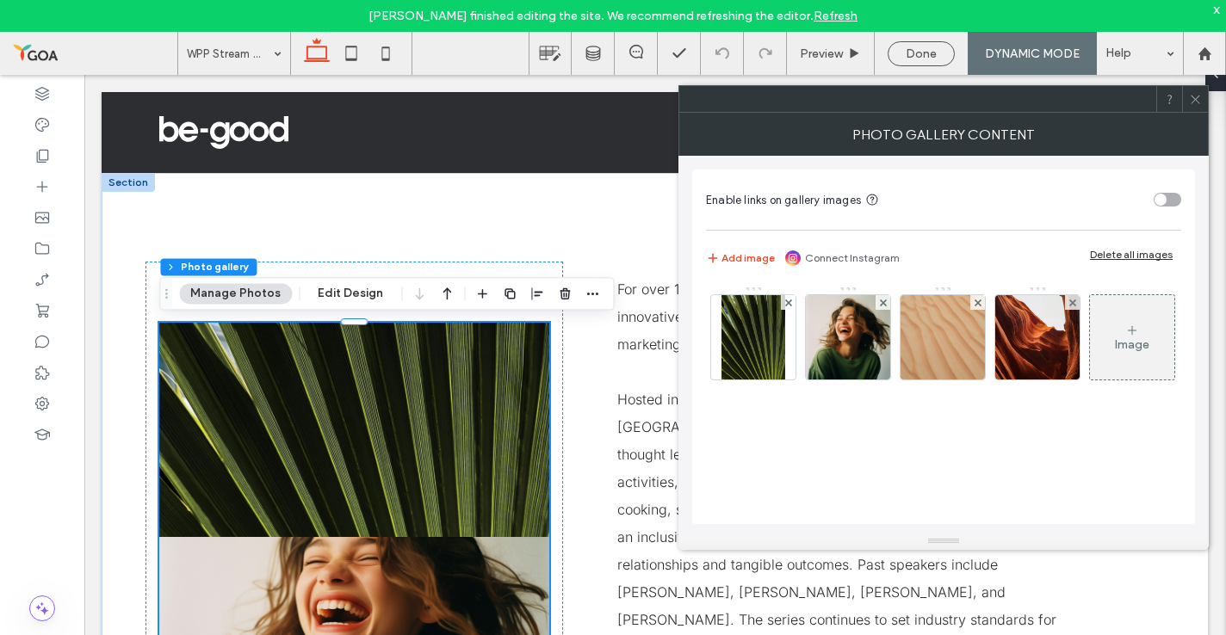
click at [1156, 251] on div "Delete all images" at bounding box center [1131, 254] width 83 height 13
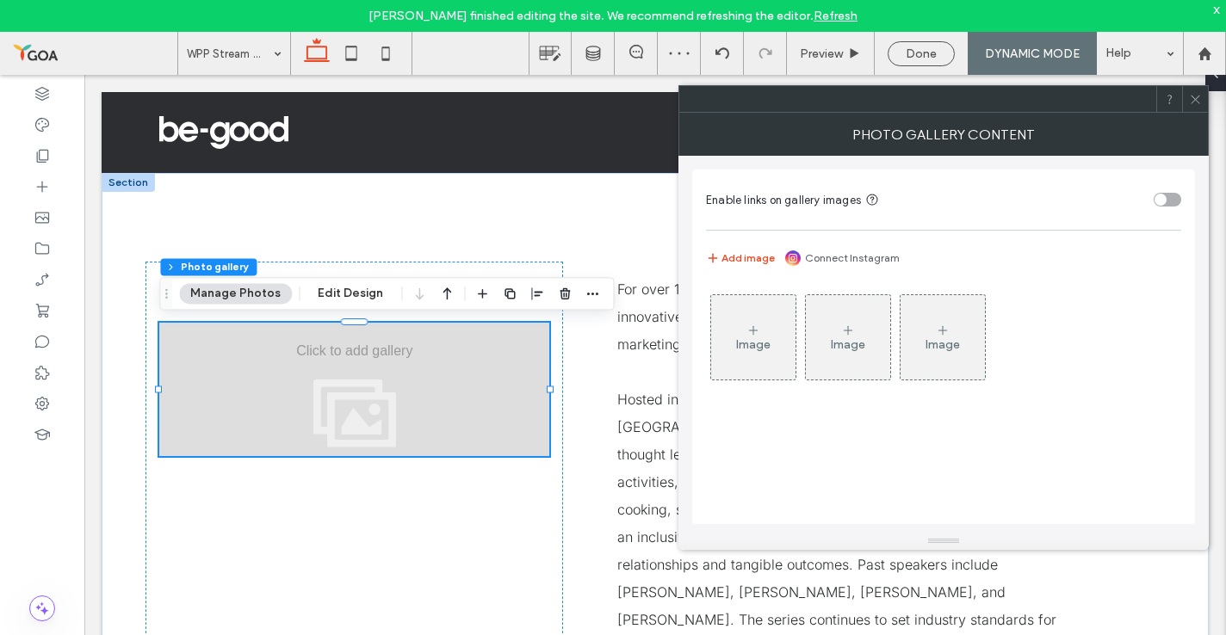
click at [1196, 102] on icon at bounding box center [1195, 99] width 13 height 13
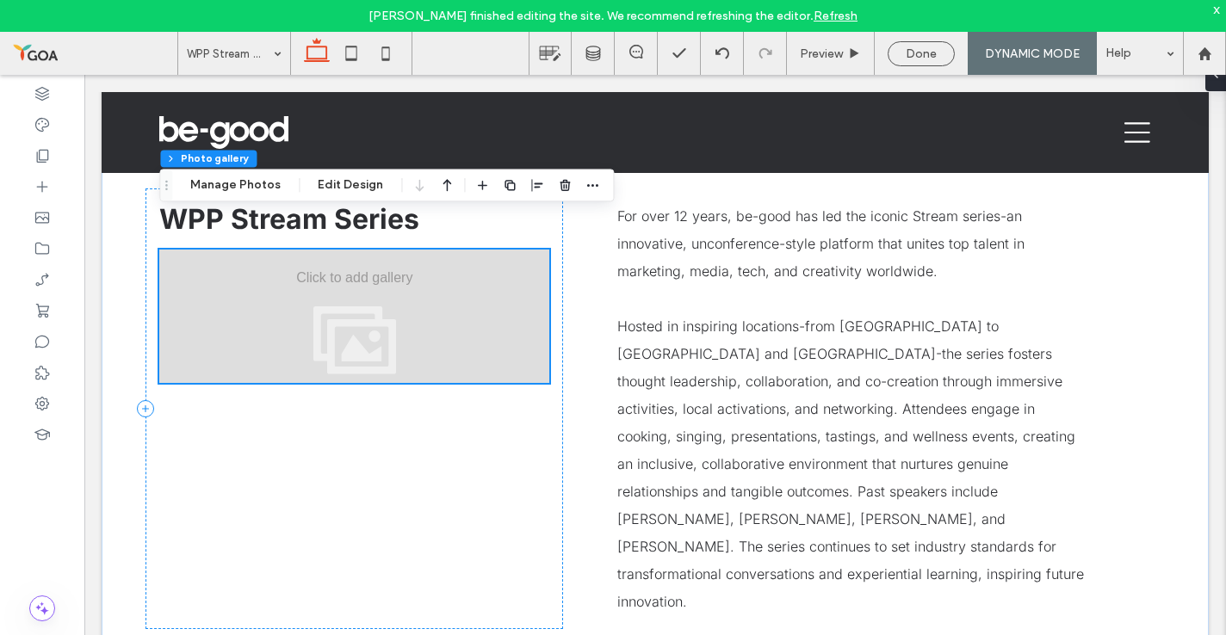
scroll to position [49, 0]
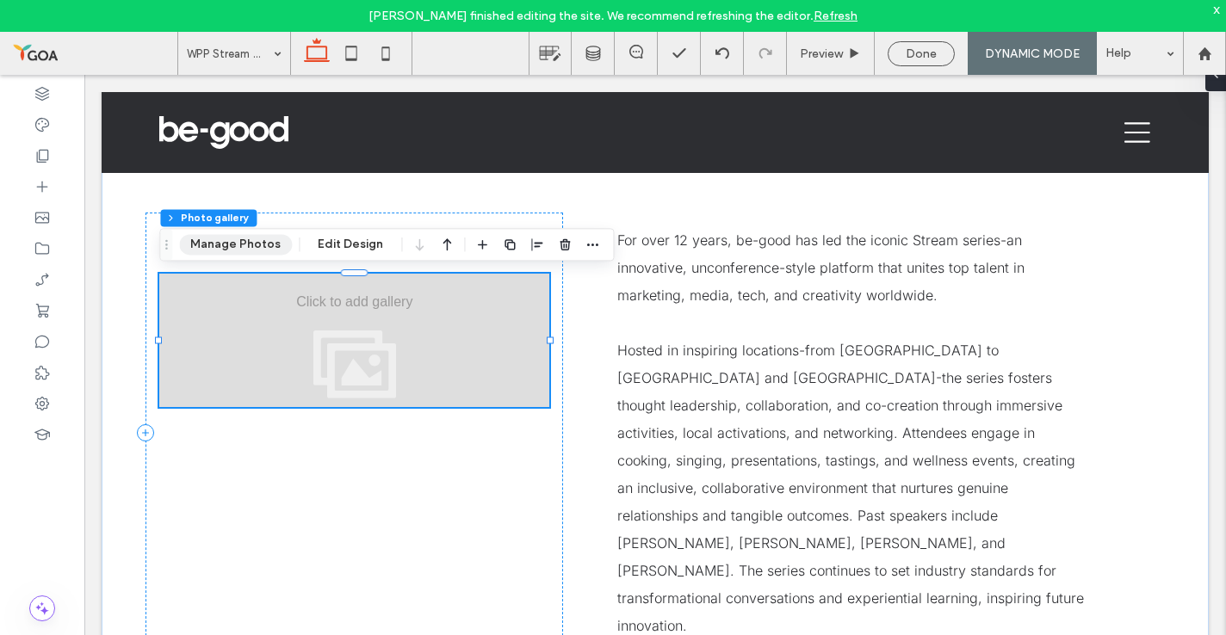
click at [247, 249] on button "Manage Photos" at bounding box center [235, 244] width 113 height 21
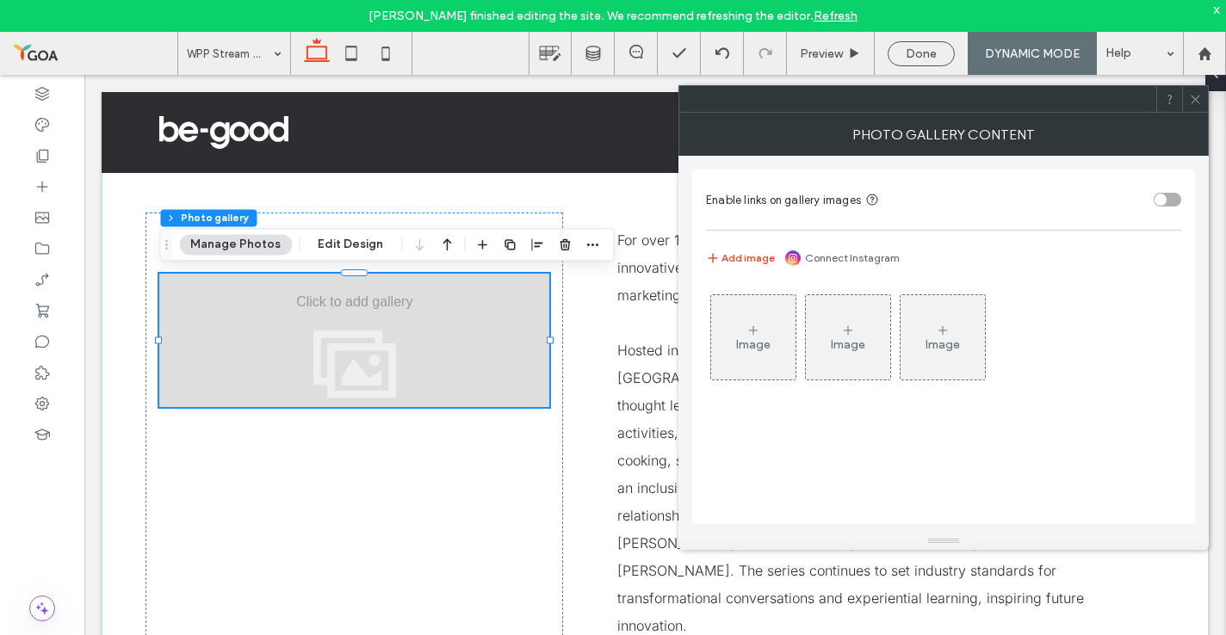
click at [1170, 102] on icon at bounding box center [1169, 99] width 13 height 13
click at [1198, 96] on icon at bounding box center [1195, 99] width 13 height 13
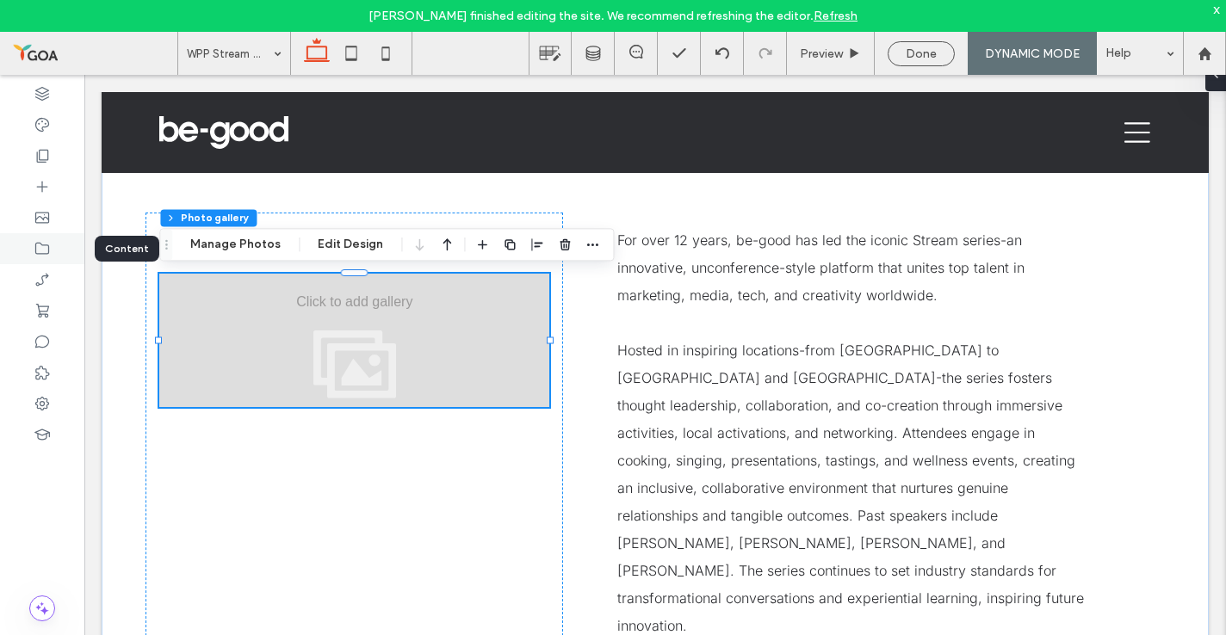
click at [46, 251] on icon at bounding box center [42, 248] width 17 height 17
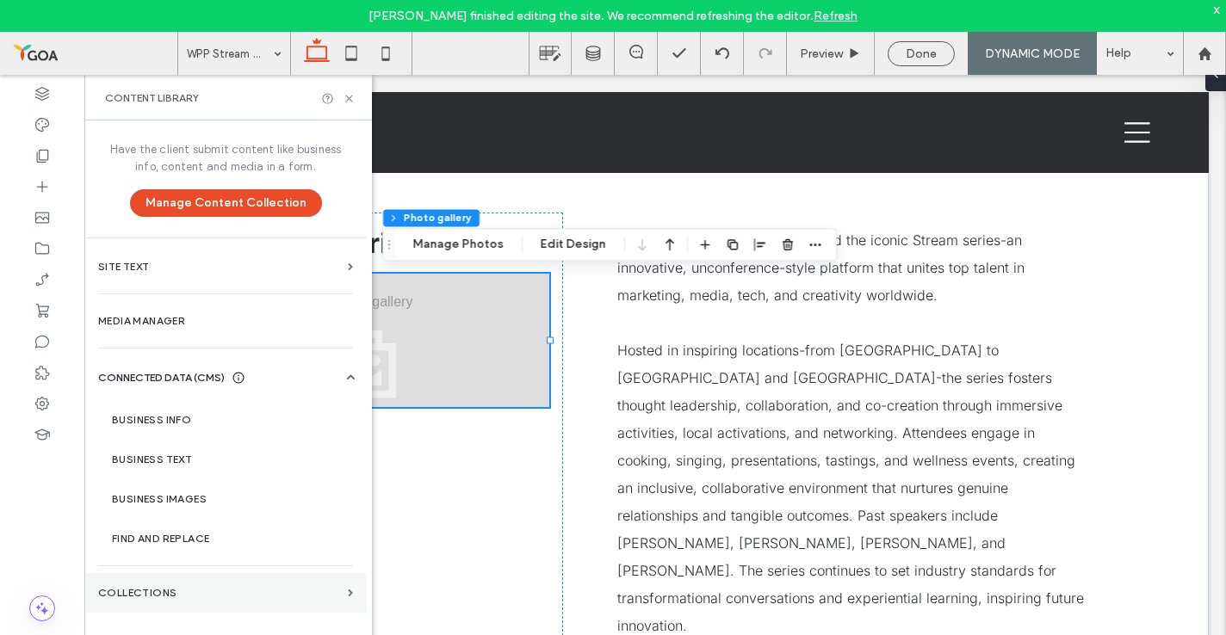
click at [159, 588] on label "COLLECTIONS" at bounding box center [219, 593] width 243 height 12
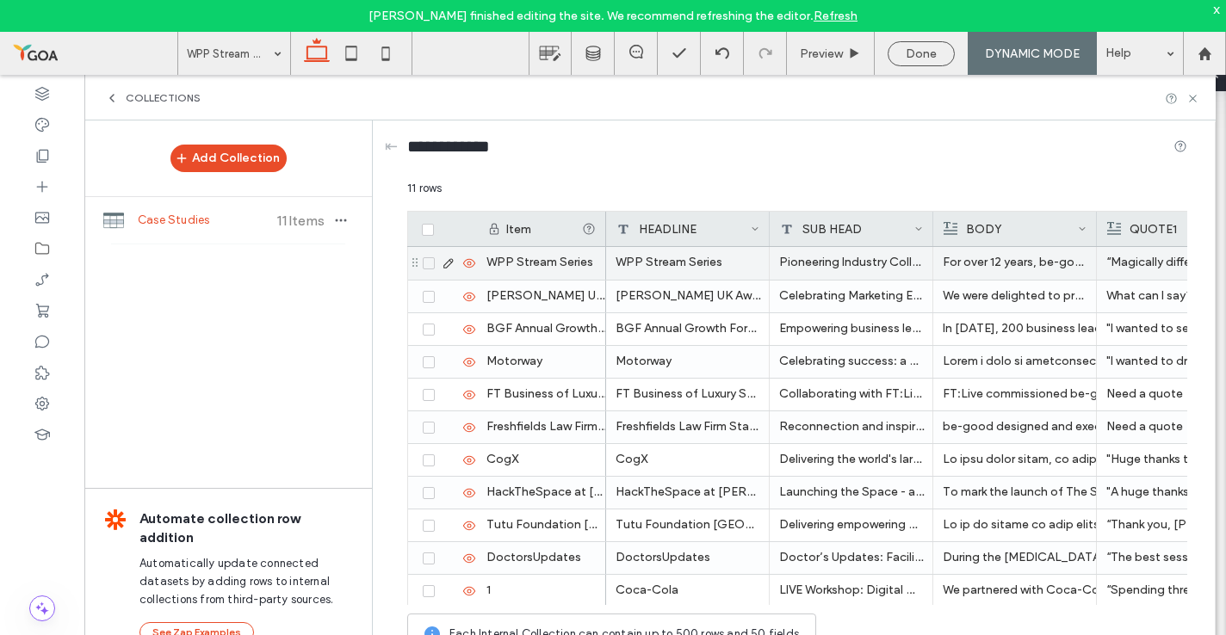
click at [445, 266] on icon at bounding box center [449, 264] width 14 height 14
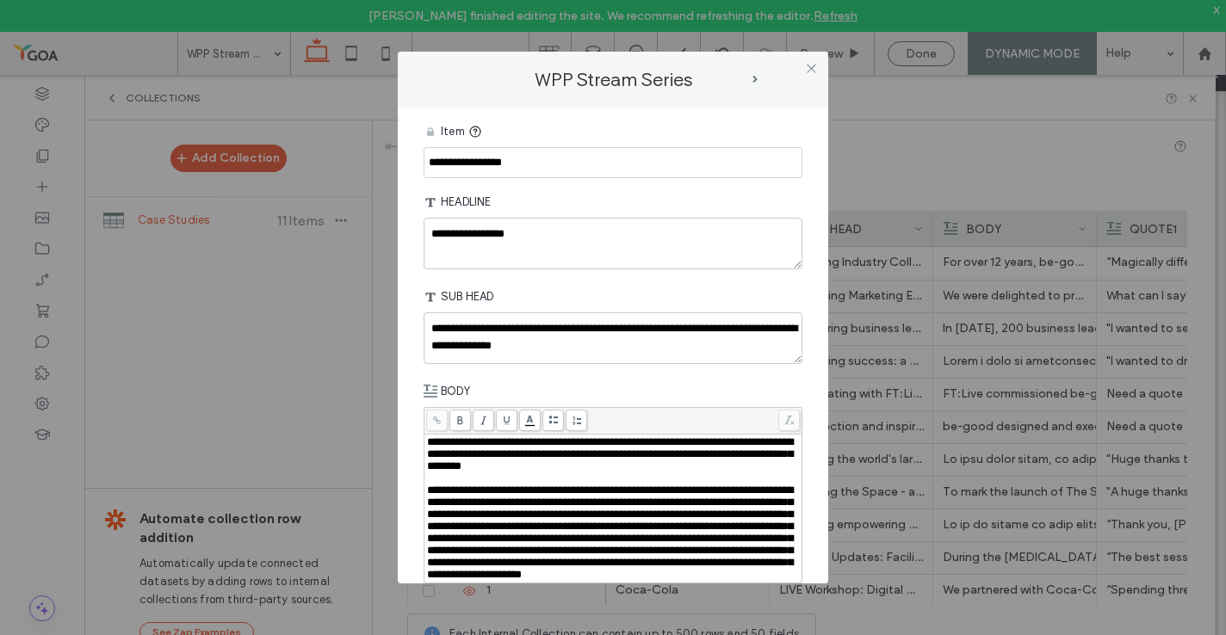
scroll to position [432, 0]
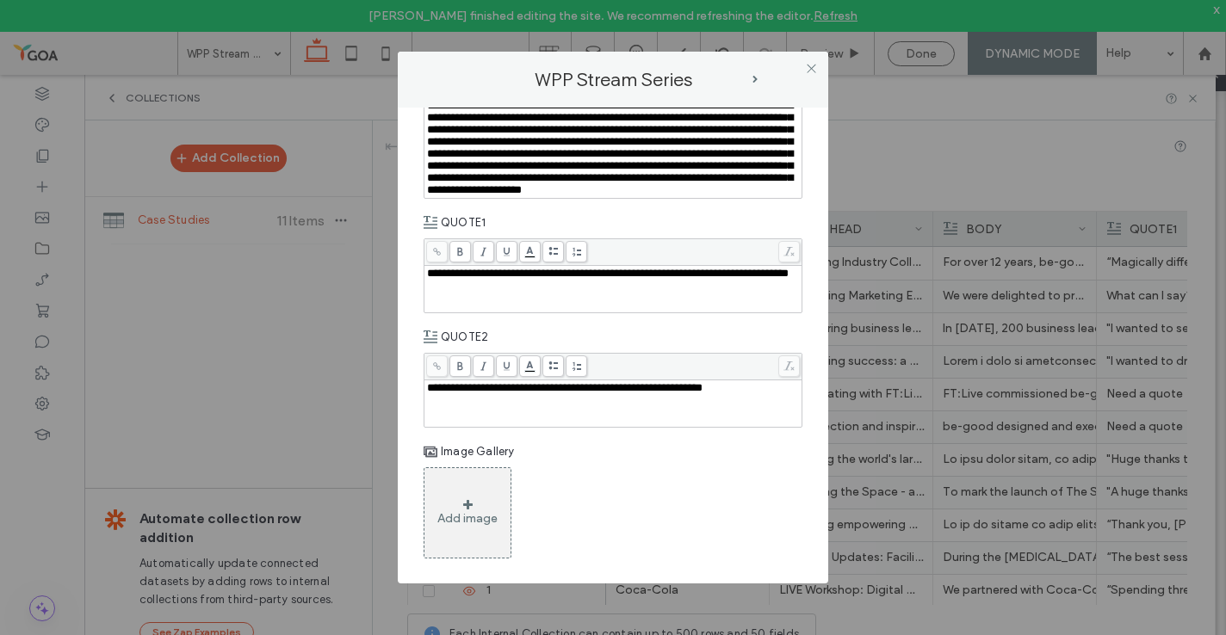
click at [468, 524] on div "Add image" at bounding box center [467, 518] width 60 height 15
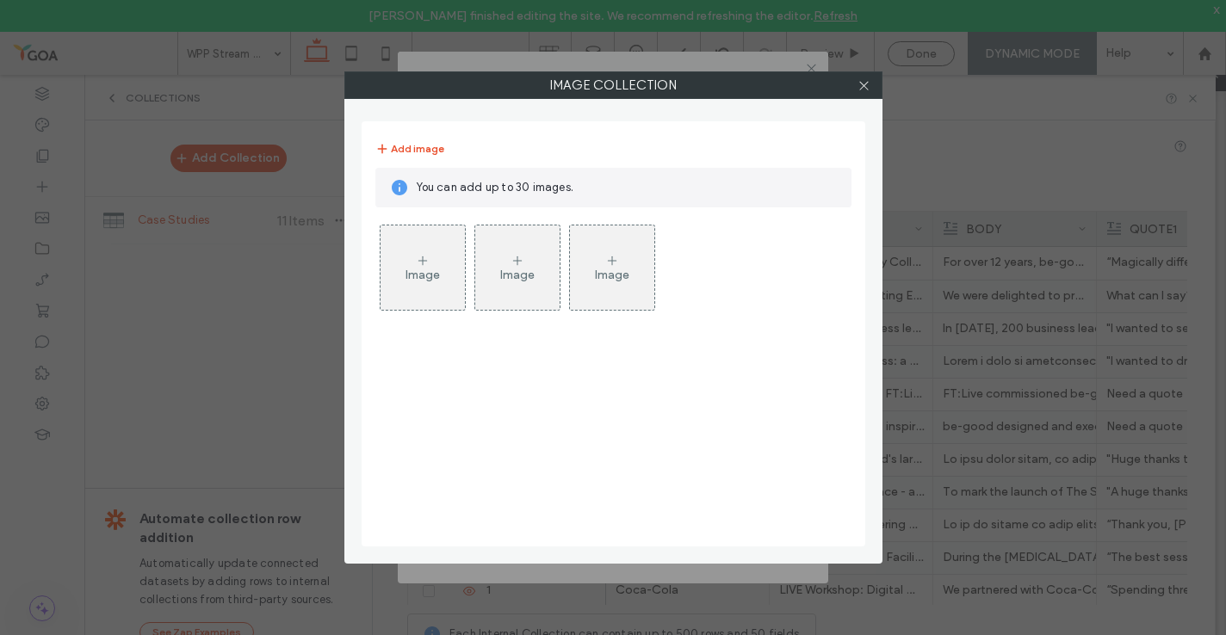
click at [433, 259] on div "Image" at bounding box center [423, 267] width 84 height 81
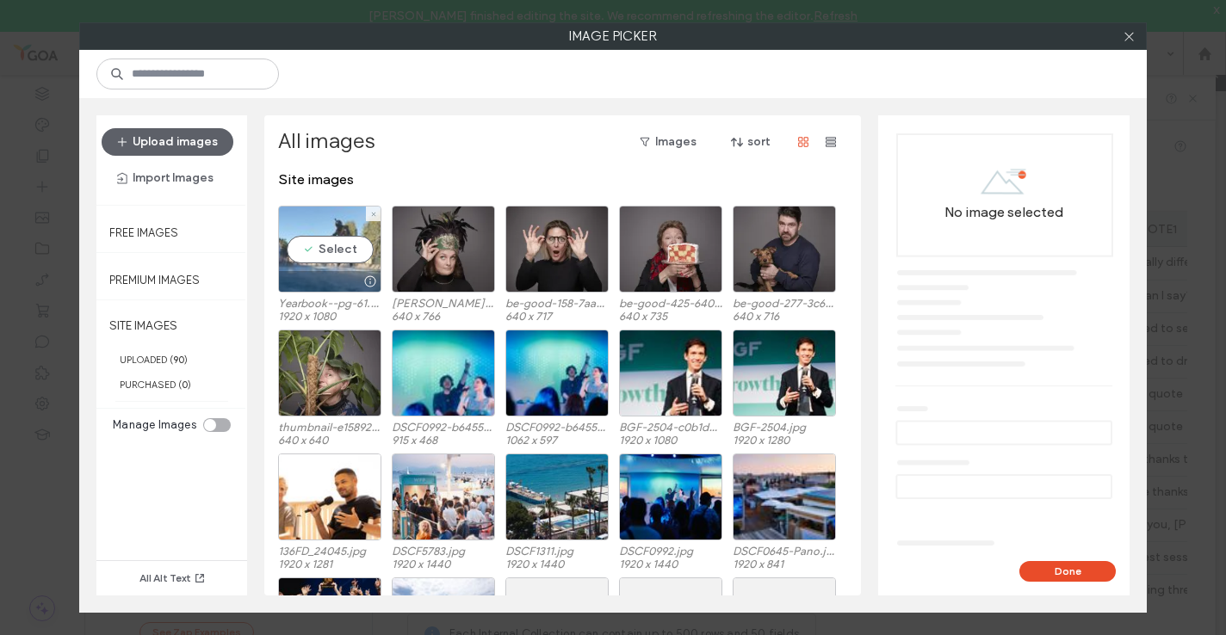
click at [335, 271] on div at bounding box center [330, 281] width 102 height 21
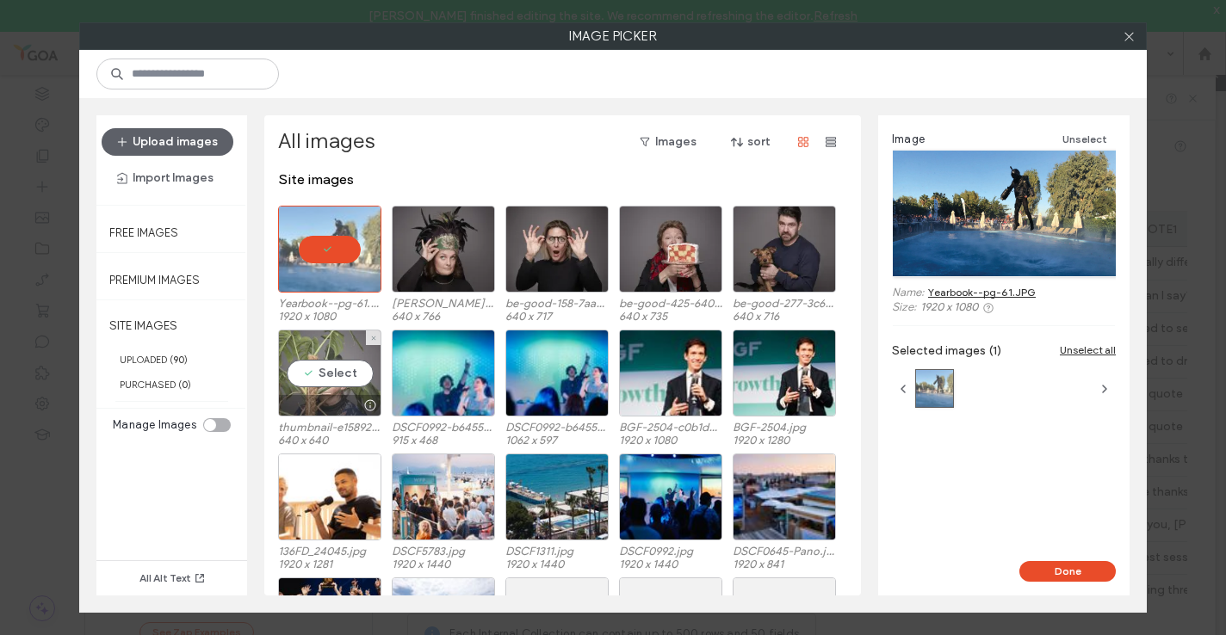
click at [334, 368] on div "Select" at bounding box center [329, 373] width 103 height 87
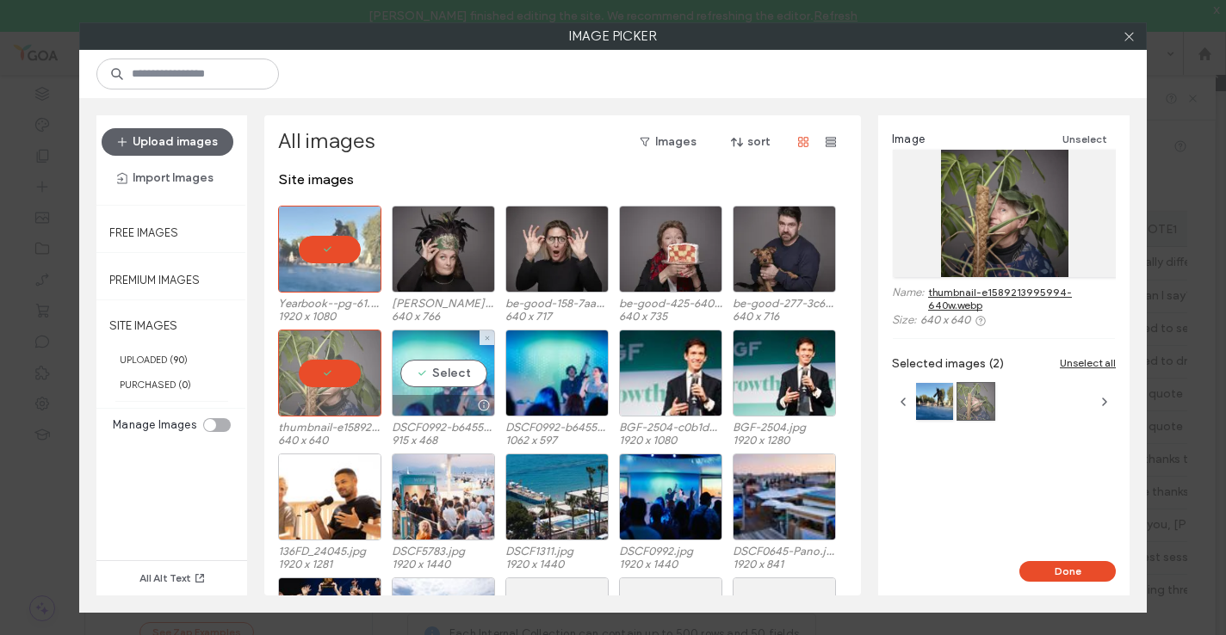
click at [442, 368] on div "Select" at bounding box center [443, 373] width 103 height 87
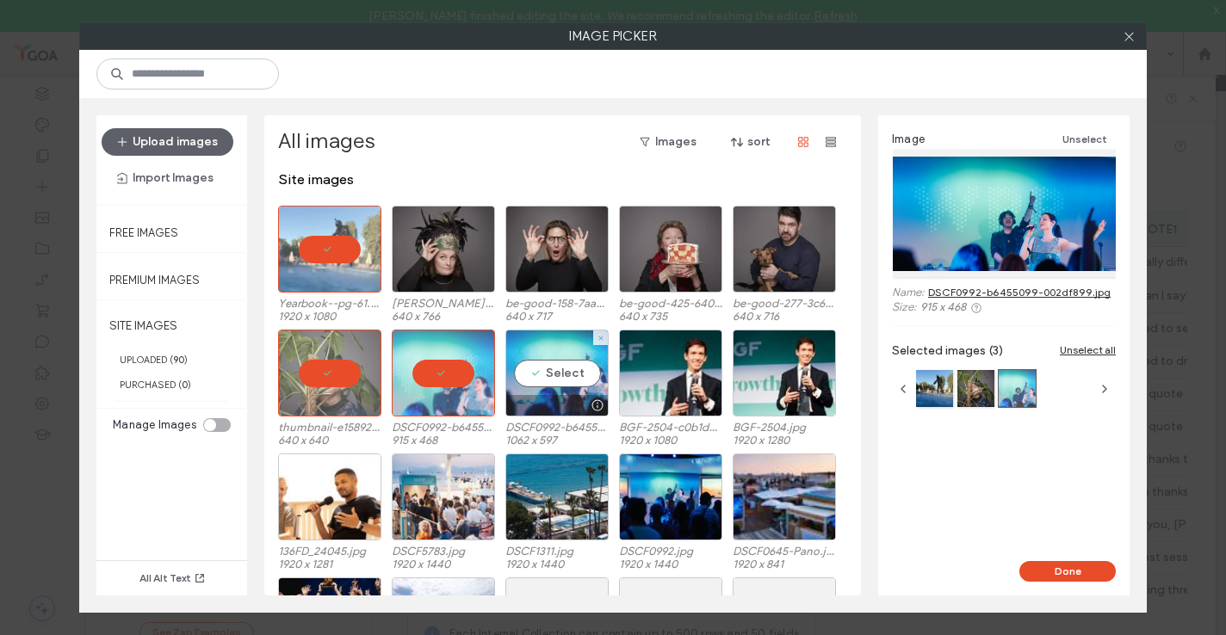
click at [560, 362] on div "Select" at bounding box center [556, 373] width 103 height 87
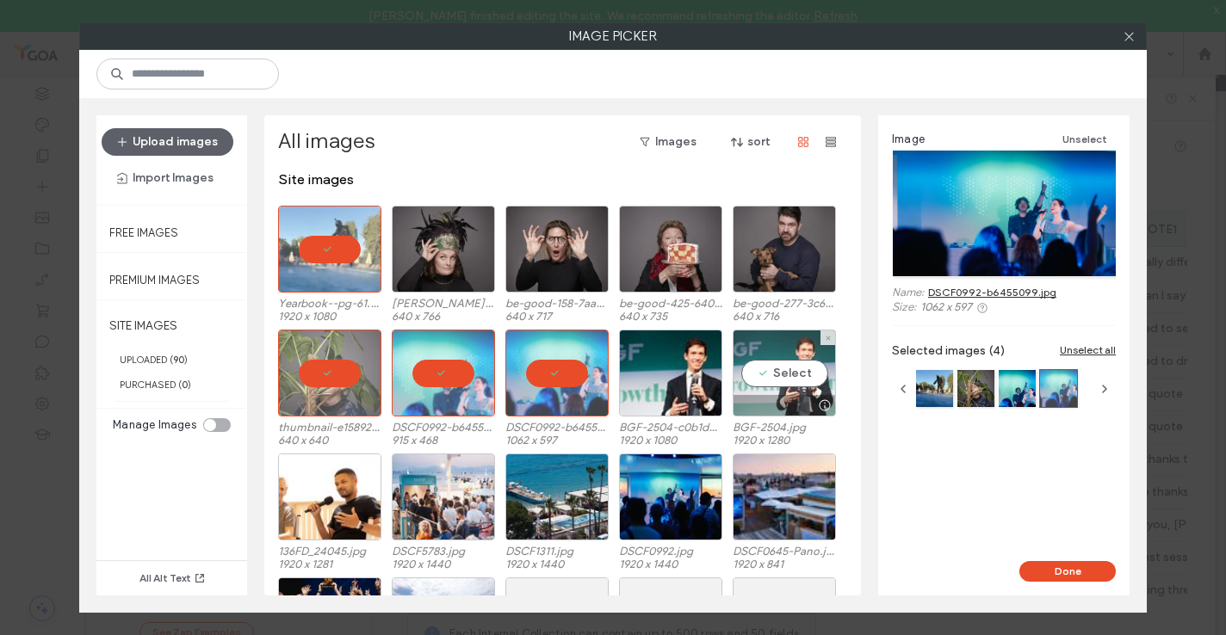
click at [800, 382] on div "Select" at bounding box center [784, 373] width 103 height 87
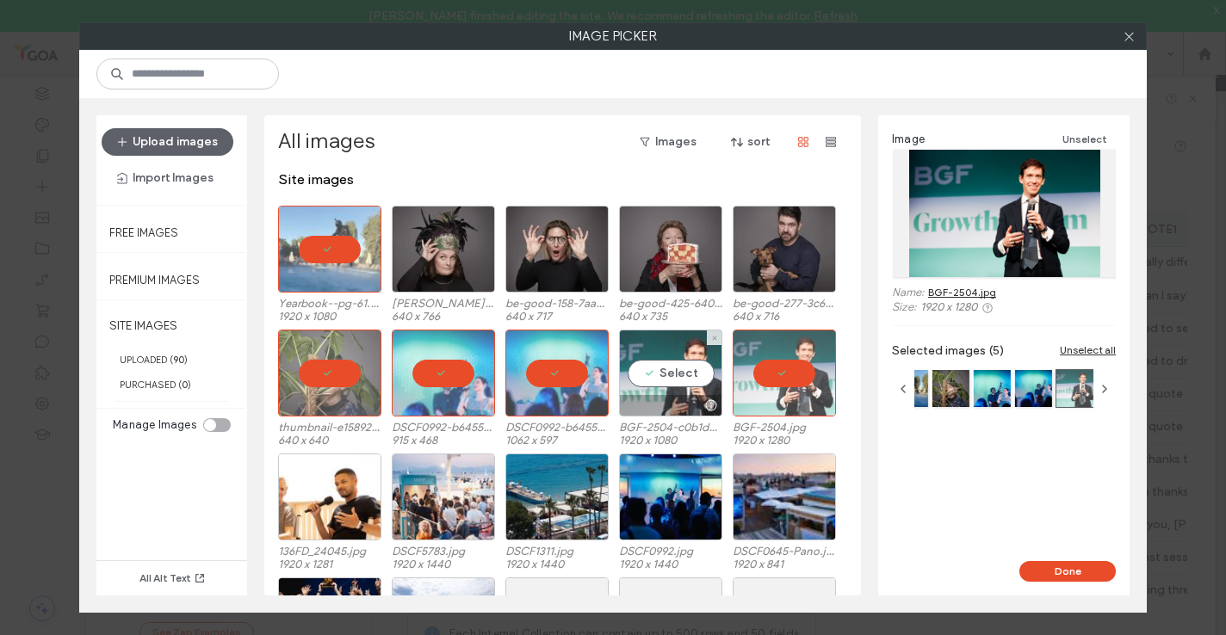
click at [696, 391] on div "Select" at bounding box center [670, 373] width 103 height 87
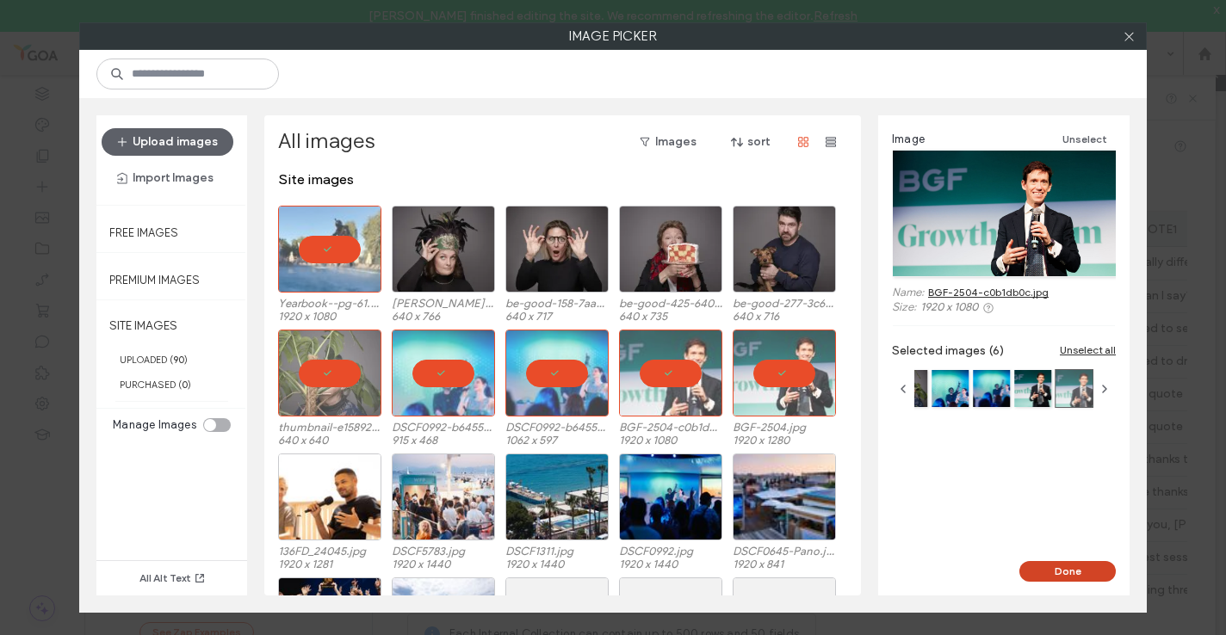
click at [1074, 568] on button "Done" at bounding box center [1067, 571] width 96 height 21
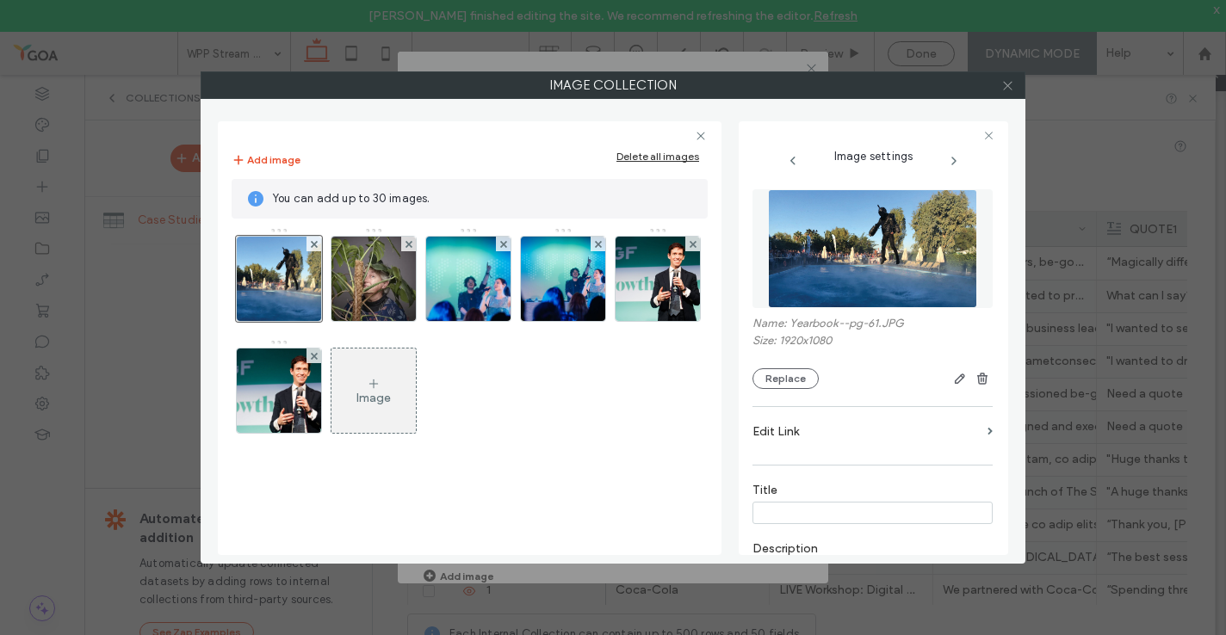
click at [1006, 90] on icon at bounding box center [1007, 85] width 13 height 13
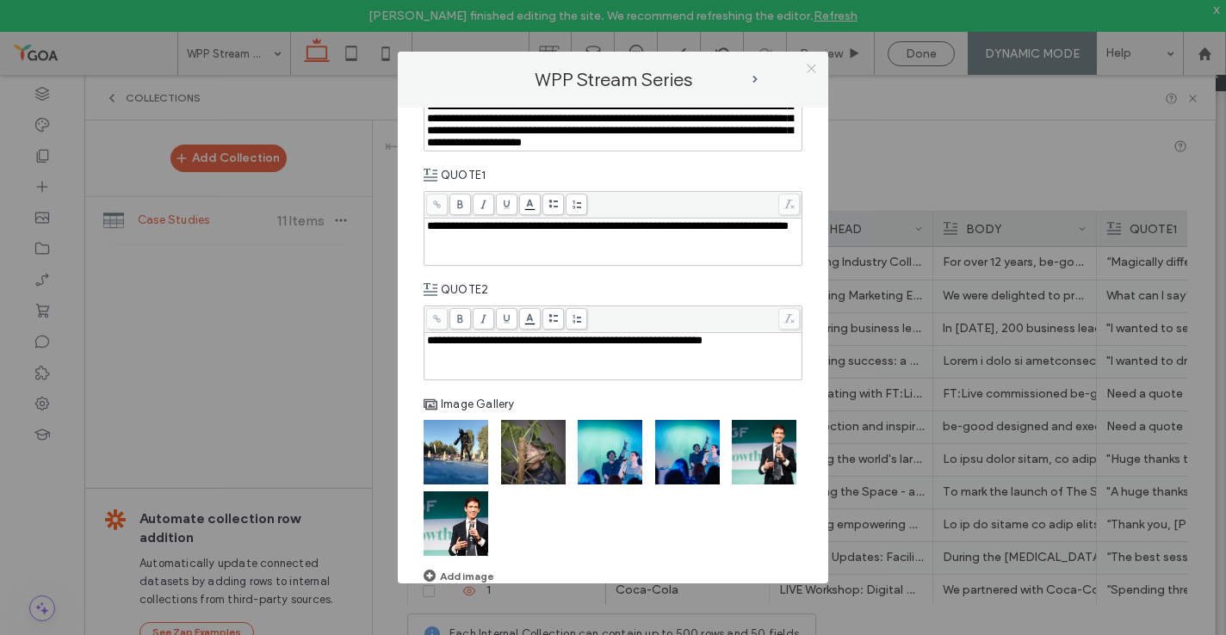
click at [814, 63] on icon at bounding box center [811, 68] width 13 height 13
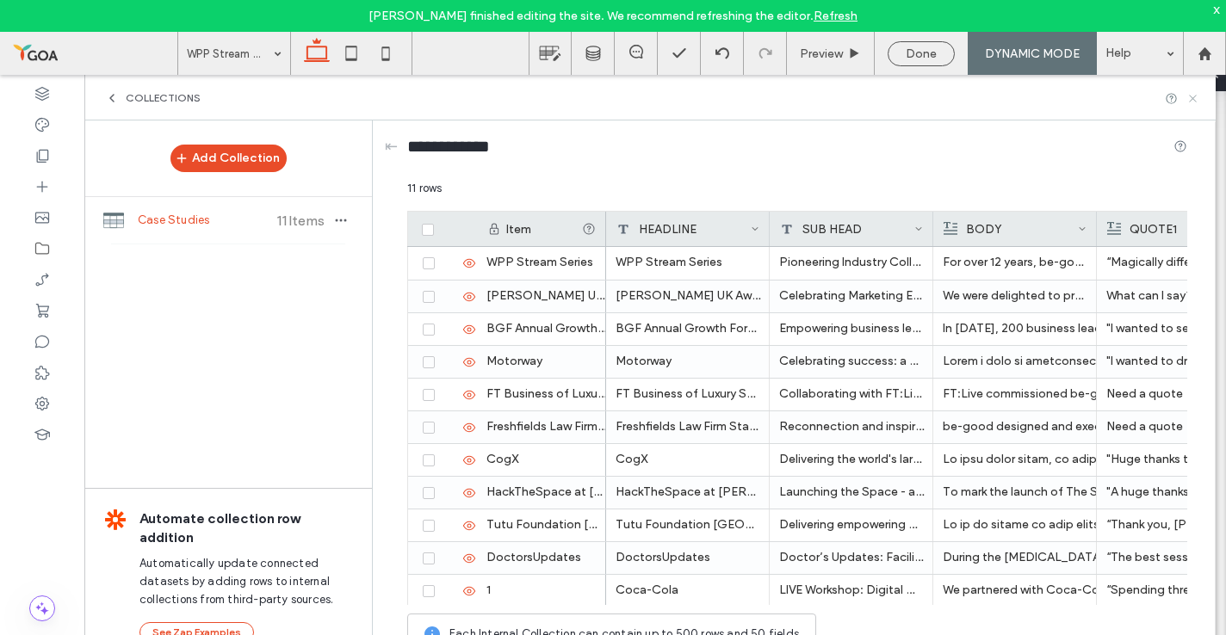
click at [1195, 99] on icon at bounding box center [1192, 98] width 13 height 13
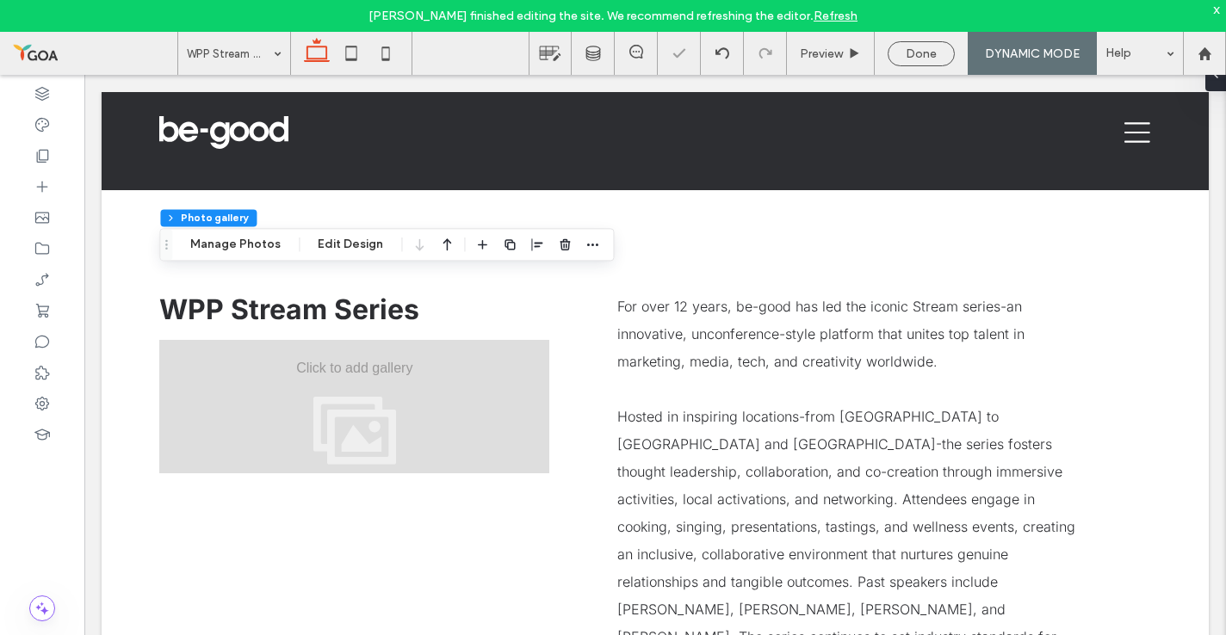
scroll to position [0, 0]
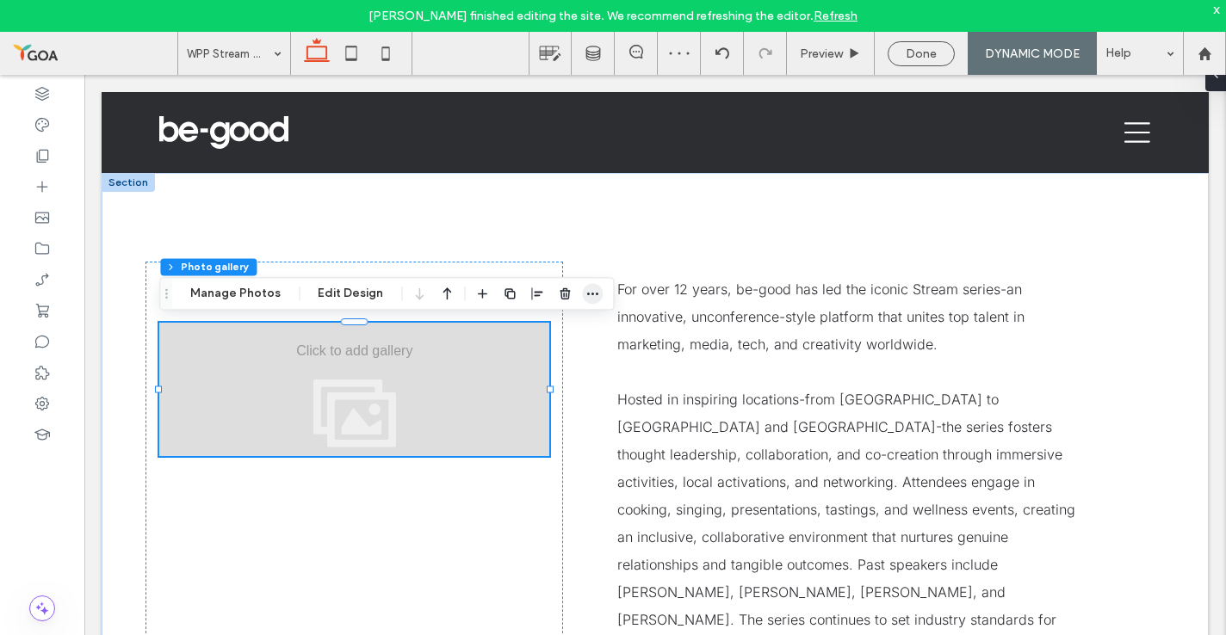
click at [591, 290] on icon "button" at bounding box center [592, 294] width 14 height 14
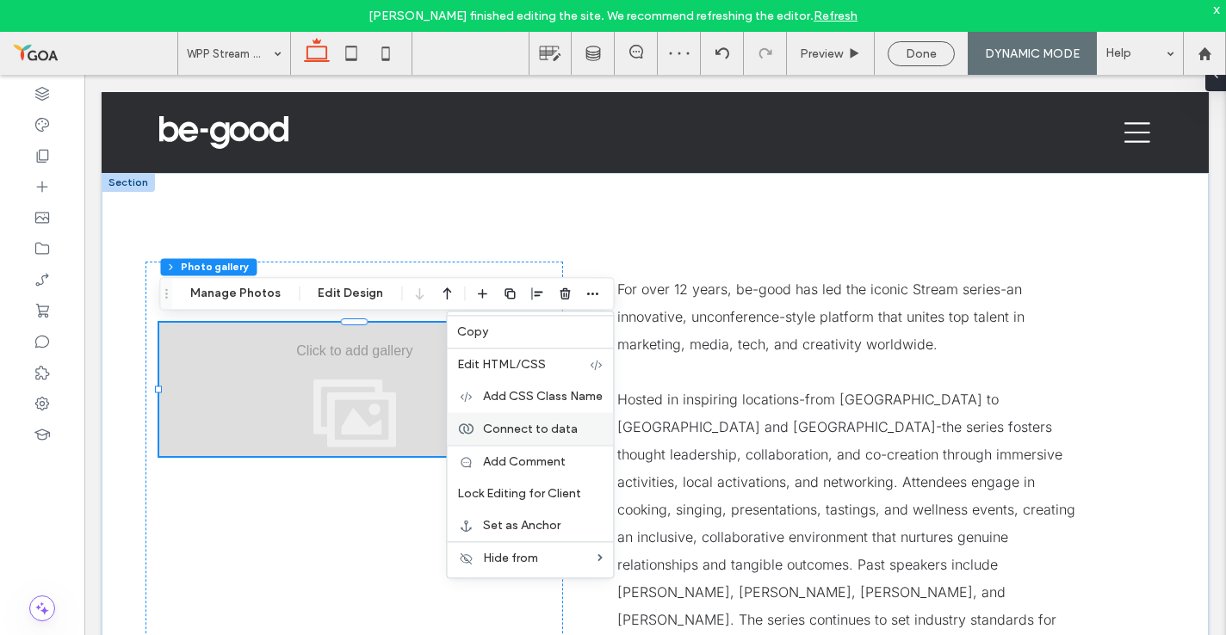
click at [547, 425] on span "Connect to data" at bounding box center [530, 429] width 95 height 15
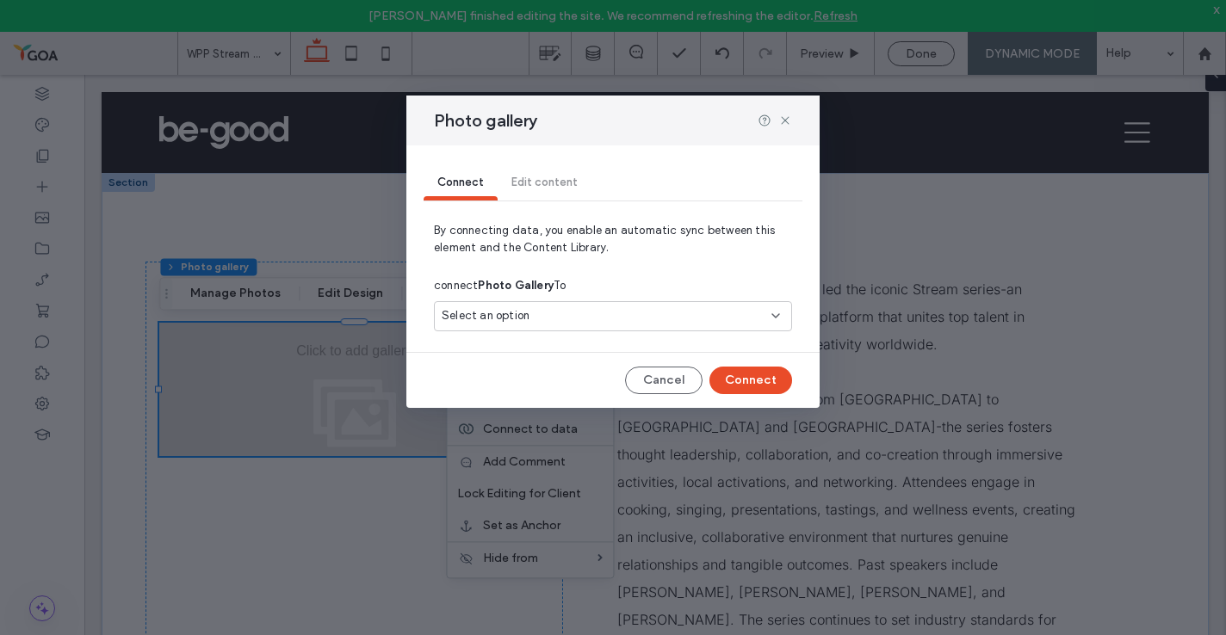
click at [532, 328] on div "Select an option" at bounding box center [613, 316] width 358 height 30
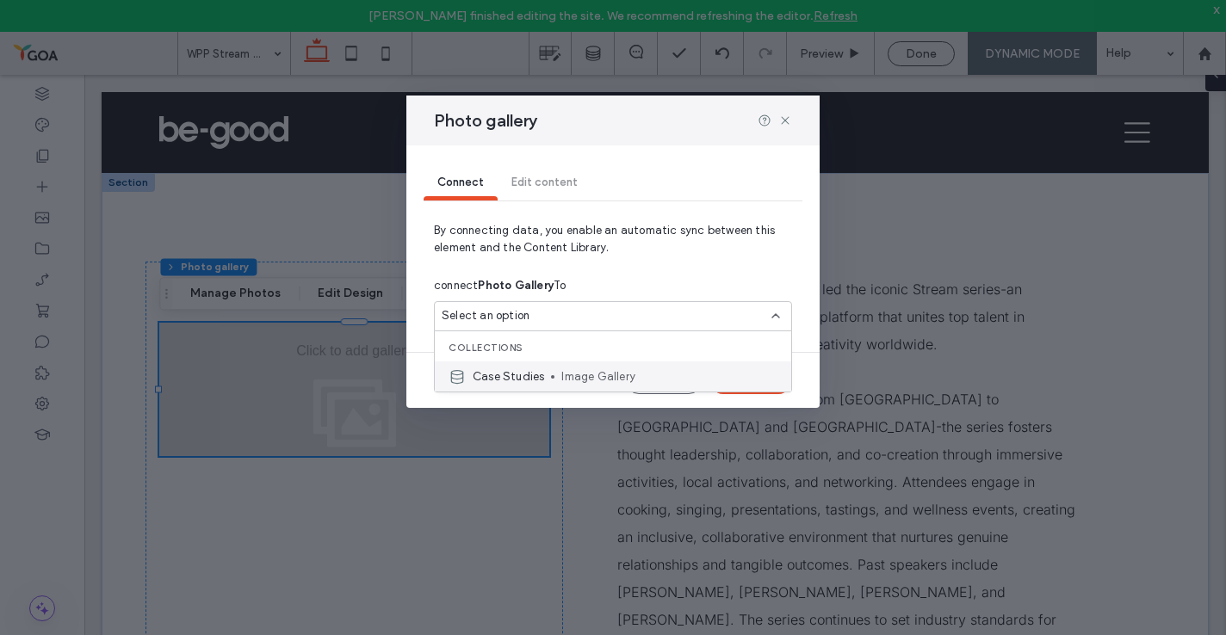
click at [528, 381] on span "Case Studies" at bounding box center [508, 376] width 71 height 17
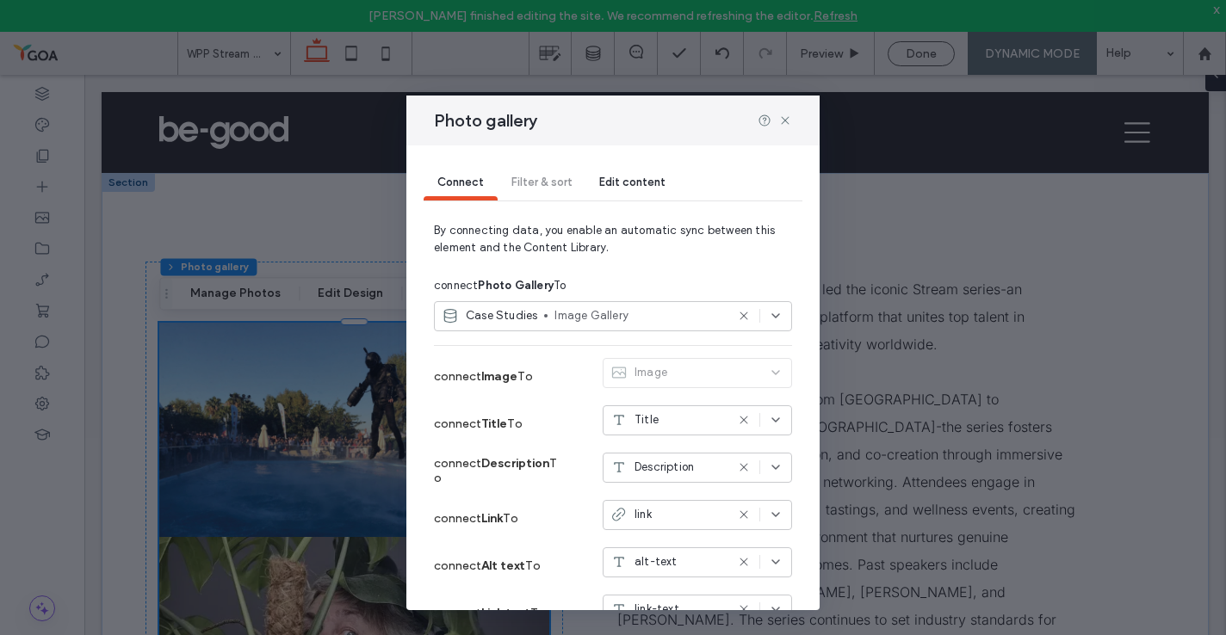
click at [746, 423] on icon at bounding box center [744, 420] width 14 height 14
click at [744, 464] on icon at bounding box center [744, 468] width 14 height 14
click at [746, 516] on icon at bounding box center [744, 515] width 14 height 14
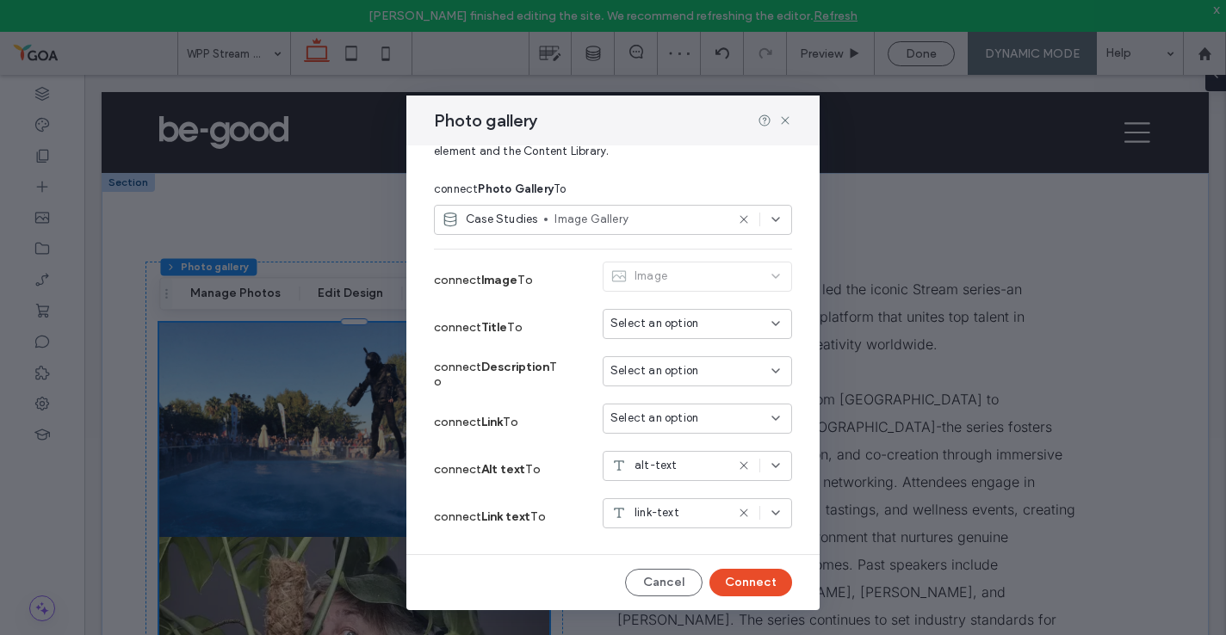
click at [742, 514] on use at bounding box center [744, 514] width 8 height 8
click at [773, 470] on icon at bounding box center [776, 466] width 14 height 14
click at [724, 494] on div "Title" at bounding box center [698, 496] width 188 height 30
click at [745, 585] on button "Connect" at bounding box center [750, 583] width 83 height 28
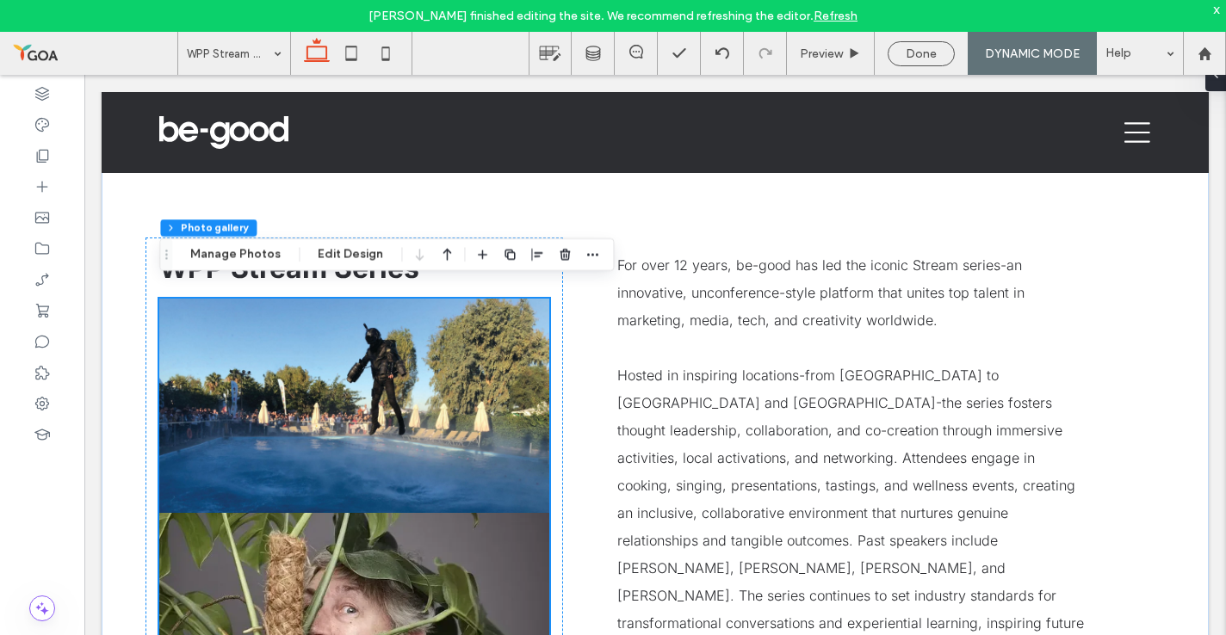
scroll to position [16, 0]
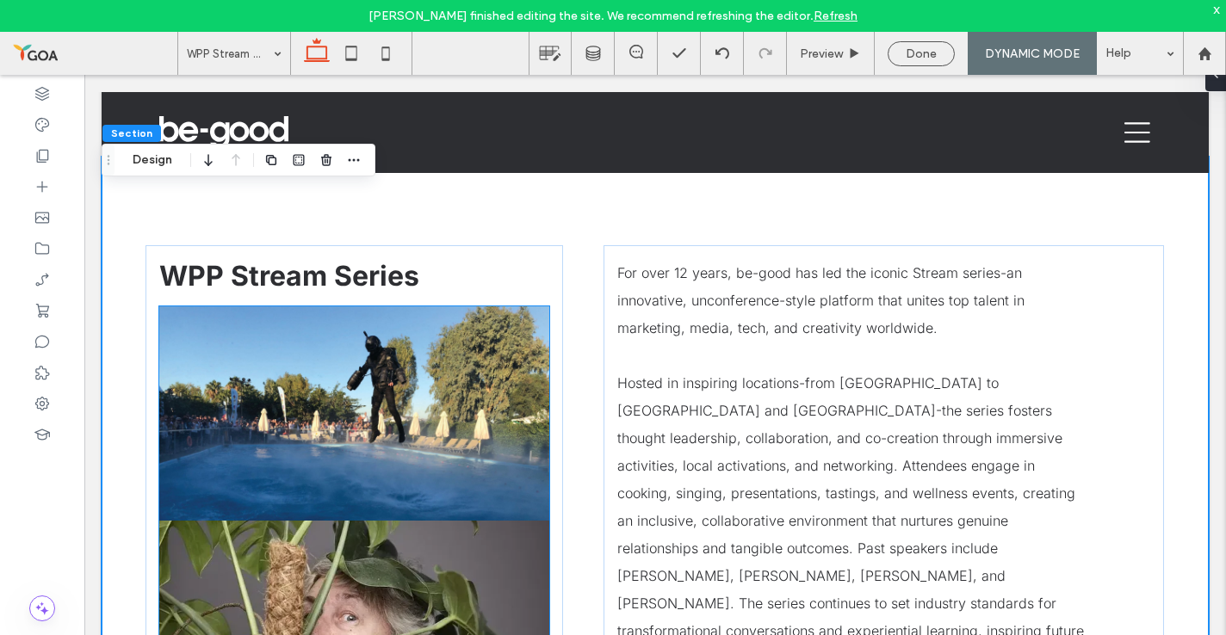
scroll to position [0, 0]
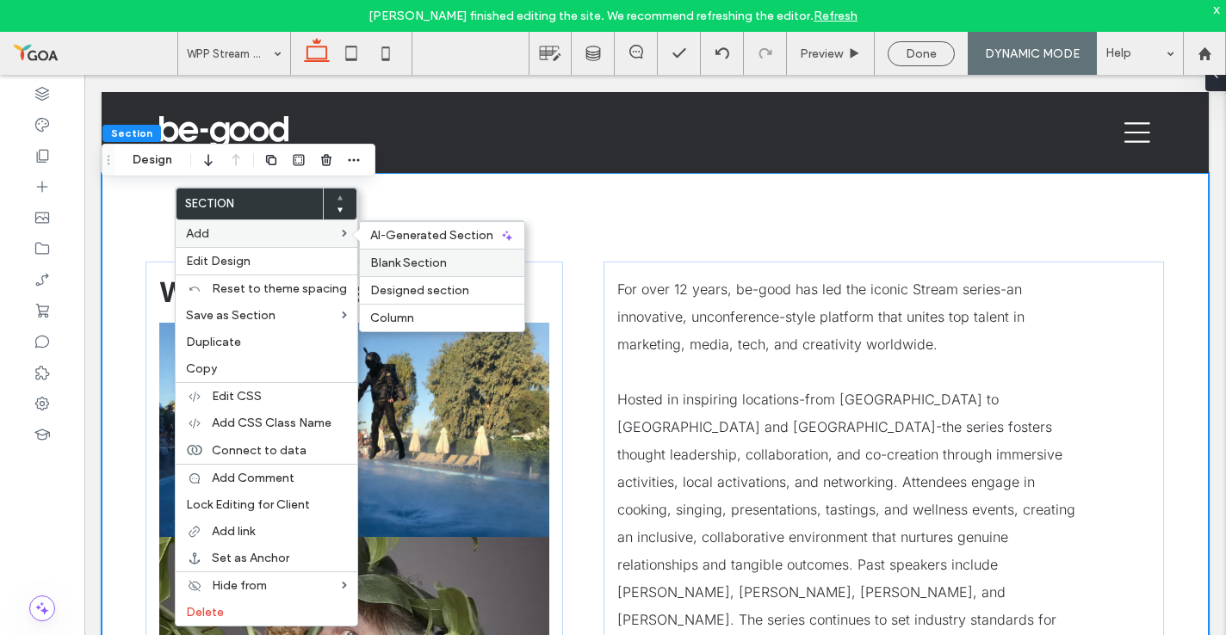
click at [401, 257] on span "Blank Section" at bounding box center [408, 263] width 77 height 15
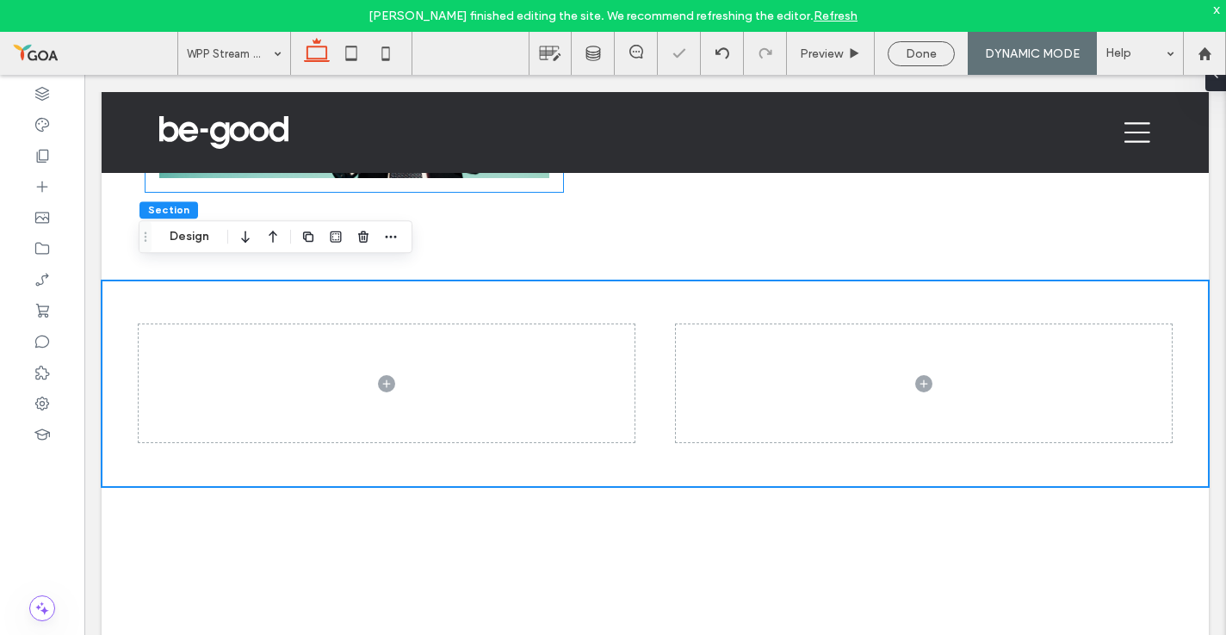
scroll to position [1445, 0]
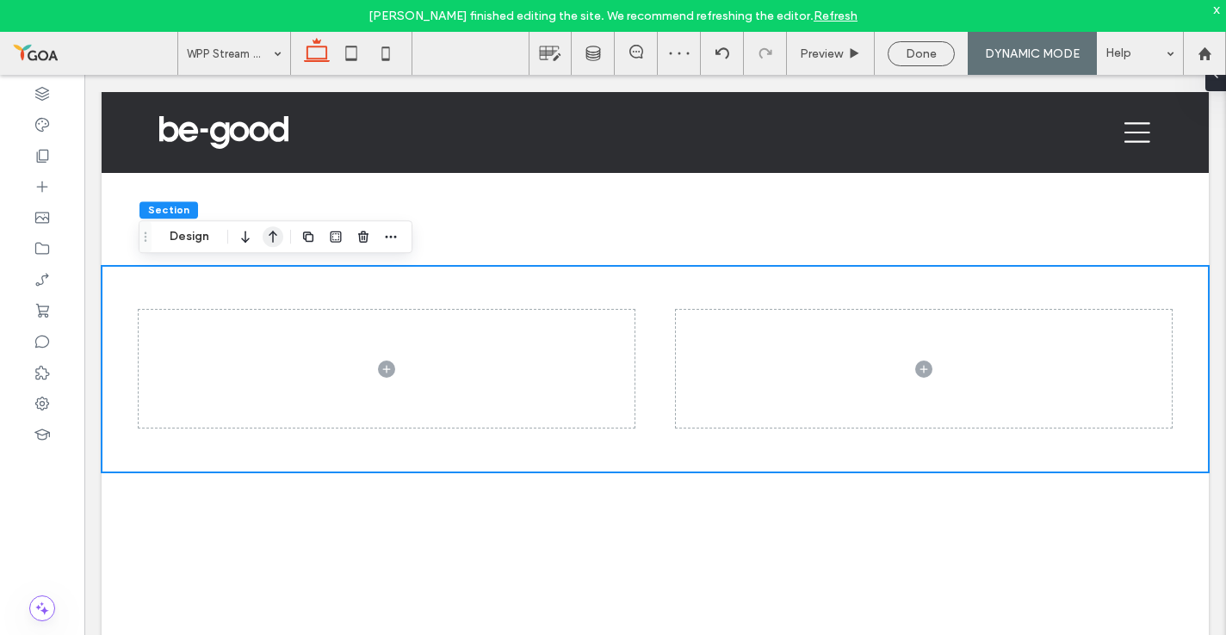
click at [272, 234] on use "button" at bounding box center [273, 237] width 9 height 12
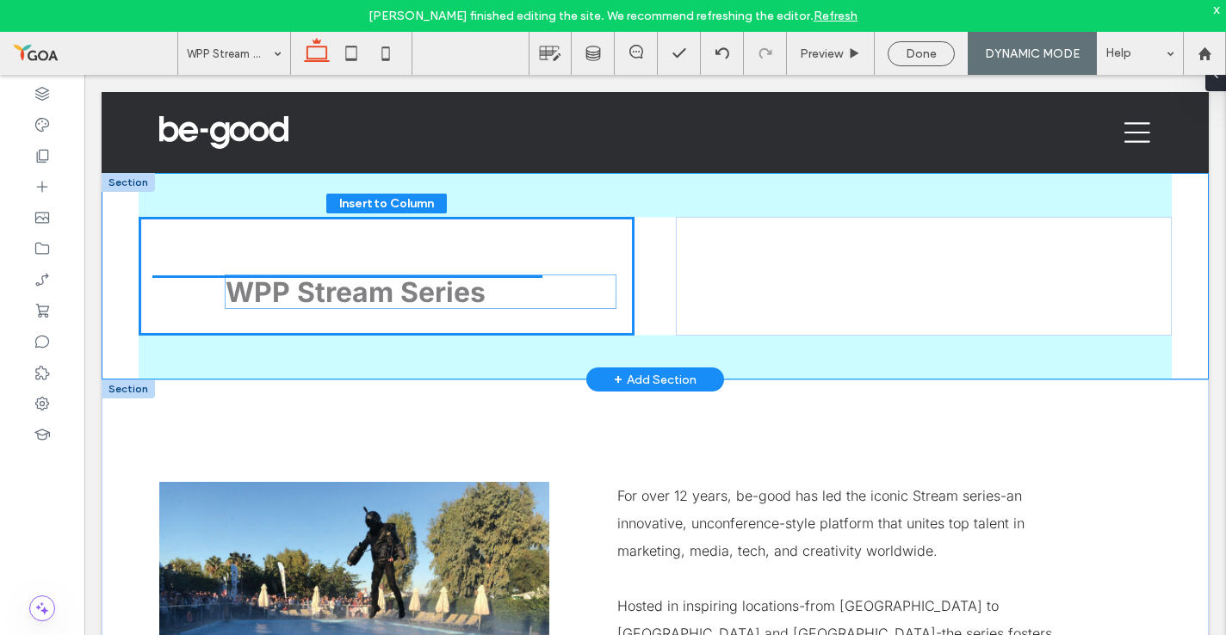
scroll to position [664, 0]
drag, startPoint x: 278, startPoint y: 510, endPoint x: 344, endPoint y: 303, distance: 217.0
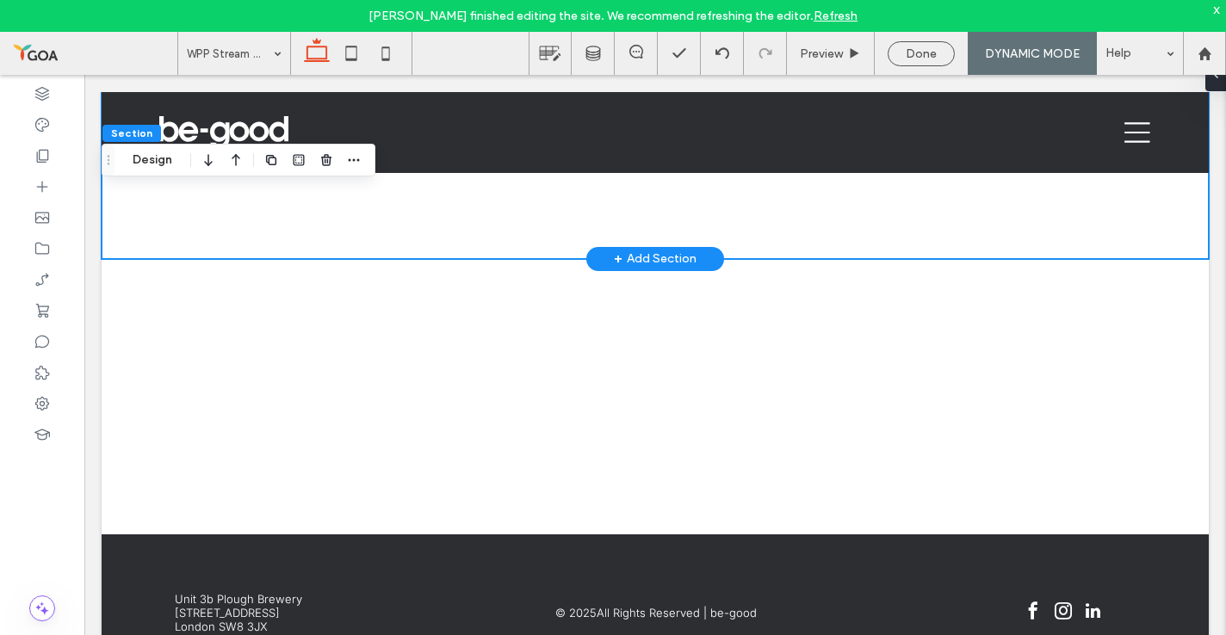
scroll to position [1644, 0]
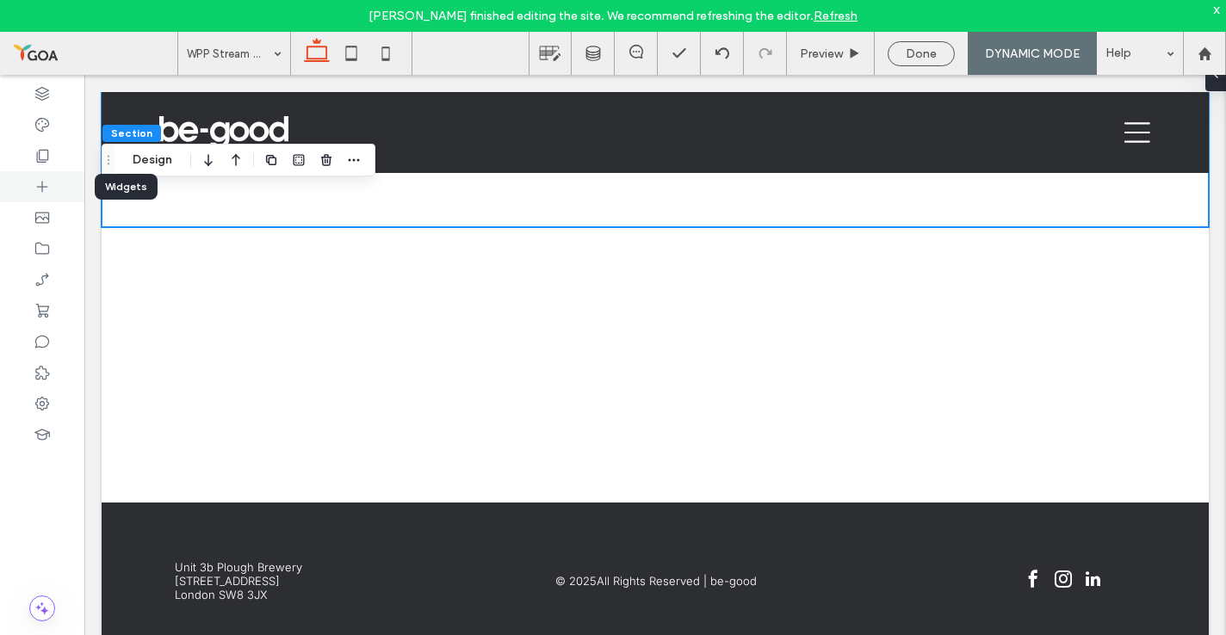
click at [40, 180] on icon at bounding box center [42, 186] width 17 height 17
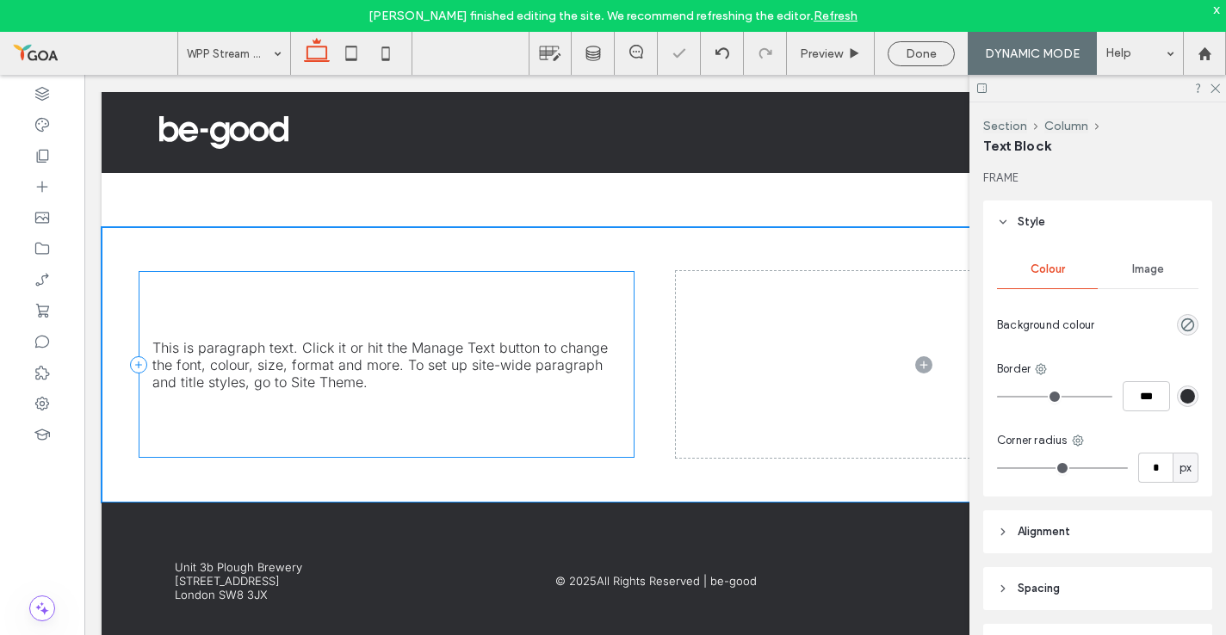
type input "*****"
type input "**"
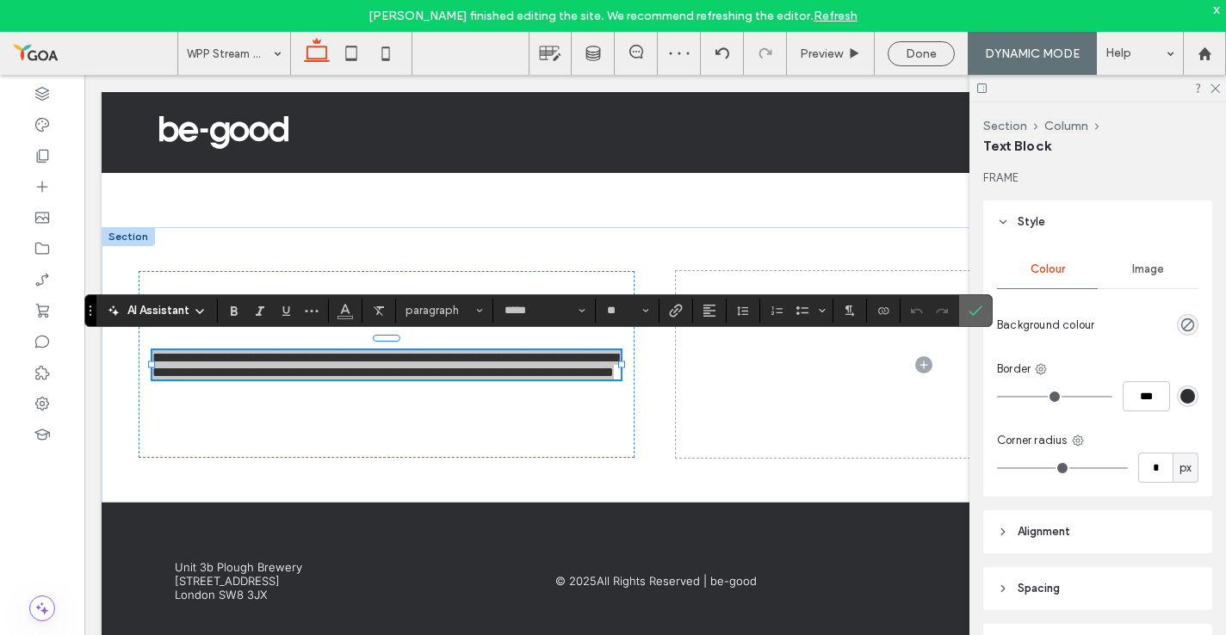
click at [975, 304] on icon "Confirm" at bounding box center [976, 311] width 14 height 14
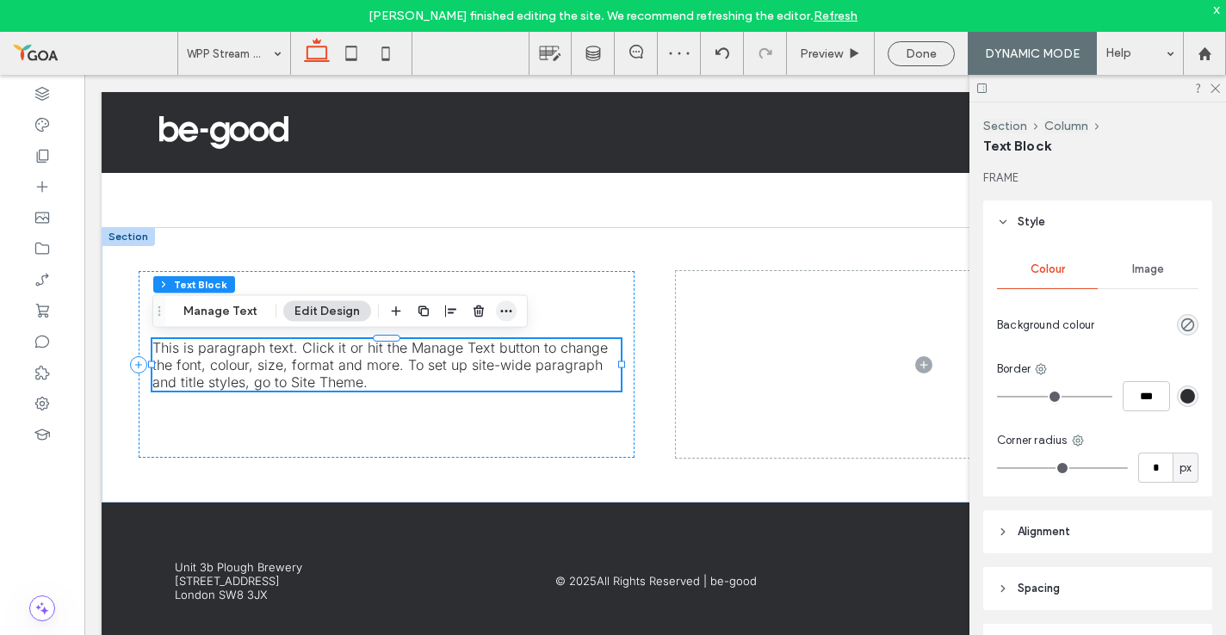
click at [499, 313] on icon "button" at bounding box center [506, 312] width 14 height 14
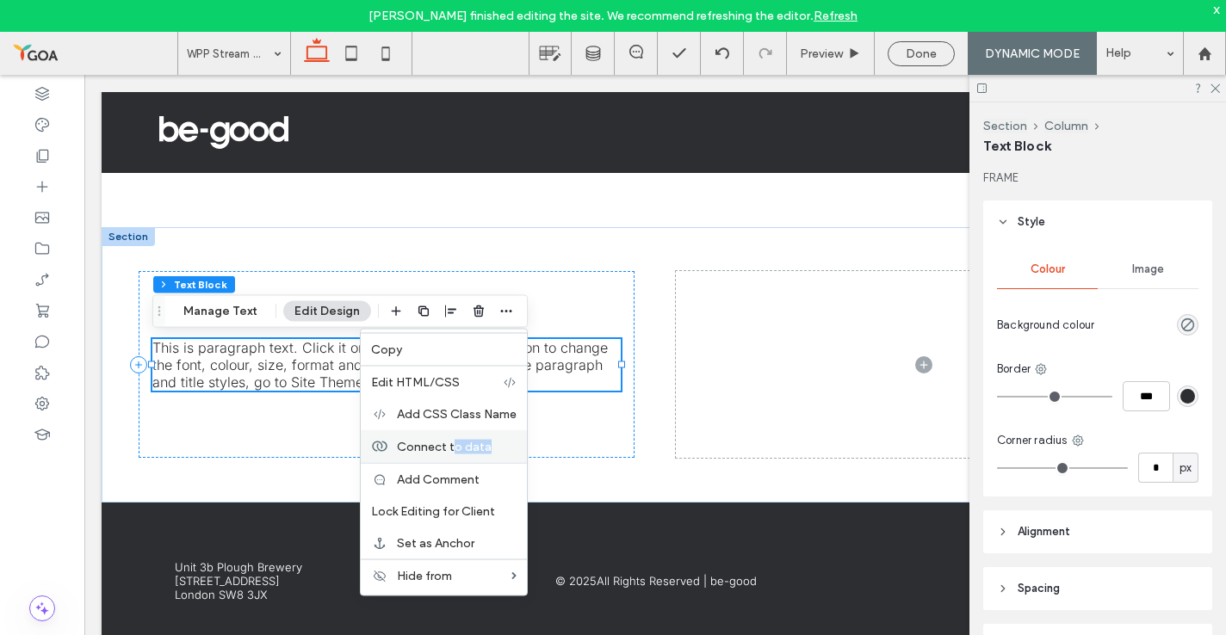
drag, startPoint x: 441, startPoint y: 462, endPoint x: 450, endPoint y: 452, distance: 14.0
click at [450, 452] on div "Copy Edit HTML/CSS Add CSS Class Name Connect to data Add Comment Lock Editing …" at bounding box center [444, 463] width 168 height 268
click at [450, 452] on span "Connect to data" at bounding box center [444, 446] width 95 height 15
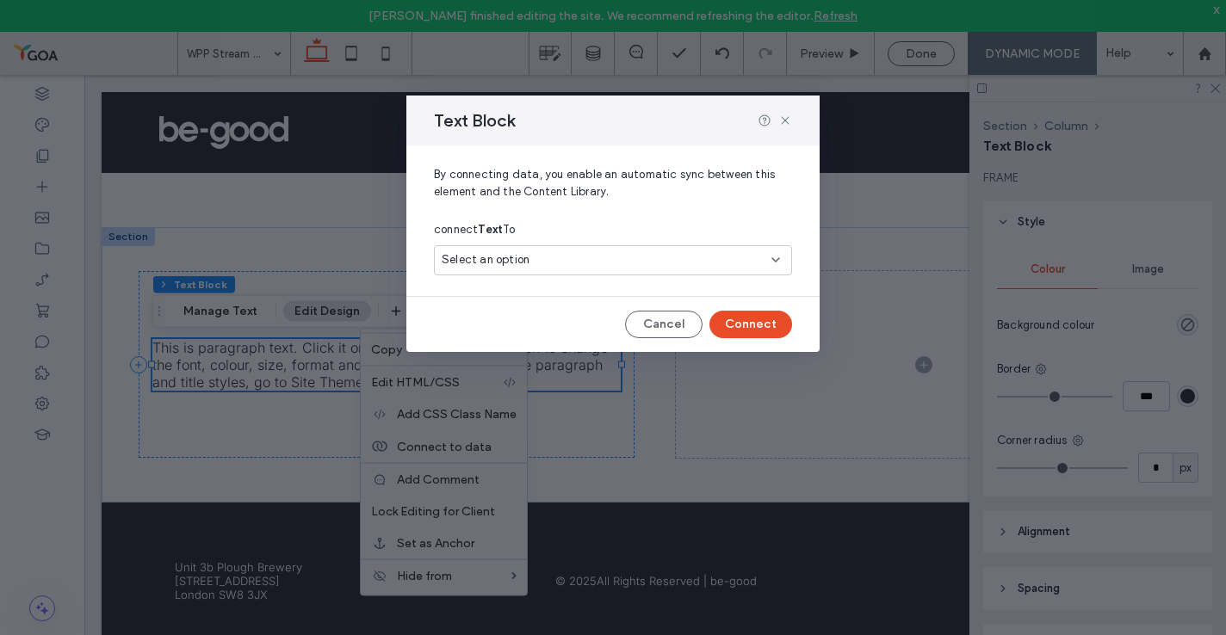
click at [556, 263] on div "Select an option" at bounding box center [603, 259] width 322 height 17
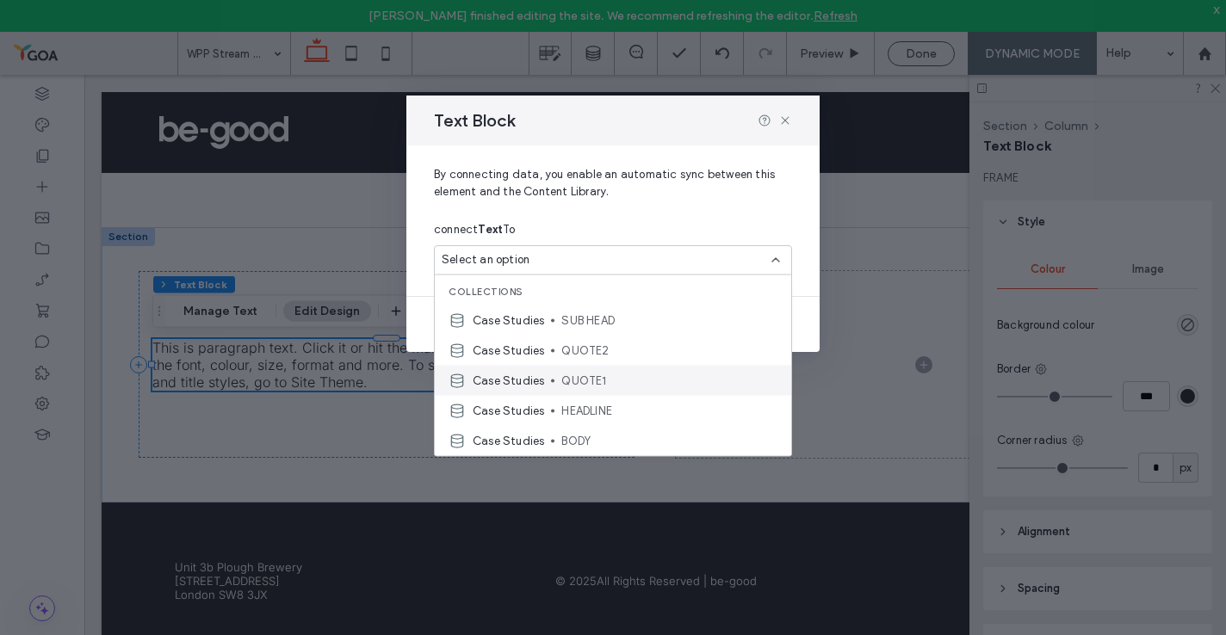
click at [554, 366] on div "Case Studies QUOTE1" at bounding box center [613, 381] width 356 height 30
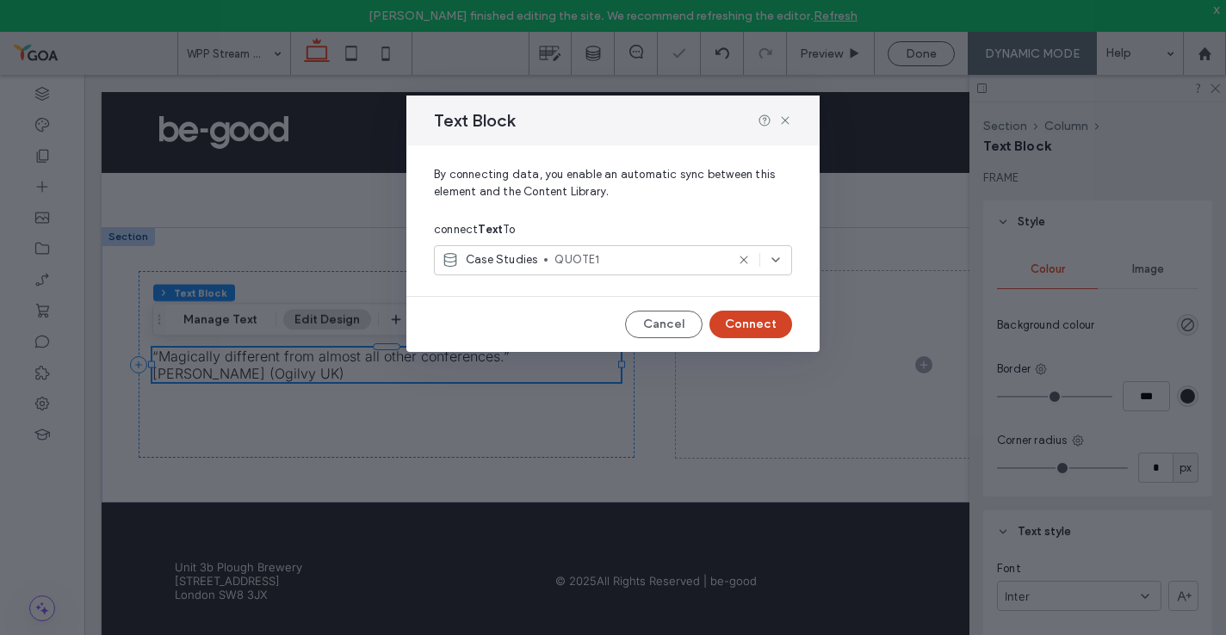
click at [761, 325] on button "Connect" at bounding box center [750, 325] width 83 height 28
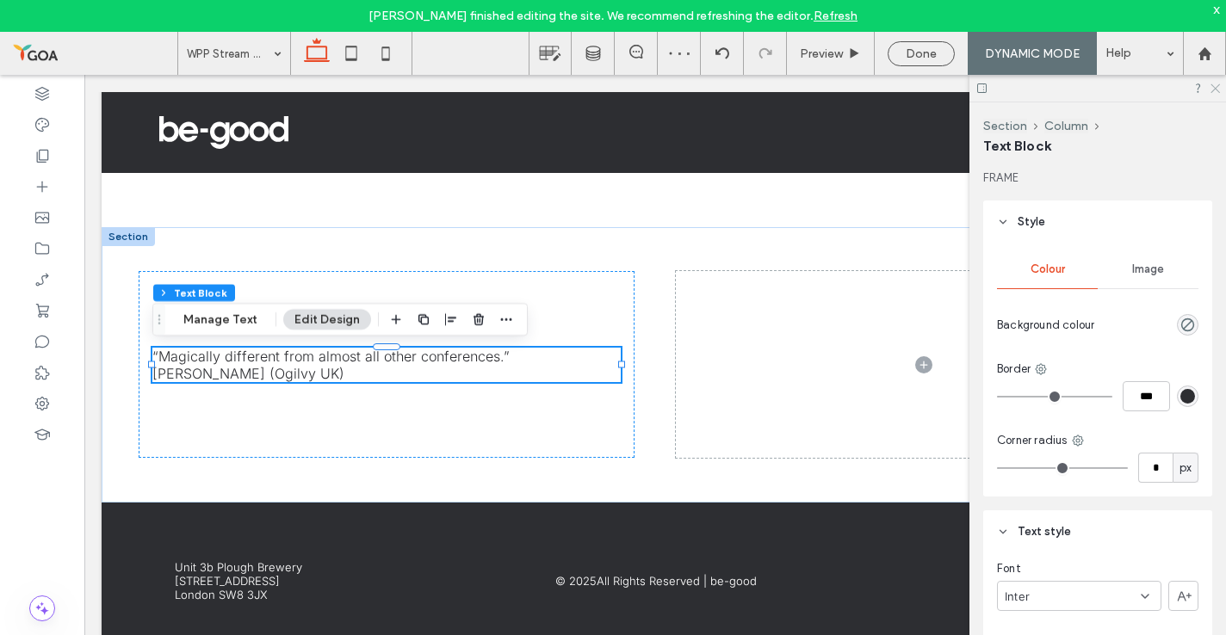
click at [1214, 87] on use at bounding box center [1214, 88] width 9 height 9
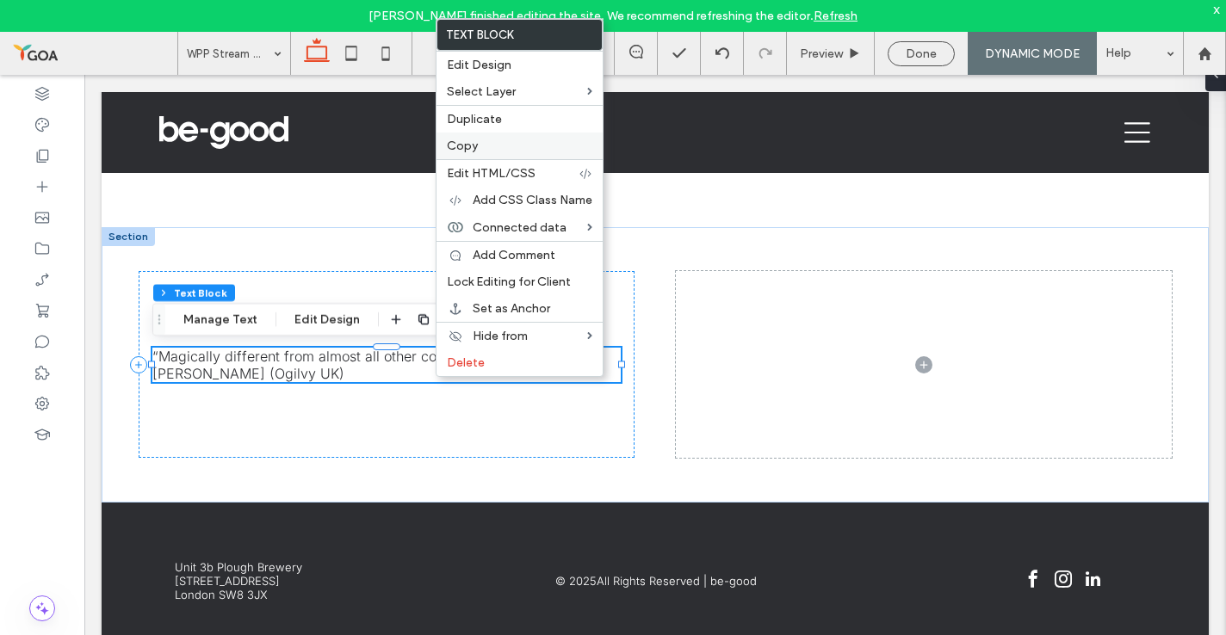
click at [556, 146] on label "Copy" at bounding box center [519, 146] width 145 height 15
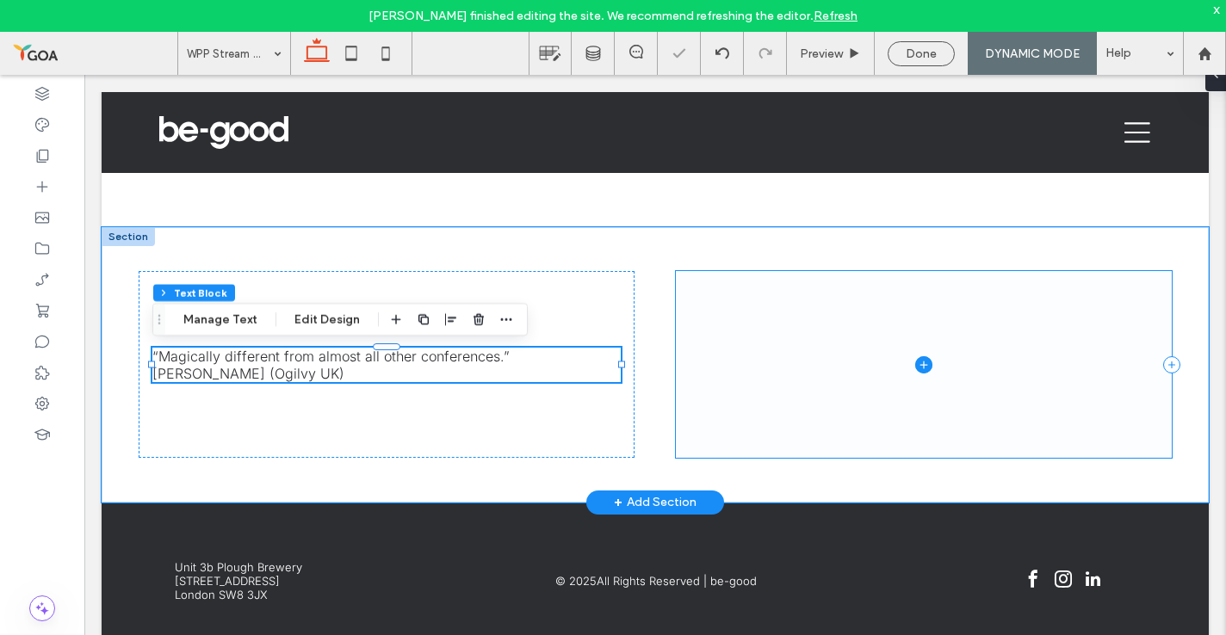
click at [907, 361] on span at bounding box center [924, 364] width 496 height 187
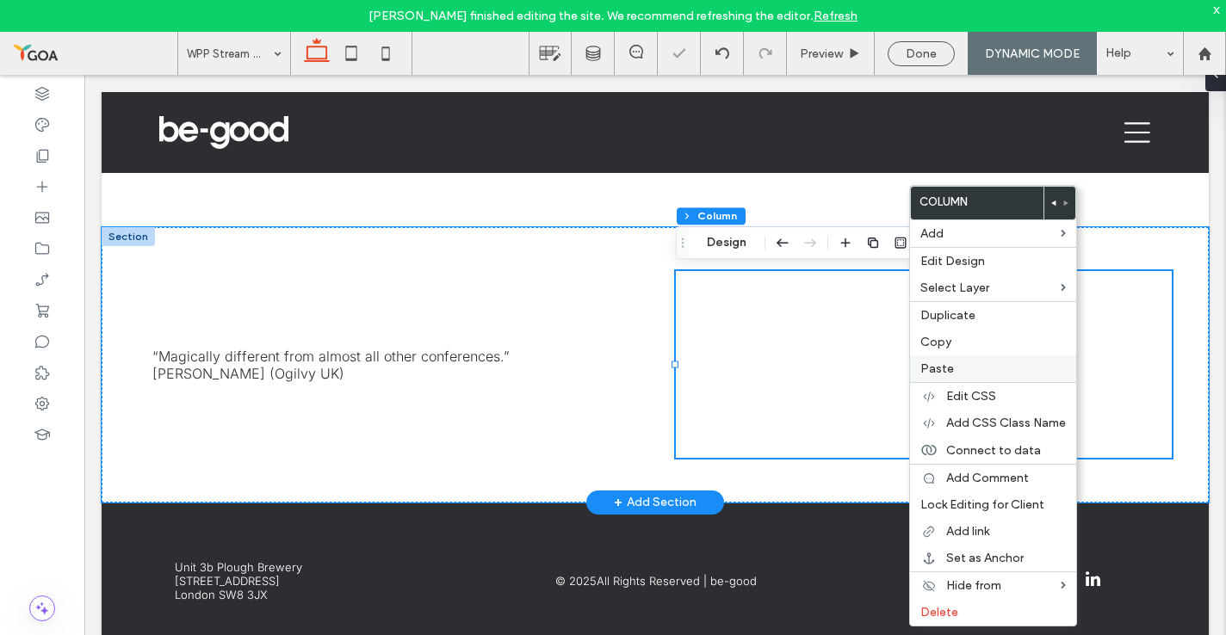
click at [944, 360] on div "Paste" at bounding box center [993, 369] width 166 height 27
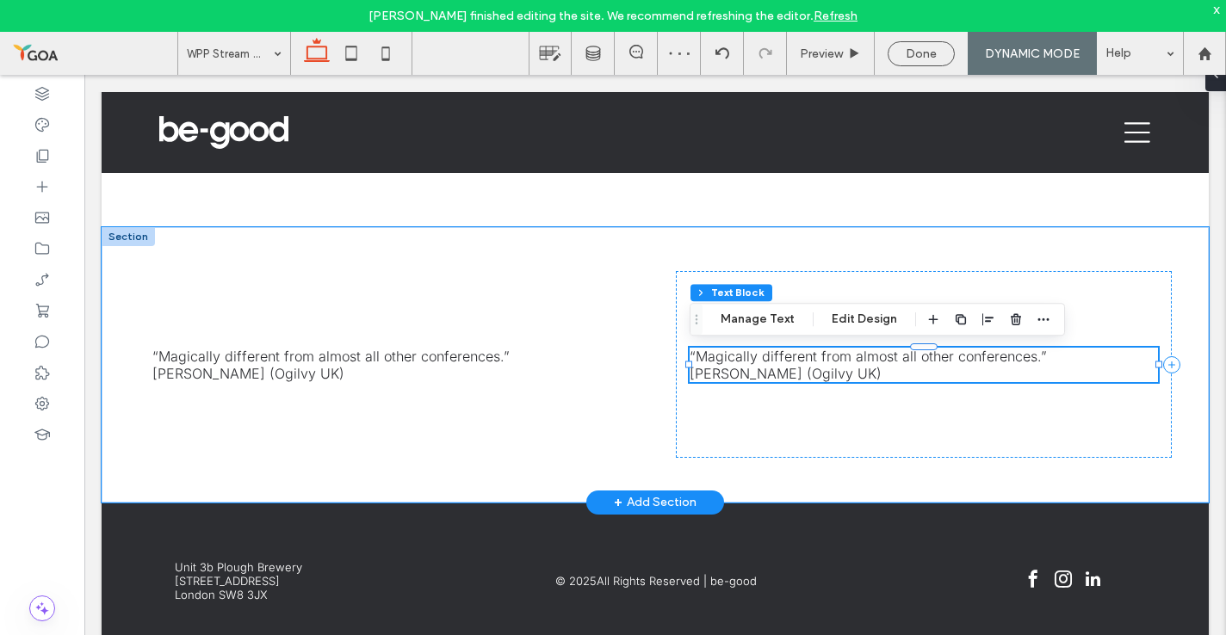
click at [944, 360] on div "“Magically different from almost all other conferences.” Rory Sutherland (Ogilv…" at bounding box center [924, 365] width 468 height 34
click at [1040, 356] on div "“Magically different from almost all other conferences.” Rory Sutherland (Ogilv…" at bounding box center [924, 365] width 468 height 34
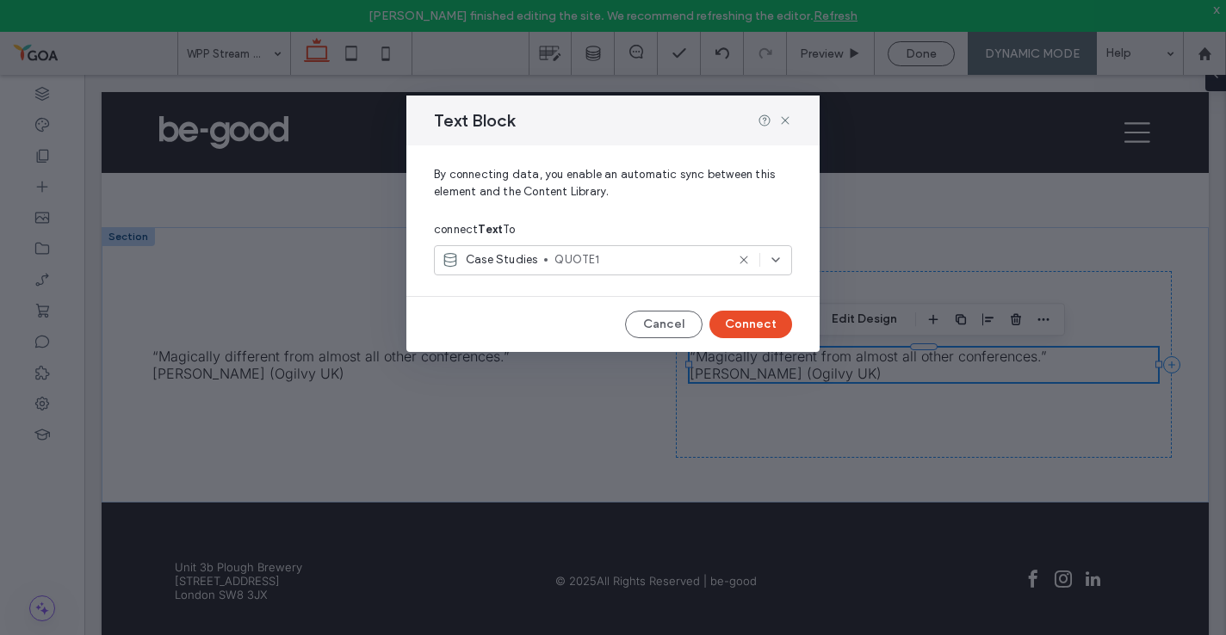
click at [771, 261] on icon at bounding box center [776, 260] width 14 height 14
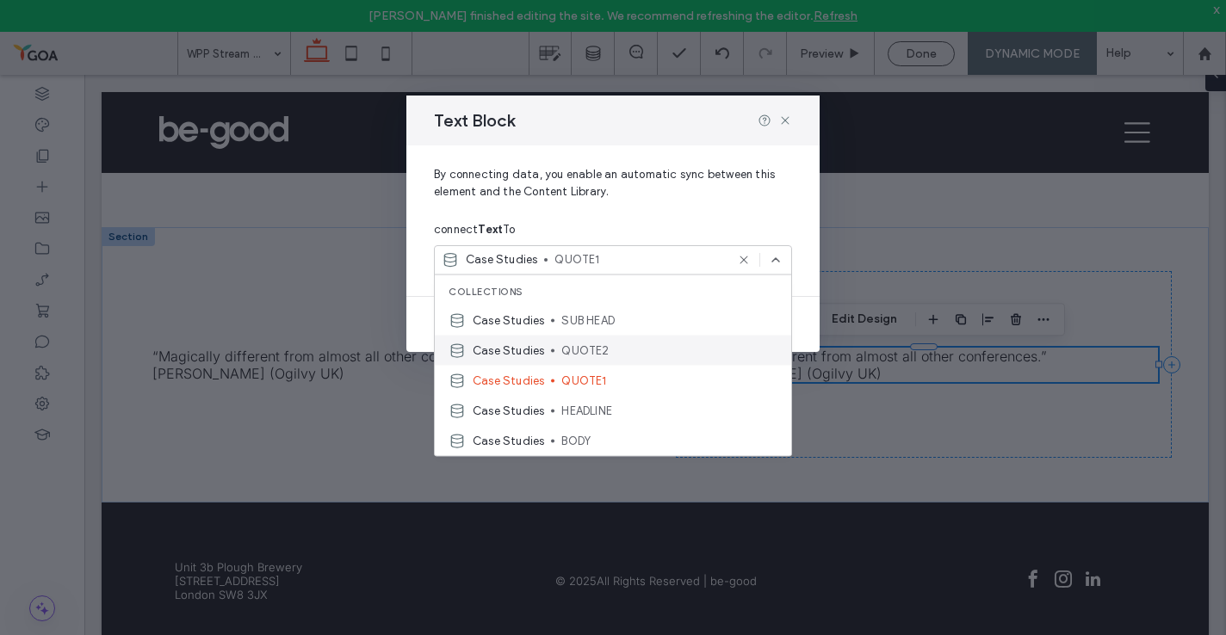
click at [612, 344] on span "QUOTE2" at bounding box center [669, 350] width 216 height 17
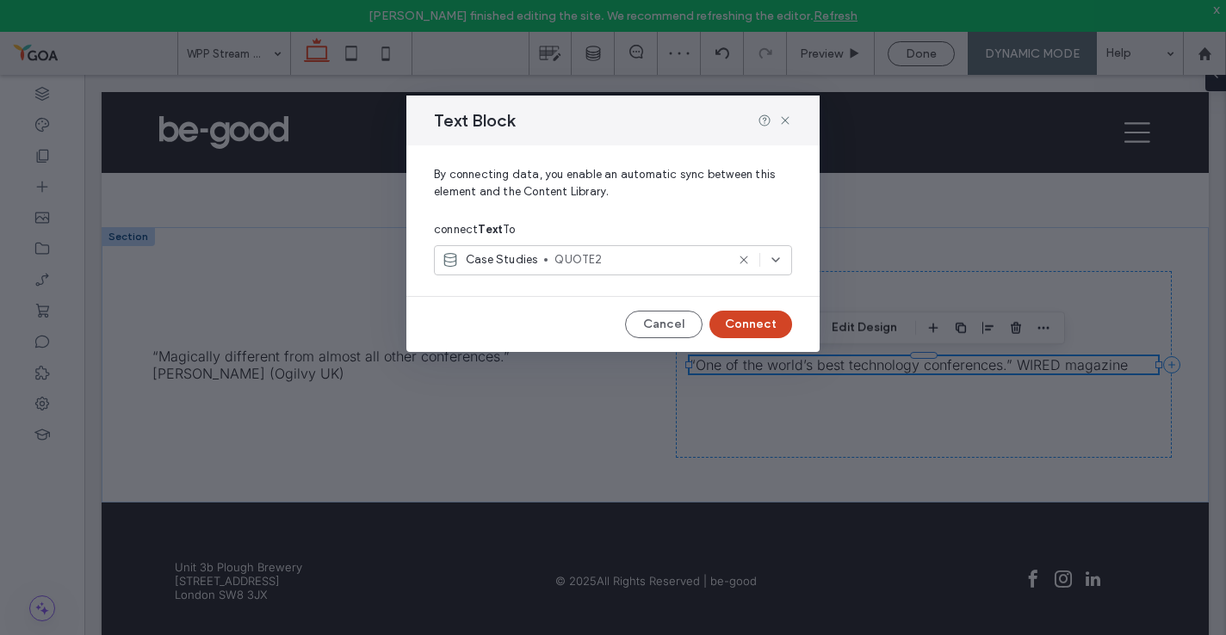
click at [762, 322] on button "Connect" at bounding box center [750, 325] width 83 height 28
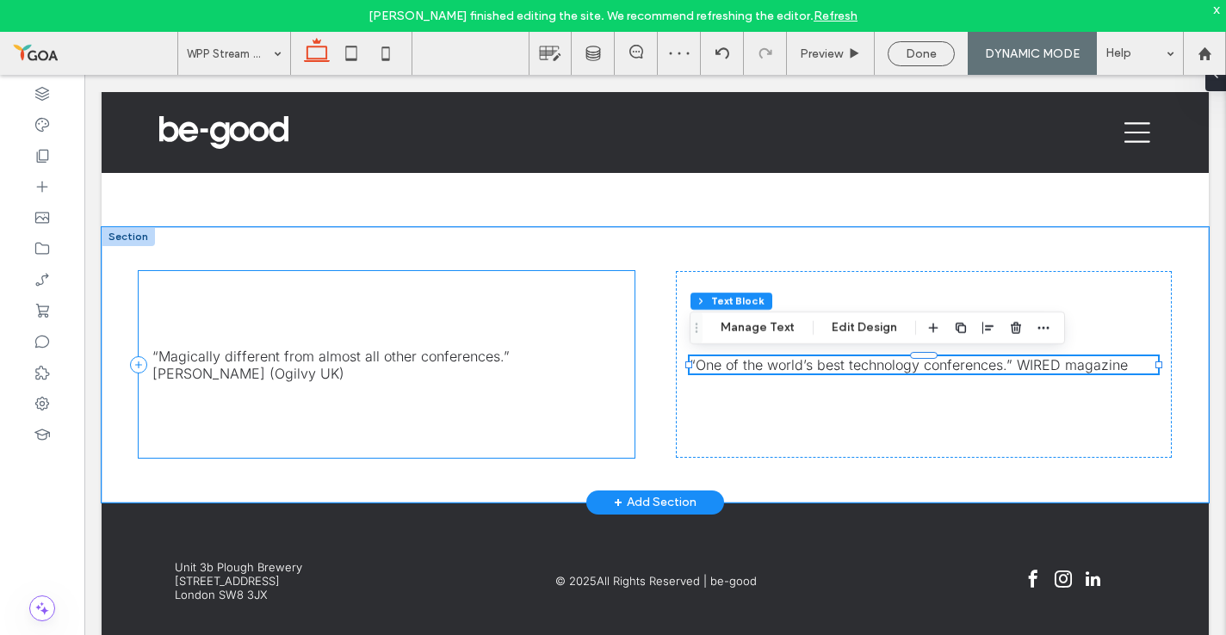
click at [475, 417] on div "“Magically different from almost all other conferences.” Rory Sutherland (Ogilv…" at bounding box center [387, 364] width 496 height 187
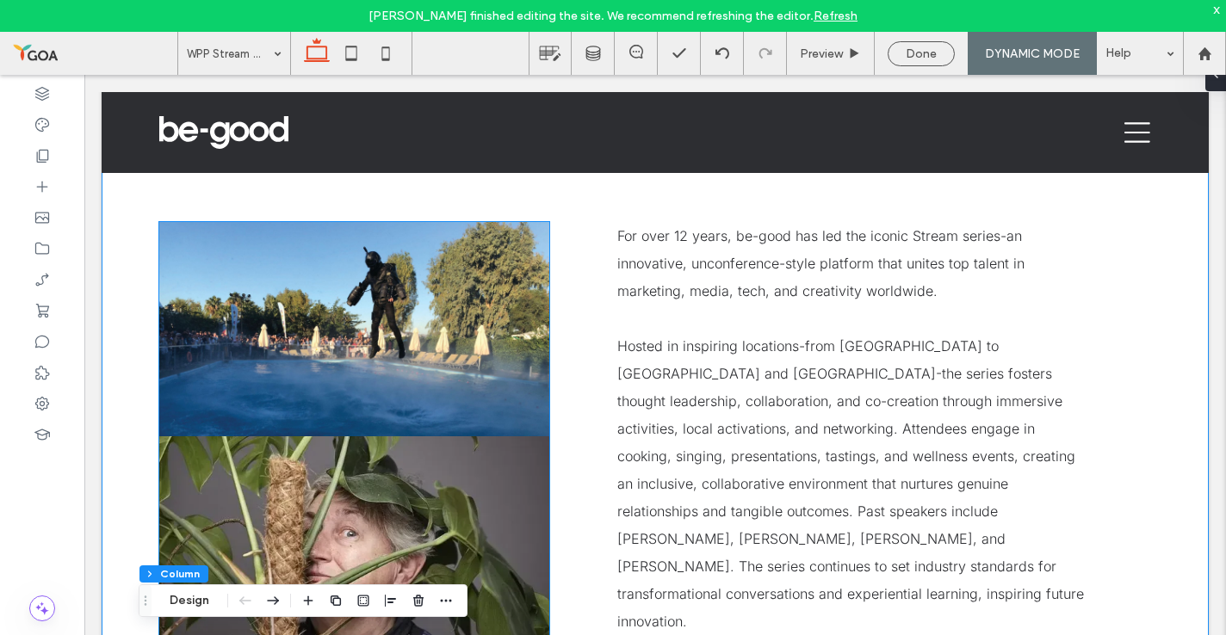
scroll to position [207, 0]
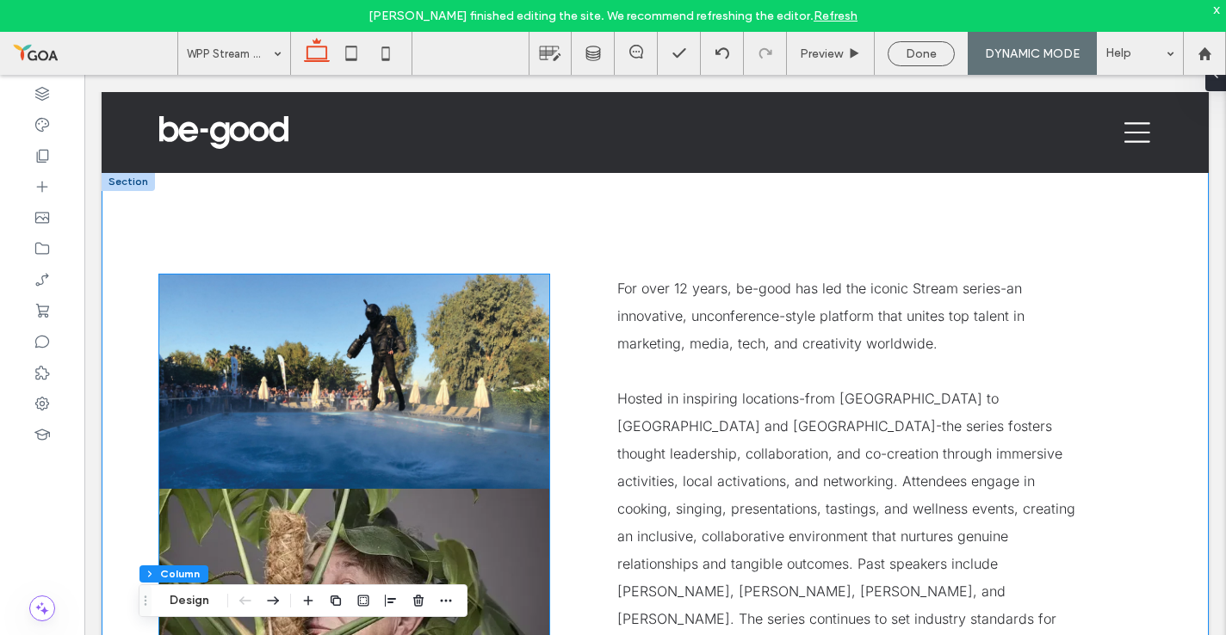
click at [419, 356] on link at bounding box center [354, 382] width 390 height 214
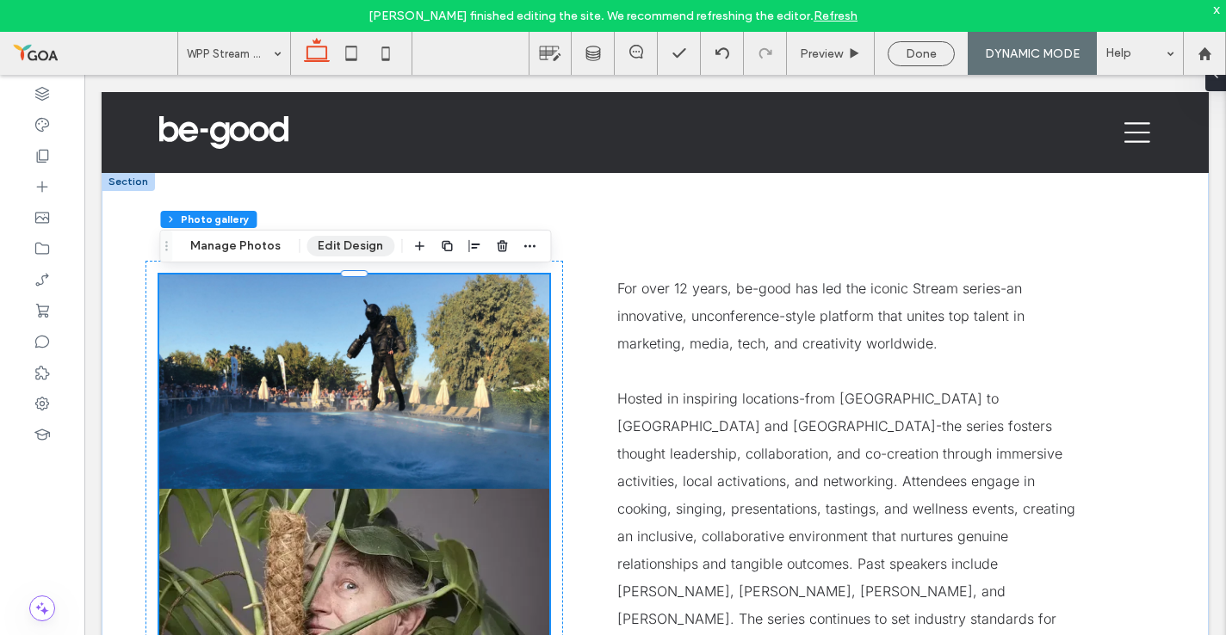
click at [347, 244] on button "Edit Design" at bounding box center [350, 246] width 88 height 21
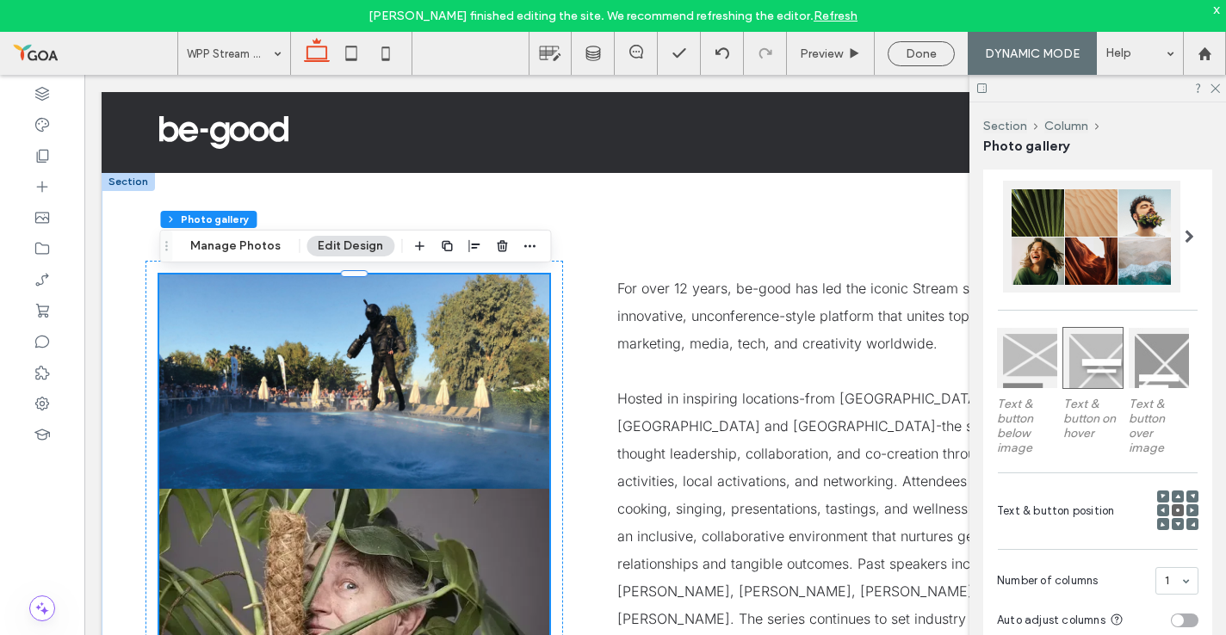
scroll to position [177, 0]
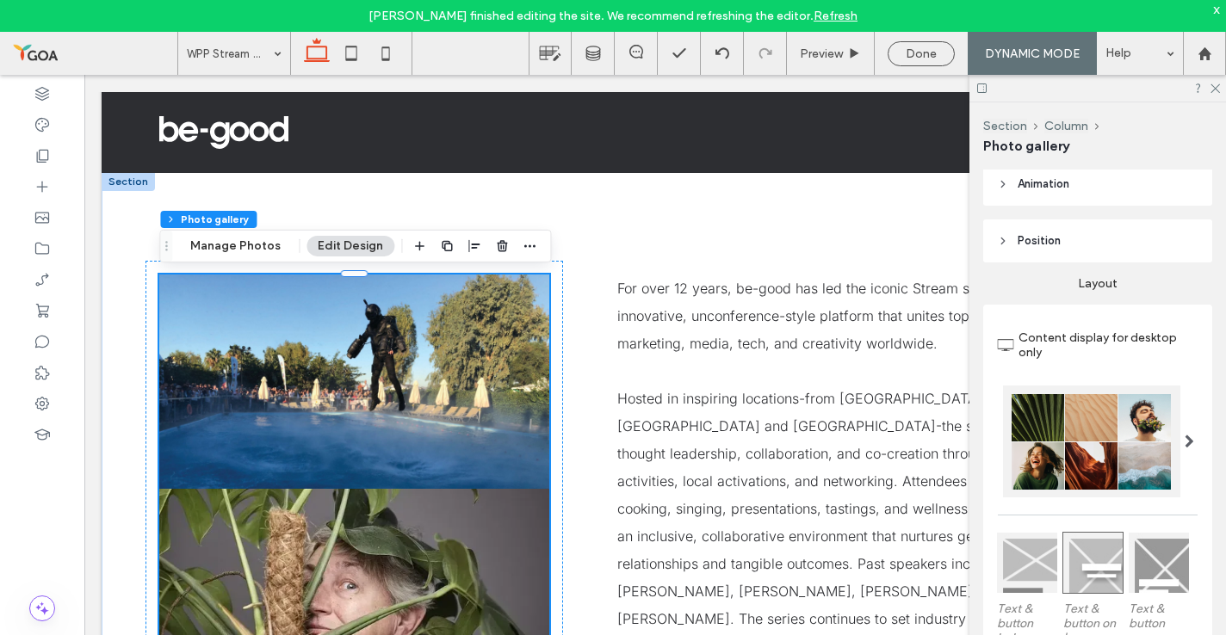
click at [1192, 449] on span at bounding box center [1189, 442] width 9 height 86
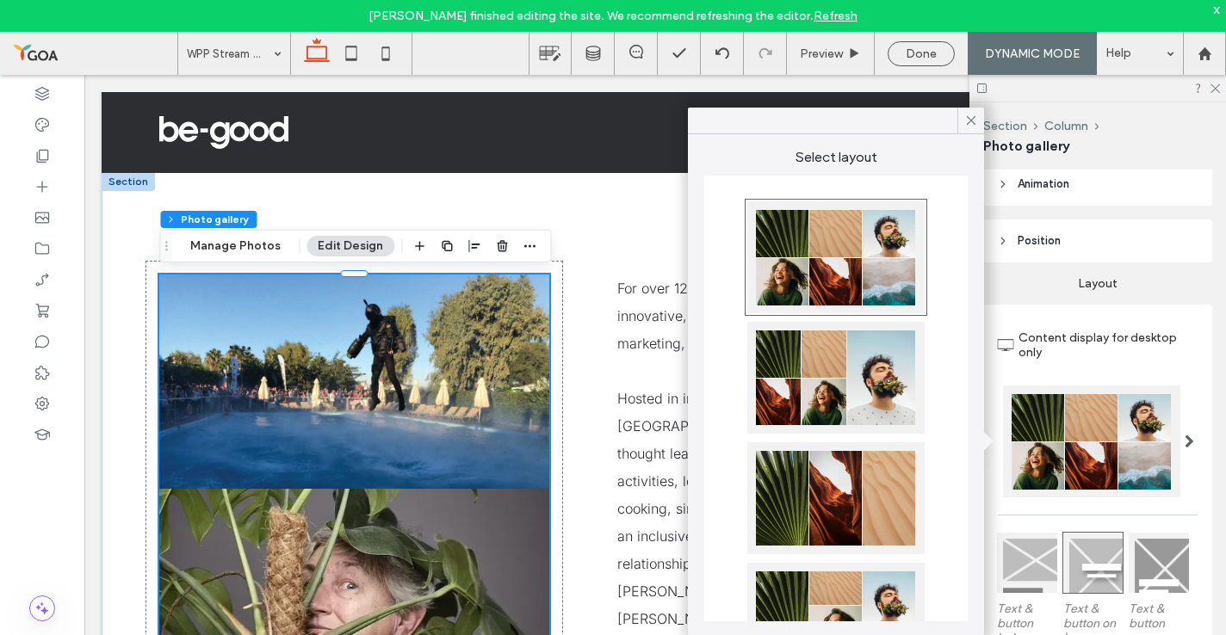
click at [797, 407] on div at bounding box center [835, 378] width 177 height 112
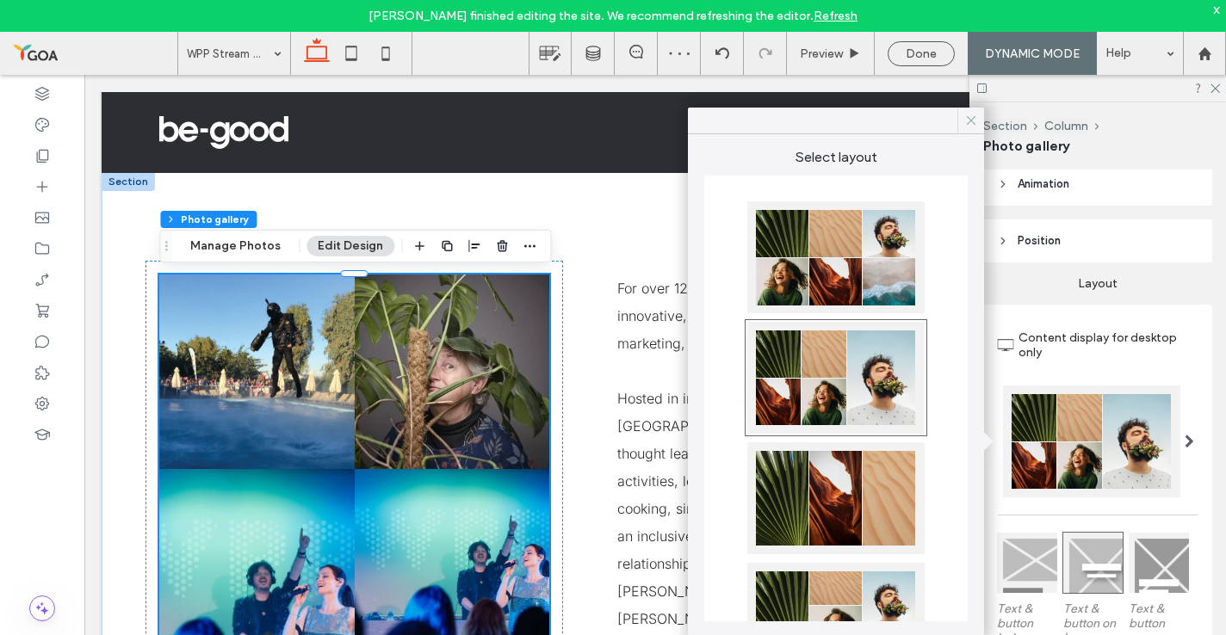
click at [973, 126] on icon at bounding box center [970, 120] width 15 height 15
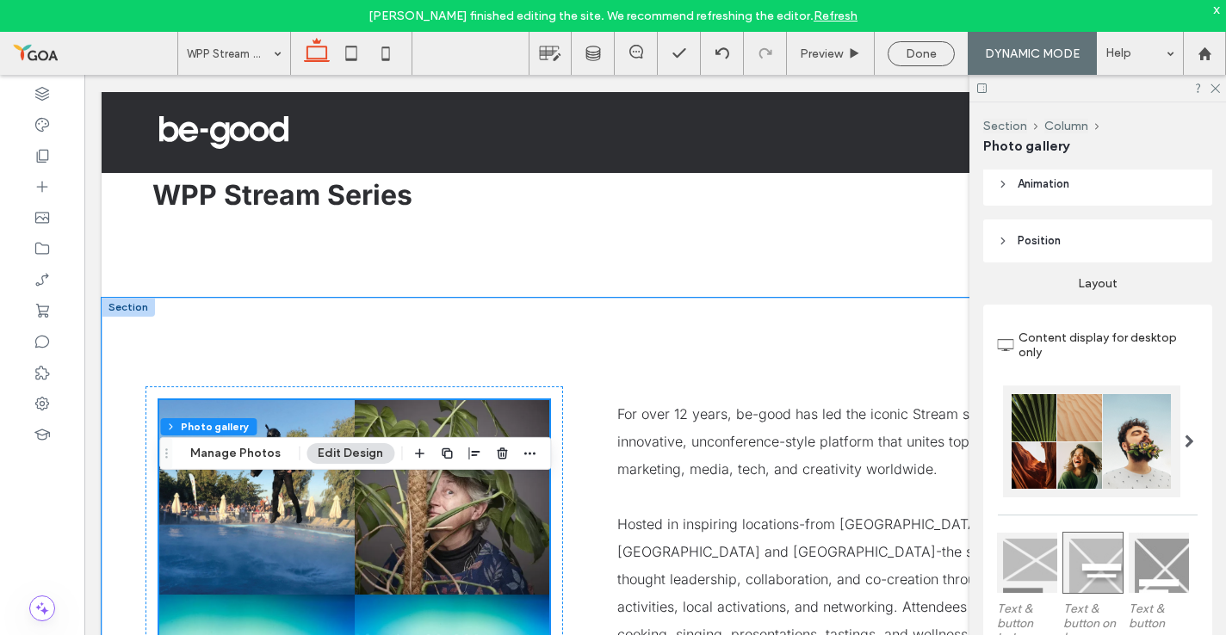
scroll to position [0, 0]
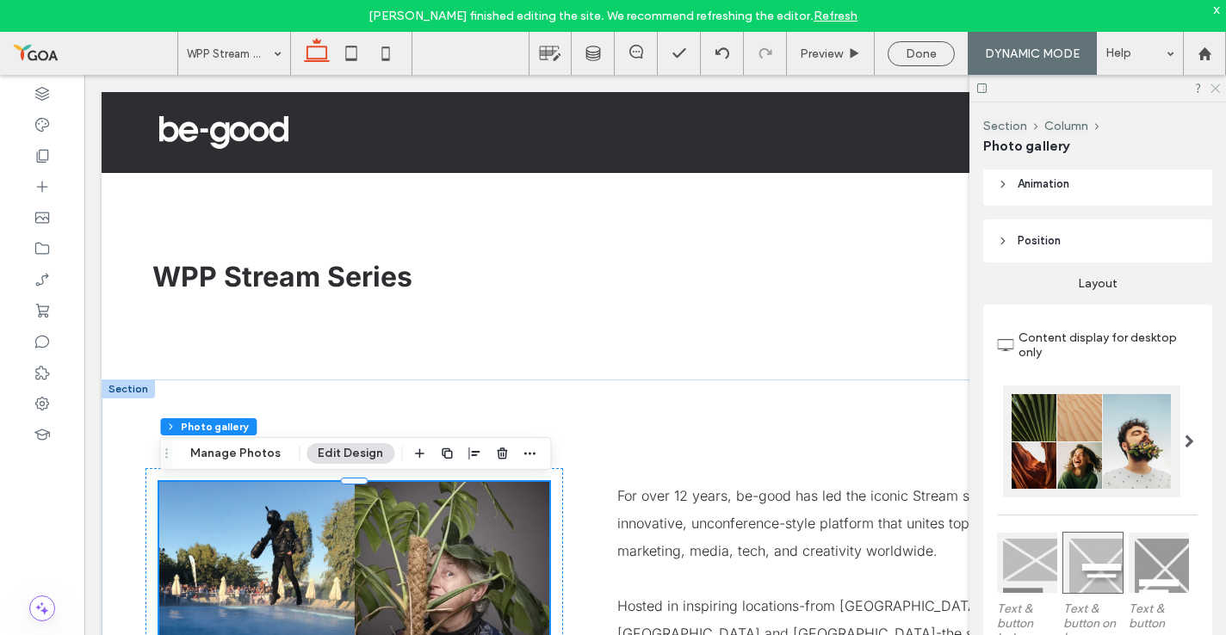
click at [1214, 92] on icon at bounding box center [1214, 87] width 11 height 11
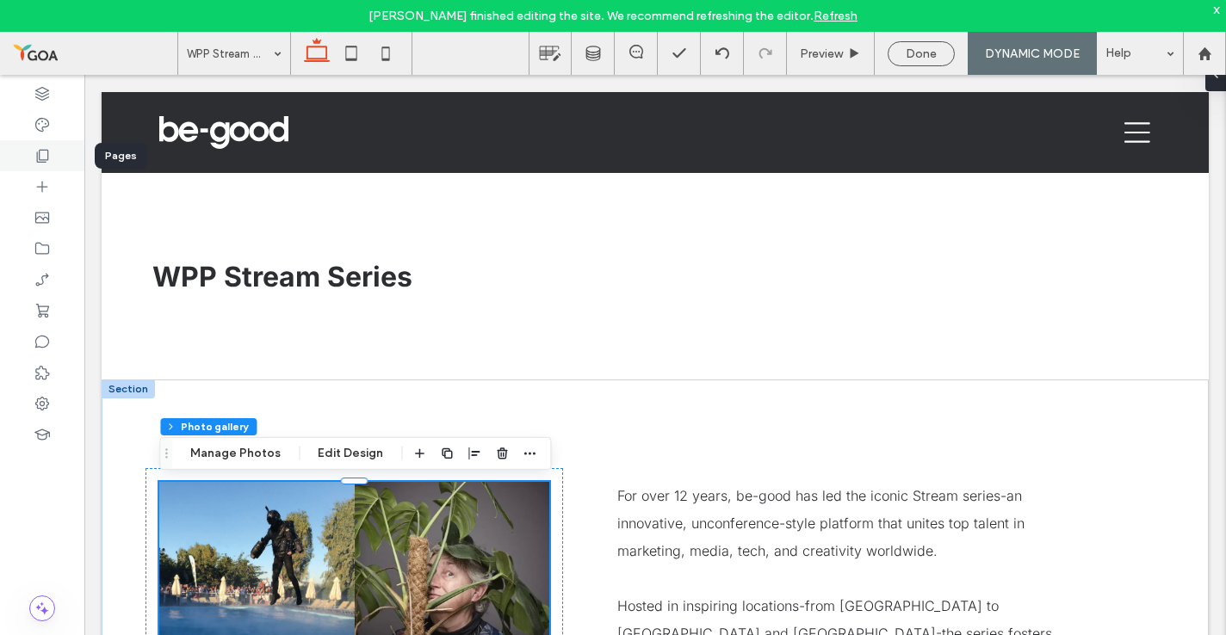
click at [34, 157] on icon at bounding box center [42, 155] width 17 height 17
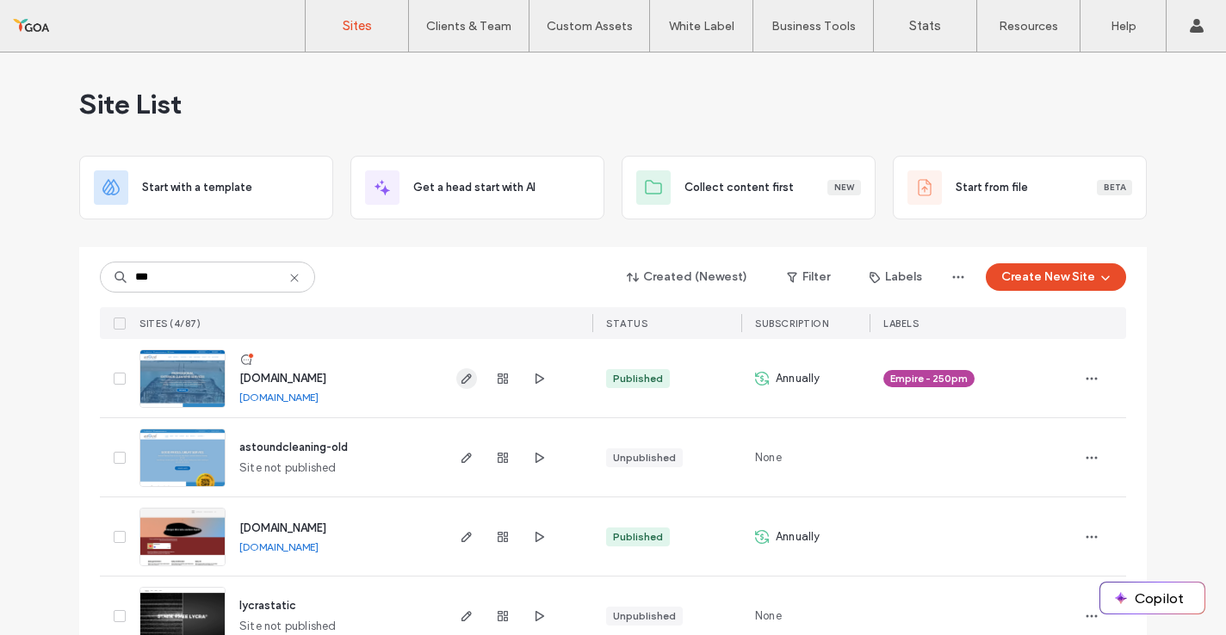
type input "***"
click at [463, 380] on icon "button" at bounding box center [467, 379] width 14 height 14
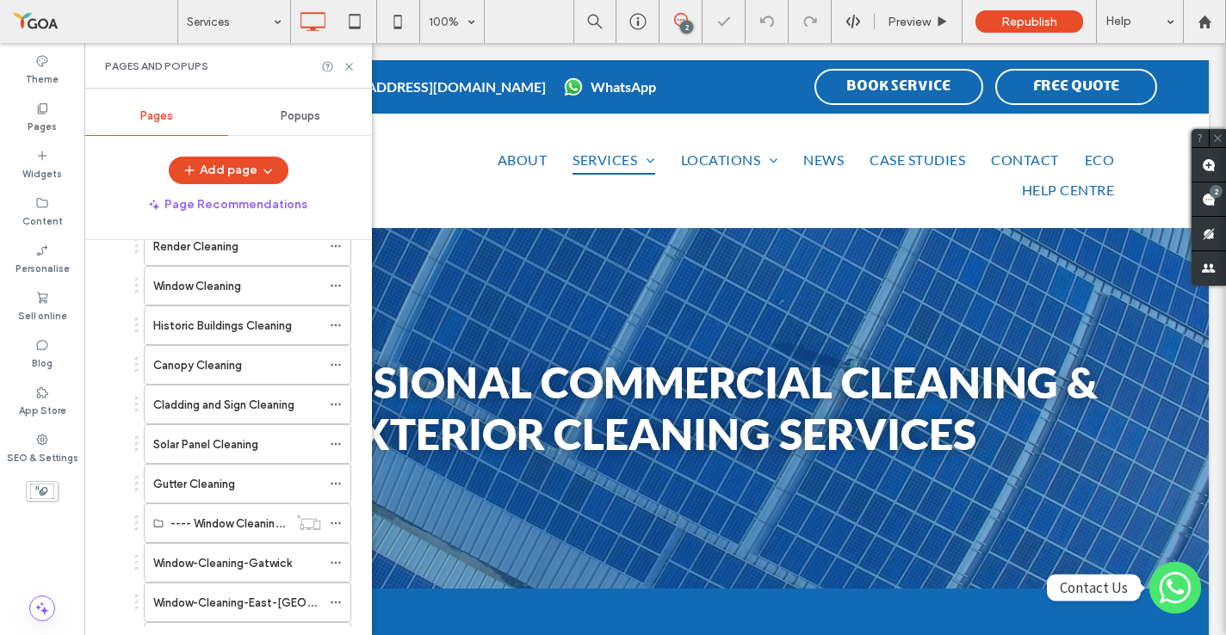
scroll to position [275, 0]
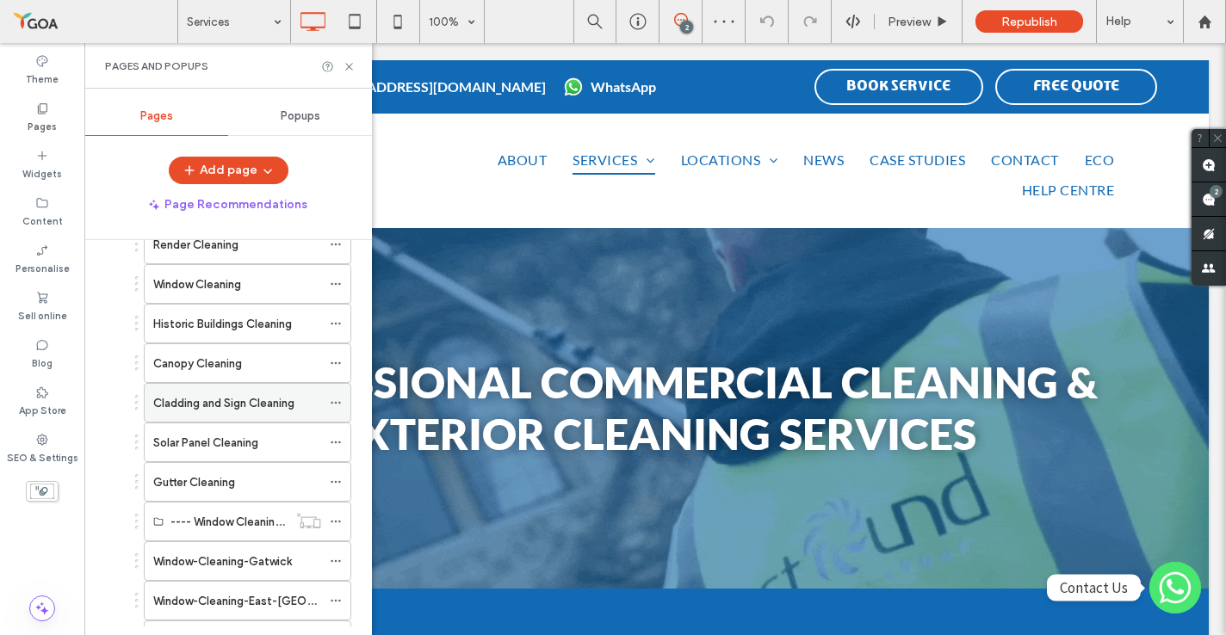
click at [333, 405] on icon at bounding box center [336, 403] width 12 height 12
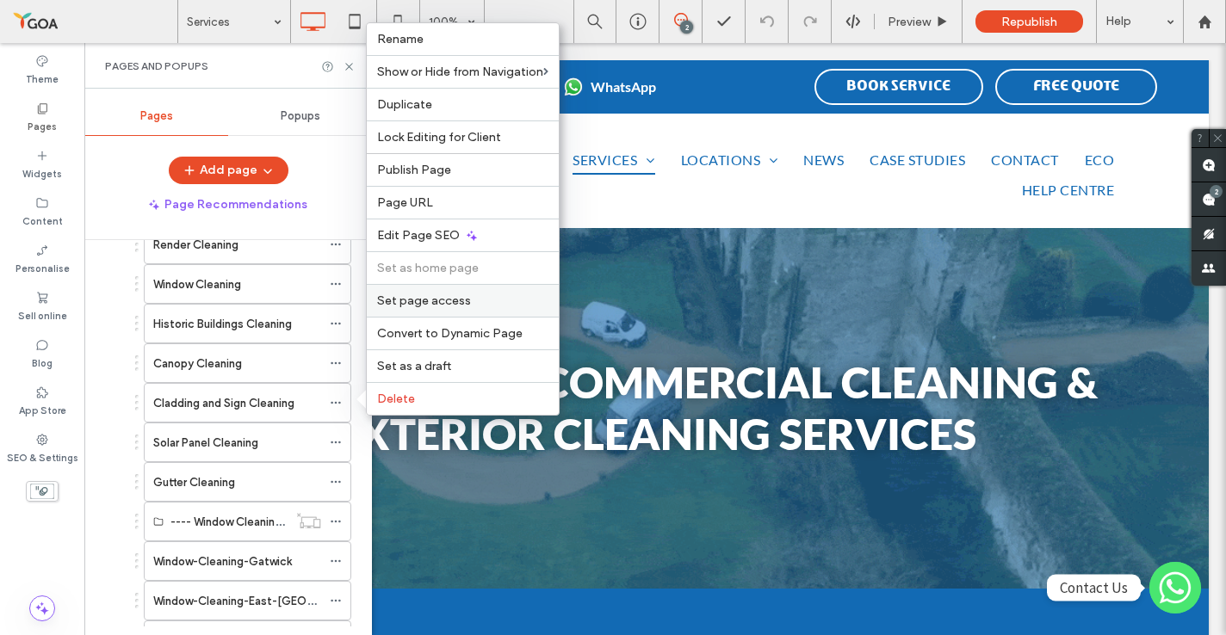
click at [425, 304] on span "Set page access" at bounding box center [424, 301] width 94 height 15
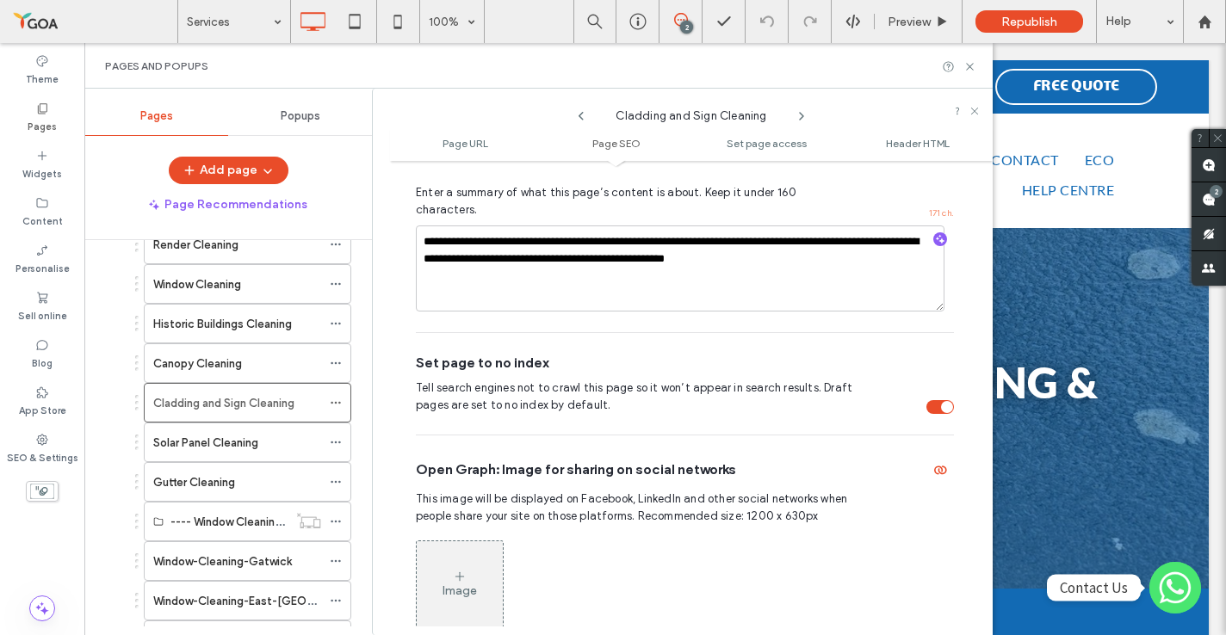
scroll to position [558, 0]
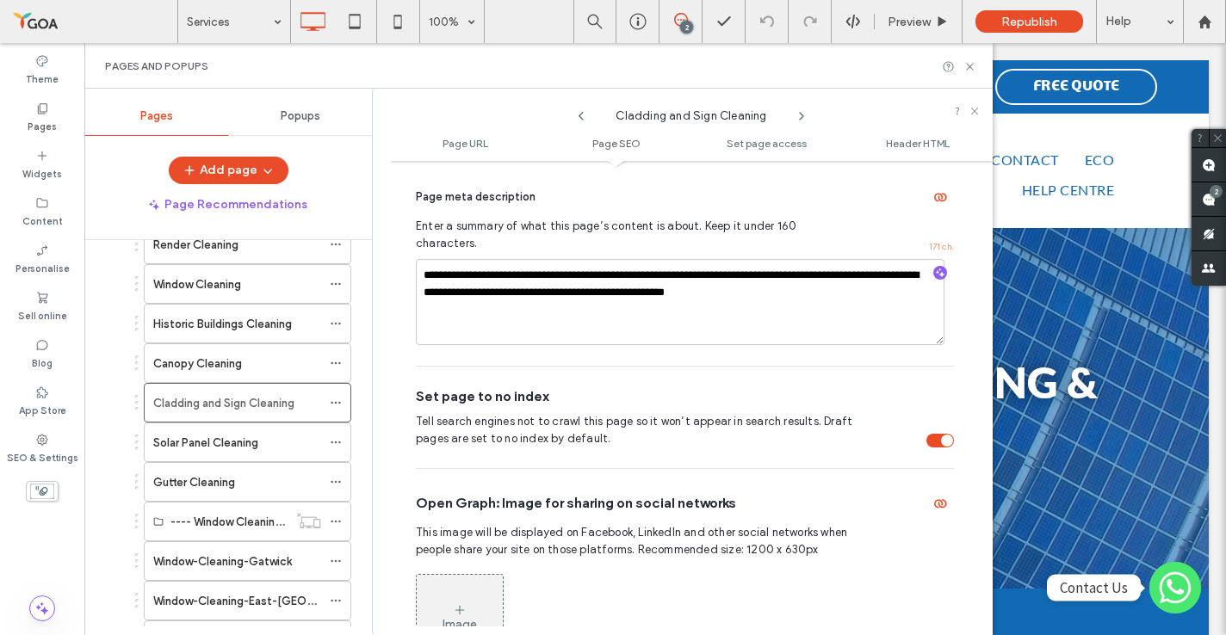
click at [931, 434] on div "toggle" at bounding box center [940, 441] width 28 height 14
click at [973, 113] on icon at bounding box center [974, 111] width 10 height 10
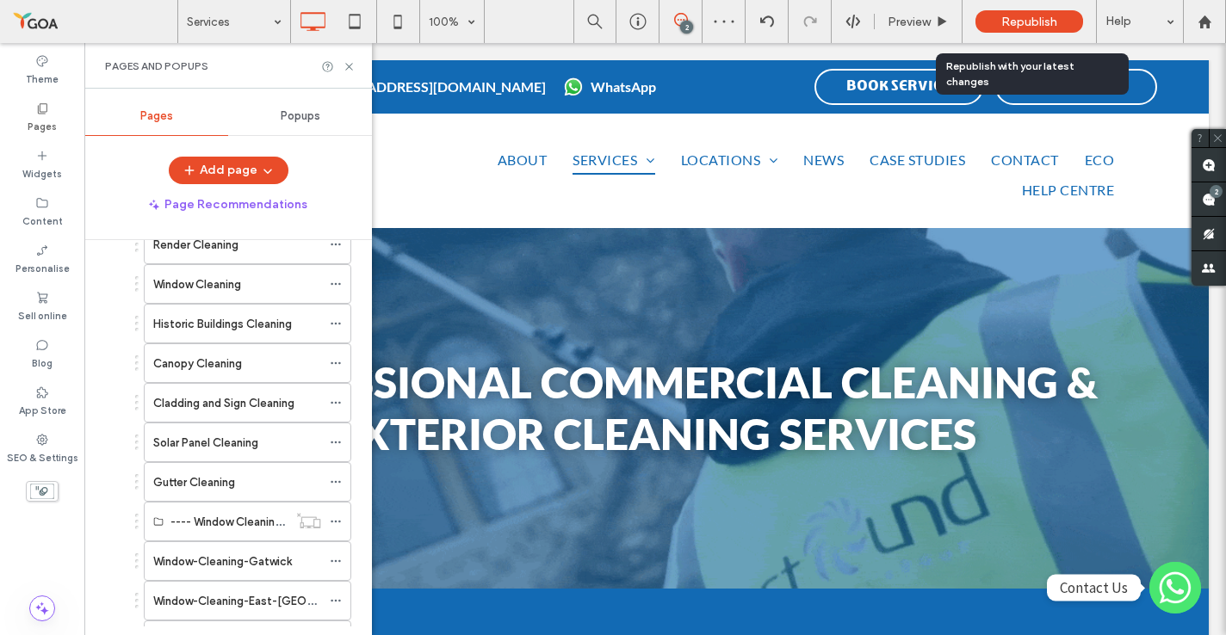
click at [1026, 22] on span "Republish" at bounding box center [1029, 22] width 56 height 15
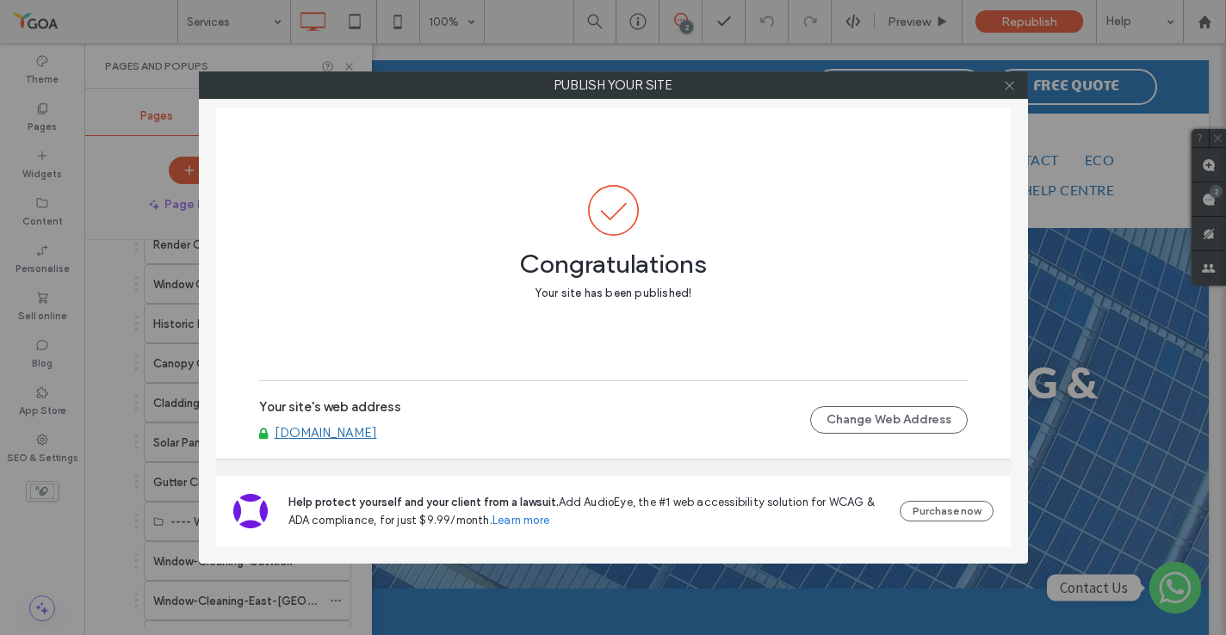
click at [1006, 88] on use at bounding box center [1009, 85] width 9 height 9
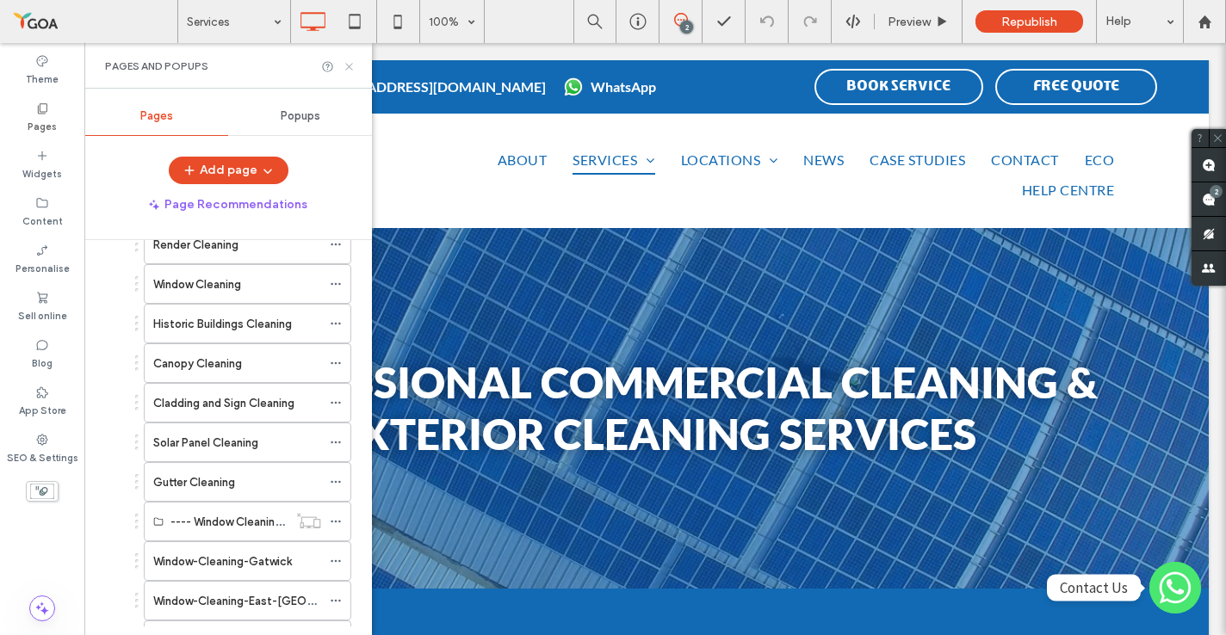
click at [349, 67] on icon at bounding box center [349, 66] width 13 height 13
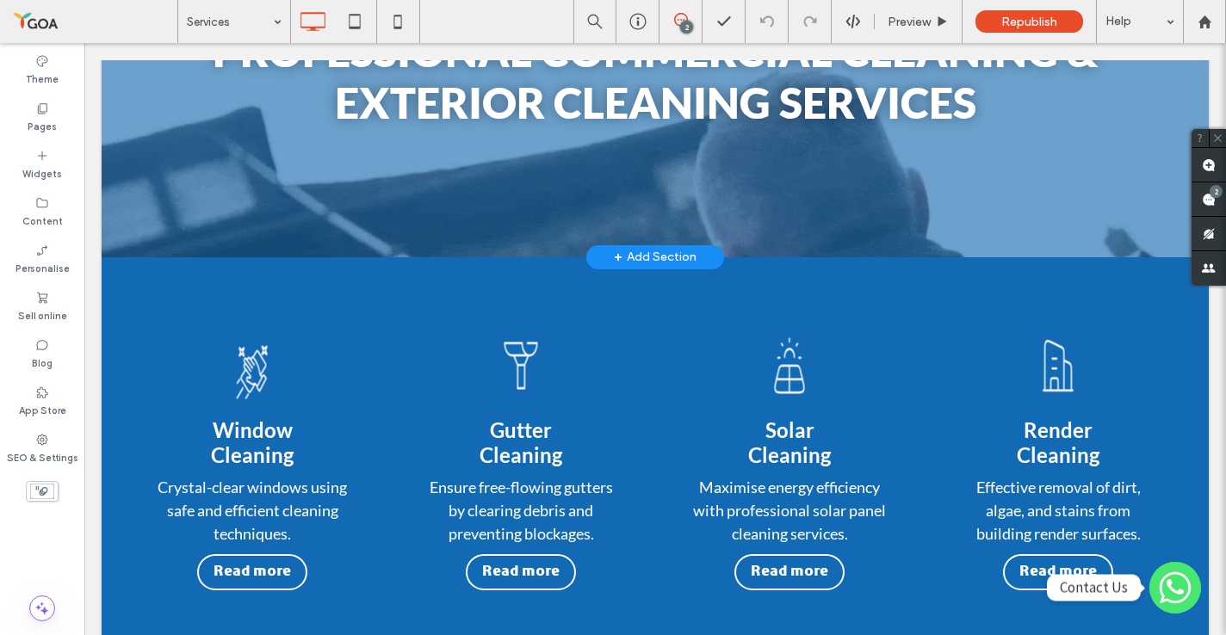
scroll to position [0, 0]
